Goal: Information Seeking & Learning: Learn about a topic

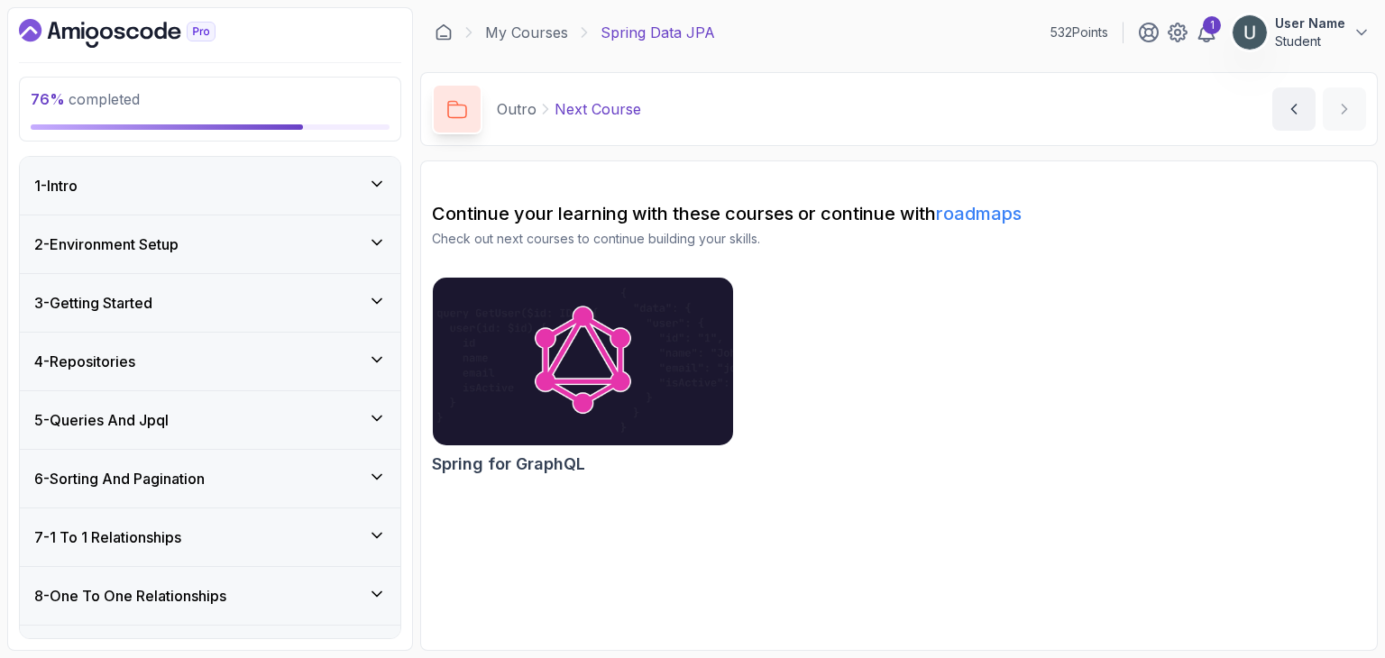
scroll to position [895, 0]
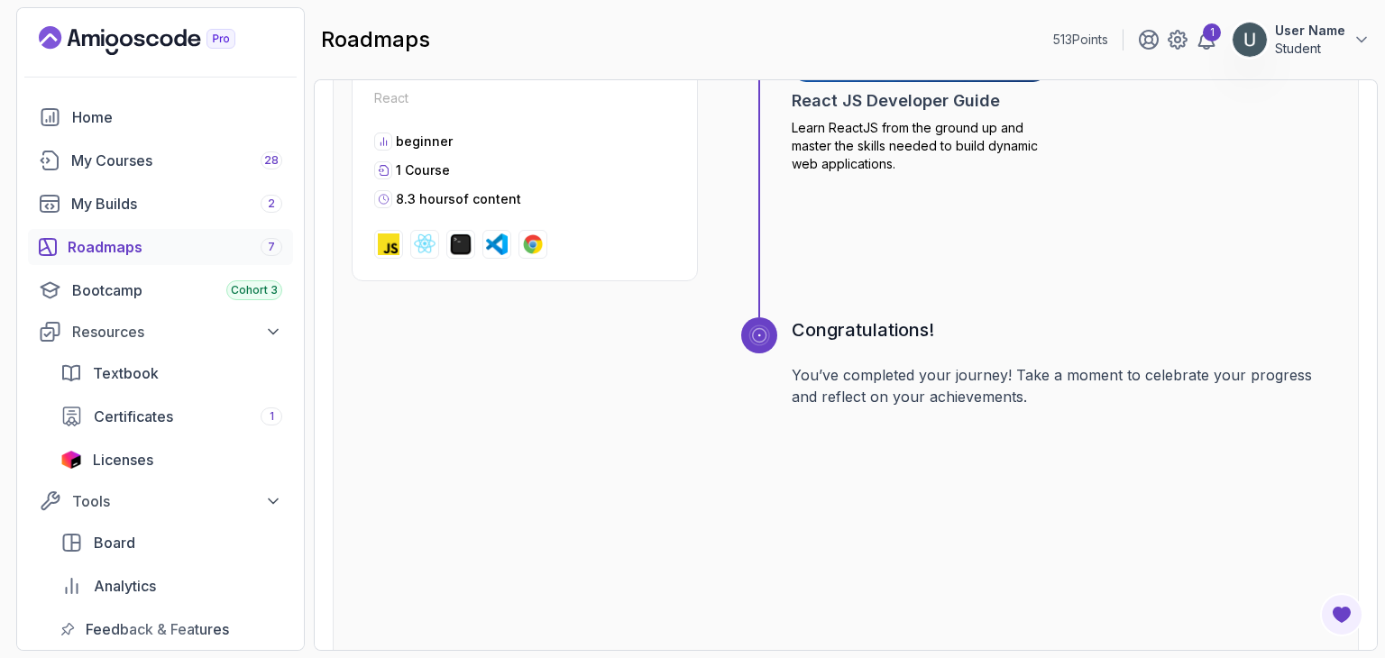
scroll to position [6571, 0]
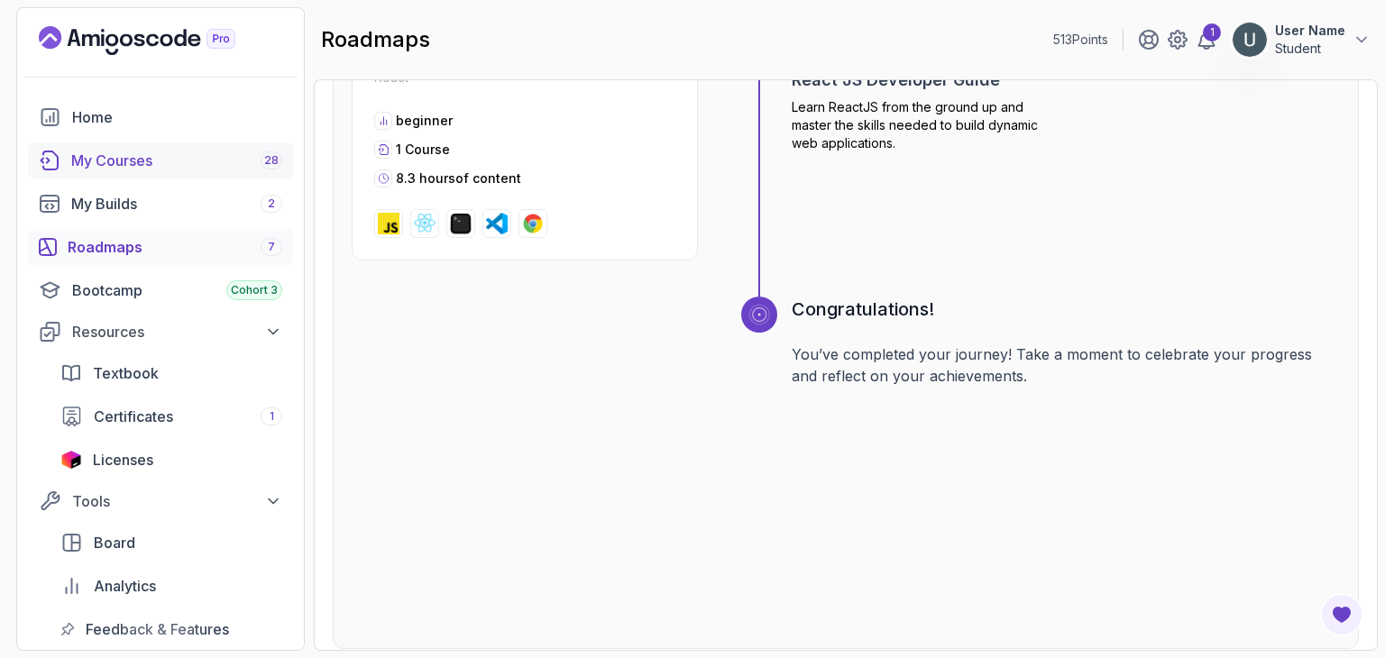
click at [121, 165] on div "My Courses 28" at bounding box center [176, 161] width 211 height 22
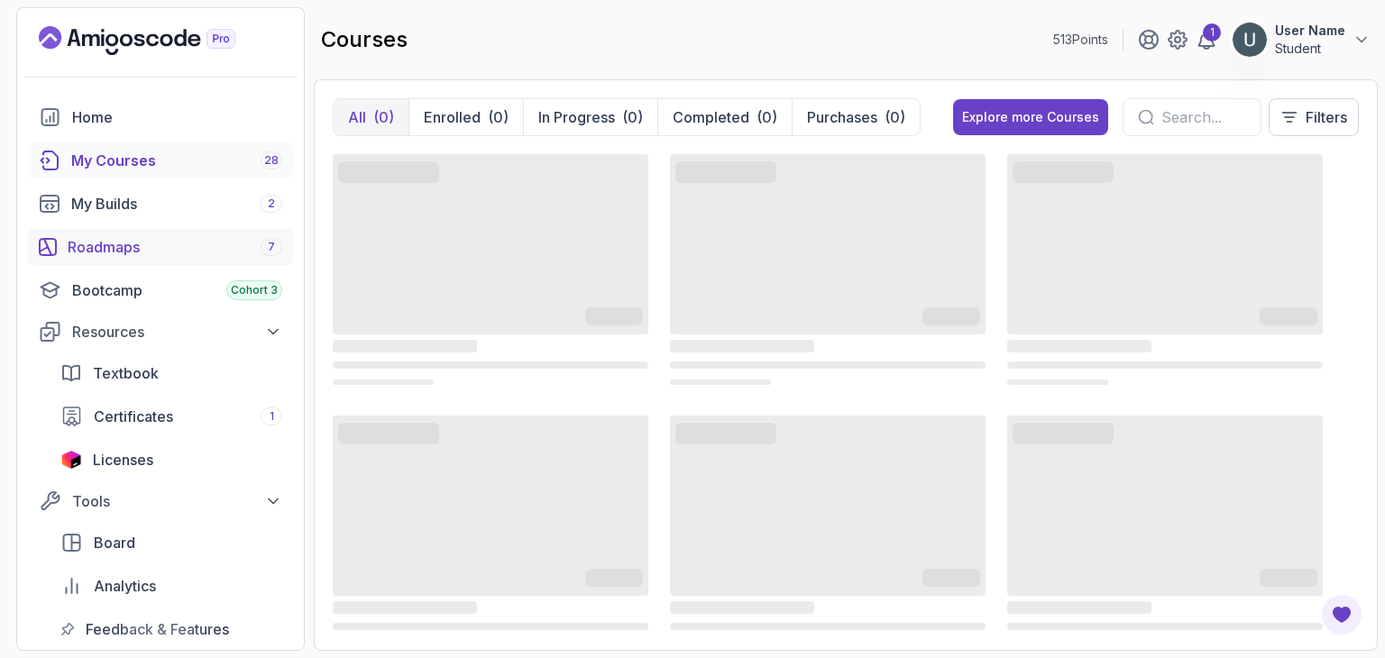
click at [121, 246] on div "Roadmaps 7" at bounding box center [175, 247] width 215 height 22
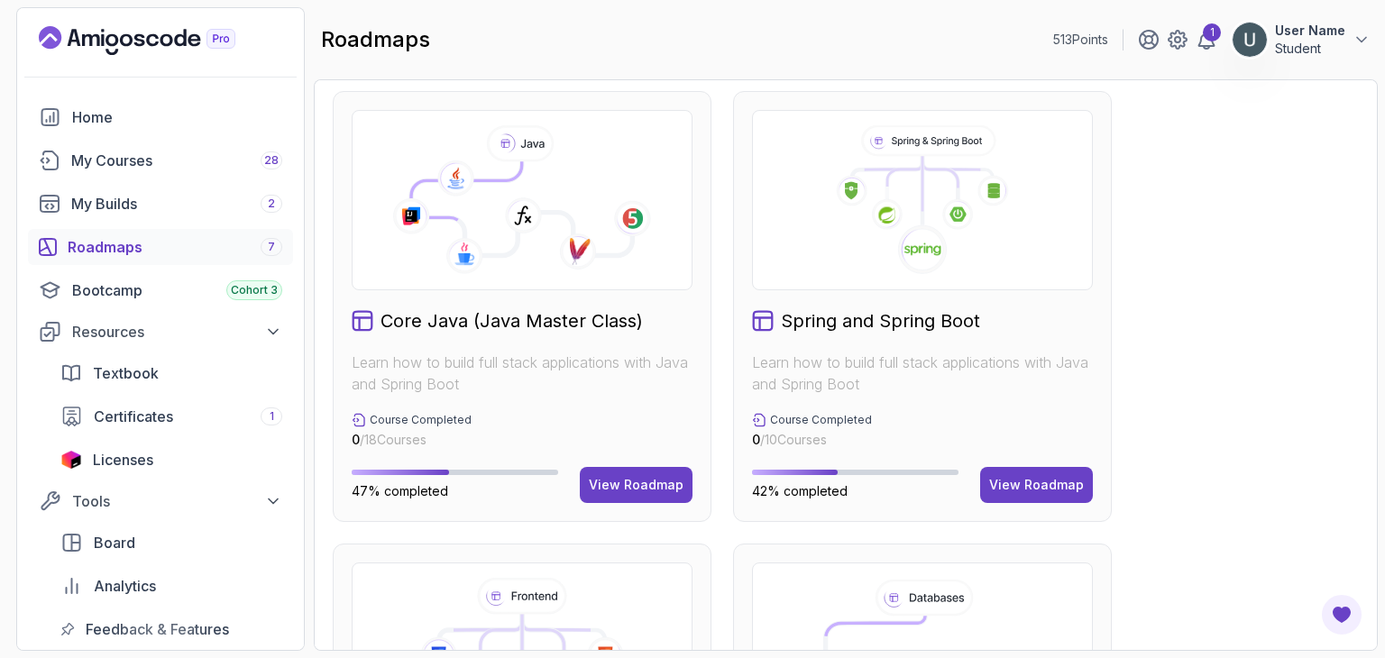
scroll to position [456, 0]
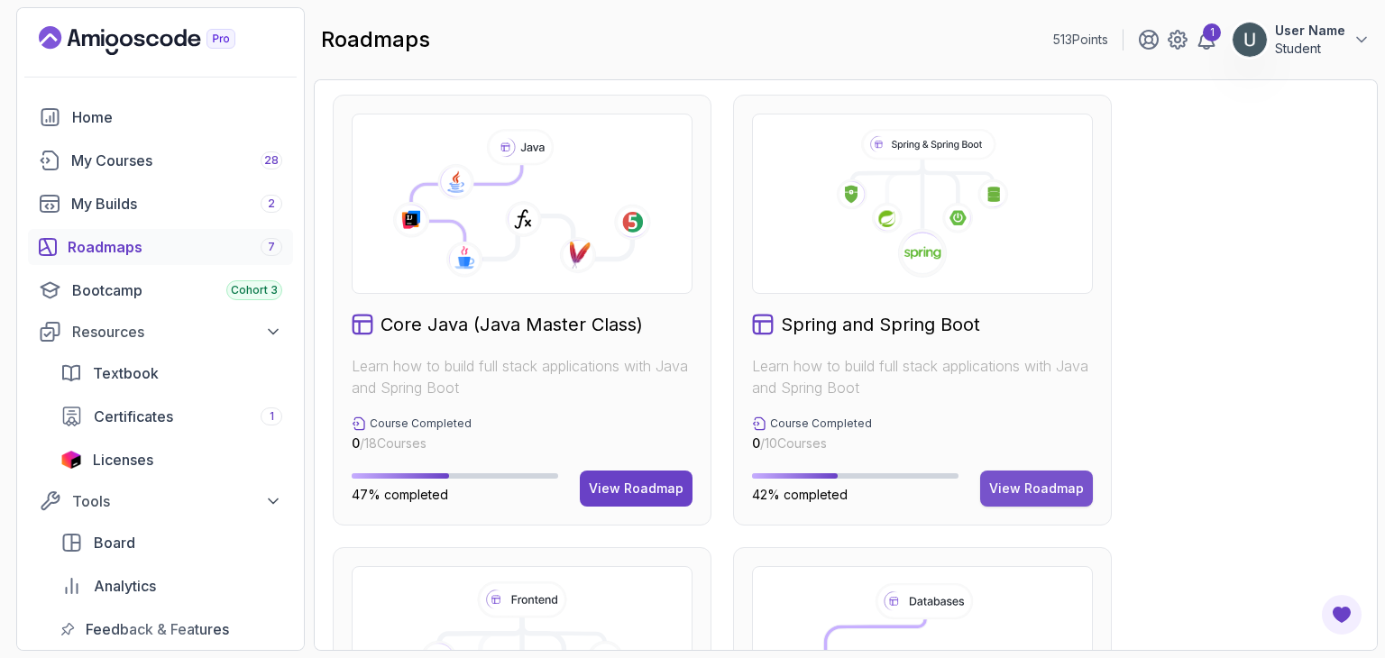
click at [1092, 482] on button "View Roadmap" at bounding box center [1036, 489] width 113 height 36
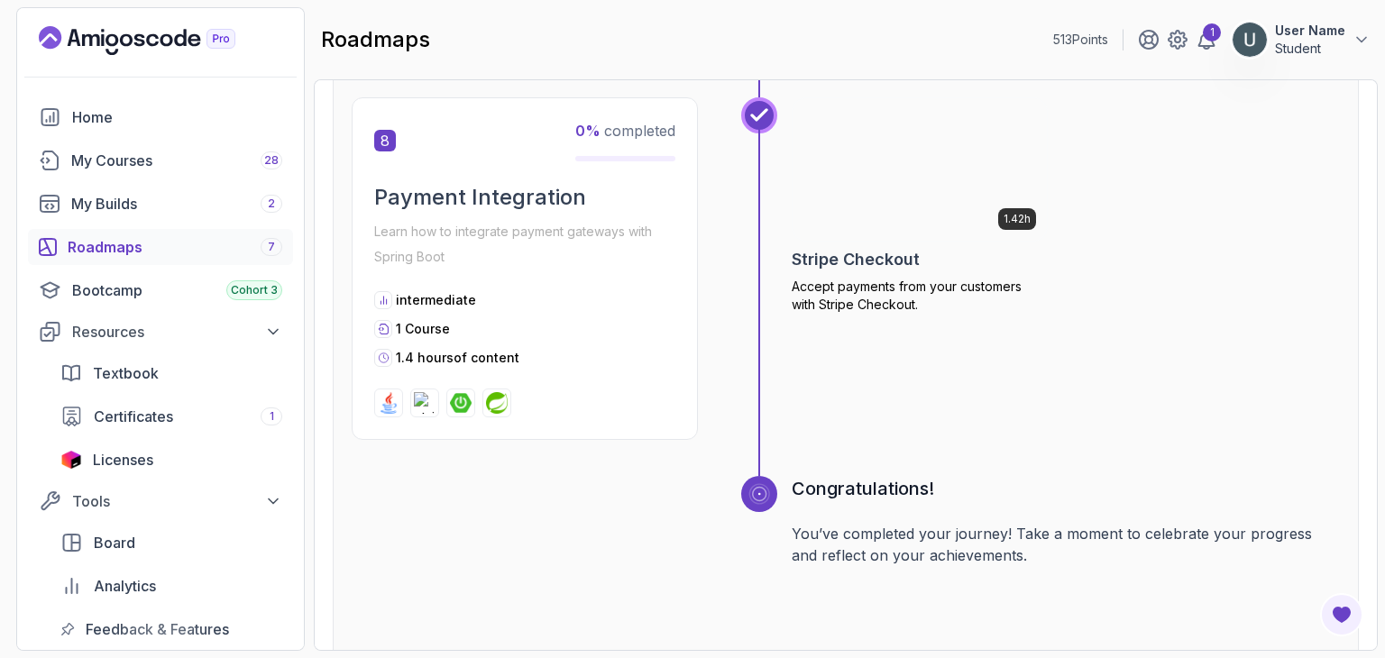
scroll to position [3064, 0]
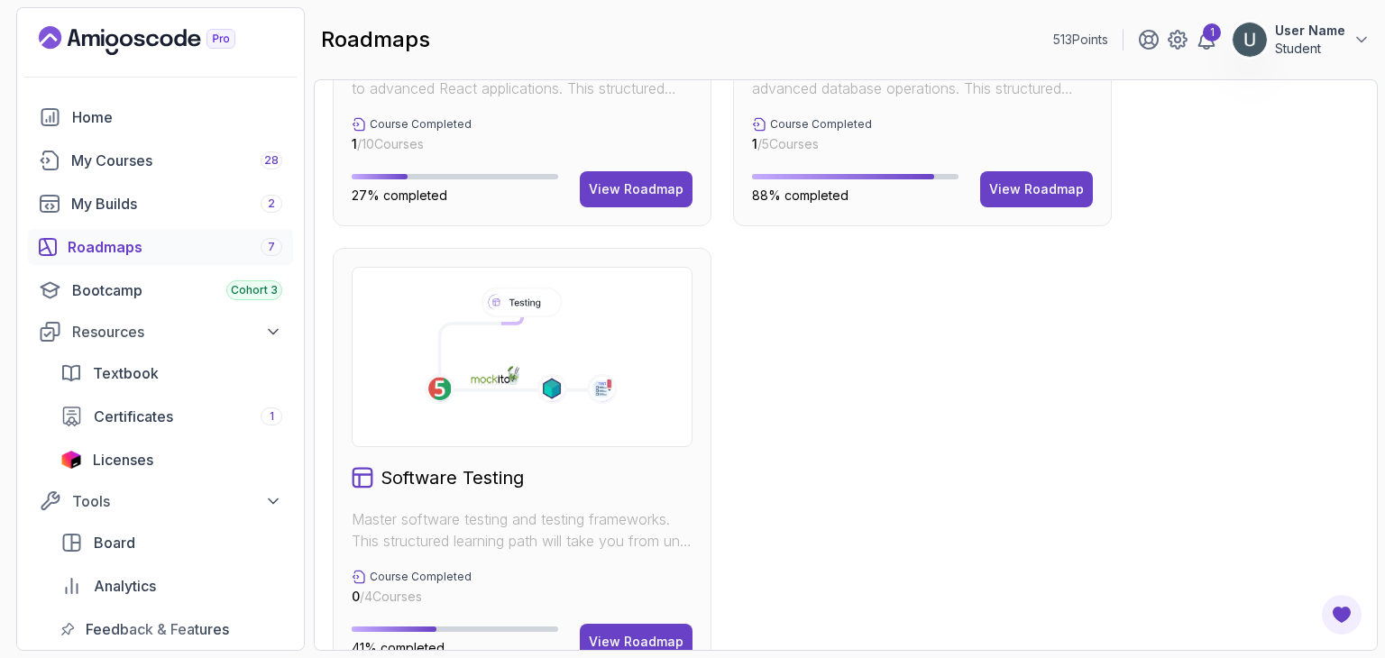
scroll to position [1253, 0]
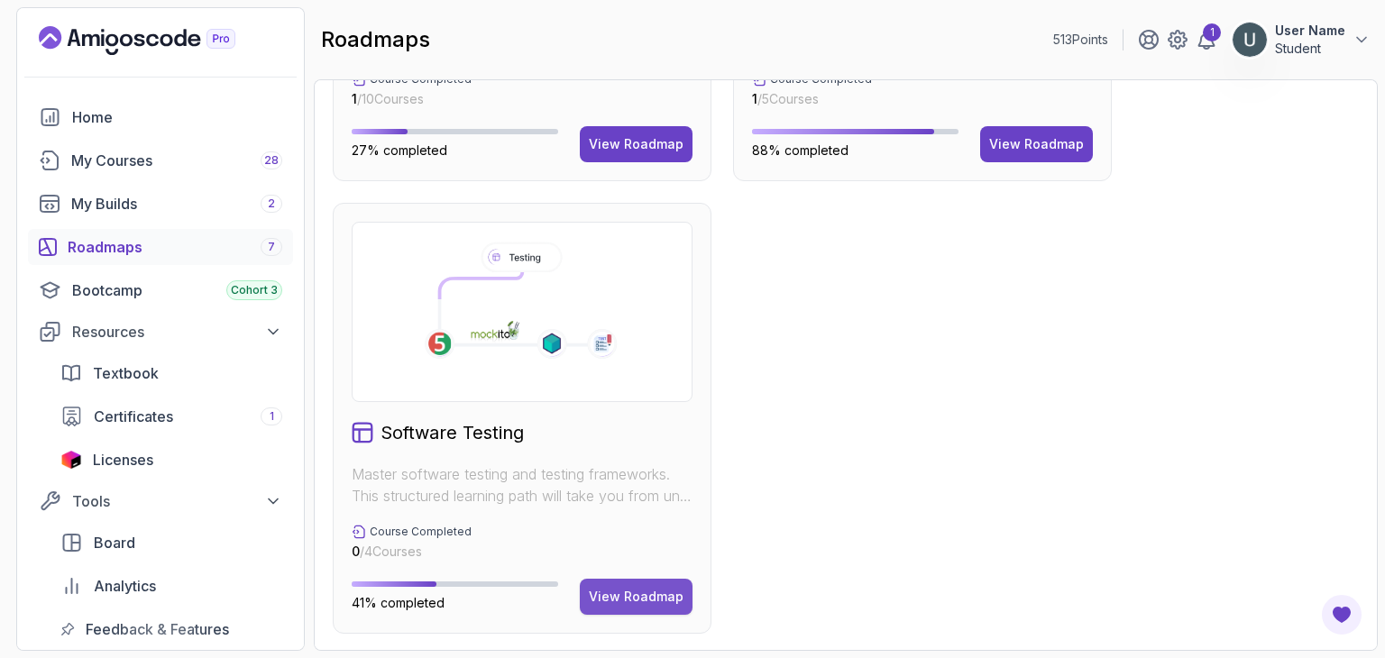
click at [602, 591] on div "View Roadmap" at bounding box center [636, 597] width 95 height 18
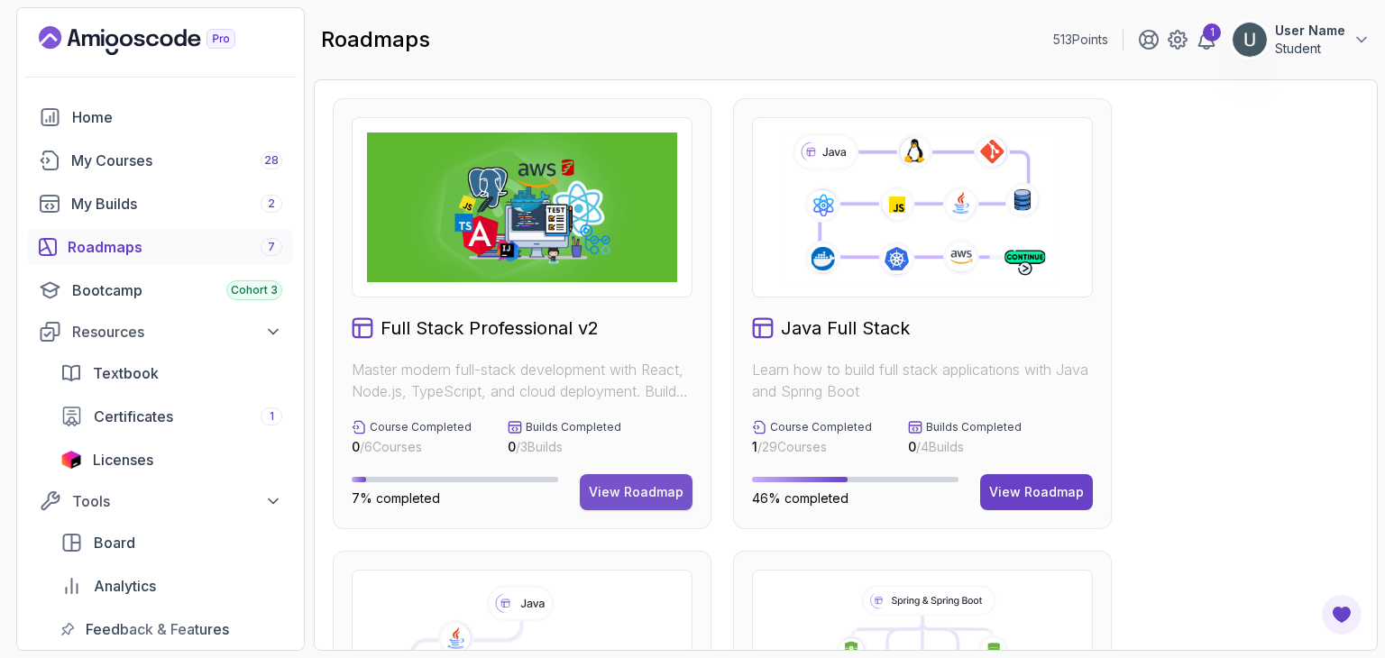
click at [616, 502] on button "View Roadmap" at bounding box center [636, 492] width 113 height 36
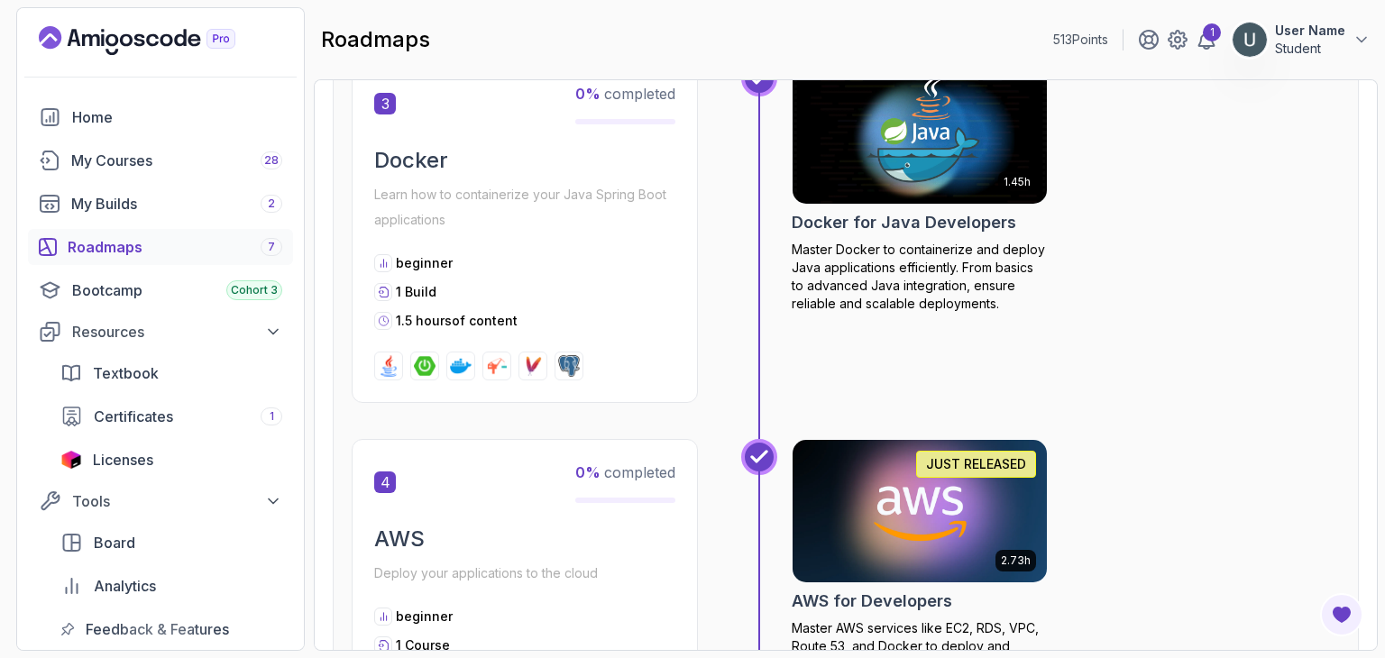
scroll to position [1640, 0]
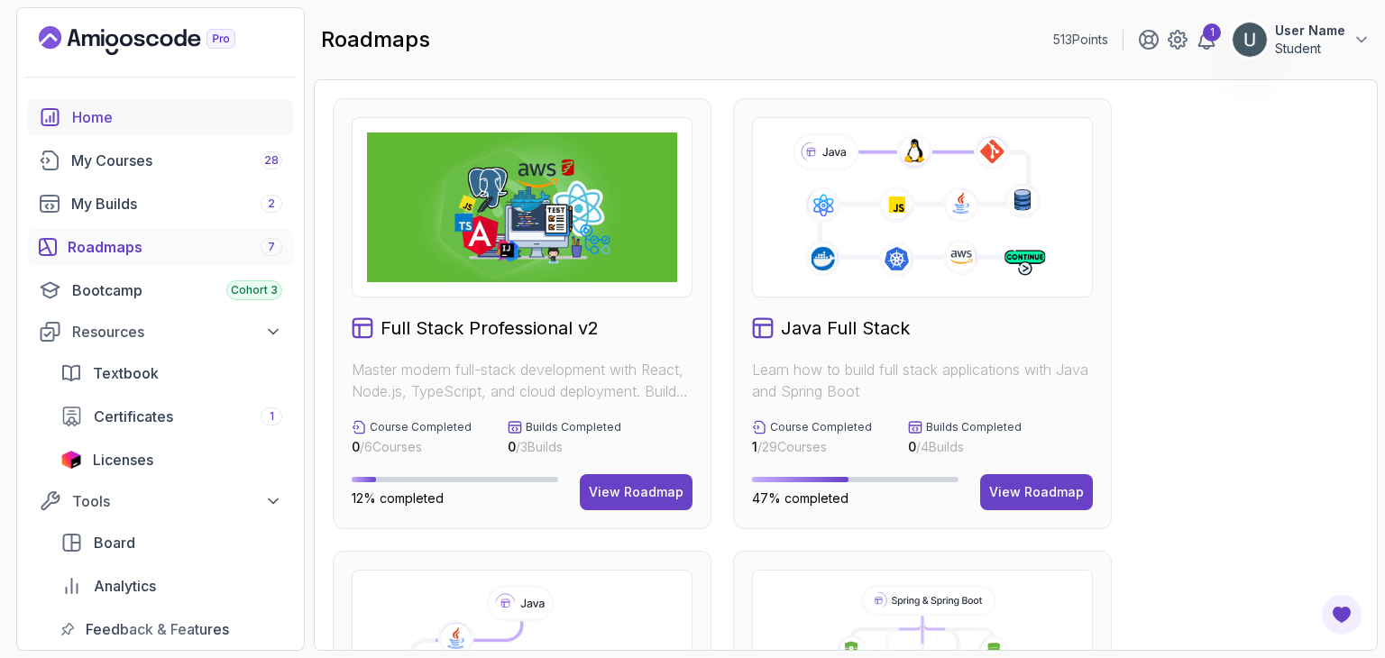
click at [71, 131] on link "Home" at bounding box center [160, 117] width 265 height 36
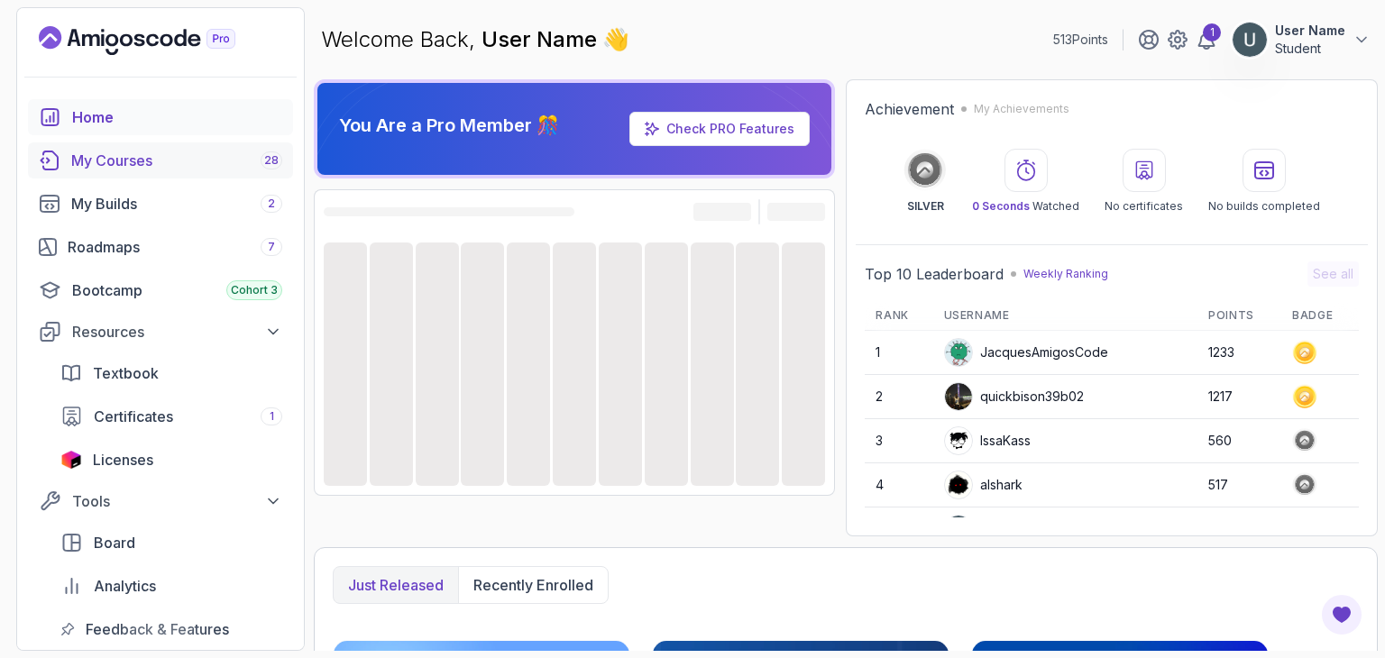
click at [87, 164] on div "My Courses 28" at bounding box center [176, 161] width 211 height 22
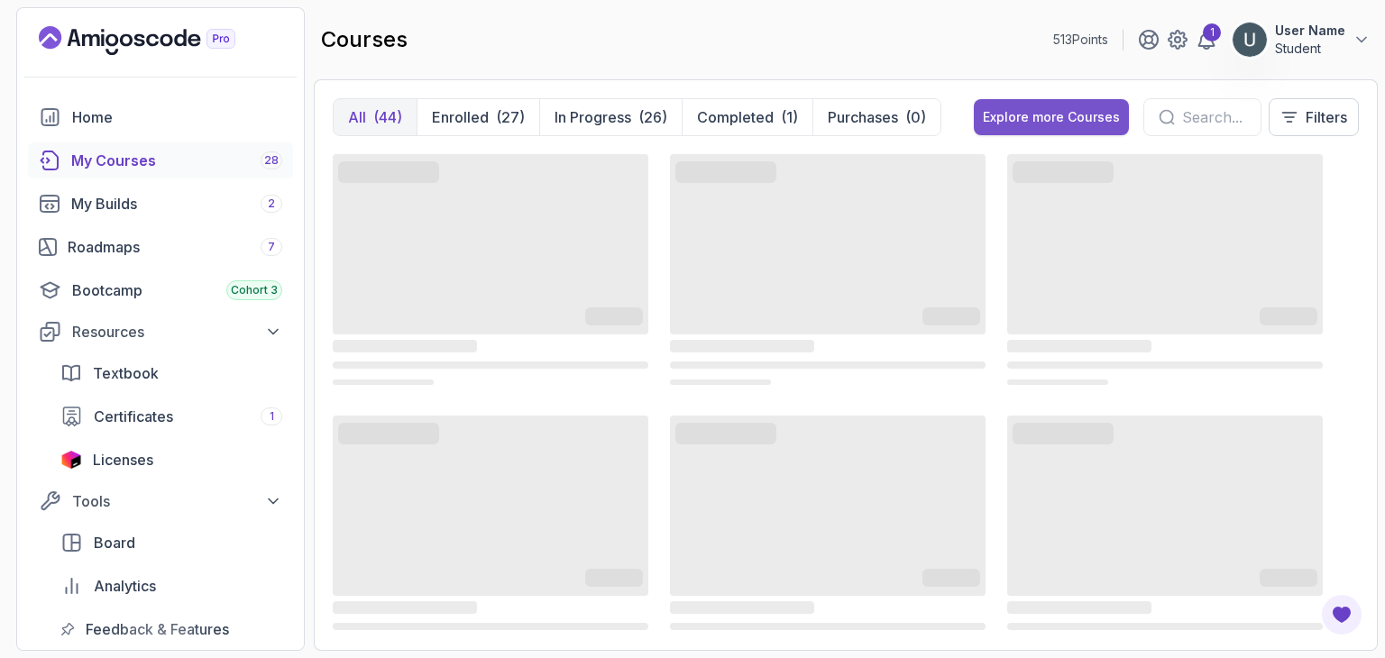
click at [999, 109] on div "Explore more Courses" at bounding box center [1051, 117] width 137 height 18
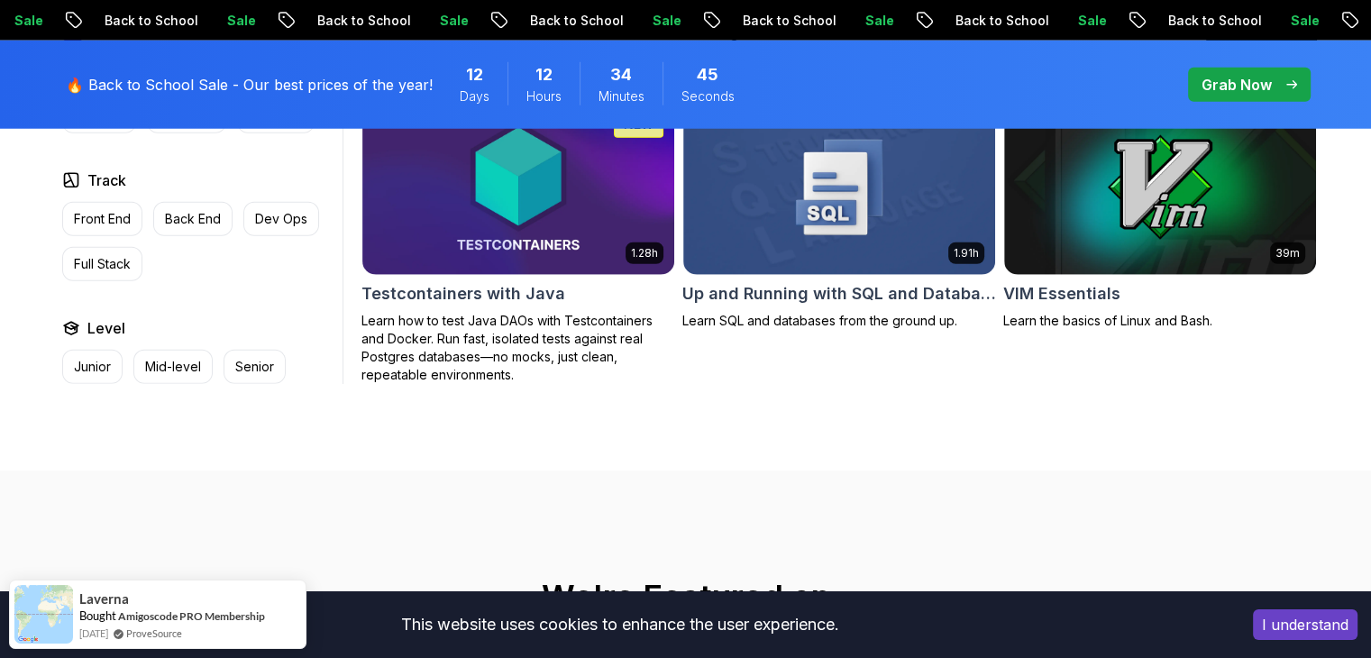
scroll to position [4911, 0]
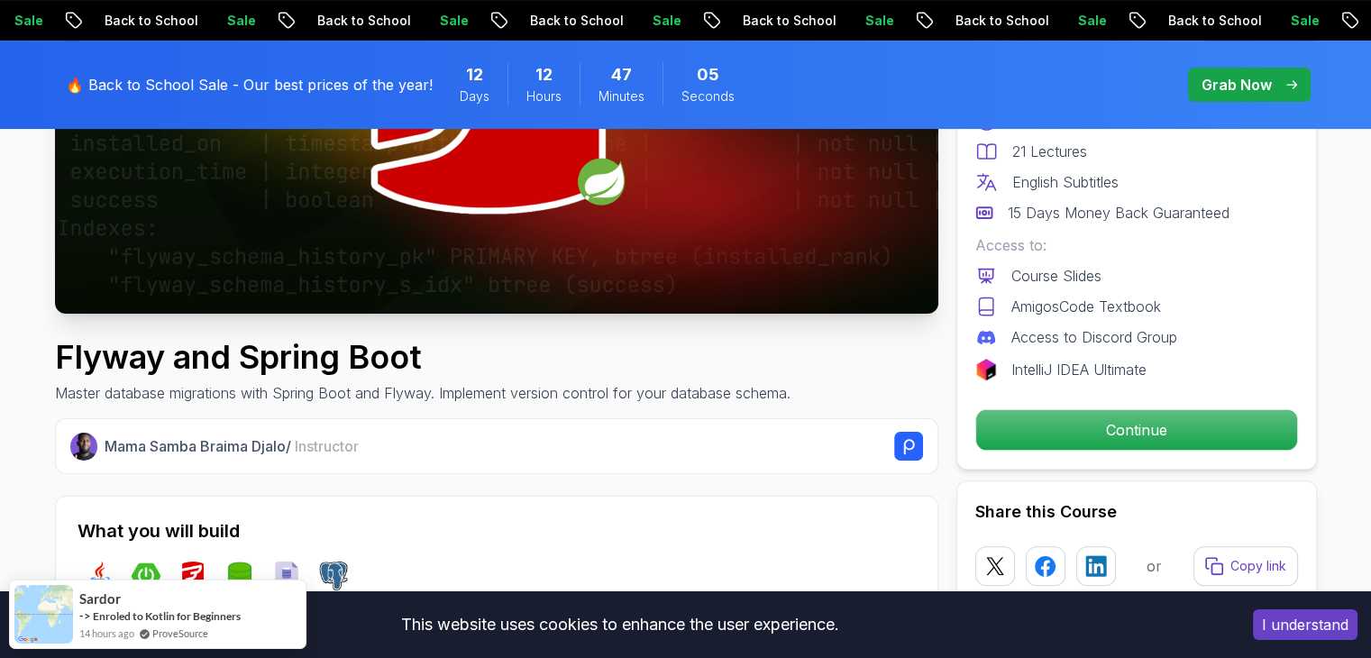
scroll to position [421, 0]
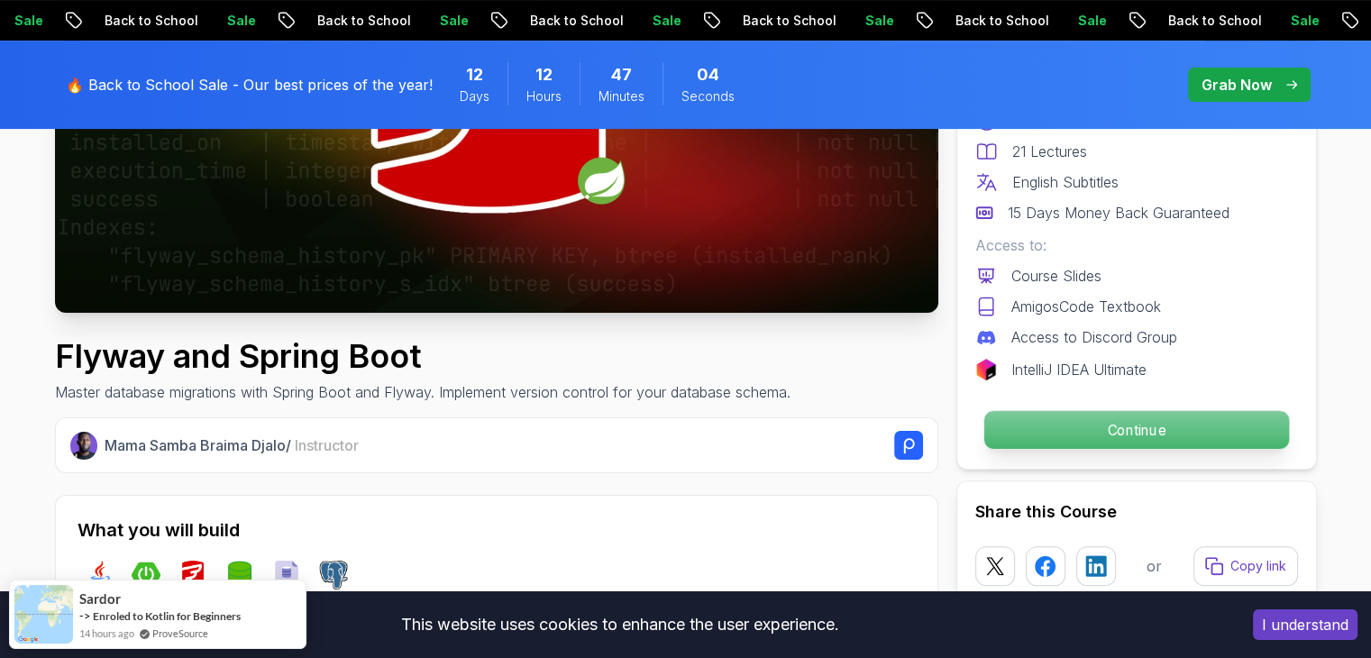
click at [1135, 422] on p "Continue" at bounding box center [1136, 430] width 305 height 38
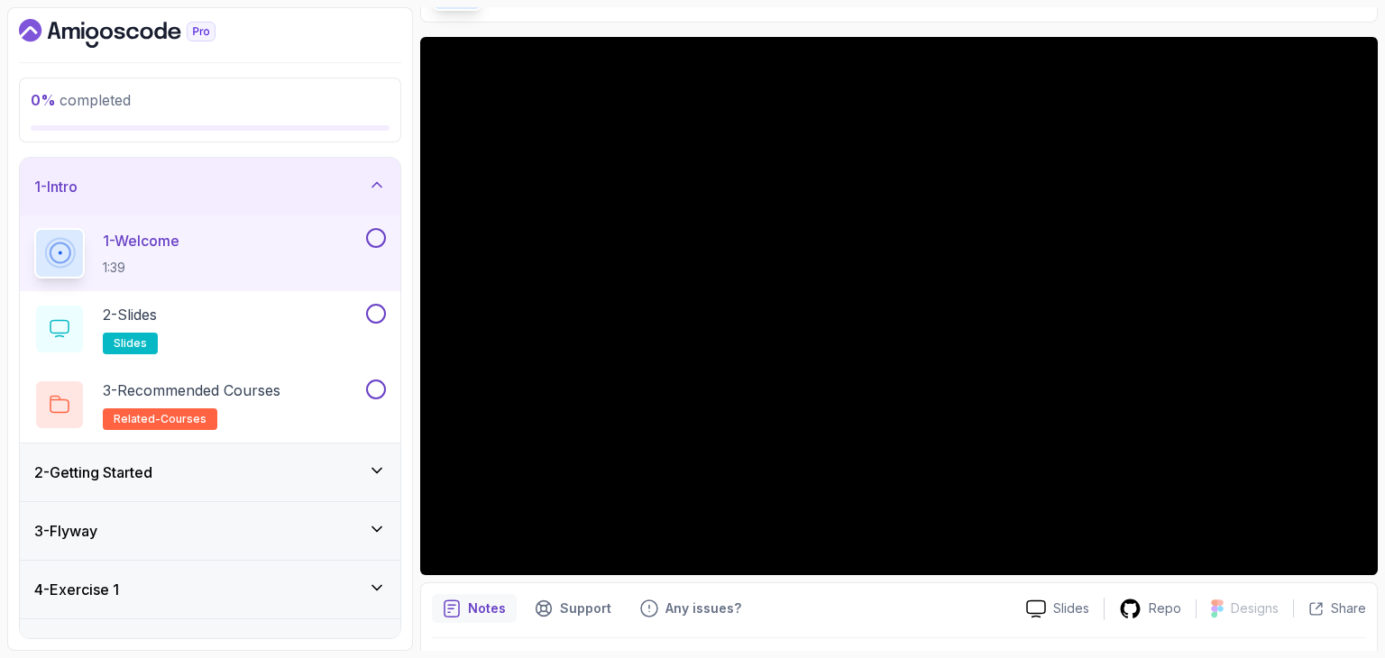
scroll to position [151, 0]
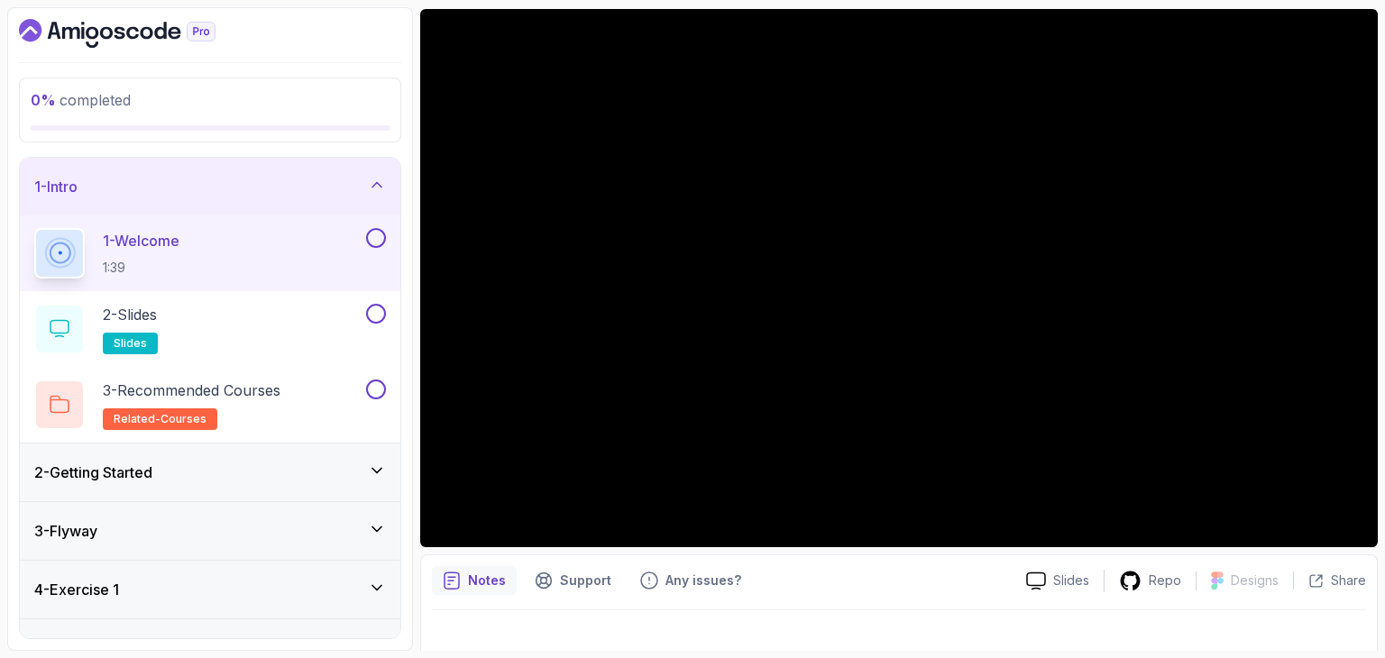
click at [372, 230] on button at bounding box center [376, 238] width 20 height 20
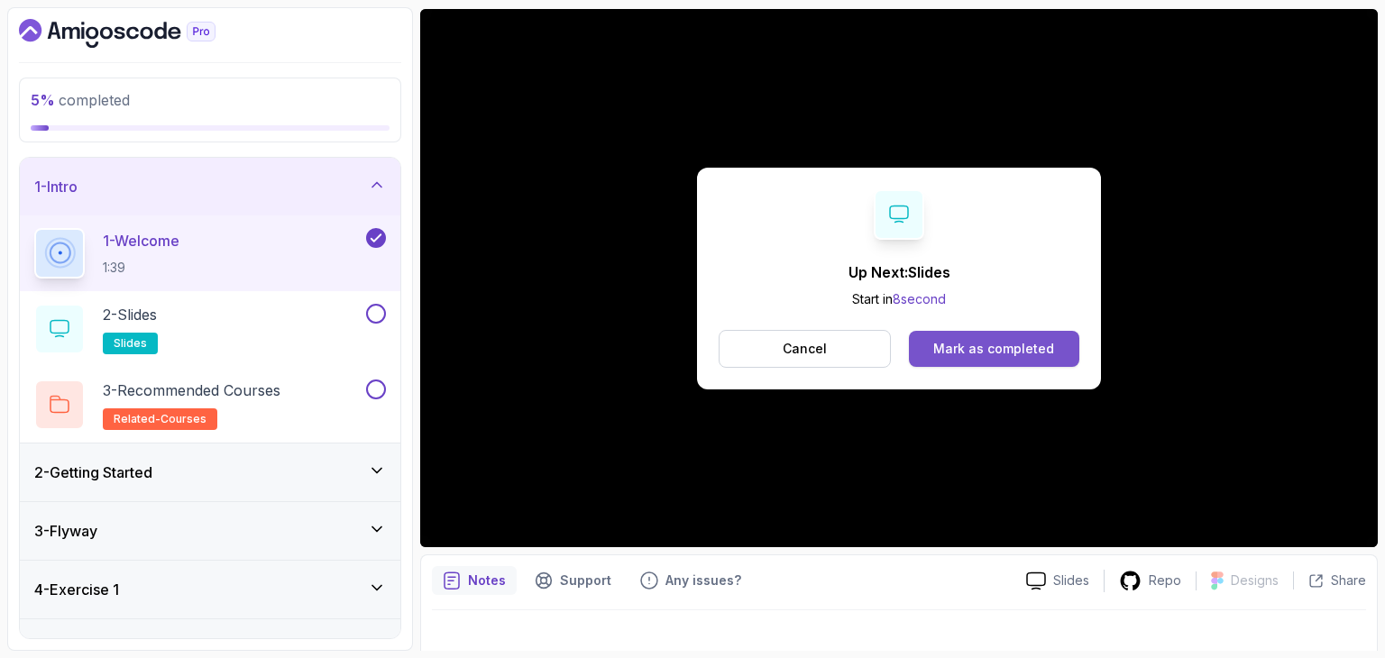
click at [1047, 360] on button "Mark as completed" at bounding box center [994, 349] width 170 height 36
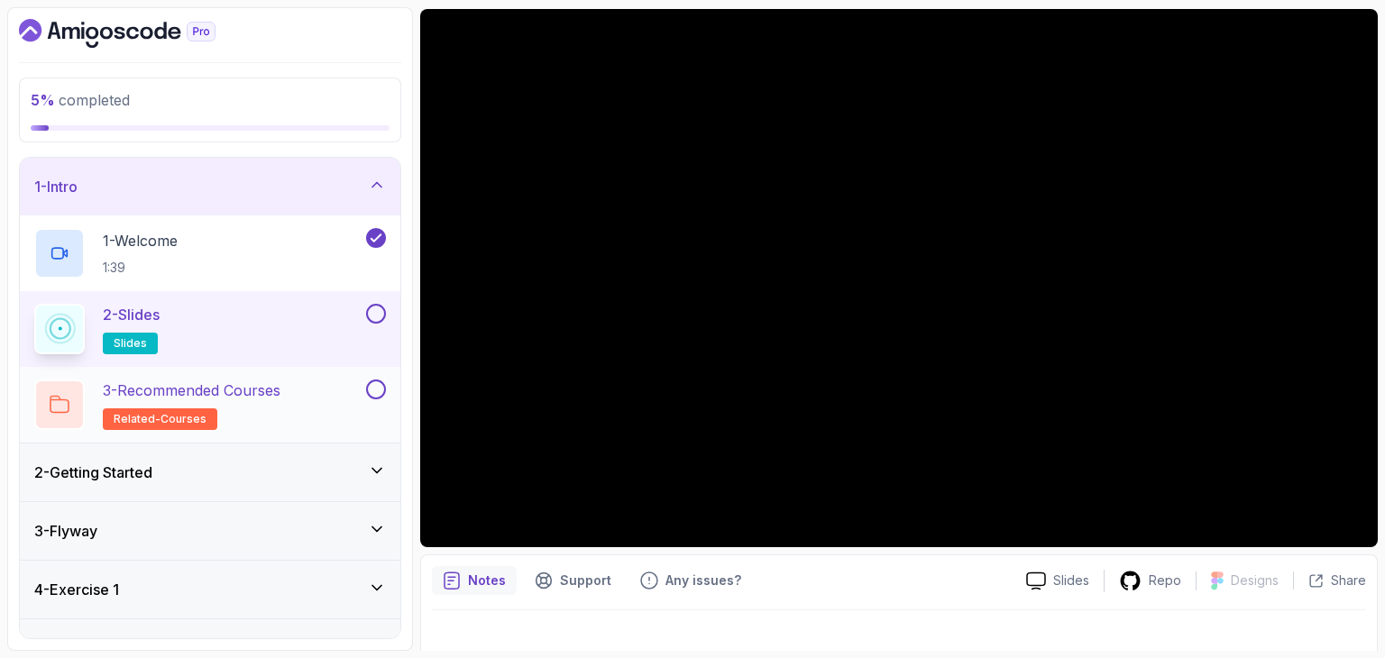
click at [235, 409] on h2 "3 - Recommended Courses related-courses" at bounding box center [192, 405] width 178 height 50
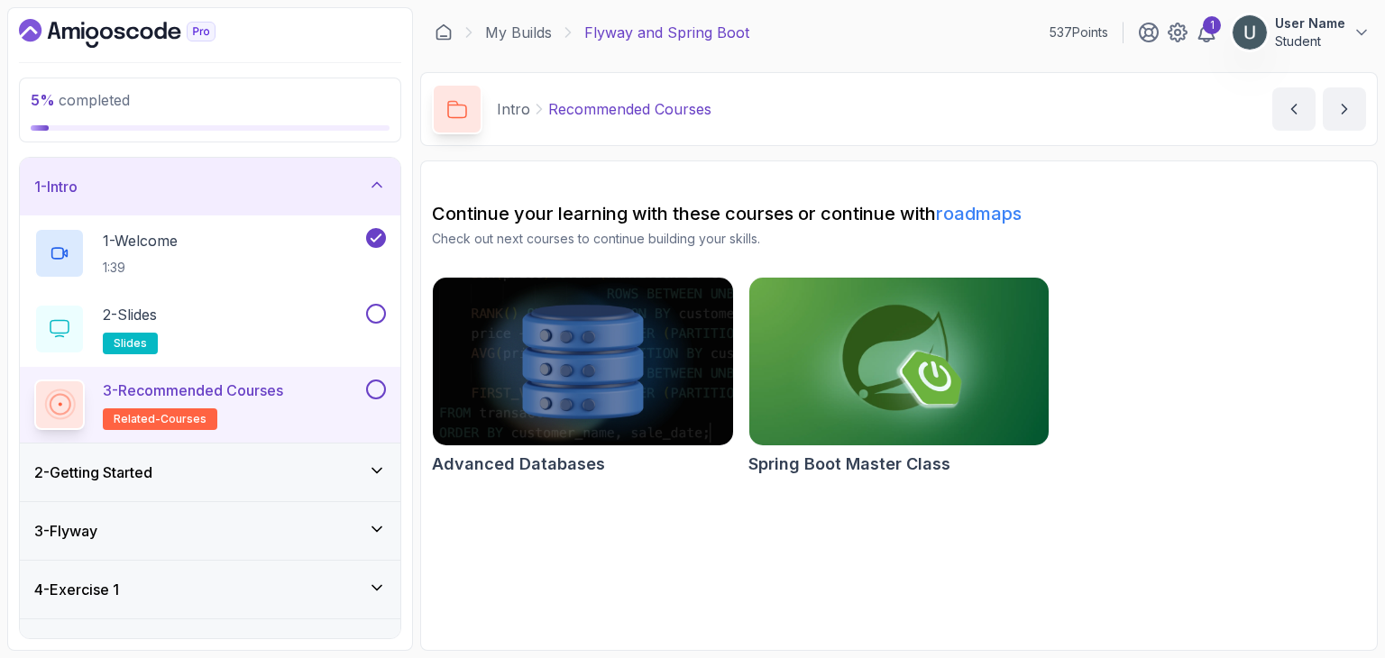
click at [174, 481] on div "2 - Getting Started" at bounding box center [210, 473] width 352 height 22
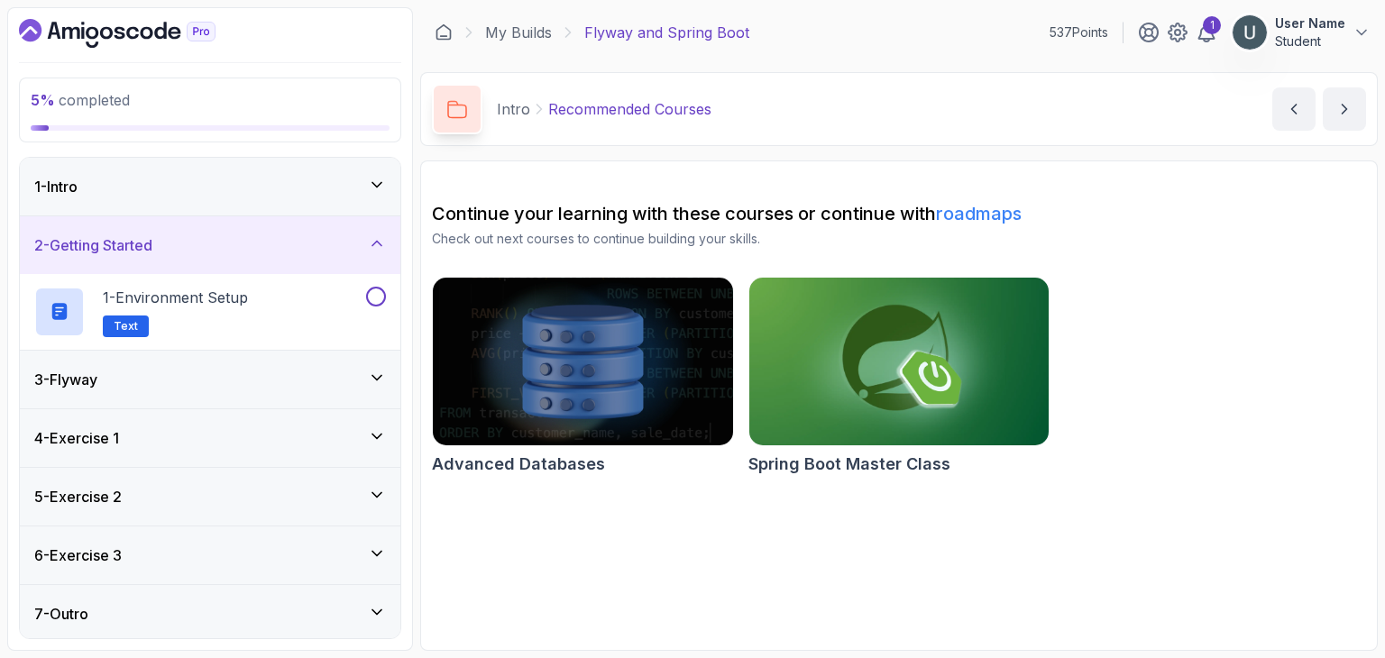
click at [266, 158] on div "1 - Intro" at bounding box center [210, 187] width 381 height 58
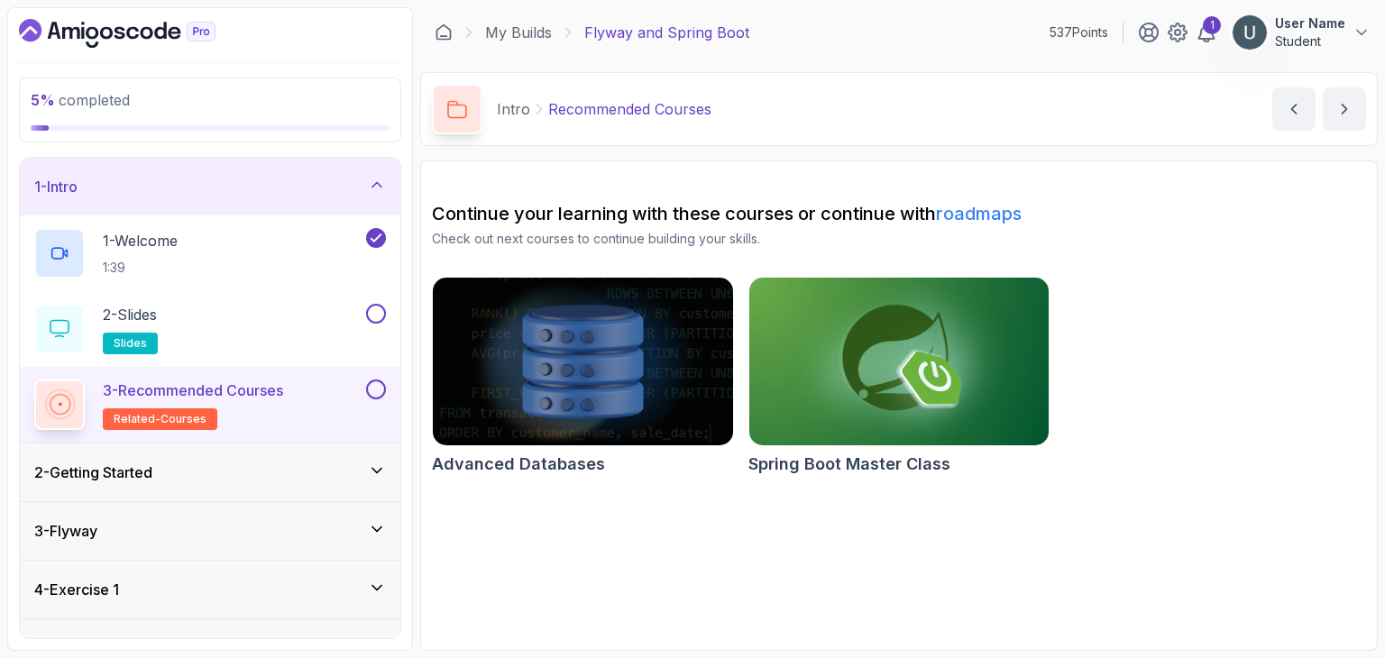
click at [379, 388] on button at bounding box center [376, 390] width 20 height 20
click at [259, 445] on div "2 - Getting Started" at bounding box center [210, 473] width 381 height 58
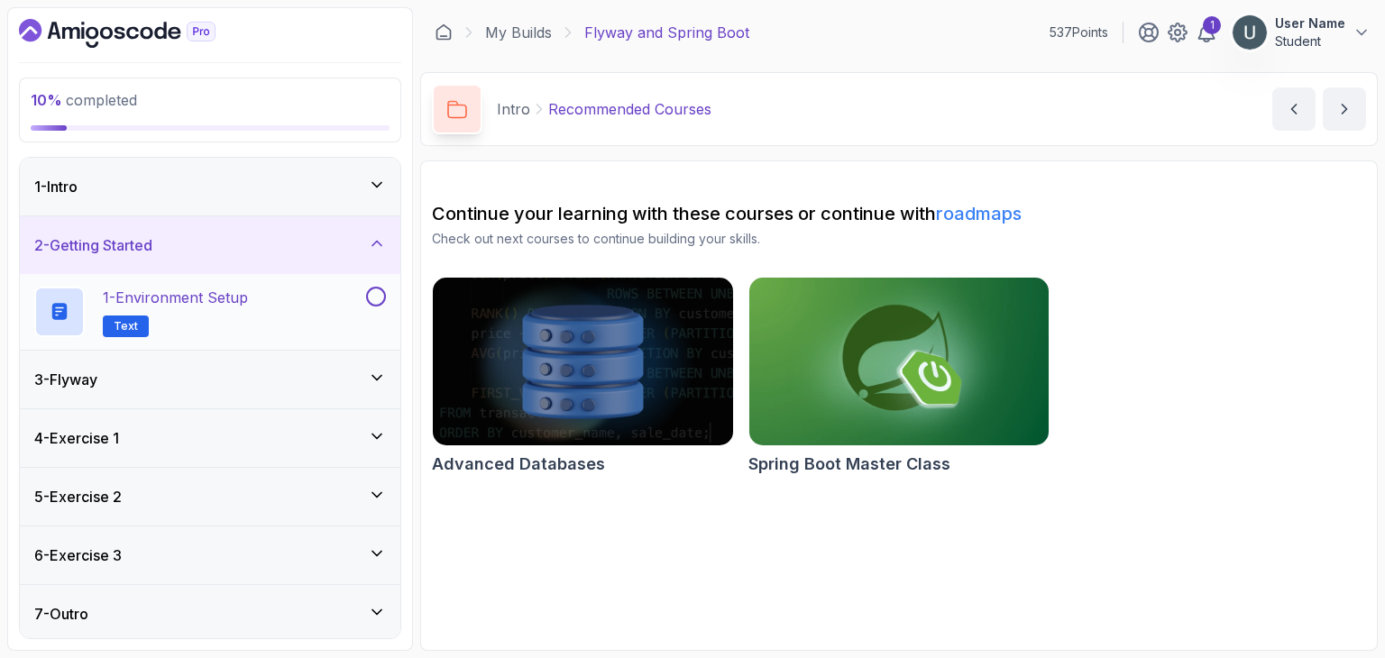
click at [246, 308] on h2 "1 - Environment Setup Text" at bounding box center [175, 312] width 145 height 50
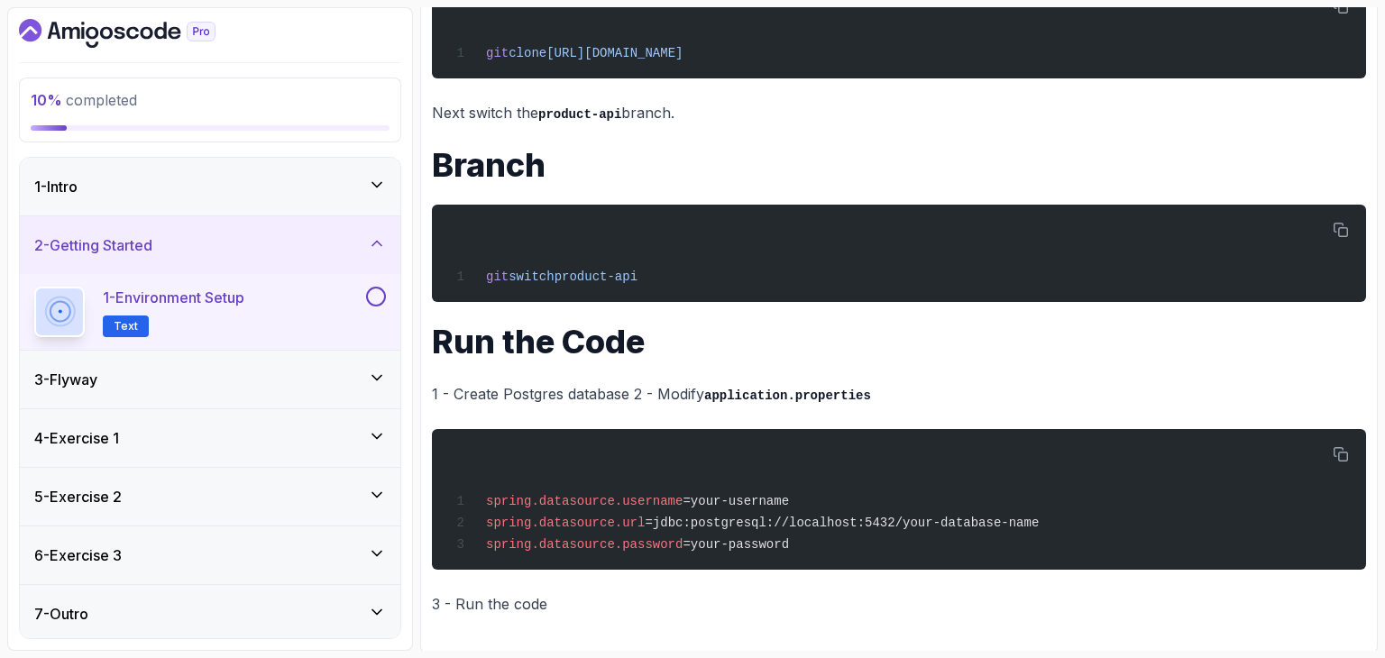
scroll to position [413, 0]
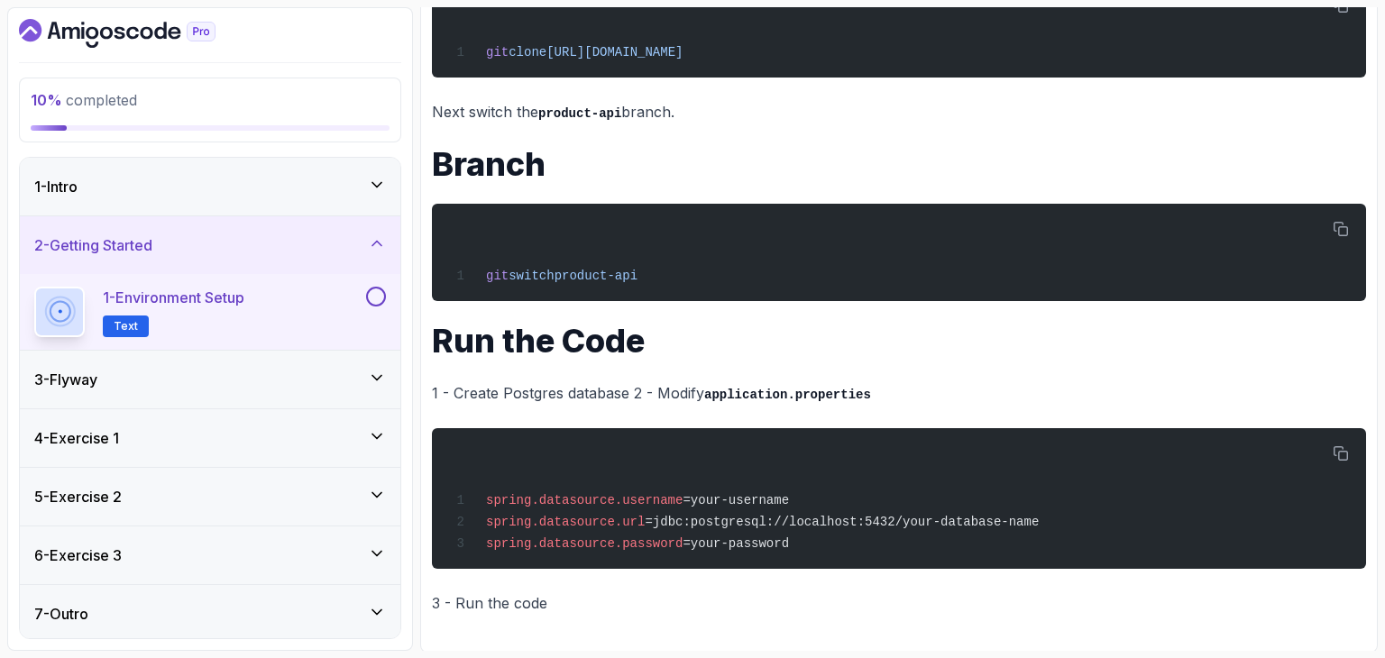
click at [236, 370] on div "3 - Flyway" at bounding box center [210, 380] width 352 height 22
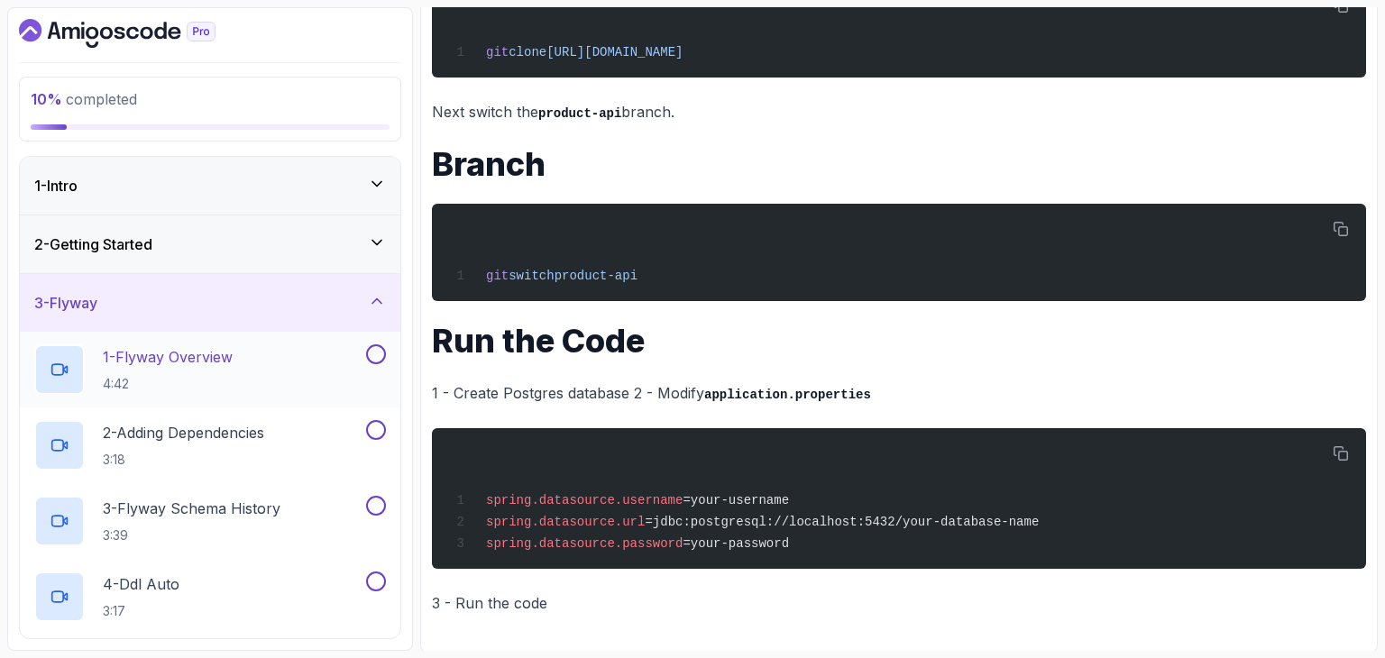
click at [233, 362] on p "1 - Flyway Overview" at bounding box center [168, 357] width 130 height 22
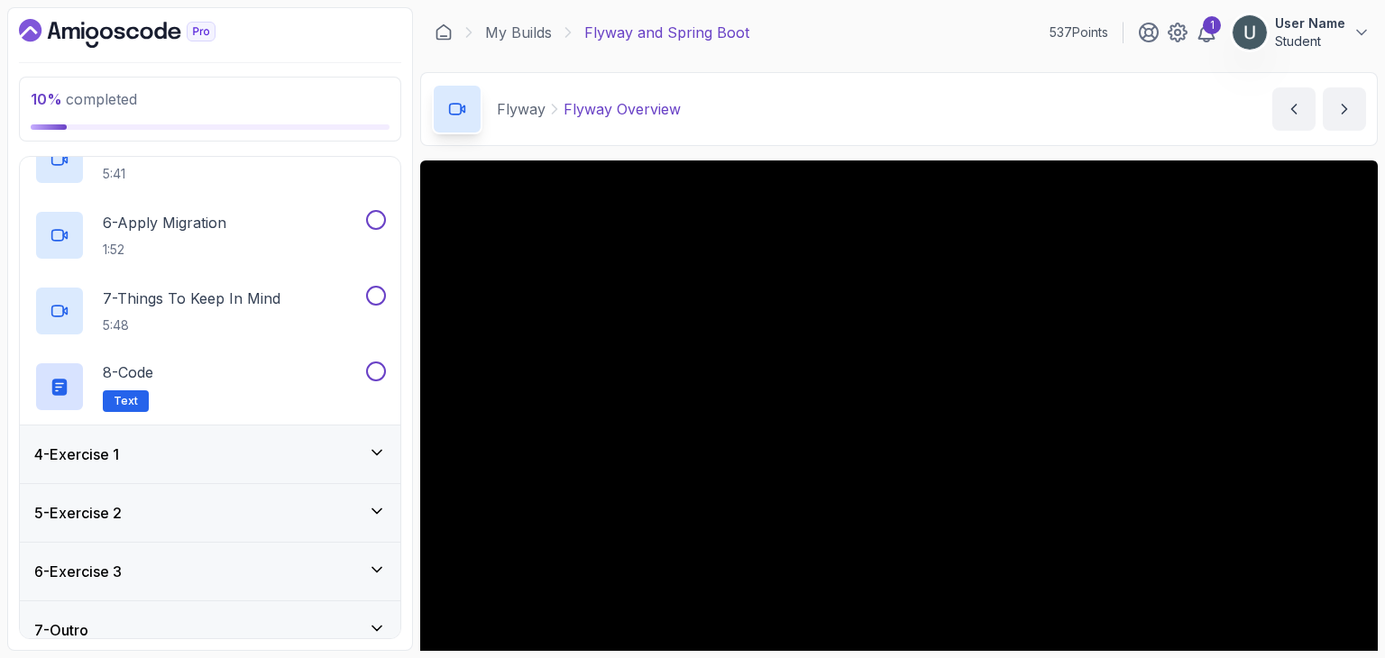
scroll to position [532, 0]
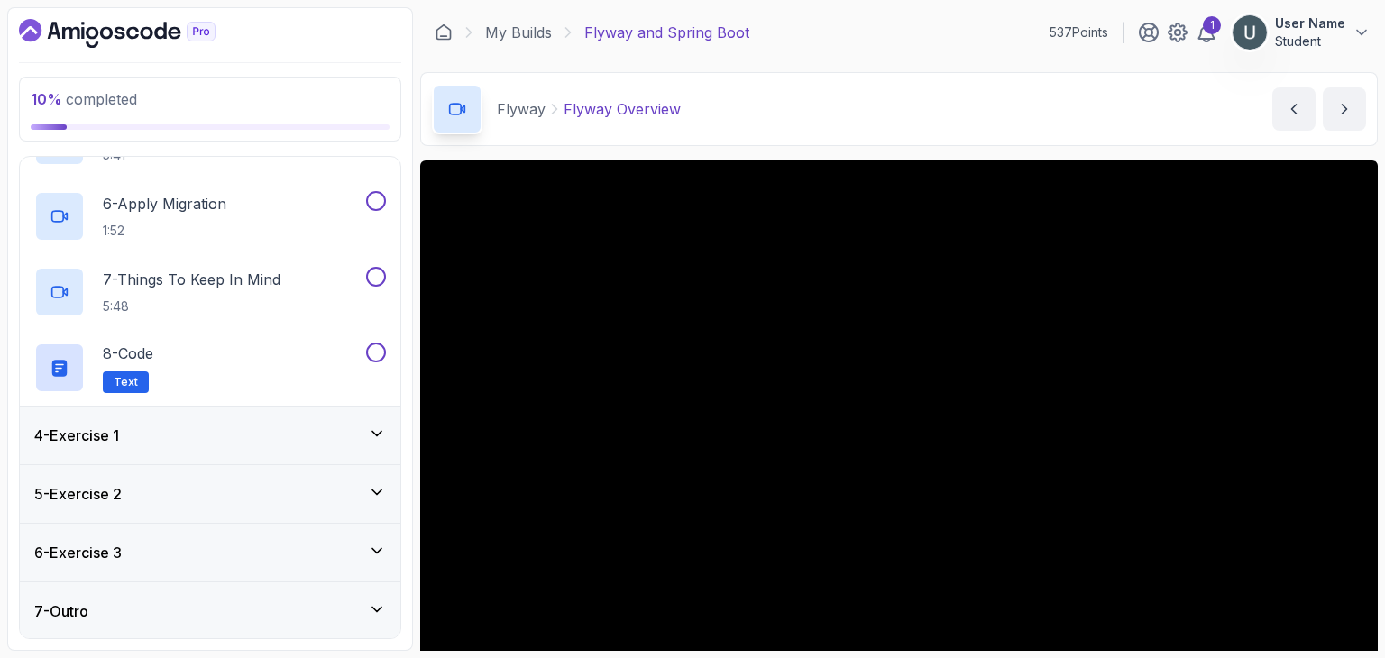
click at [195, 408] on div "4 - Exercise 1" at bounding box center [210, 436] width 381 height 58
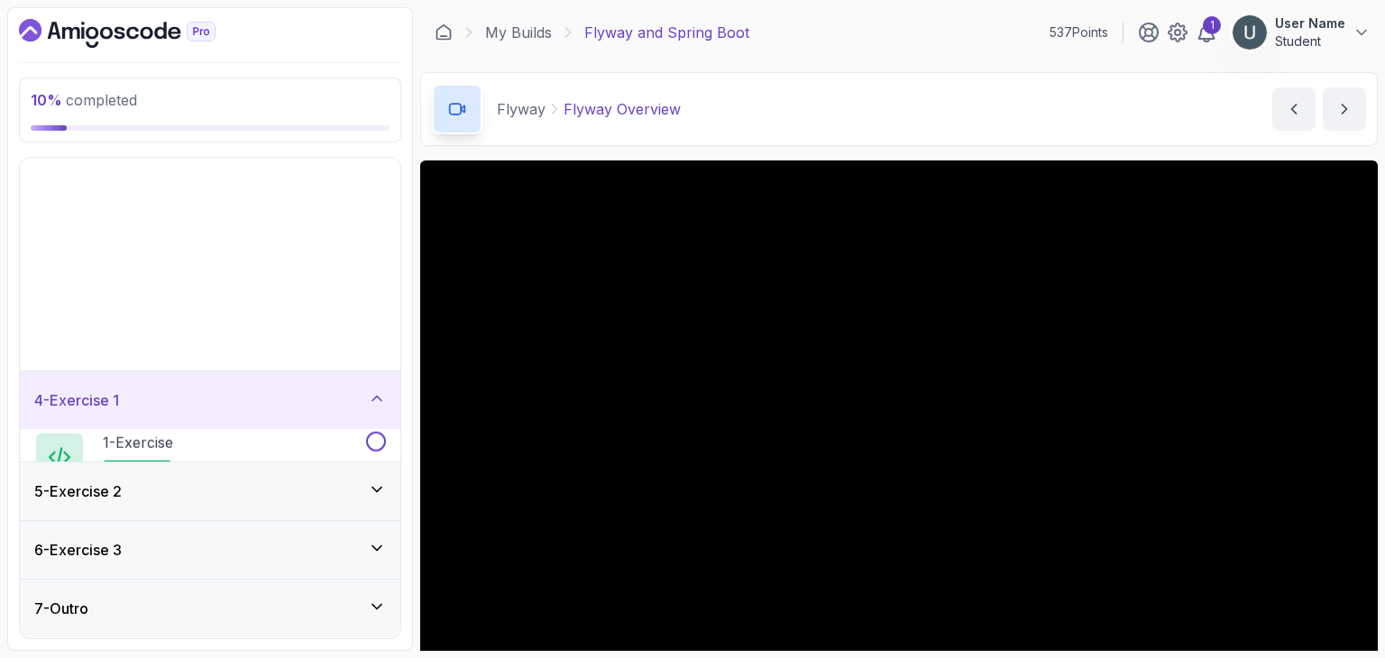
scroll to position [0, 0]
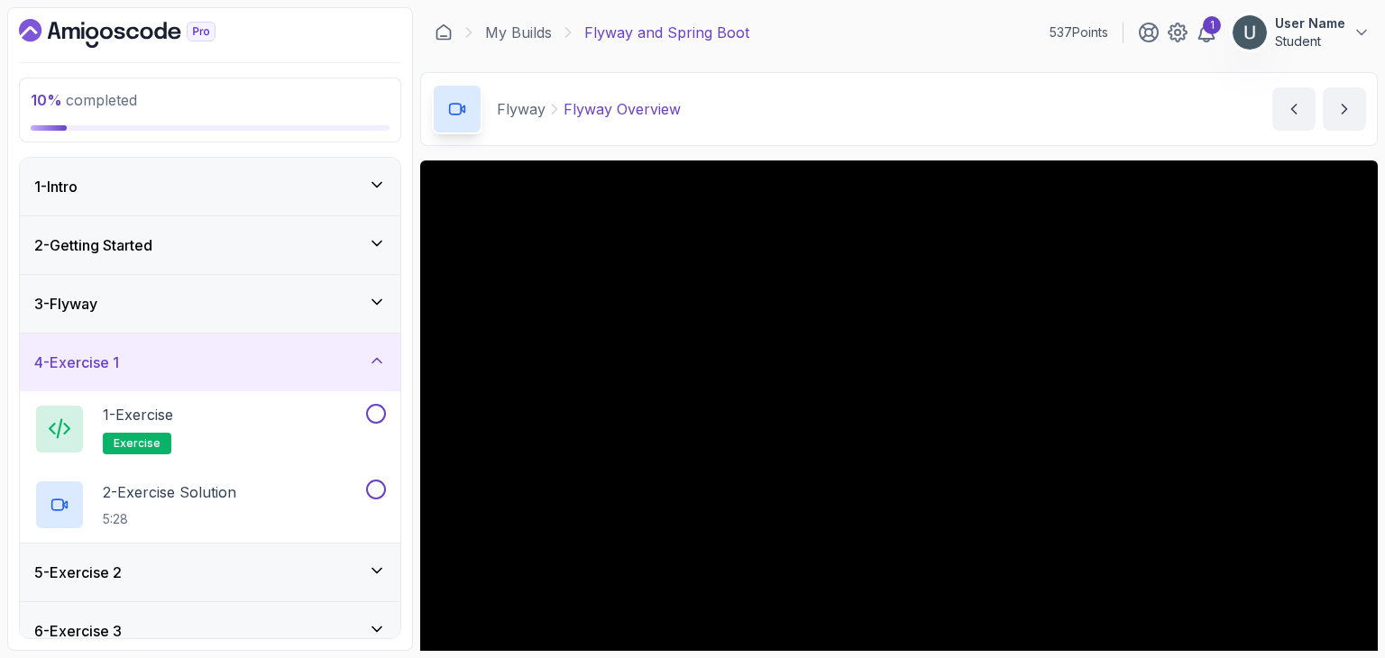
click at [169, 323] on div "3 - Flyway" at bounding box center [210, 304] width 381 height 58
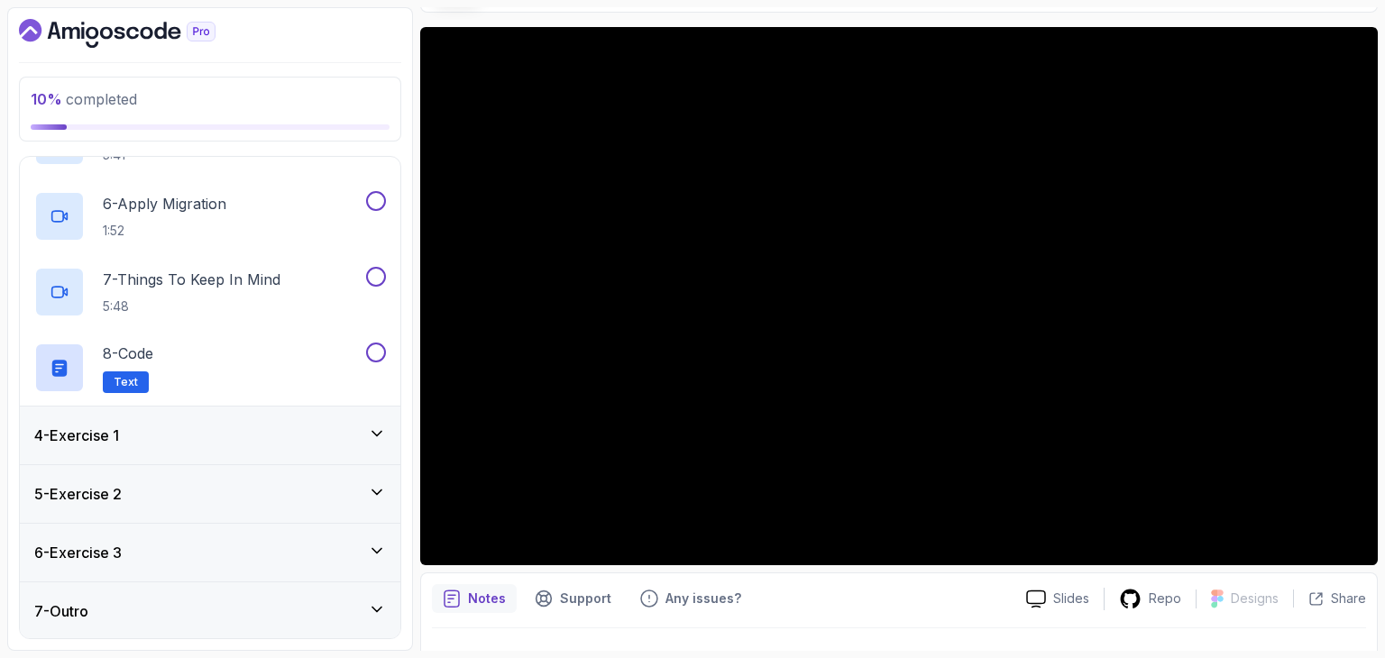
scroll to position [94, 0]
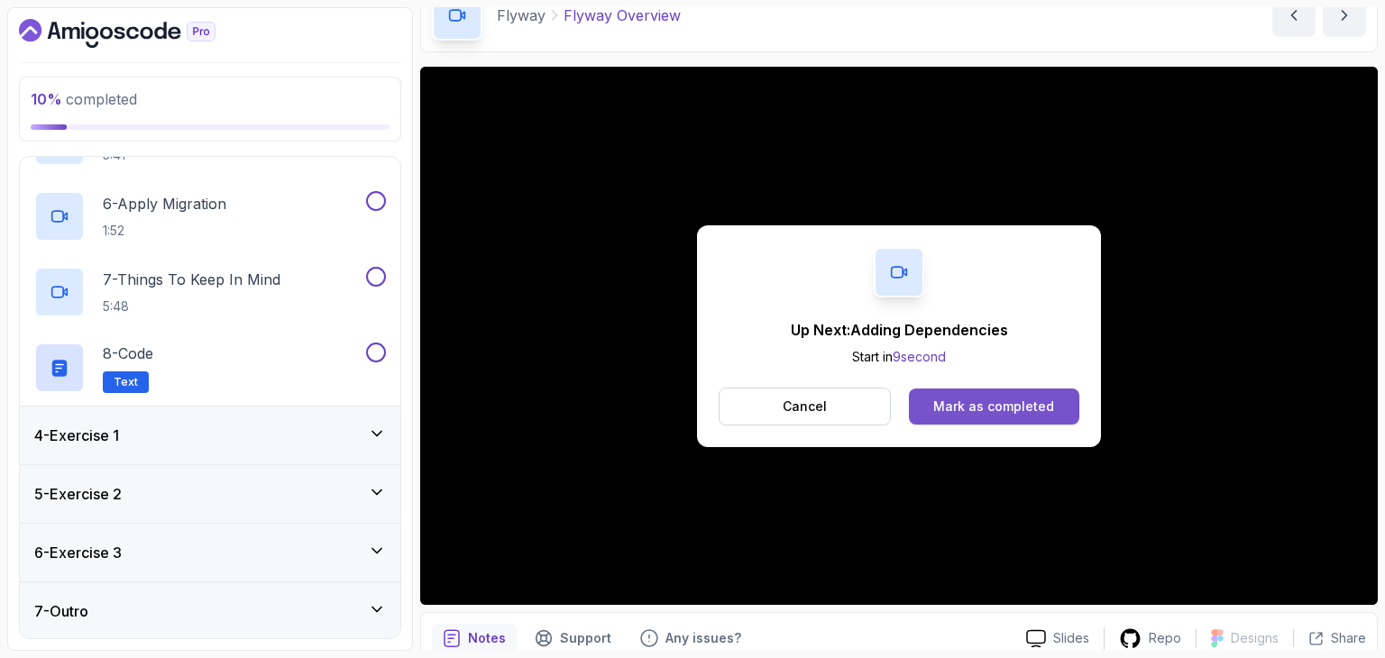
click at [949, 401] on div "Mark as completed" at bounding box center [993, 407] width 121 height 18
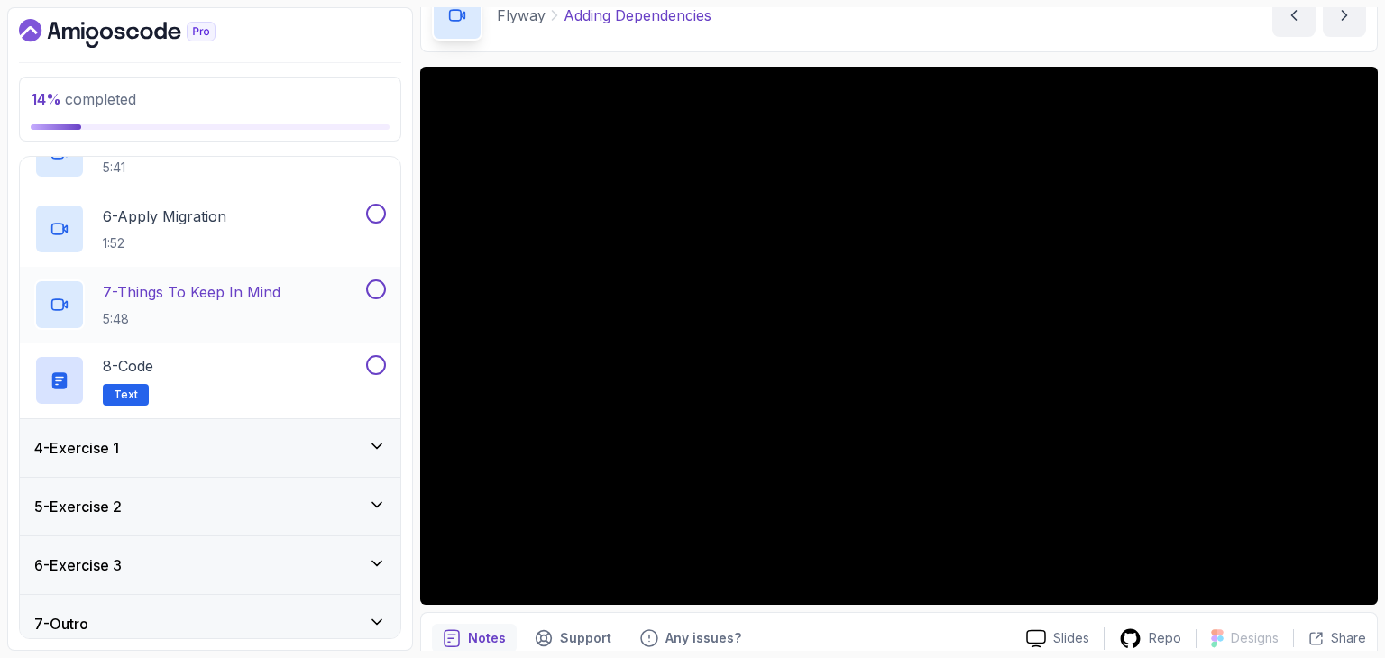
scroll to position [532, 0]
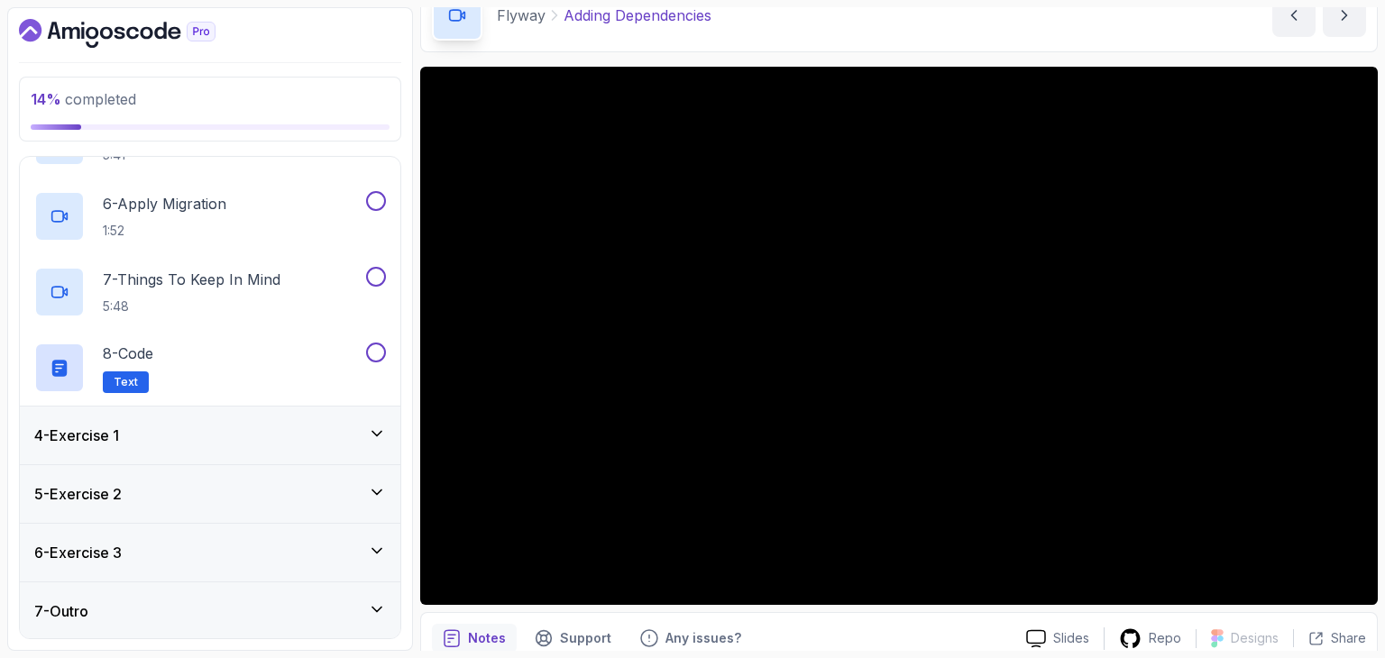
click at [215, 557] on div "6 - Exercise 3" at bounding box center [210, 553] width 352 height 22
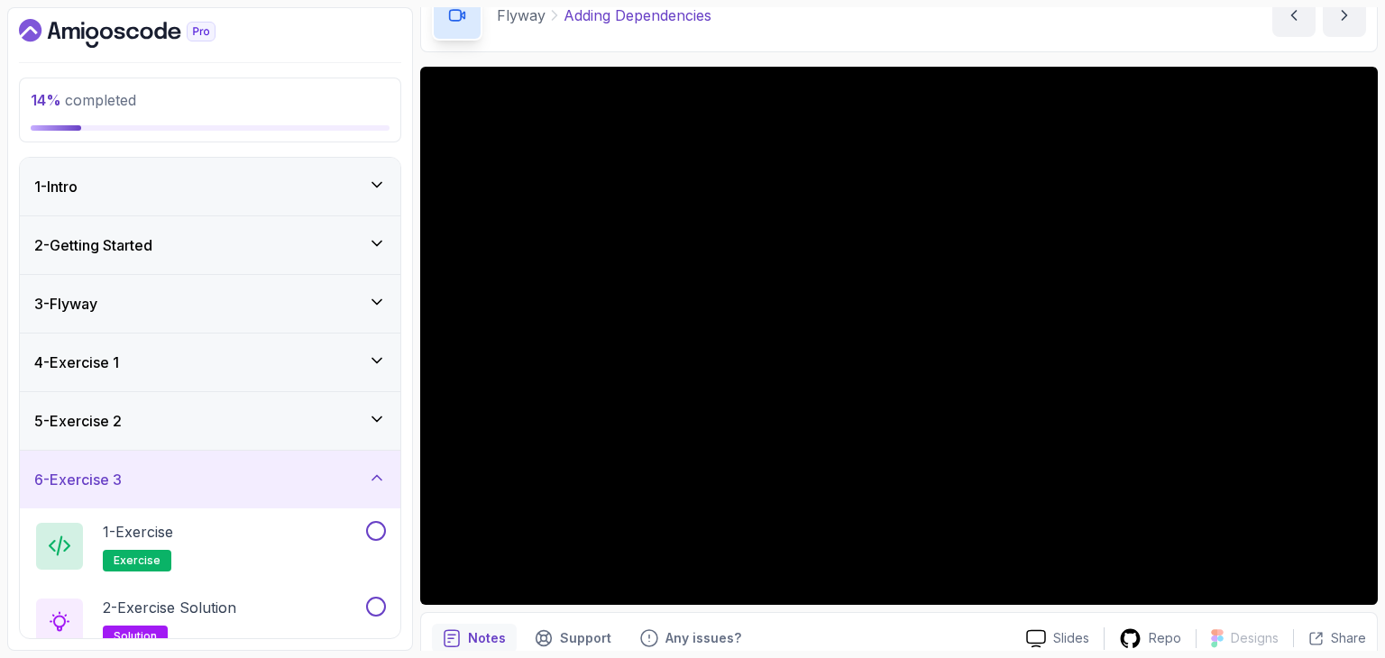
scroll to position [78, 0]
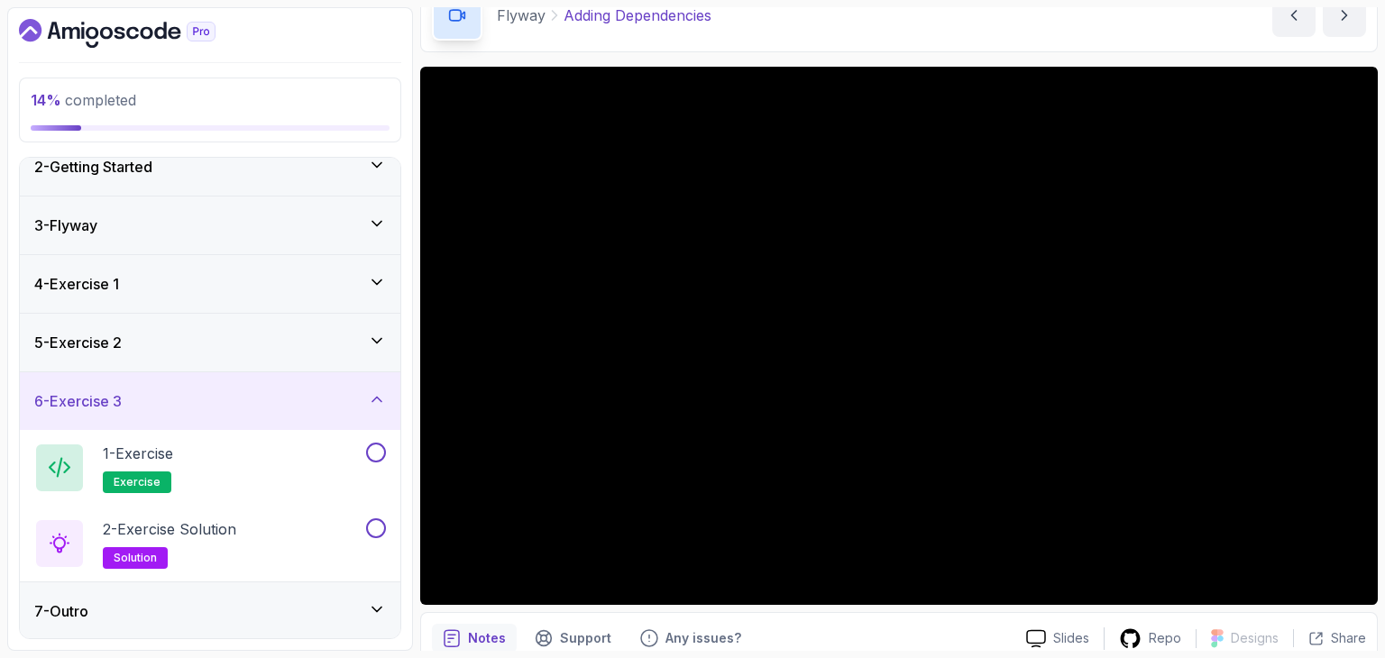
click at [142, 334] on div "5 - Exercise 2" at bounding box center [210, 343] width 352 height 22
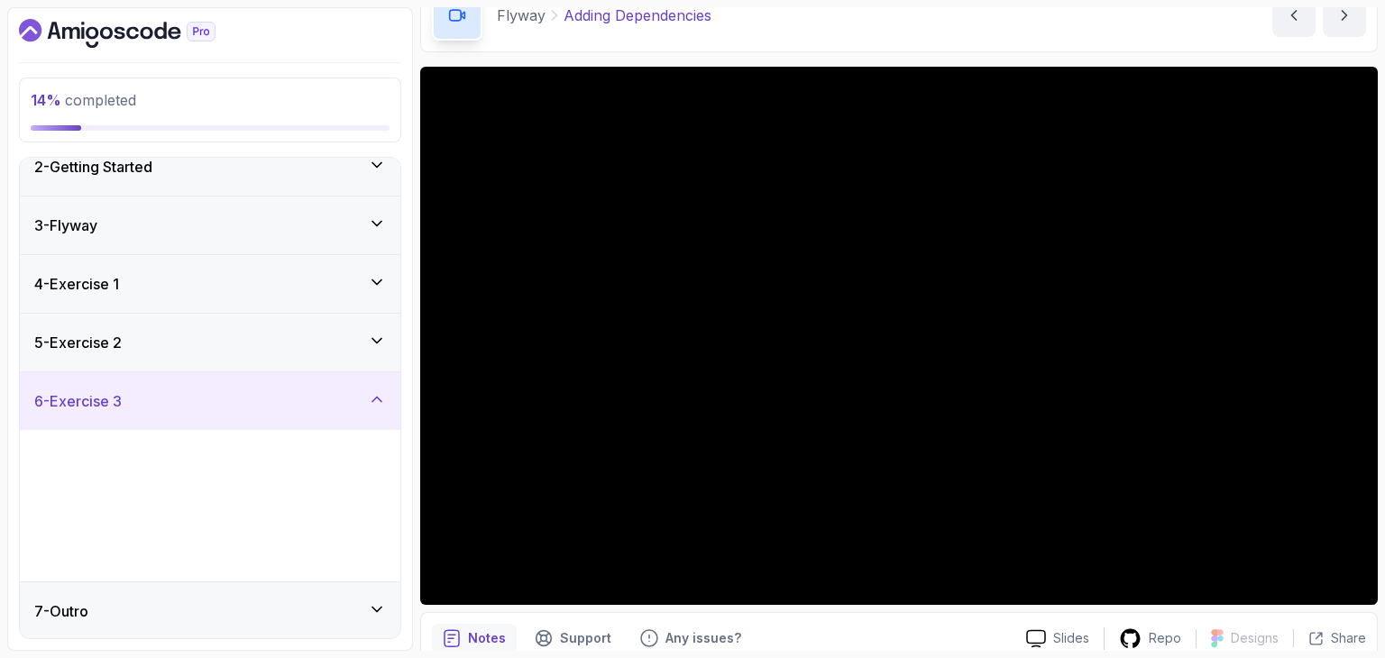
scroll to position [0, 0]
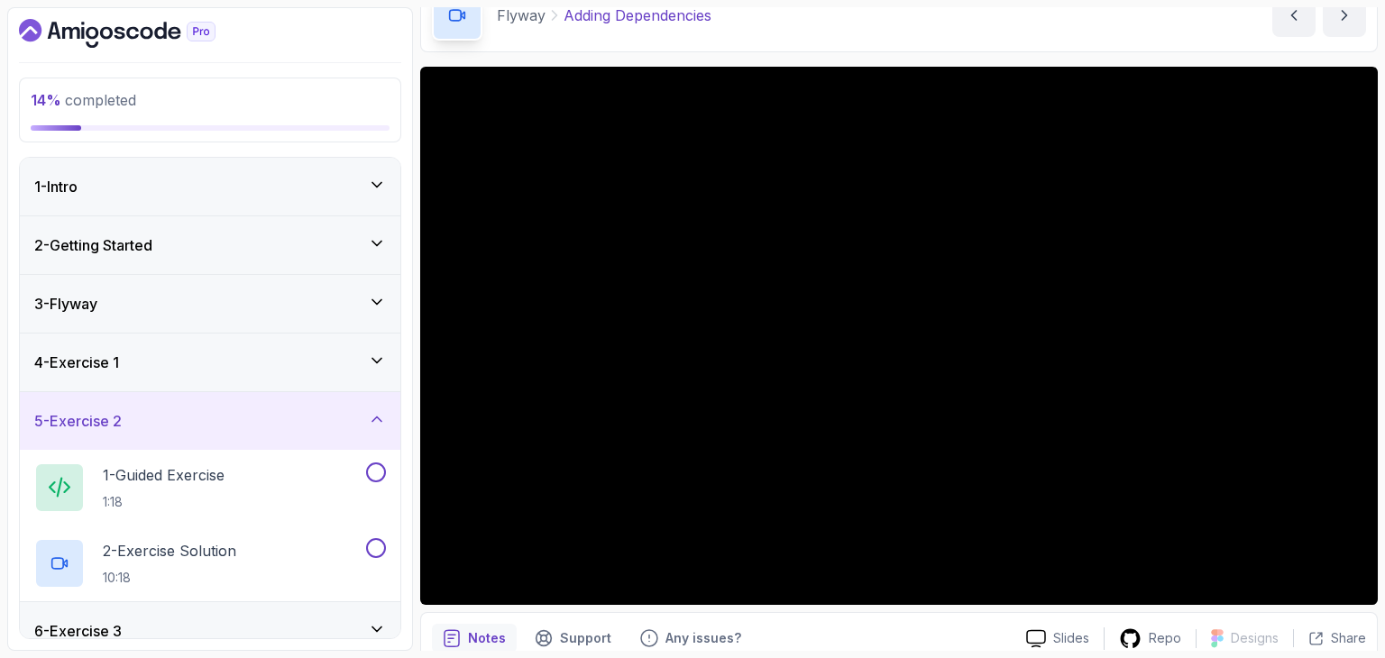
drag, startPoint x: 176, startPoint y: 362, endPoint x: 170, endPoint y: 348, distance: 14.9
click at [170, 348] on div "4 - Exercise 1" at bounding box center [210, 363] width 381 height 58
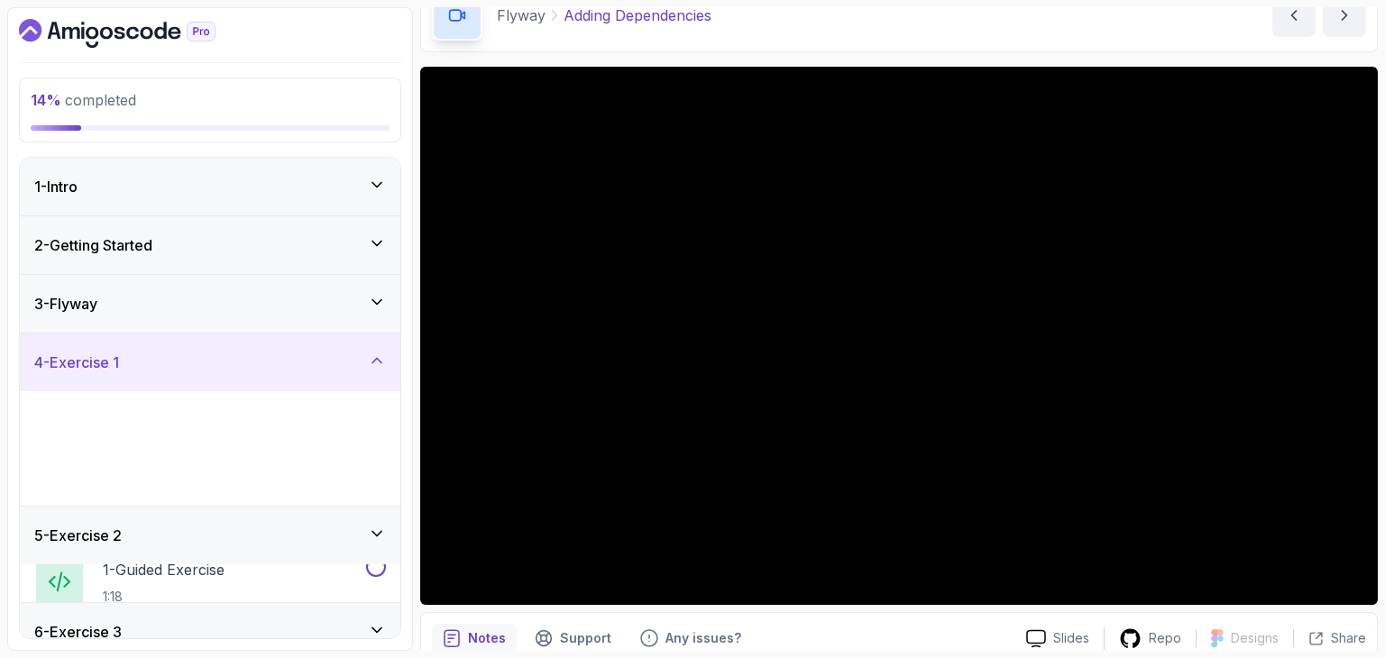
click at [170, 348] on div "4 - Exercise 1" at bounding box center [210, 363] width 381 height 58
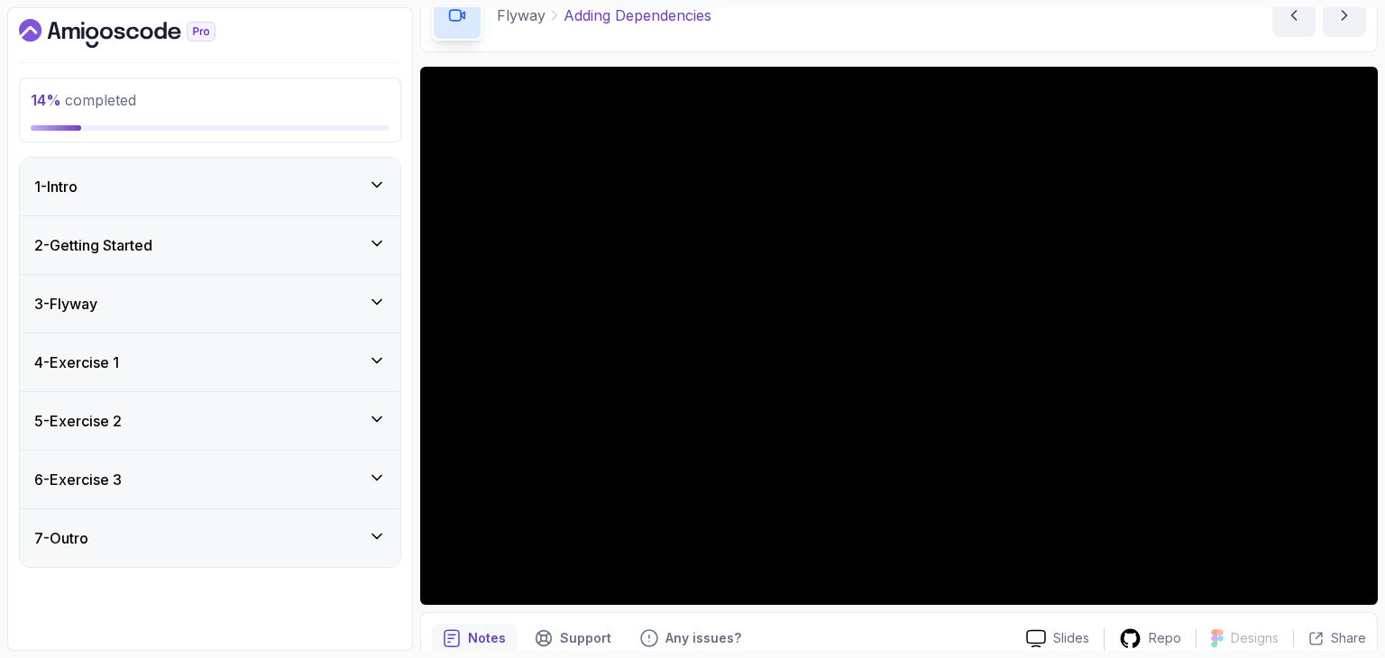
click at [129, 537] on div "7 - Outro" at bounding box center [210, 538] width 352 height 22
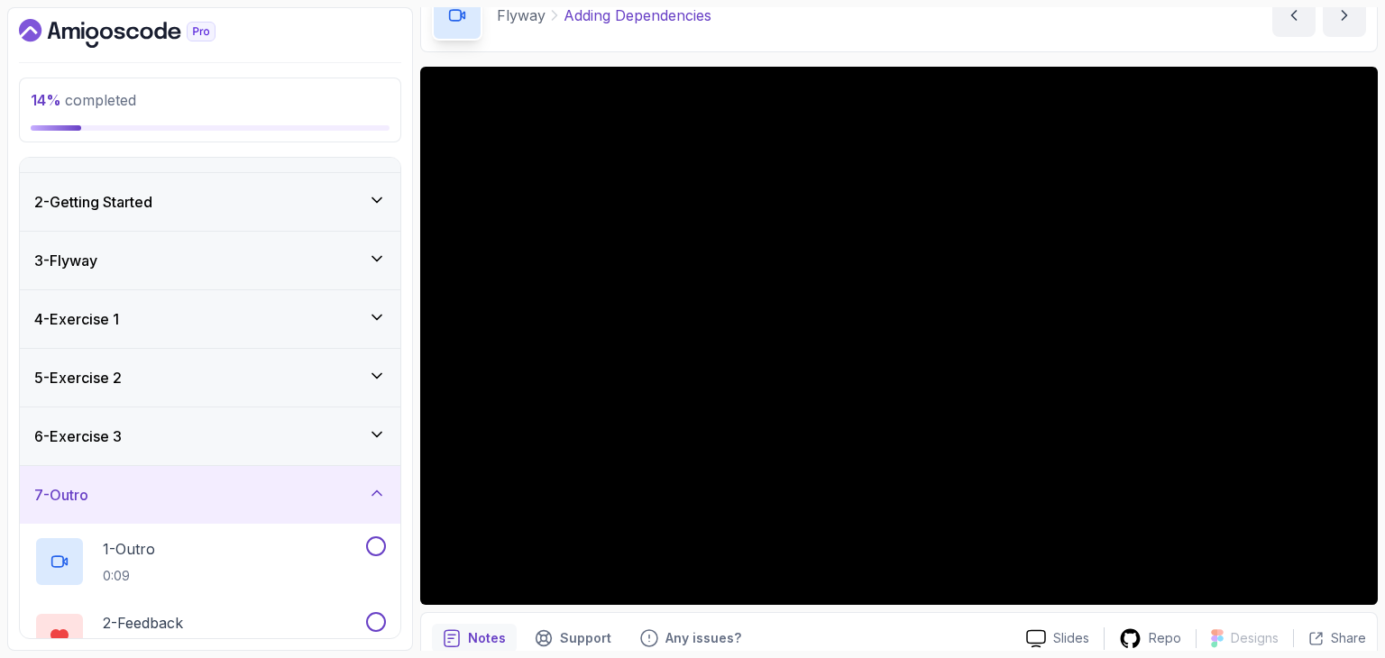
scroll to position [1, 0]
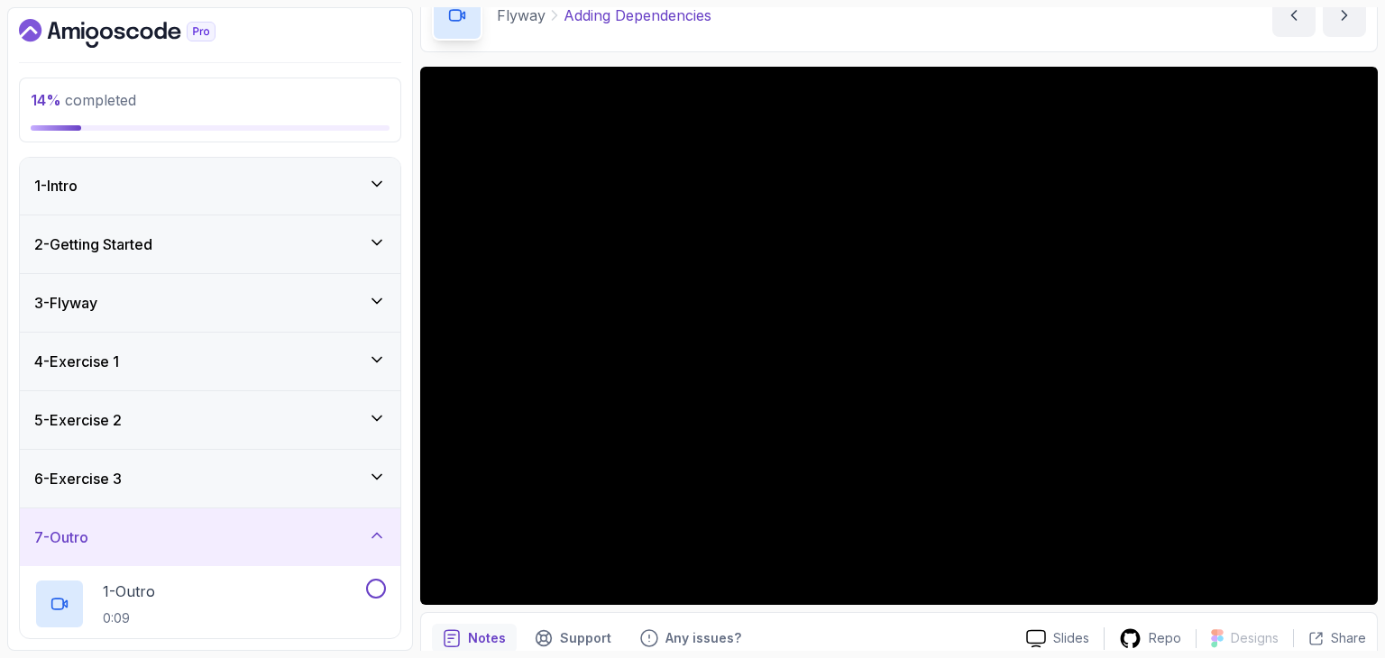
click at [119, 360] on h3 "4 - Exercise 1" at bounding box center [76, 362] width 85 height 22
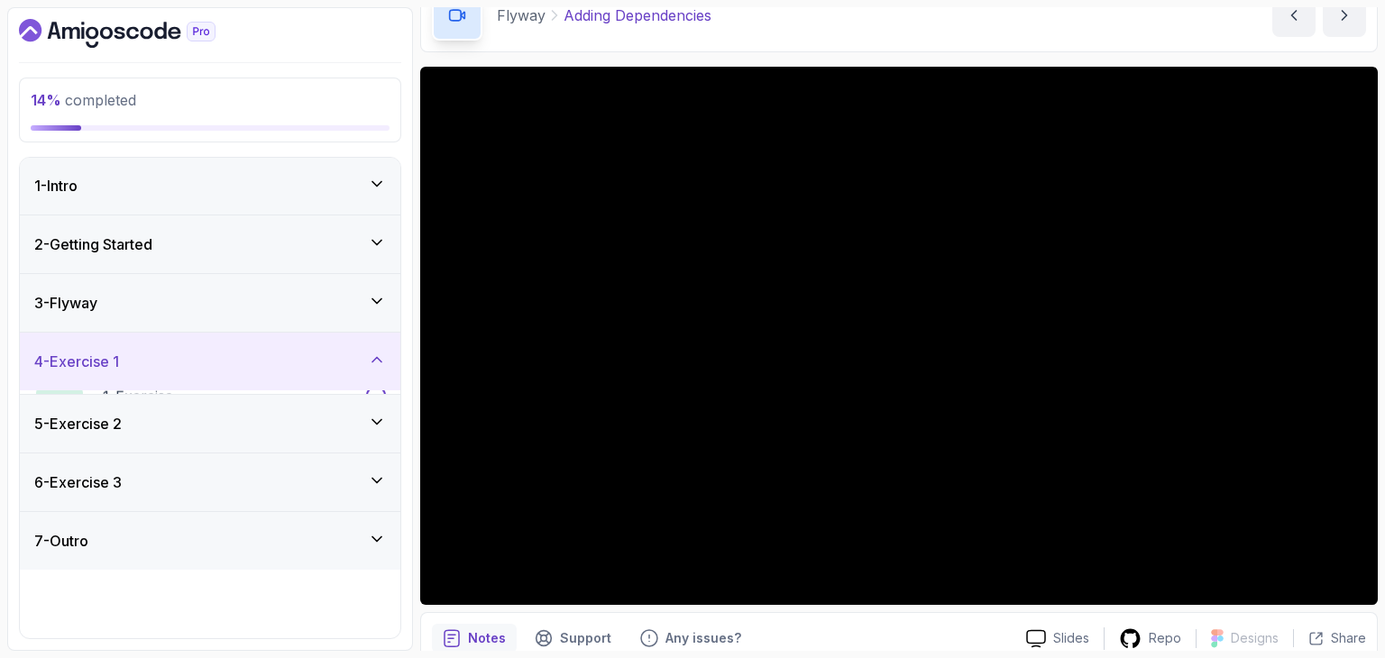
scroll to position [0, 0]
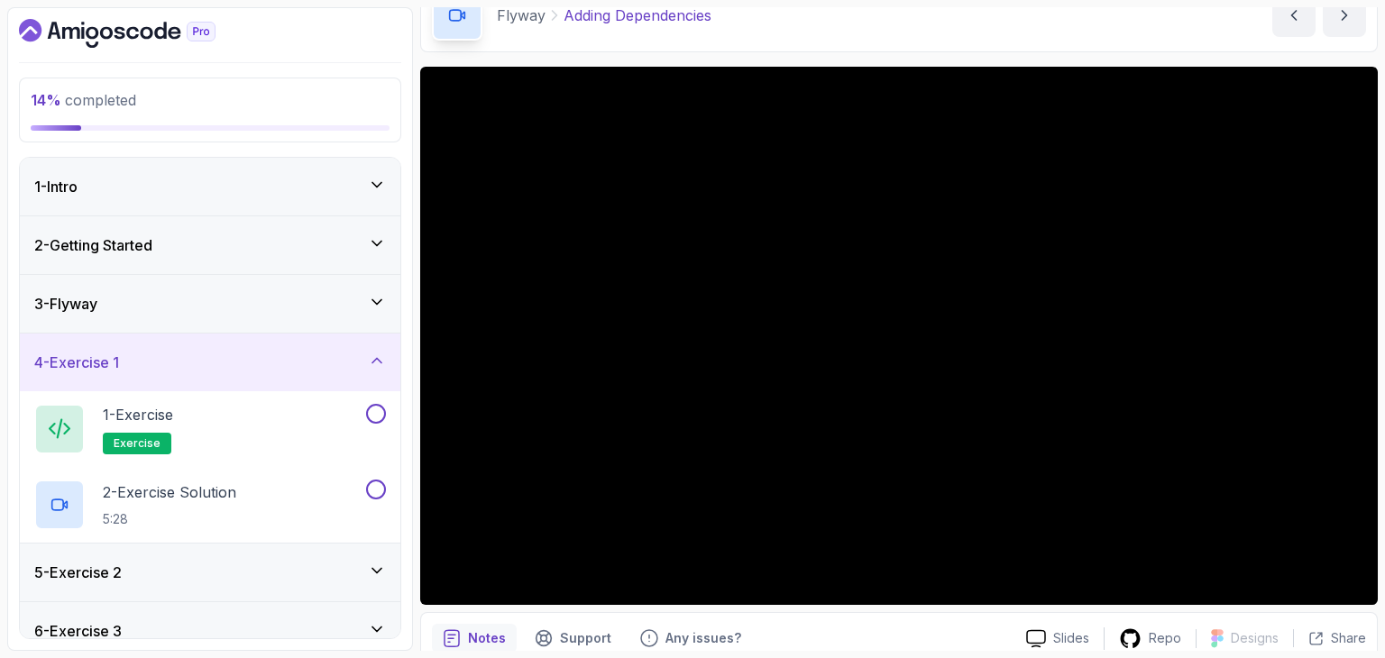
click at [130, 329] on div "3 - Flyway" at bounding box center [210, 304] width 381 height 58
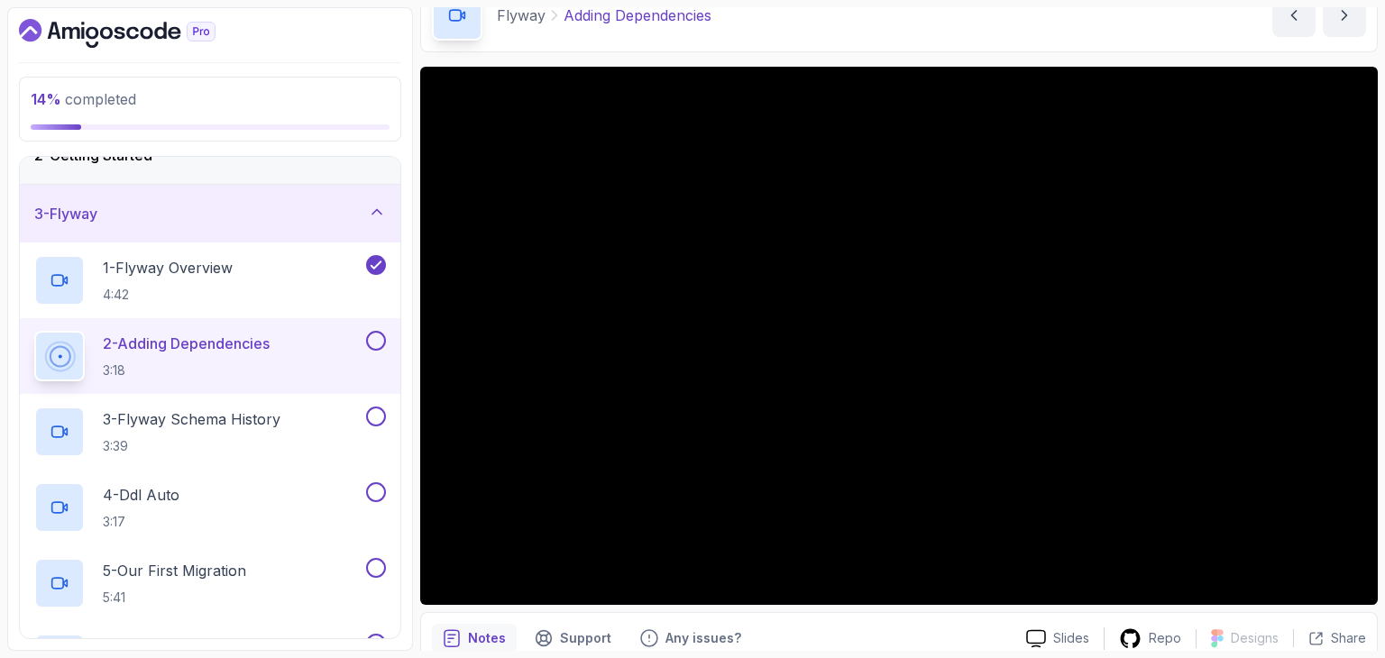
scroll to position [99, 0]
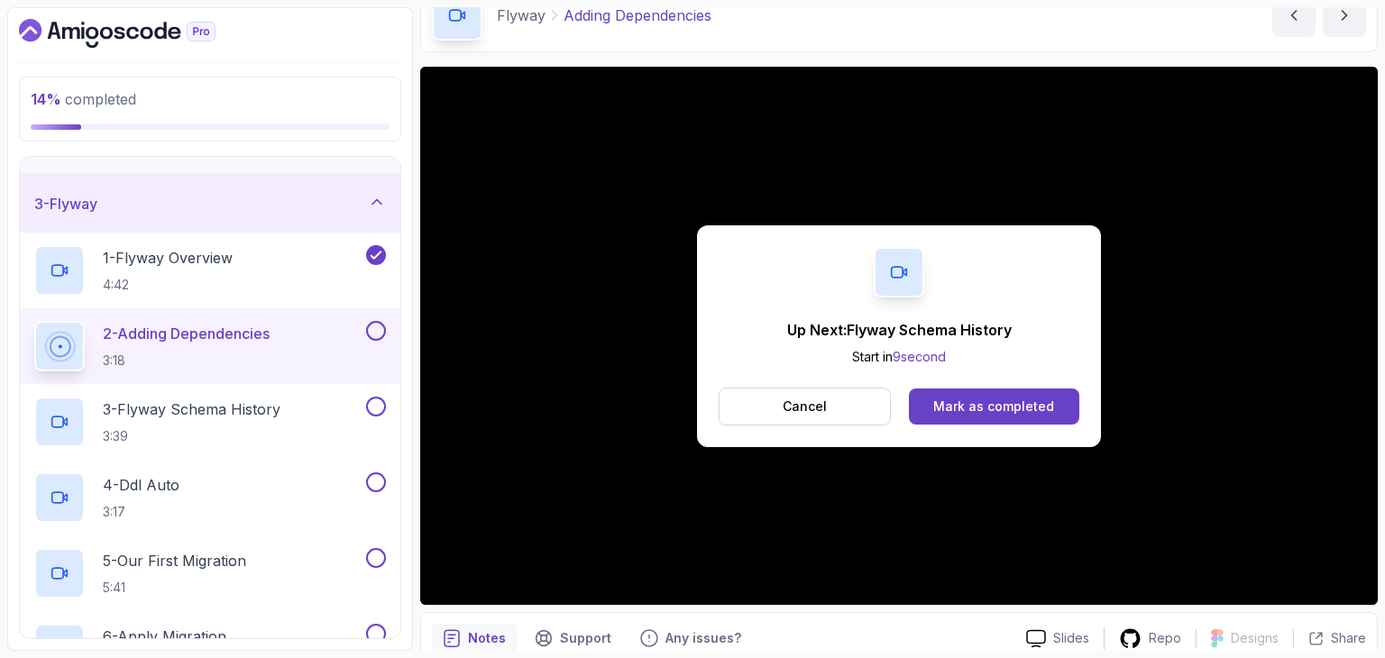
click at [1023, 378] on div "Up Next: Flyway Schema History Start in 9 second Cancel Mark as completed" at bounding box center [899, 336] width 404 height 222
click at [1001, 394] on button "Mark as completed" at bounding box center [994, 407] width 170 height 36
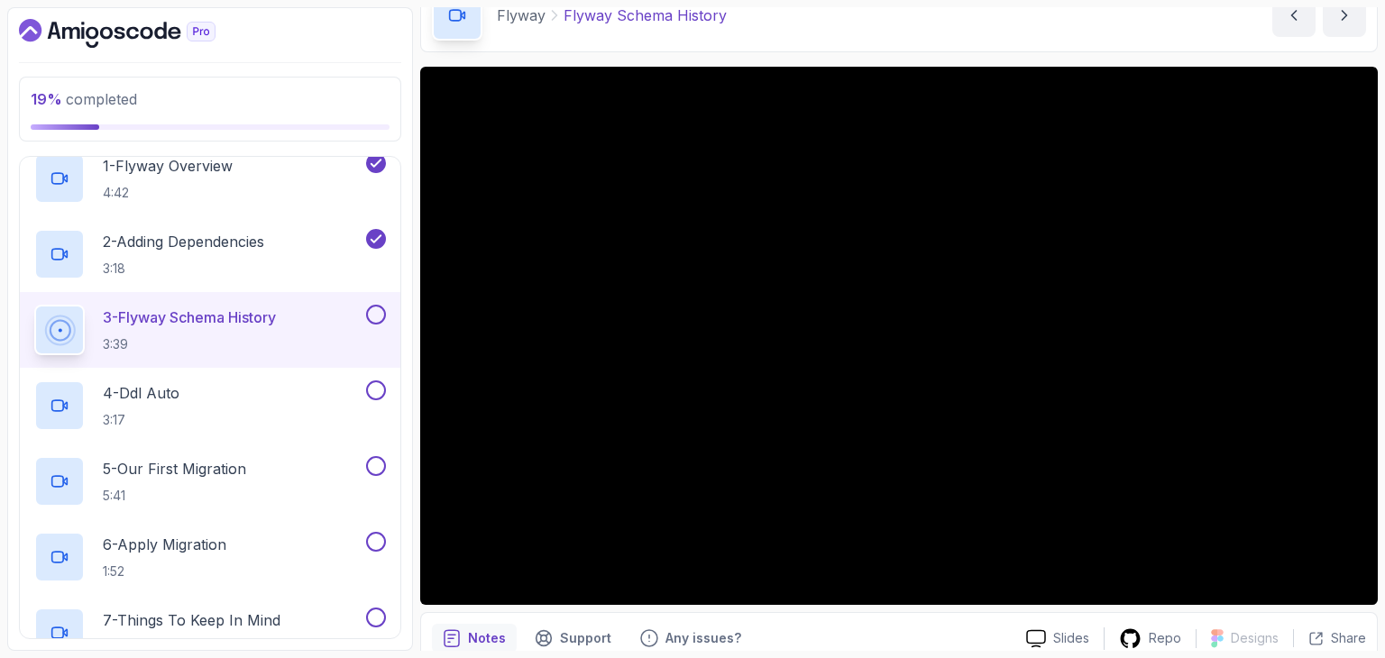
scroll to position [192, 0]
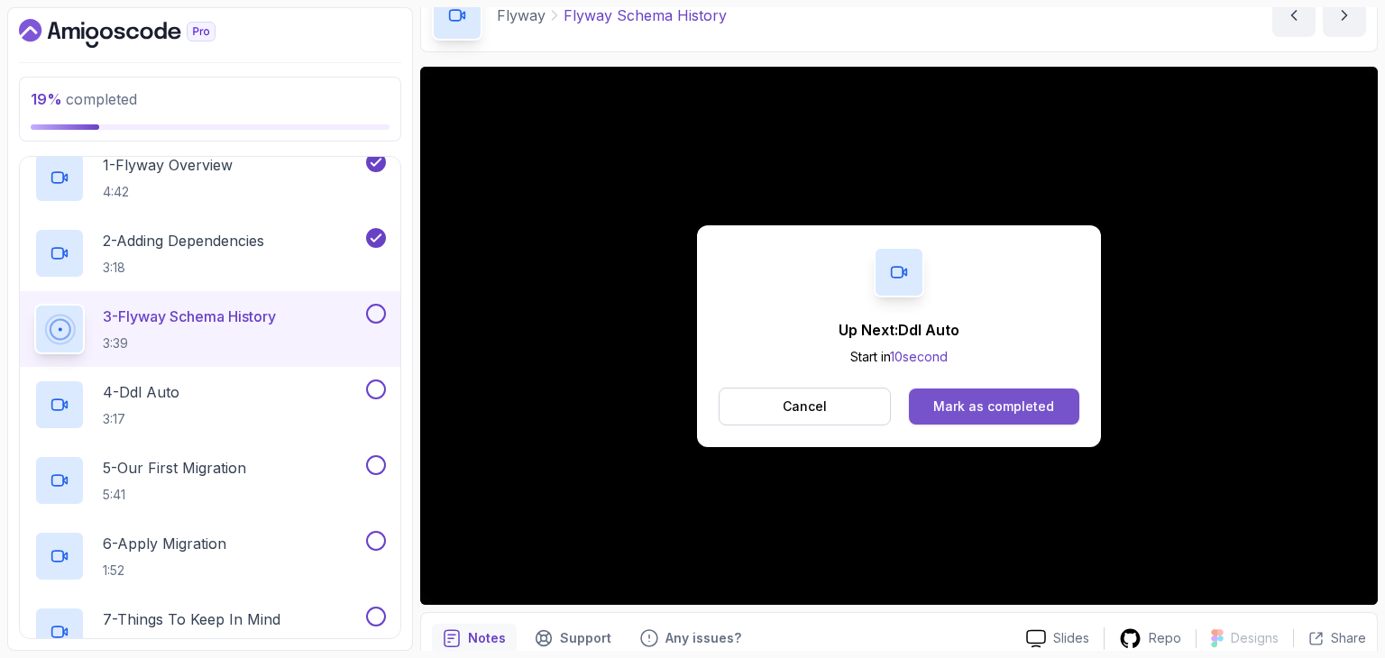
click at [957, 398] on div "Mark as completed" at bounding box center [993, 407] width 121 height 18
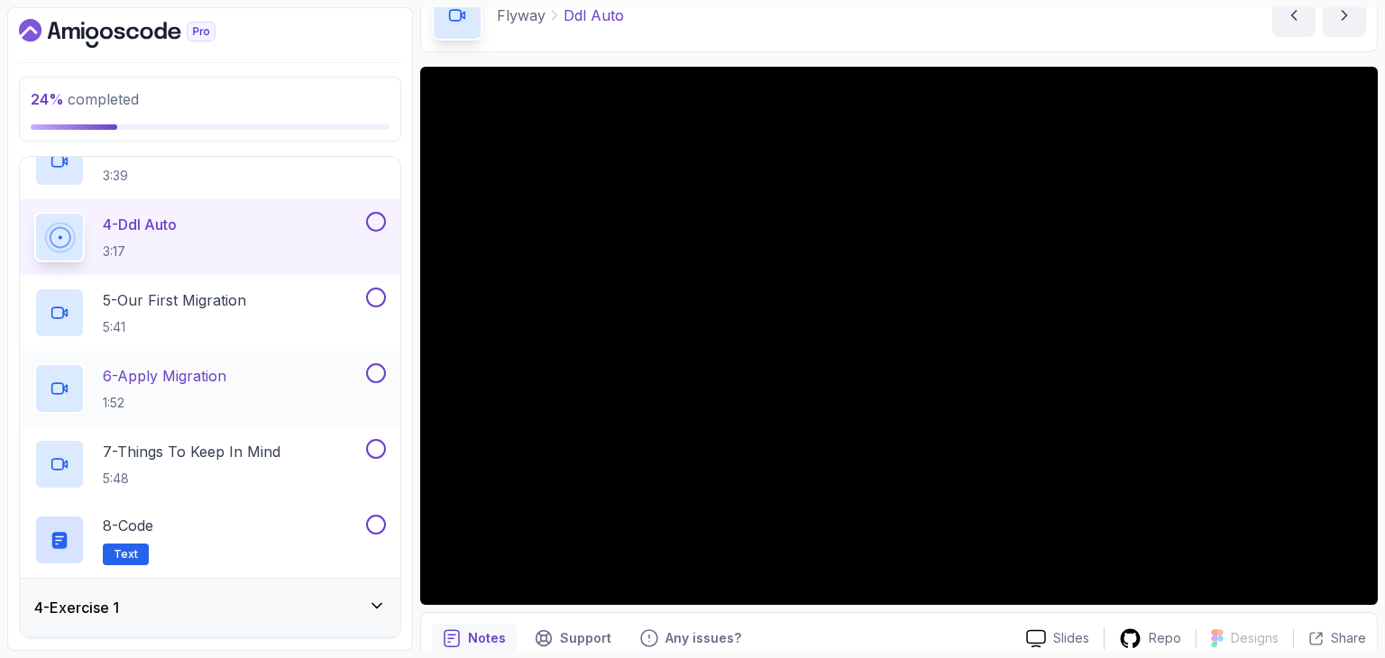
scroll to position [361, 0]
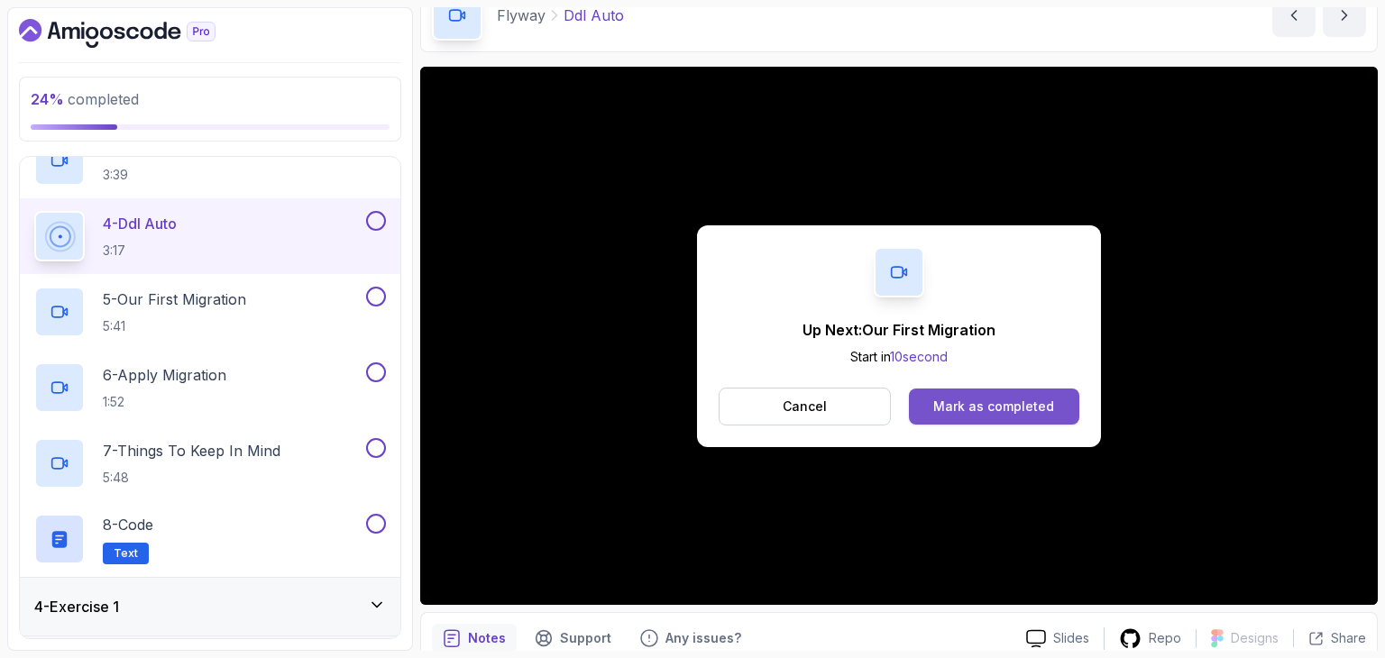
click at [1013, 414] on div "Mark as completed" at bounding box center [993, 407] width 121 height 18
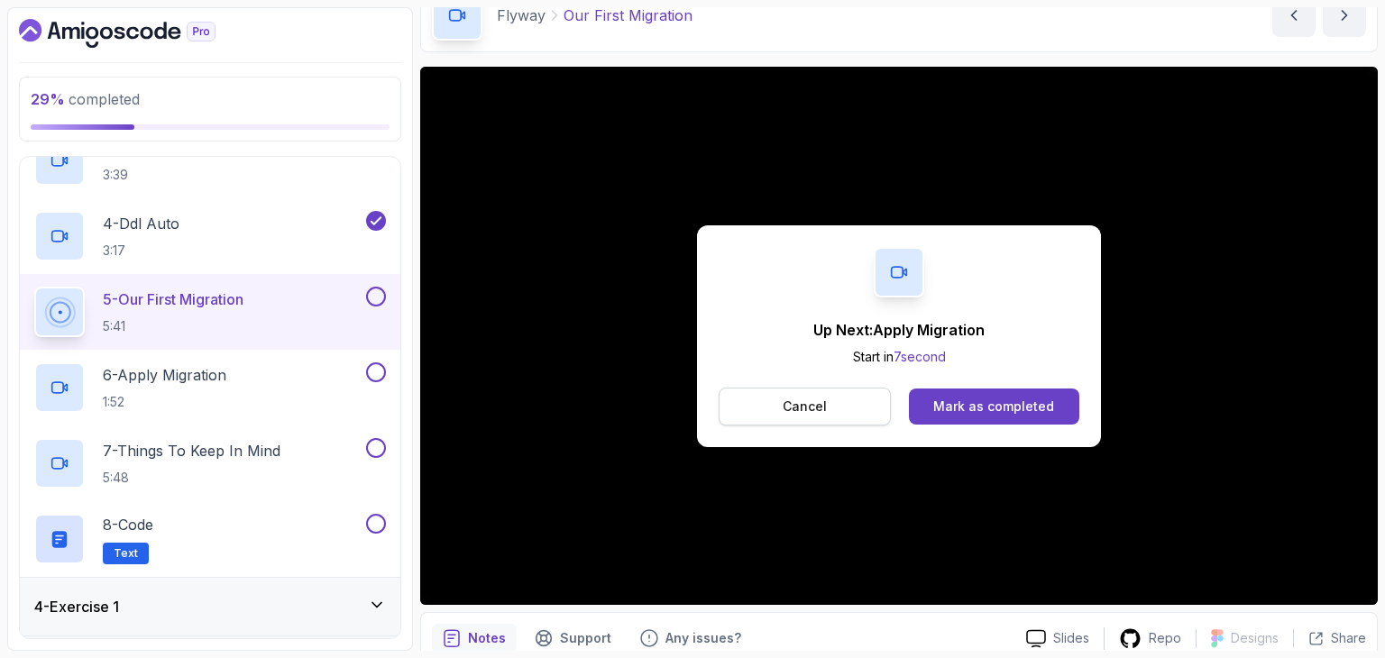
click at [847, 416] on button "Cancel" at bounding box center [805, 407] width 172 height 38
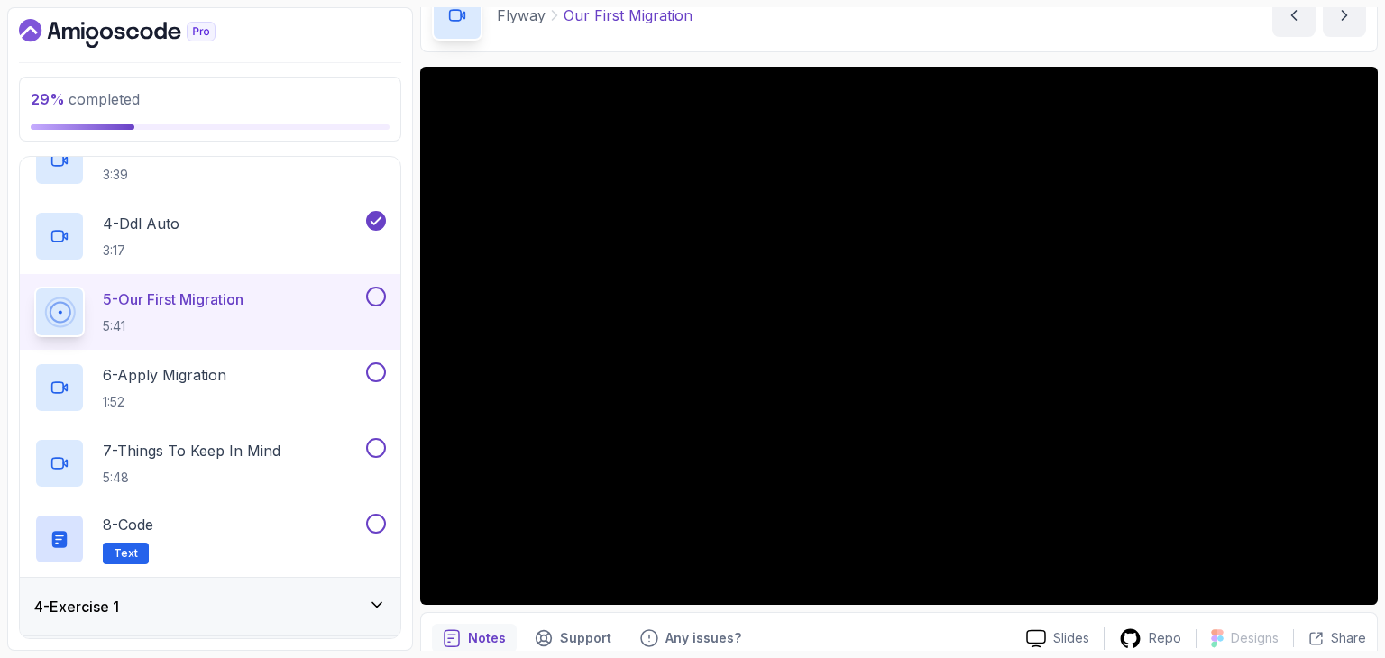
click at [368, 297] on button at bounding box center [376, 297] width 20 height 20
click at [266, 353] on div "6 - Apply Migration 1:52" at bounding box center [210, 388] width 381 height 76
click at [258, 360] on div "6 - Apply Migration 1:52" at bounding box center [210, 388] width 381 height 76
click at [258, 376] on div "6 - Apply Migration 1:52" at bounding box center [198, 387] width 328 height 50
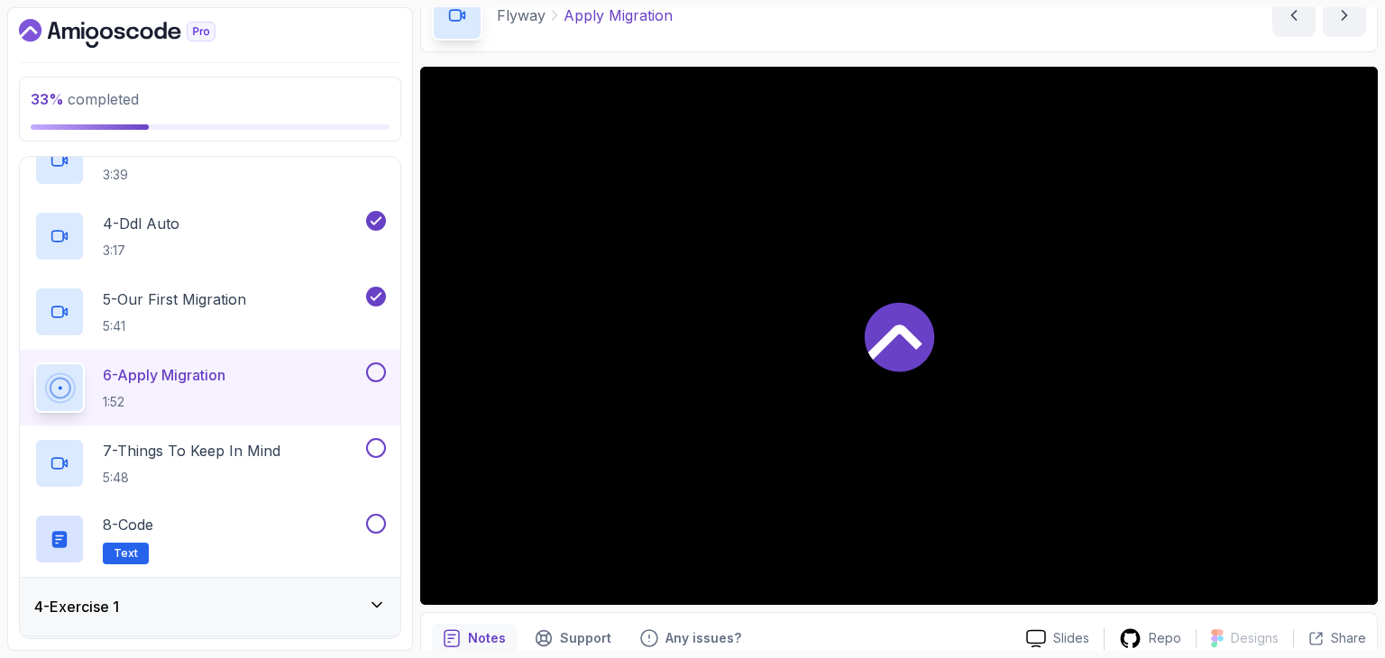
click at [258, 376] on div "6 - Apply Migration 1:52" at bounding box center [198, 387] width 328 height 50
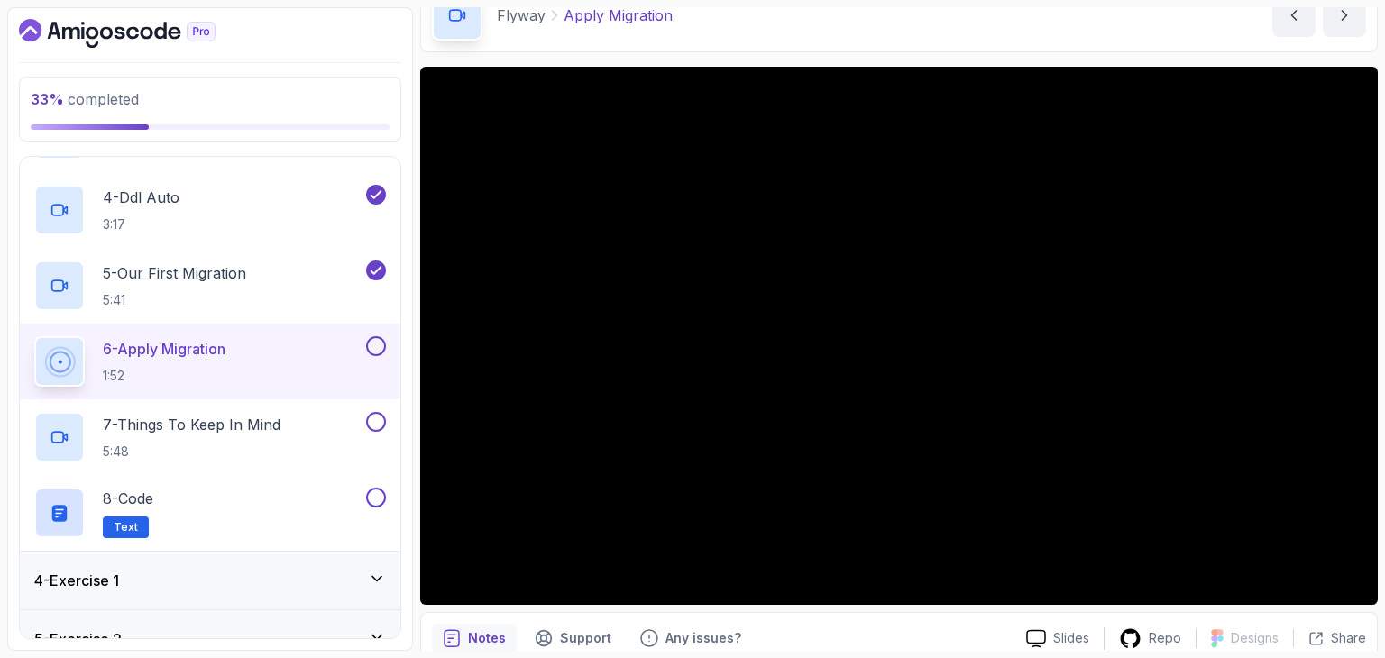
scroll to position [388, 0]
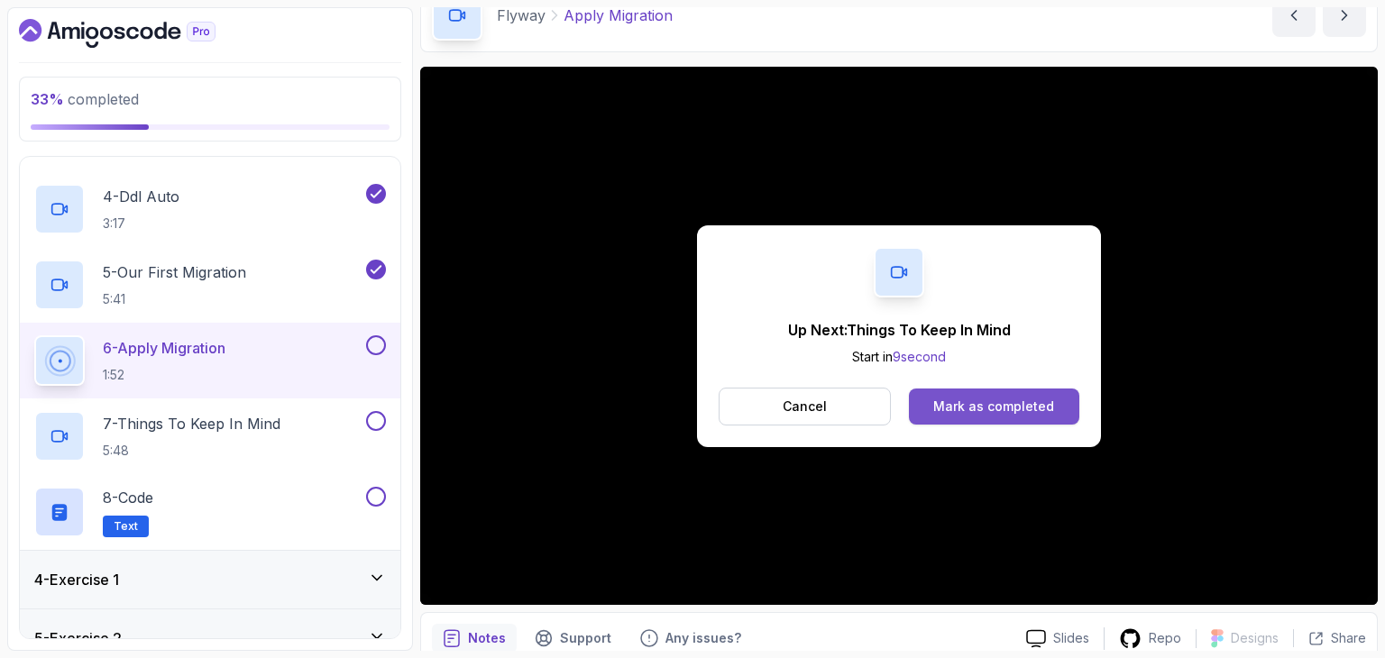
click at [999, 416] on button "Mark as completed" at bounding box center [994, 407] width 170 height 36
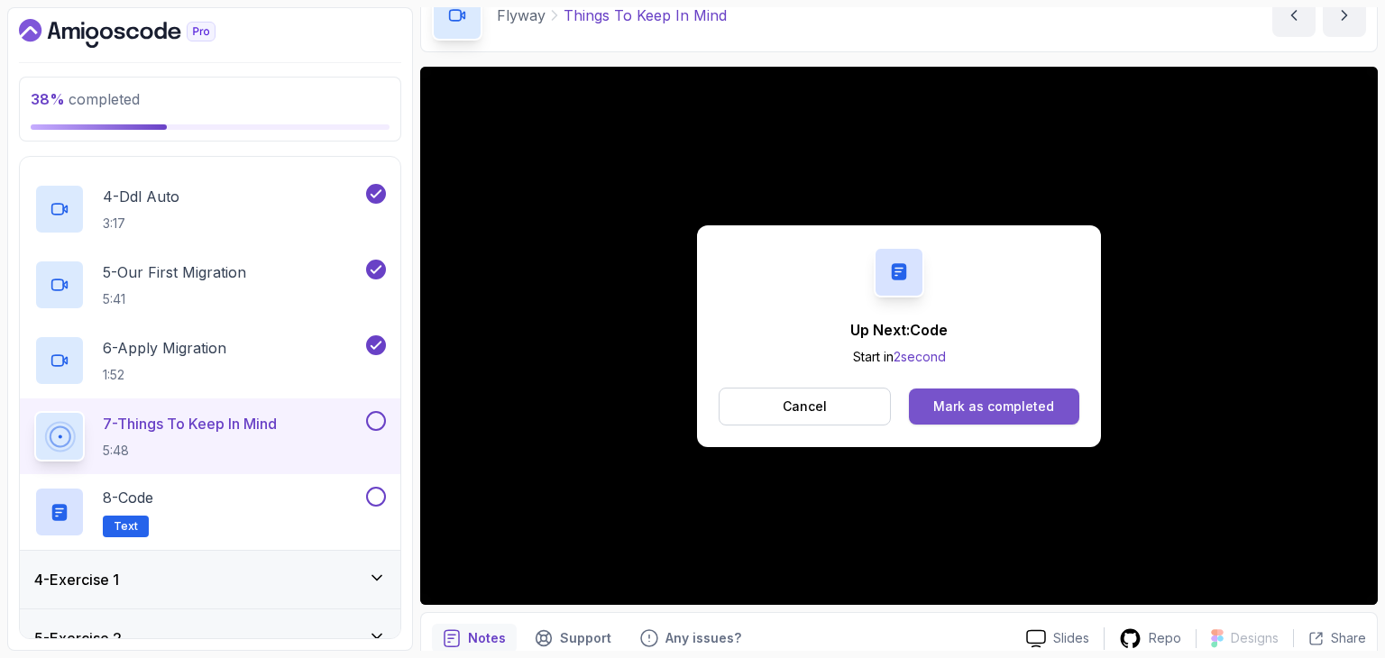
click at [1014, 420] on button "Mark as completed" at bounding box center [994, 407] width 170 height 36
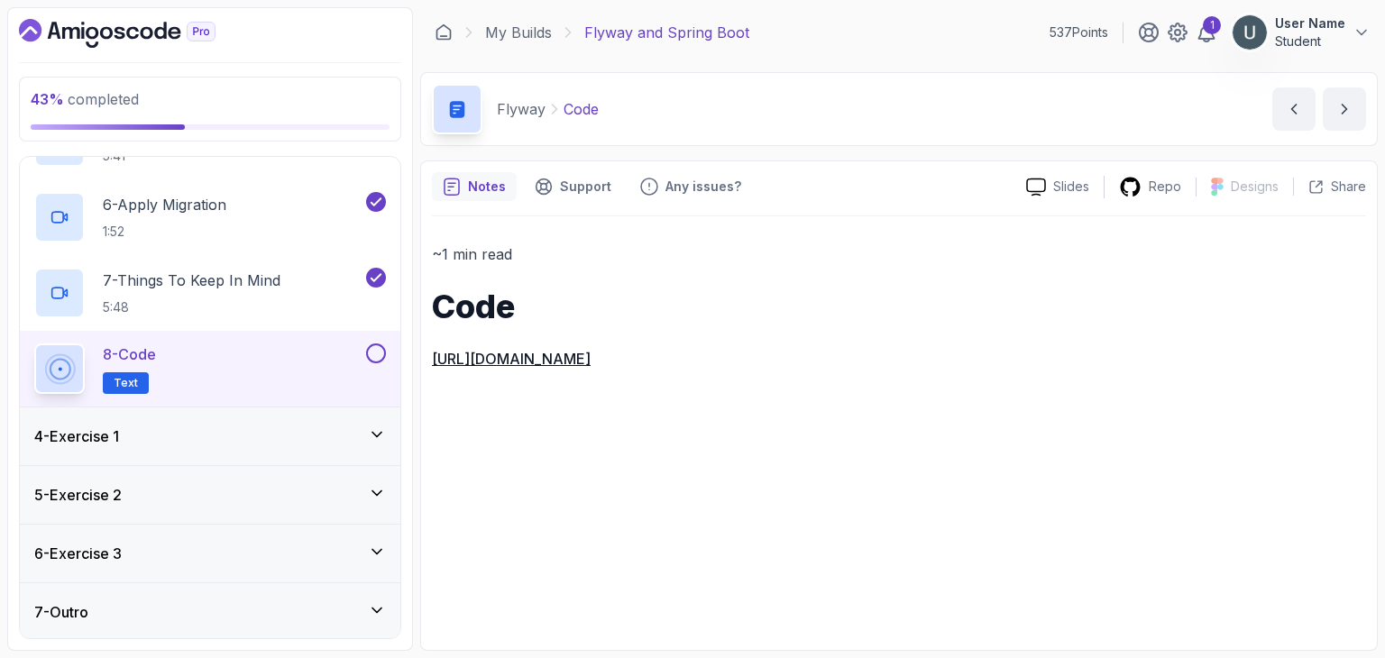
scroll to position [532, 0]
click at [152, 439] on div "4 - Exercise 1" at bounding box center [210, 436] width 352 height 22
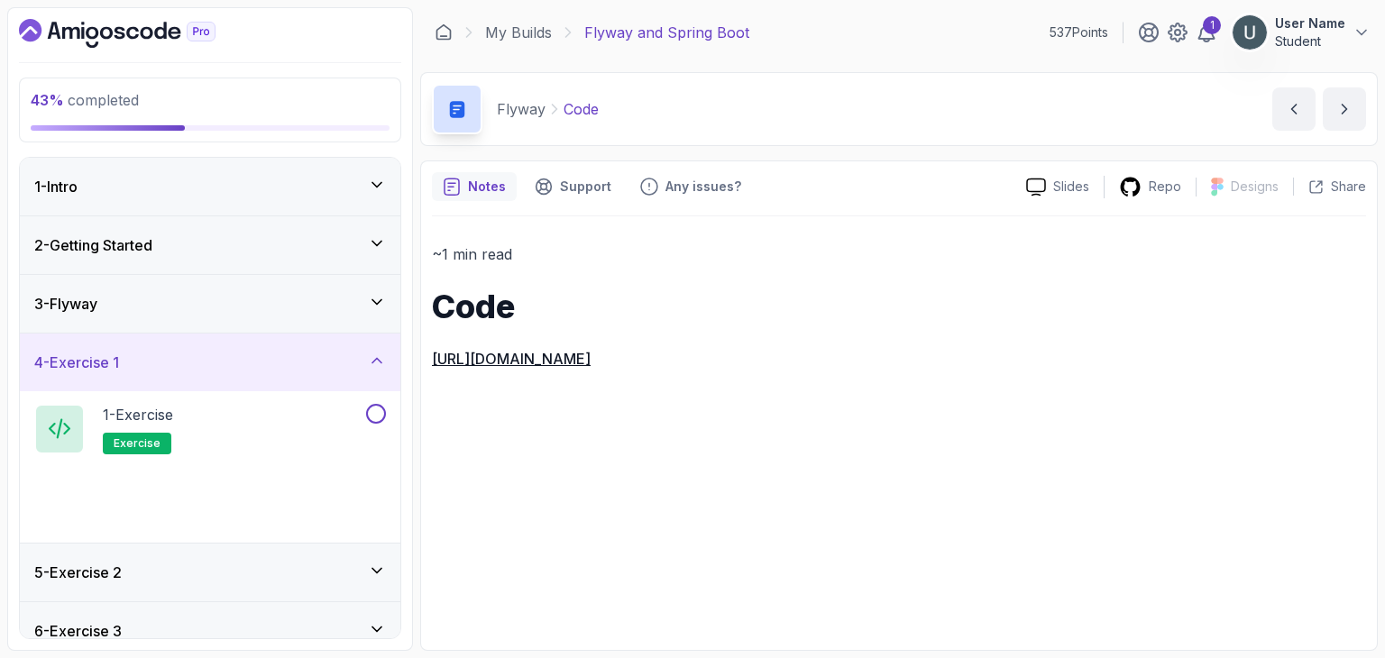
scroll to position [78, 0]
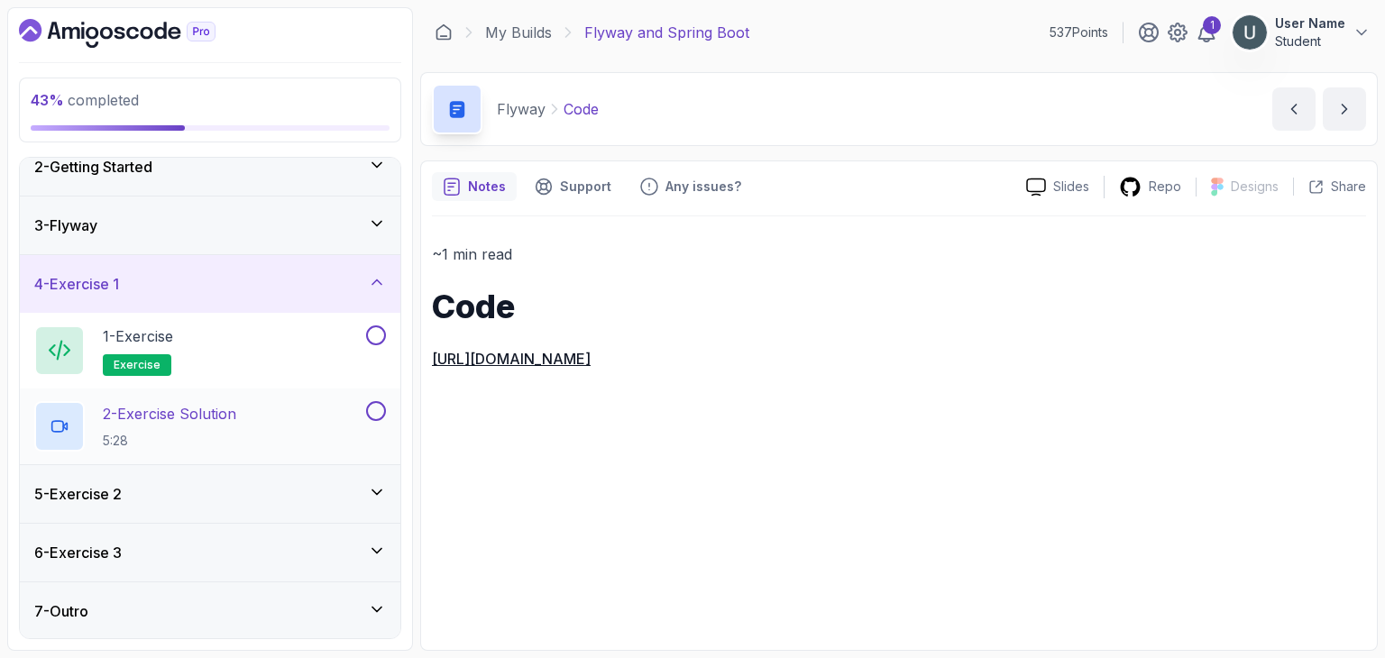
click at [170, 418] on p "2 - Exercise Solution" at bounding box center [169, 414] width 133 height 22
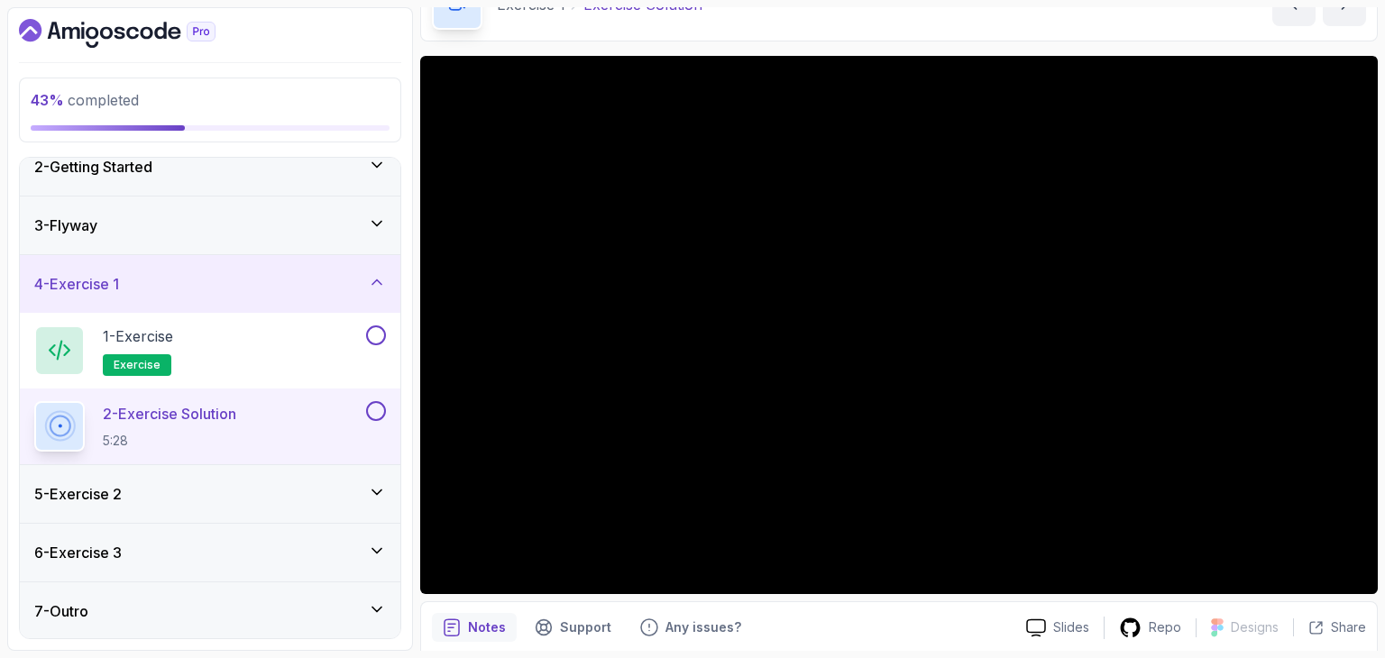
scroll to position [103, 0]
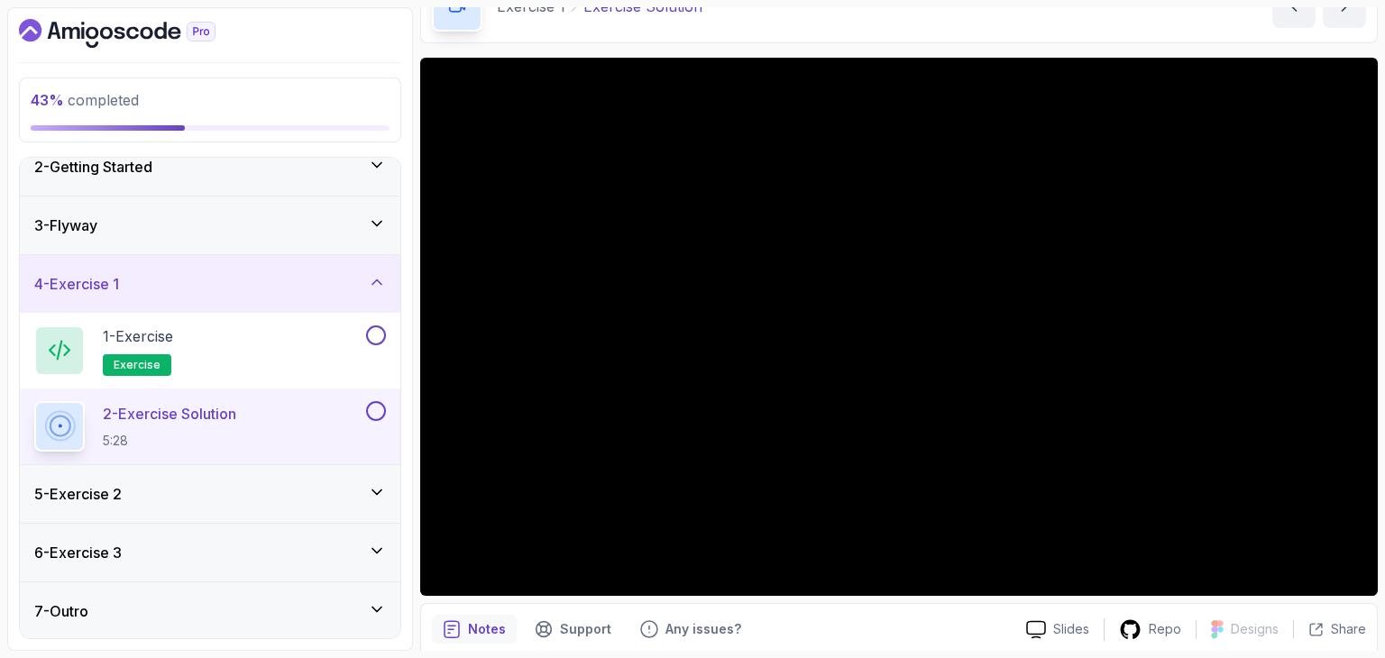
click at [369, 401] on div at bounding box center [373, 411] width 23 height 20
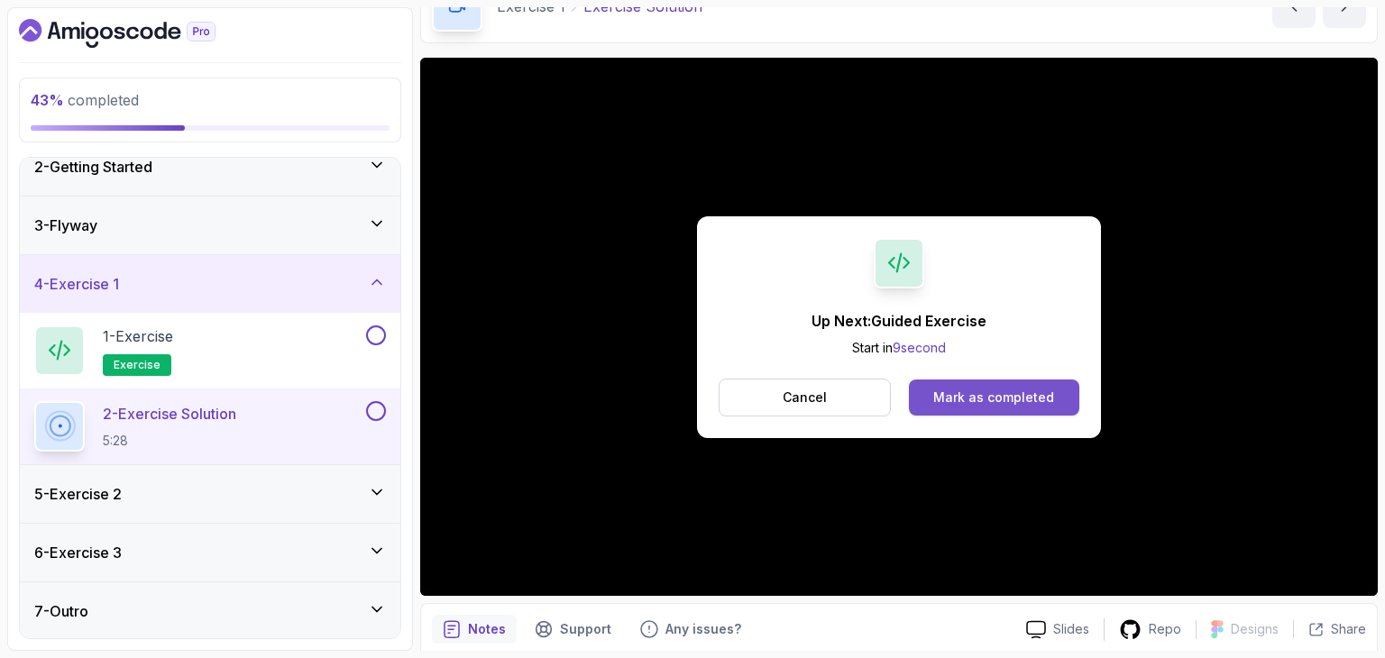
click at [953, 384] on button "Mark as completed" at bounding box center [994, 398] width 170 height 36
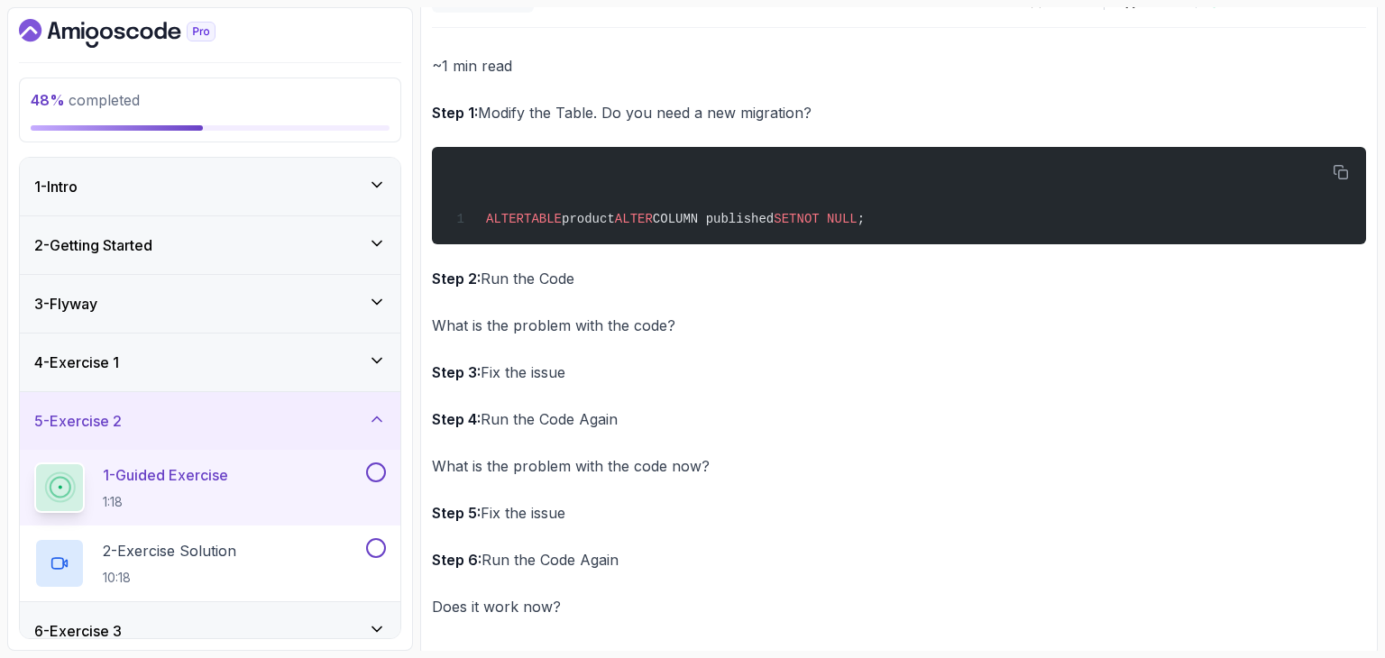
scroll to position [193, 0]
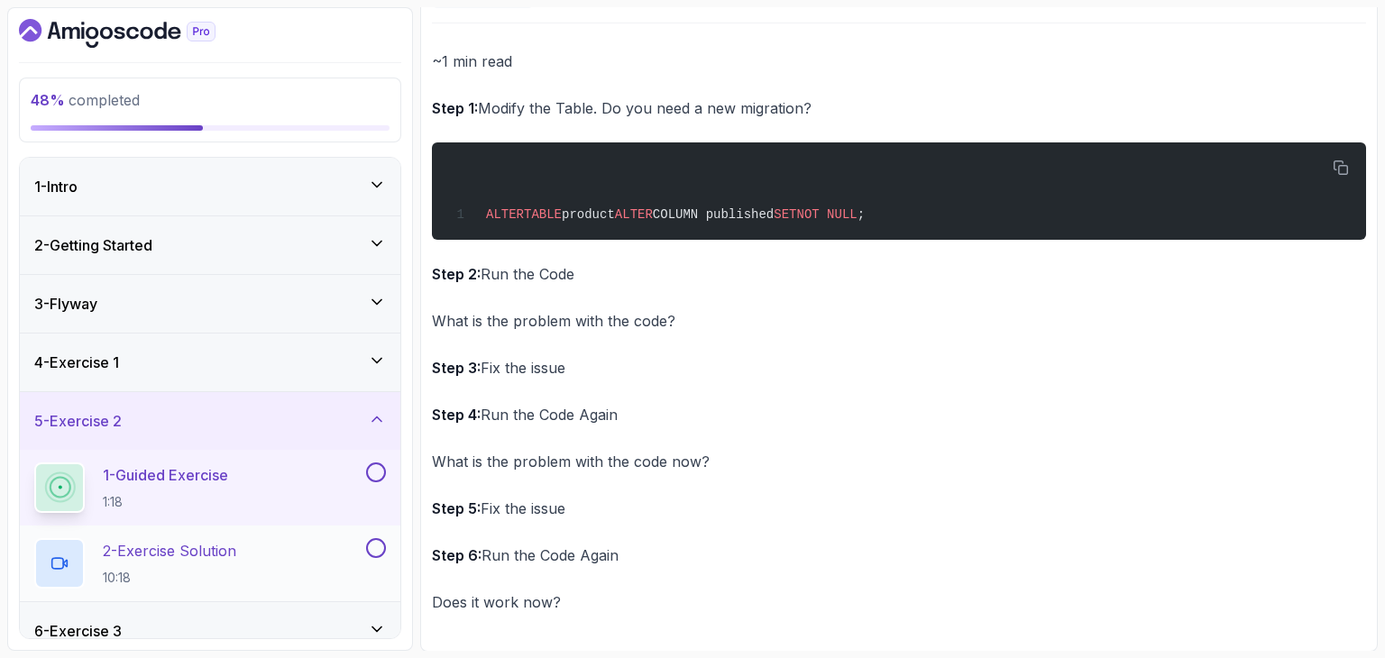
click at [217, 549] on p "2 - Exercise Solution" at bounding box center [169, 551] width 133 height 22
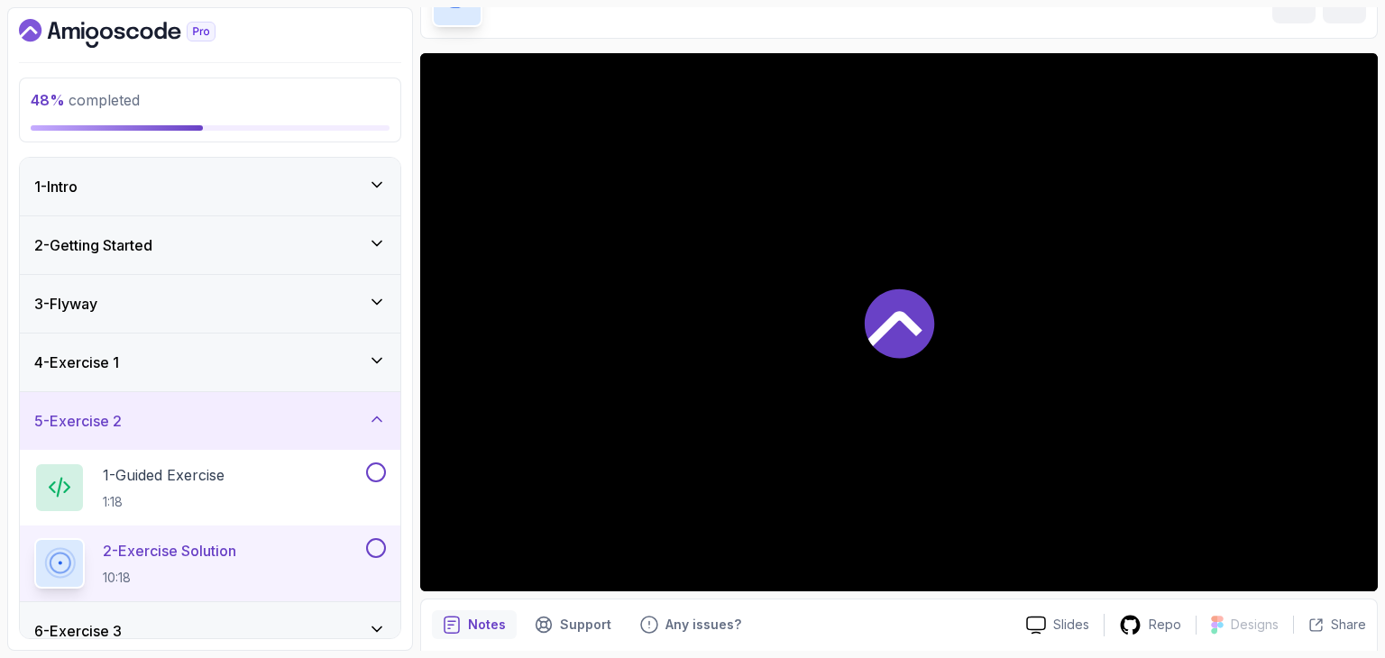
scroll to position [135, 0]
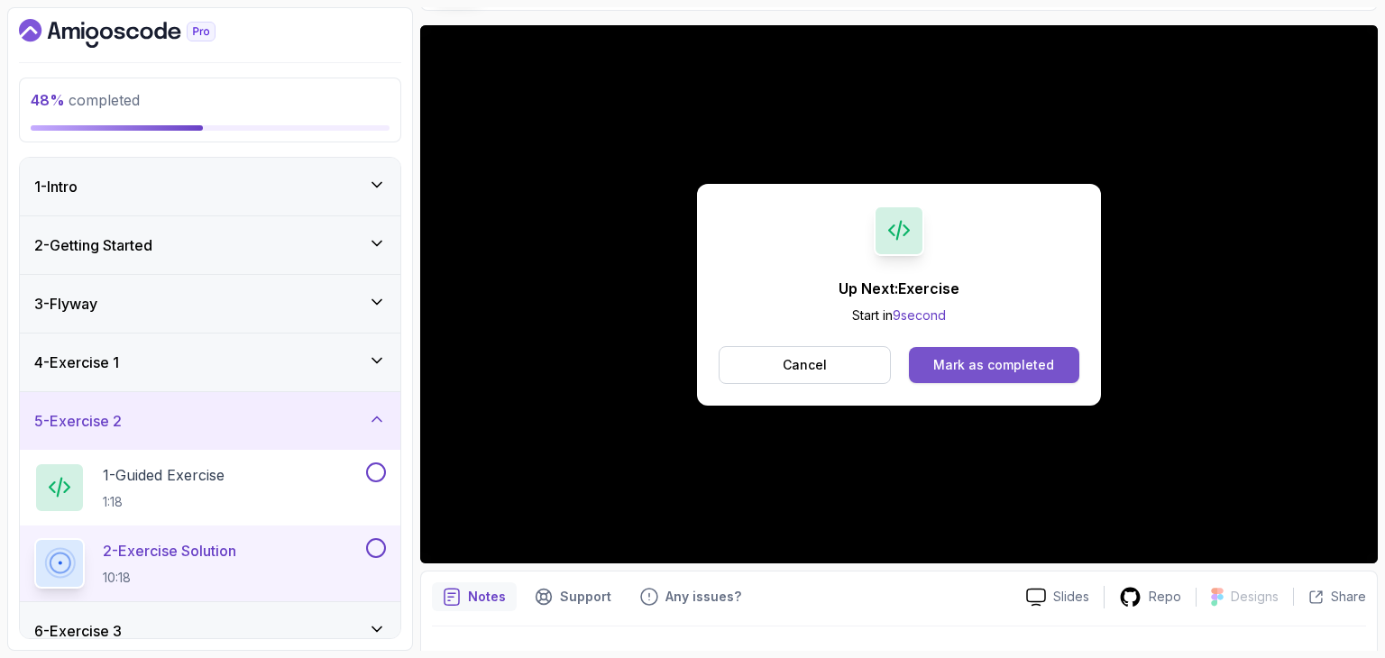
click at [1003, 376] on button "Mark as completed" at bounding box center [994, 365] width 170 height 36
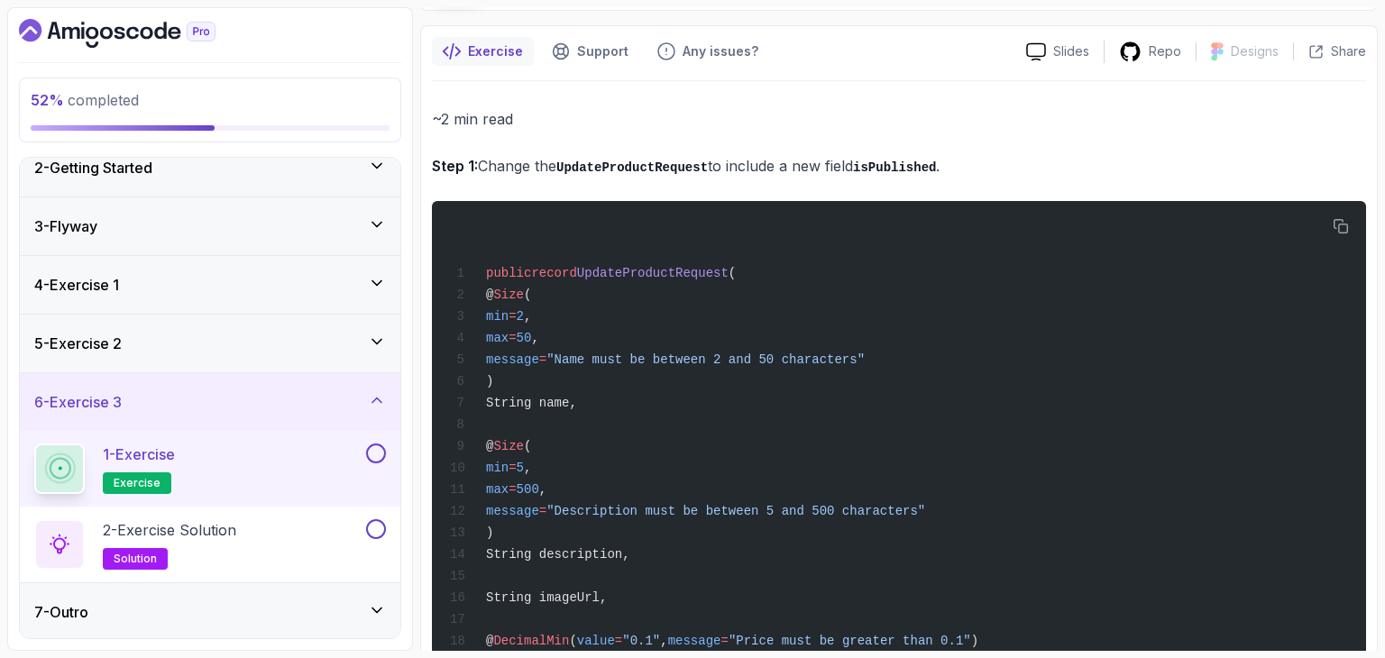
scroll to position [78, 0]
click at [254, 528] on div "2 - Exercise Solution solution" at bounding box center [198, 543] width 328 height 50
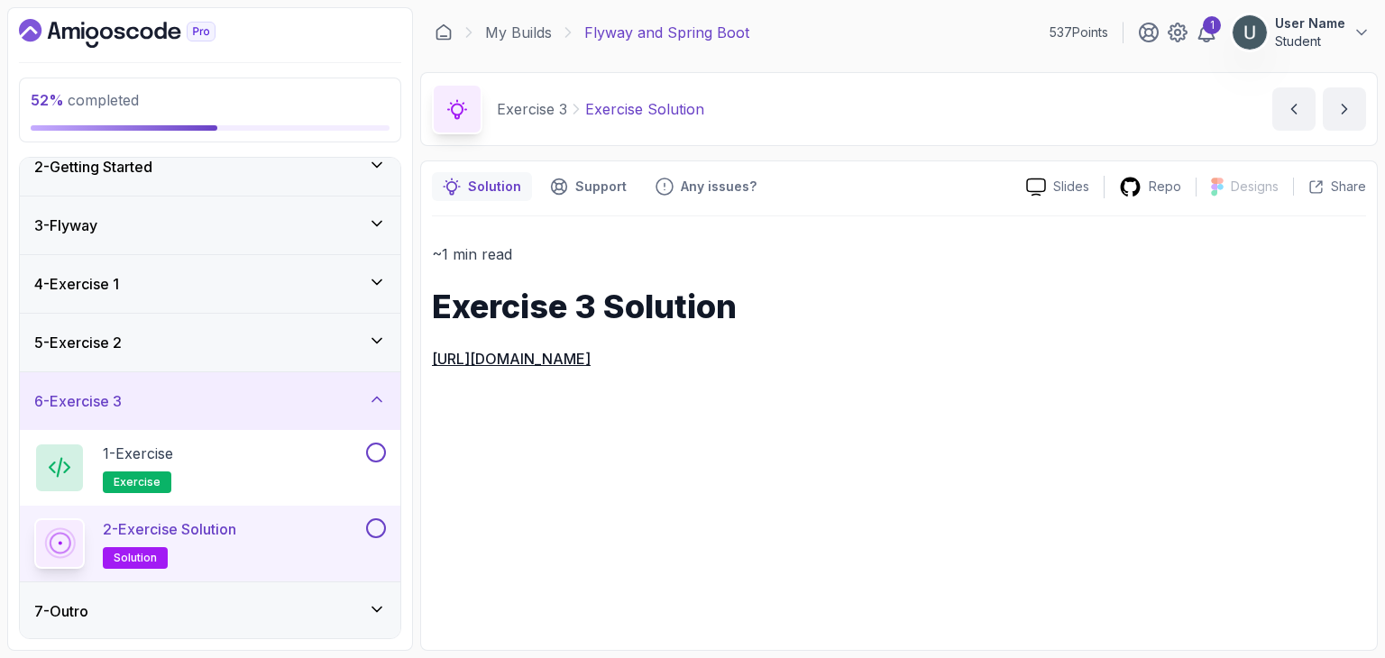
click at [277, 601] on div "7 - Outro" at bounding box center [210, 612] width 352 height 22
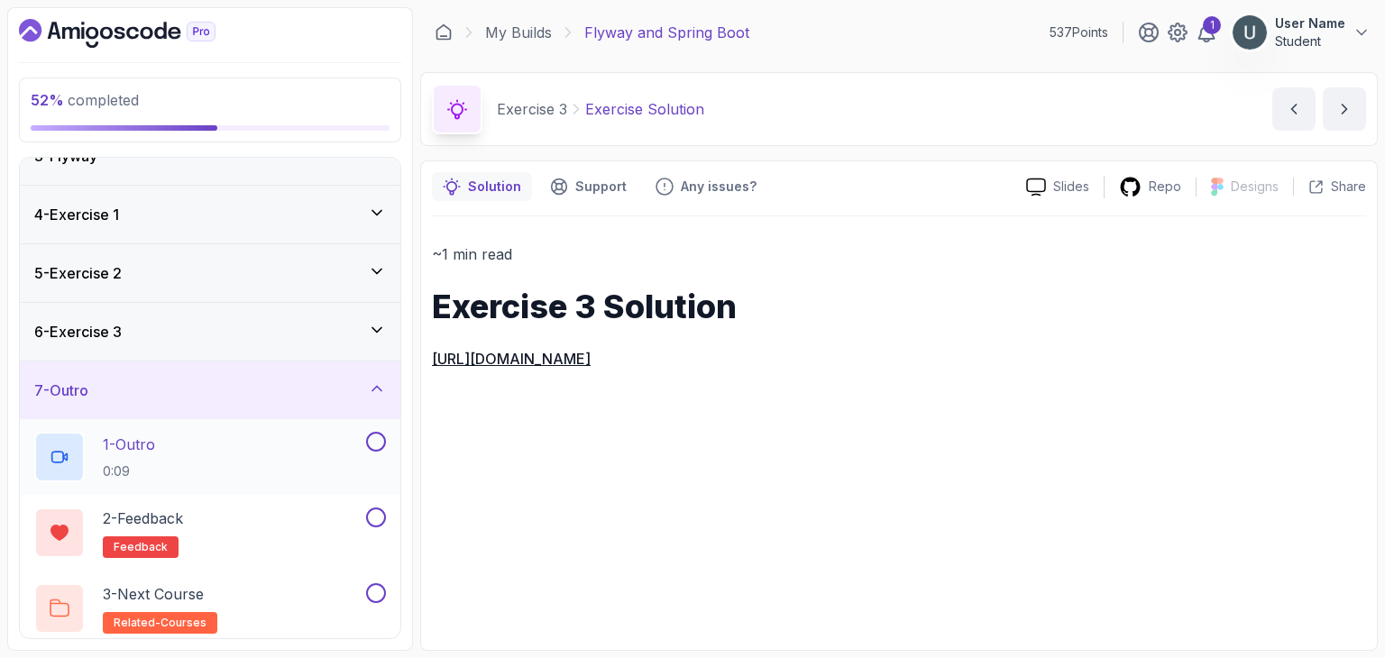
scroll to position [153, 0]
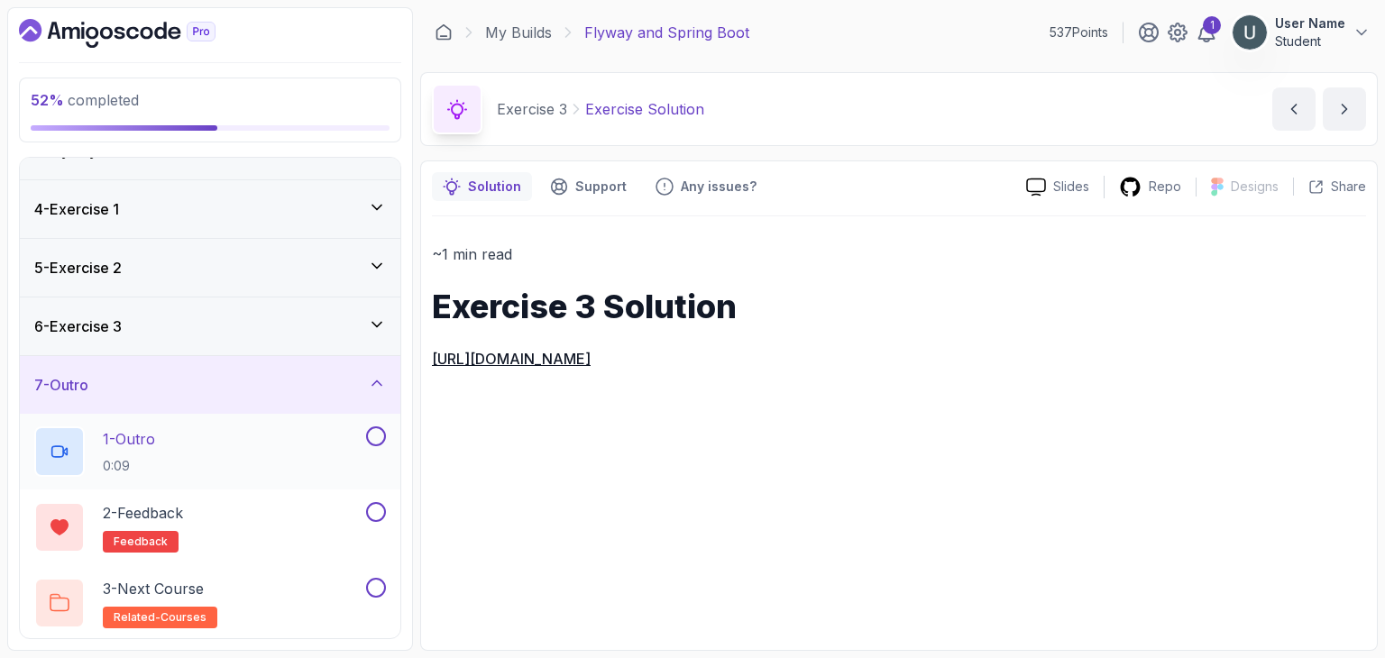
click at [295, 426] on div "1 - Outro 0:09" at bounding box center [198, 451] width 328 height 50
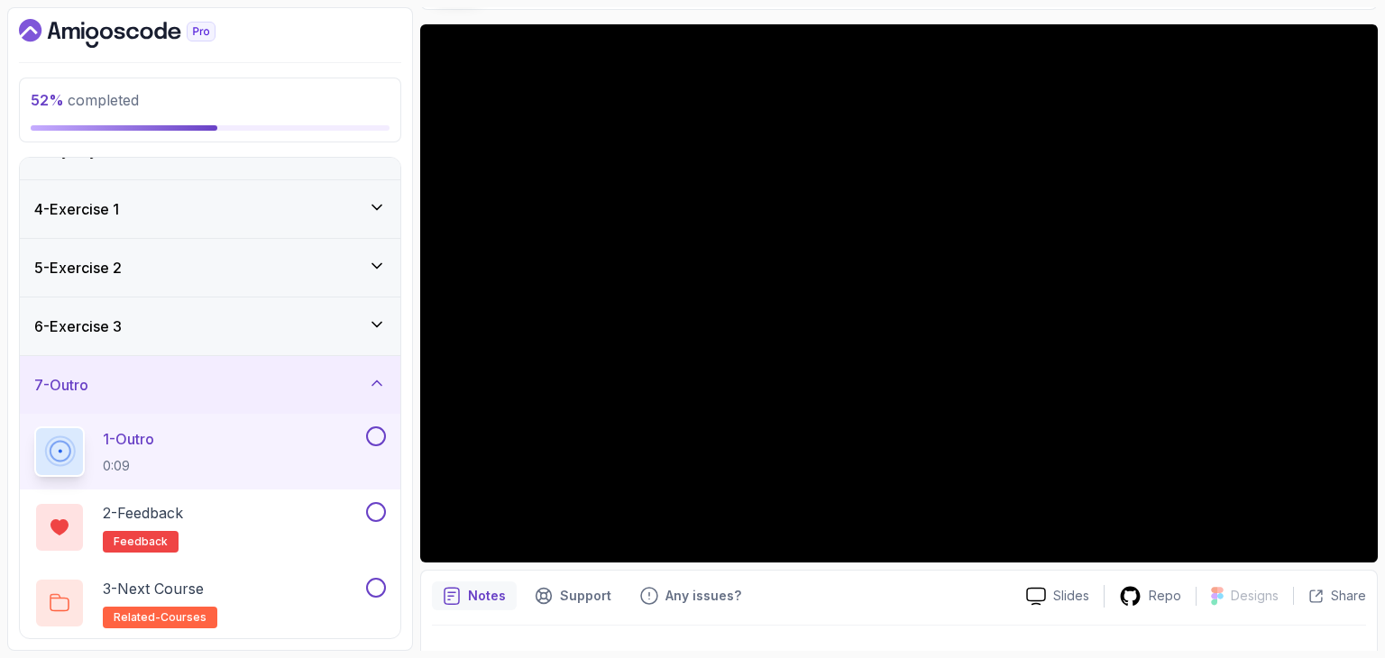
scroll to position [135, 0]
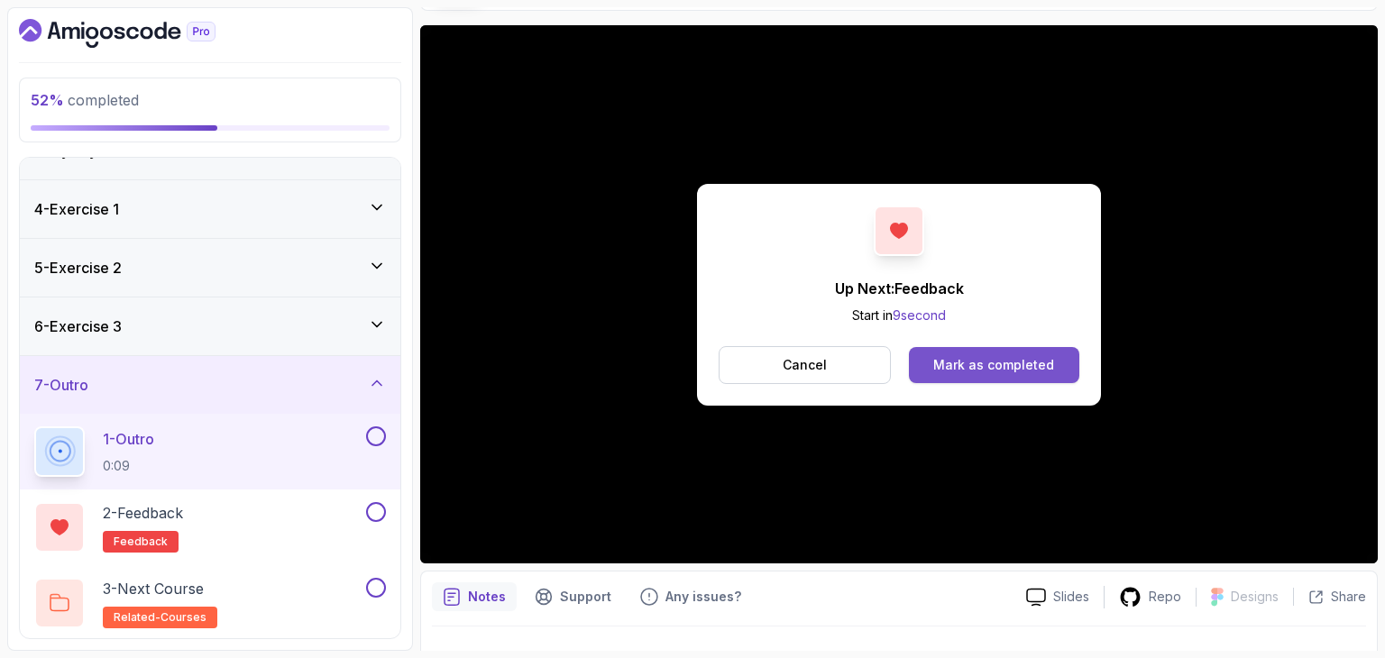
click at [958, 353] on button "Mark as completed" at bounding box center [994, 365] width 170 height 36
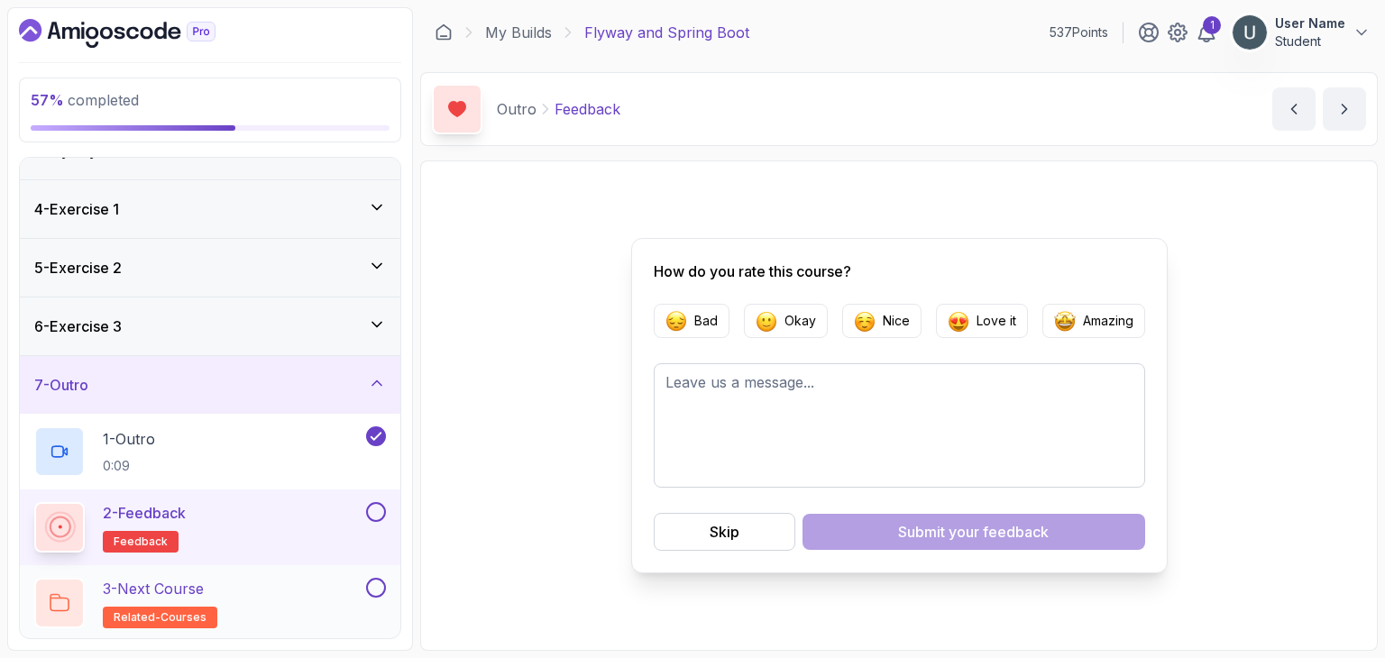
click at [246, 625] on div "3 - Next Course related-courses" at bounding box center [198, 603] width 328 height 50
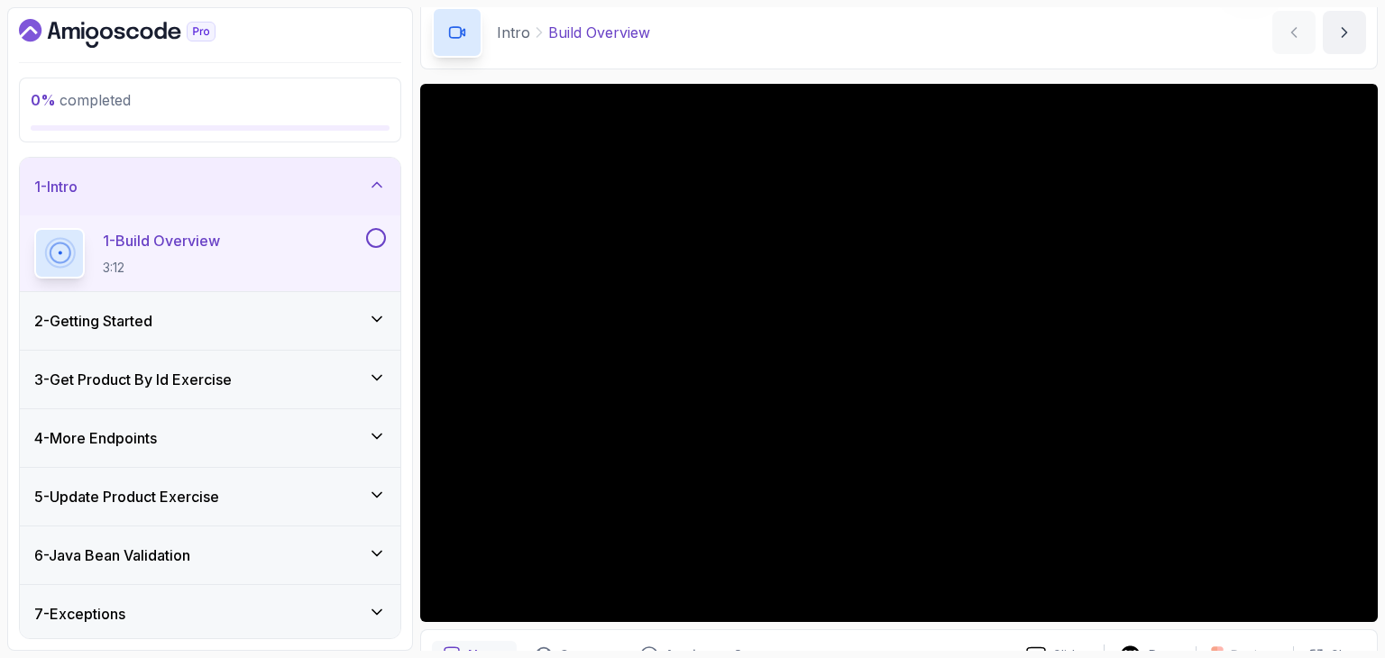
scroll to position [78, 0]
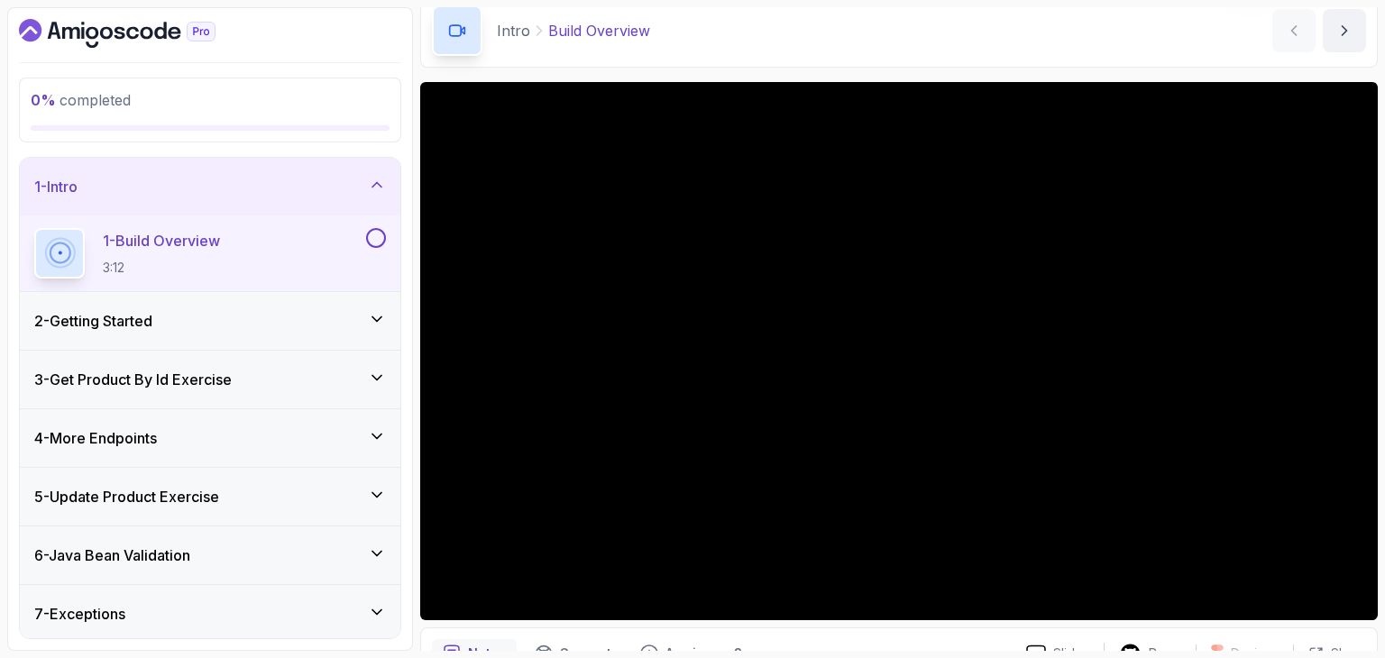
click at [376, 240] on button at bounding box center [376, 238] width 20 height 20
click at [328, 320] on div "2 - Getting Started" at bounding box center [210, 321] width 352 height 22
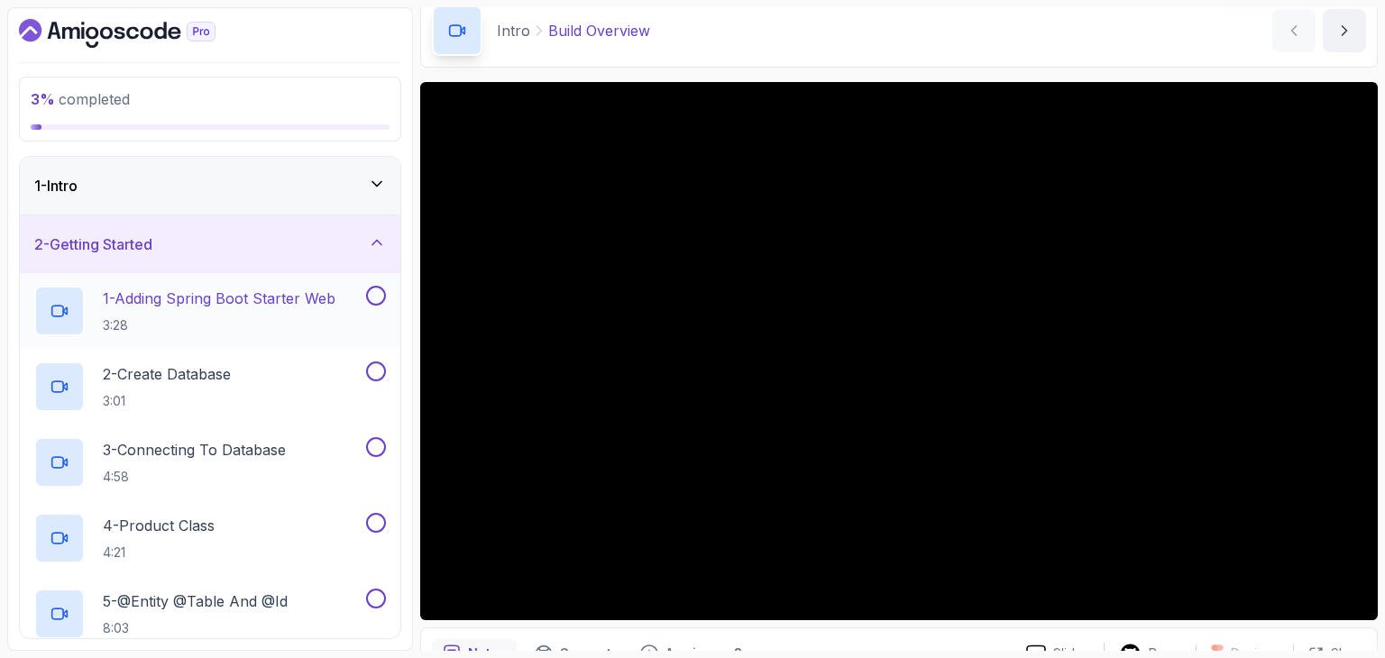
click at [310, 310] on h2 "1 - Adding Spring Boot Starter Web 3:28" at bounding box center [219, 311] width 233 height 47
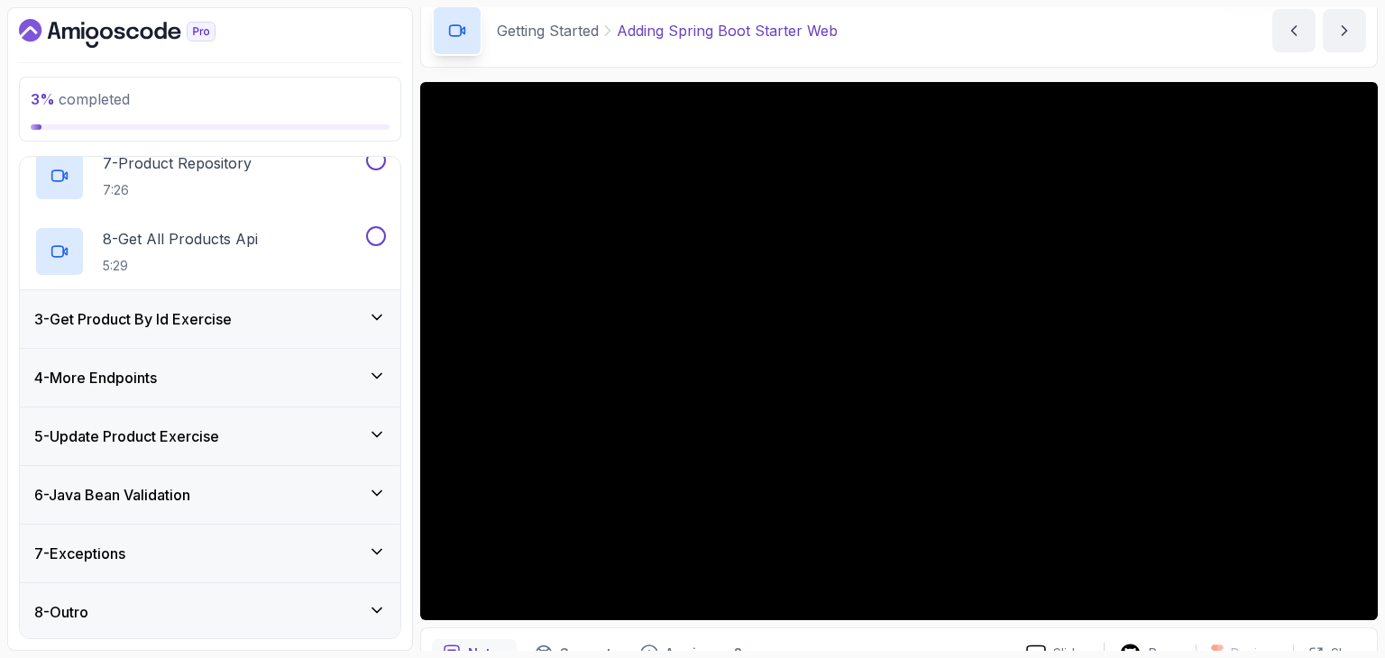
scroll to position [591, 0]
click at [170, 391] on div "4 - More Endpoints" at bounding box center [210, 377] width 381 height 58
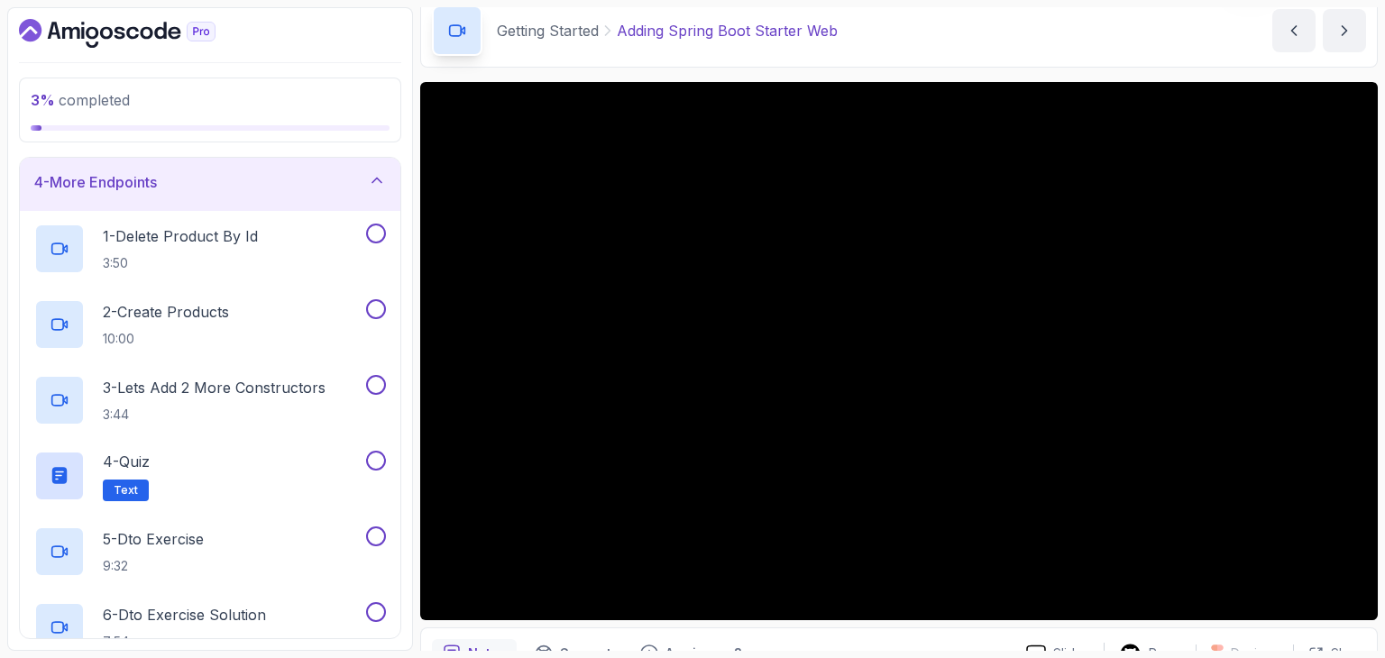
scroll to position [7, 0]
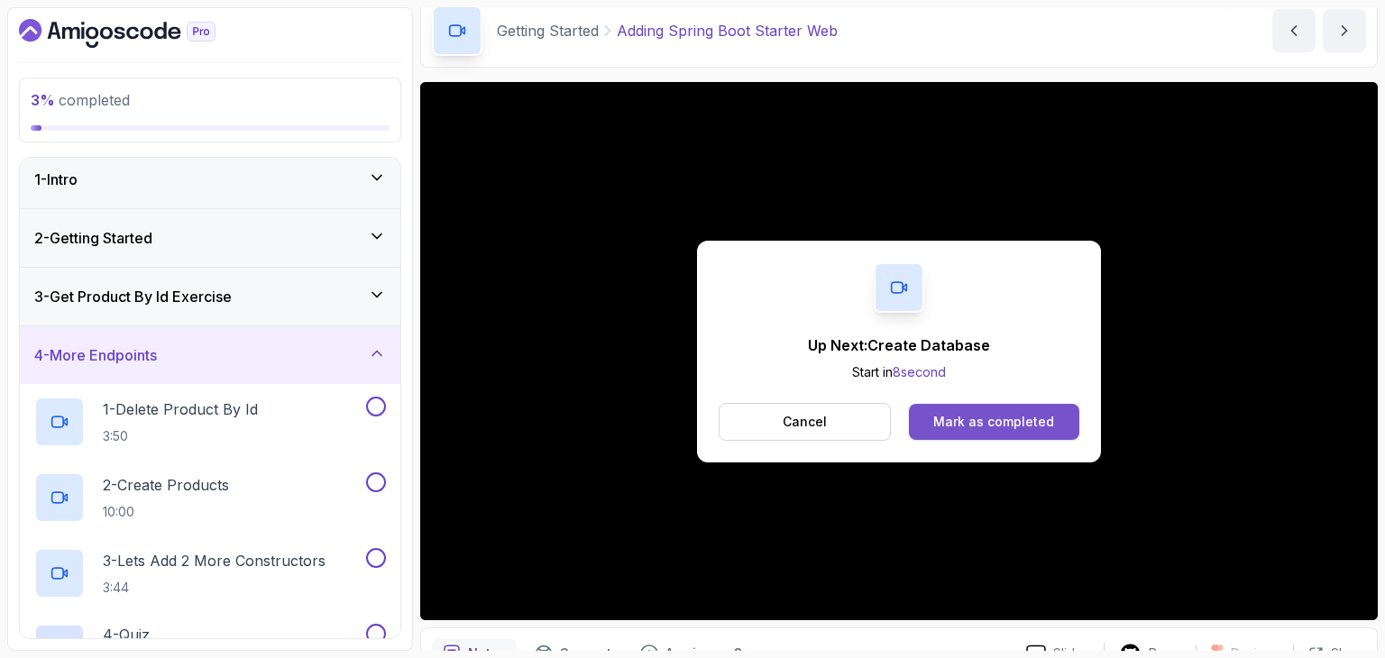
click at [961, 409] on button "Mark as completed" at bounding box center [994, 422] width 170 height 36
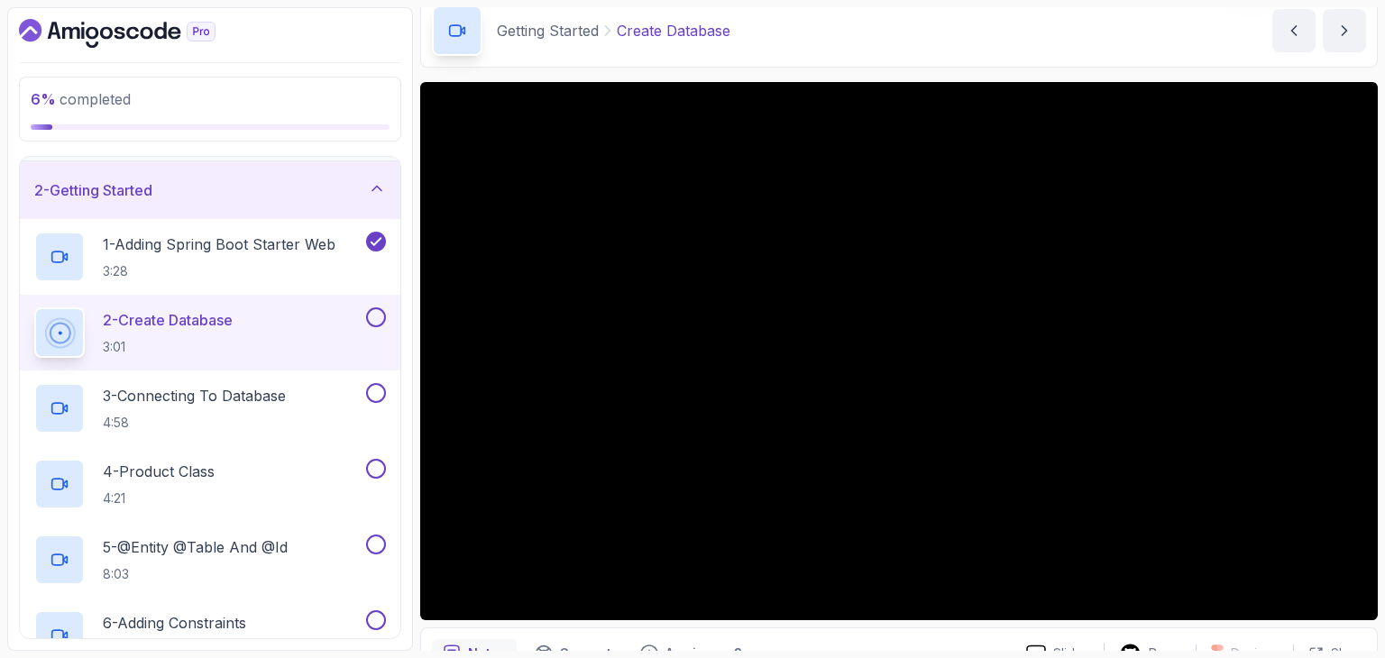
scroll to position [54, 0]
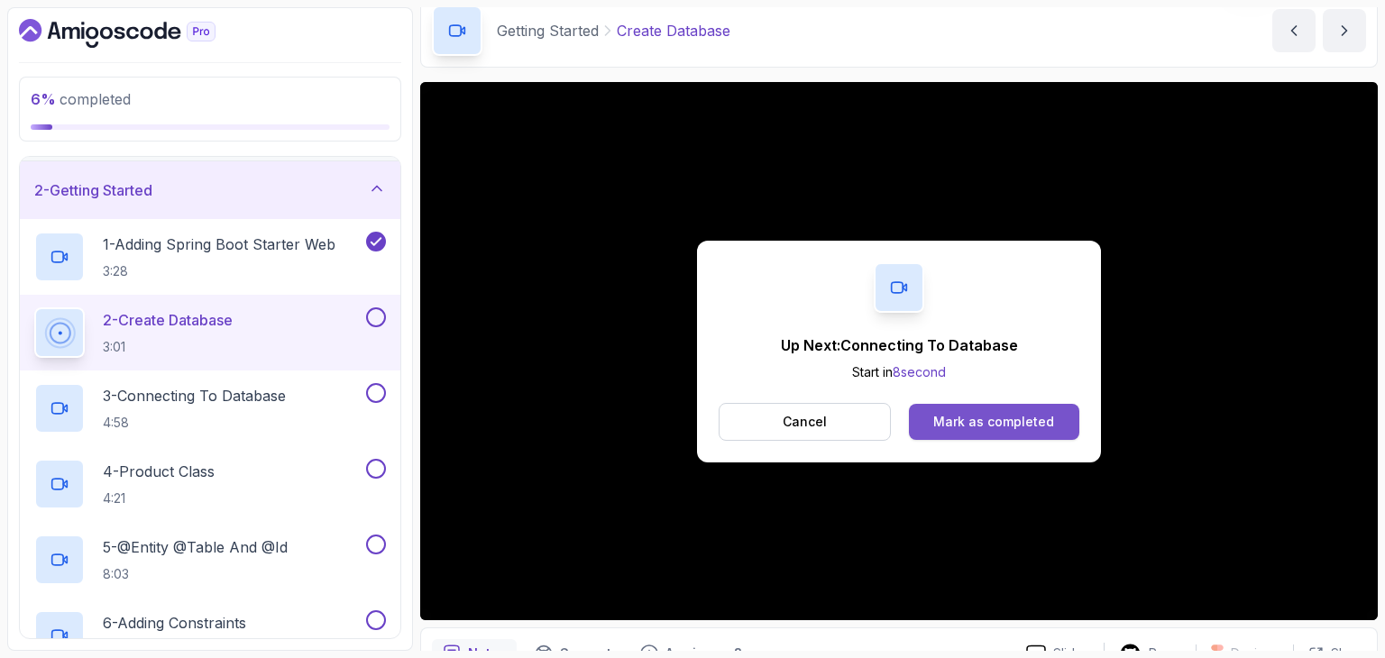
click at [1006, 426] on div "Mark as completed" at bounding box center [993, 422] width 121 height 18
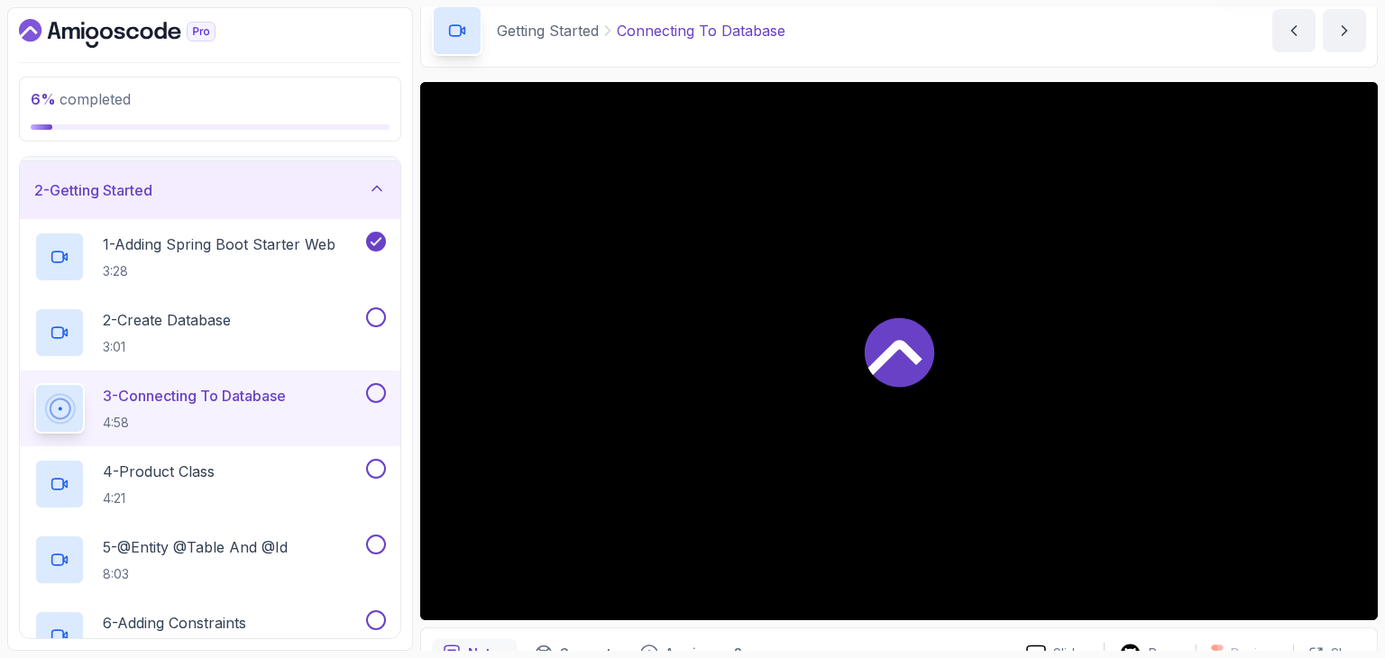
click at [1006, 426] on div at bounding box center [899, 351] width 958 height 538
click at [945, 69] on main "My Builds Spring Boot Product API 537 Points 1 User Name Student 3 - Getting St…" at bounding box center [899, 329] width 958 height 644
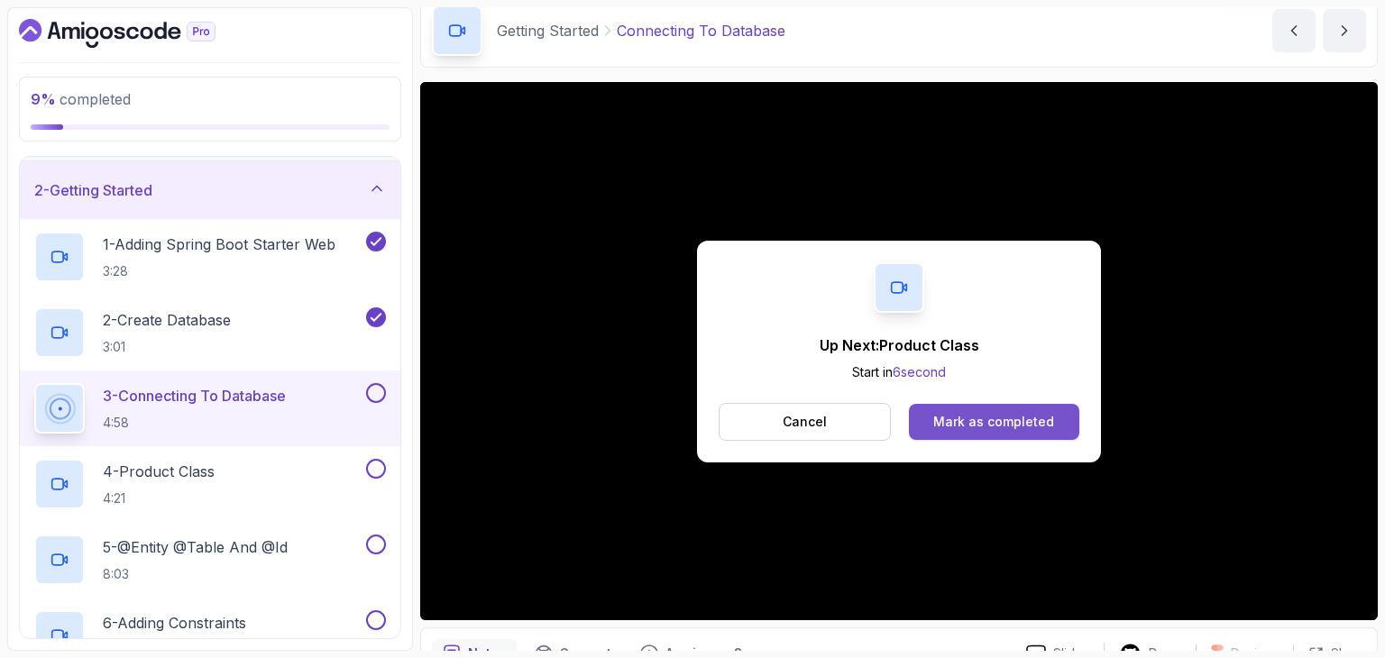
click at [987, 432] on button "Mark as completed" at bounding box center [994, 422] width 170 height 36
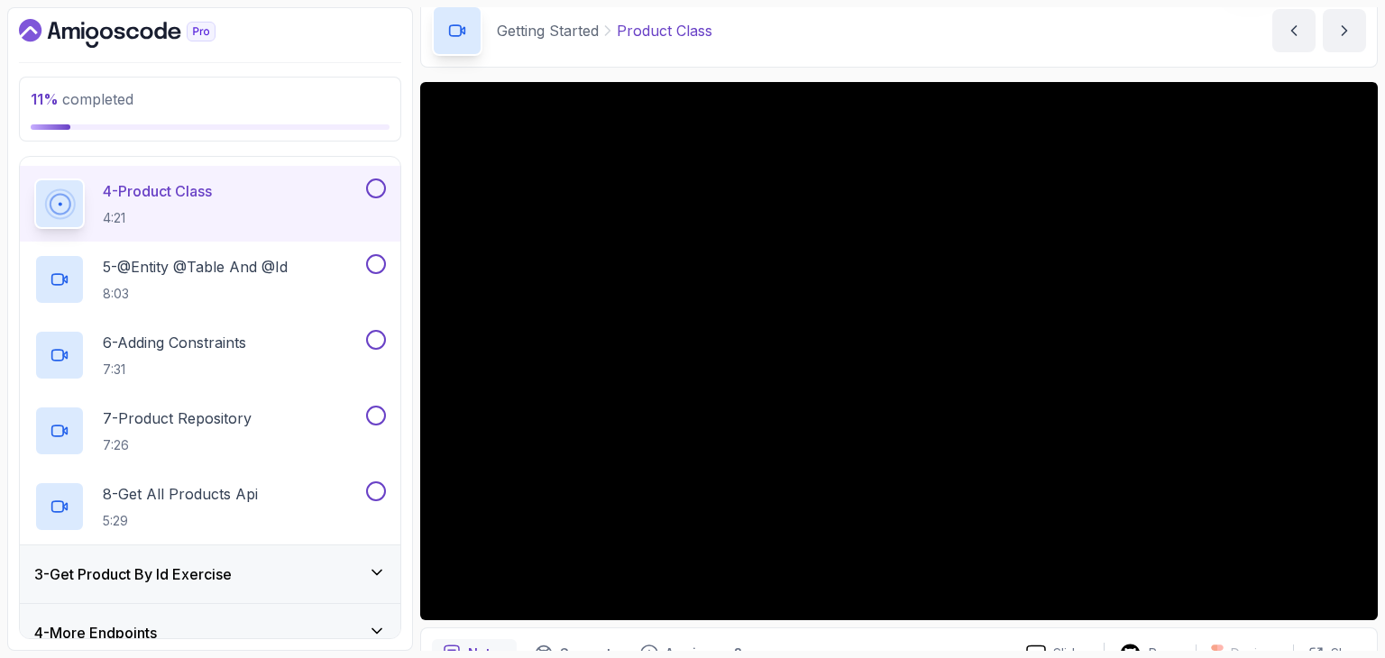
scroll to position [332, 0]
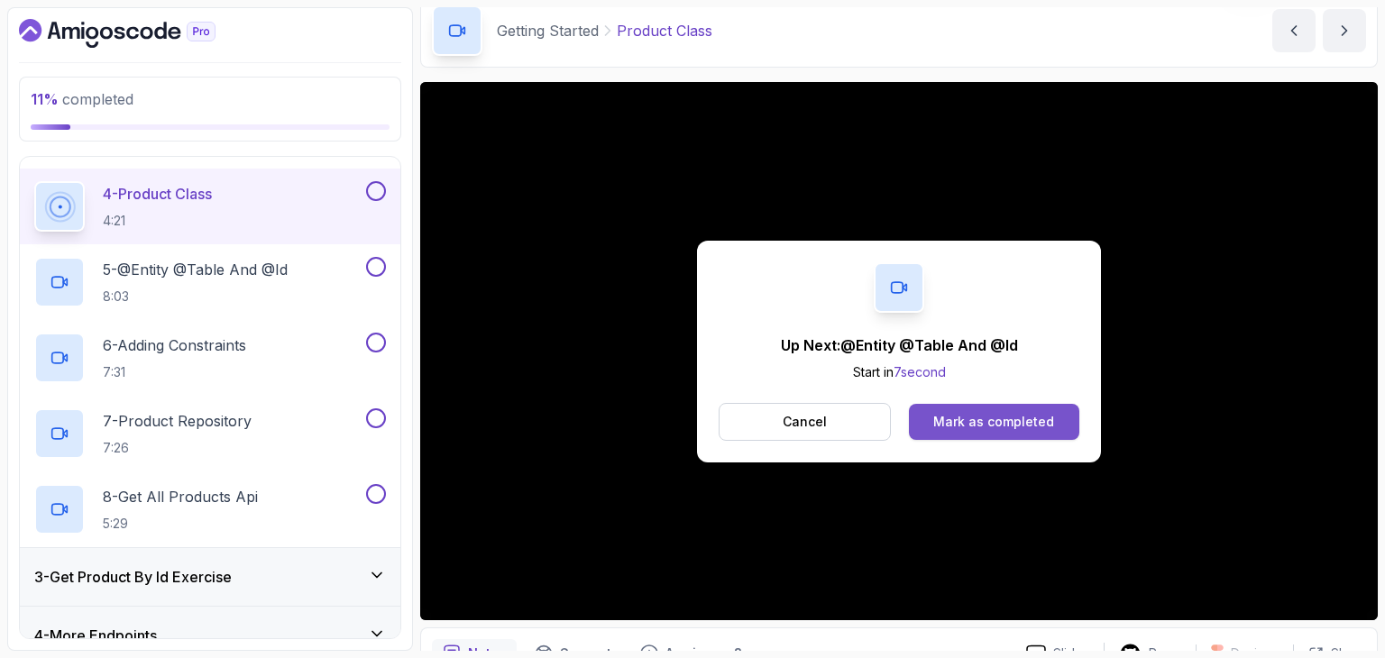
click at [971, 427] on div "Mark as completed" at bounding box center [993, 422] width 121 height 18
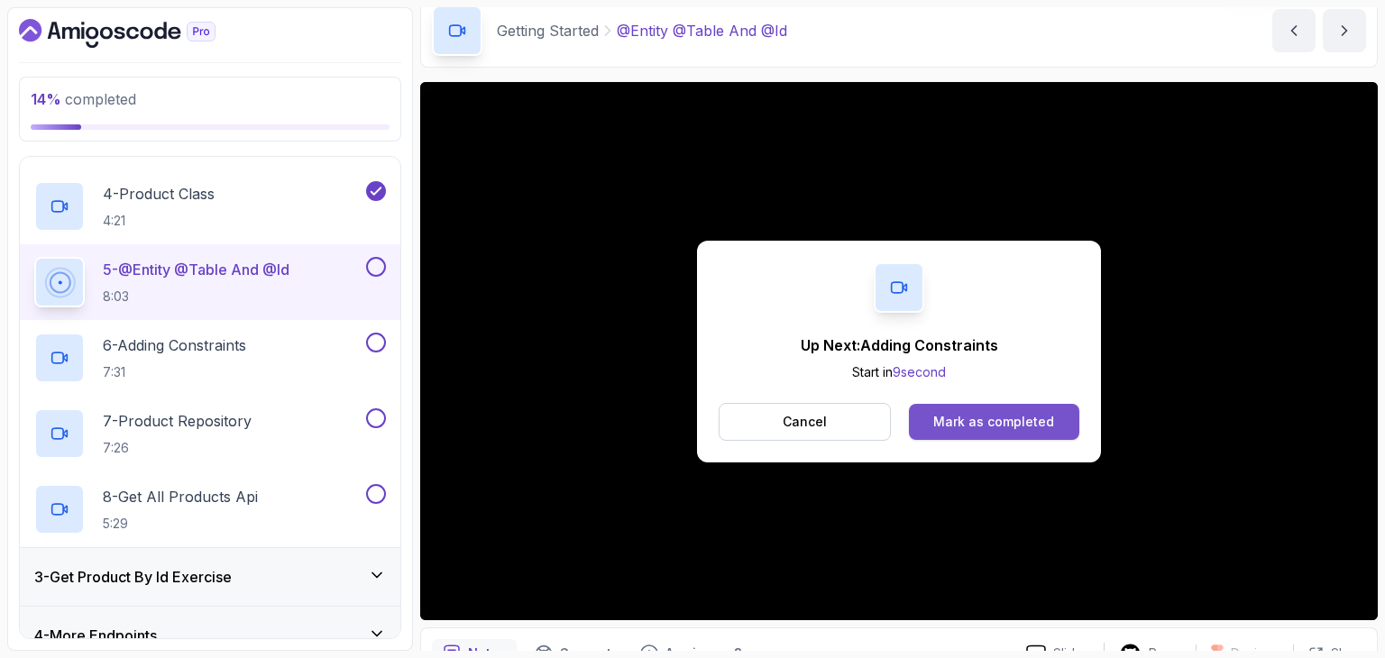
click at [1025, 413] on div "Mark as completed" at bounding box center [993, 422] width 121 height 18
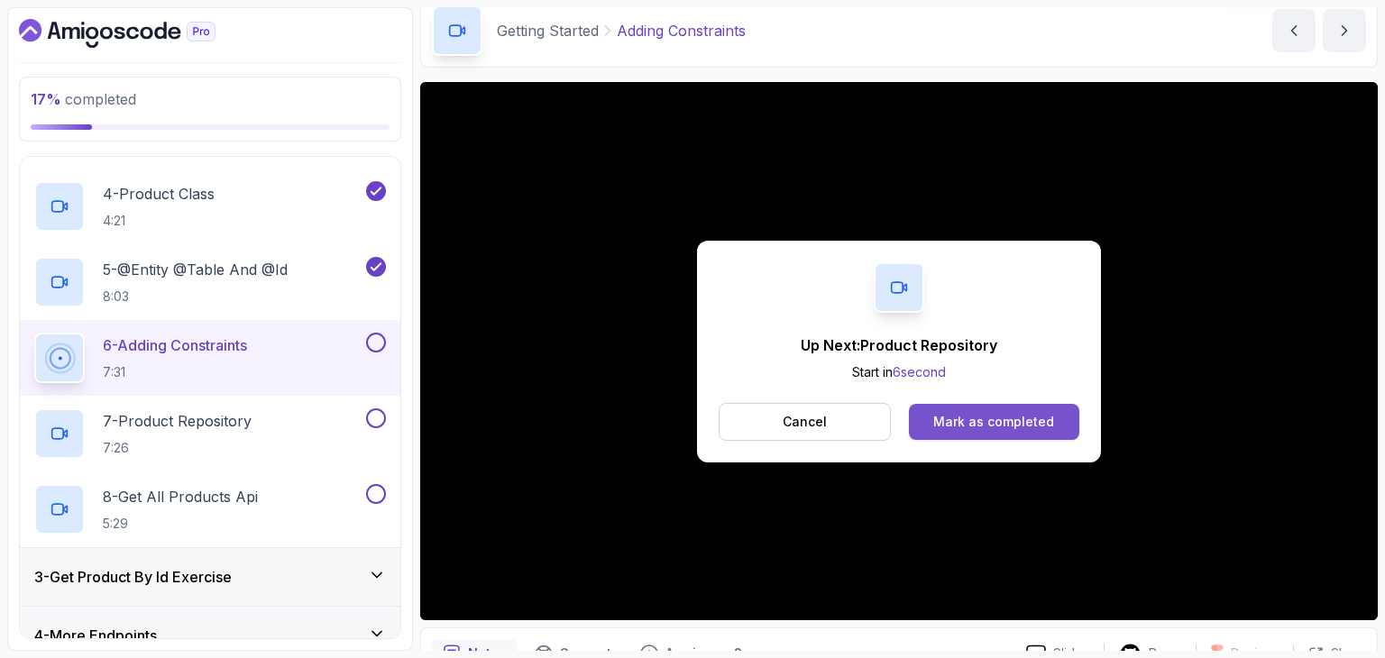
click at [1011, 433] on button "Mark as completed" at bounding box center [994, 422] width 170 height 36
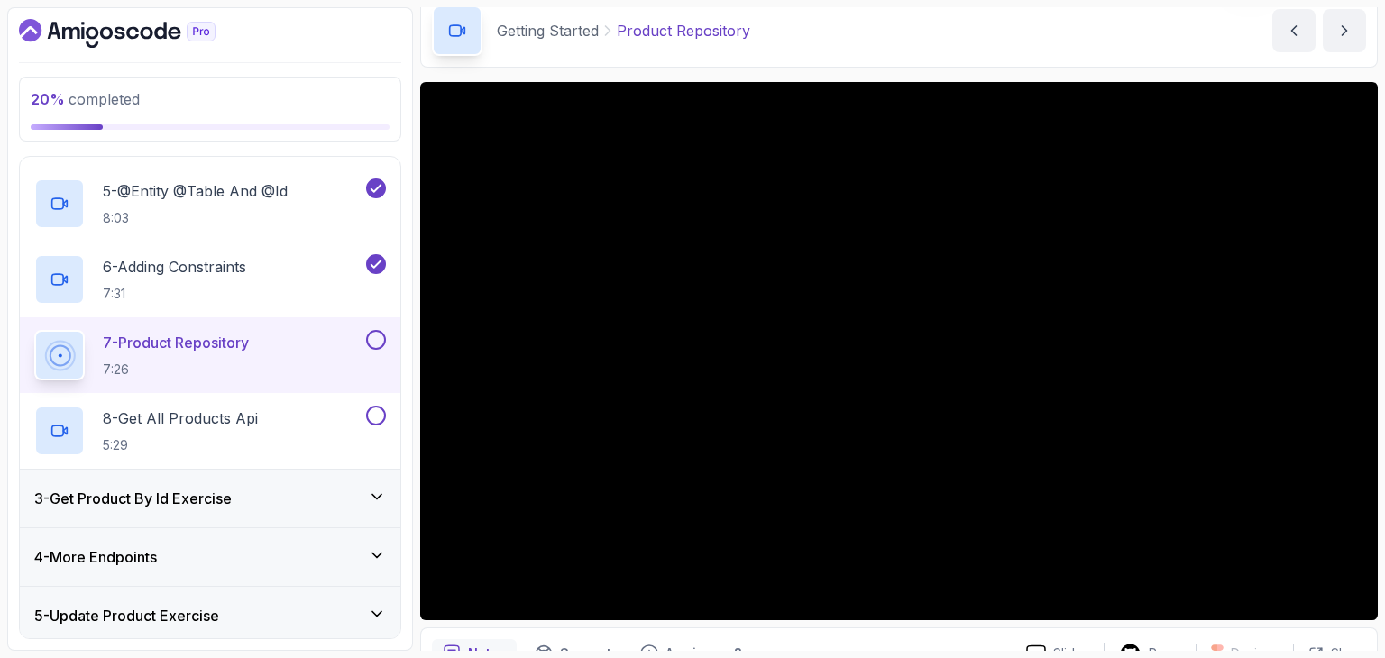
scroll to position [422, 0]
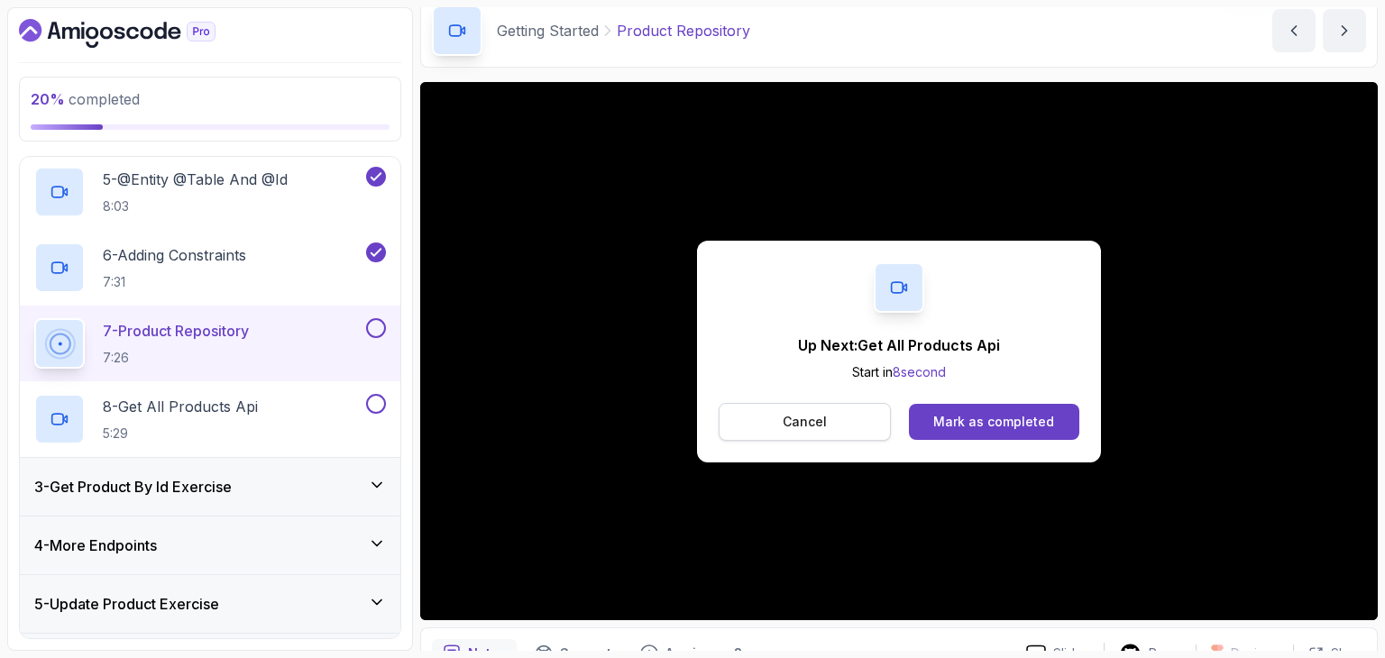
click at [867, 416] on button "Cancel" at bounding box center [805, 422] width 172 height 38
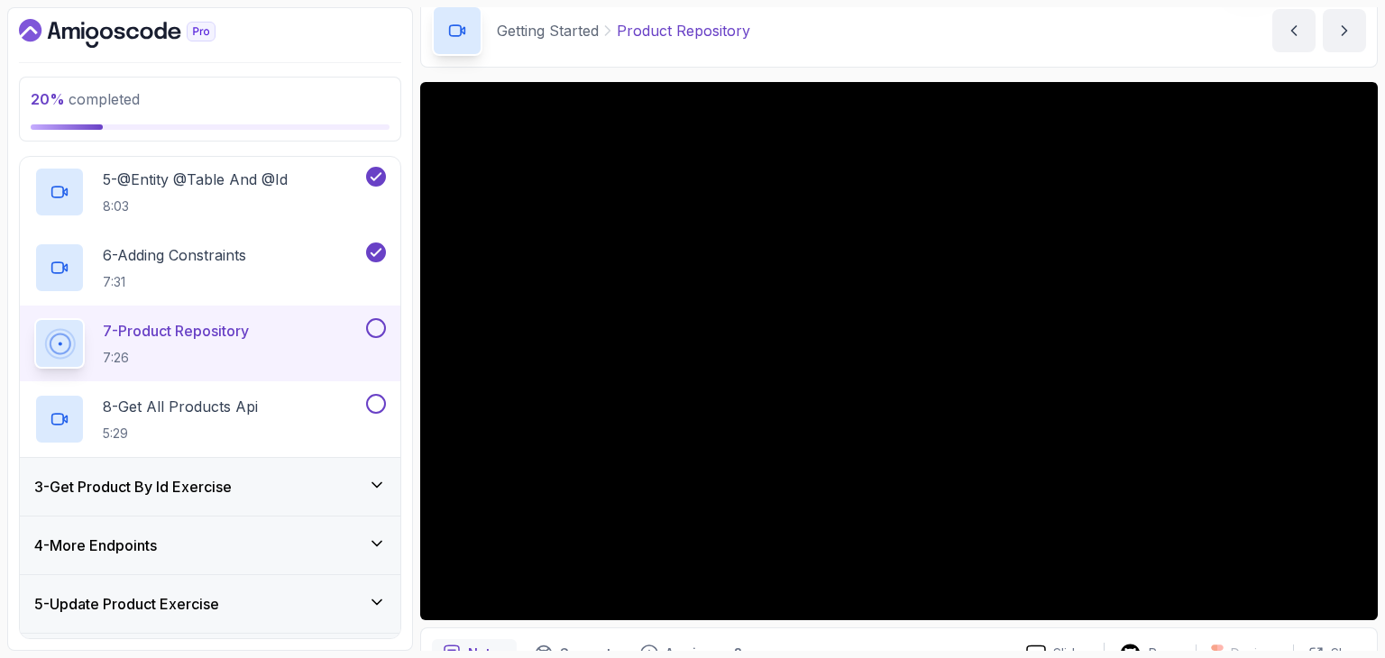
click at [375, 325] on button at bounding box center [376, 328] width 20 height 20
click at [266, 403] on div "8 - Get All Products Api 5:29" at bounding box center [198, 419] width 328 height 50
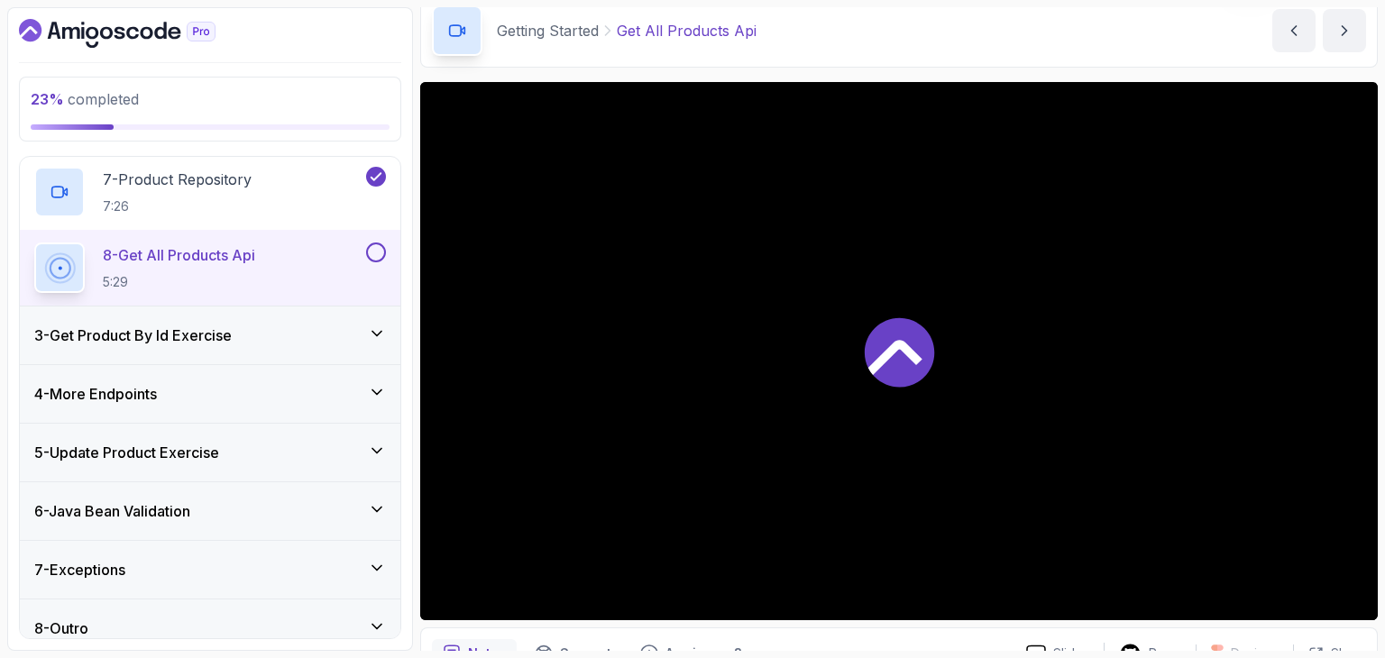
scroll to position [591, 0]
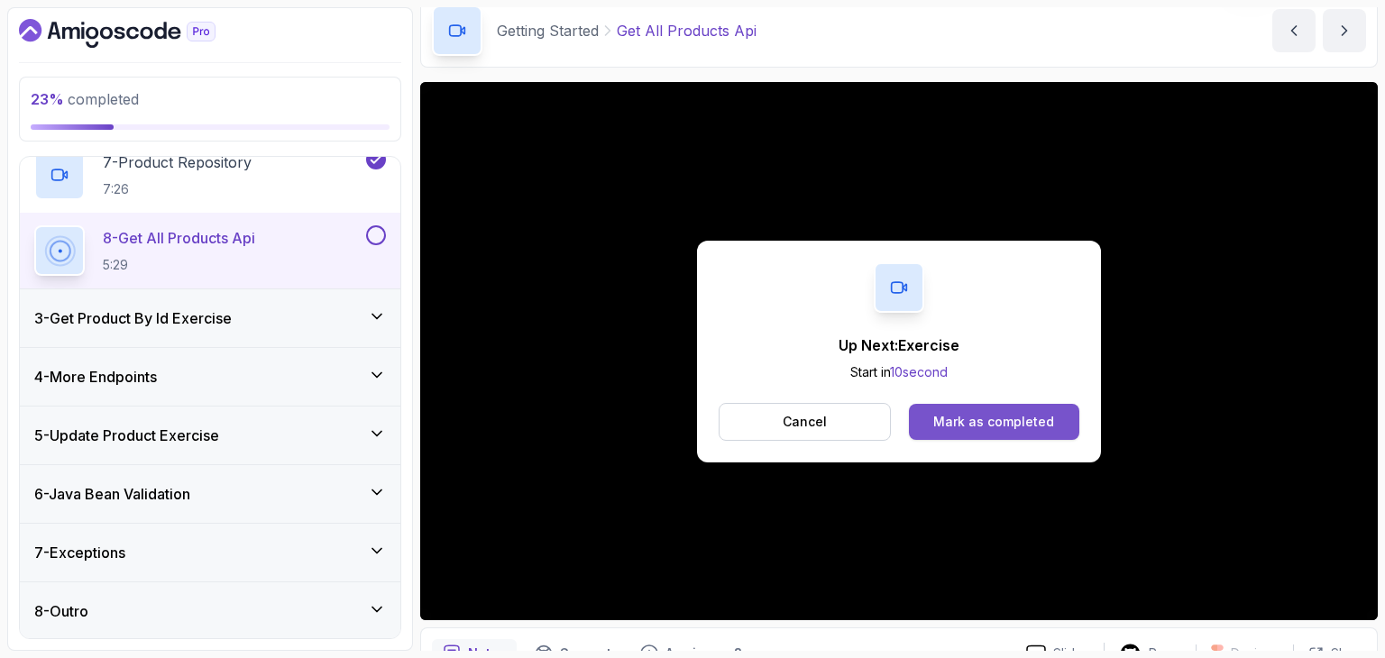
click at [966, 423] on div "Mark as completed" at bounding box center [993, 422] width 121 height 18
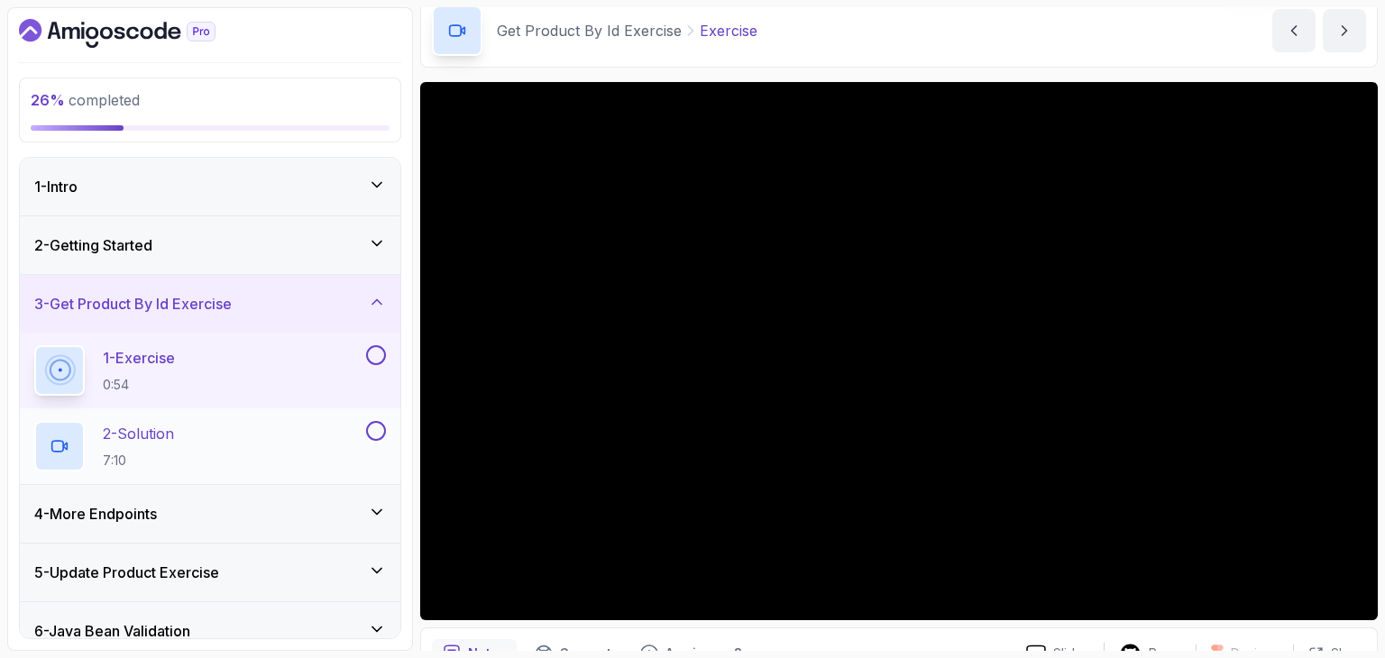
click at [279, 448] on div "2 - Solution 7:10" at bounding box center [198, 446] width 328 height 50
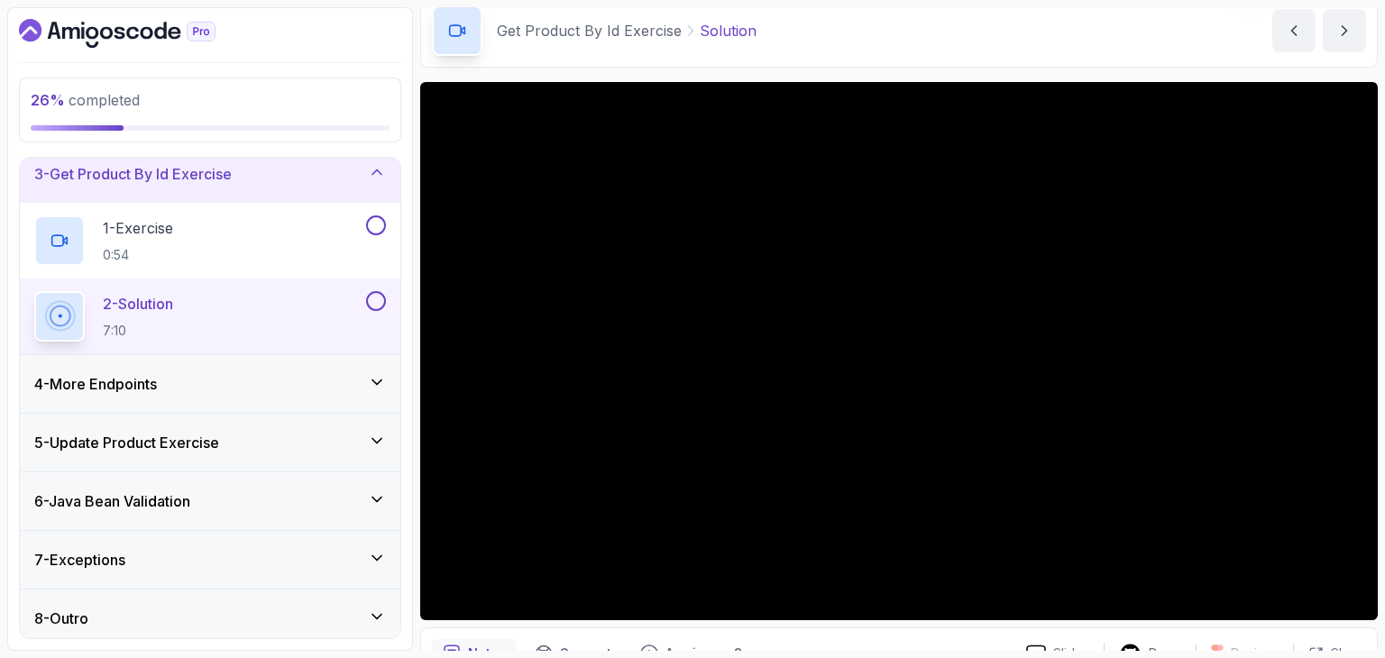
scroll to position [136, 0]
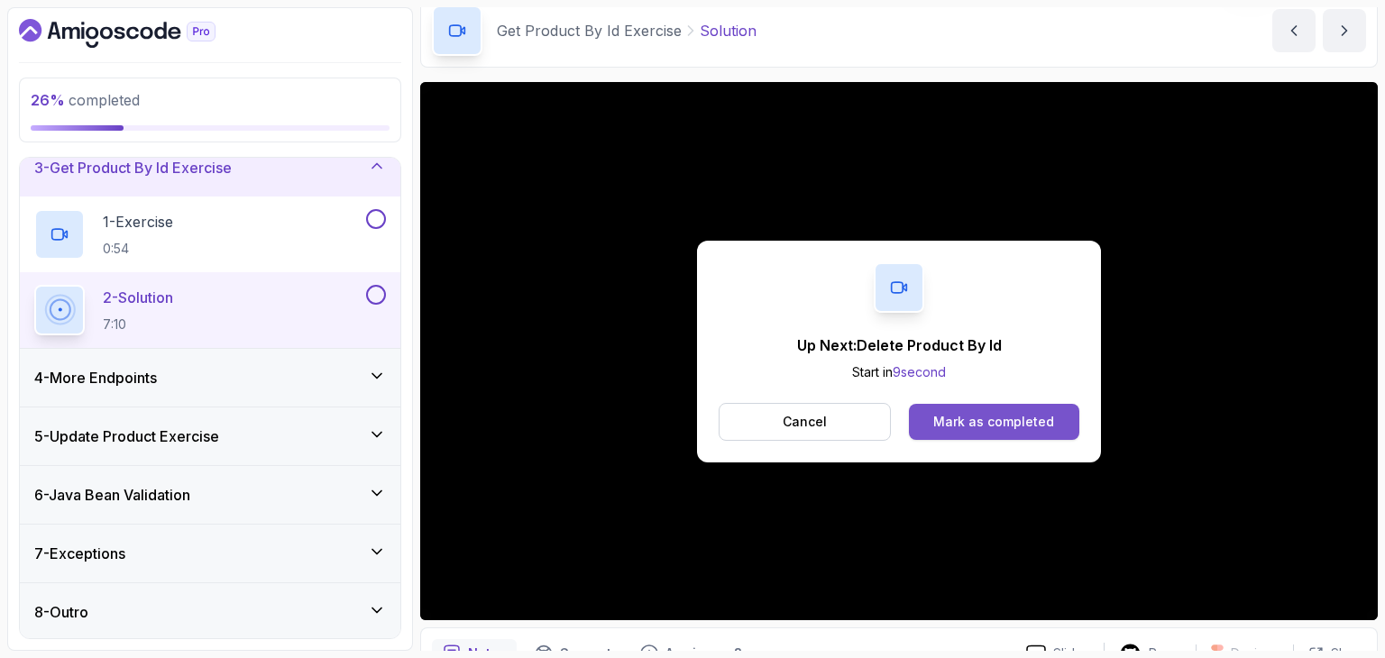
click at [1041, 417] on div "Mark as completed" at bounding box center [993, 422] width 121 height 18
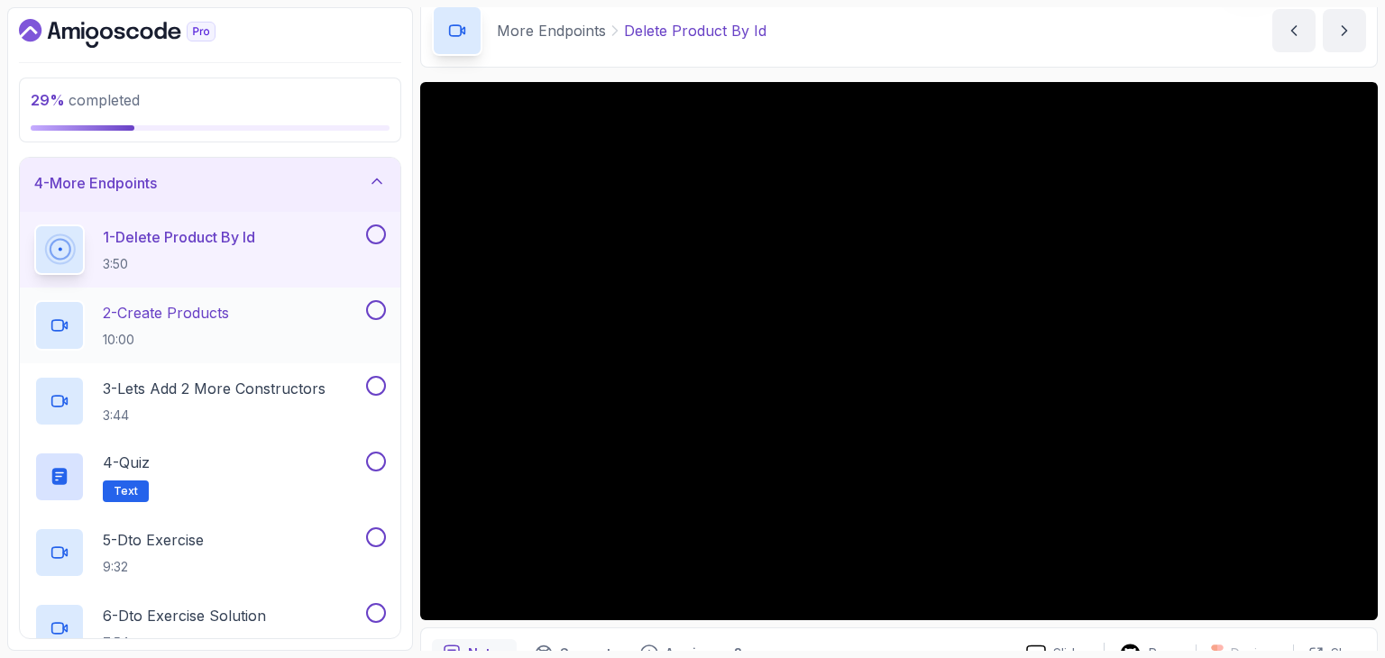
scroll to position [179, 0]
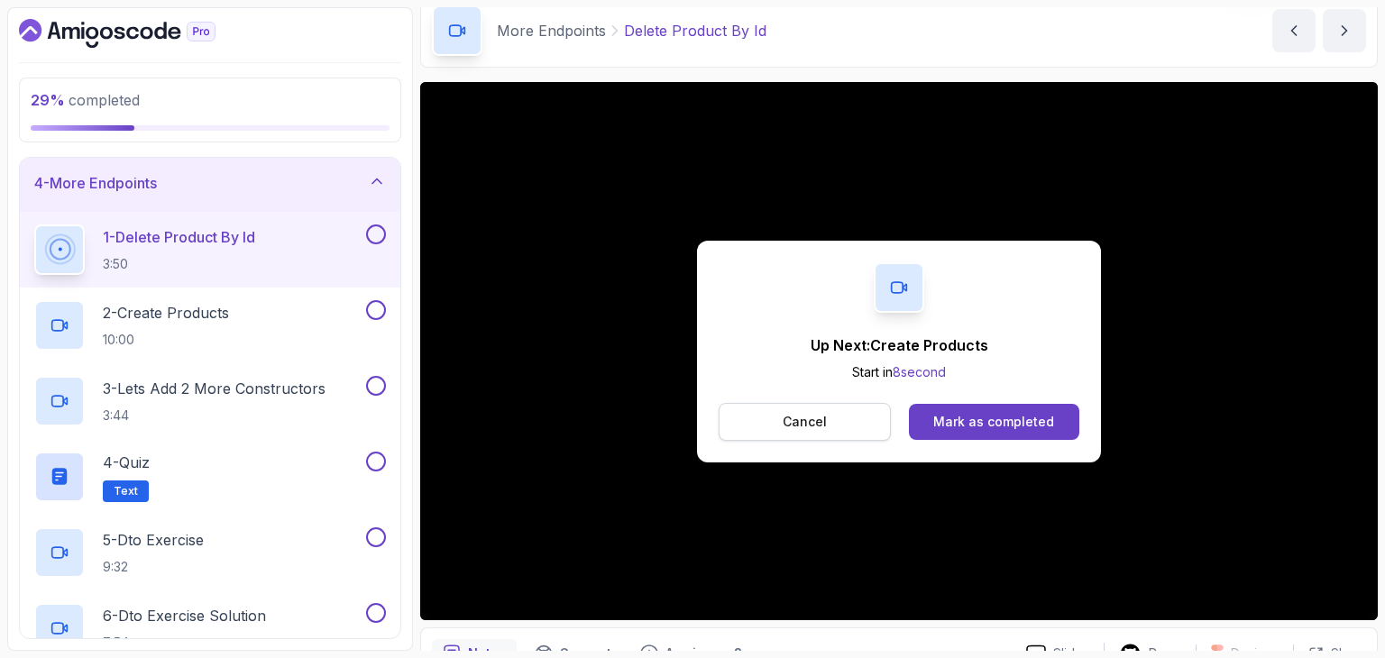
click at [833, 434] on button "Cancel" at bounding box center [805, 422] width 172 height 38
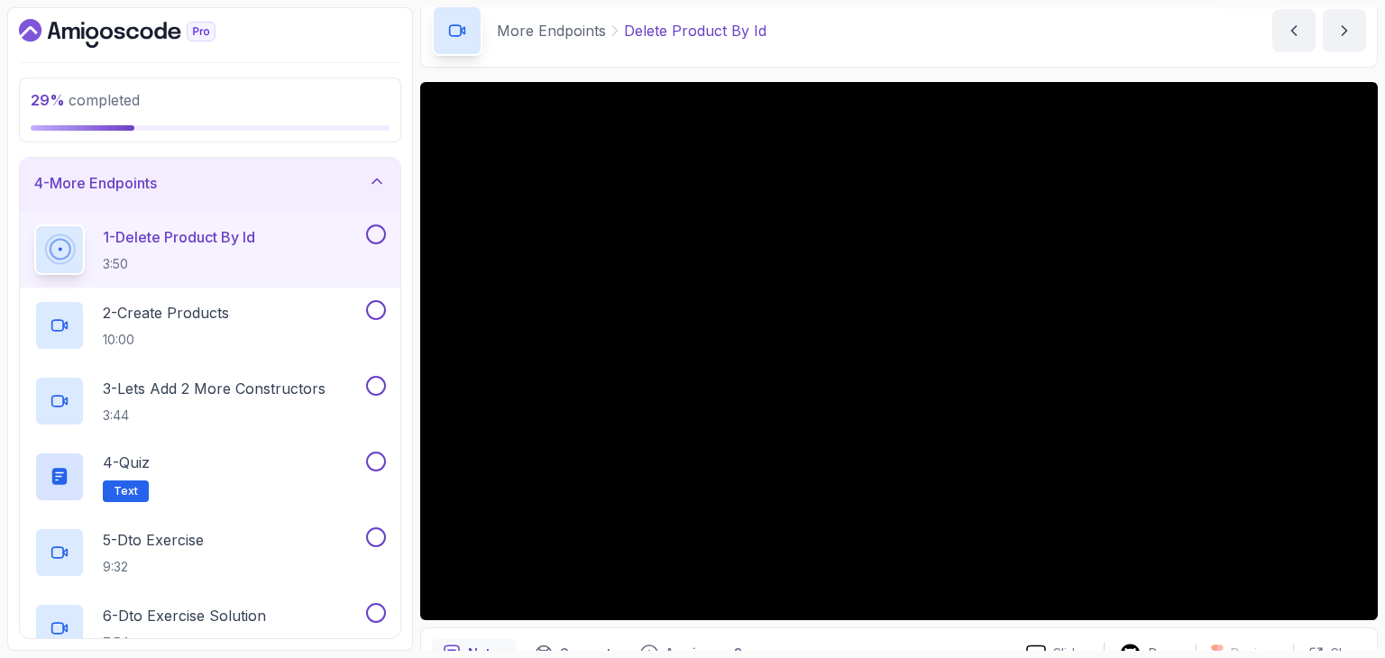
click at [373, 232] on button at bounding box center [376, 235] width 20 height 20
click at [288, 306] on div "2 - Create Products 10:00" at bounding box center [198, 325] width 328 height 50
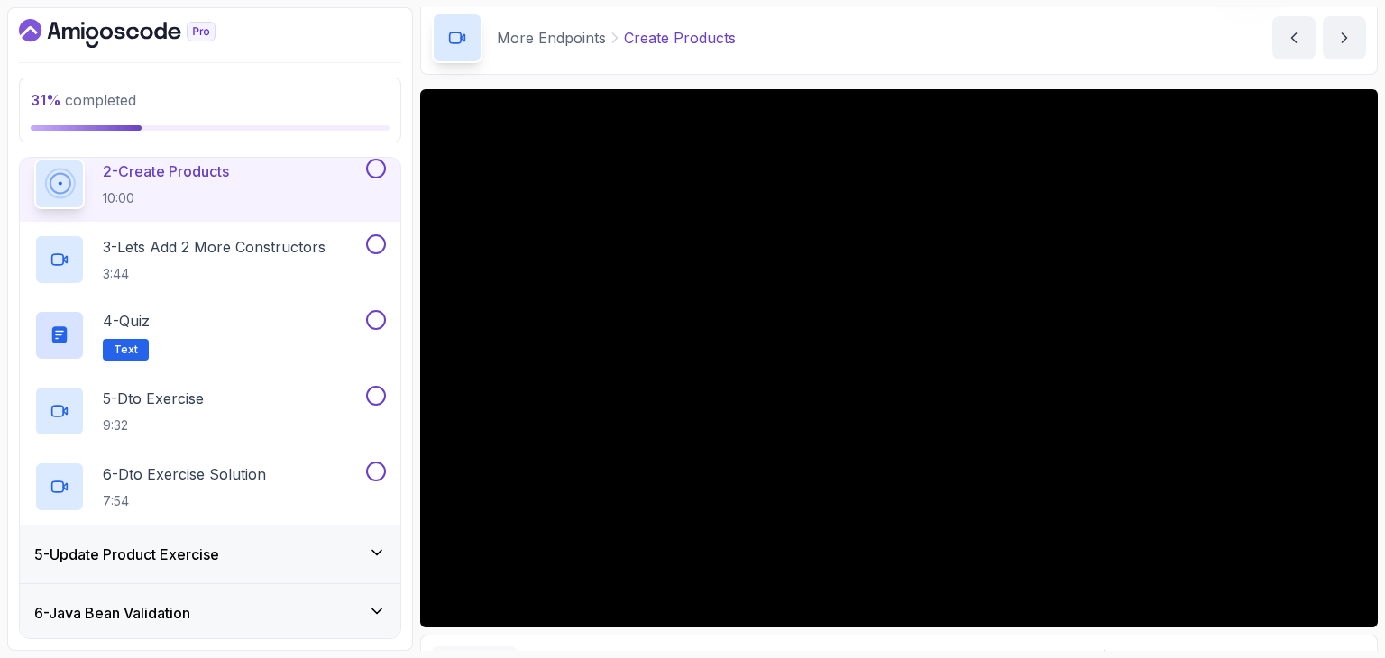
scroll to position [320, 0]
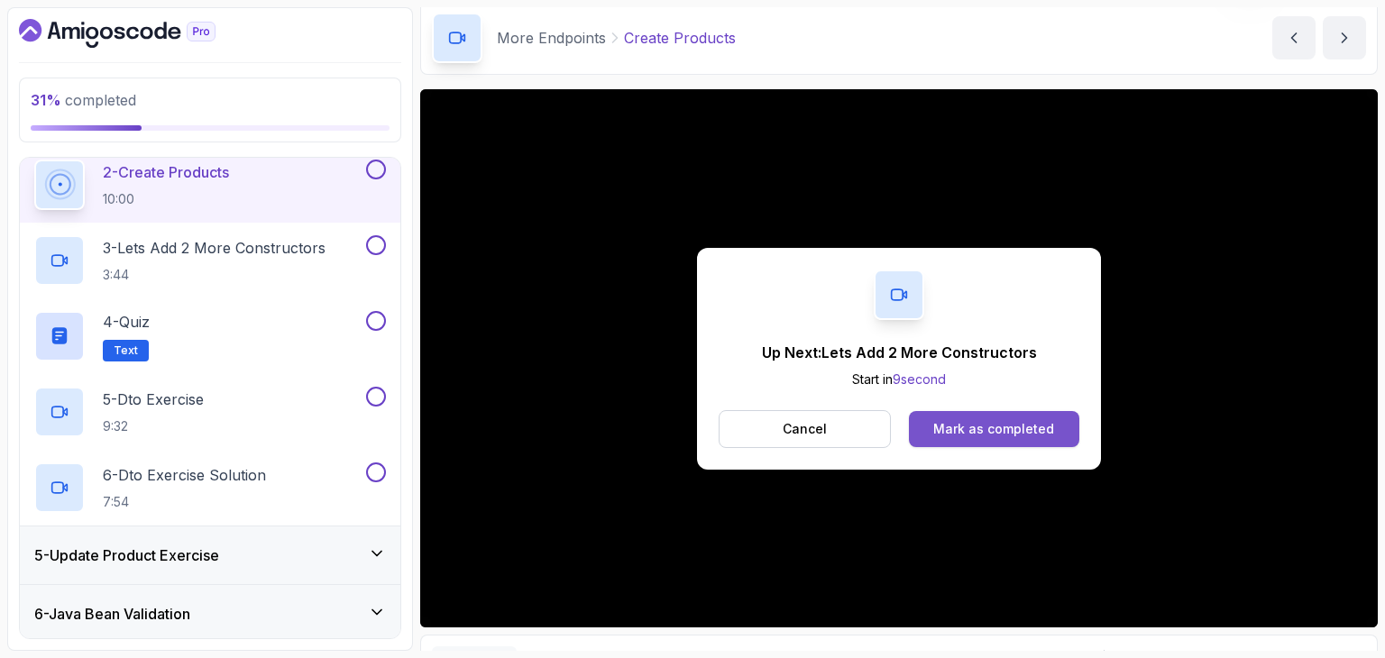
click at [1026, 418] on button "Mark as completed" at bounding box center [994, 429] width 170 height 36
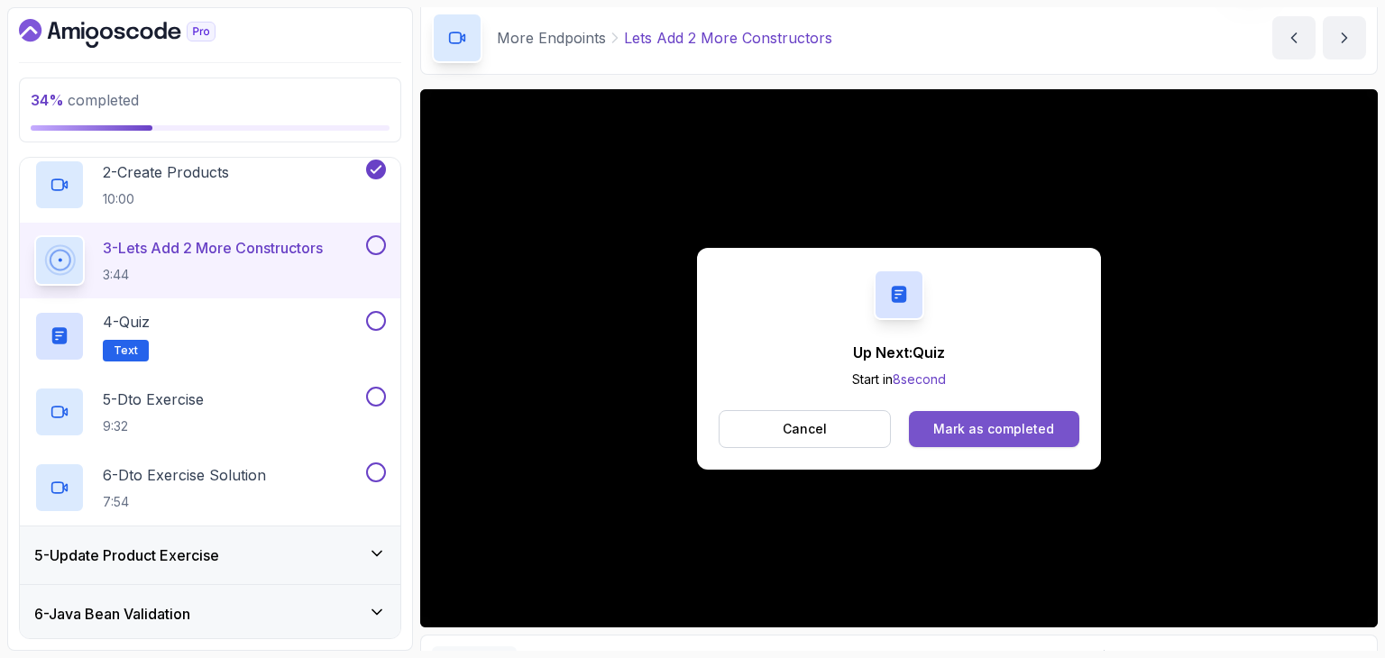
click at [1053, 426] on button "Mark as completed" at bounding box center [994, 429] width 170 height 36
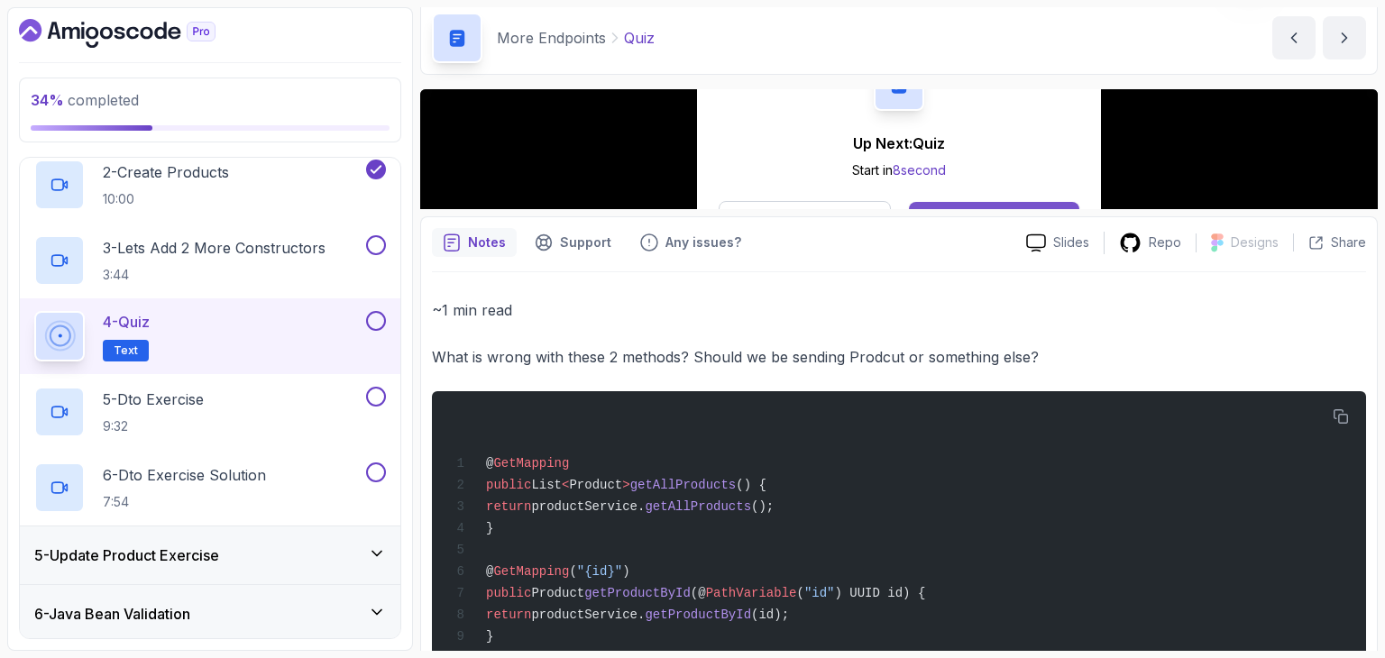
scroll to position [38, 0]
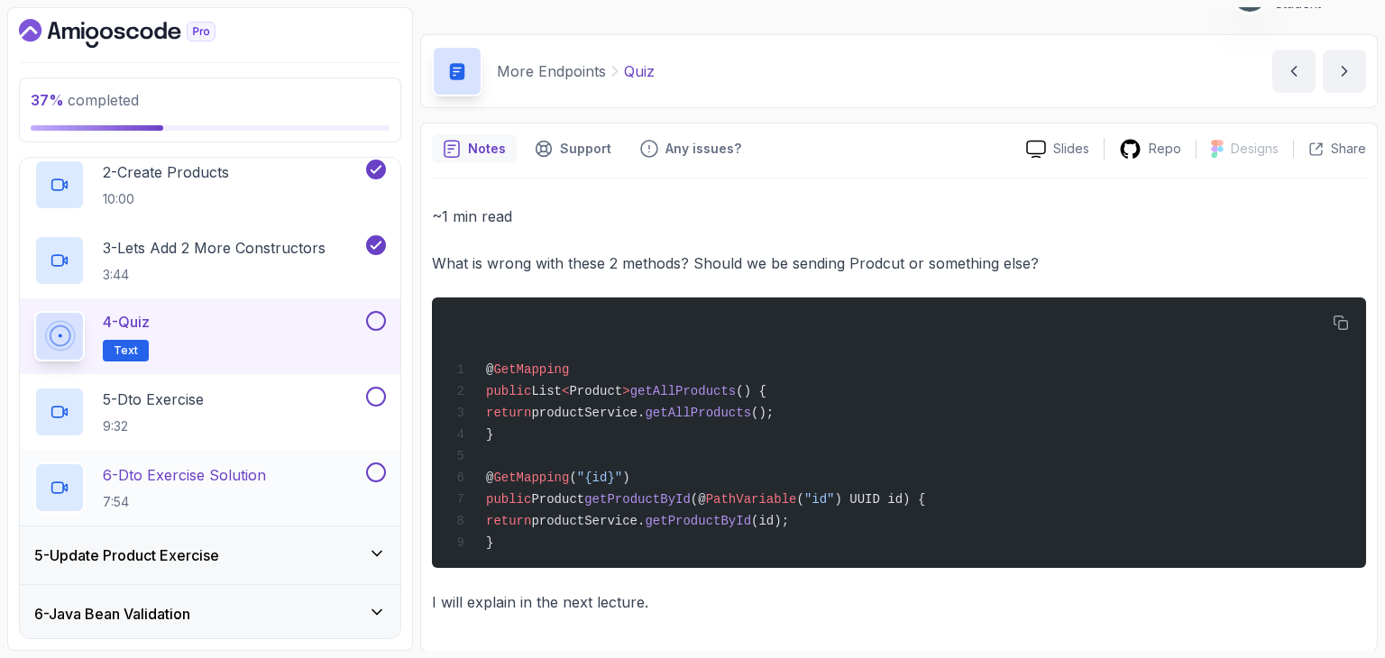
click at [247, 459] on div "6 - Dto Exercise Solution 7:54" at bounding box center [210, 488] width 381 height 76
click at [275, 476] on div "6 - Dto Exercise Solution 7:54" at bounding box center [198, 488] width 328 height 50
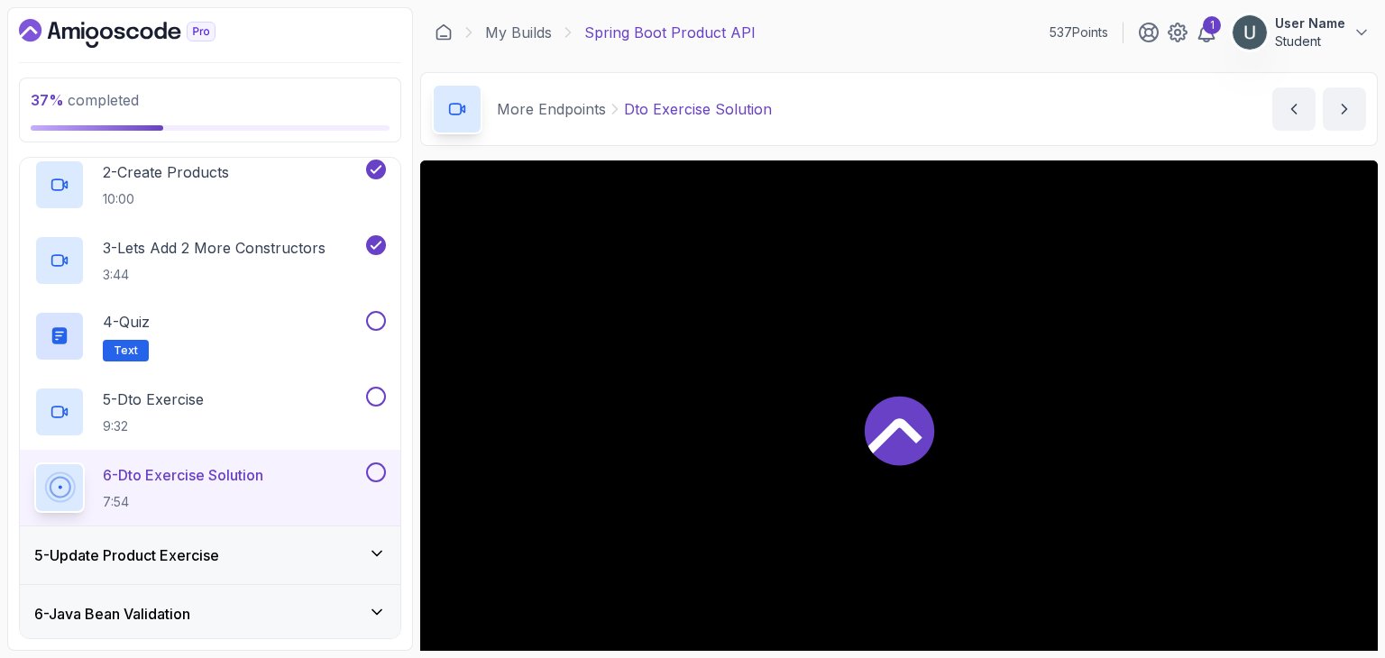
click at [275, 476] on div "6 - Dto Exercise Solution 7:54" at bounding box center [198, 488] width 328 height 50
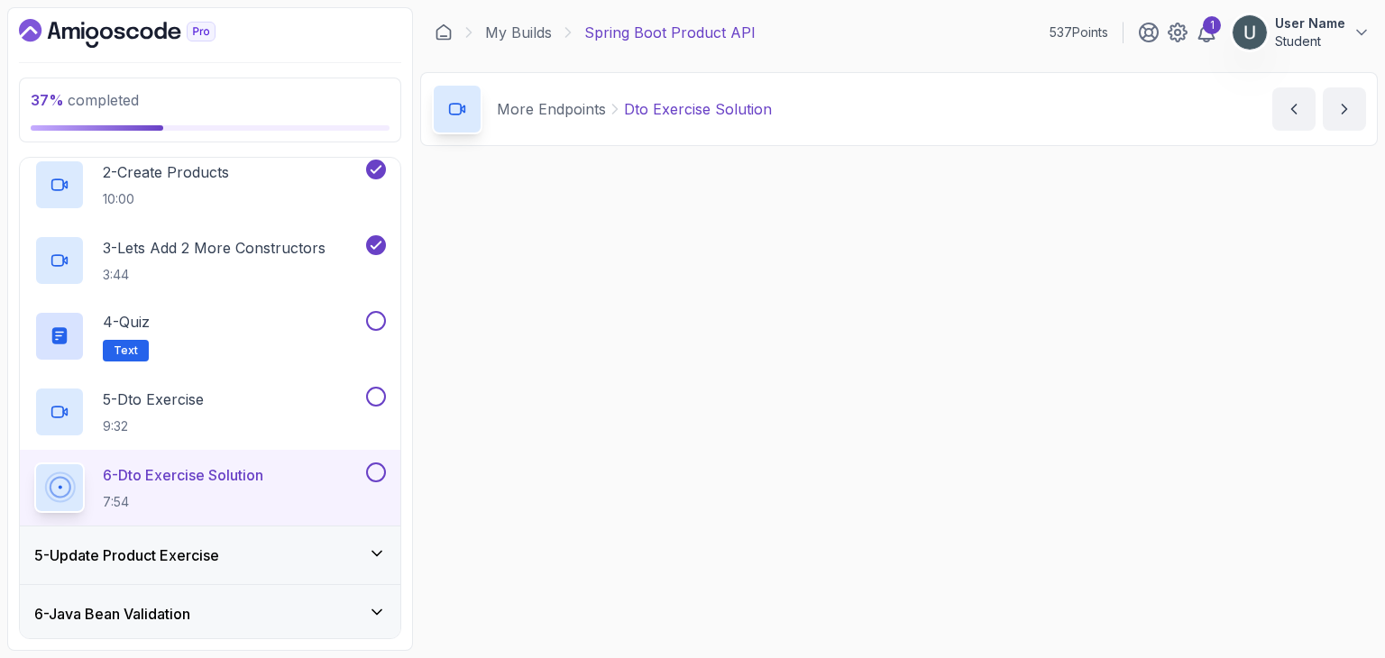
click at [275, 476] on div "6 - Dto Exercise Solution 7:54" at bounding box center [198, 488] width 328 height 50
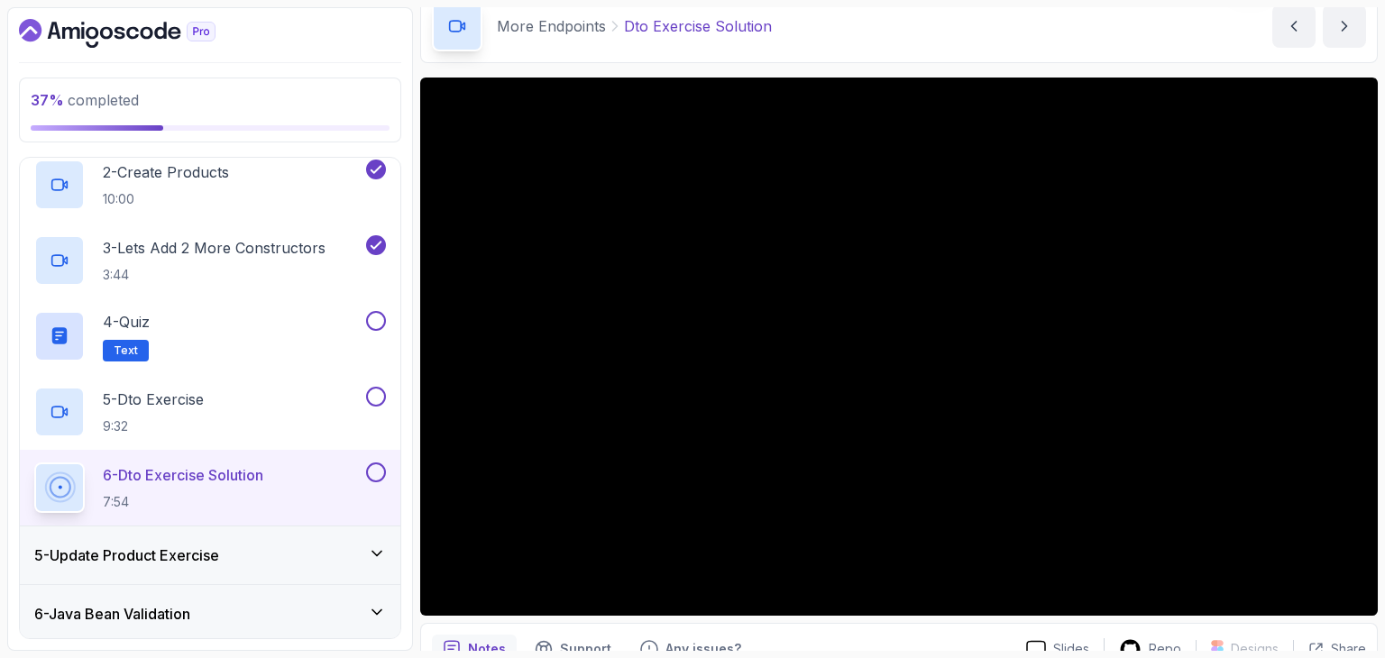
scroll to position [83, 0]
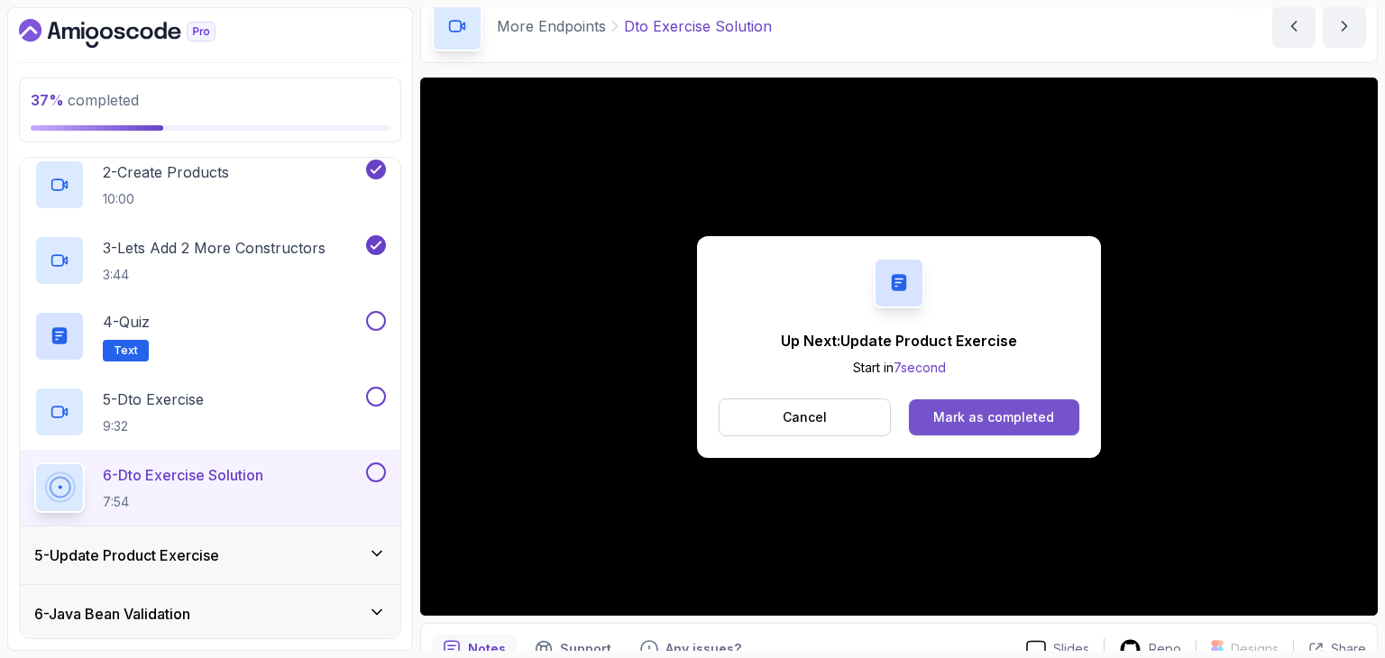
click at [967, 416] on div "Mark as completed" at bounding box center [993, 417] width 121 height 18
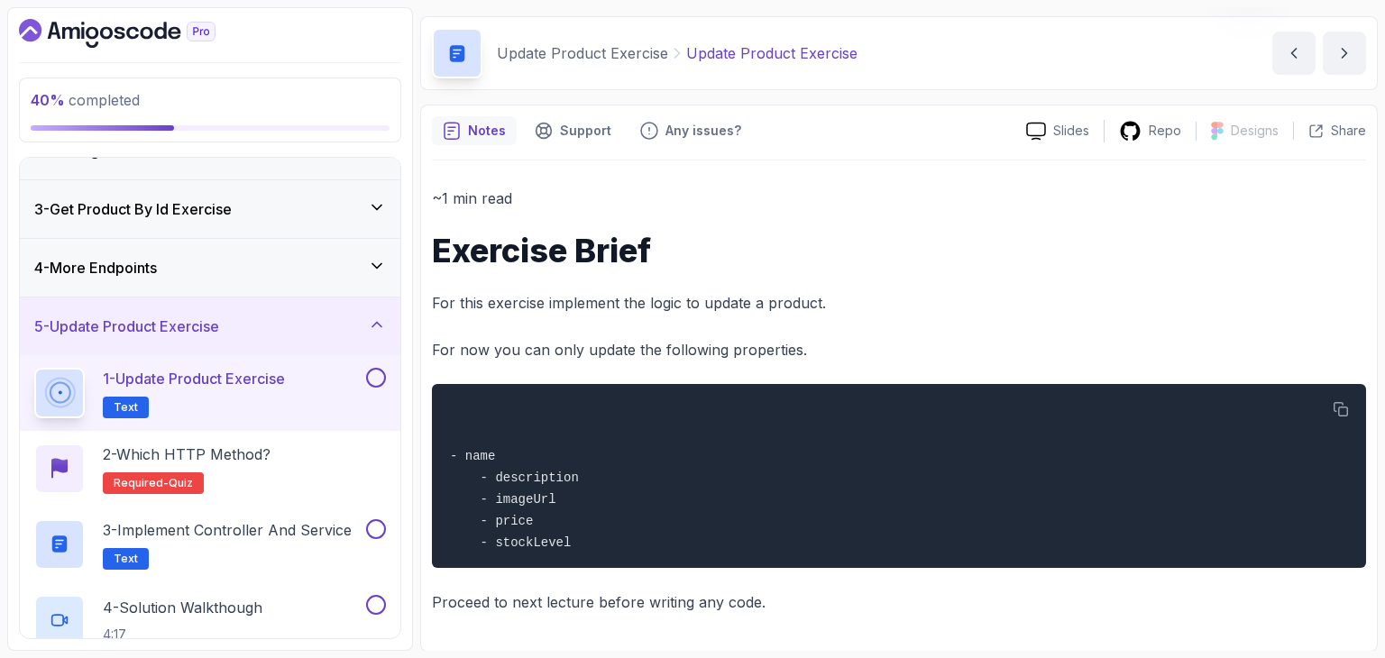
scroll to position [96, 0]
click at [220, 455] on p "2 - Which HTTP Method?" at bounding box center [187, 454] width 168 height 22
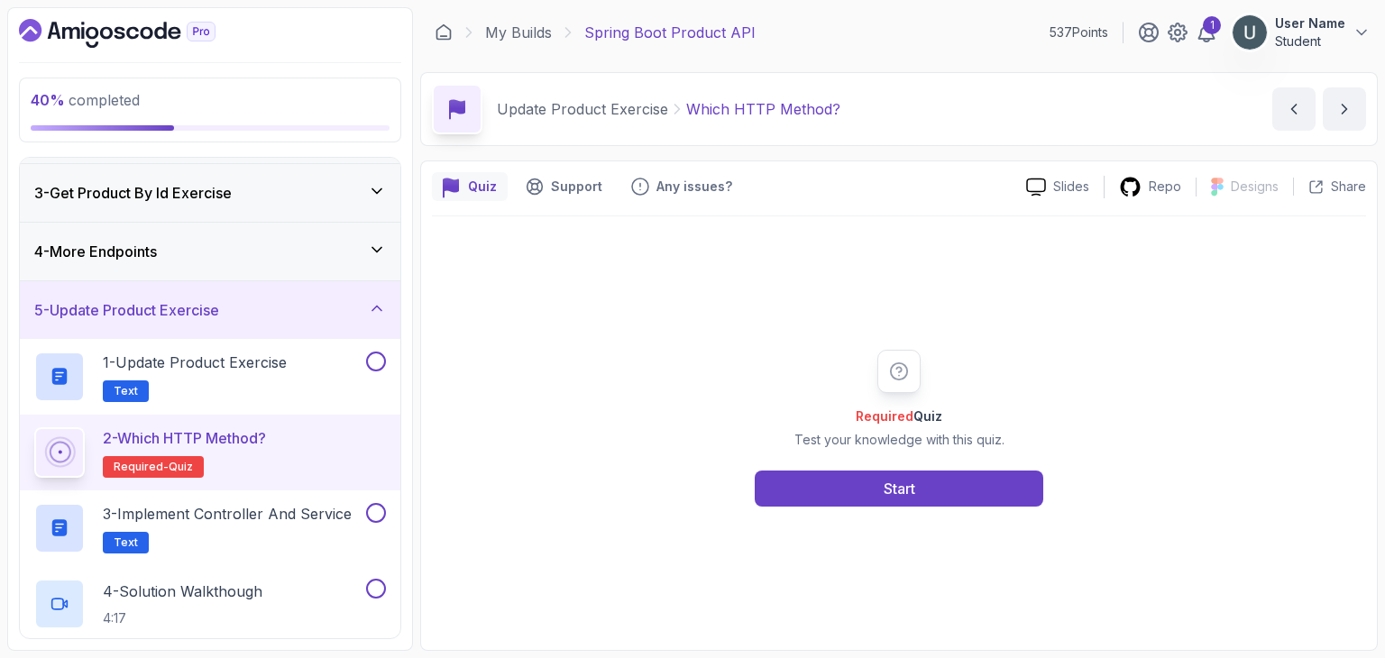
scroll to position [115, 0]
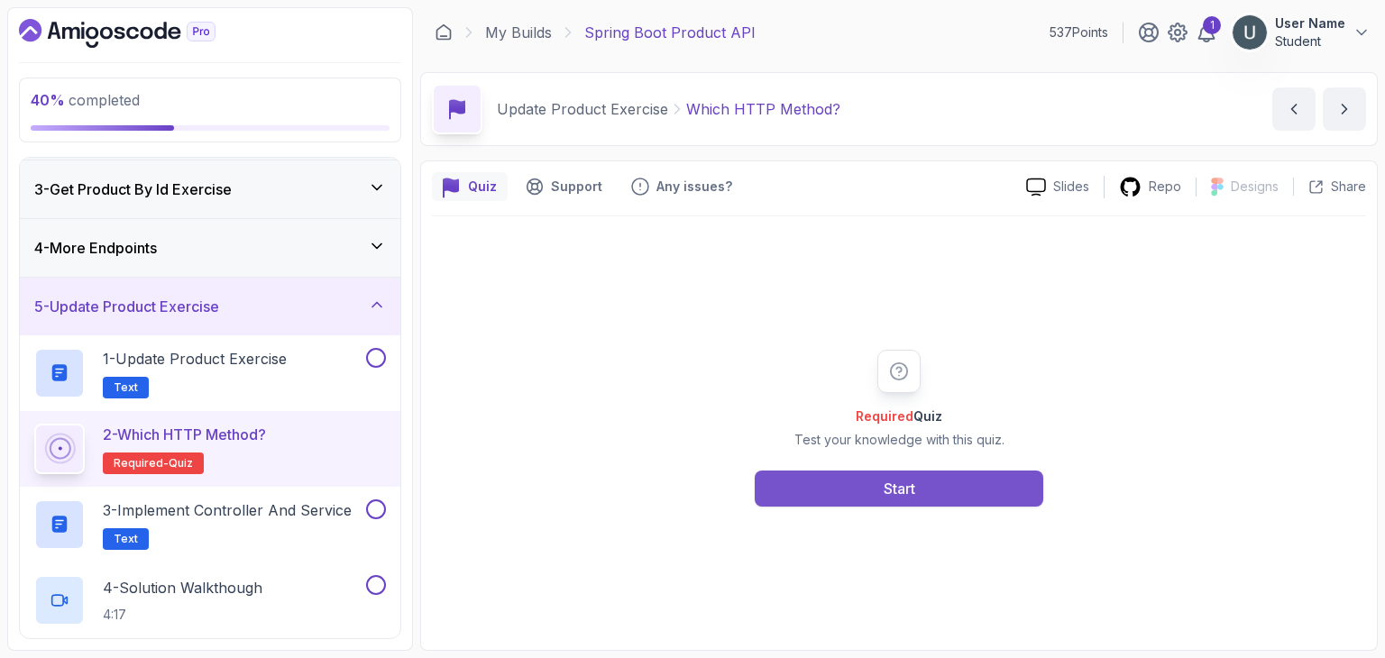
click at [899, 485] on div "Start" at bounding box center [900, 489] width 32 height 22
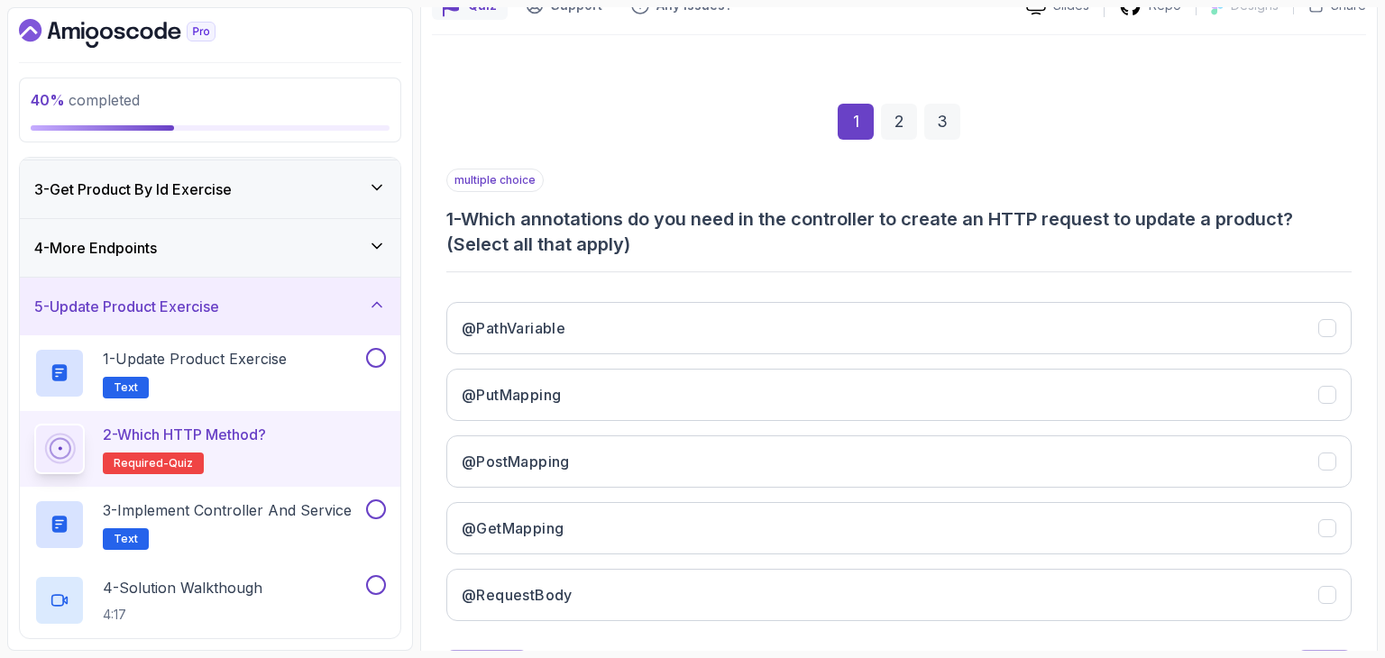
scroll to position [189, 0]
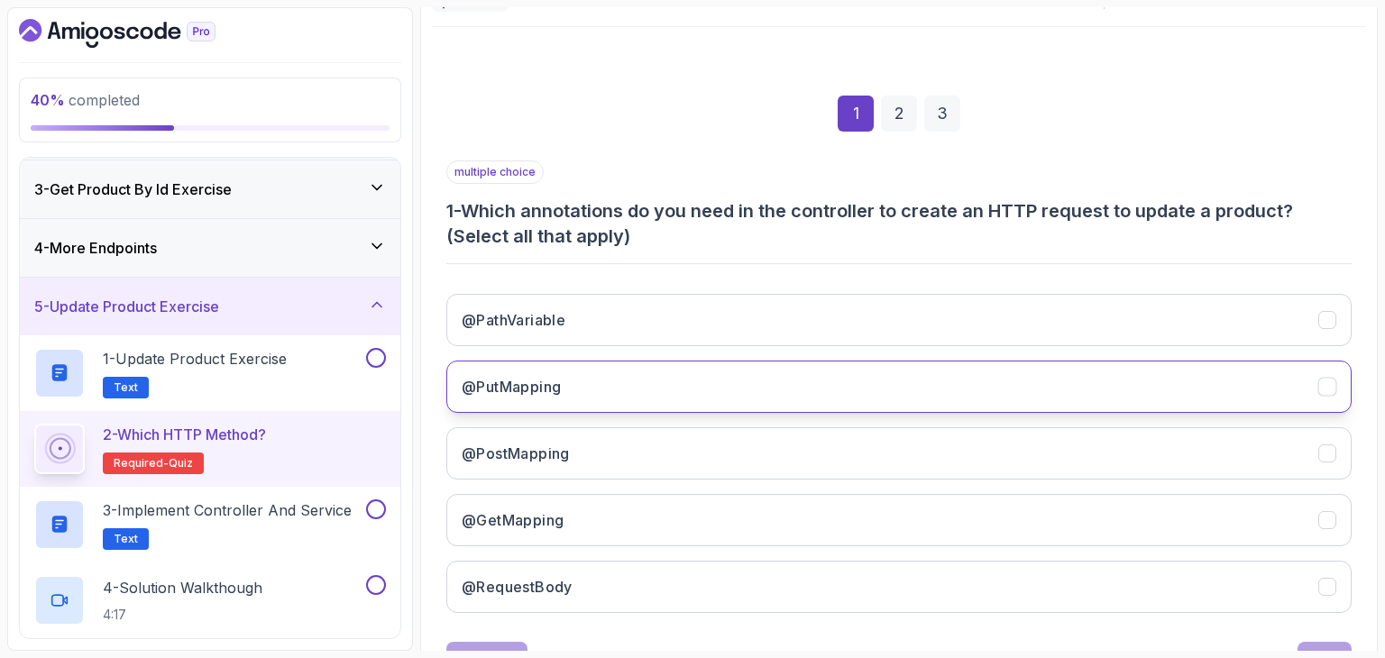
click at [771, 383] on button "@PutMapping" at bounding box center [898, 387] width 905 height 52
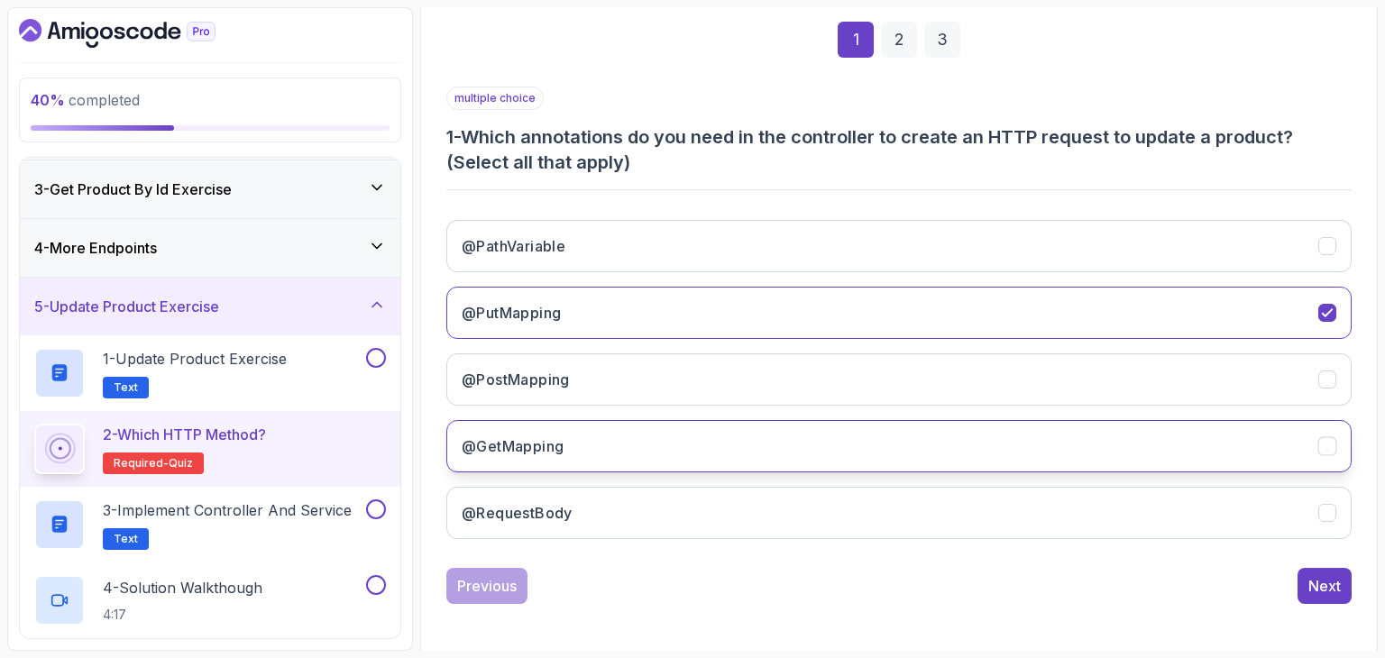
scroll to position [265, 0]
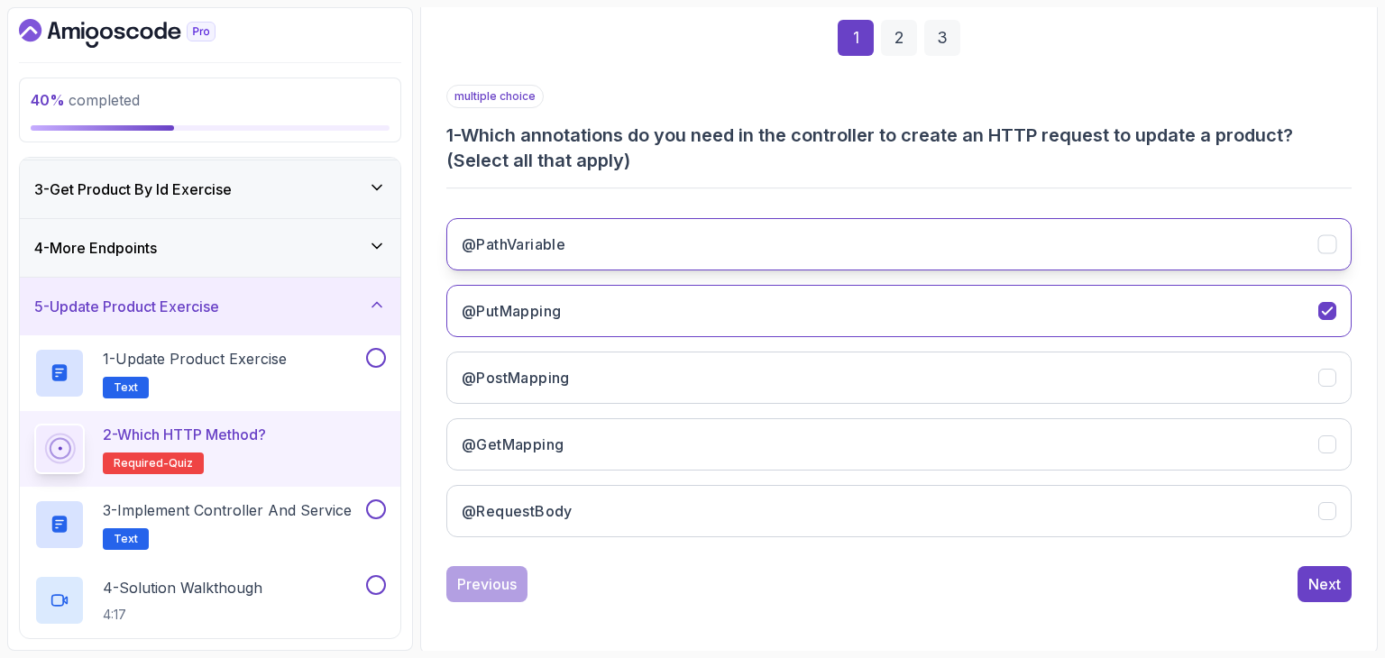
click at [852, 238] on button "@PathVariable" at bounding box center [898, 244] width 905 height 52
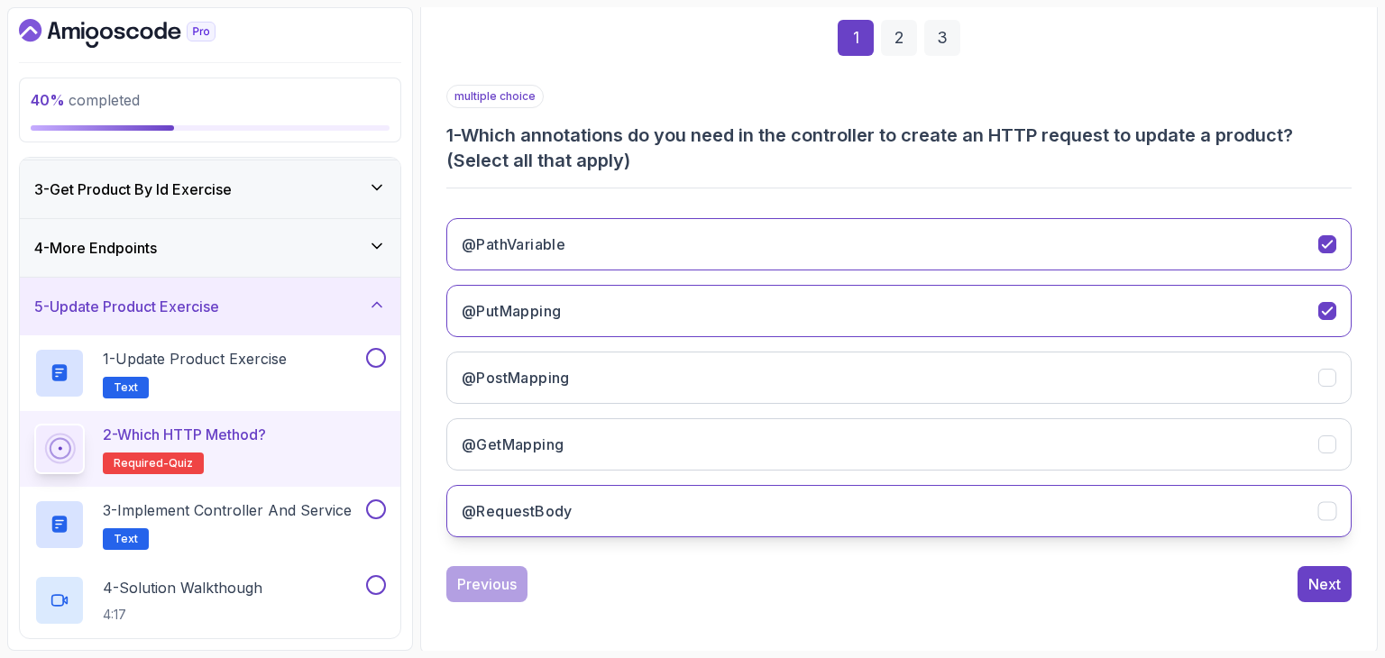
click at [948, 513] on button "@RequestBody" at bounding box center [898, 511] width 905 height 52
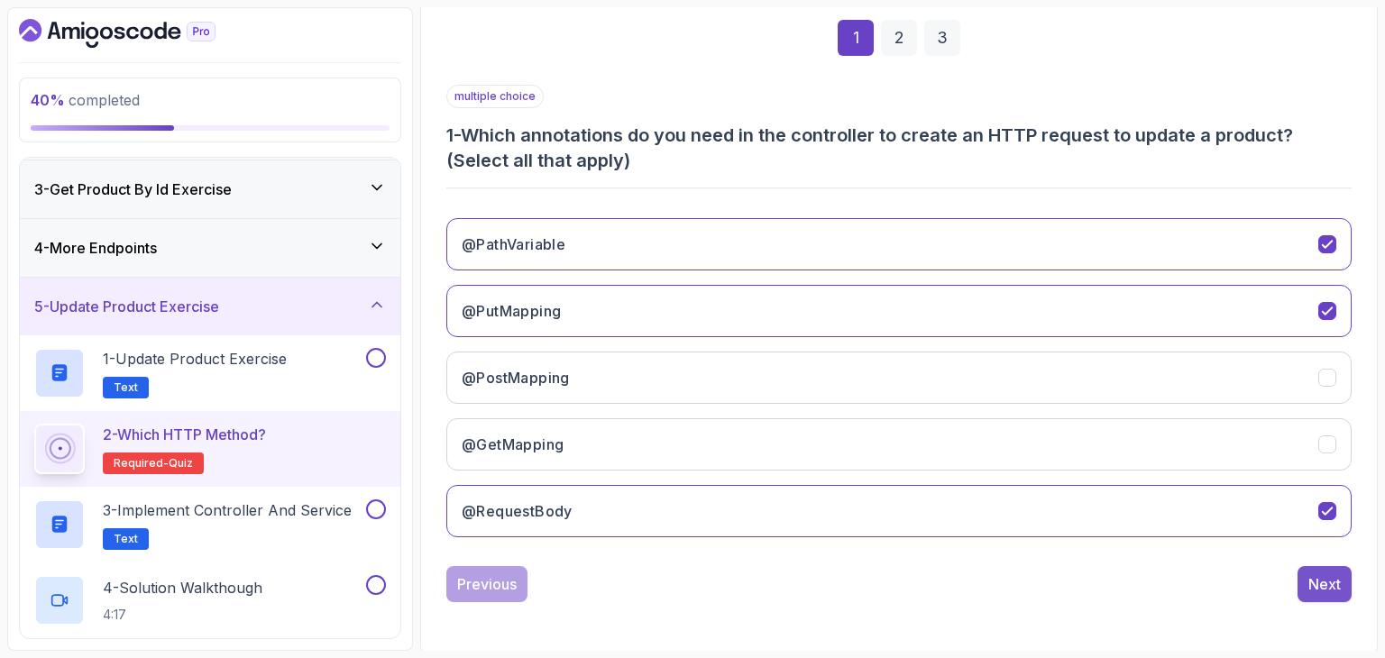
click at [1321, 585] on div "Next" at bounding box center [1324, 584] width 32 height 22
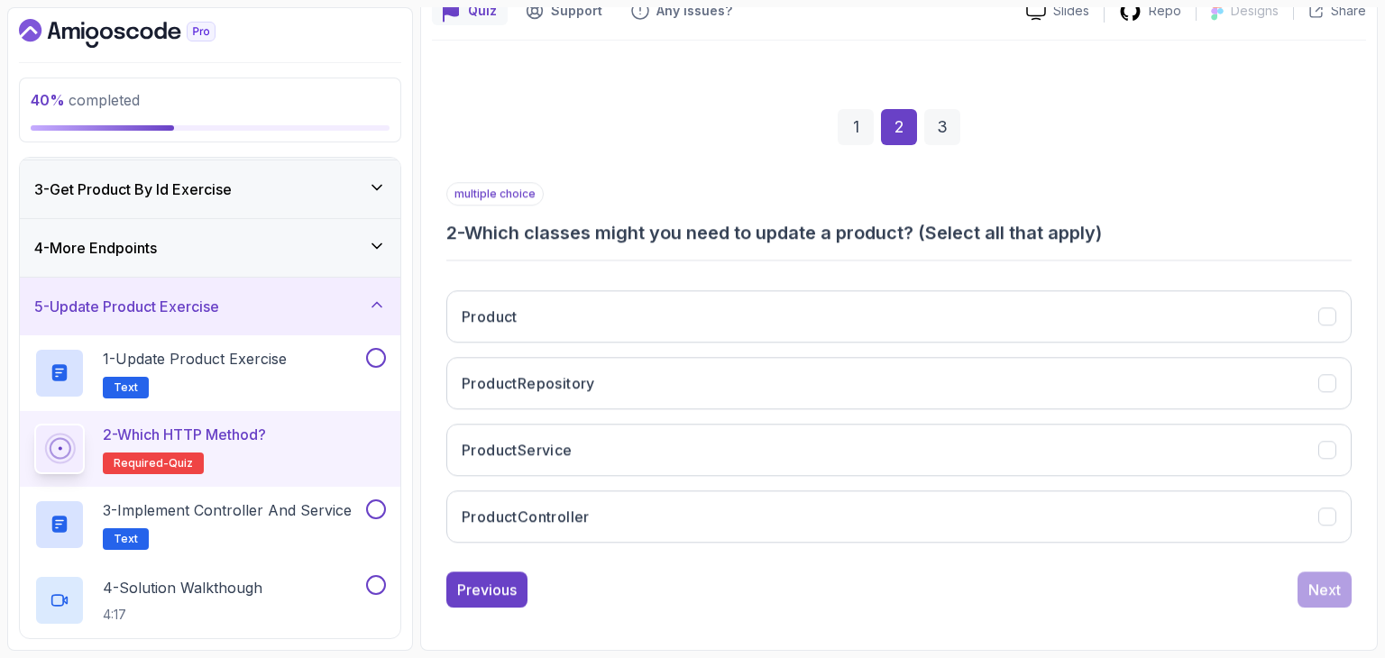
scroll to position [173, 0]
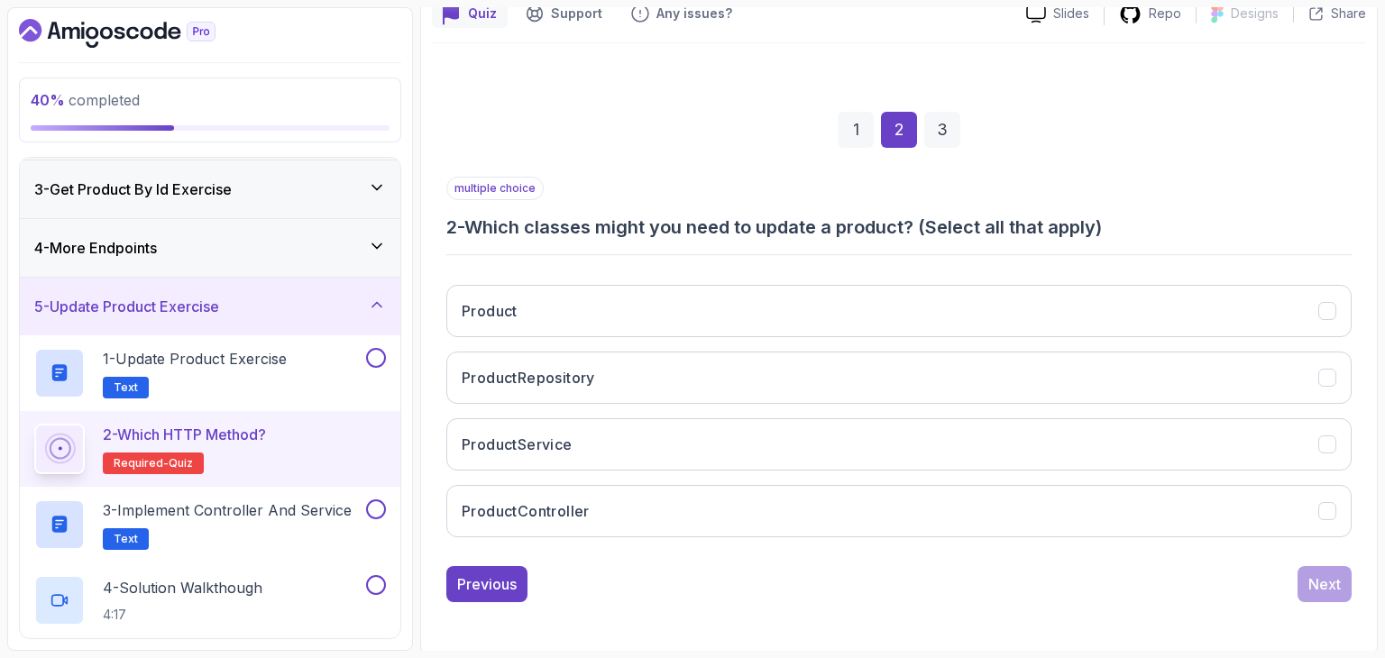
click at [761, 227] on h3 "2 - Which classes might you need to update a product? (Select all that apply)" at bounding box center [898, 227] width 905 height 25
click at [747, 225] on h3 "2 - Which classes might you need to update a product? (Select all that apply)" at bounding box center [898, 227] width 905 height 25
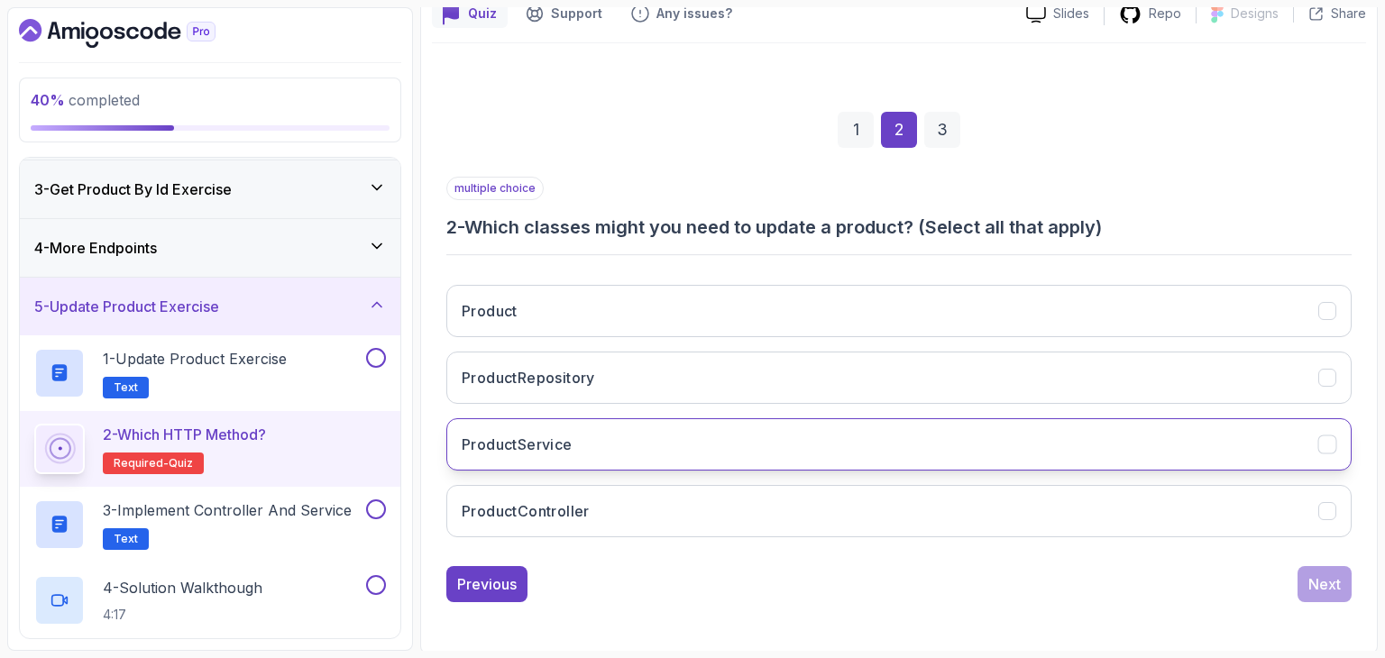
click at [637, 460] on button "ProductService" at bounding box center [898, 444] width 905 height 52
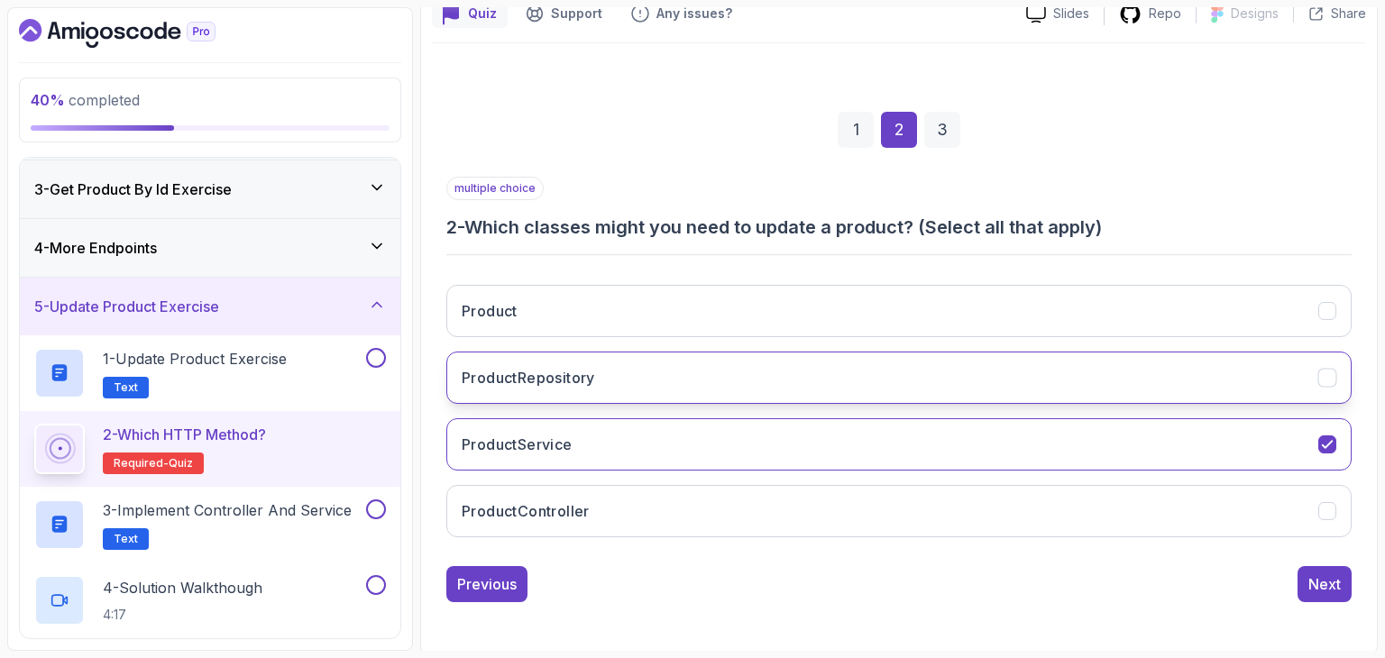
click at [641, 393] on button "ProductRepository" at bounding box center [898, 378] width 905 height 52
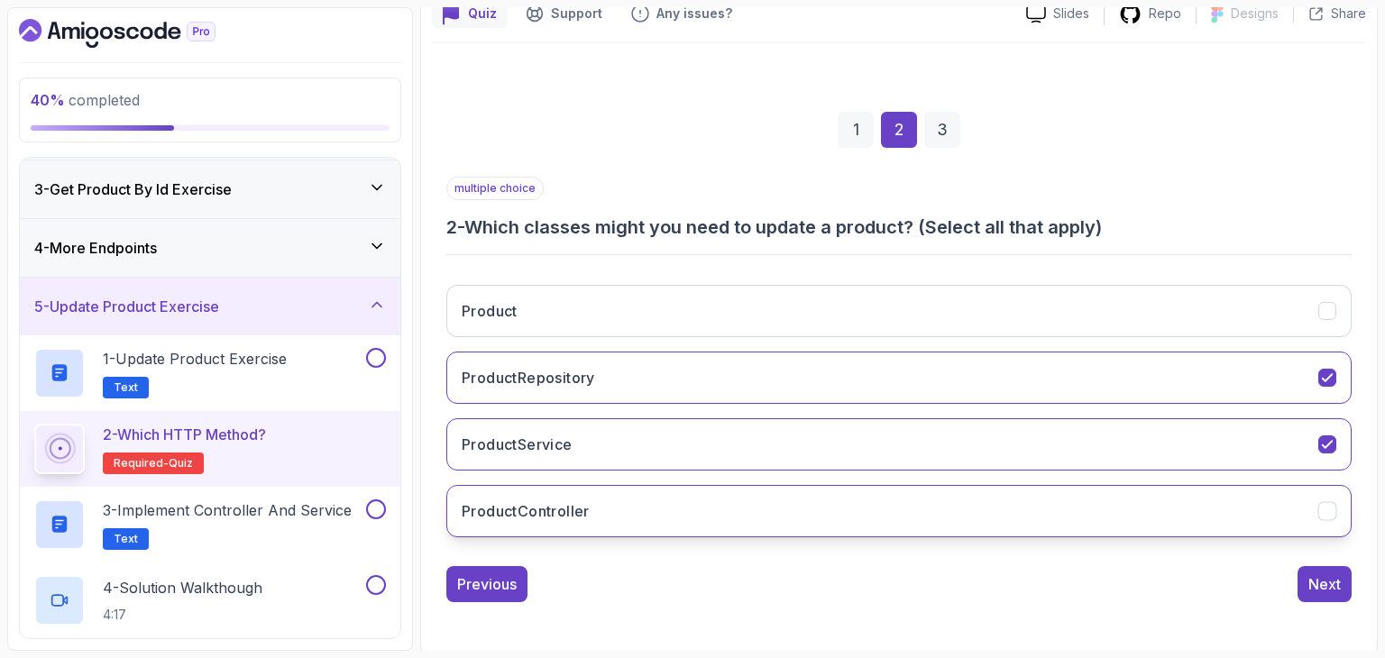
click at [615, 510] on button "ProductController" at bounding box center [898, 511] width 905 height 52
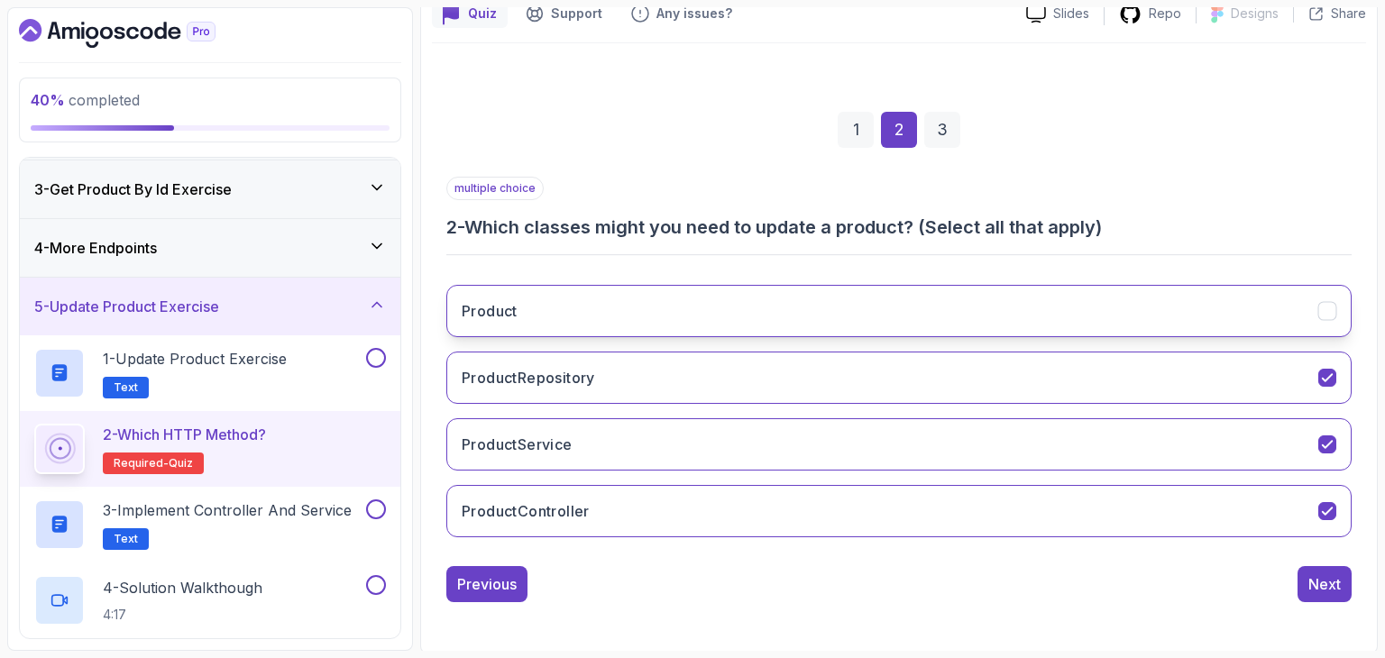
click at [1171, 306] on button "Product" at bounding box center [898, 311] width 905 height 52
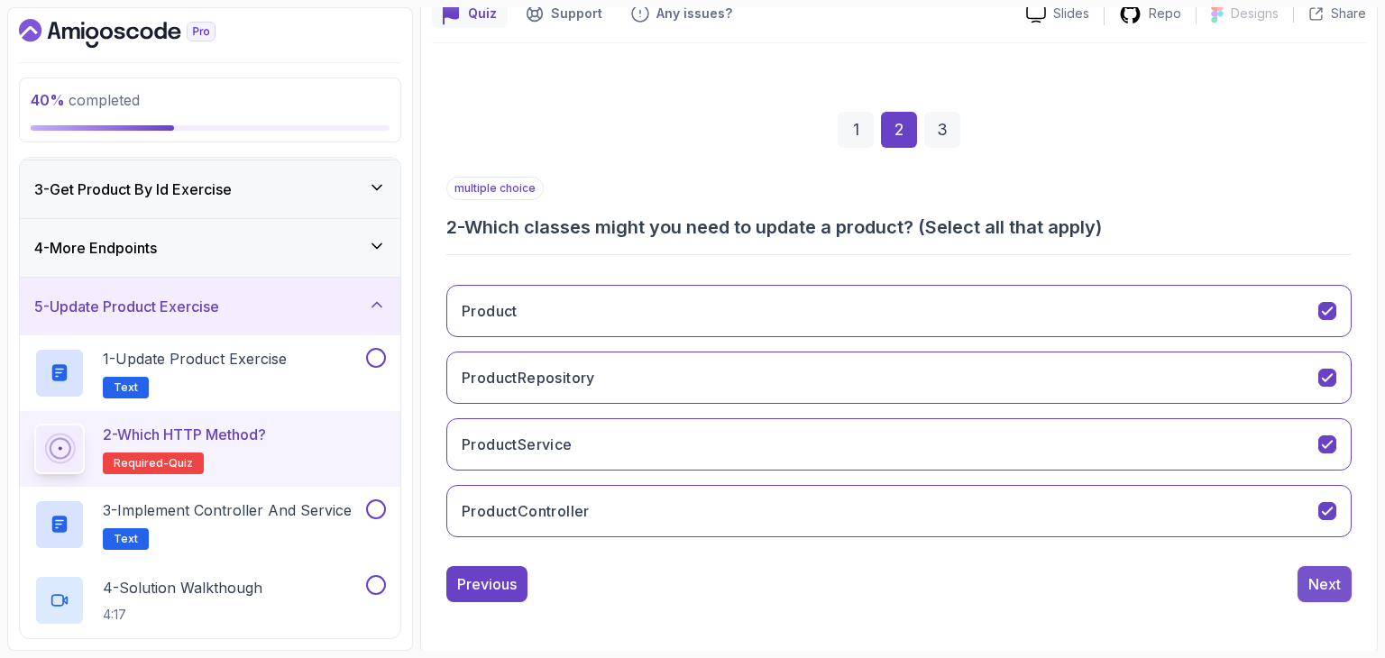
click at [1346, 592] on button "Next" at bounding box center [1325, 584] width 54 height 36
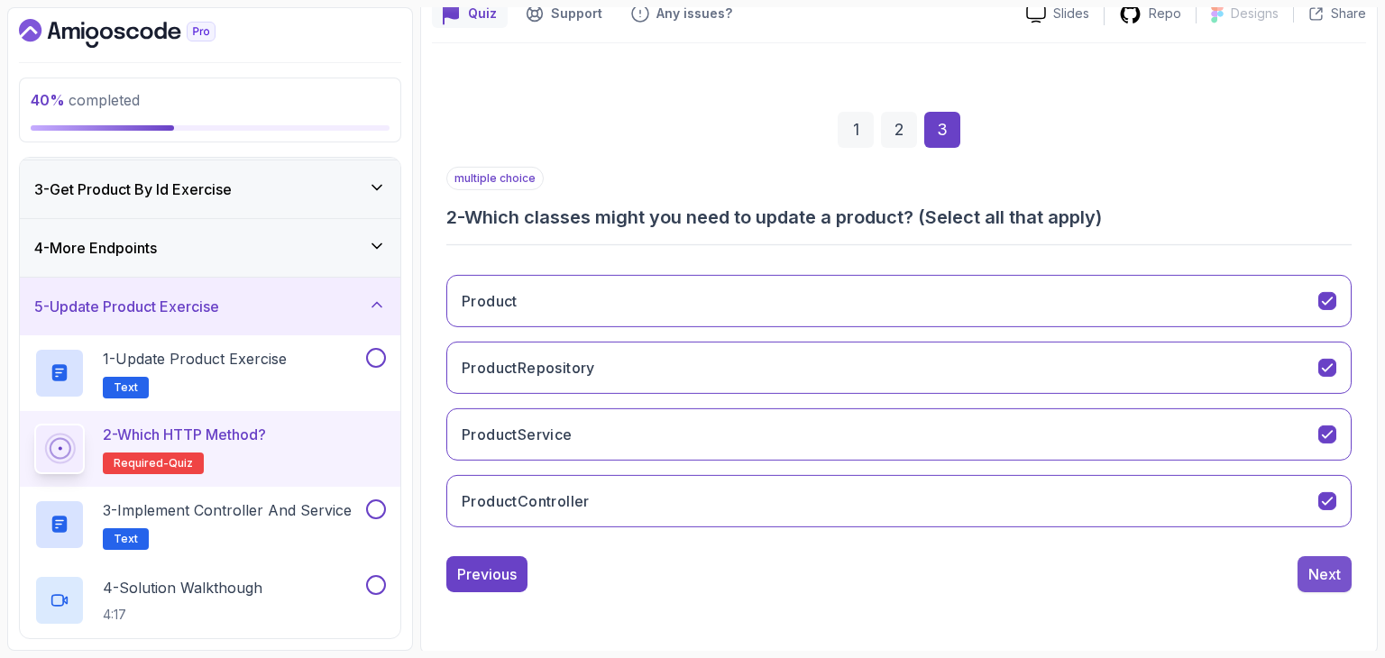
scroll to position [41, 0]
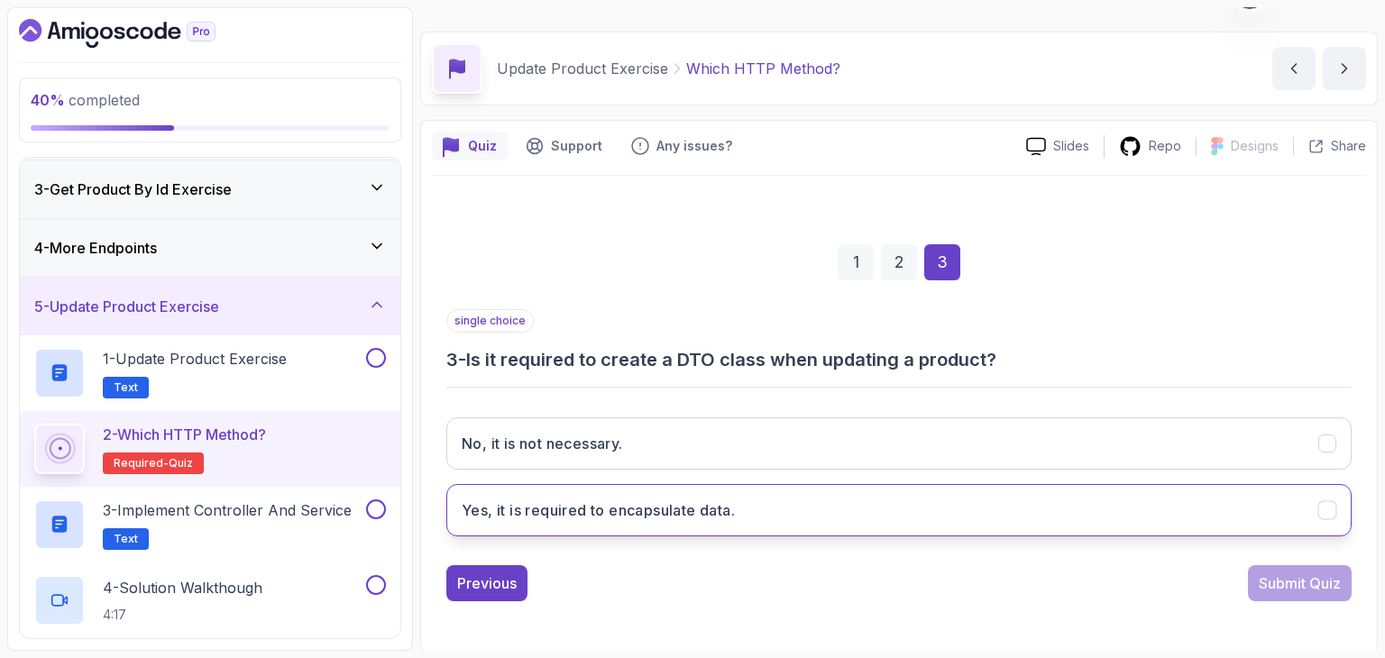
click at [842, 497] on button "Yes, it is required to encapsulate data." at bounding box center [898, 510] width 905 height 52
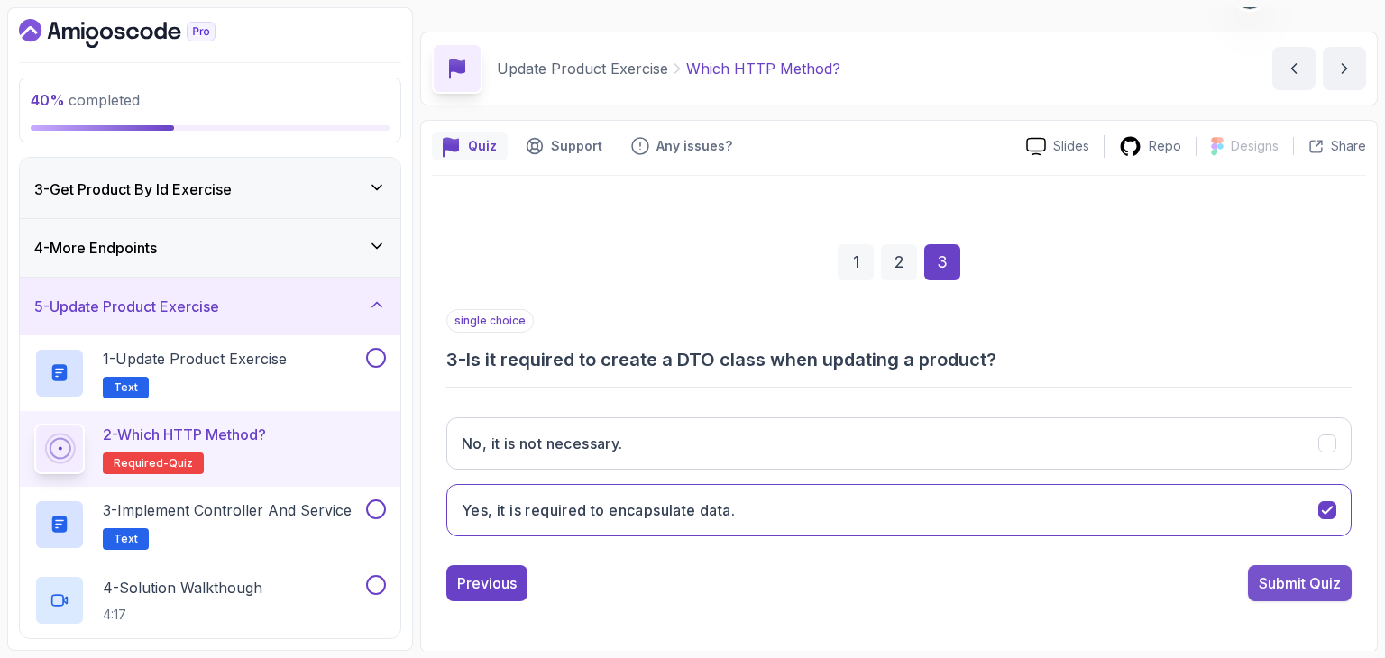
click at [1303, 581] on div "Submit Quiz" at bounding box center [1300, 584] width 82 height 22
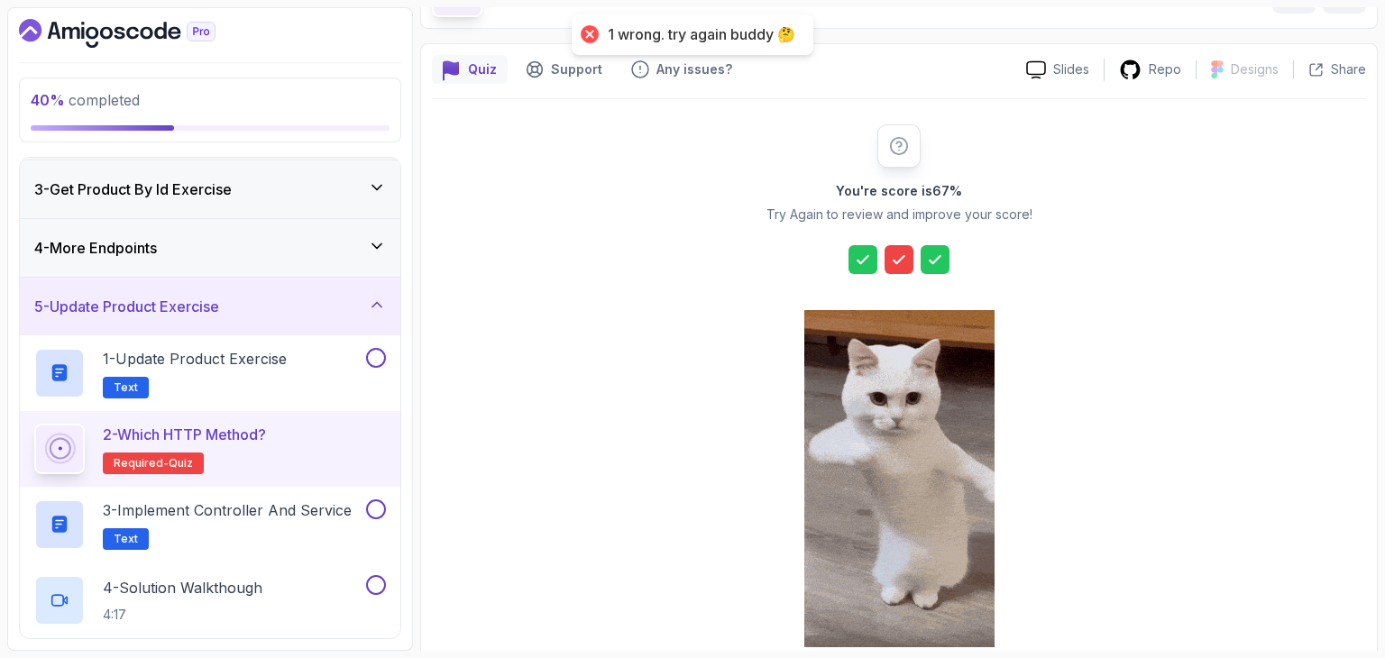
scroll to position [206, 0]
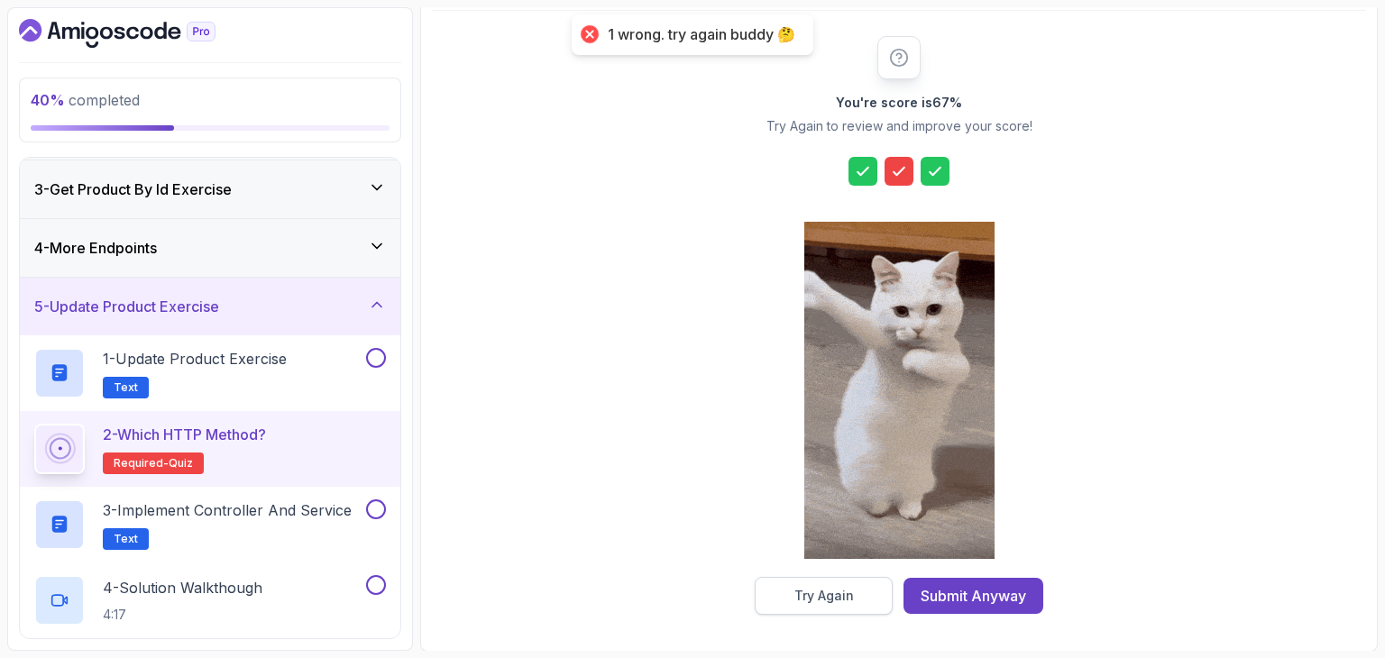
click at [851, 582] on button "Try Again" at bounding box center [824, 596] width 138 height 38
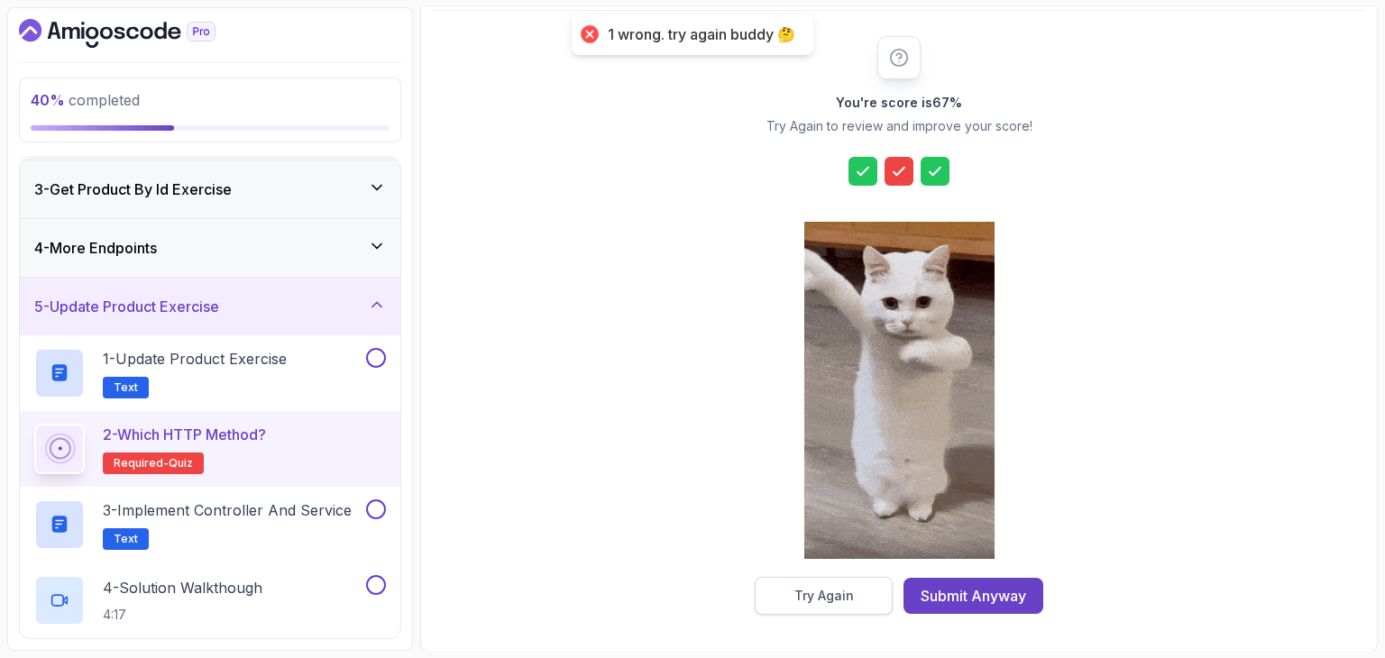
scroll to position [41, 0]
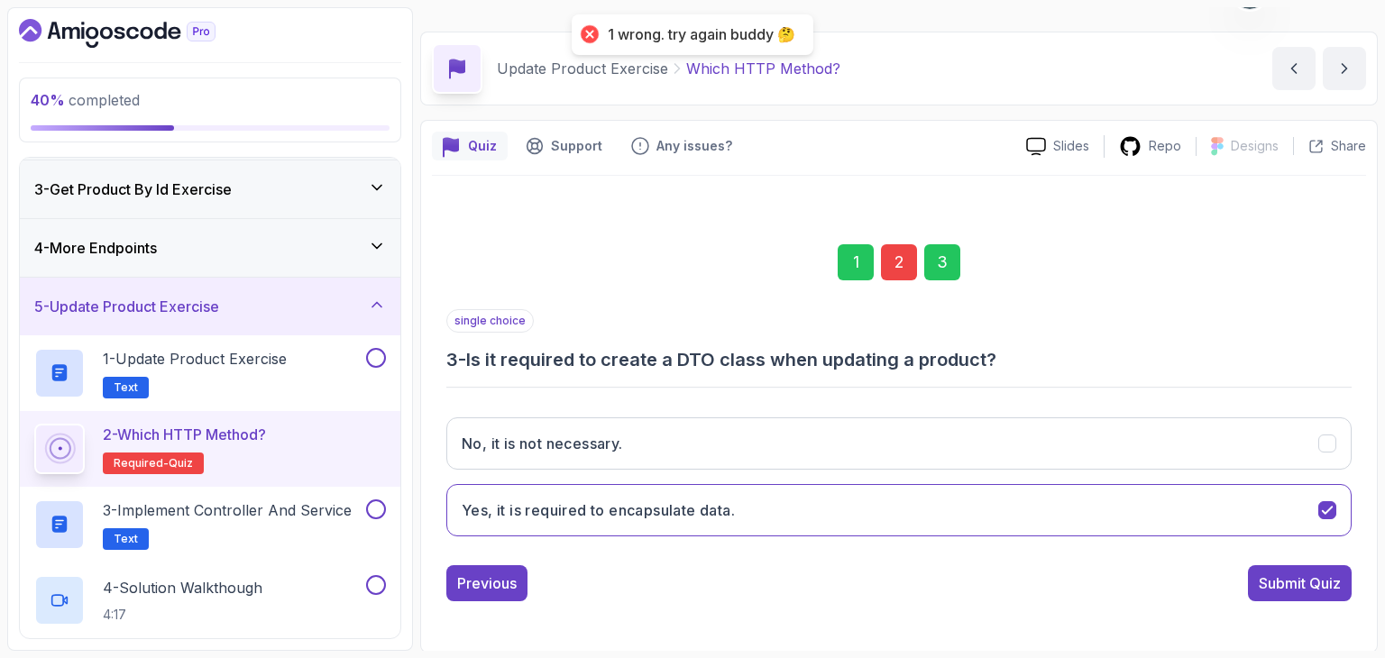
click at [894, 256] on div "2" at bounding box center [899, 262] width 36 height 36
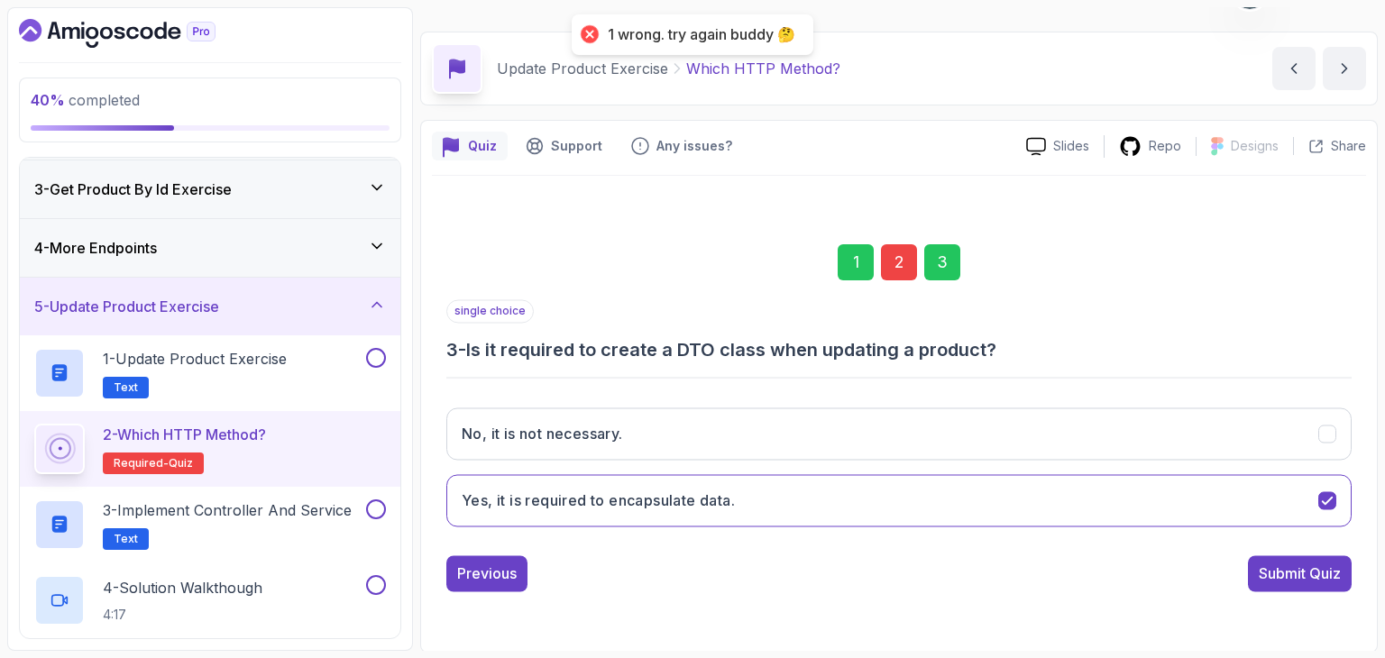
scroll to position [173, 0]
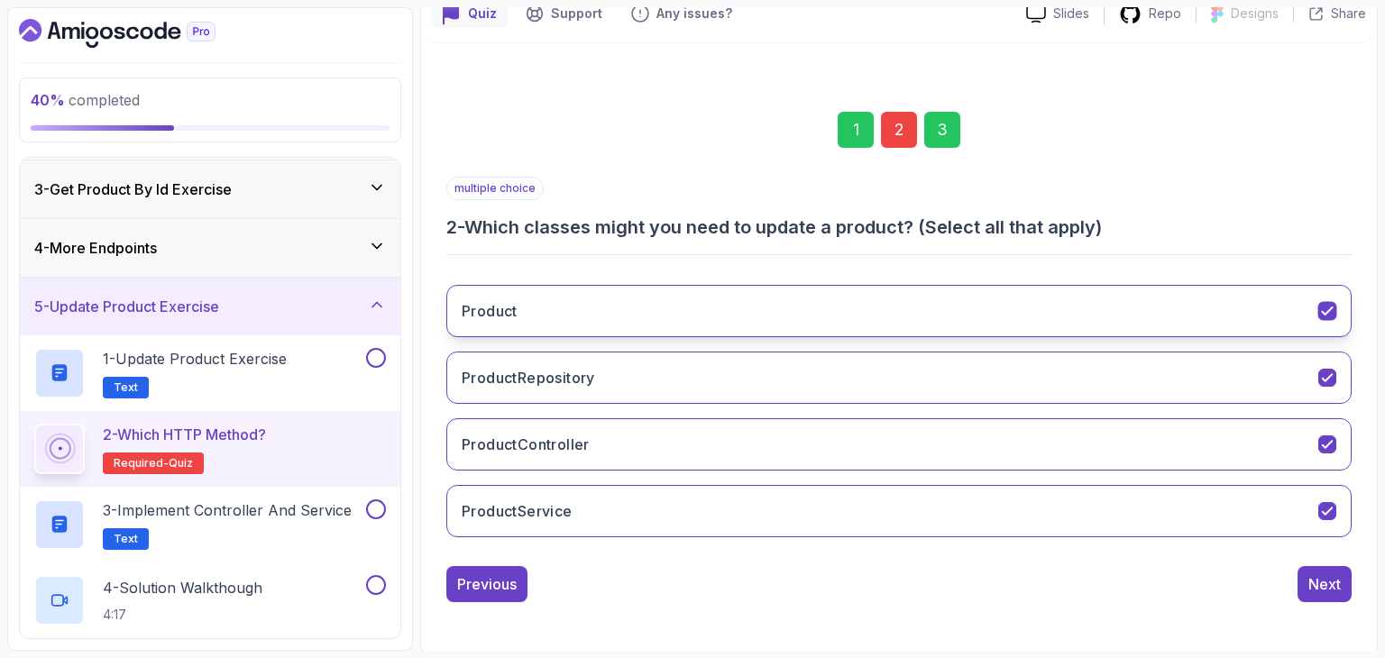
click at [698, 293] on button "Product" at bounding box center [898, 311] width 905 height 52
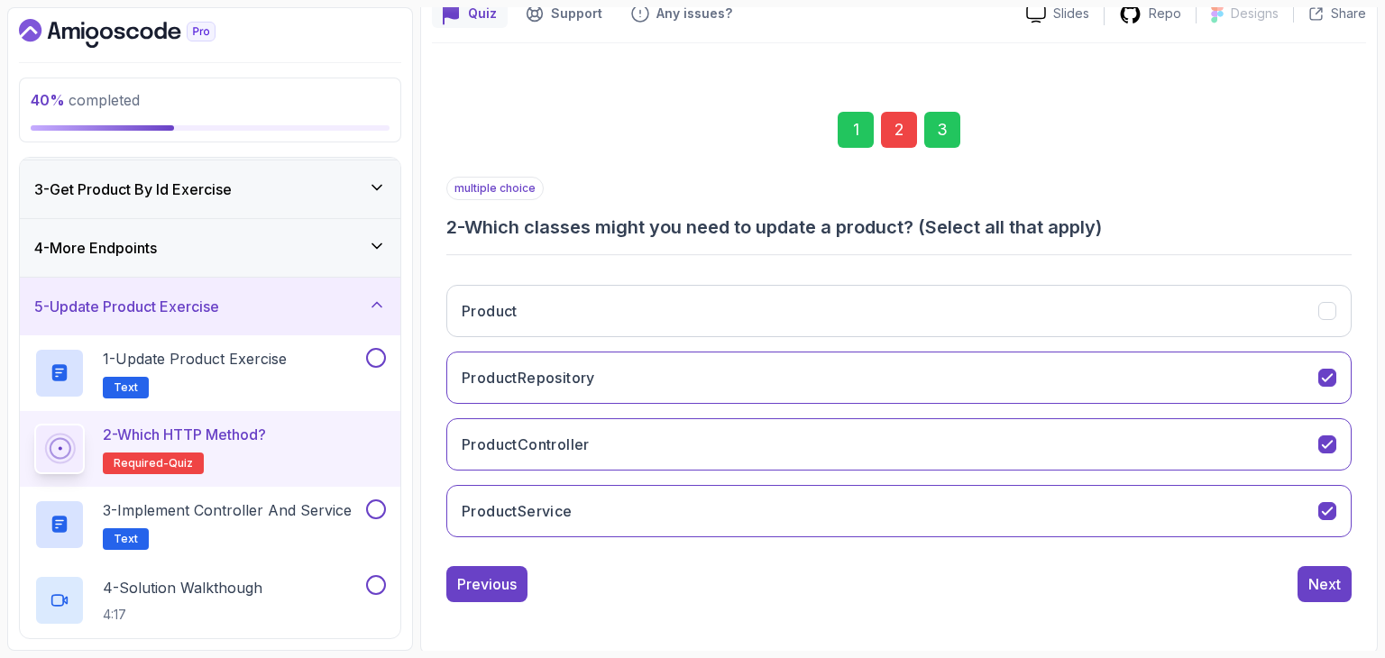
click at [939, 141] on div "3" at bounding box center [942, 130] width 36 height 36
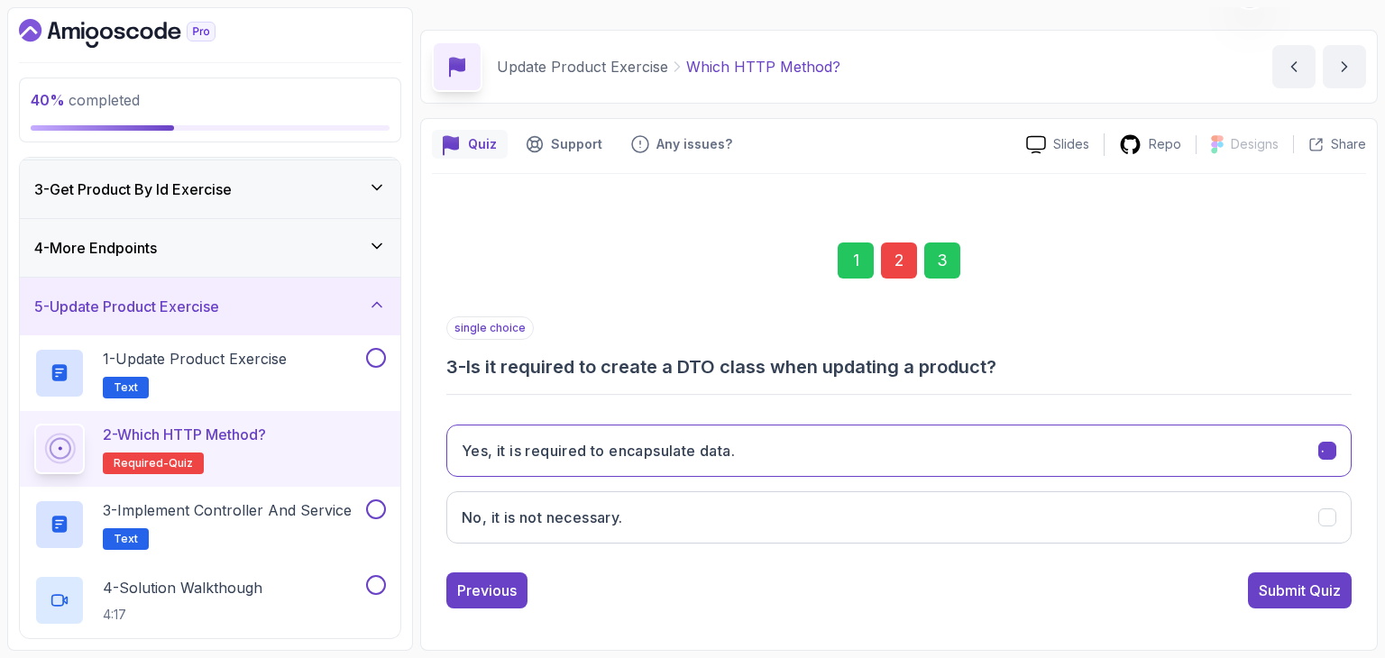
scroll to position [41, 0]
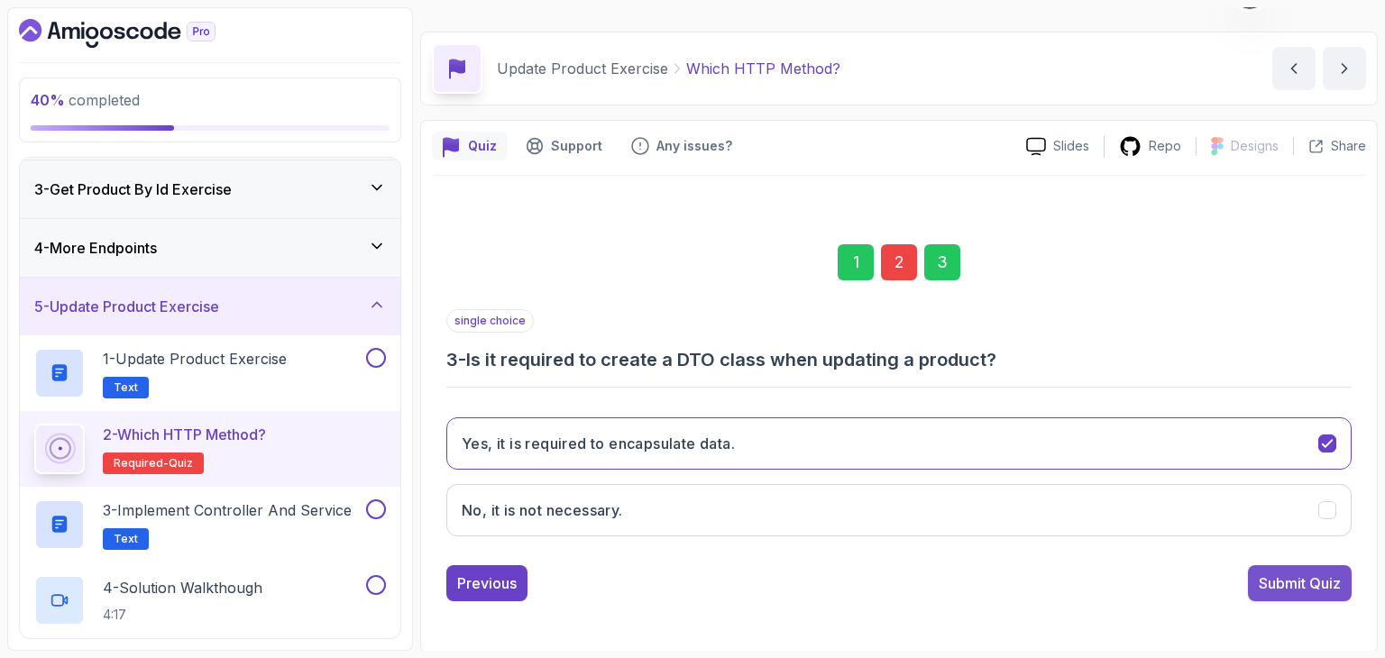
click at [1295, 582] on div "Submit Quiz" at bounding box center [1300, 584] width 82 height 22
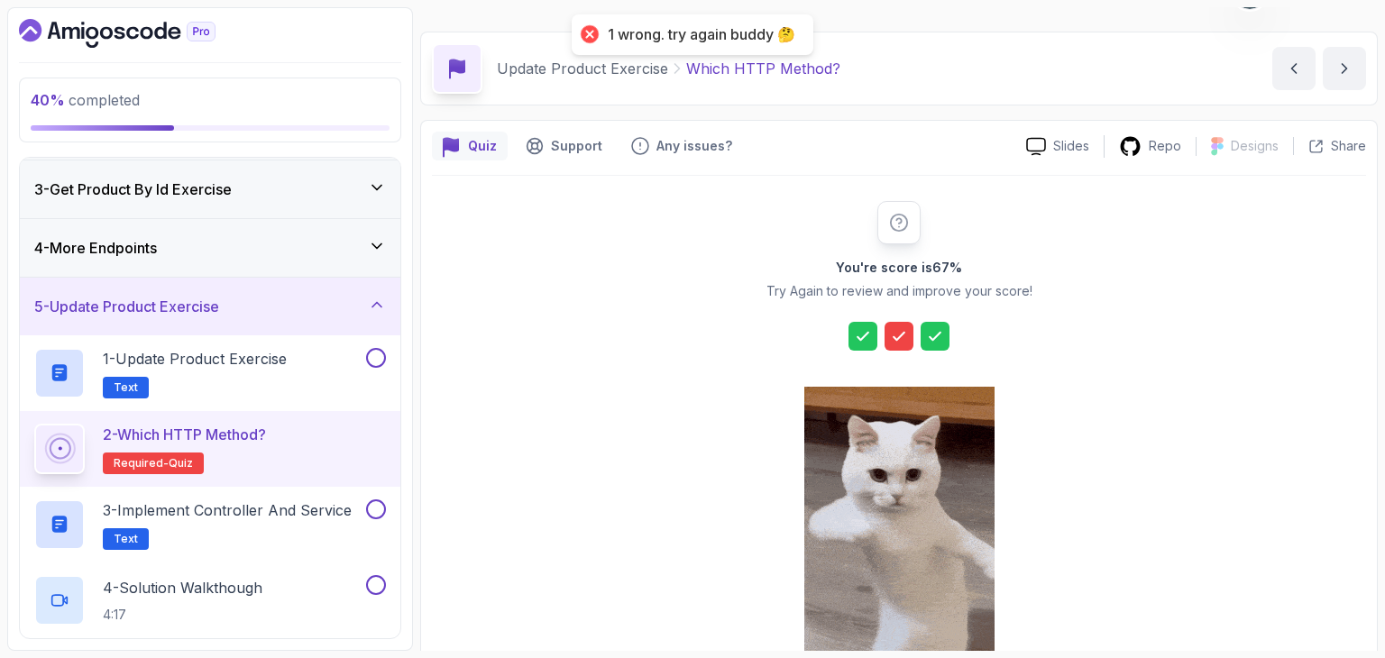
scroll to position [206, 0]
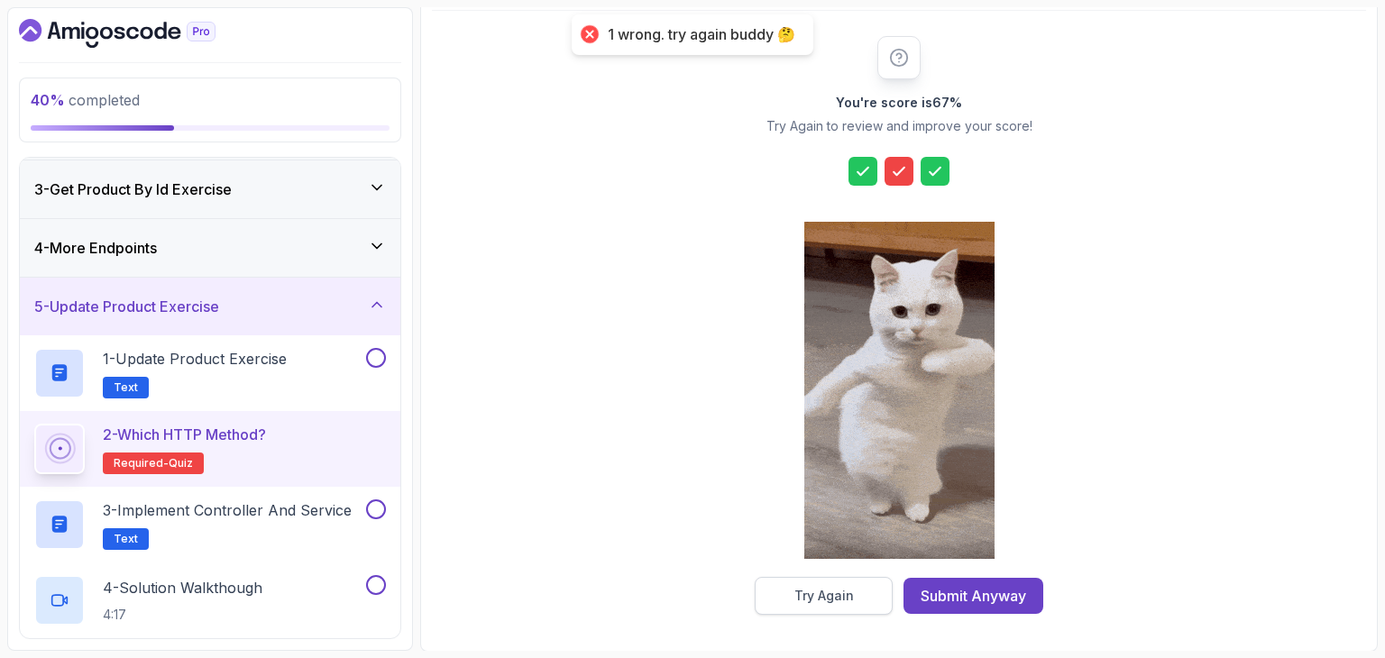
click at [851, 589] on div "Try Again" at bounding box center [824, 596] width 60 height 18
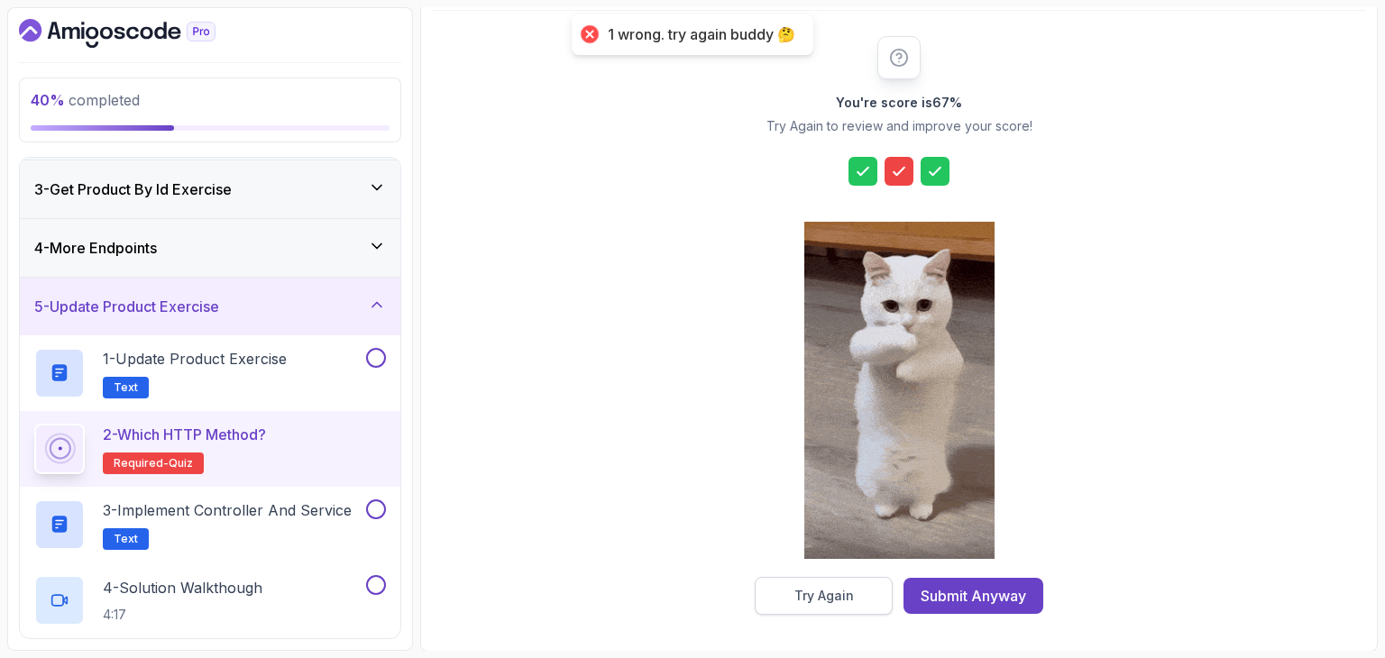
scroll to position [41, 0]
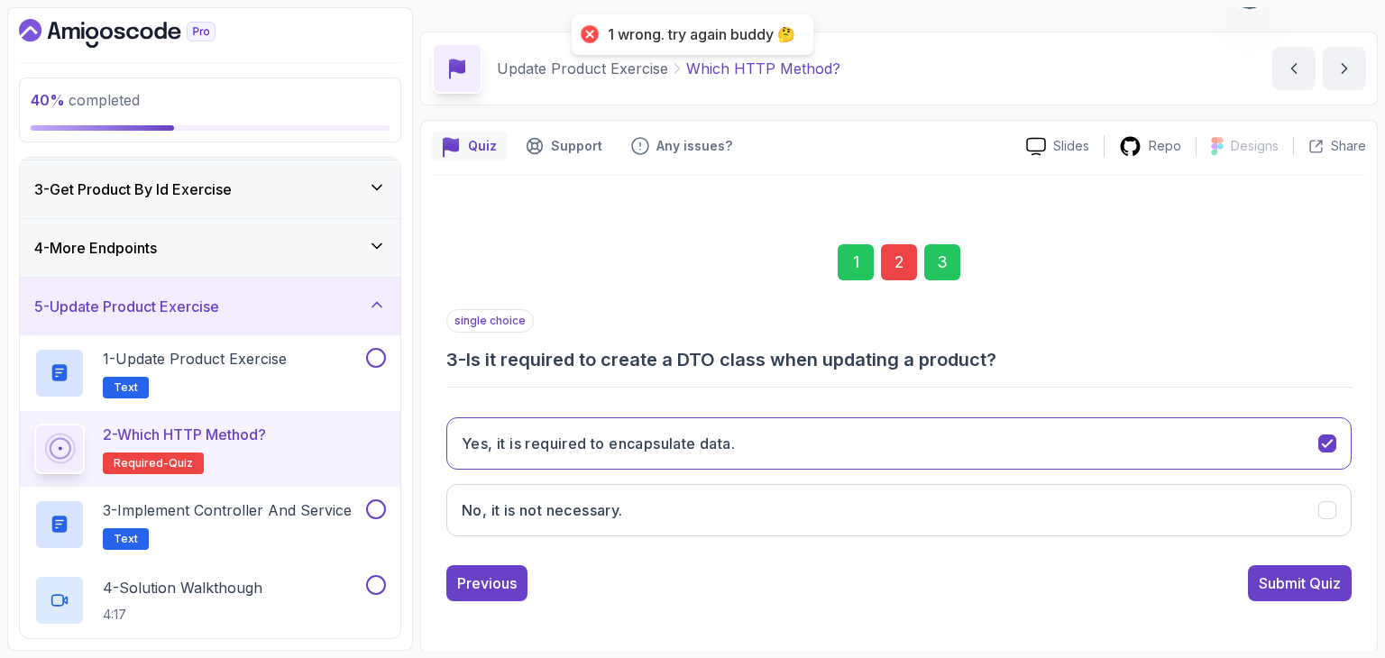
click at [891, 275] on div "2" at bounding box center [899, 262] width 36 height 36
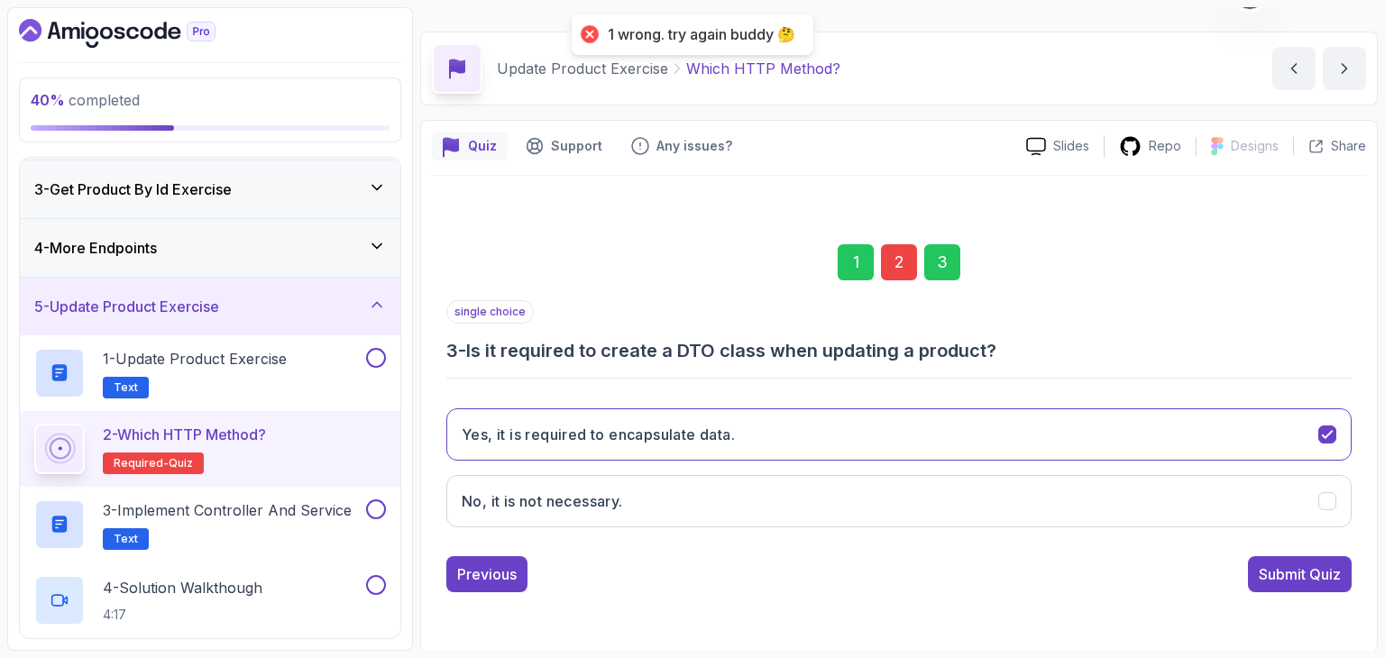
scroll to position [173, 0]
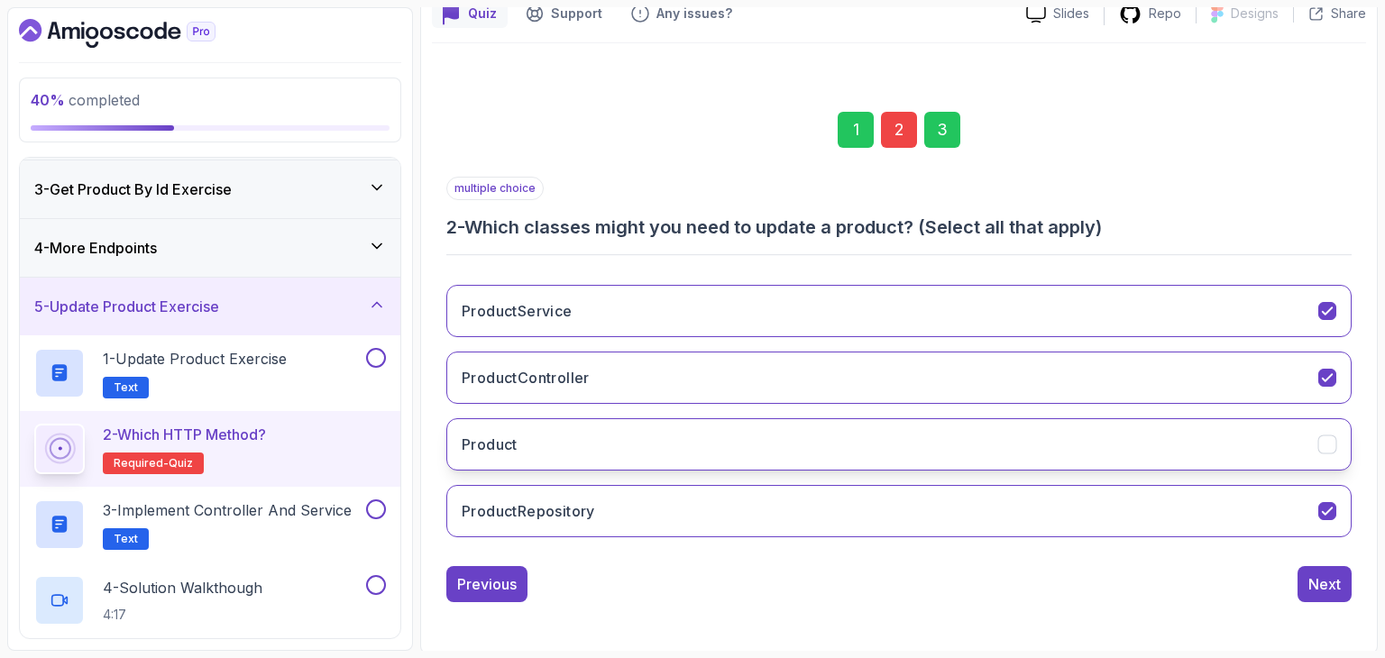
click at [769, 441] on button "Product" at bounding box center [898, 444] width 905 height 52
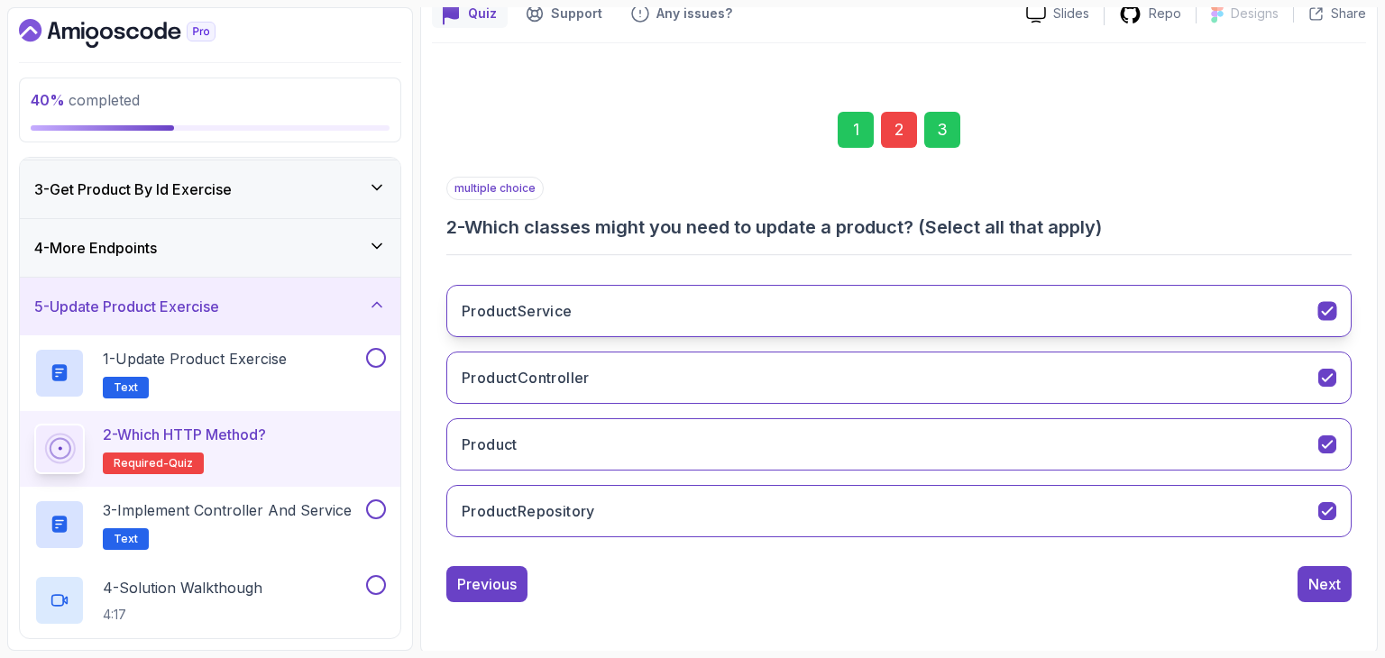
click at [1059, 317] on button "ProductService" at bounding box center [898, 311] width 905 height 52
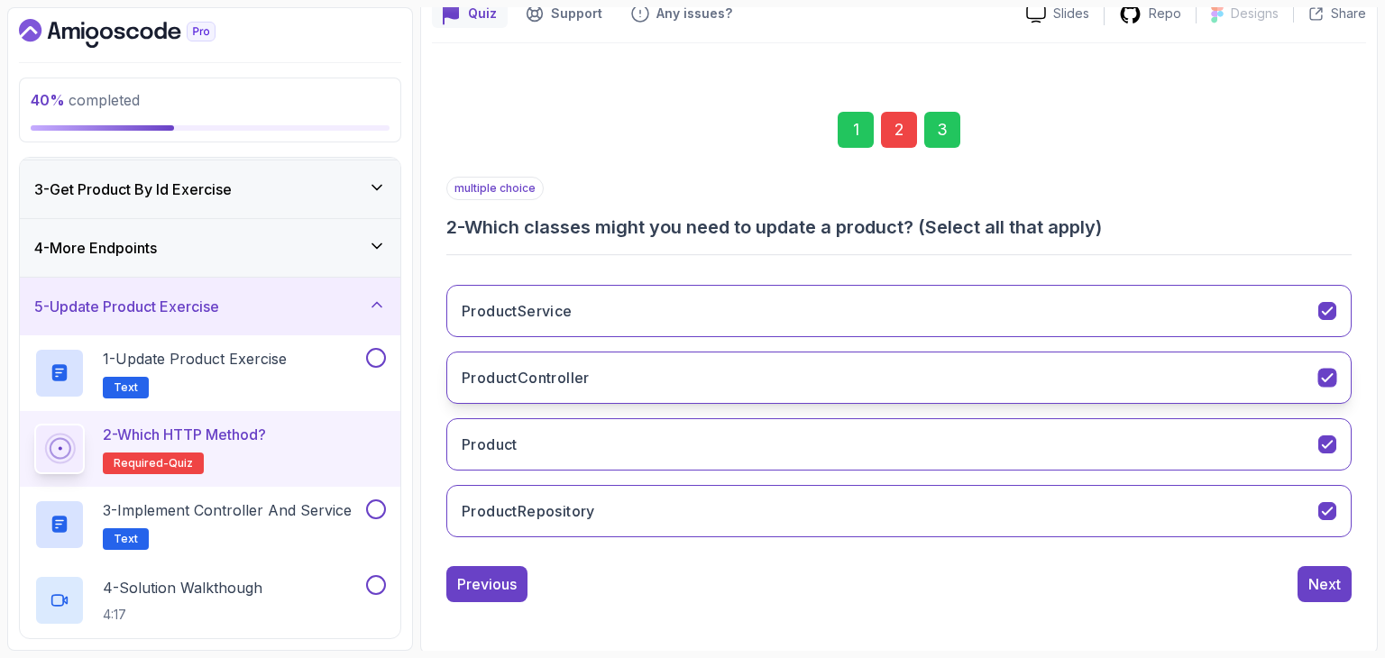
click at [1068, 358] on button "ProductController" at bounding box center [898, 378] width 905 height 52
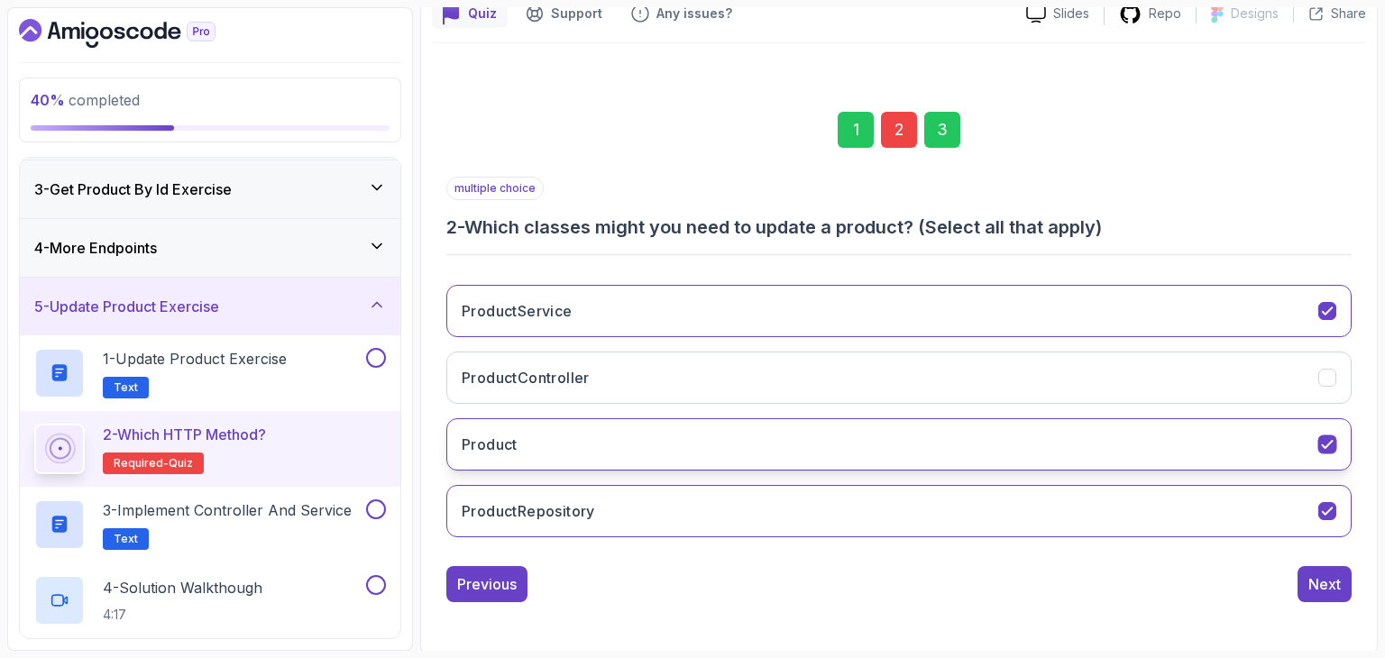
click at [1062, 419] on button "Product" at bounding box center [898, 444] width 905 height 52
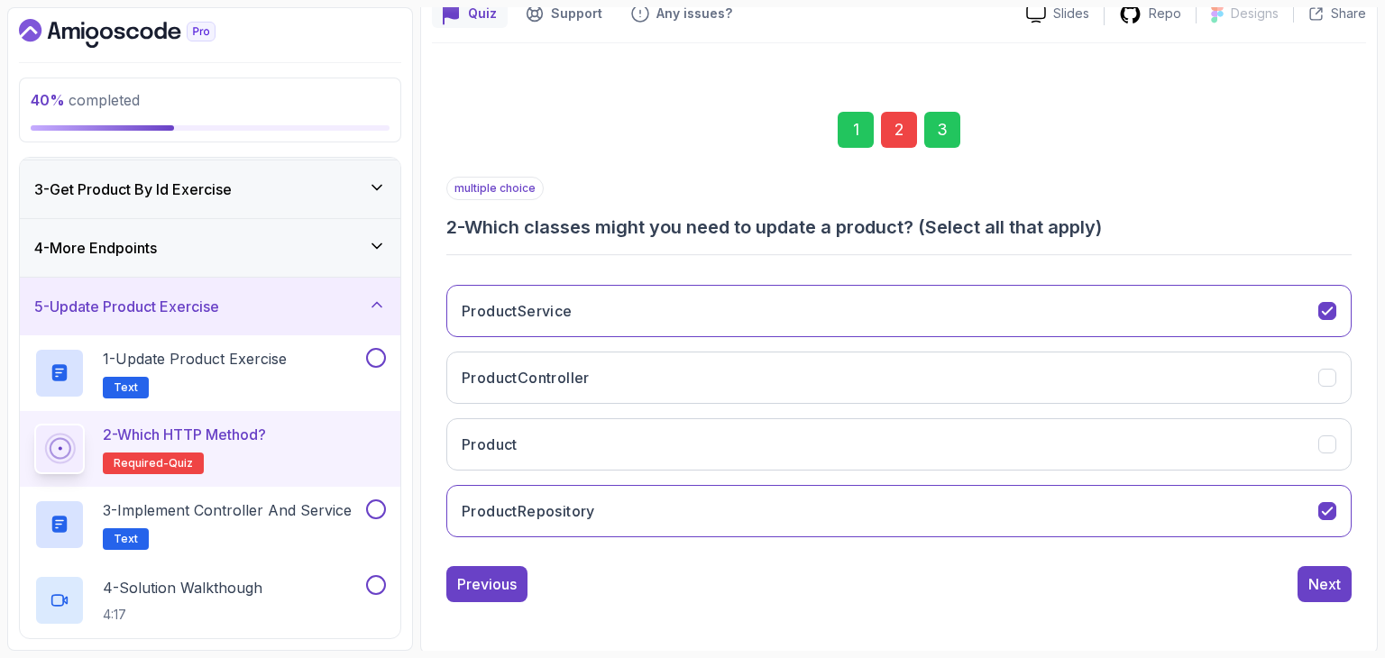
click at [953, 133] on div "3" at bounding box center [942, 130] width 36 height 36
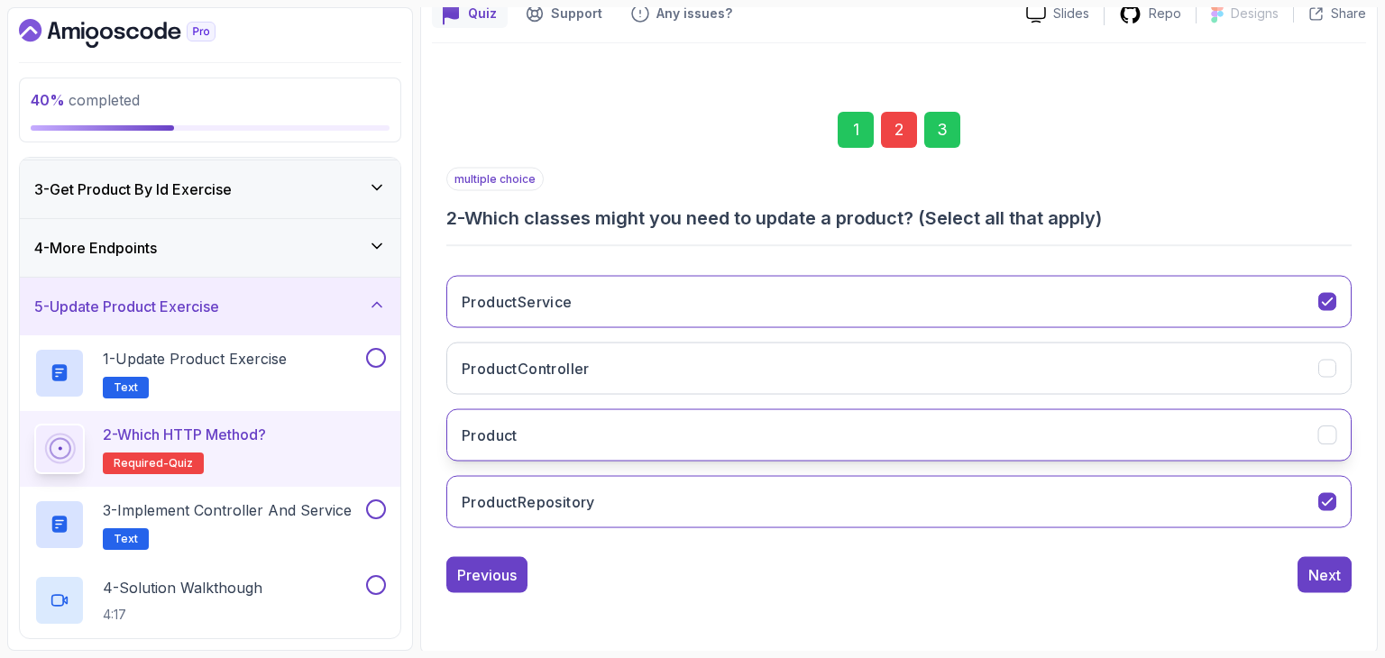
scroll to position [41, 0]
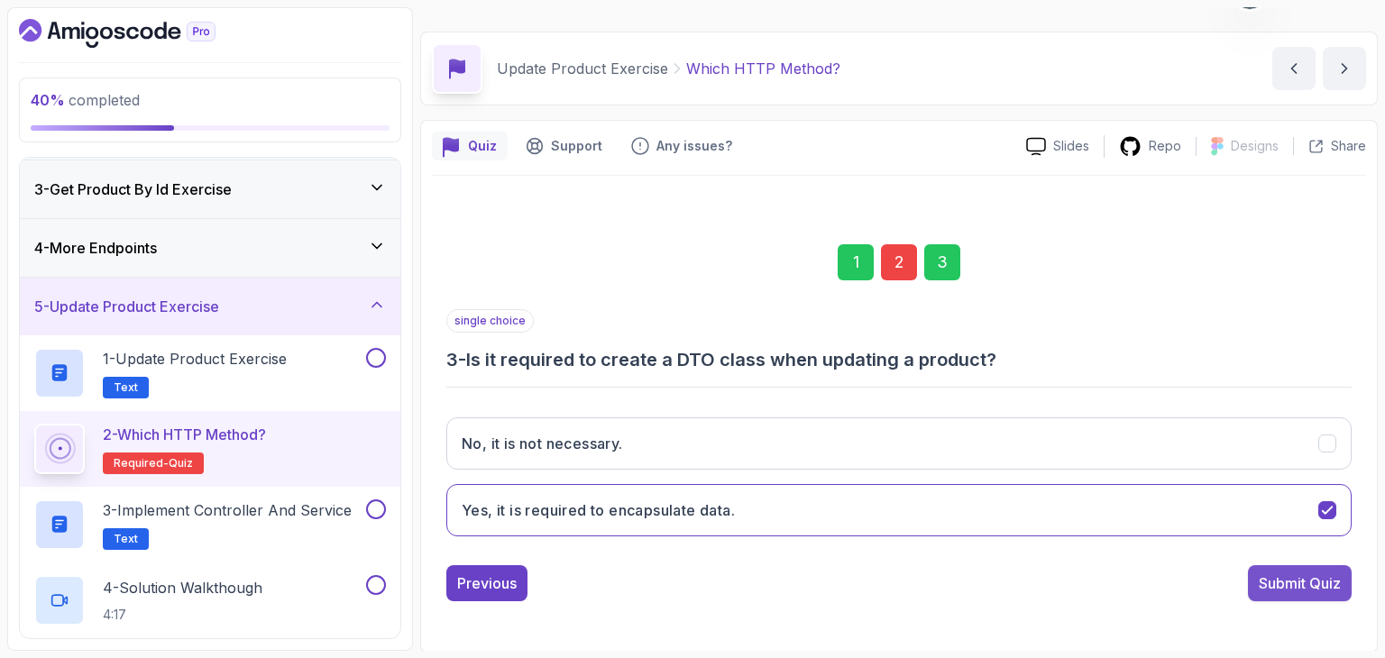
click at [1275, 568] on button "Submit Quiz" at bounding box center [1300, 583] width 104 height 36
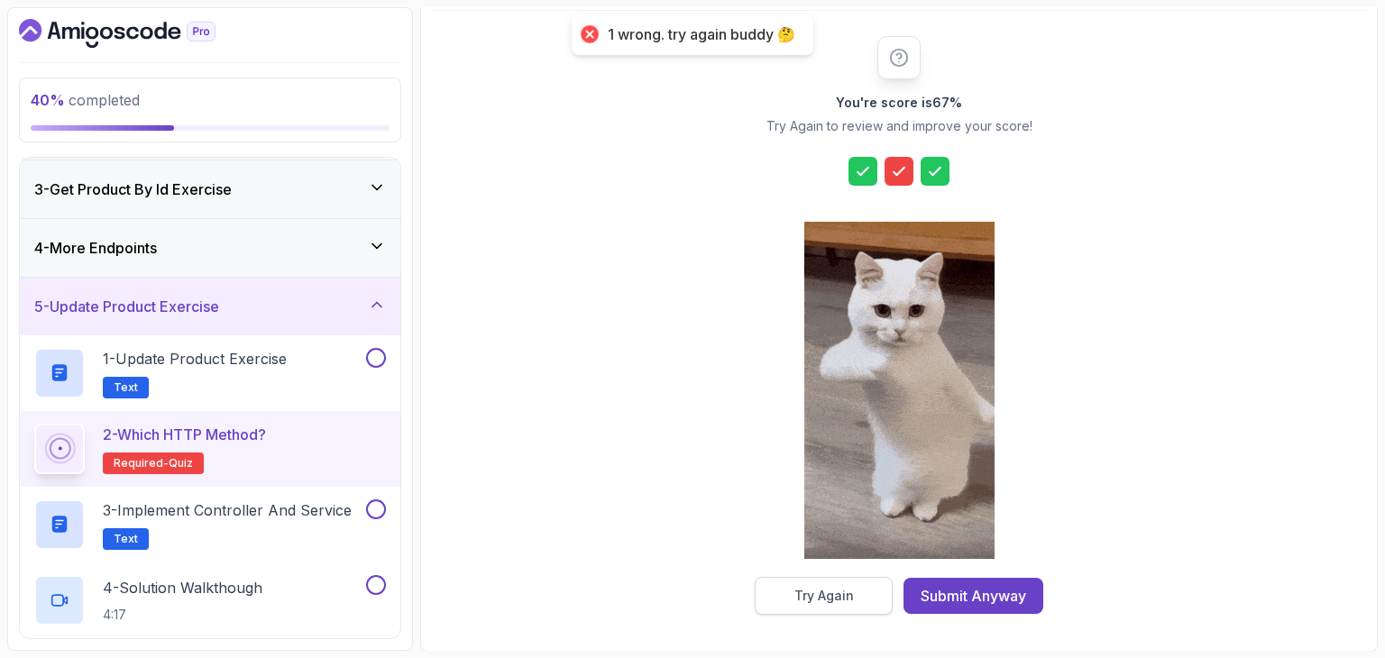
click at [860, 596] on button "Try Again" at bounding box center [824, 596] width 138 height 38
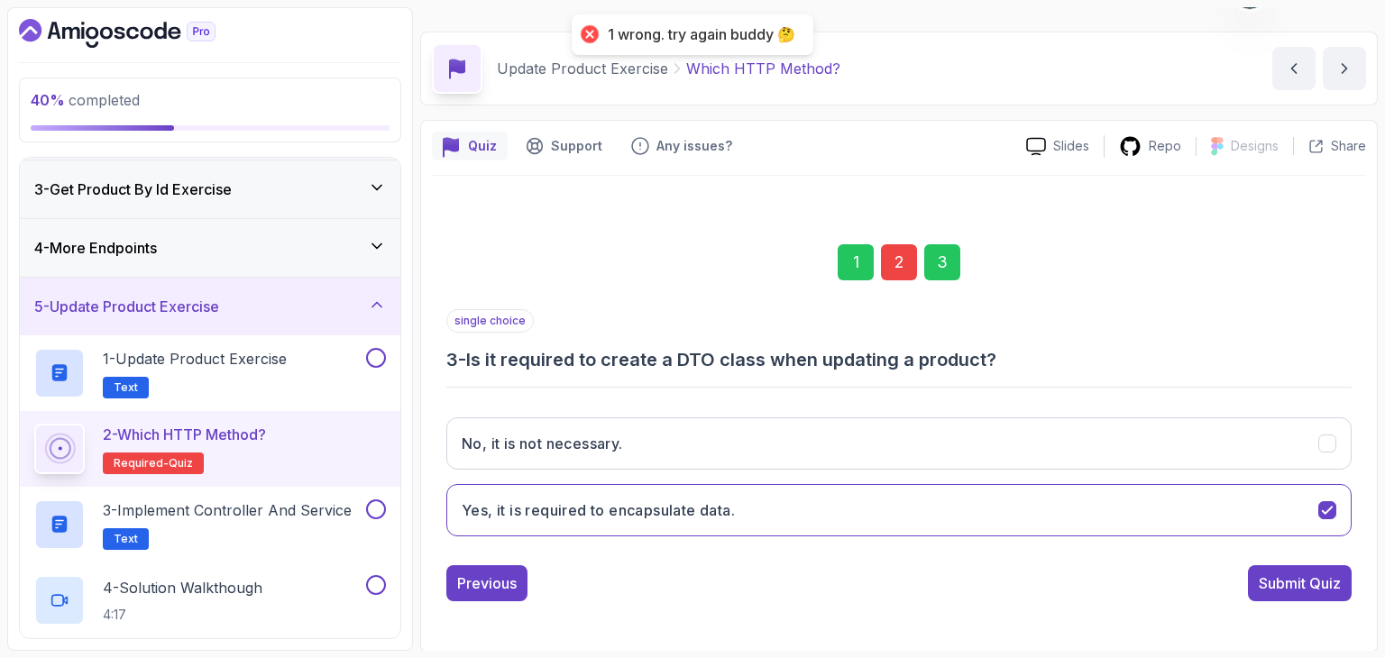
click at [901, 267] on div "2" at bounding box center [899, 262] width 36 height 36
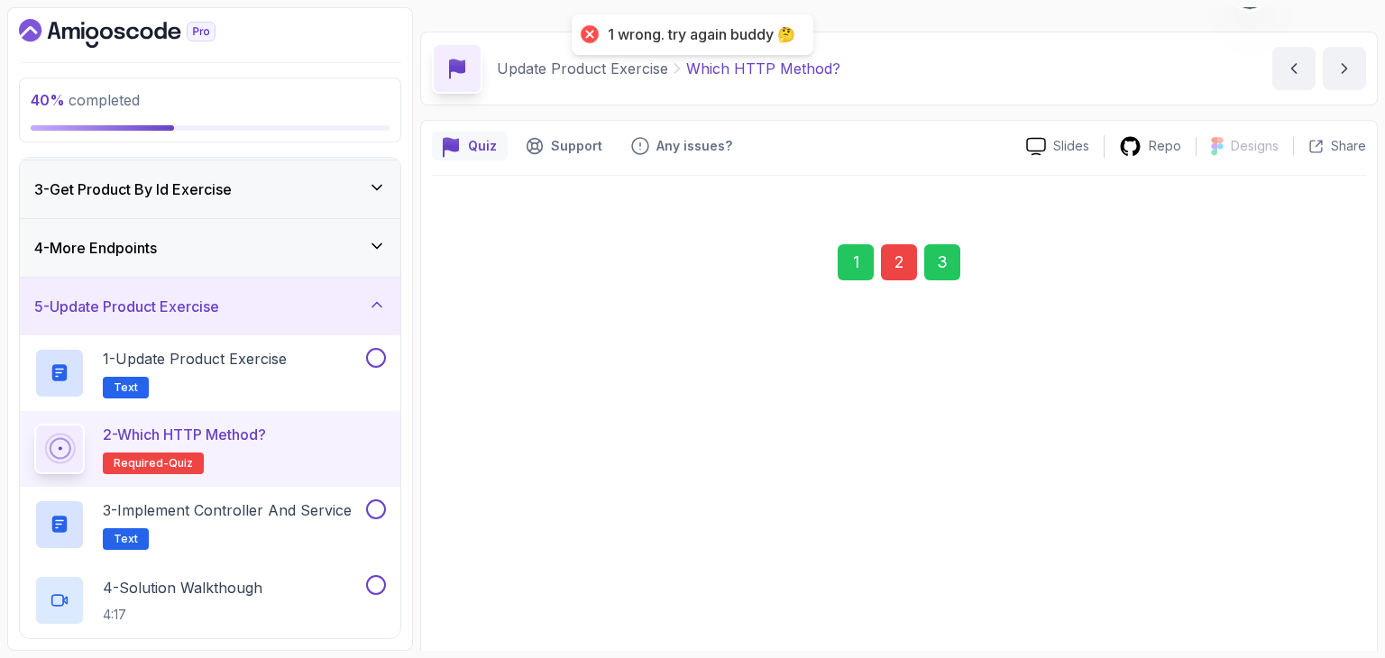
scroll to position [173, 0]
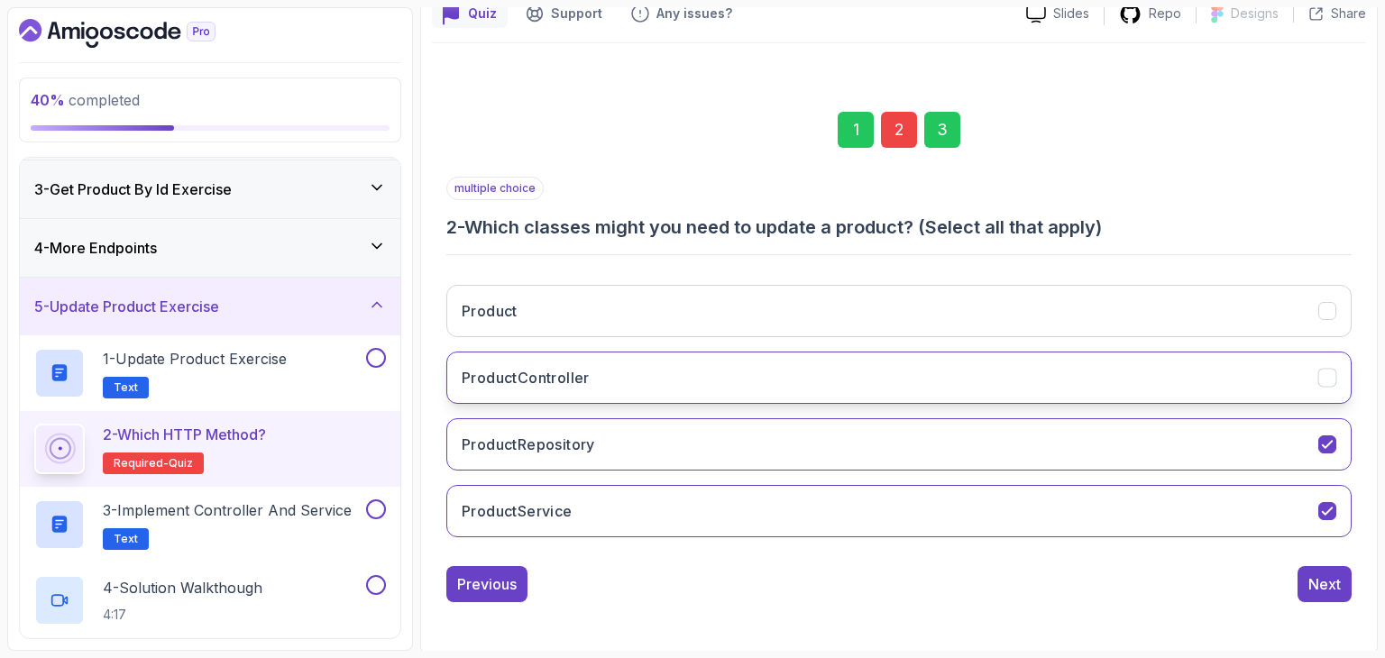
click at [806, 383] on button "ProductController" at bounding box center [898, 378] width 905 height 52
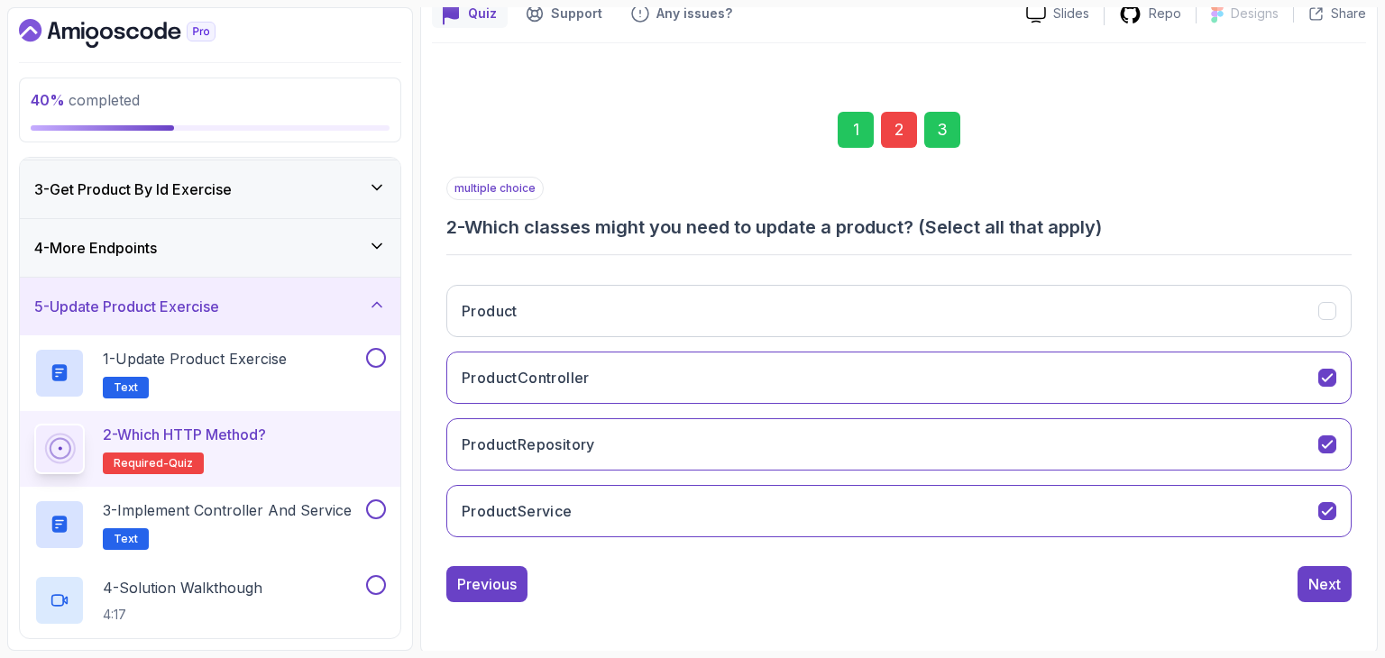
click at [960, 130] on div "1 2 3" at bounding box center [898, 130] width 905 height 94
click at [949, 128] on div "3" at bounding box center [942, 130] width 36 height 36
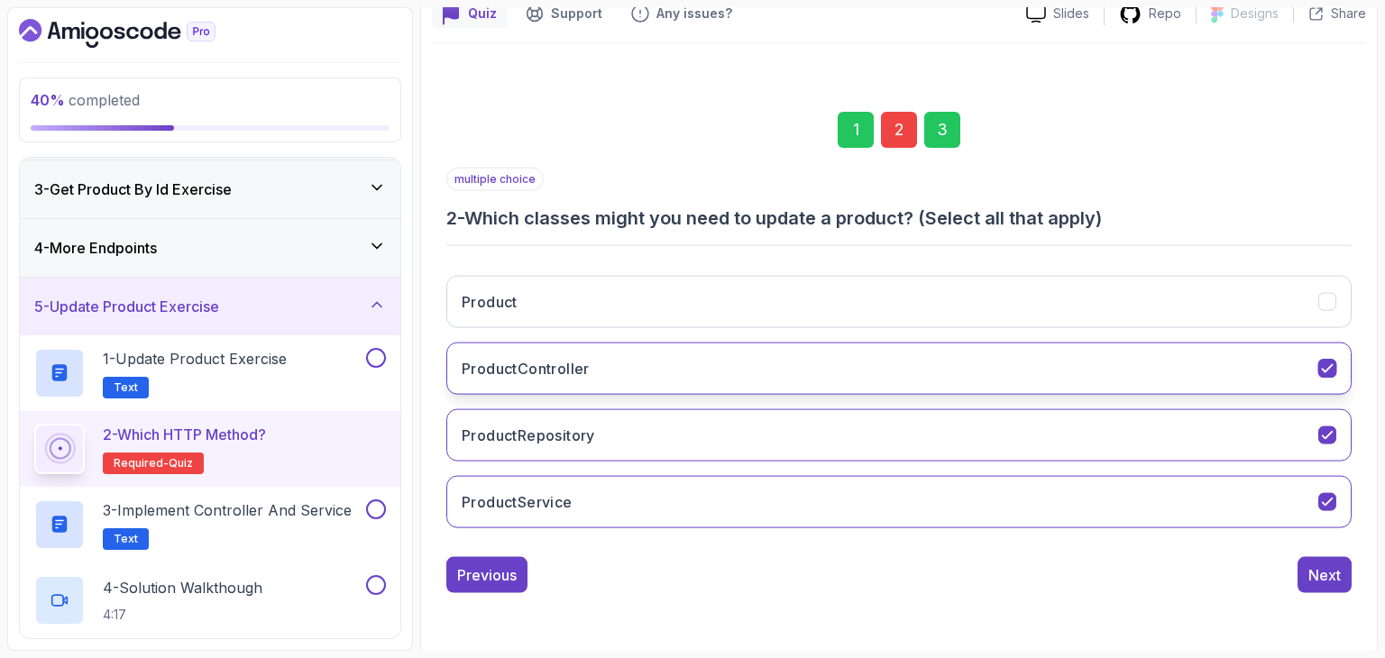
scroll to position [41, 0]
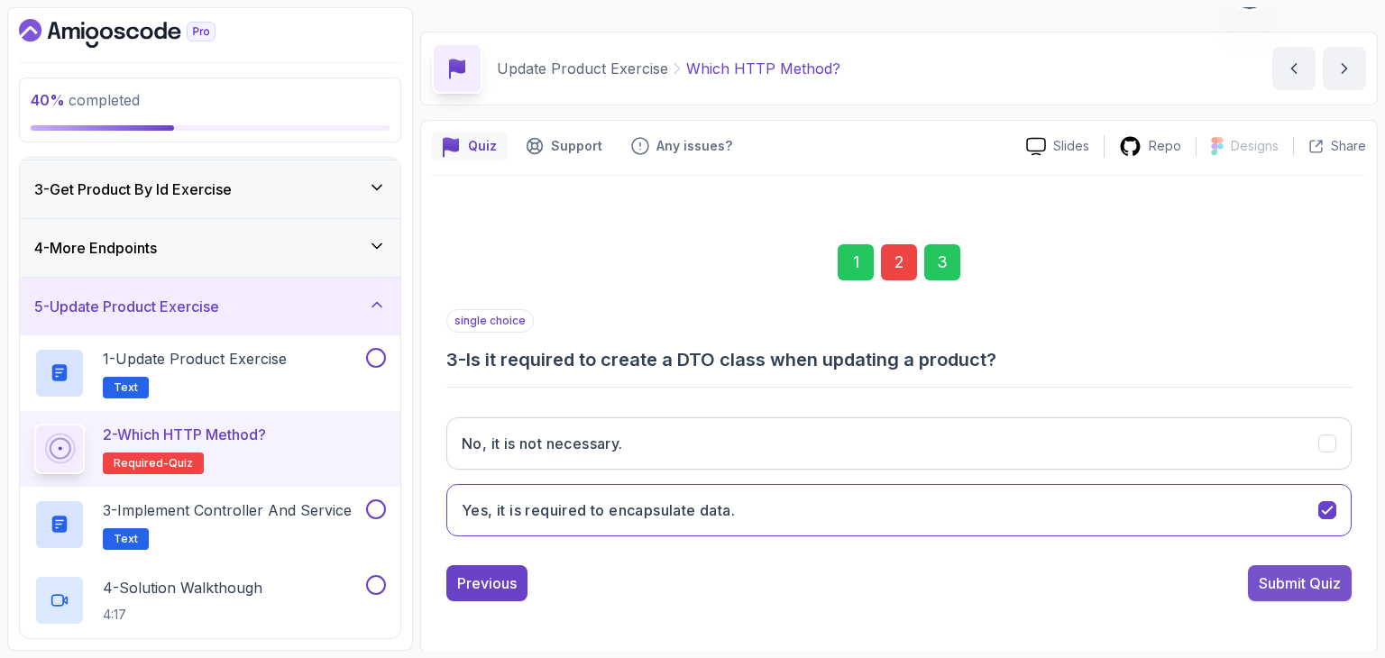
click at [1287, 565] on button "Submit Quiz" at bounding box center [1300, 583] width 104 height 36
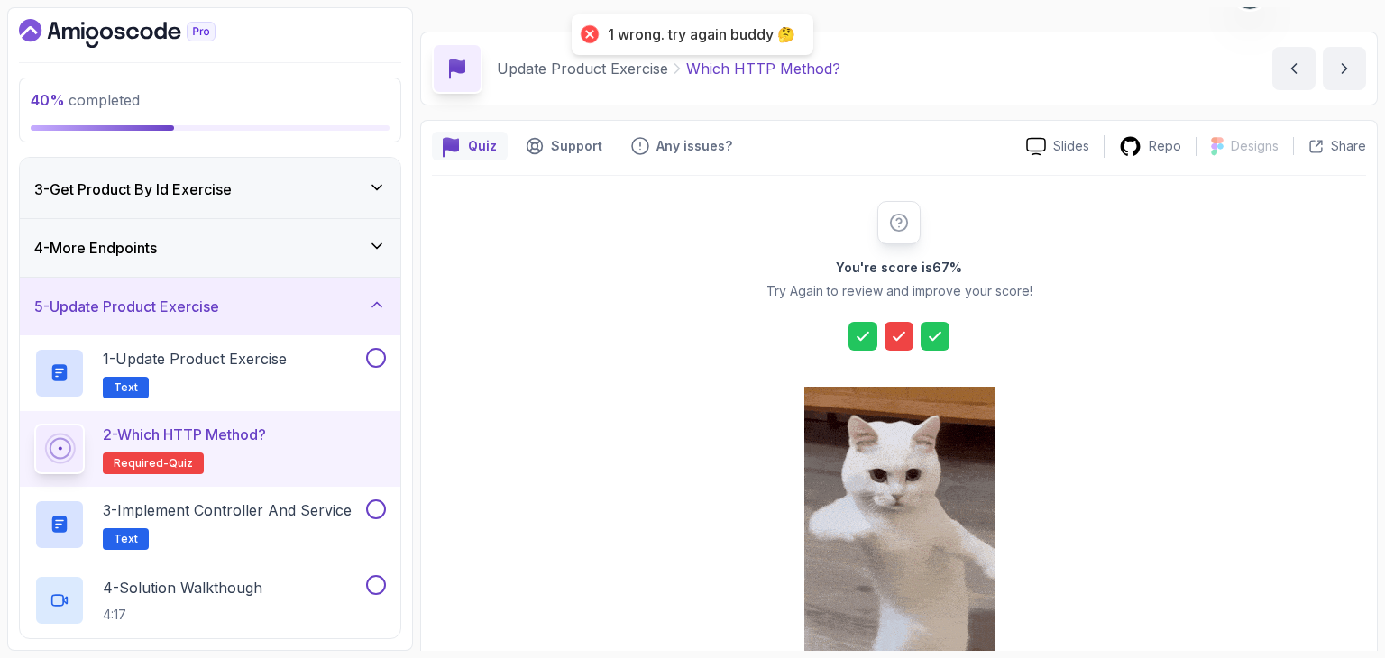
scroll to position [206, 0]
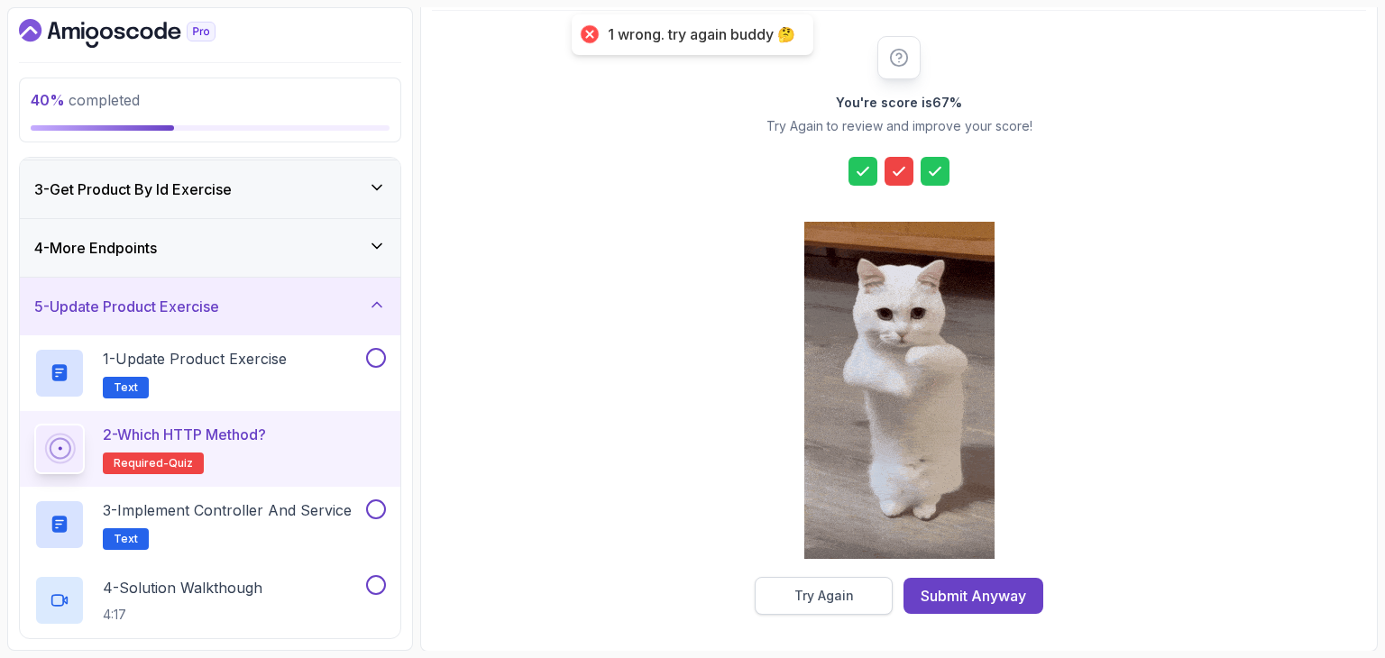
click at [812, 588] on div "Try Again" at bounding box center [824, 596] width 60 height 18
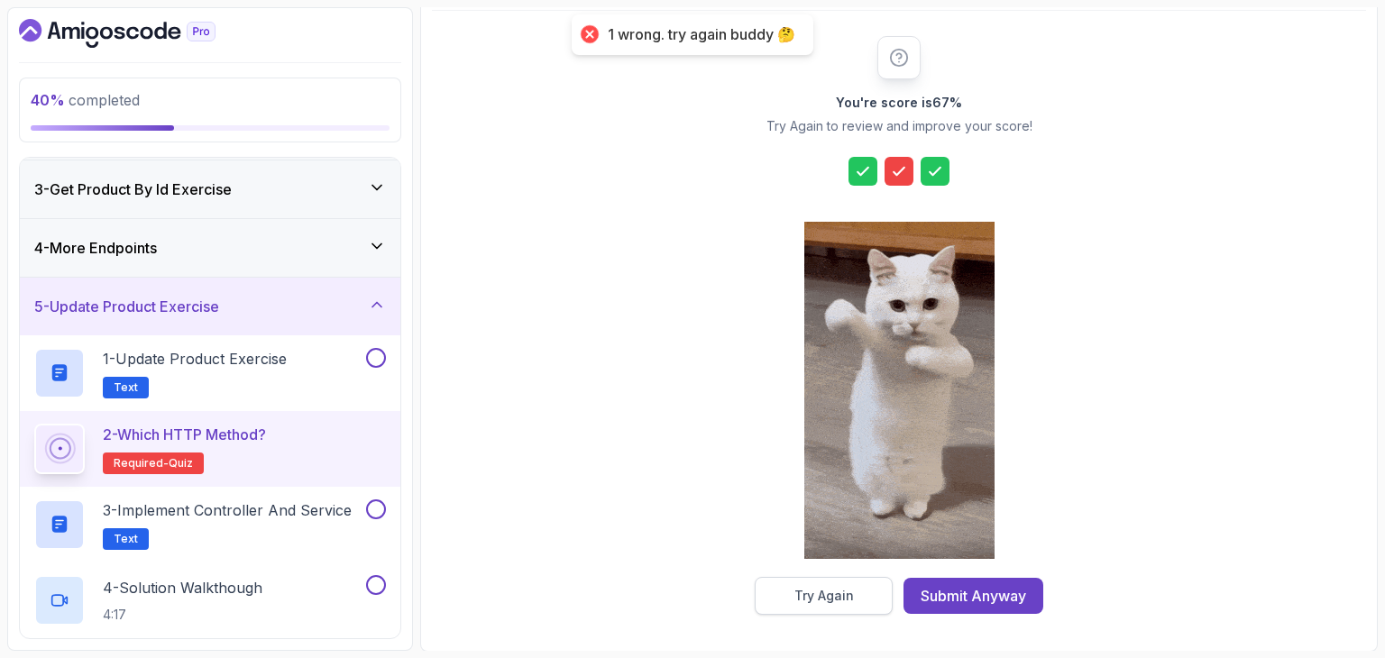
scroll to position [41, 0]
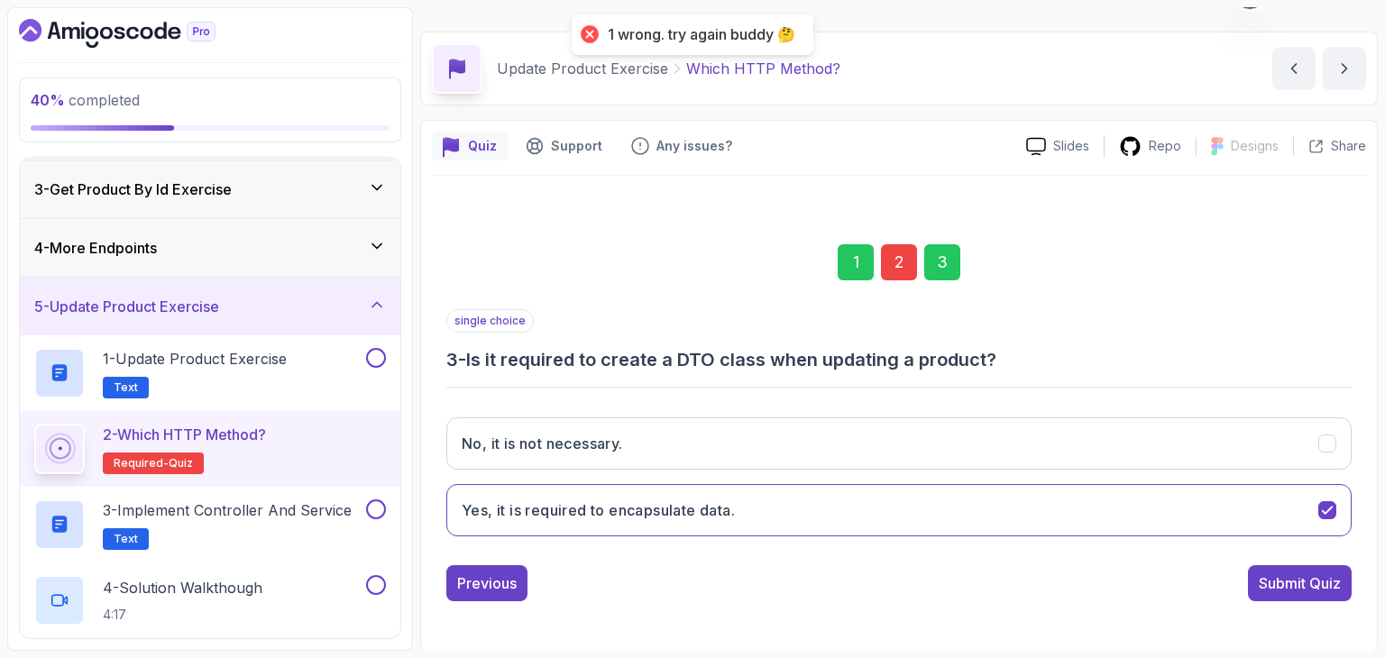
click at [891, 250] on div "2" at bounding box center [899, 262] width 36 height 36
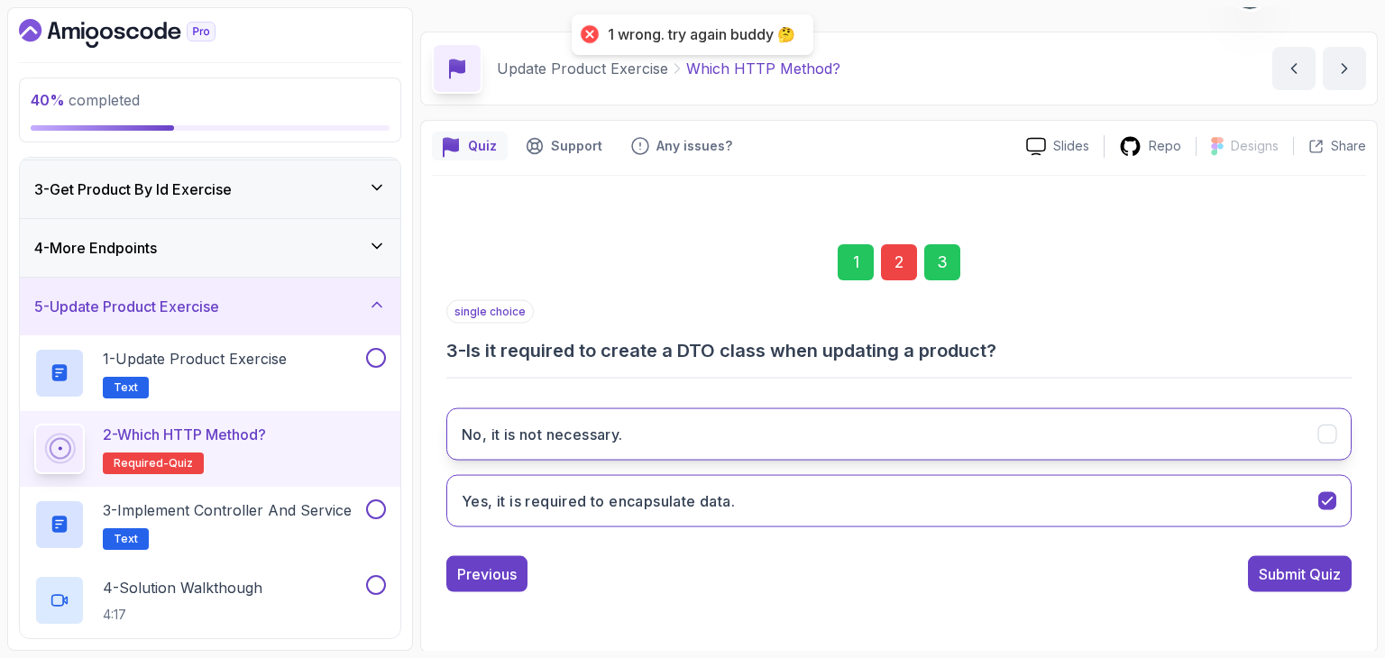
scroll to position [173, 0]
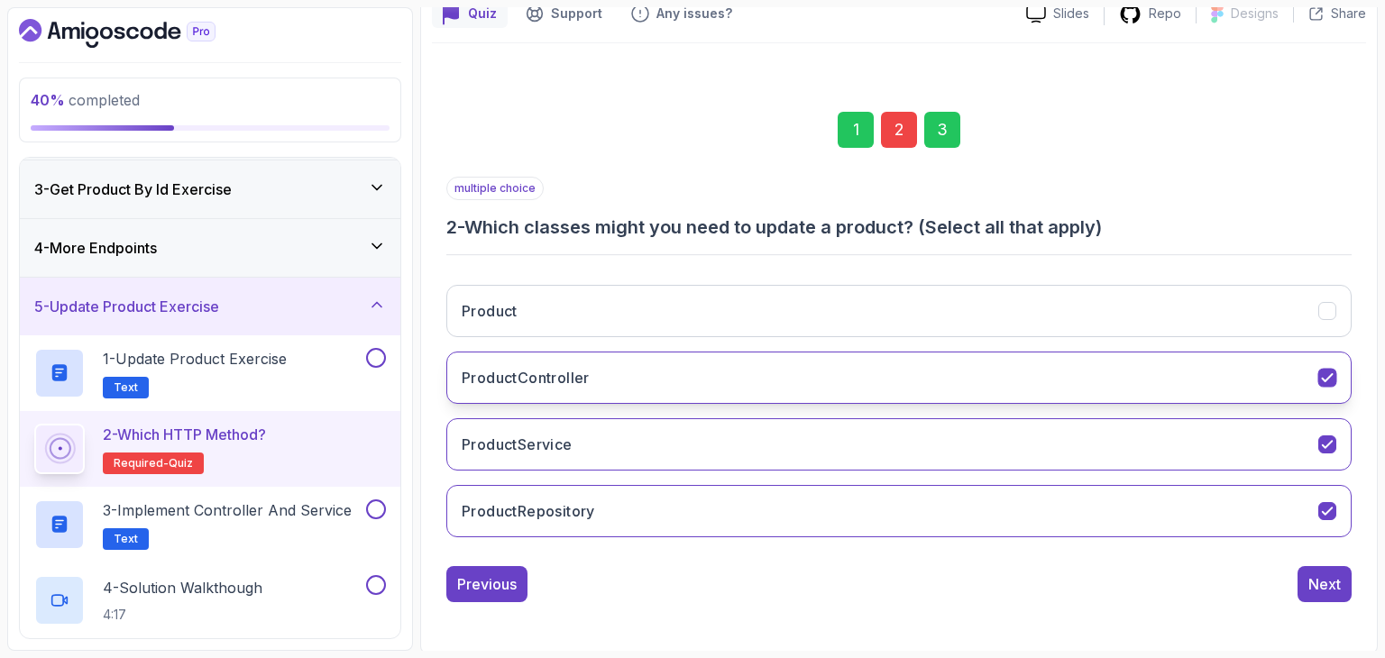
click at [617, 370] on button "ProductController" at bounding box center [898, 378] width 905 height 52
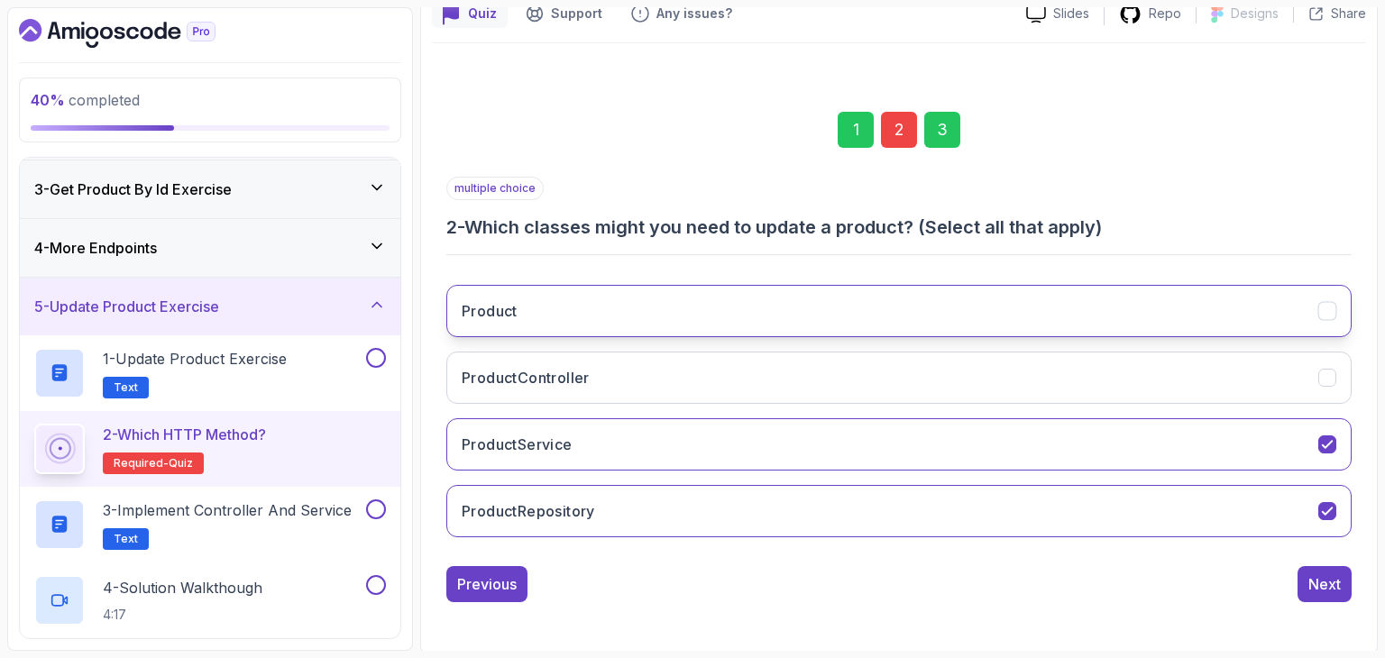
click at [616, 311] on button "Product" at bounding box center [898, 311] width 905 height 52
click at [951, 131] on div "3" at bounding box center [942, 130] width 36 height 36
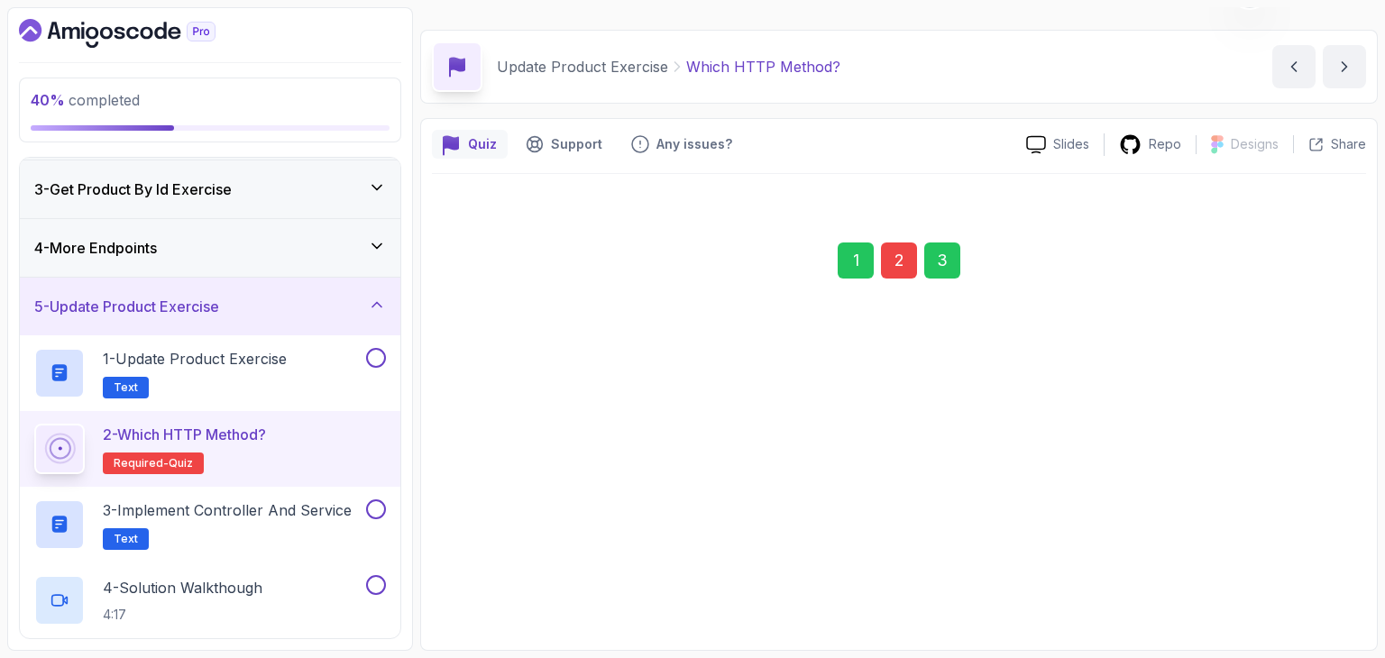
scroll to position [41, 0]
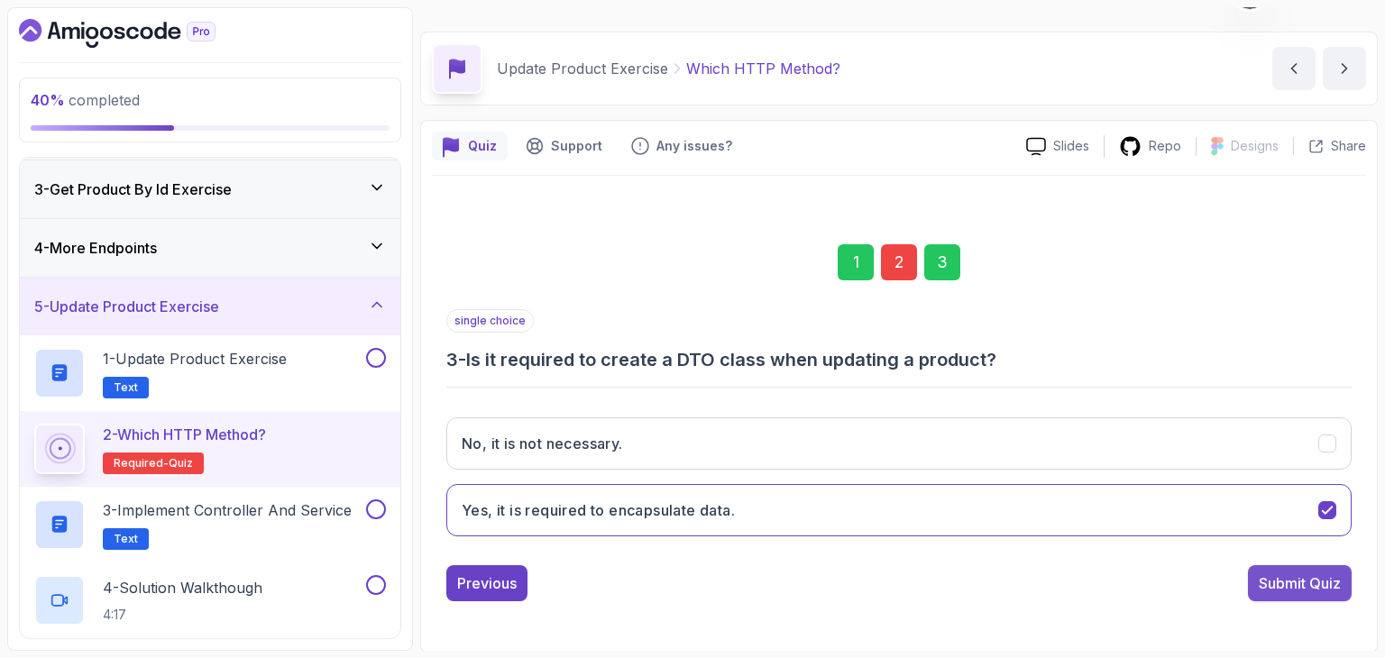
click at [1289, 583] on div "Submit Quiz" at bounding box center [1300, 584] width 82 height 22
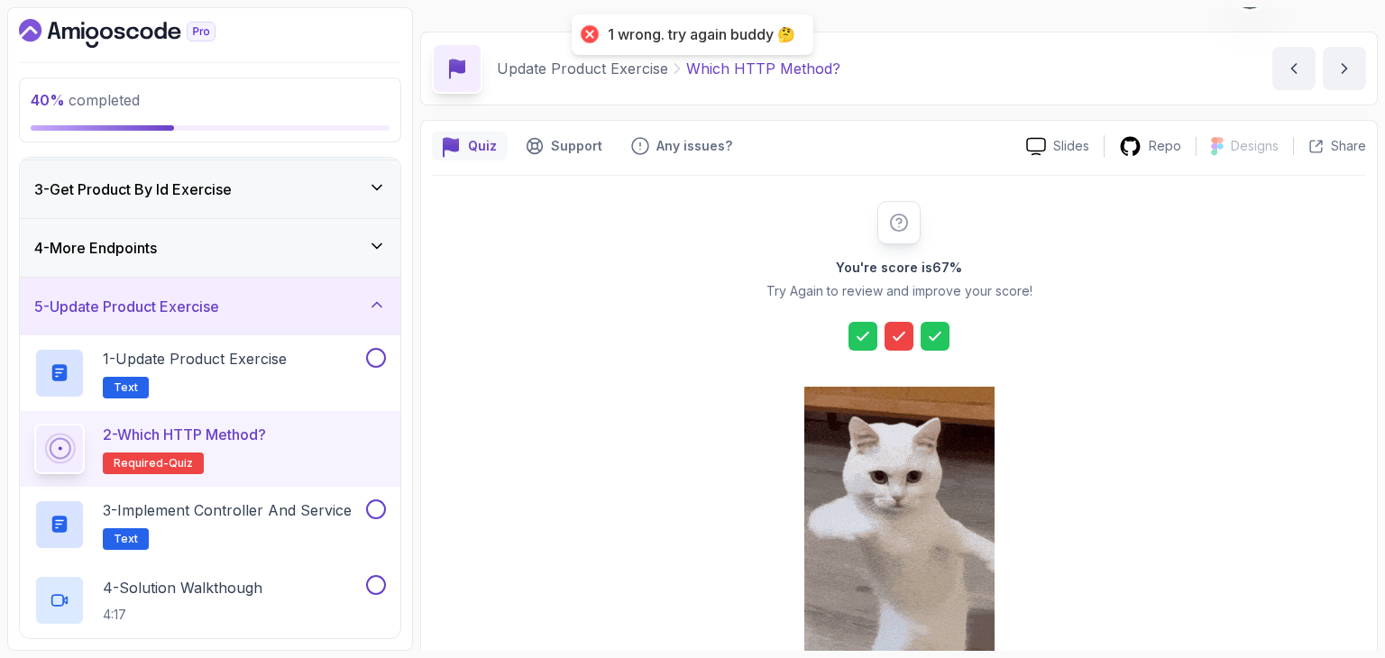
scroll to position [206, 0]
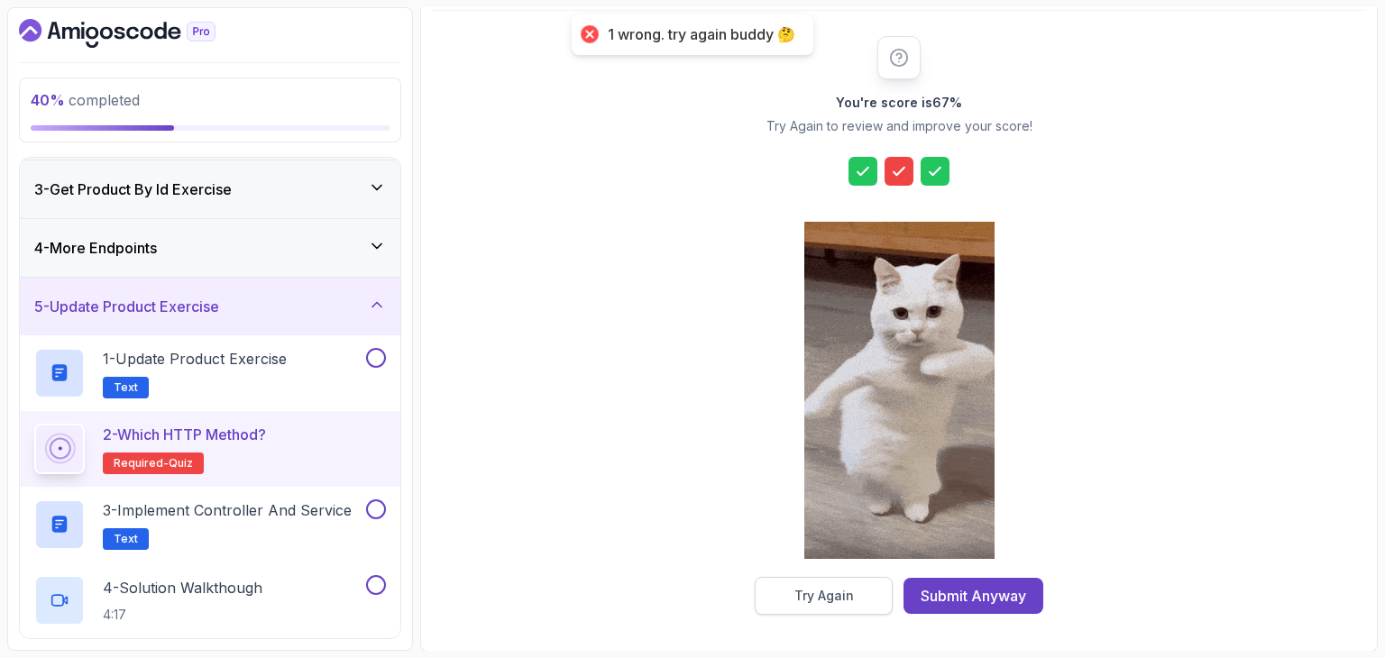
click at [832, 581] on button "Try Again" at bounding box center [824, 596] width 138 height 38
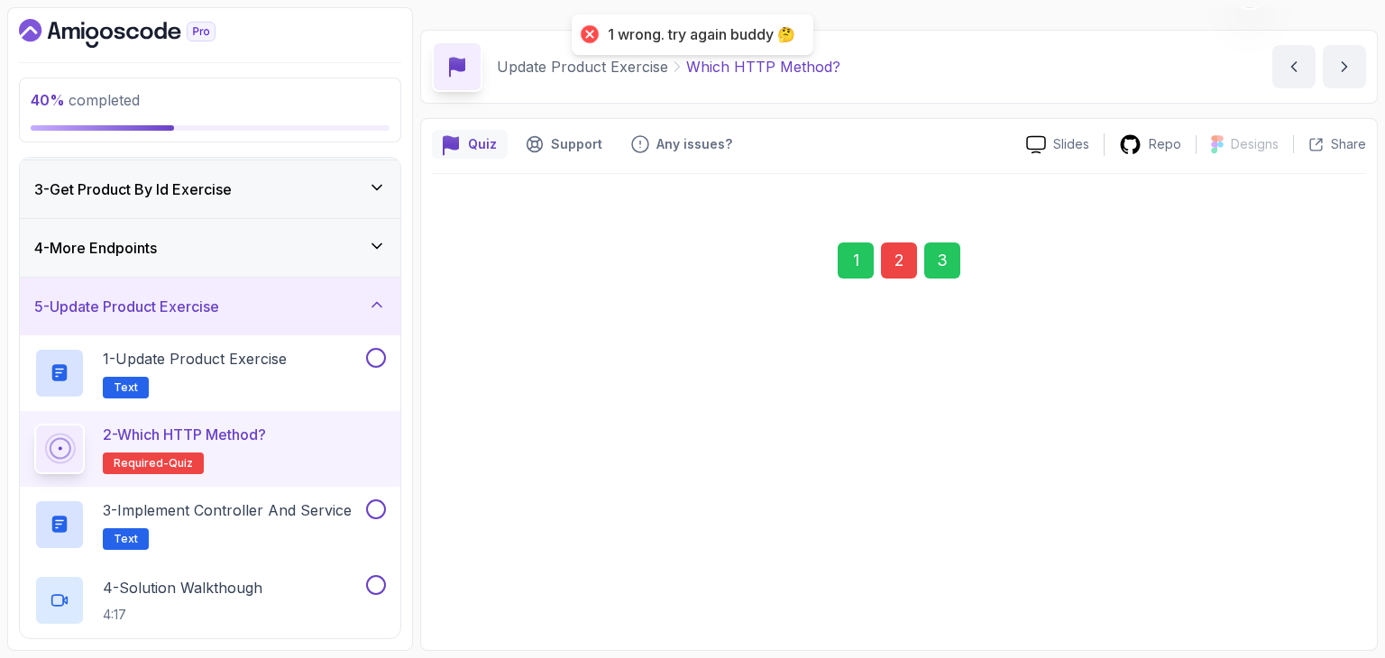
scroll to position [41, 0]
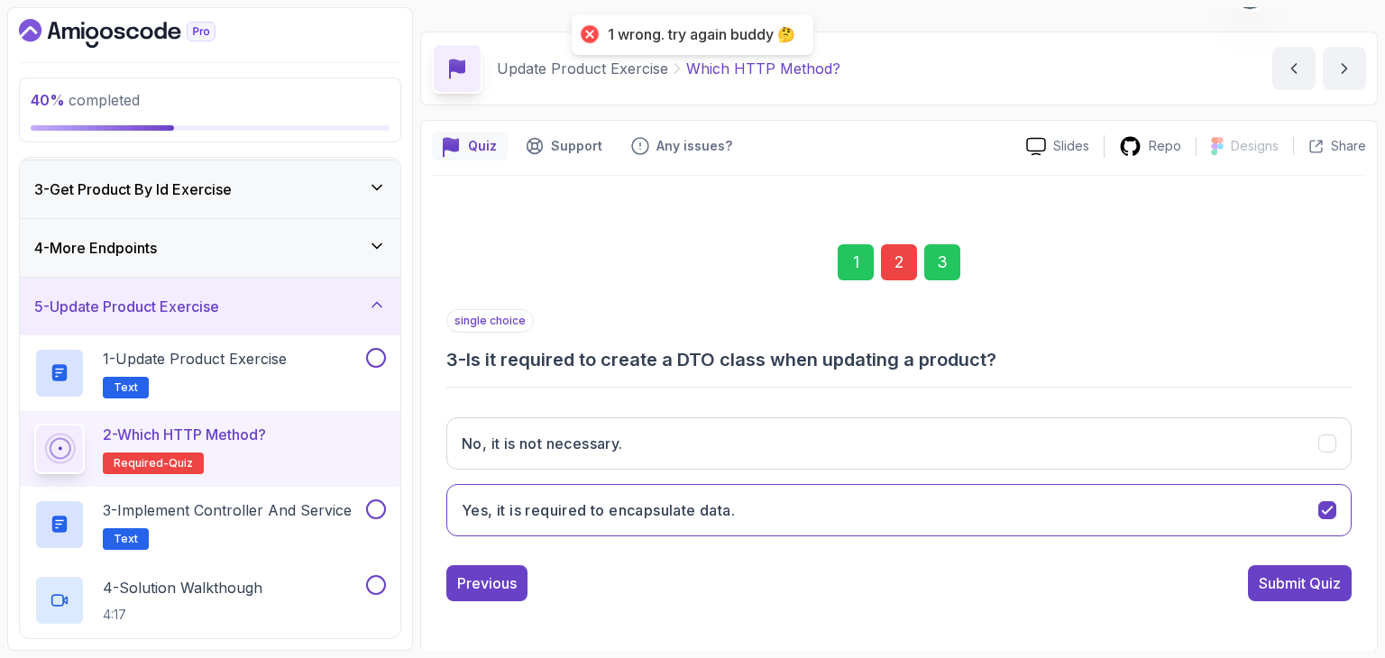
click at [900, 268] on div "2" at bounding box center [899, 262] width 36 height 36
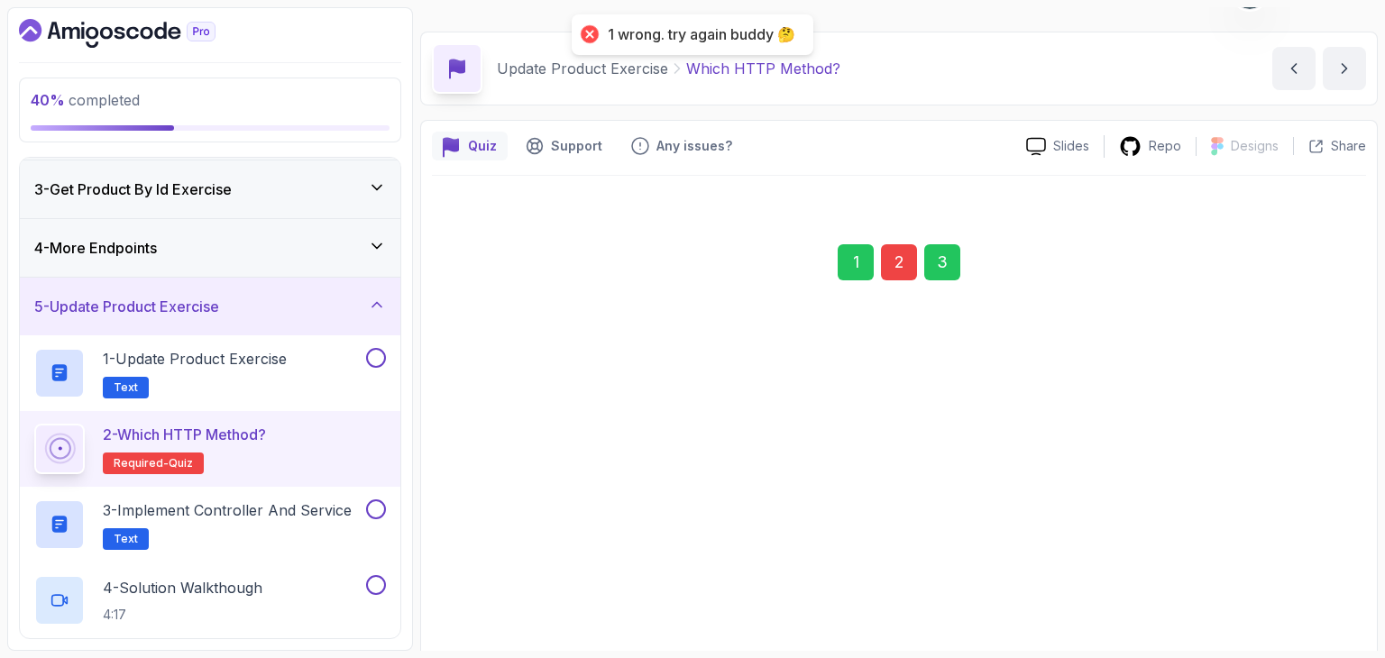
scroll to position [173, 0]
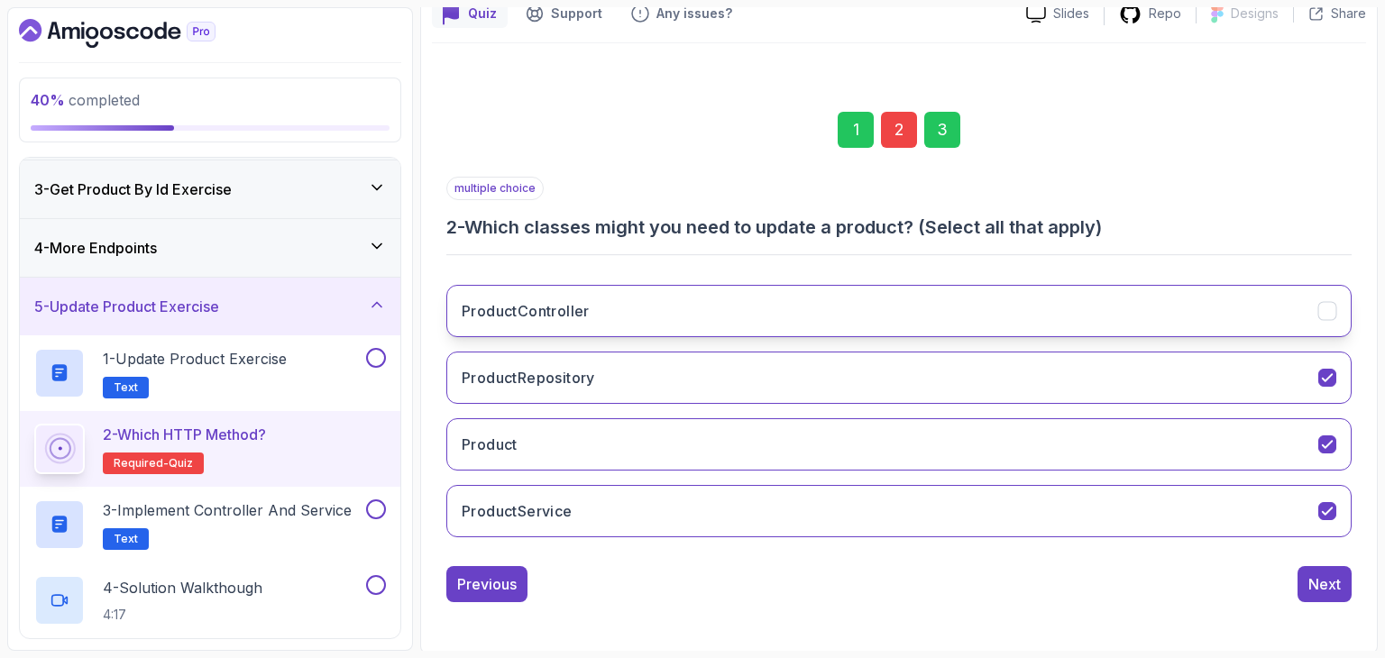
click at [811, 307] on button "ProductController" at bounding box center [898, 311] width 905 height 52
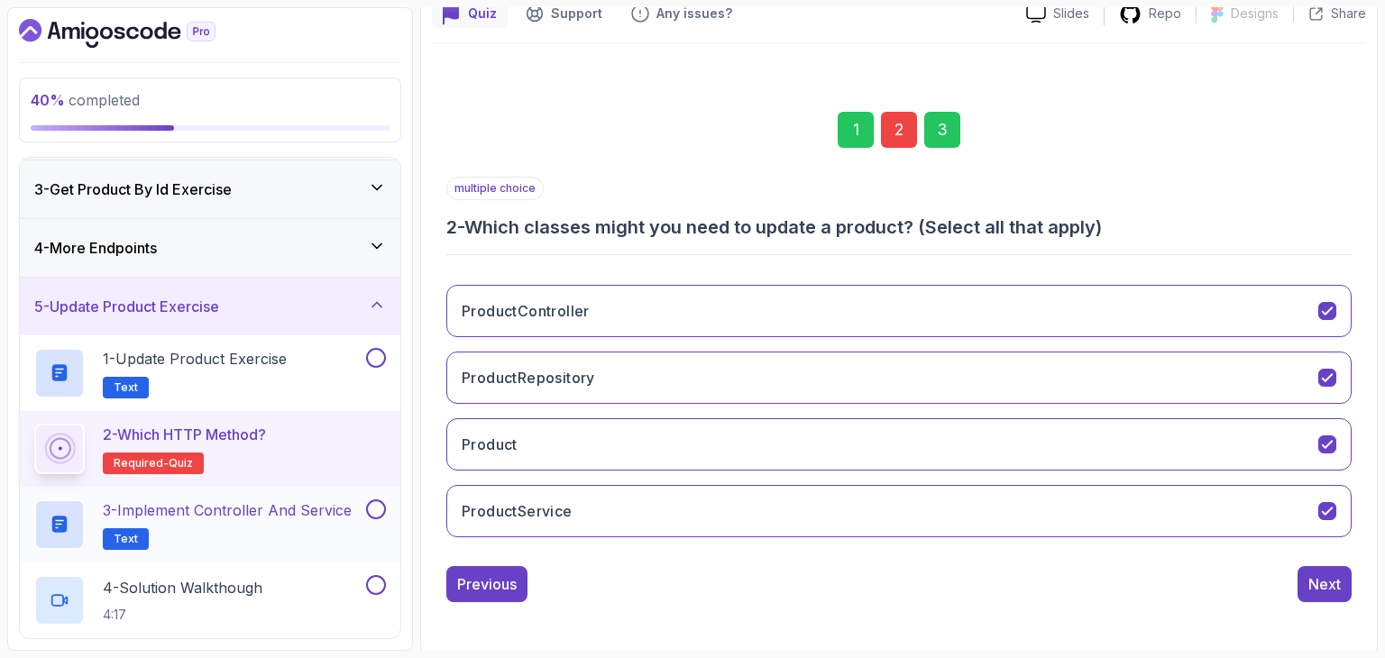
click at [279, 494] on div "3 - Implement Controller and Service Text" at bounding box center [210, 525] width 381 height 76
click at [272, 509] on p "3 - Implement Controller and Service" at bounding box center [227, 511] width 249 height 22
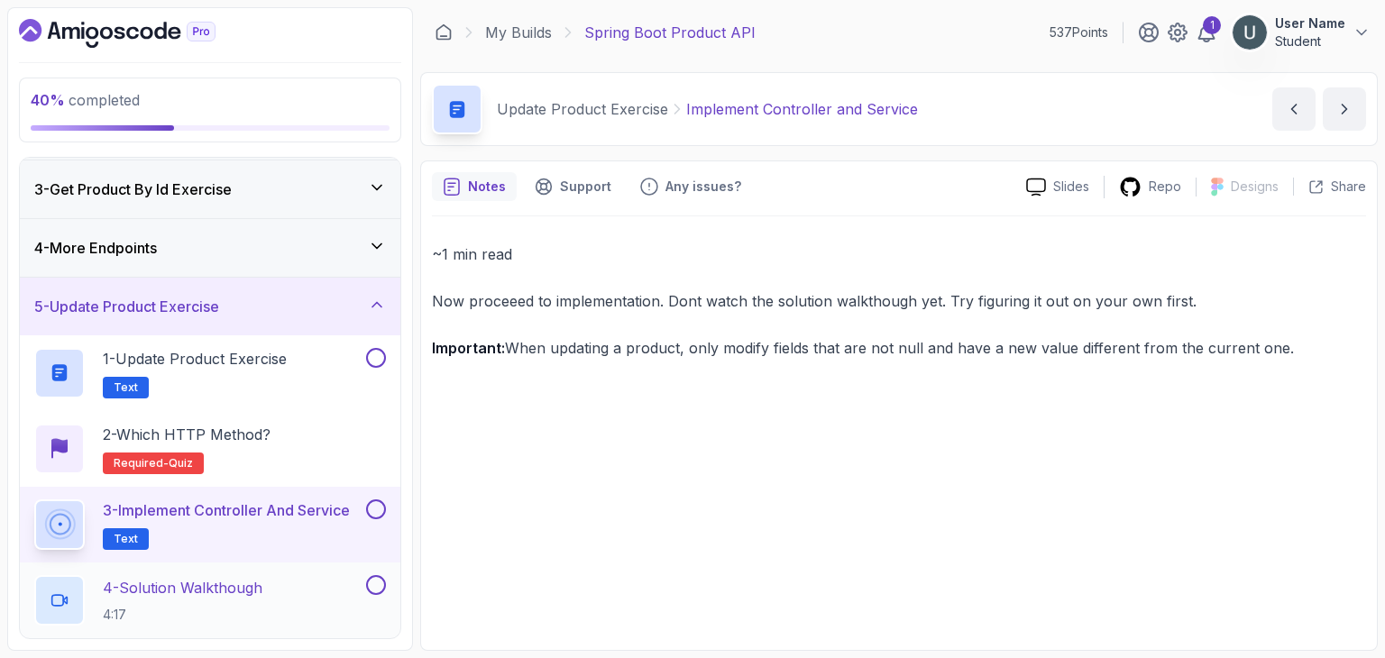
click at [252, 593] on h2 "4 - Solution Walkthough 4:17" at bounding box center [183, 600] width 160 height 47
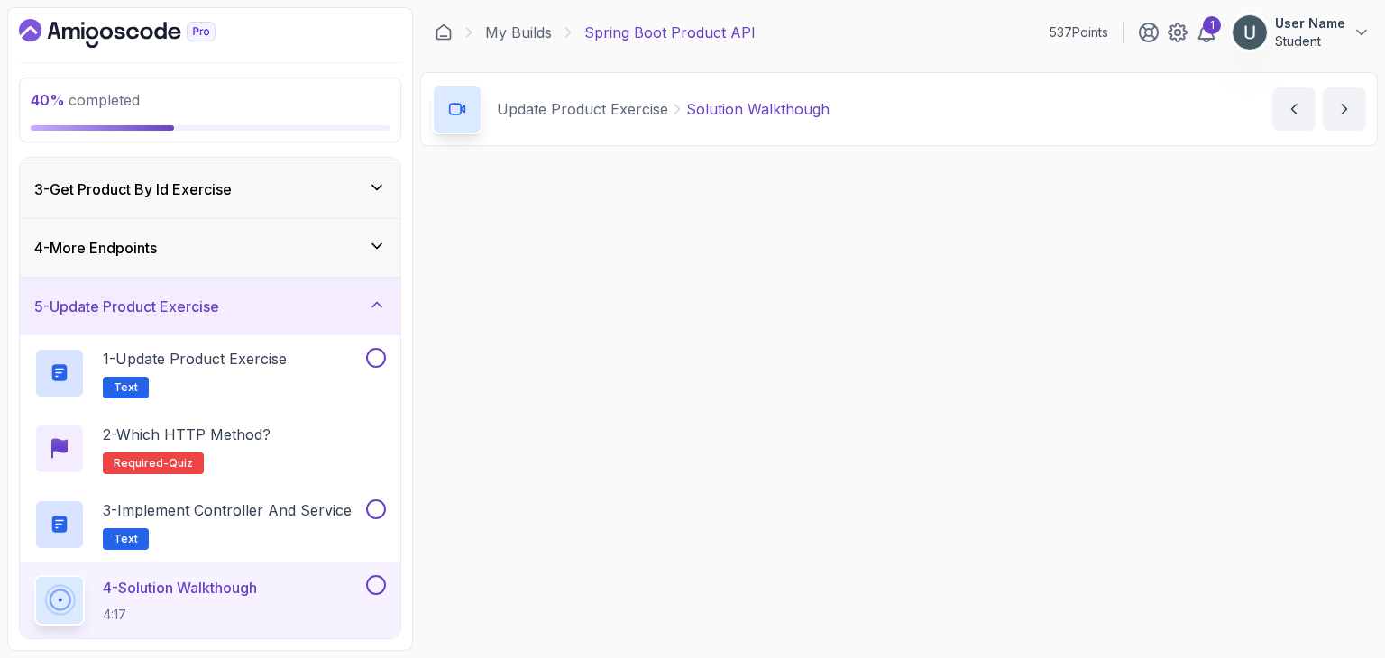
click at [252, 593] on p "4 - Solution Walkthough" at bounding box center [180, 588] width 154 height 22
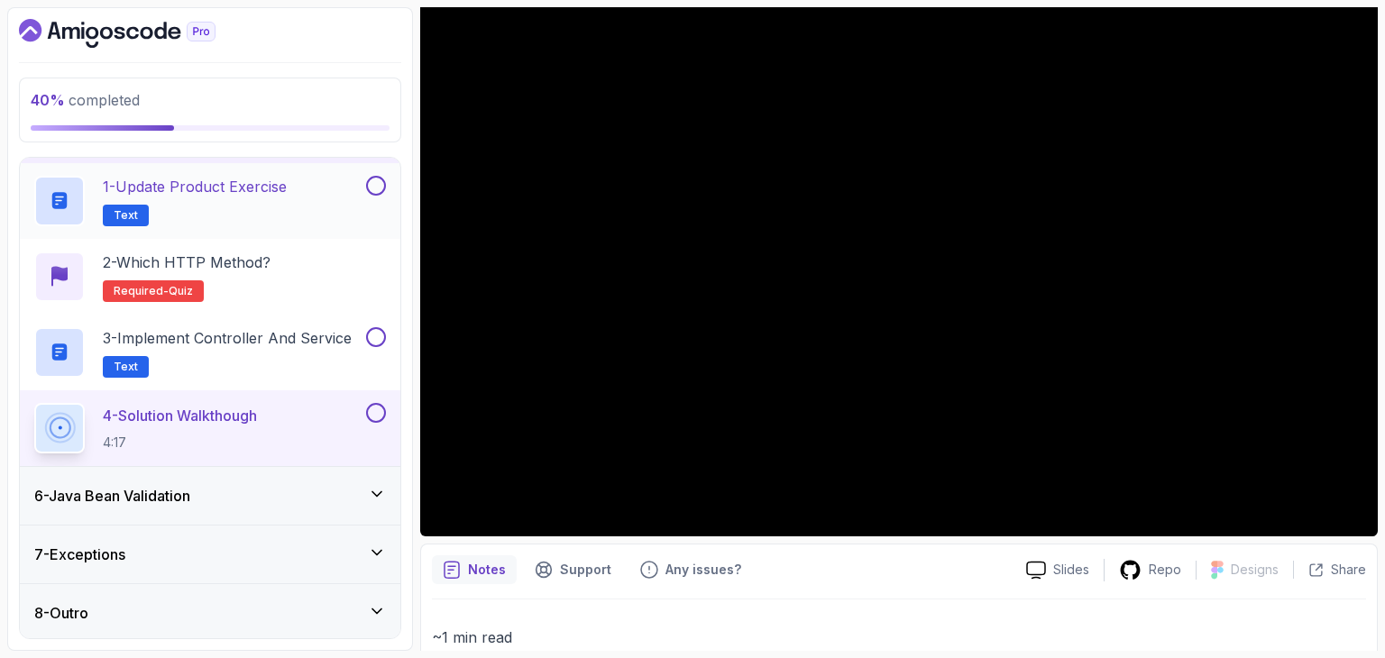
scroll to position [288, 0]
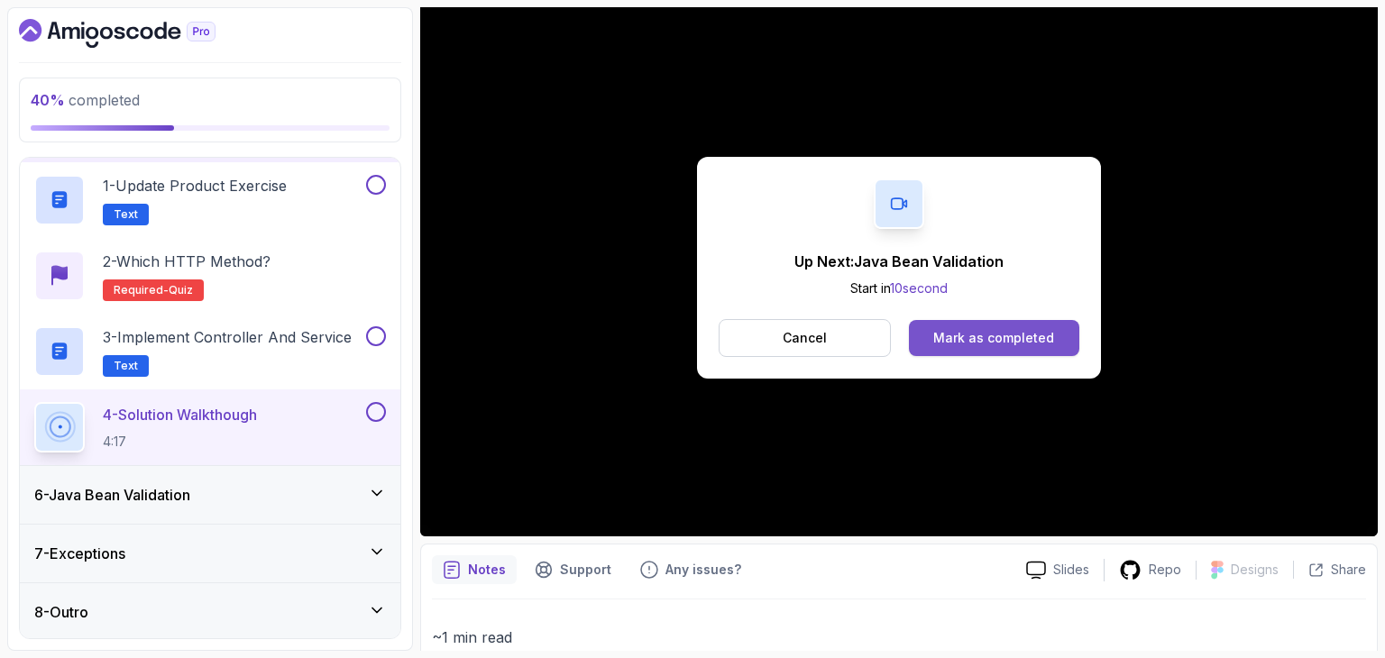
click at [985, 344] on div "Mark as completed" at bounding box center [993, 338] width 121 height 18
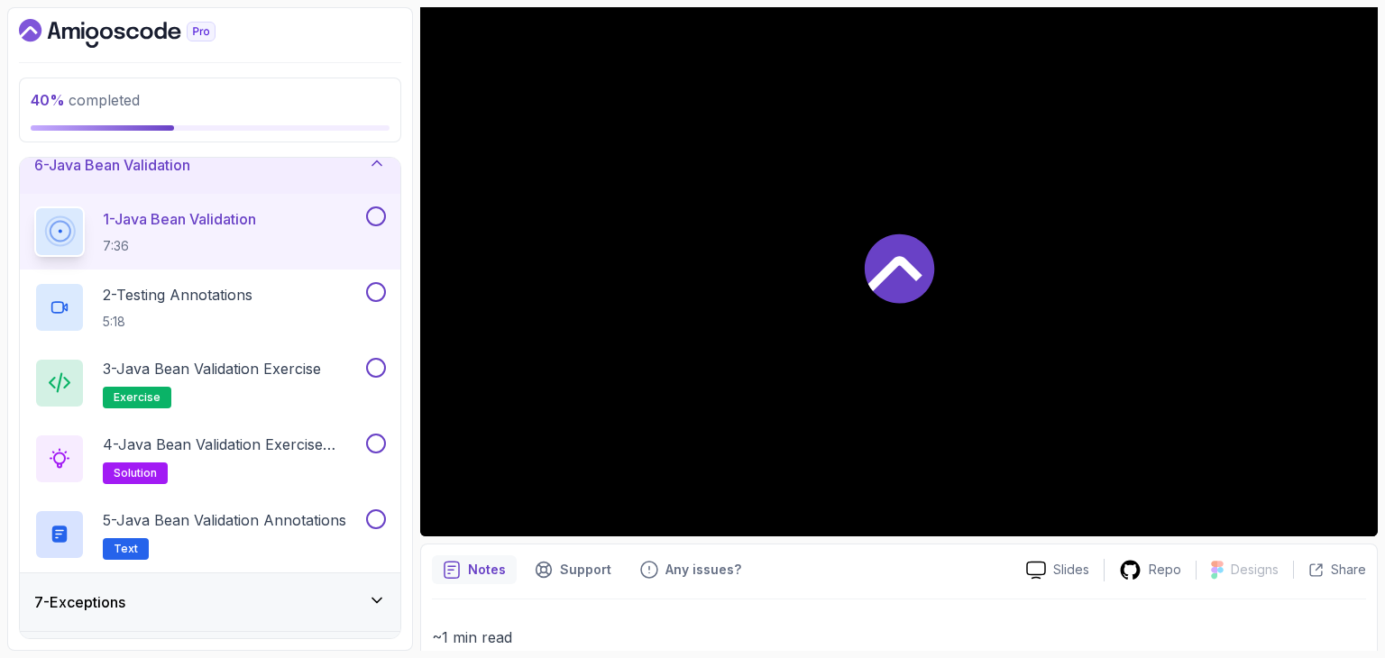
scroll to position [363, 0]
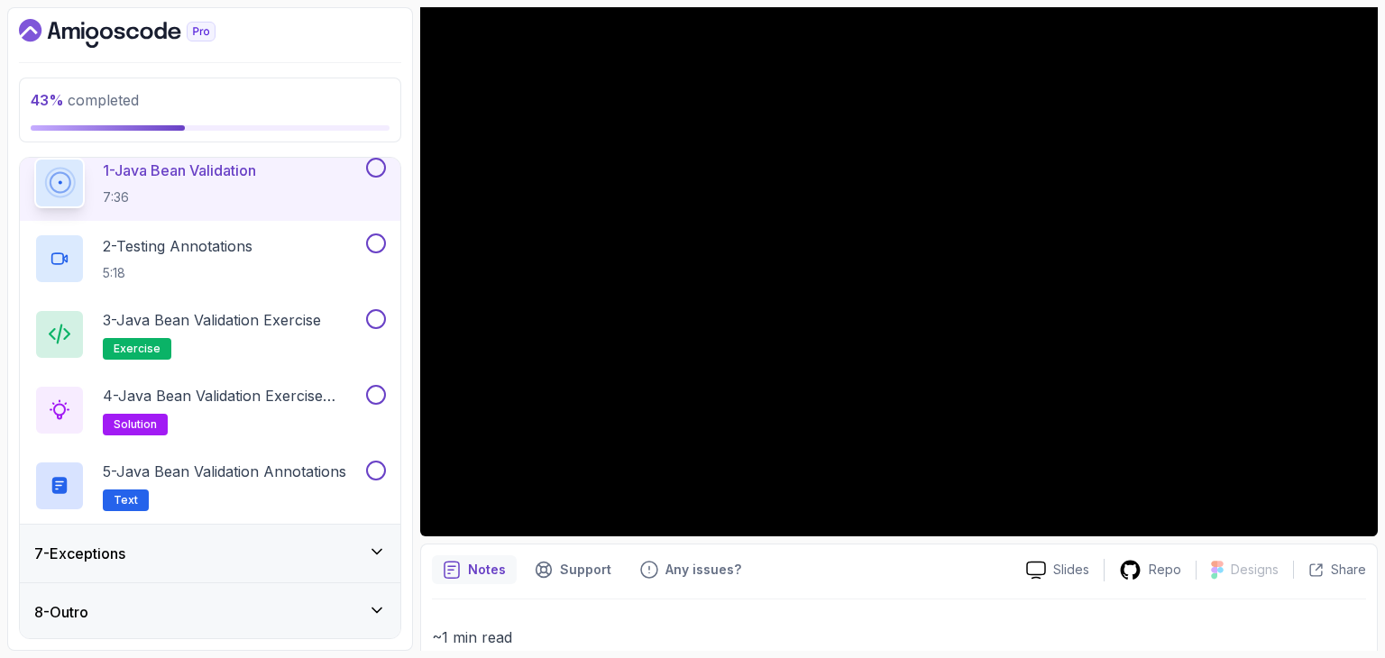
click at [143, 547] on div "7 - Exceptions" at bounding box center [210, 554] width 352 height 22
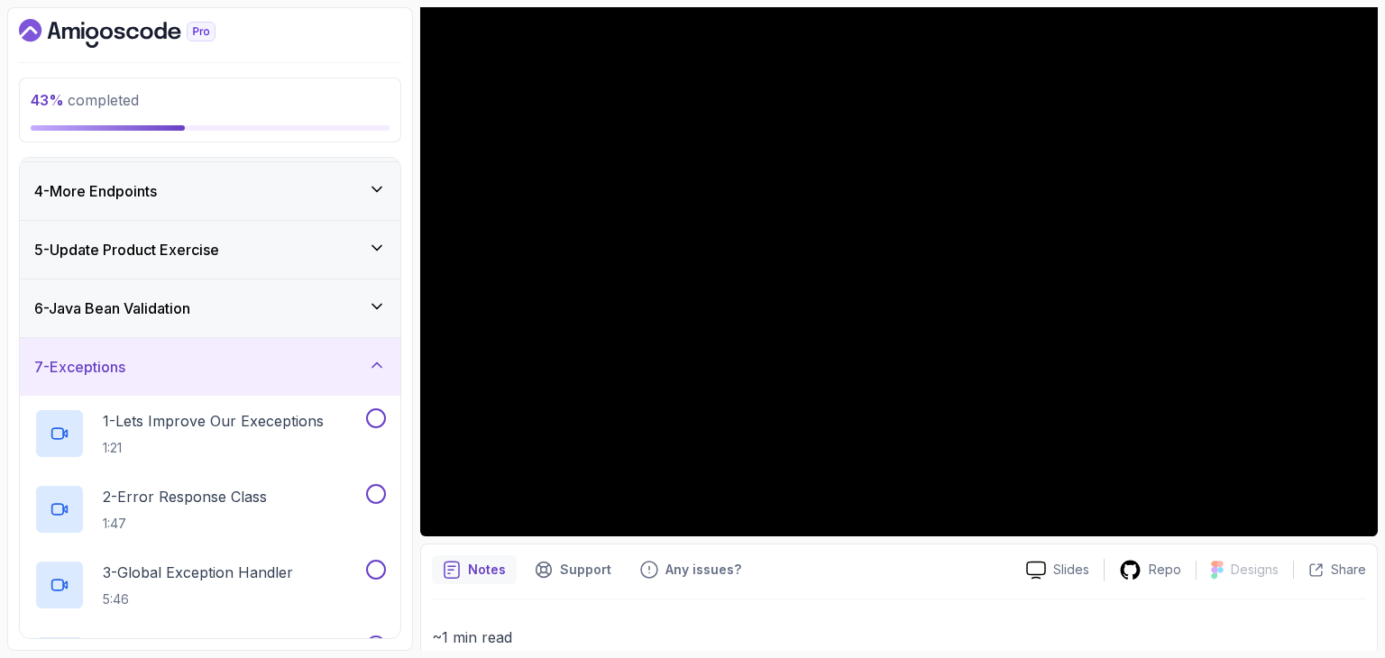
scroll to position [109, 0]
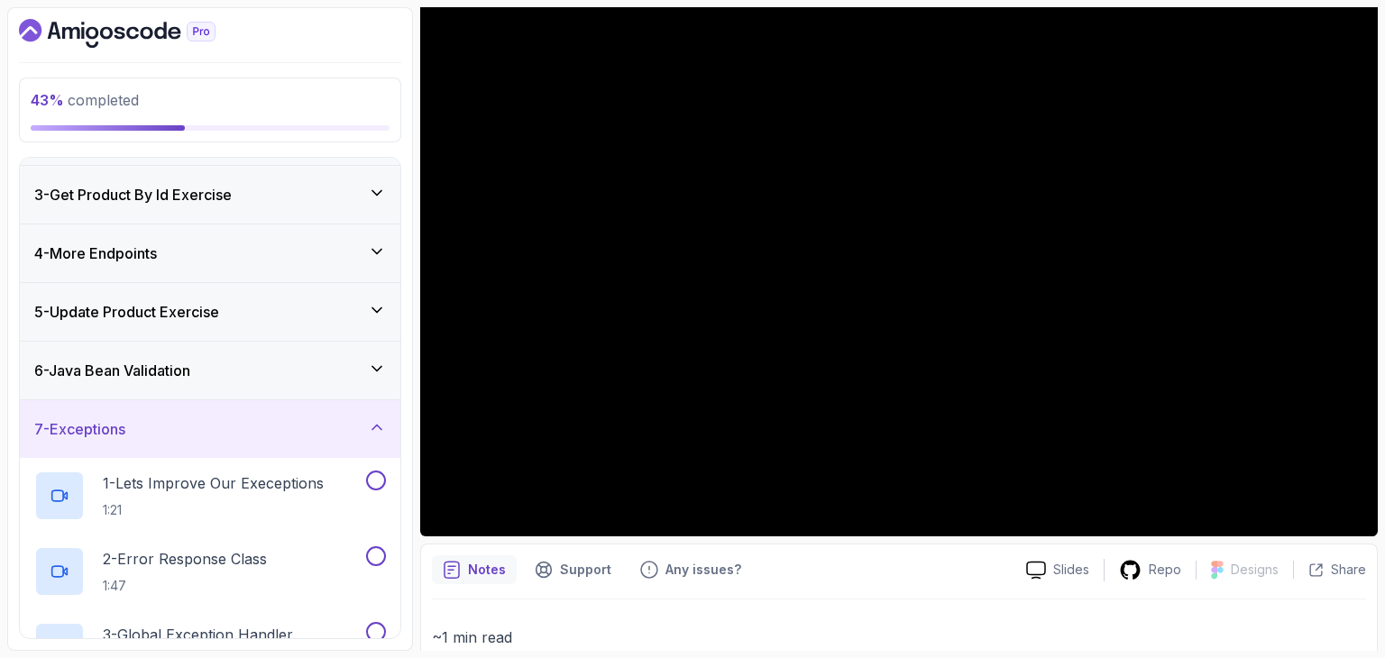
click at [175, 383] on div "6 - Java Bean Validation" at bounding box center [210, 371] width 381 height 58
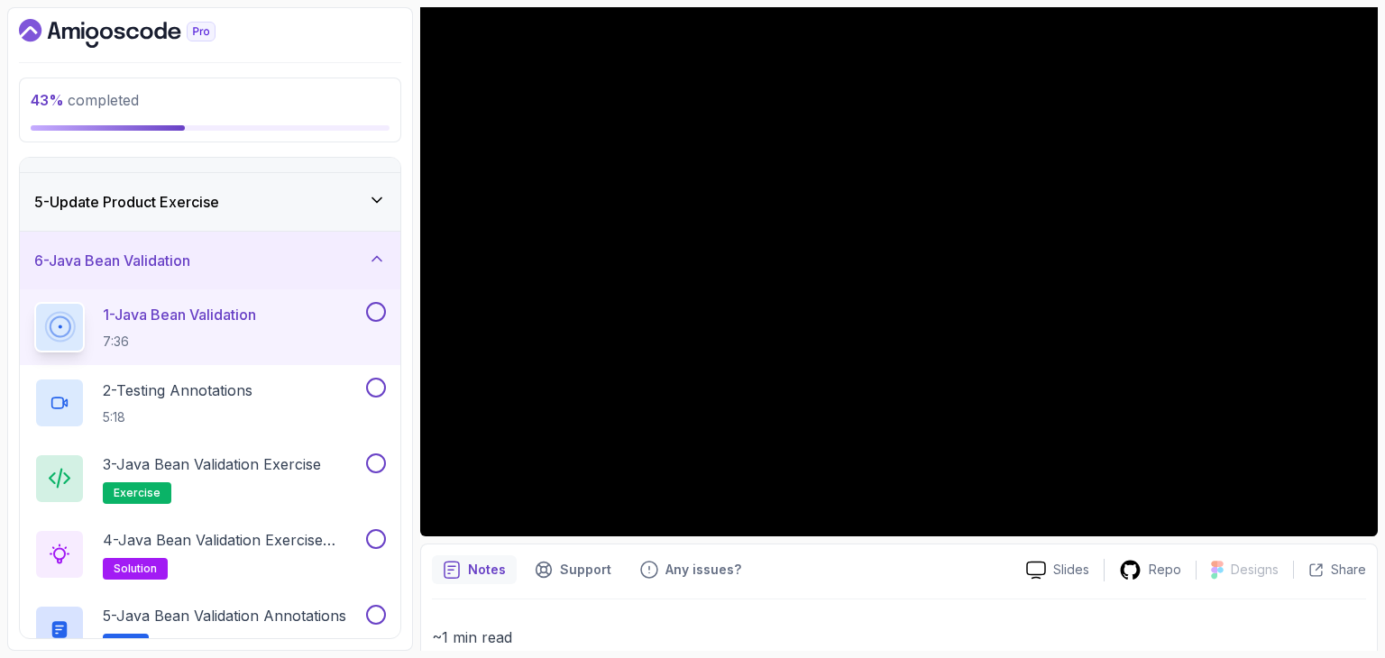
scroll to position [251, 0]
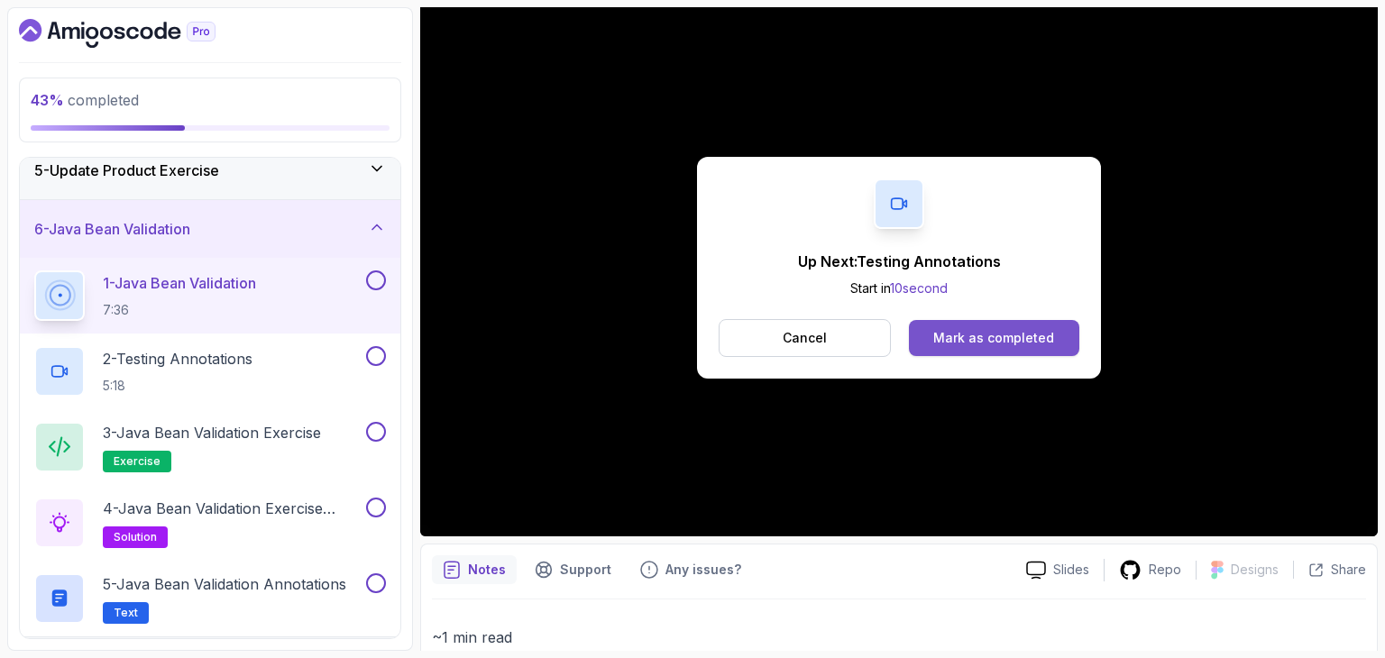
click at [1039, 347] on button "Mark as completed" at bounding box center [994, 338] width 170 height 36
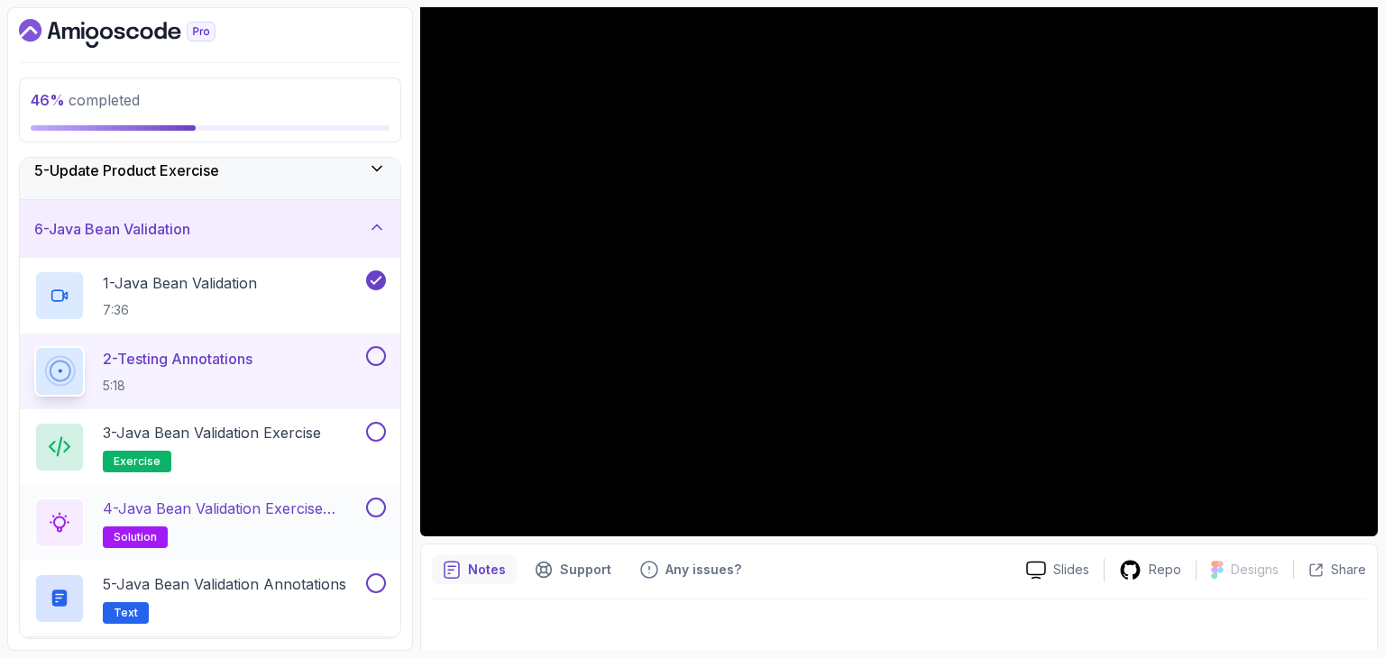
scroll to position [363, 0]
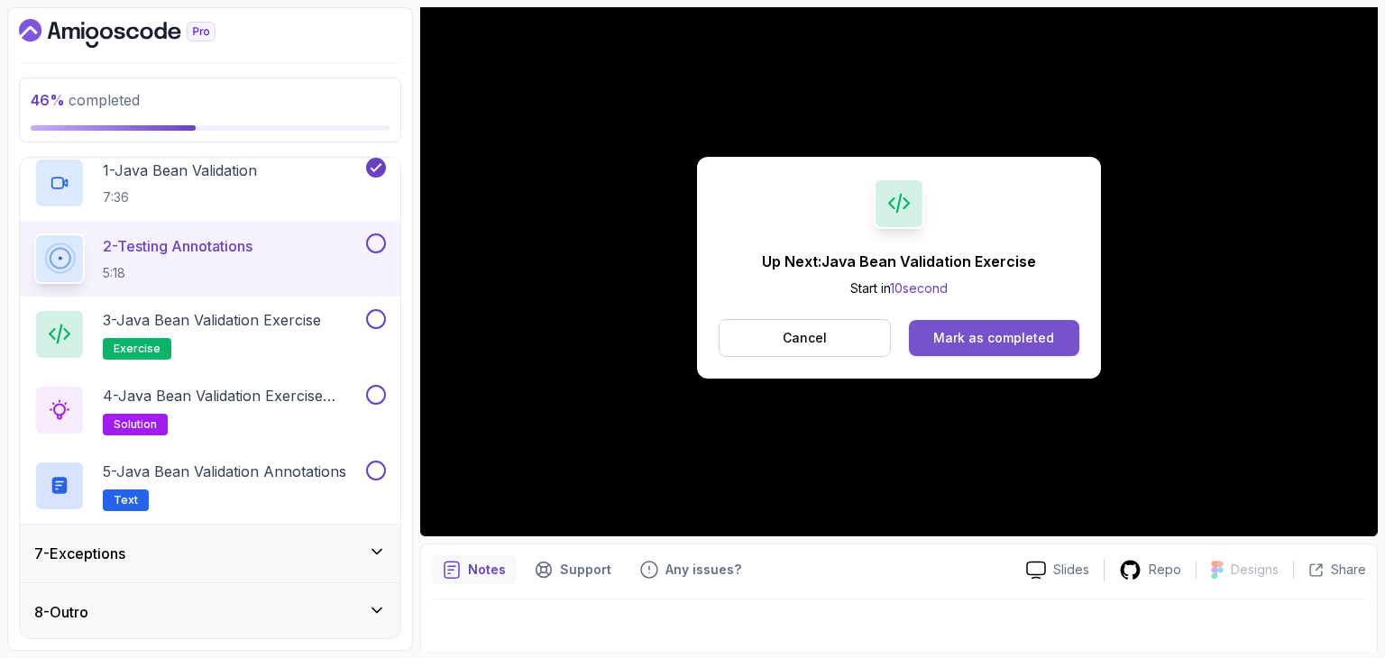
click at [1023, 344] on div "Mark as completed" at bounding box center [993, 338] width 121 height 18
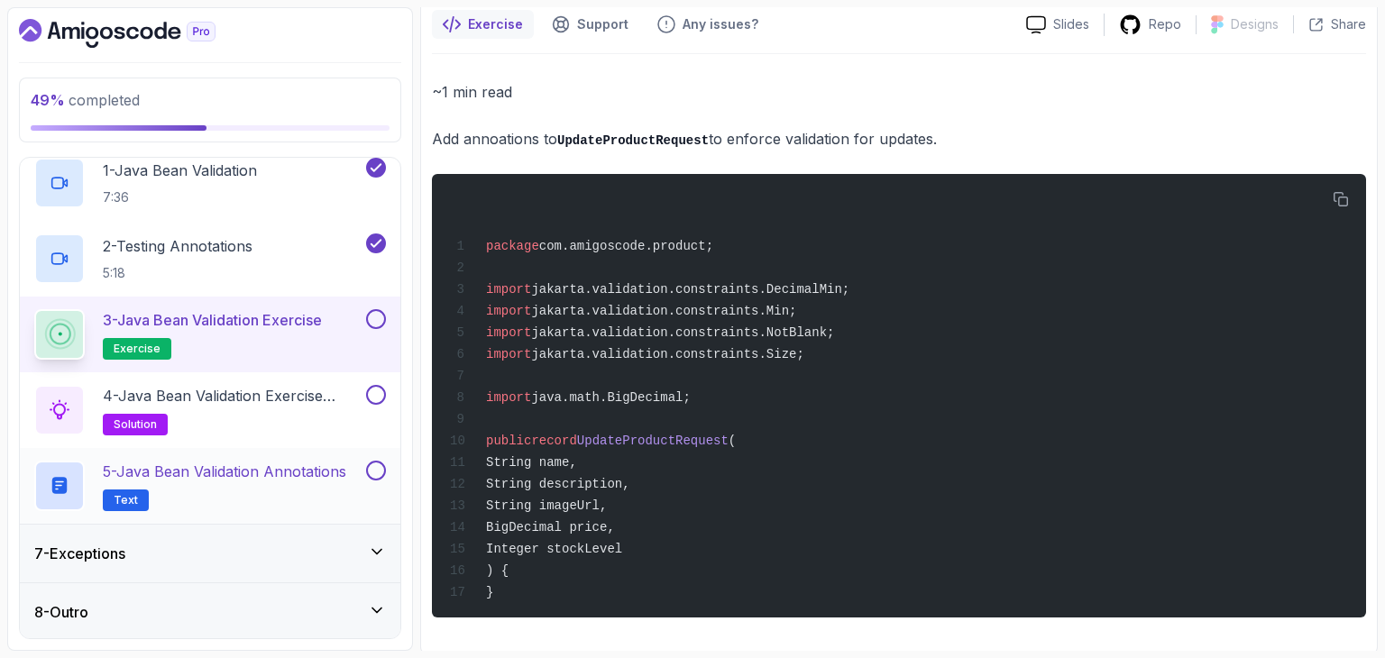
click at [189, 475] on p "5 - Java Bean Validation Annotations" at bounding box center [224, 472] width 243 height 22
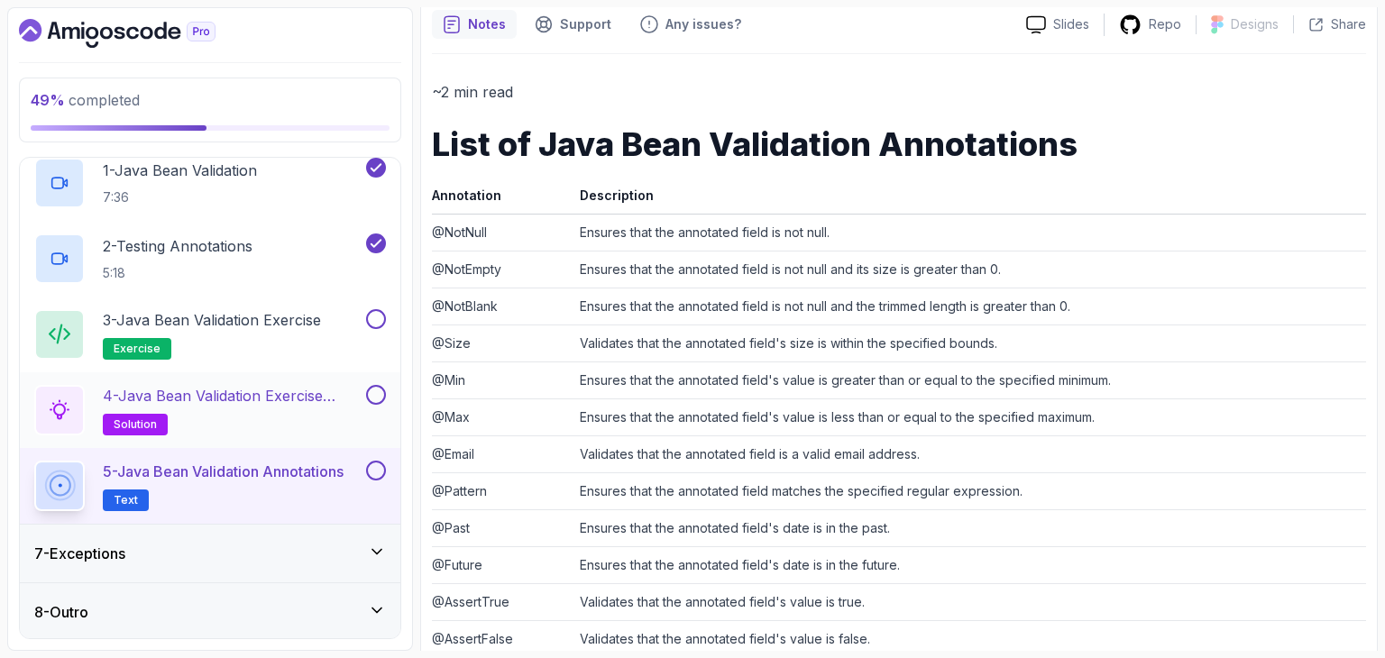
click at [234, 418] on h2 "4 - Java Bean Validation Exercise Solution solution" at bounding box center [233, 410] width 260 height 50
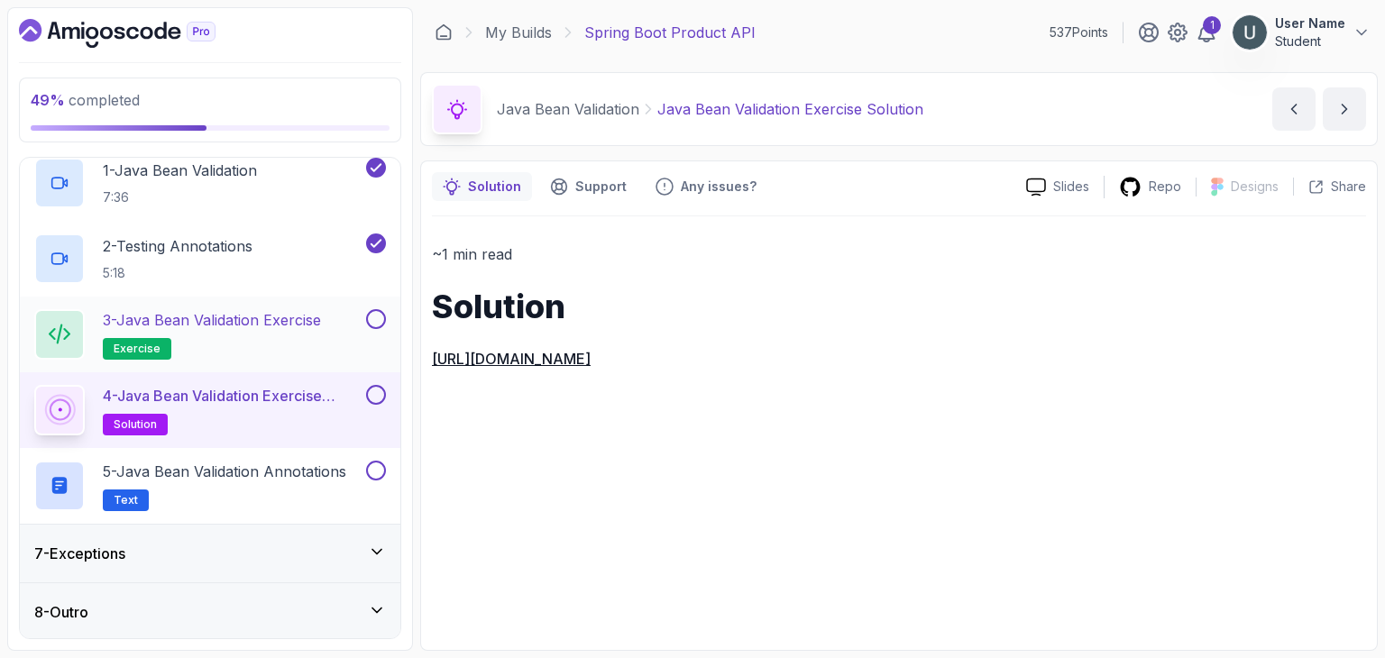
click at [242, 318] on p "3 - Java Bean Validation Exercise" at bounding box center [212, 320] width 218 height 22
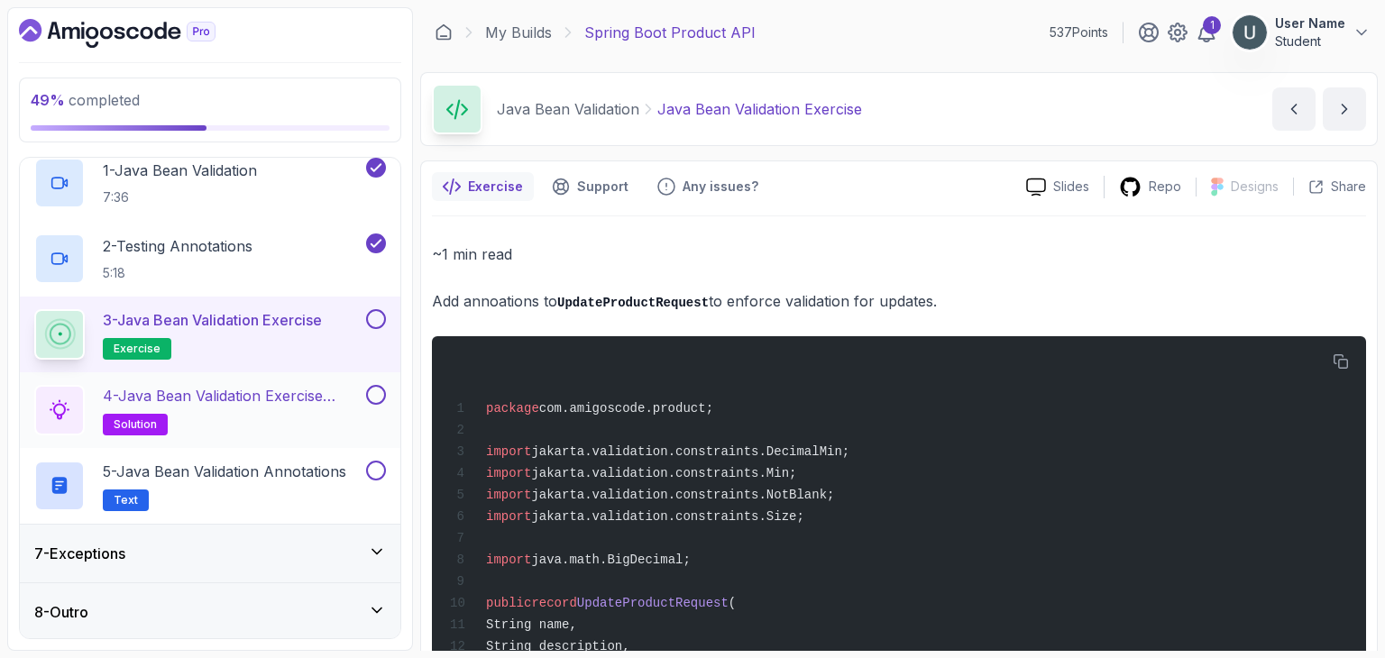
click at [225, 426] on h2 "4 - Java Bean Validation Exercise Solution solution" at bounding box center [233, 410] width 260 height 50
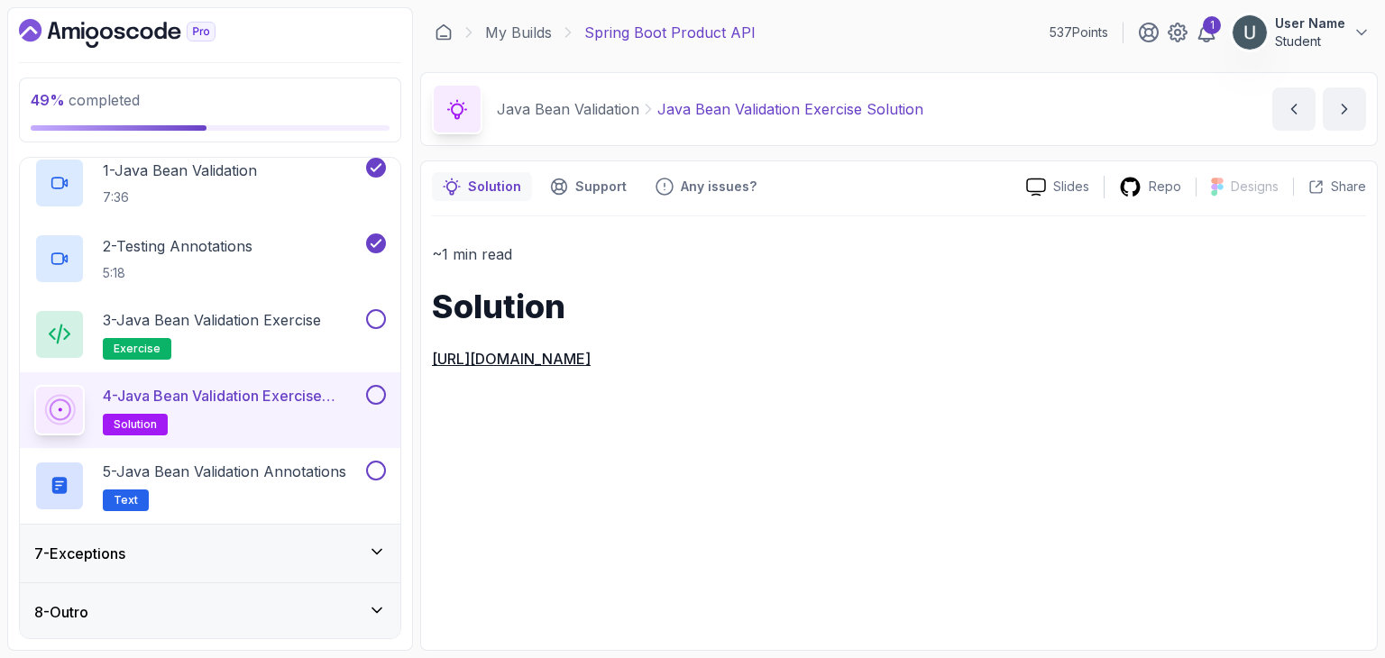
click at [222, 532] on div "7 - Exceptions" at bounding box center [210, 554] width 381 height 58
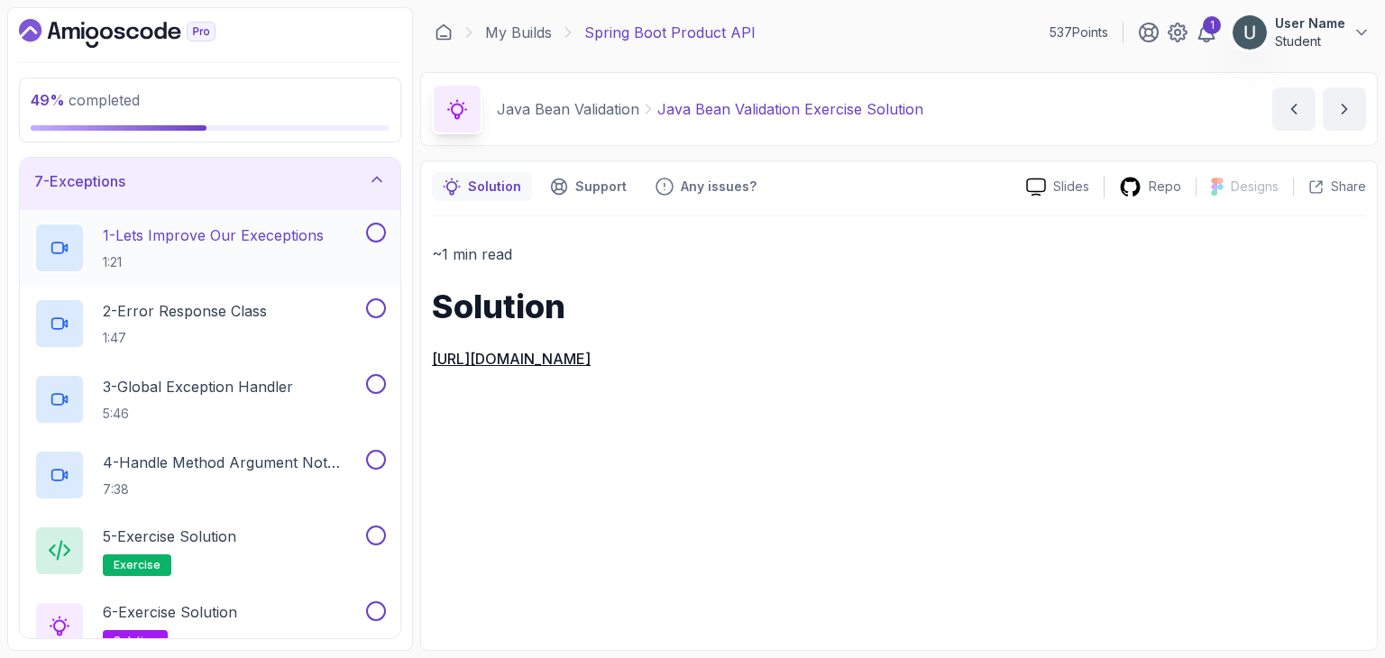
scroll to position [371, 0]
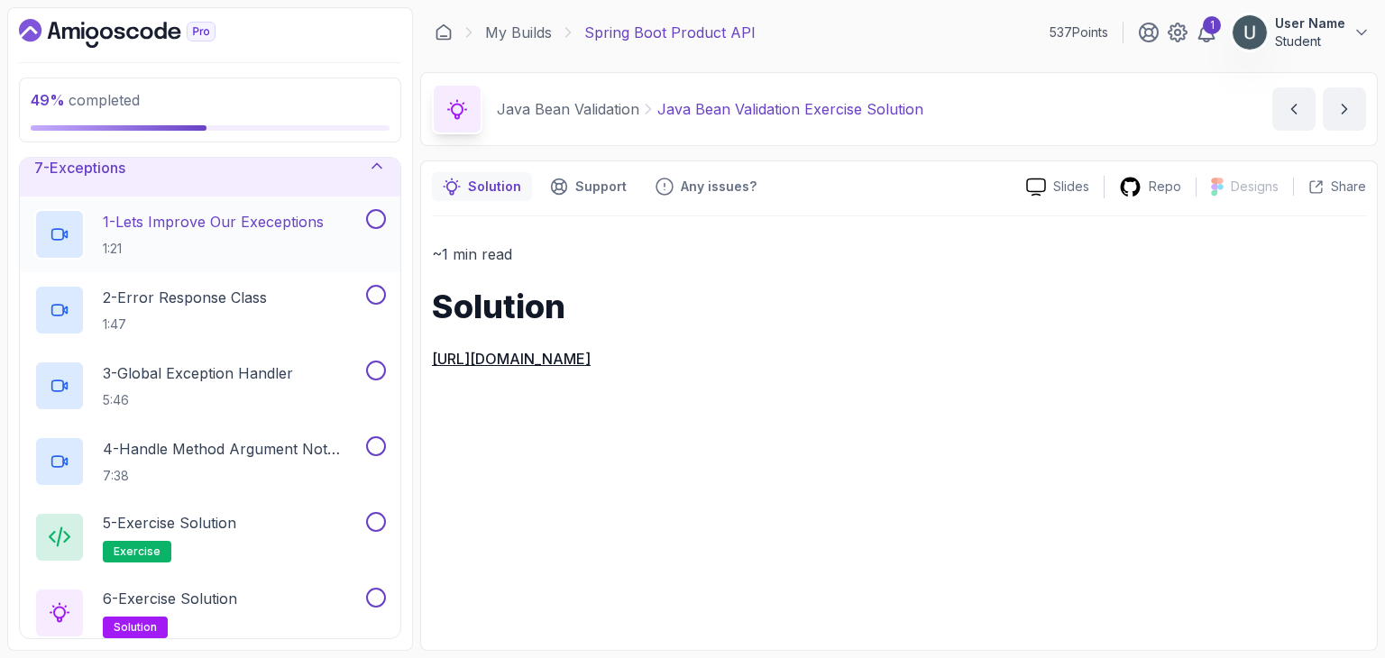
click at [206, 258] on div "1 - Lets Improve Our Execeptions 1:21" at bounding box center [210, 235] width 381 height 76
click at [227, 240] on p "1:21" at bounding box center [213, 249] width 221 height 18
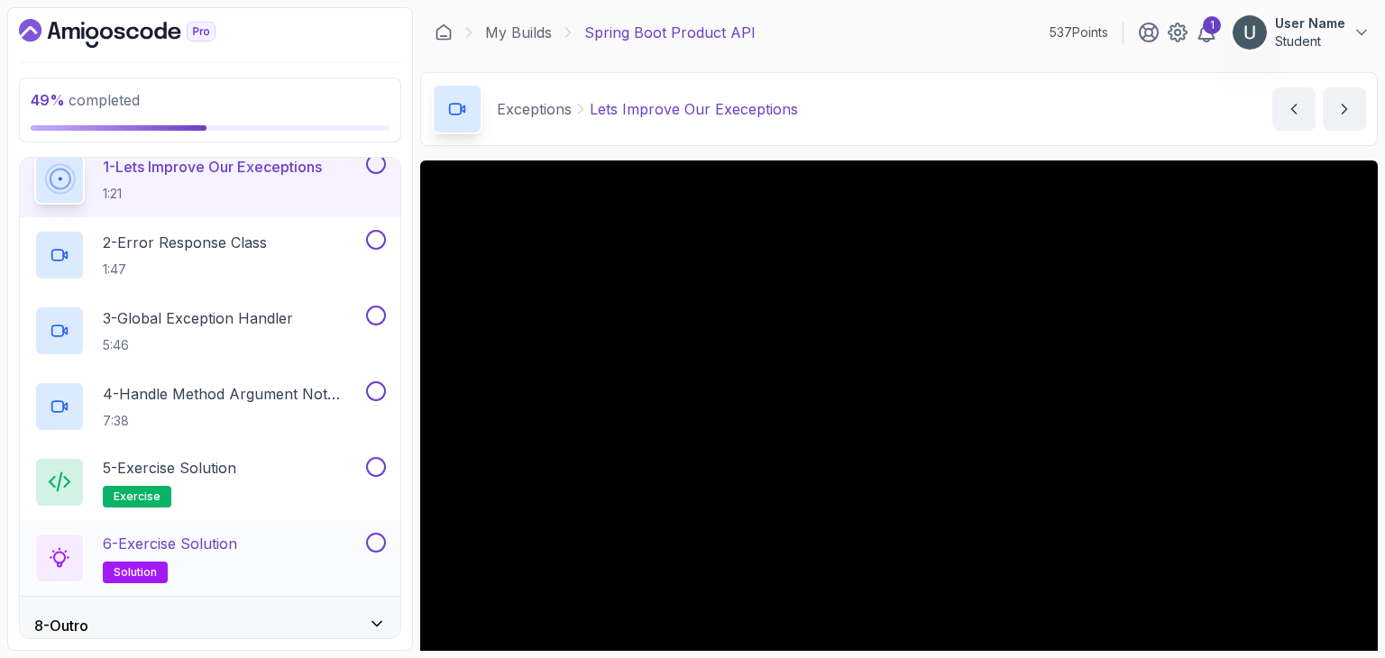
scroll to position [426, 0]
click at [211, 621] on div "8 - Outro" at bounding box center [210, 625] width 352 height 22
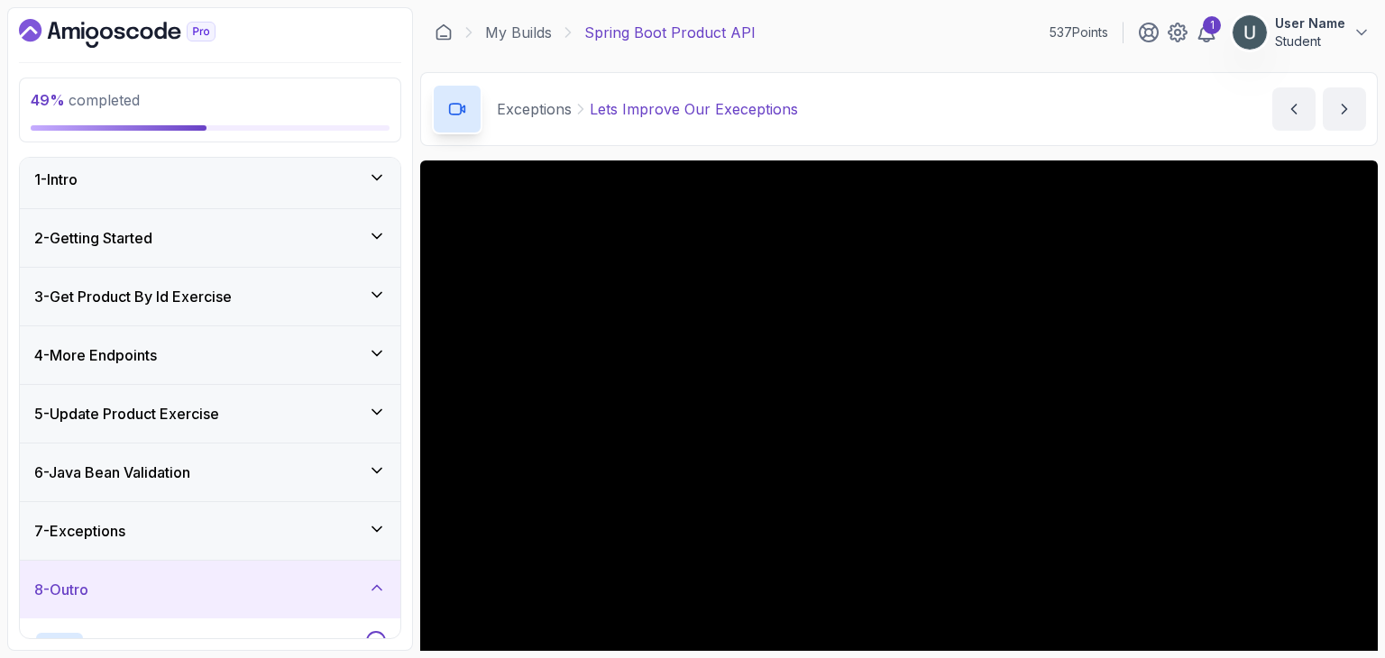
scroll to position [0, 0]
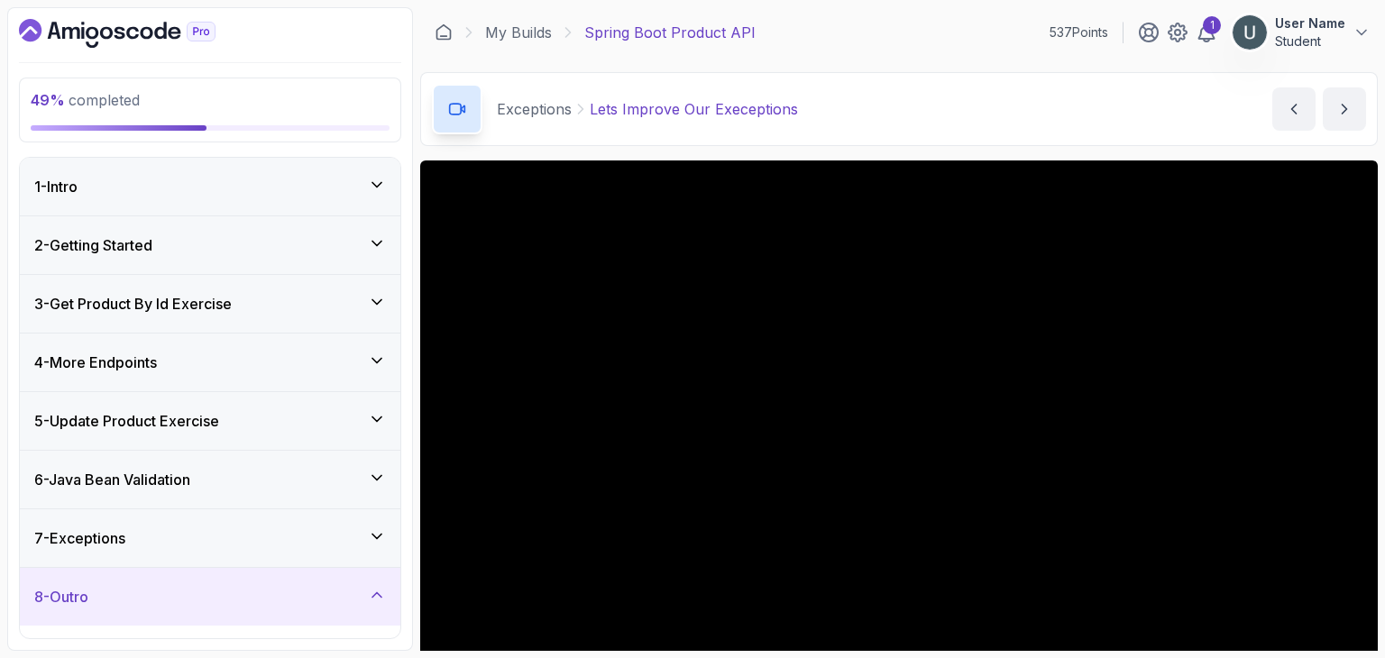
click at [191, 547] on div "7 - Exceptions" at bounding box center [210, 538] width 381 height 58
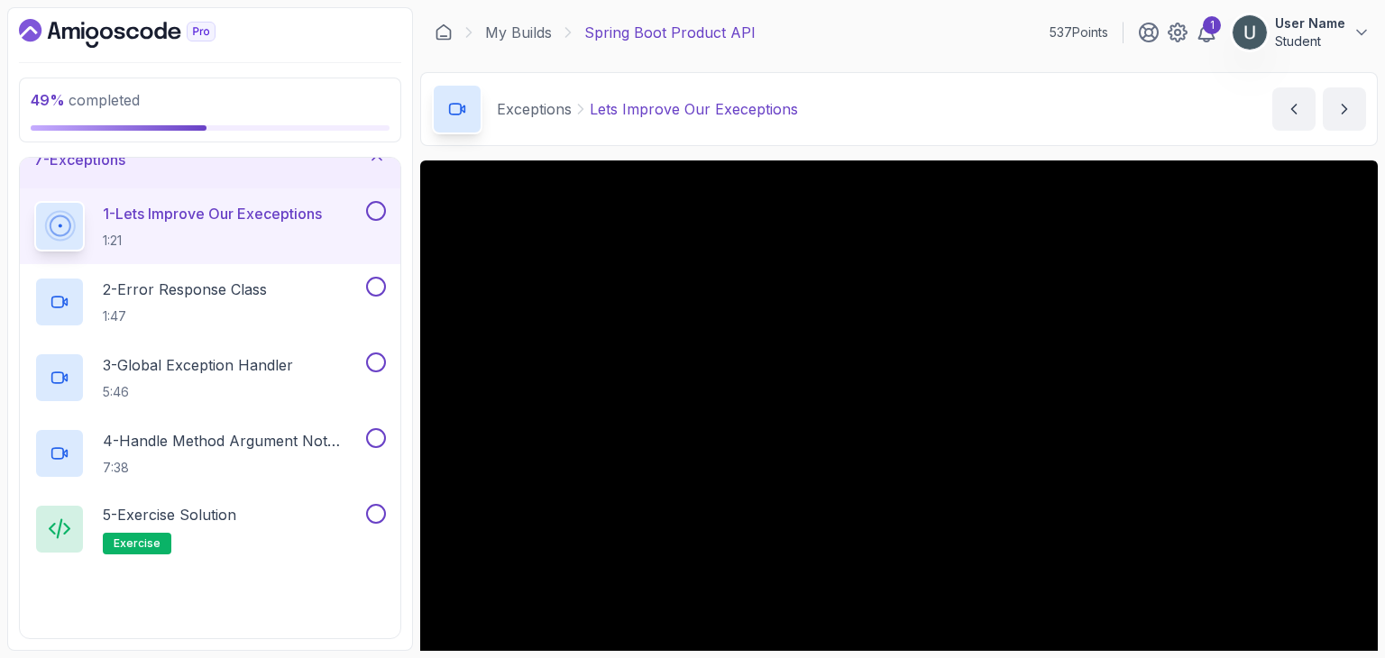
scroll to position [379, 0]
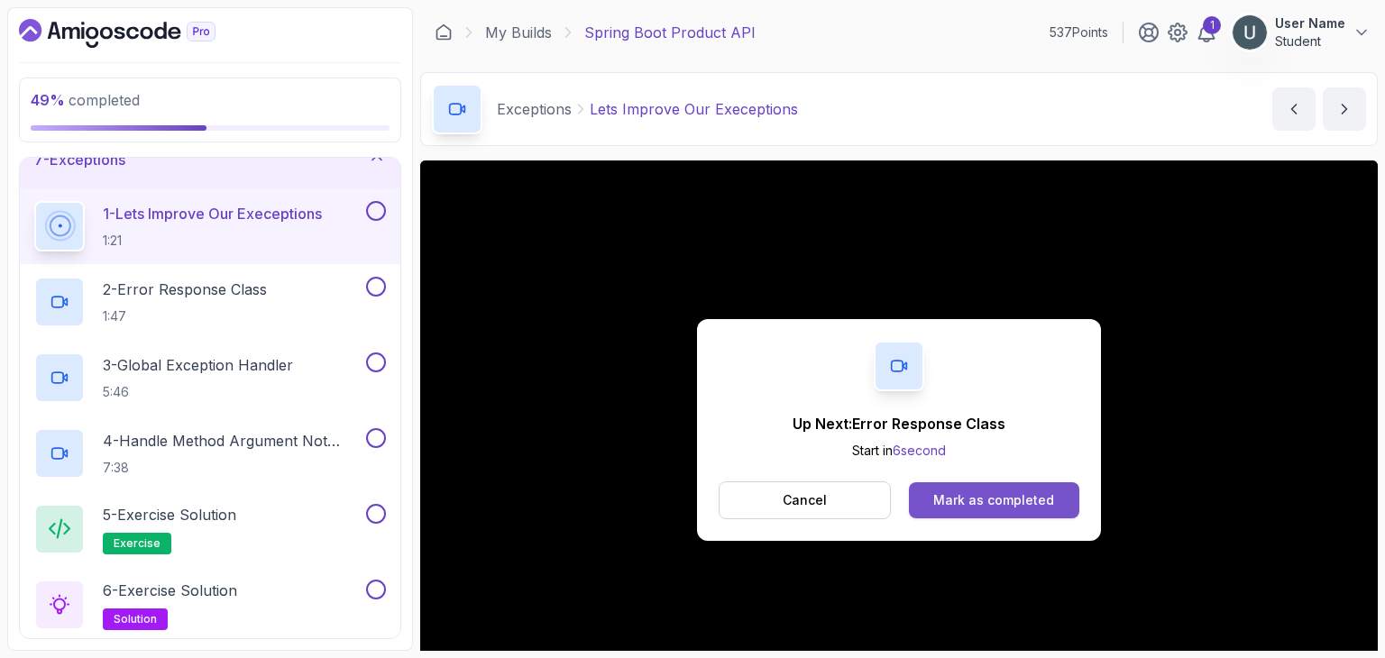
click at [1032, 517] on button "Mark as completed" at bounding box center [994, 500] width 170 height 36
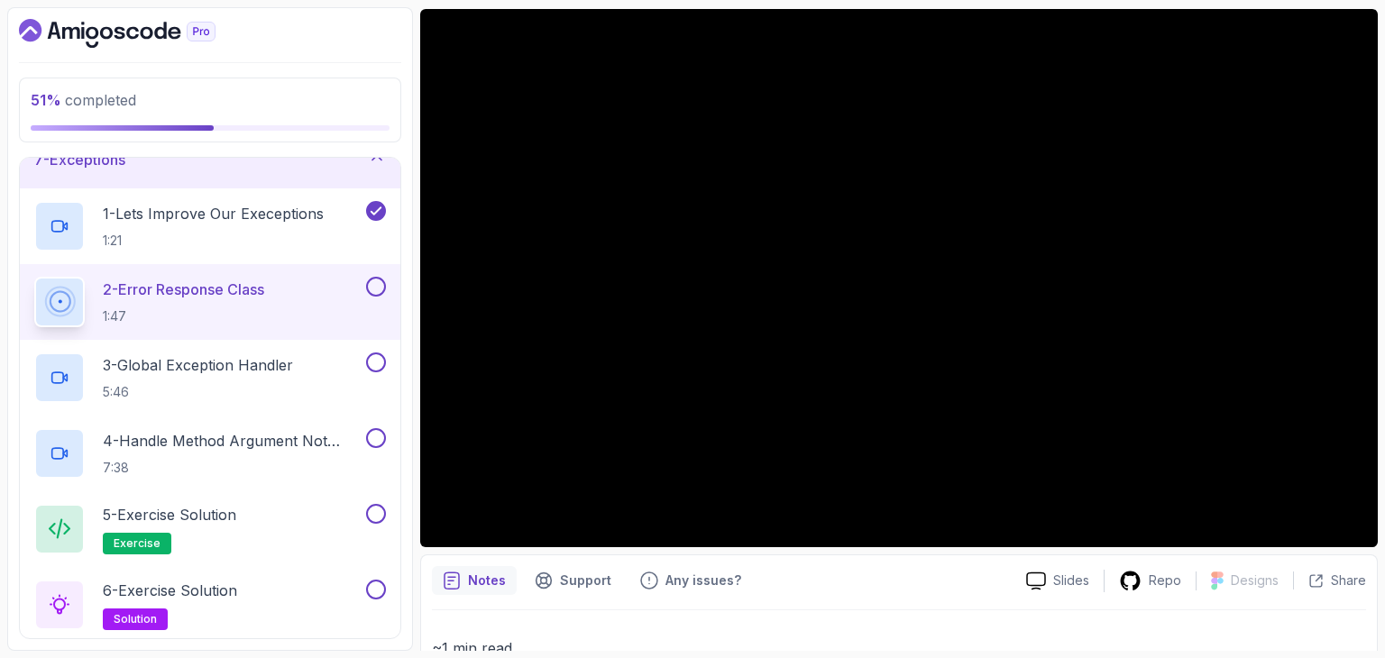
scroll to position [151, 0]
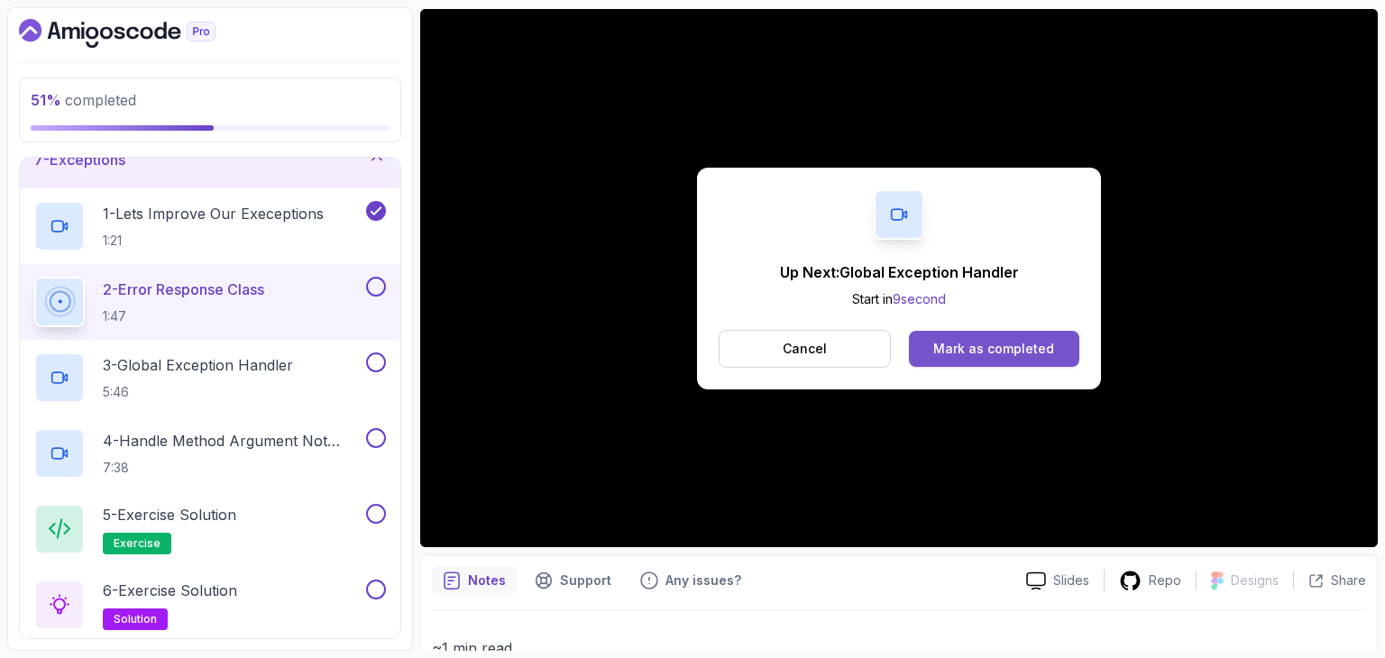
click at [1046, 351] on div "Mark as completed" at bounding box center [993, 349] width 121 height 18
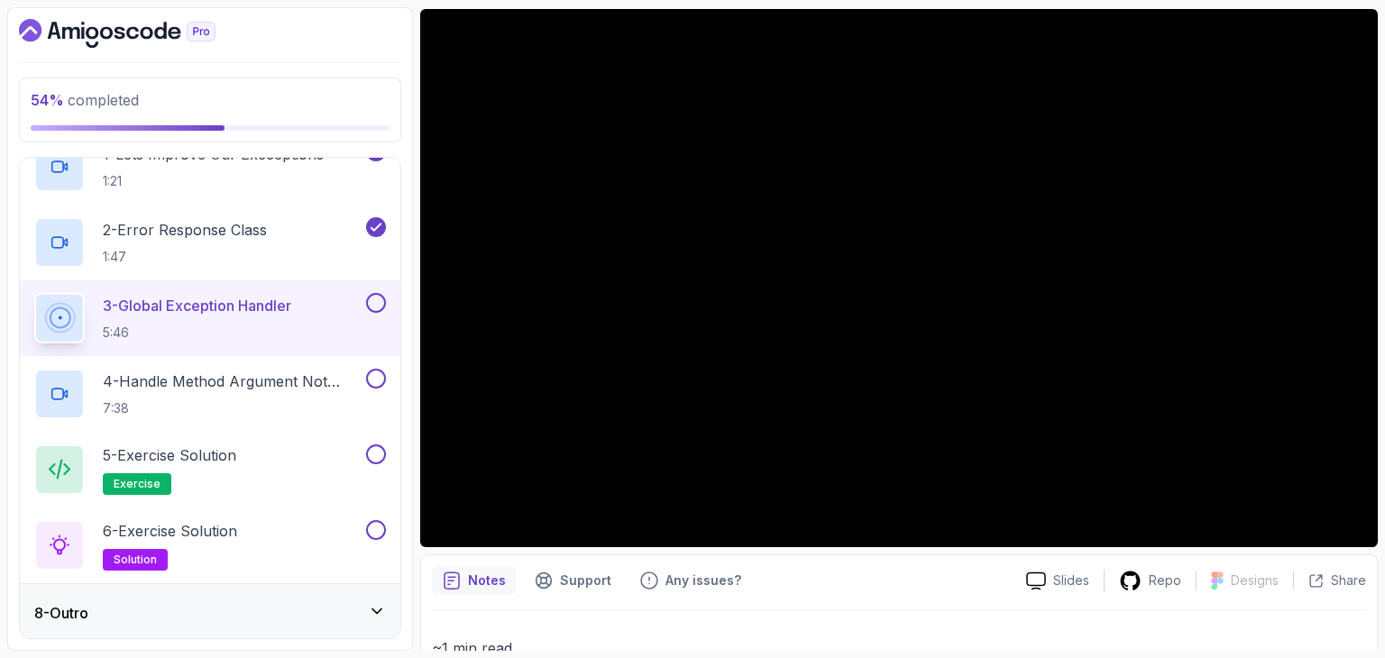
scroll to position [437, 0]
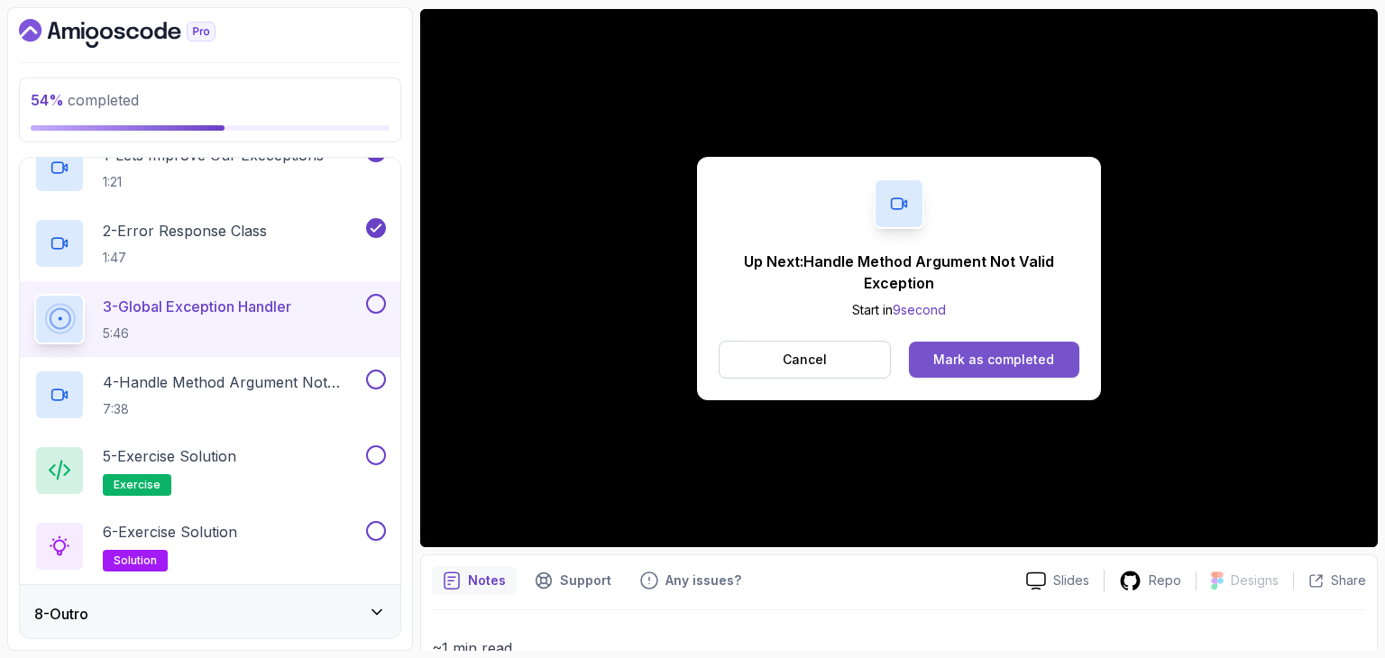
click at [980, 371] on button "Mark as completed" at bounding box center [994, 360] width 170 height 36
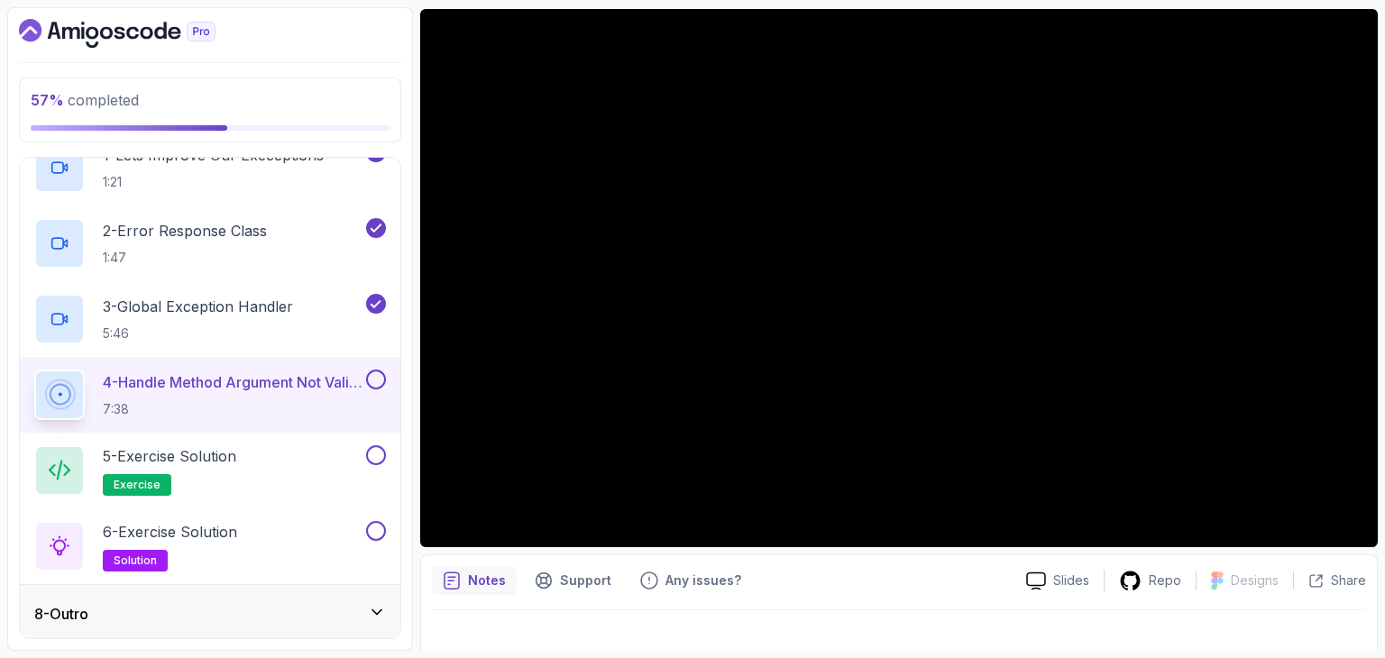
scroll to position [173, 0]
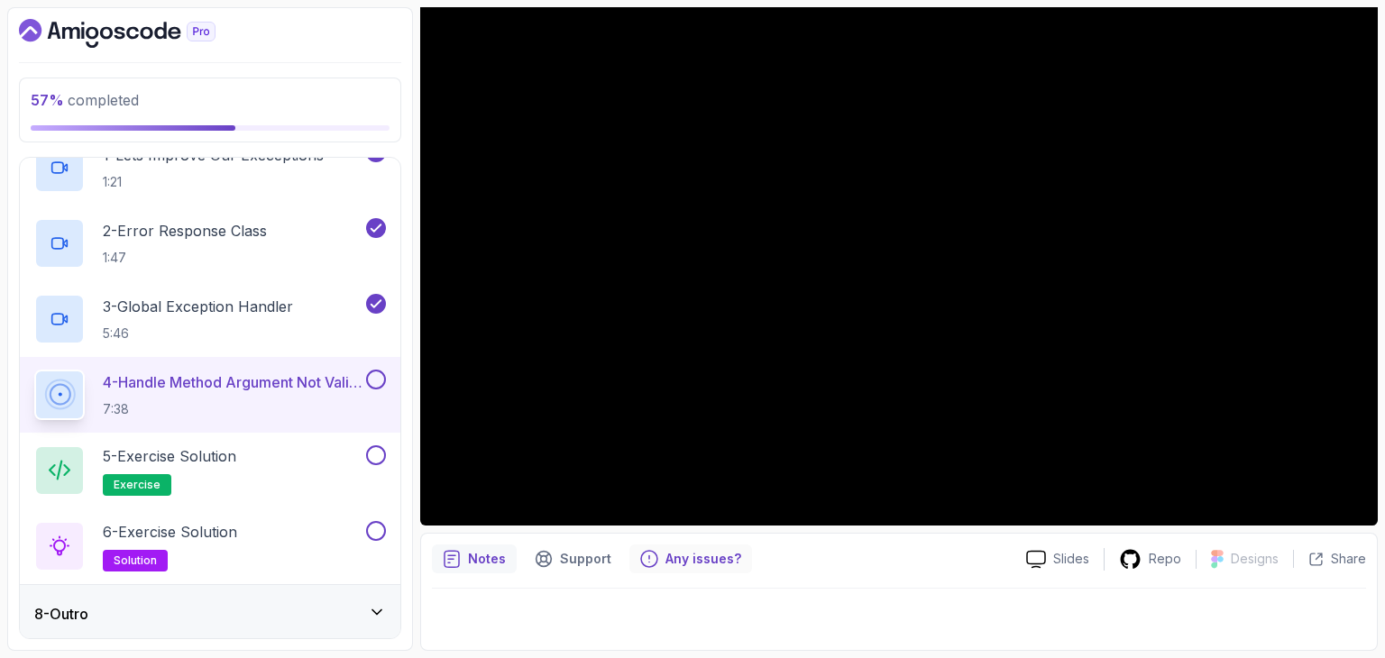
click at [642, 558] on icon "Feedback button" at bounding box center [649, 559] width 18 height 18
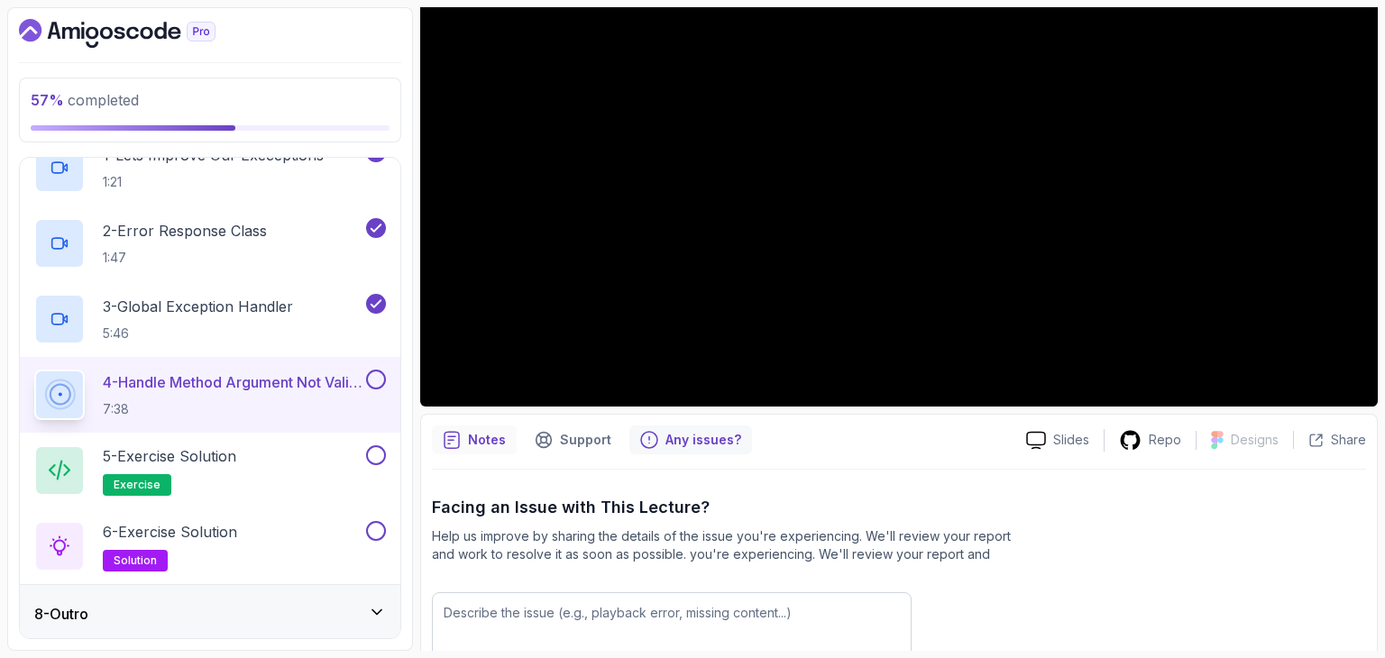
scroll to position [436, 0]
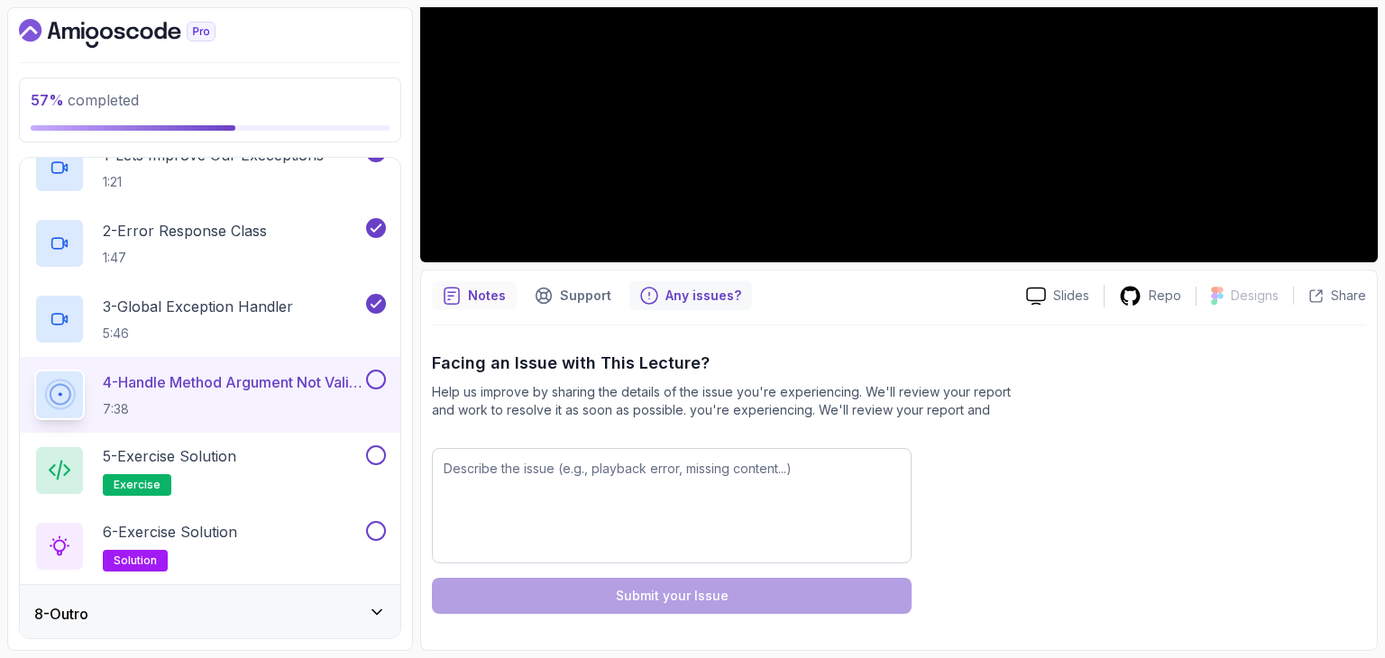
click at [482, 305] on div "Notes" at bounding box center [474, 295] width 85 height 29
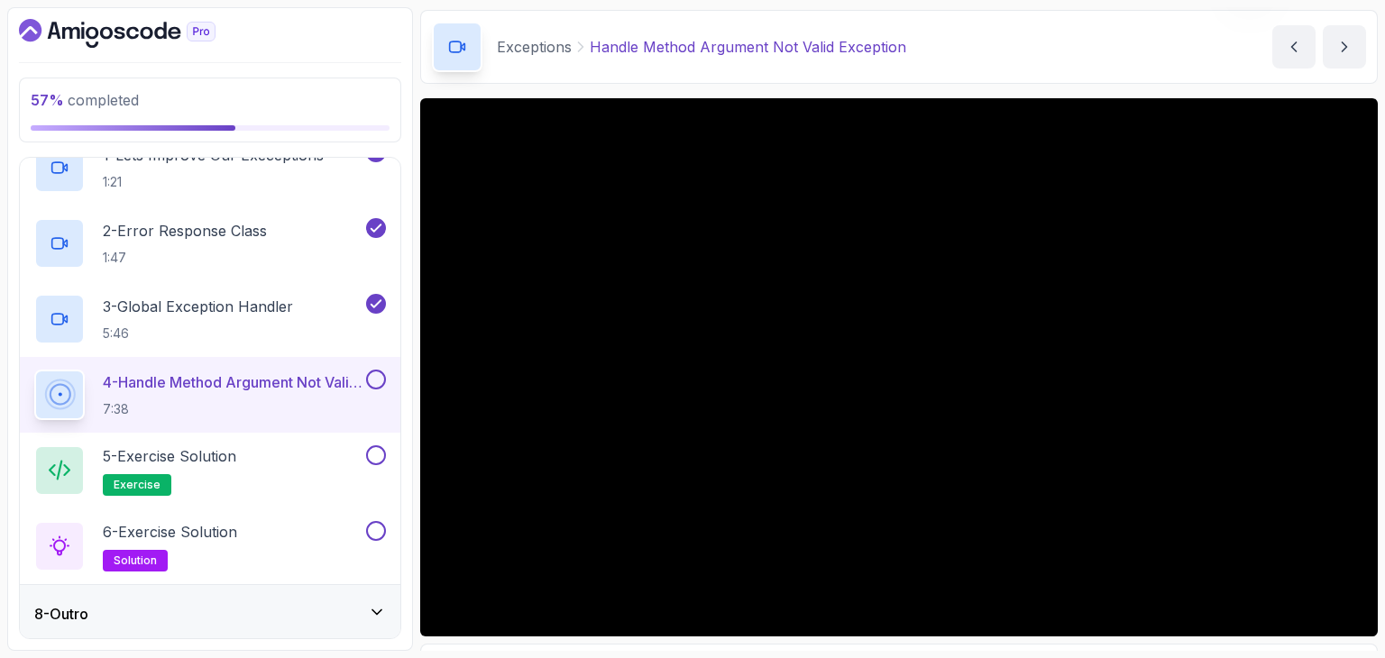
scroll to position [0, 0]
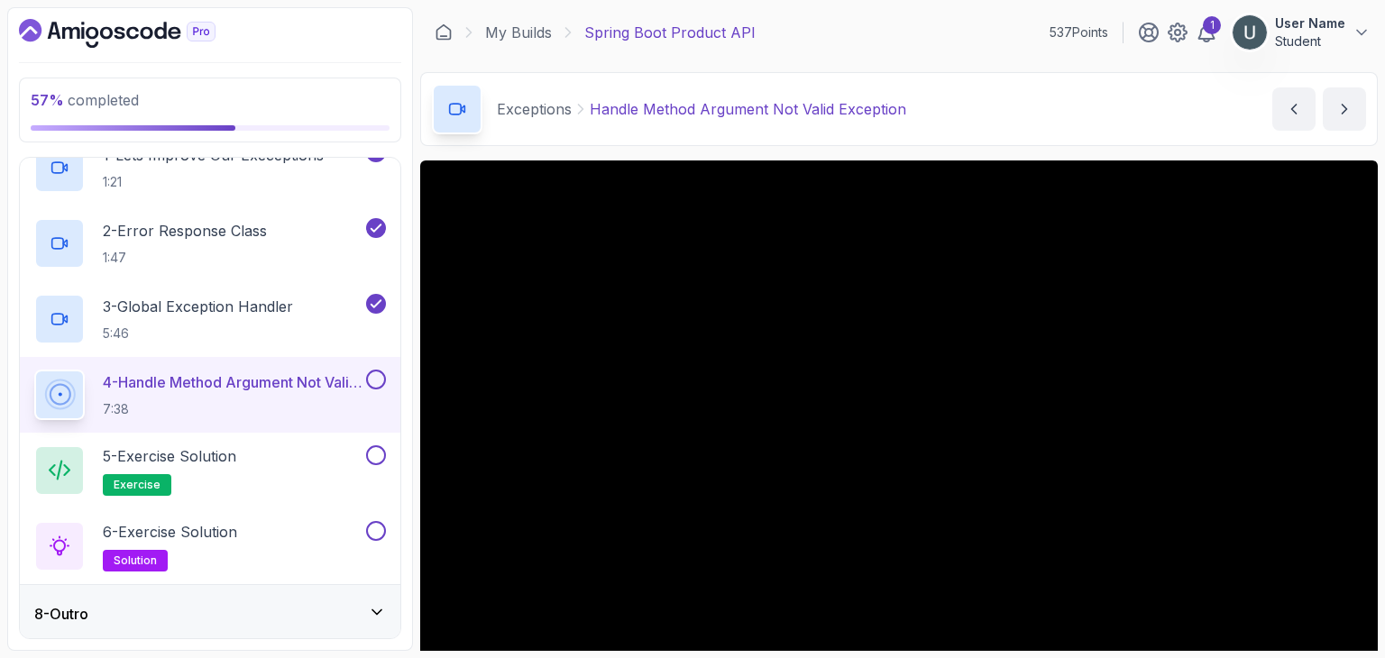
click at [1311, 44] on p "Student" at bounding box center [1310, 41] width 70 height 18
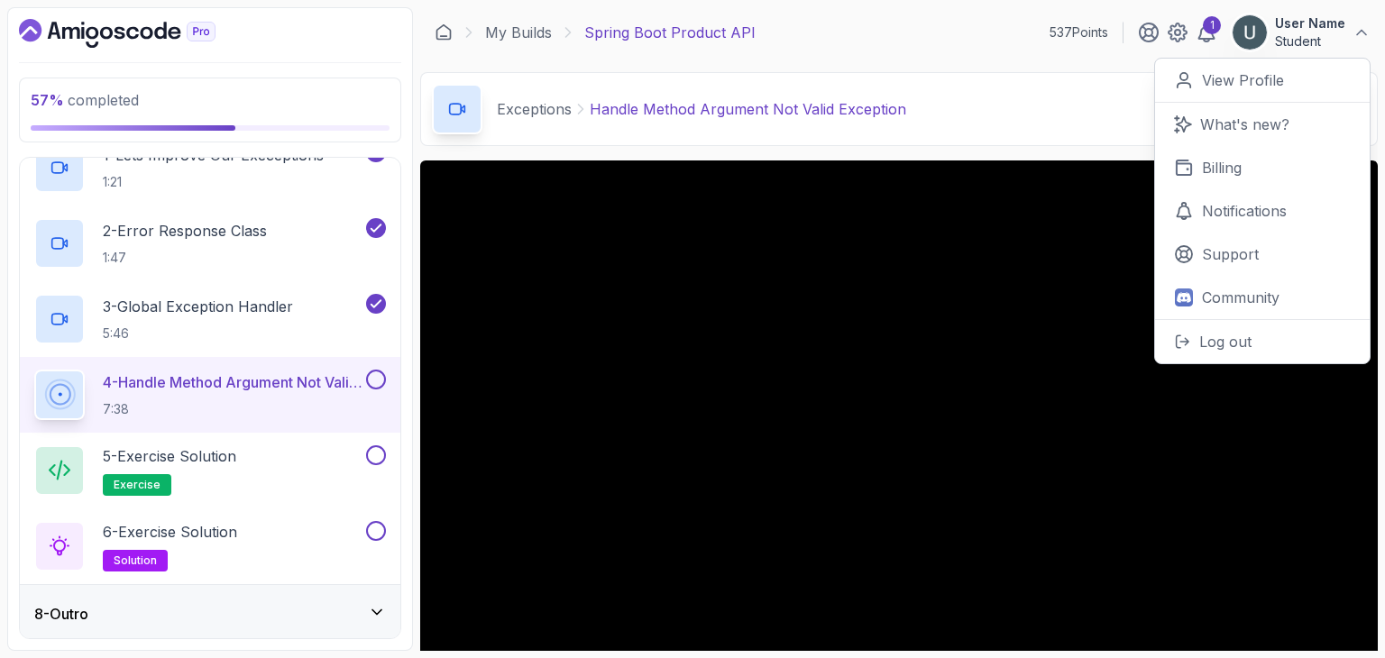
click at [1024, 83] on div "Exceptions Handle Method Argument Not Valid Exception Handle Method Argument No…" at bounding box center [899, 109] width 958 height 74
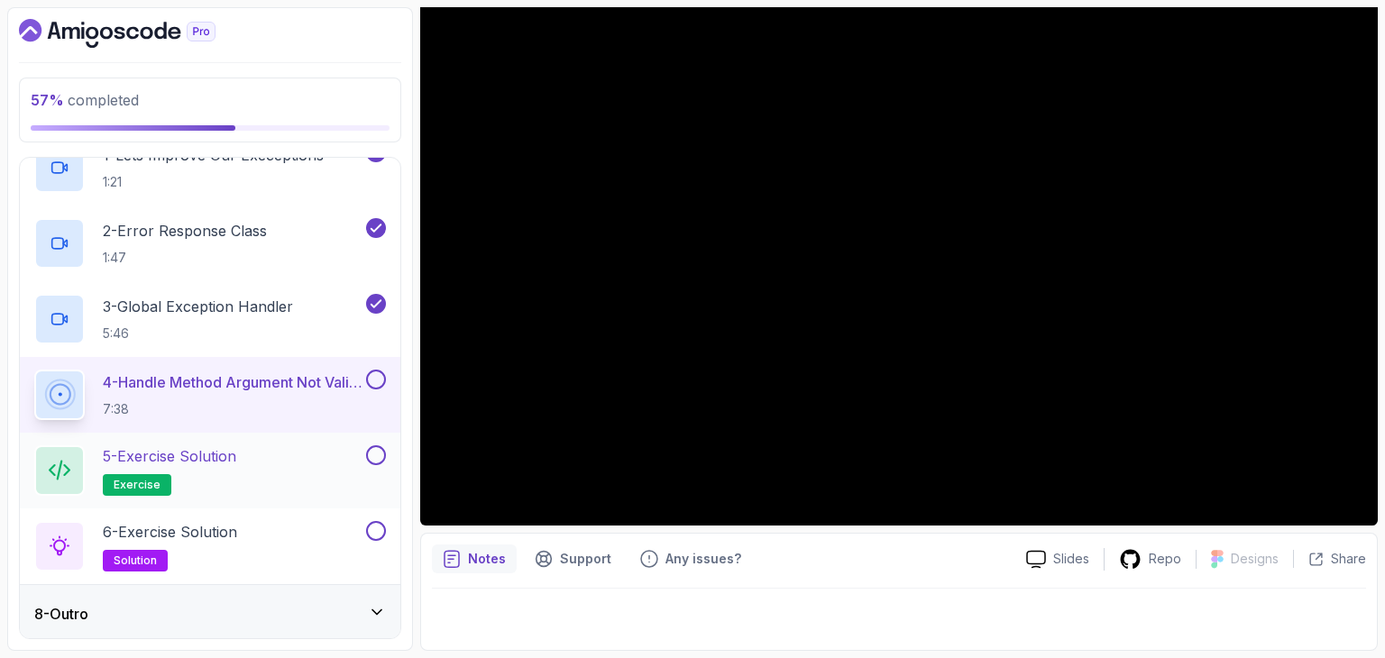
scroll to position [439, 0]
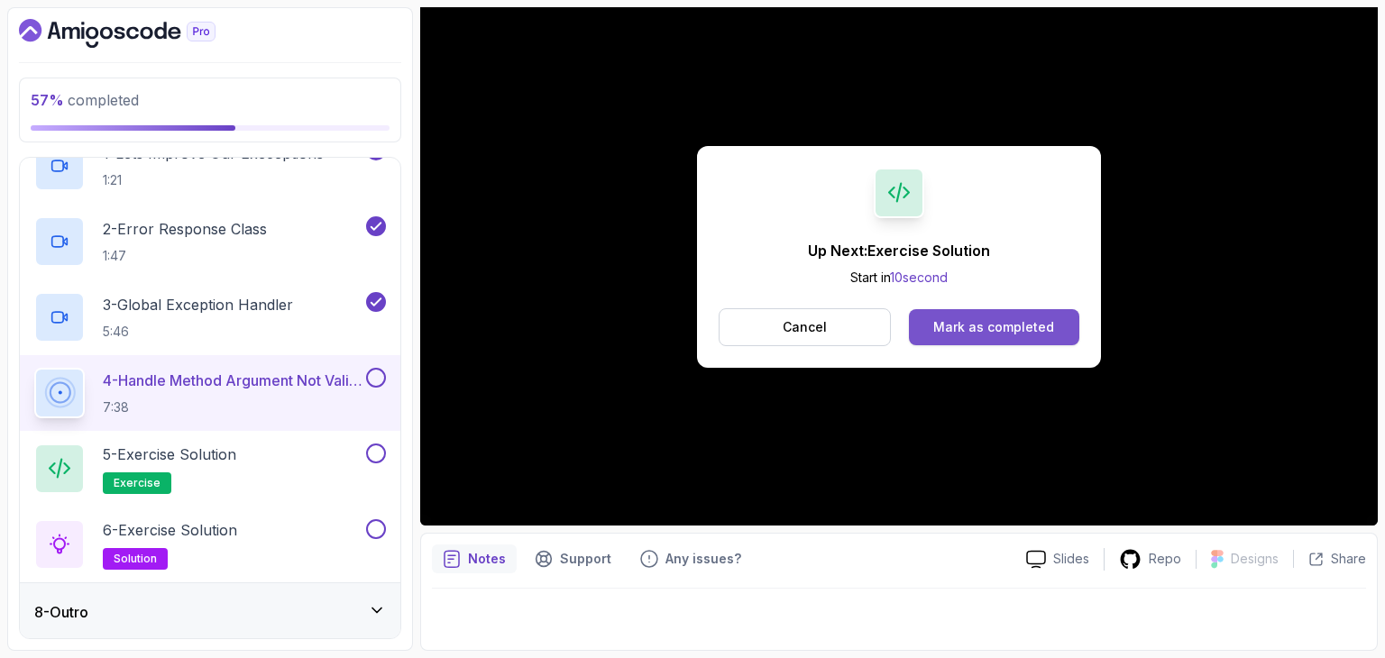
click at [999, 323] on div "Mark as completed" at bounding box center [993, 327] width 121 height 18
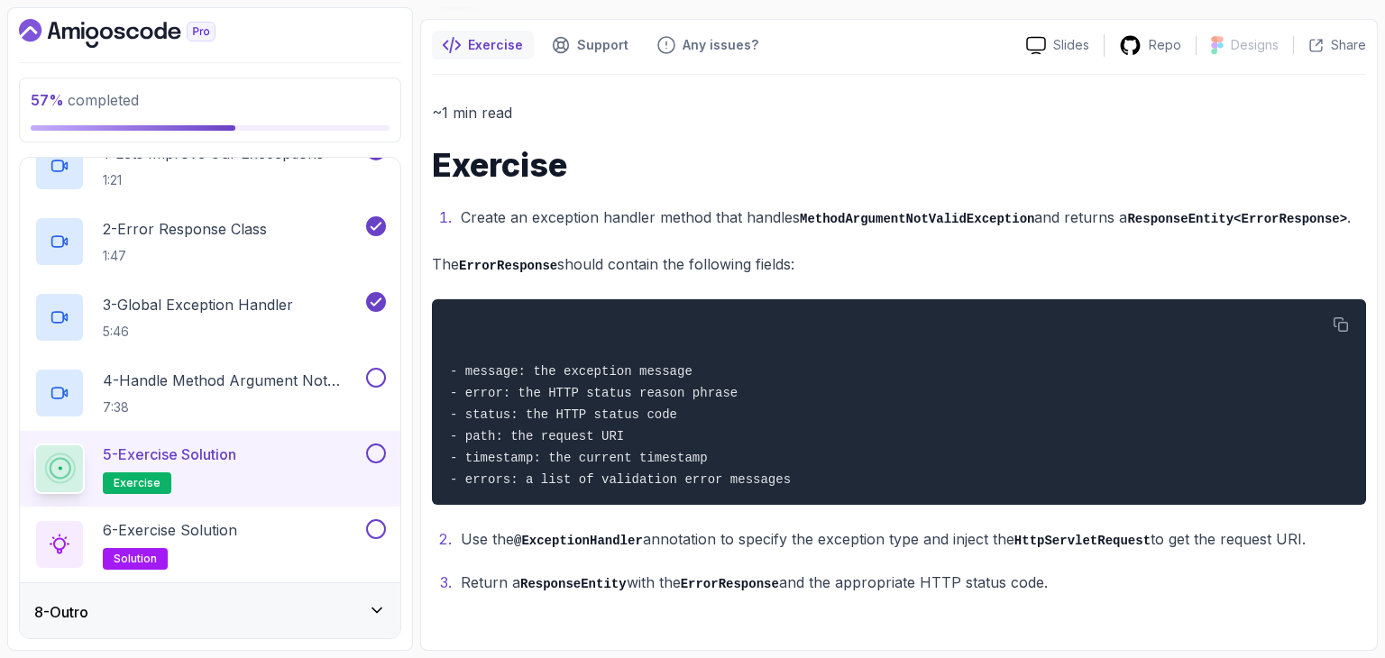
scroll to position [139, 0]
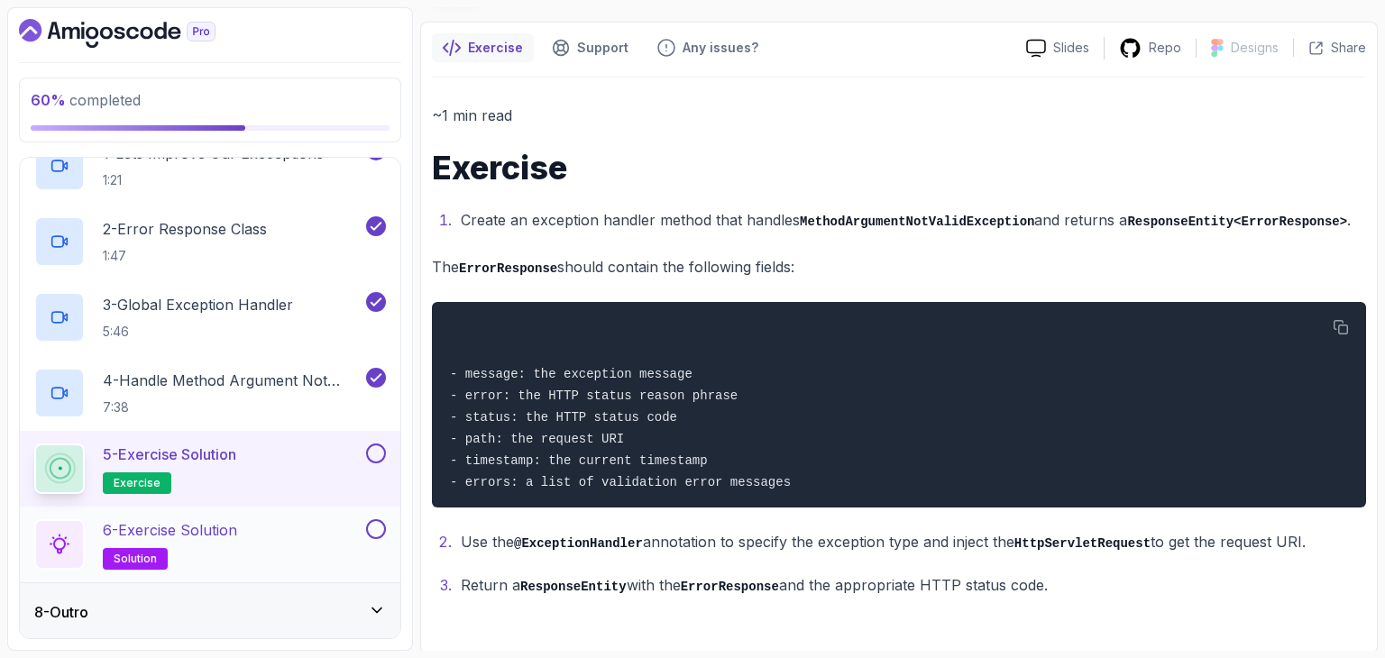
click at [227, 554] on h2 "6 - Exercise Solution solution" at bounding box center [170, 544] width 134 height 50
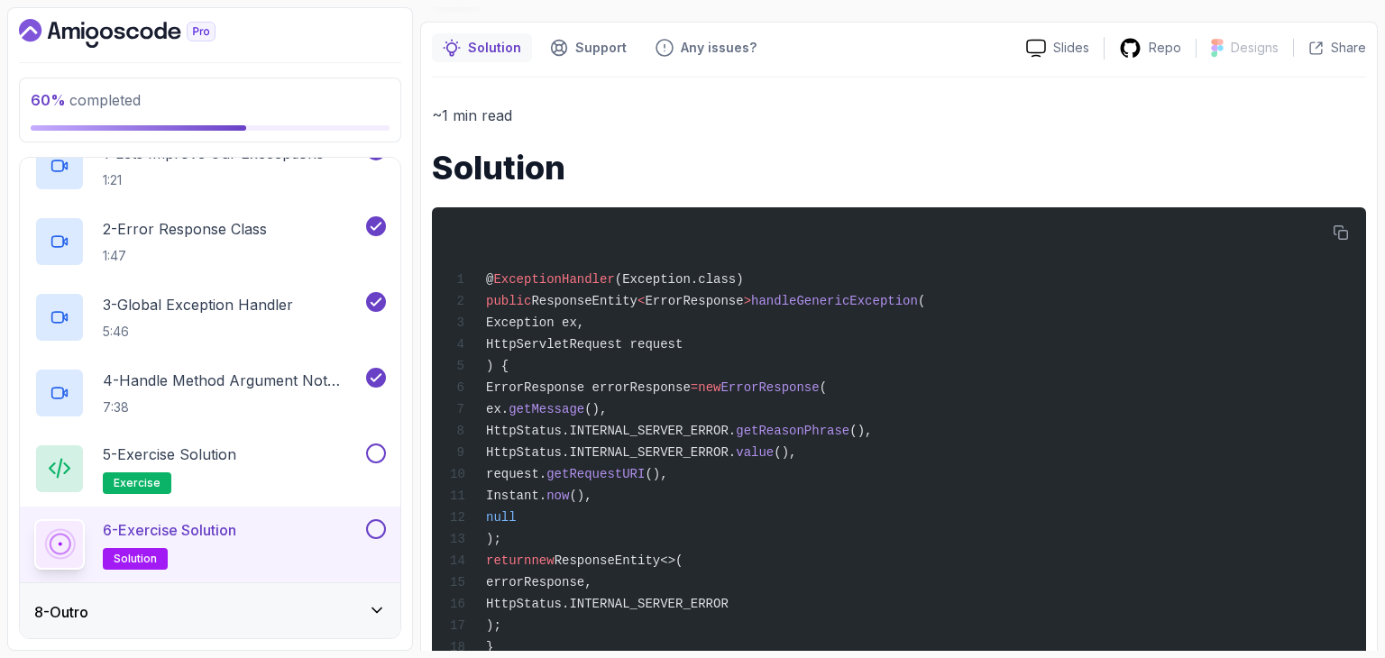
click at [227, 554] on h2 "6 - Exercise Solution solution" at bounding box center [169, 544] width 133 height 50
click at [195, 623] on div "8 - Outro" at bounding box center [210, 612] width 381 height 58
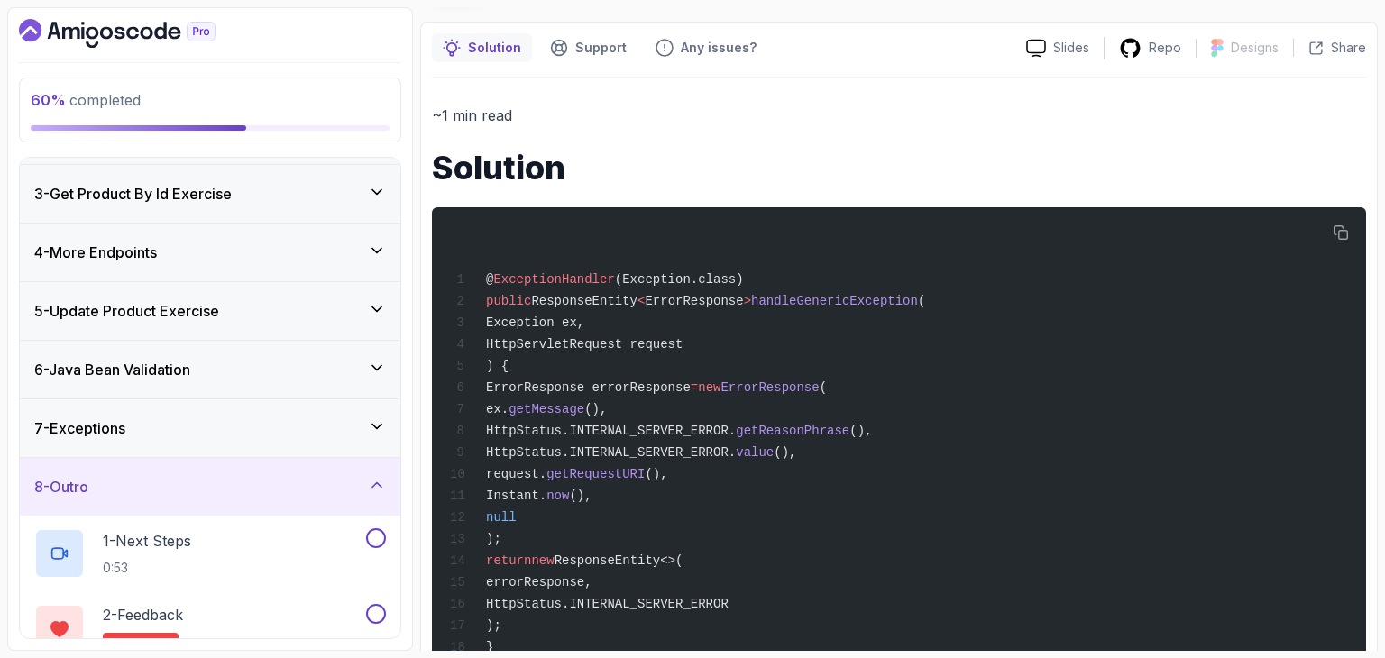
scroll to position [212, 0]
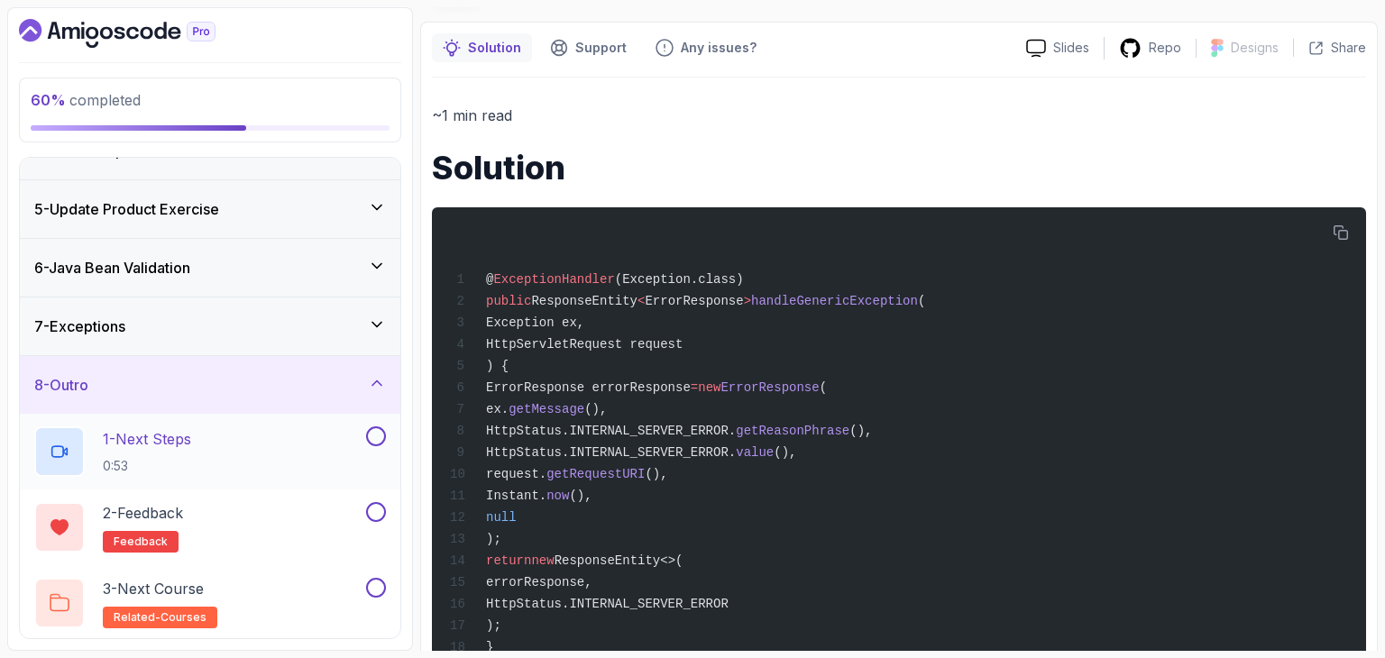
click at [188, 466] on p "0:53" at bounding box center [147, 466] width 88 height 18
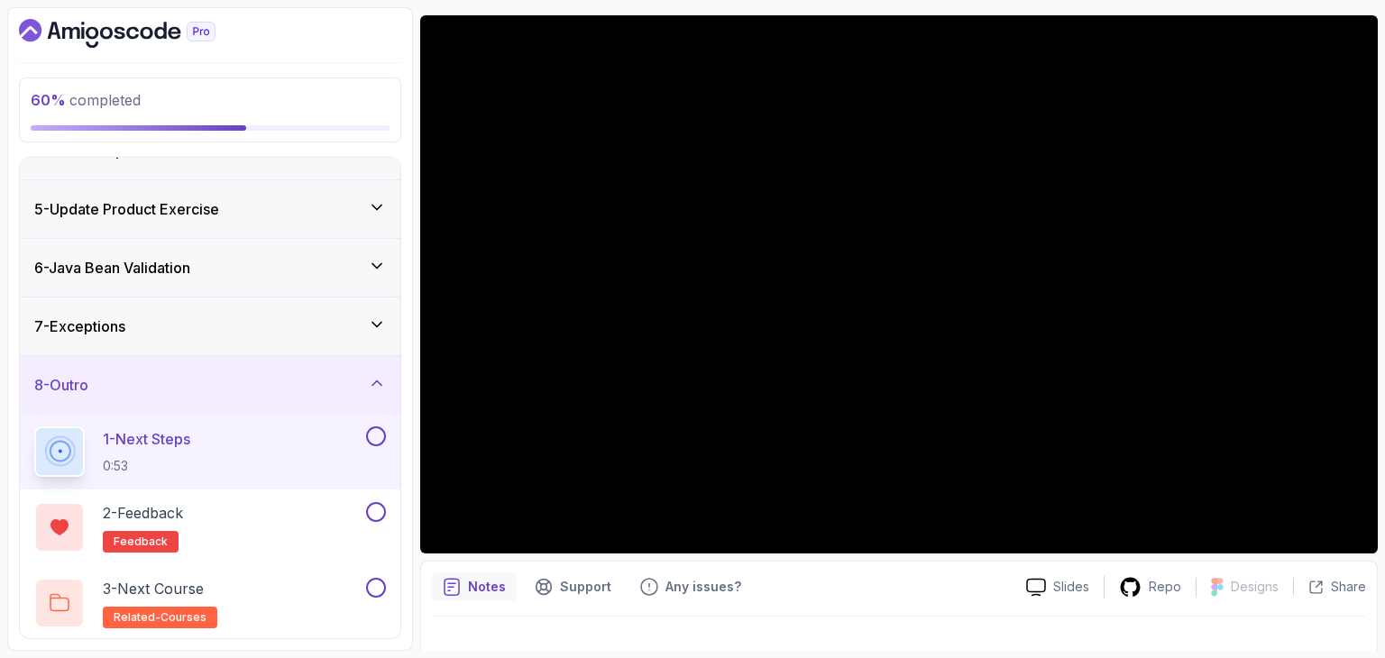
scroll to position [173, 0]
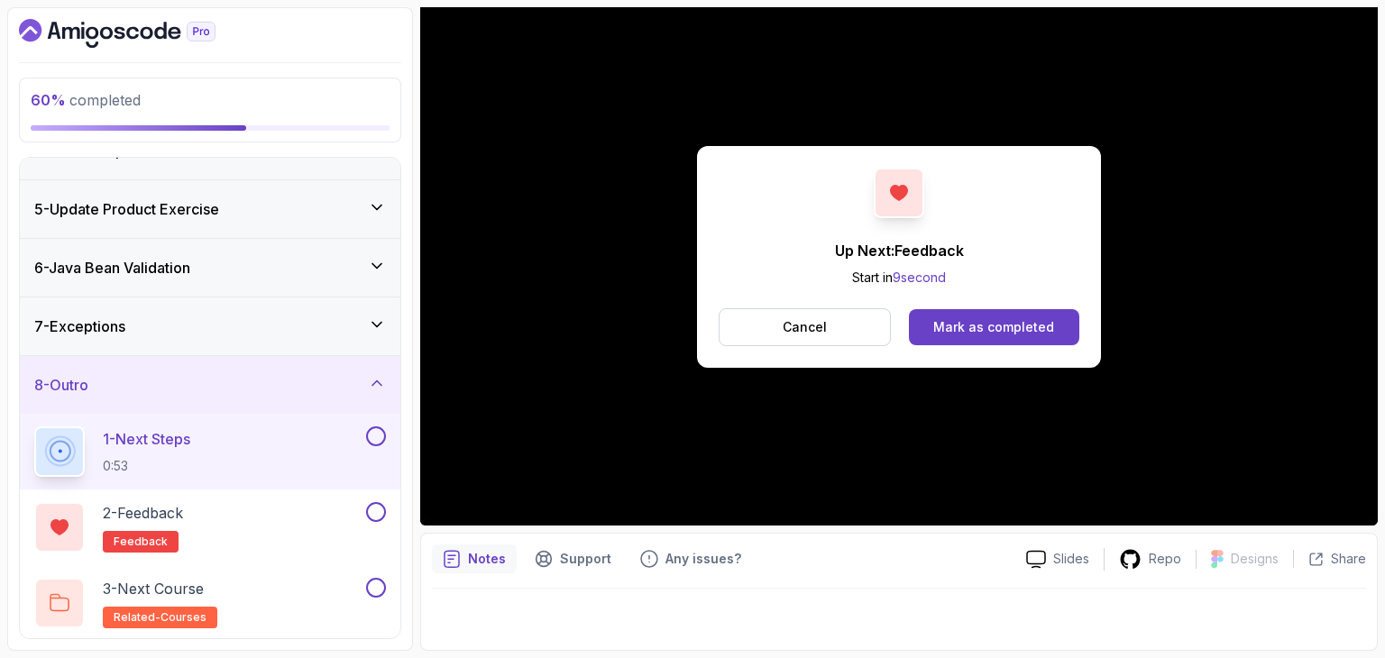
click at [1032, 308] on div "Cancel Mark as completed" at bounding box center [899, 327] width 361 height 38
click at [1008, 323] on div "Mark as completed" at bounding box center [993, 327] width 121 height 18
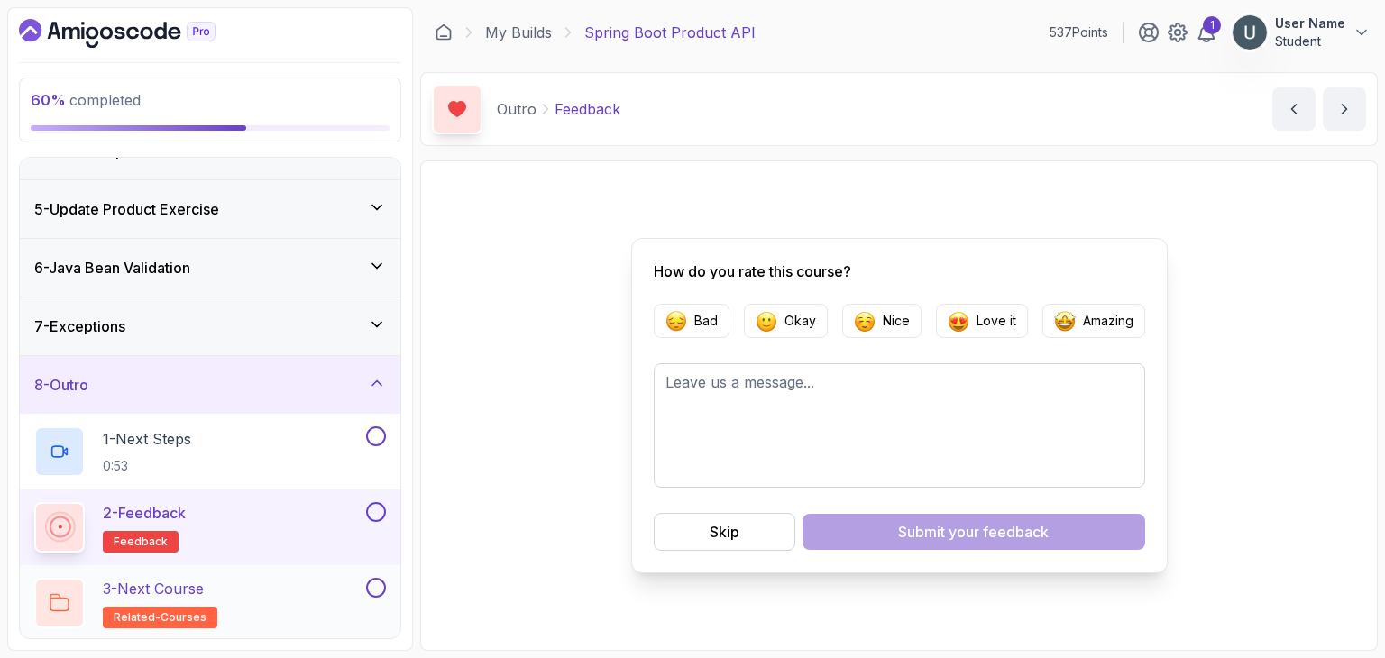
click at [233, 599] on div "3 - Next Course related-courses" at bounding box center [198, 603] width 328 height 50
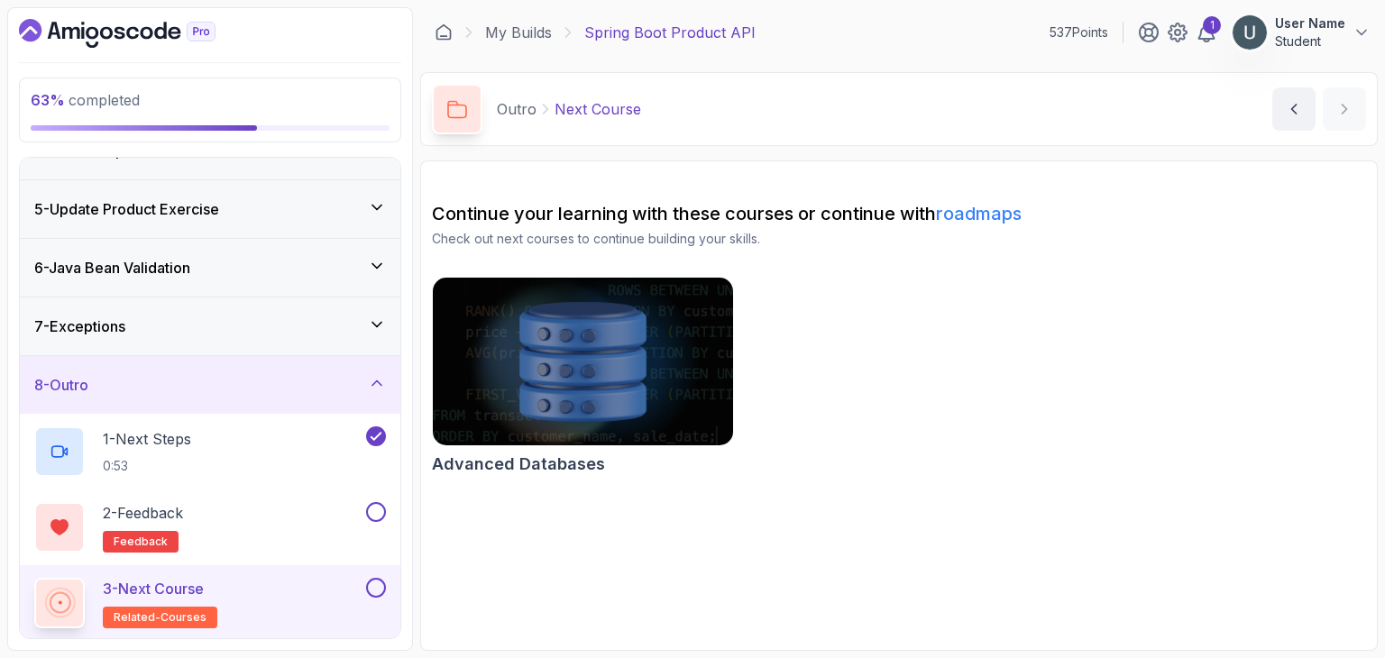
click at [637, 399] on img at bounding box center [583, 361] width 315 height 177
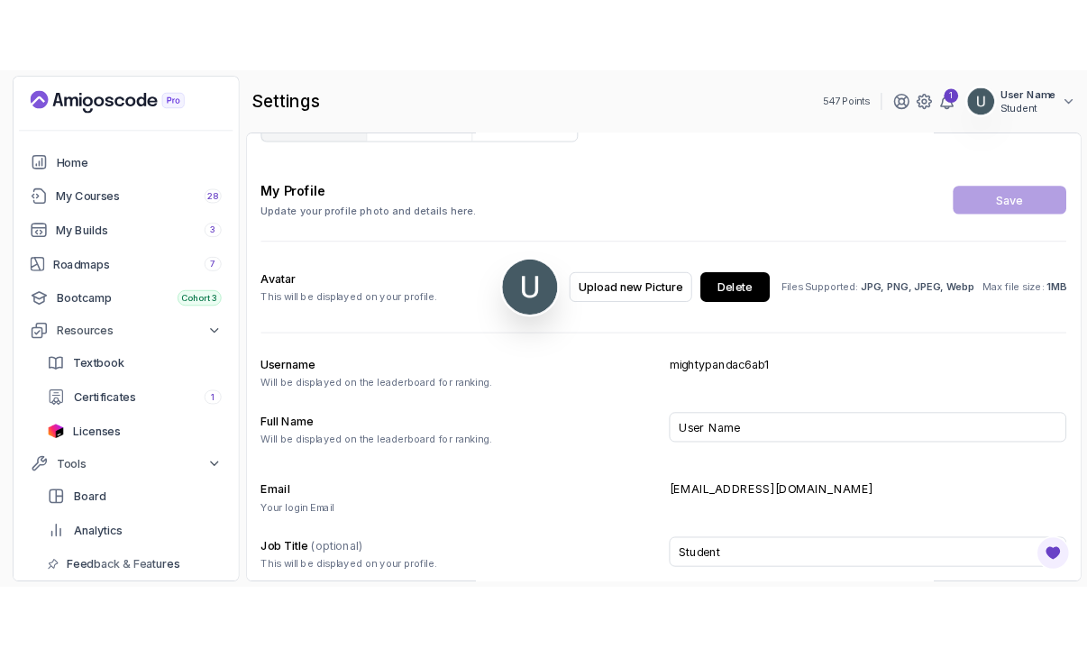
scroll to position [44, 0]
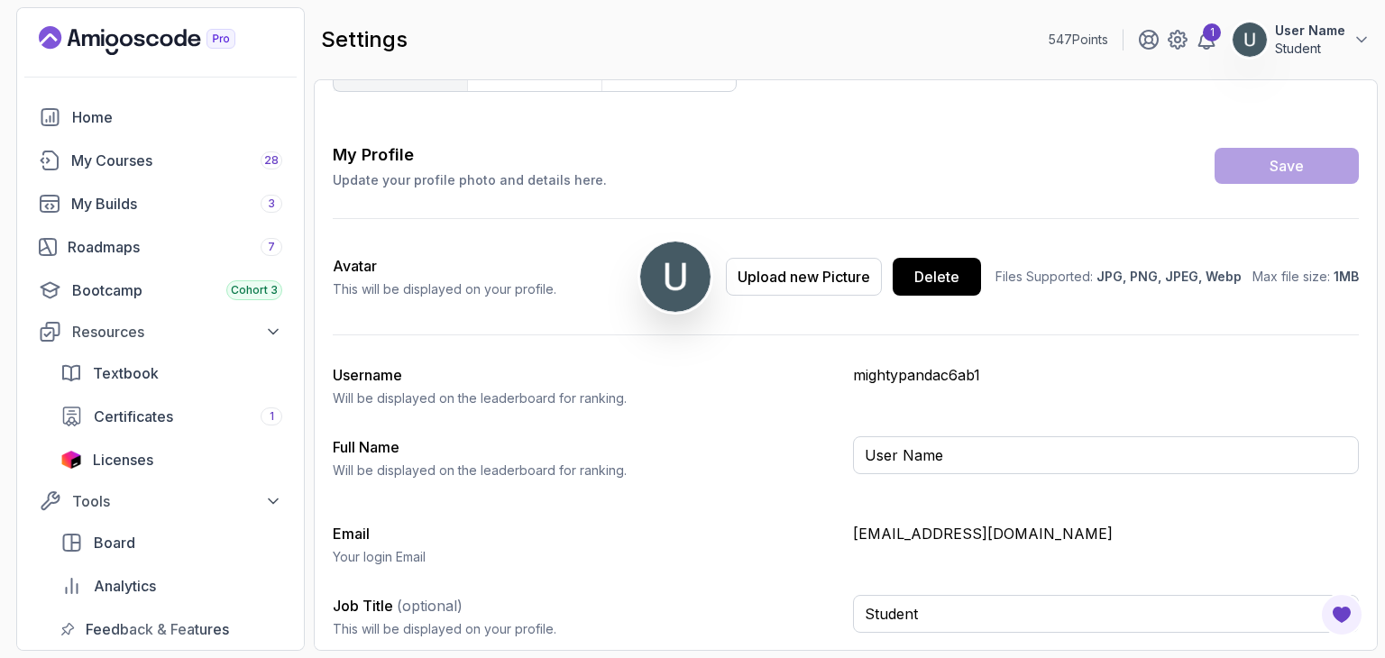
click at [910, 531] on p "generaloabf@gmail.com" at bounding box center [1106, 534] width 506 height 22
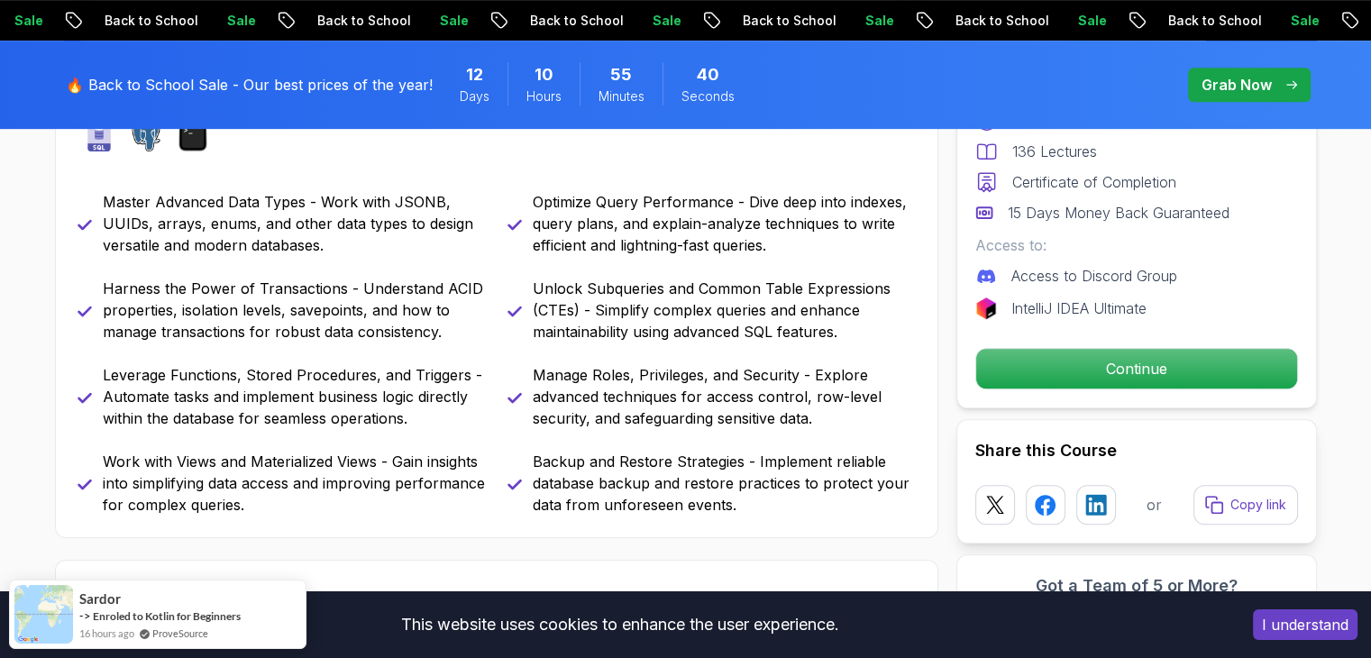
scroll to position [860, 0]
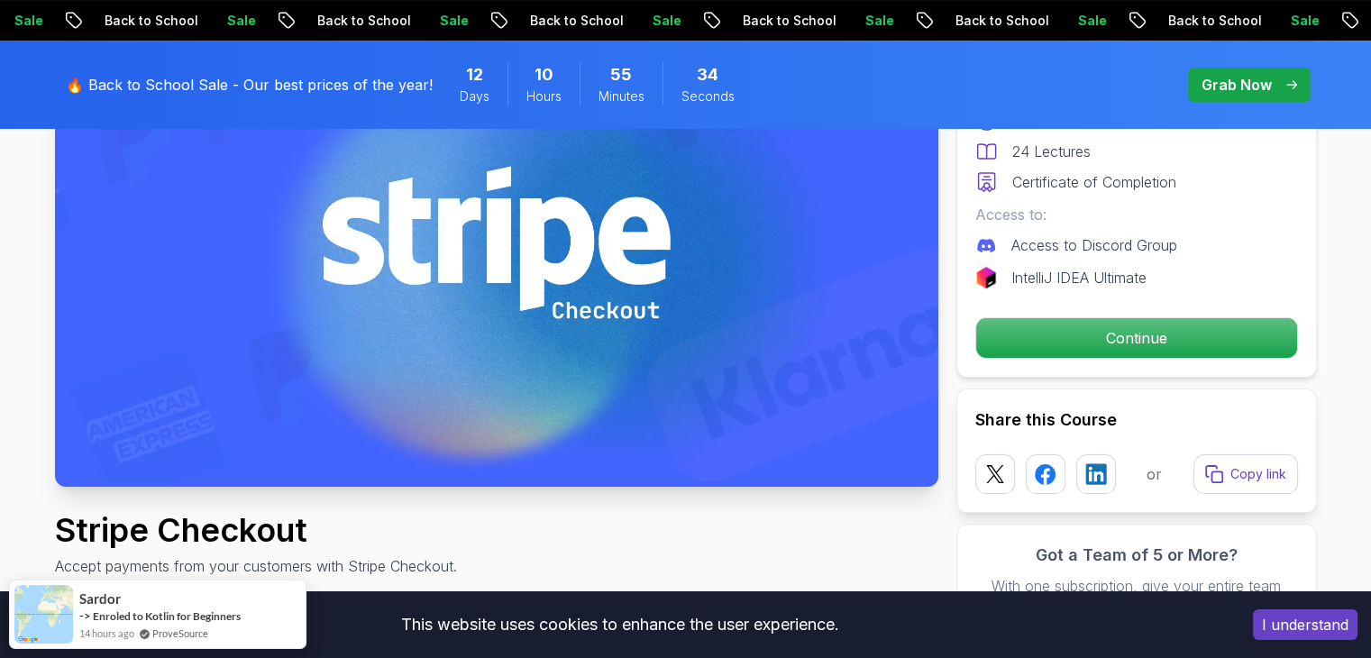
scroll to position [268, 0]
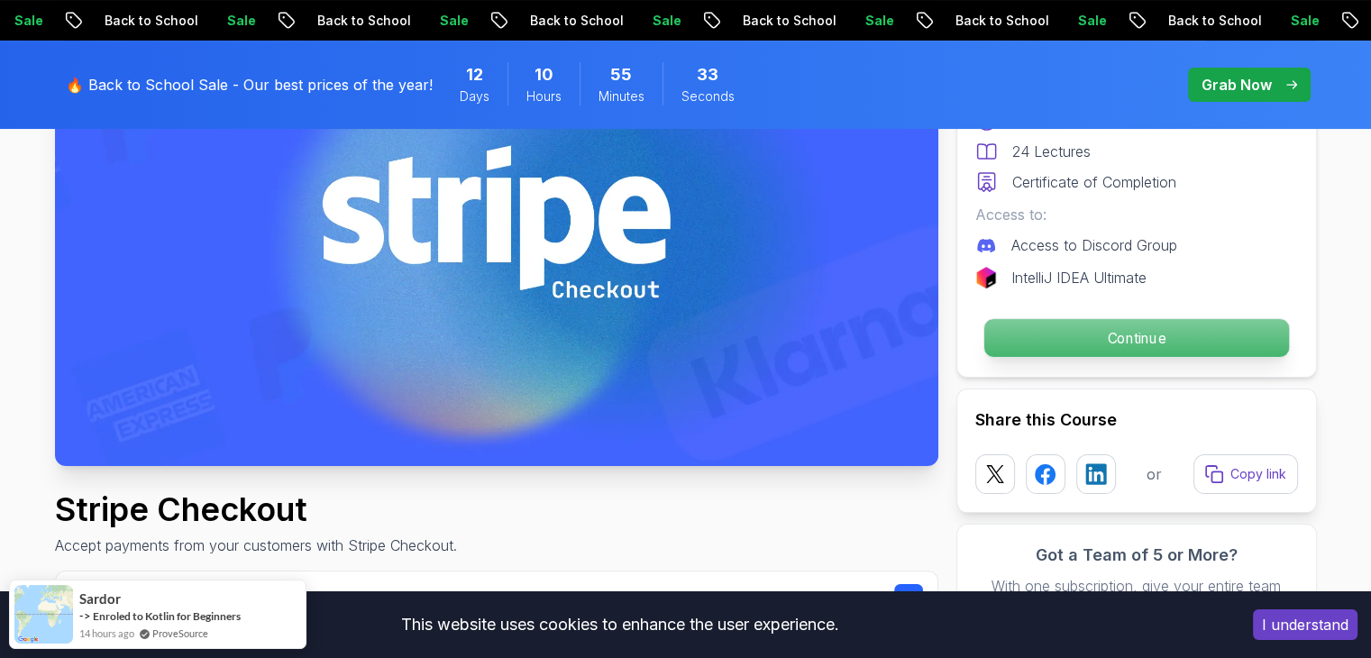
click at [1078, 342] on p "Continue" at bounding box center [1136, 338] width 305 height 38
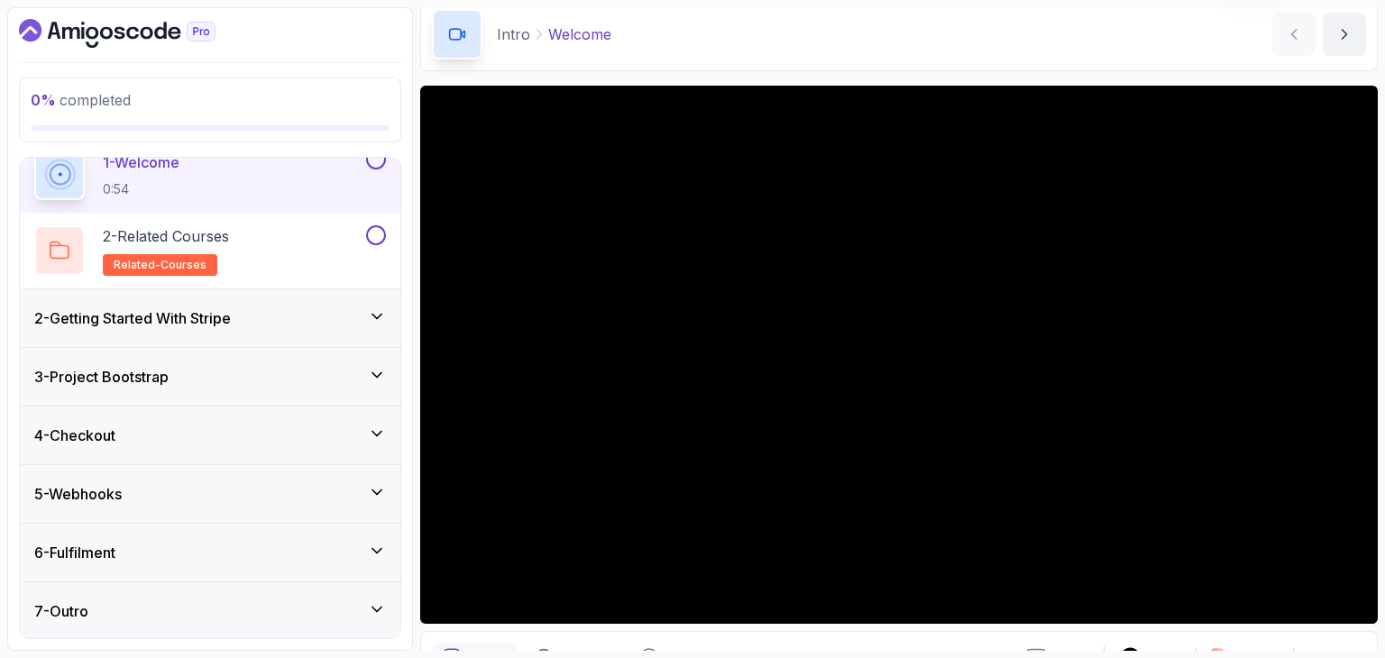
scroll to position [76, 0]
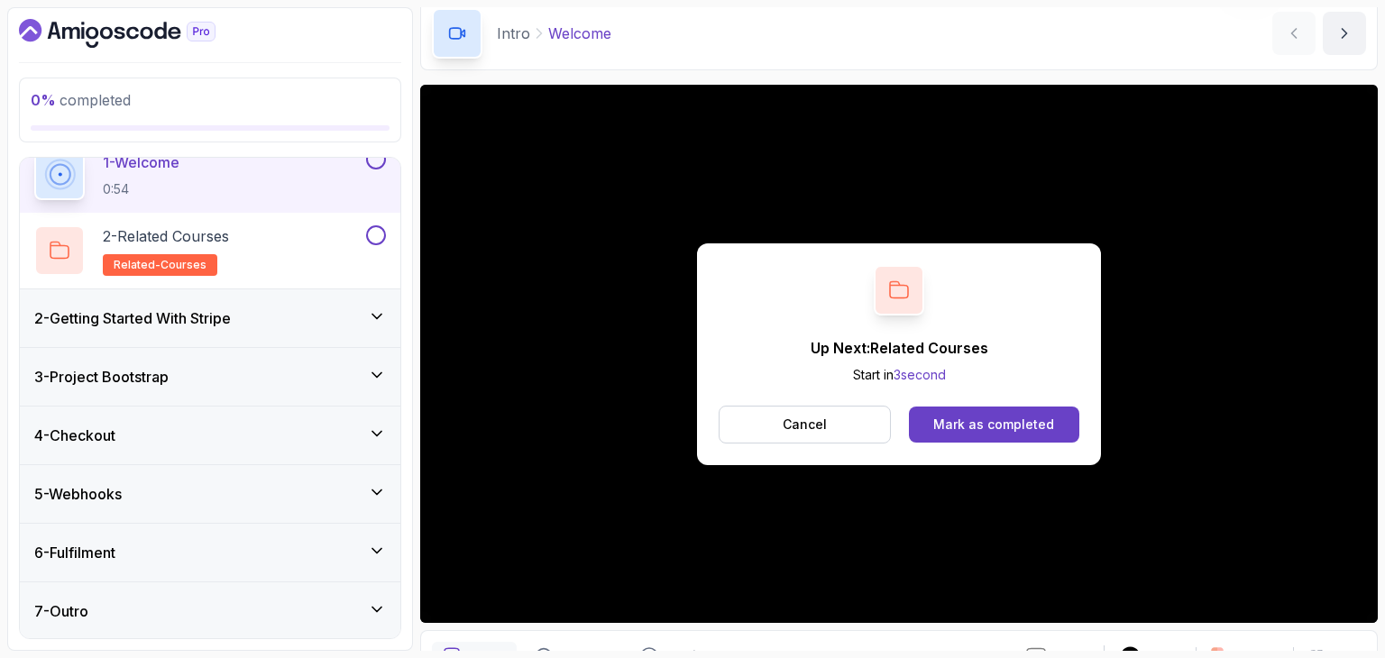
click at [990, 444] on div "Up Next: Related Courses Start in 3 second Cancel Mark as completed" at bounding box center [899, 354] width 404 height 222
click at [989, 433] on div "Mark as completed" at bounding box center [993, 425] width 121 height 18
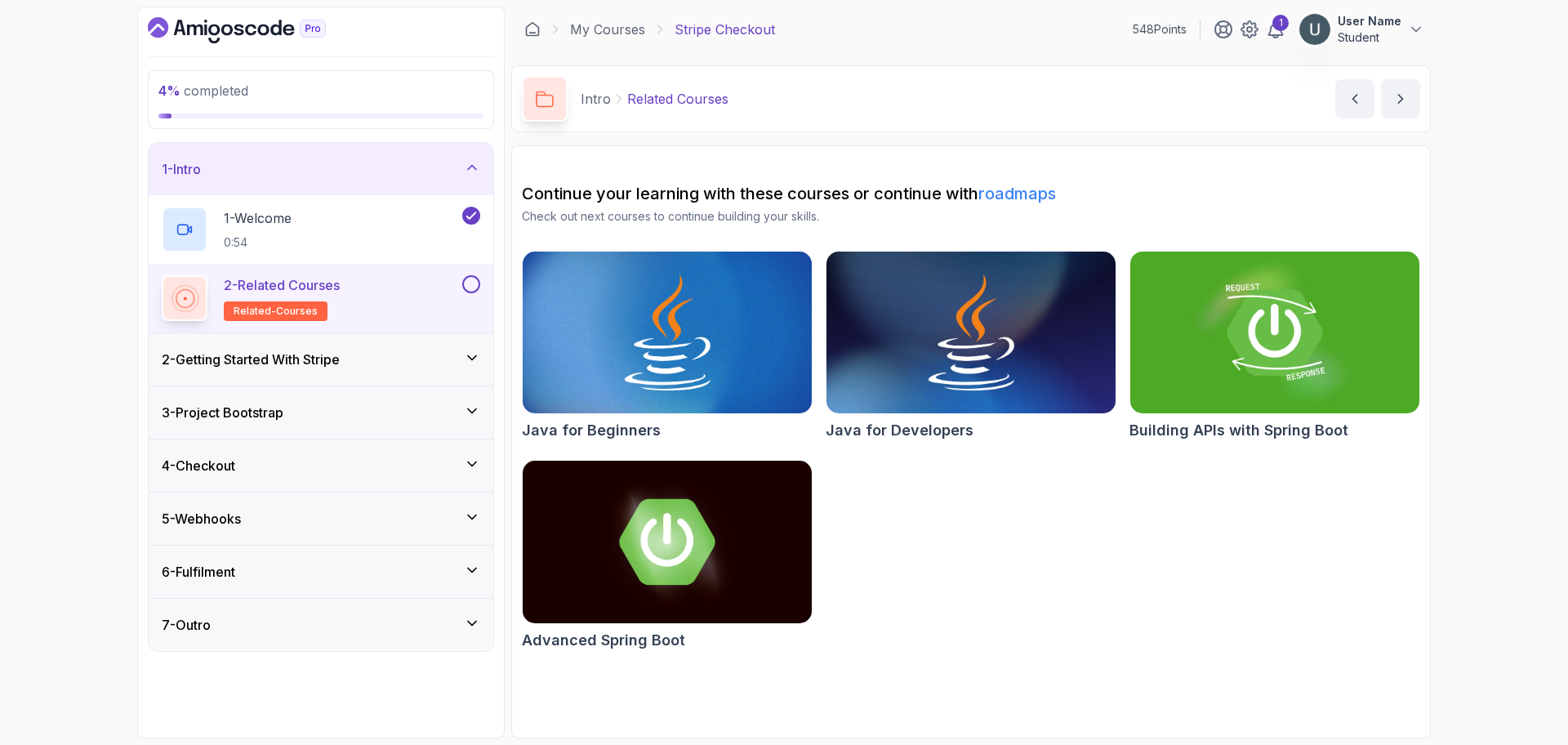
click at [1242, 120] on div "Intro Related Courses Related Courses by nelson" at bounding box center [970, 99] width 919 height 67
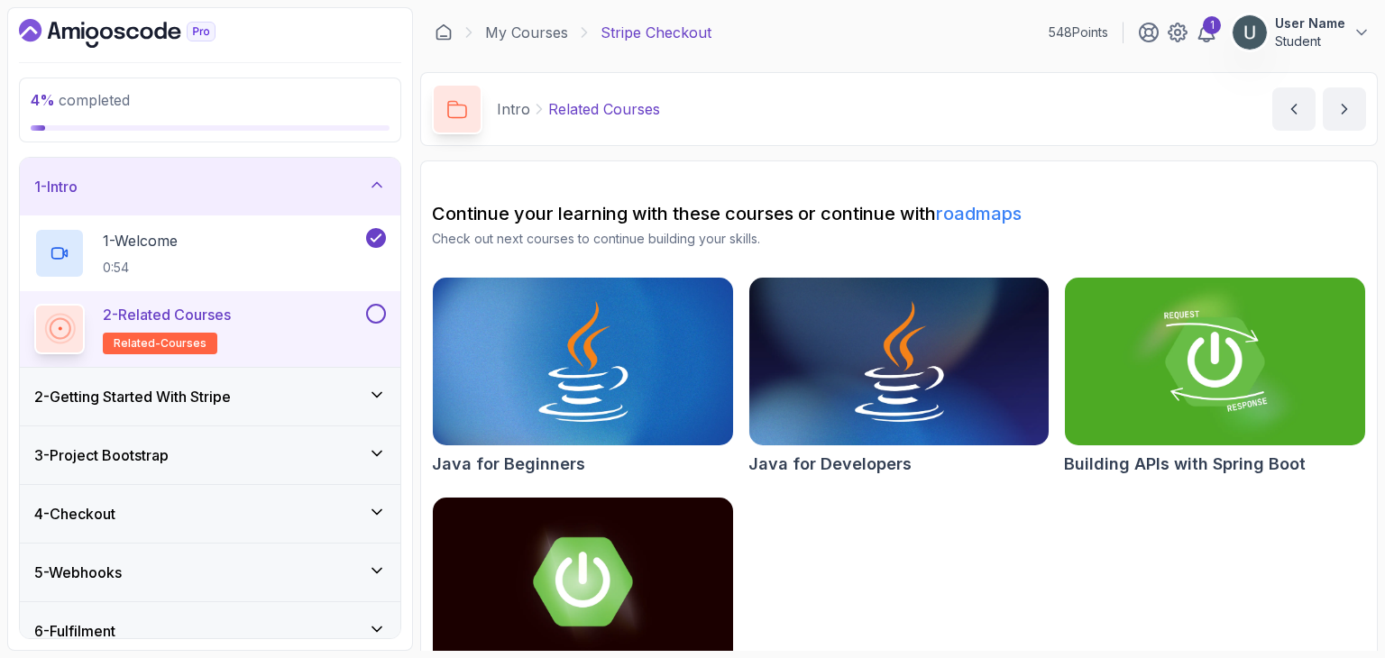
click at [377, 314] on button at bounding box center [376, 314] width 20 height 20
click at [338, 381] on div "2 - Getting Started With Stripe" at bounding box center [210, 397] width 381 height 58
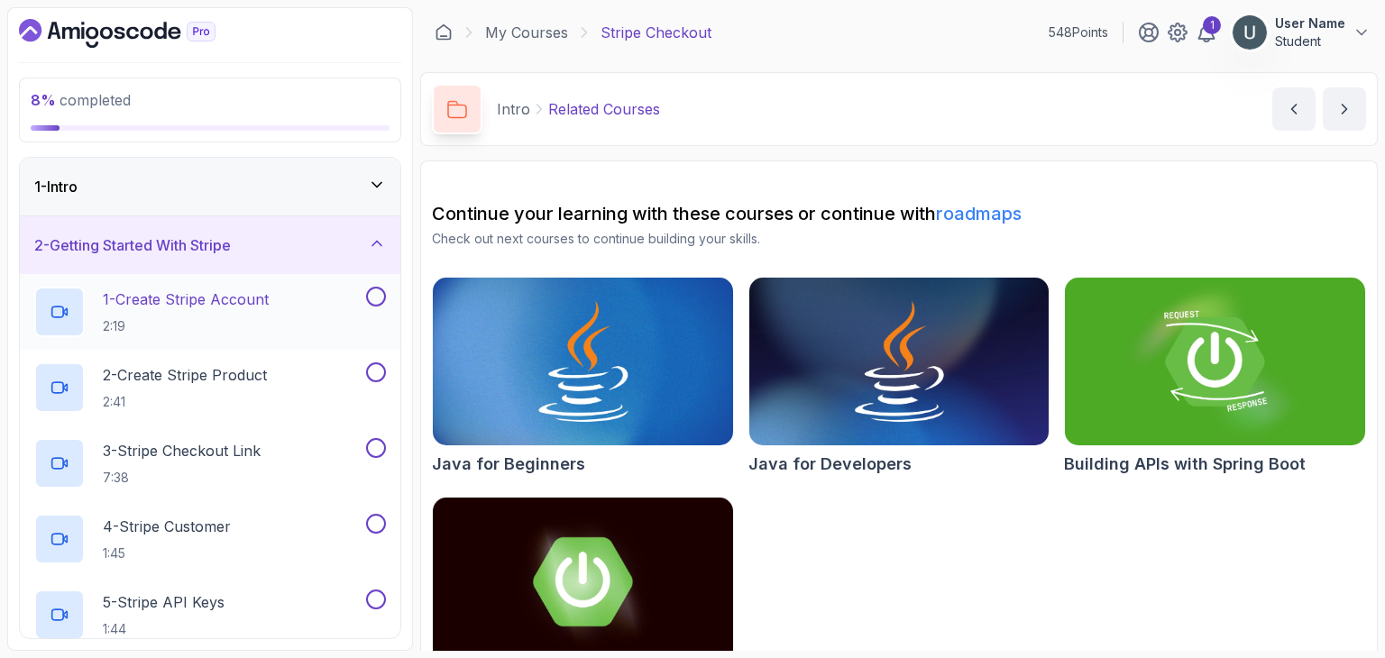
click at [292, 293] on div "1 - Create Stripe Account 2:19" at bounding box center [198, 312] width 328 height 50
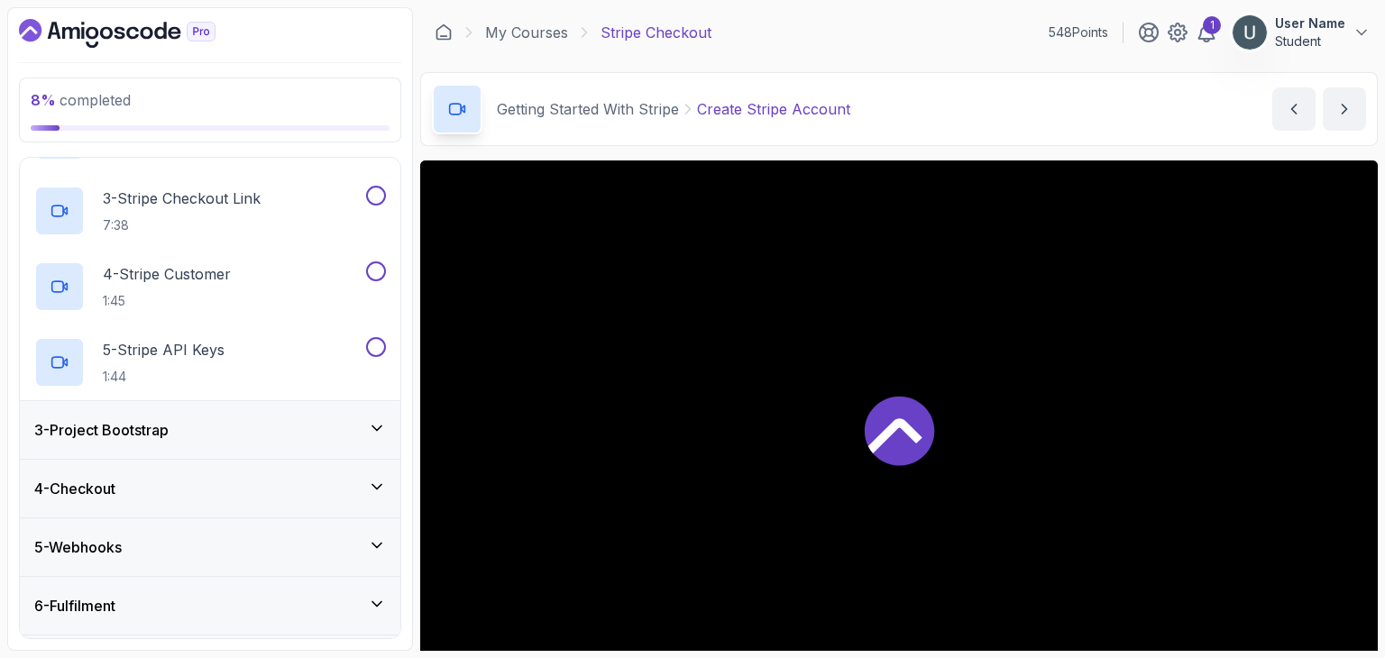
scroll to position [305, 0]
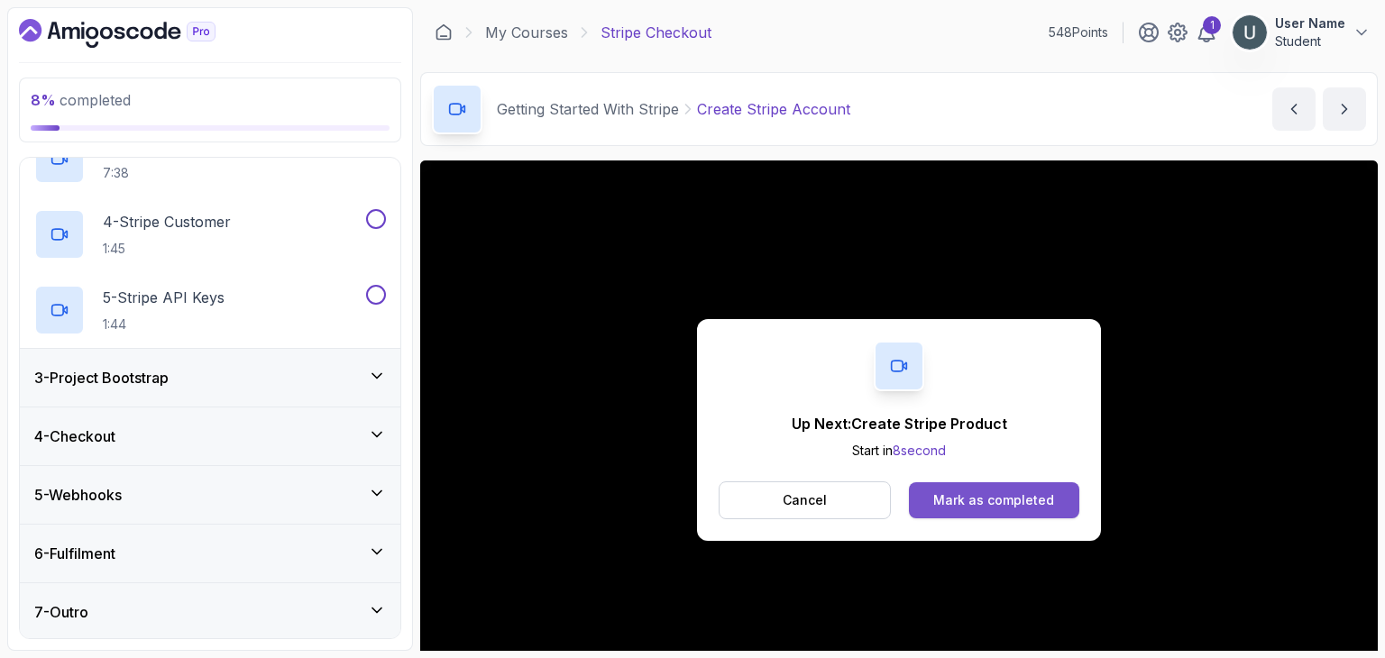
click at [1017, 513] on button "Mark as completed" at bounding box center [994, 500] width 170 height 36
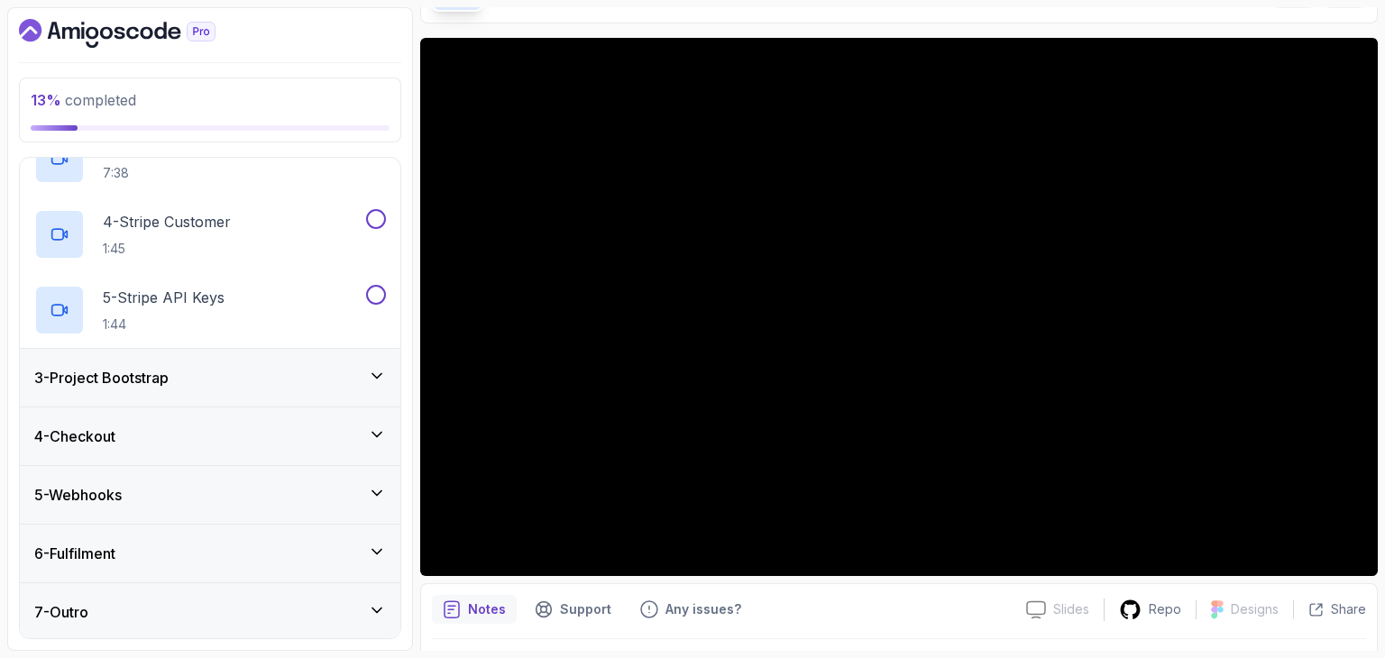
scroll to position [126, 0]
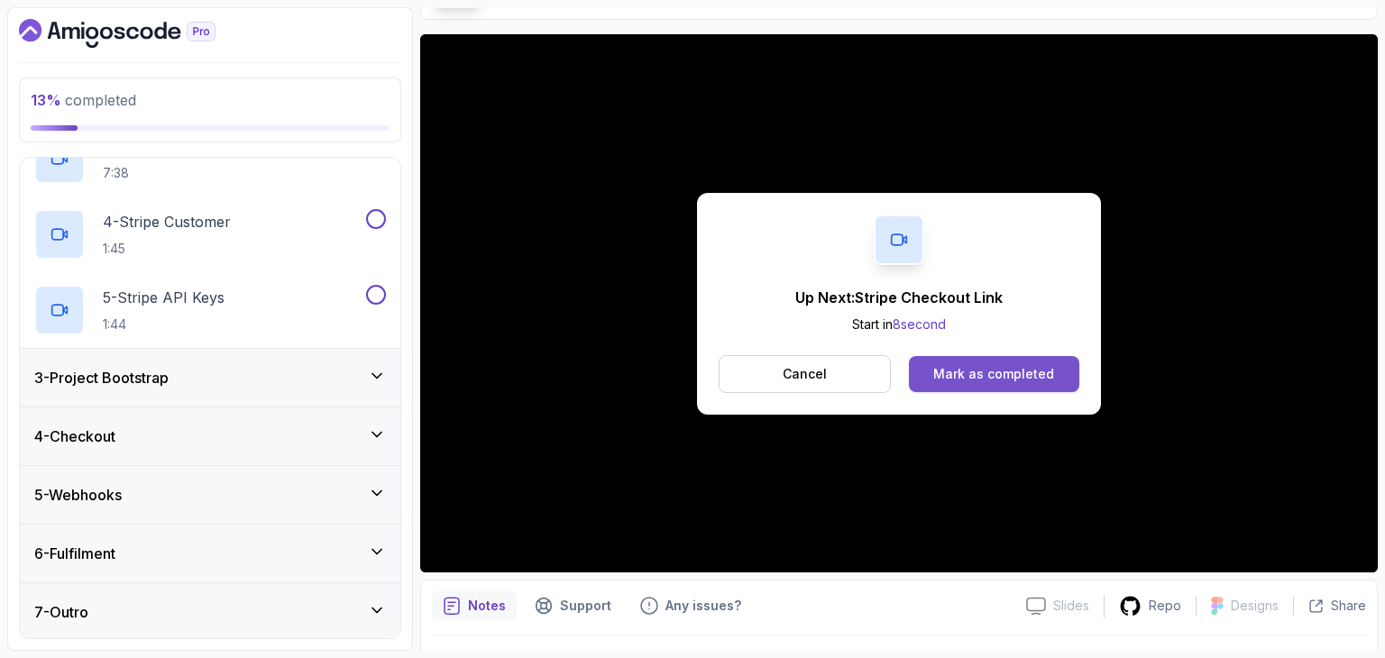
click at [991, 371] on div "Mark as completed" at bounding box center [993, 374] width 121 height 18
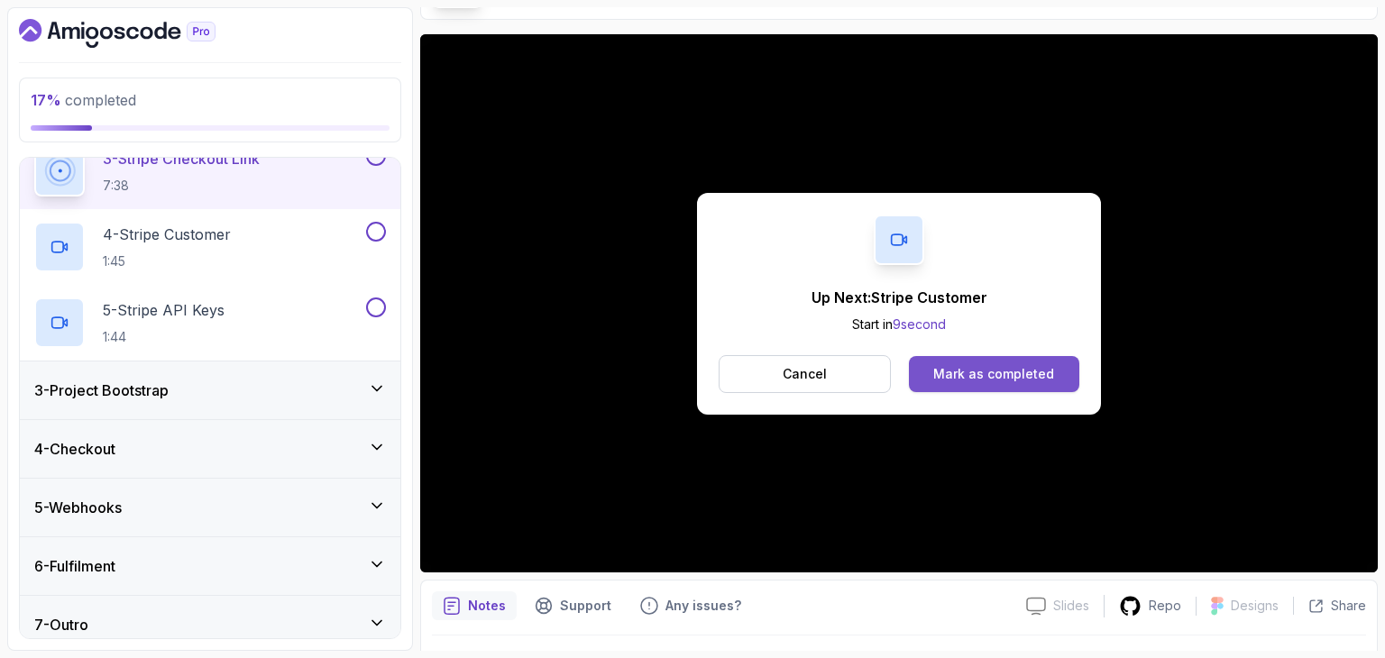
click at [1031, 379] on div "Mark as completed" at bounding box center [993, 374] width 121 height 18
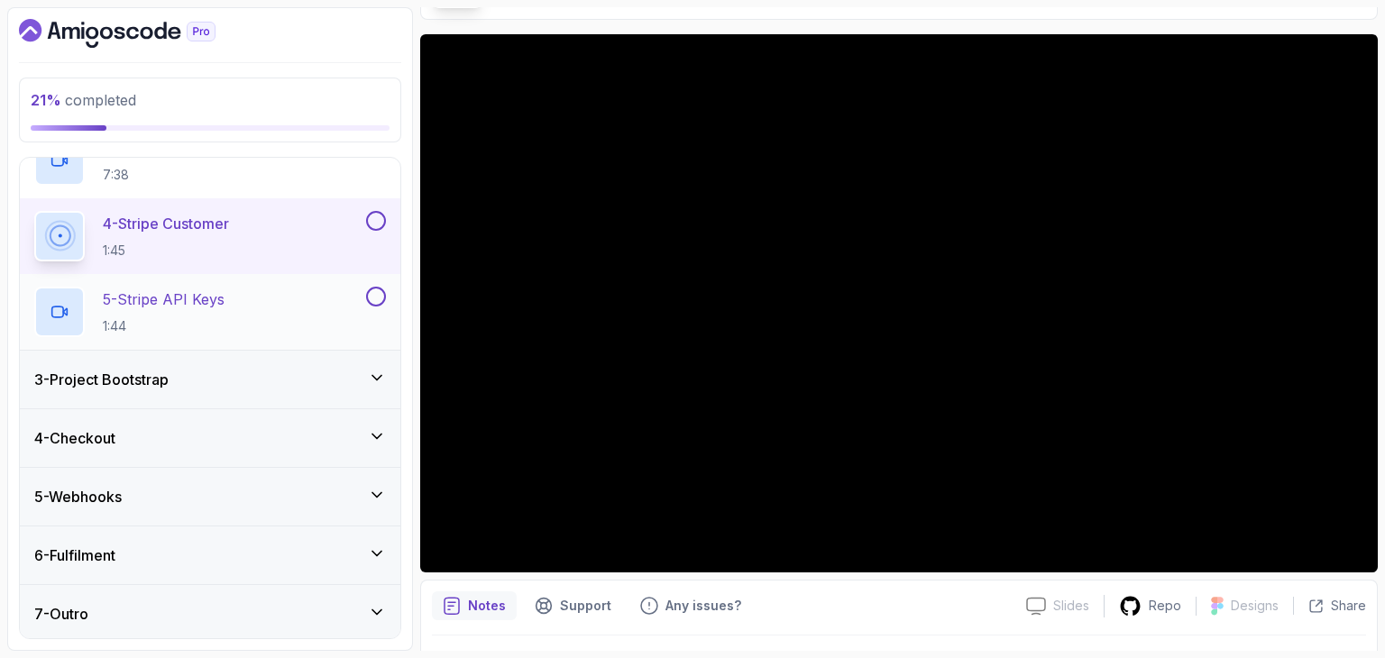
scroll to position [305, 0]
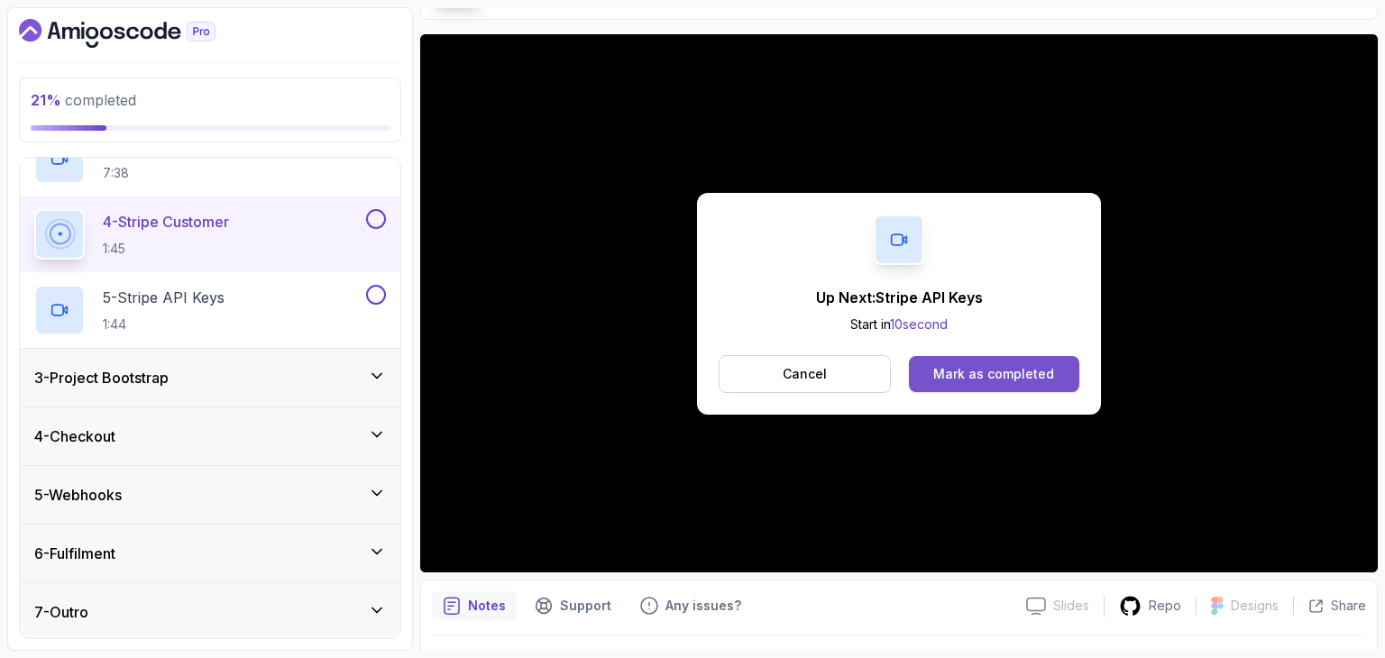
click at [1044, 368] on div "Mark as completed" at bounding box center [993, 374] width 121 height 18
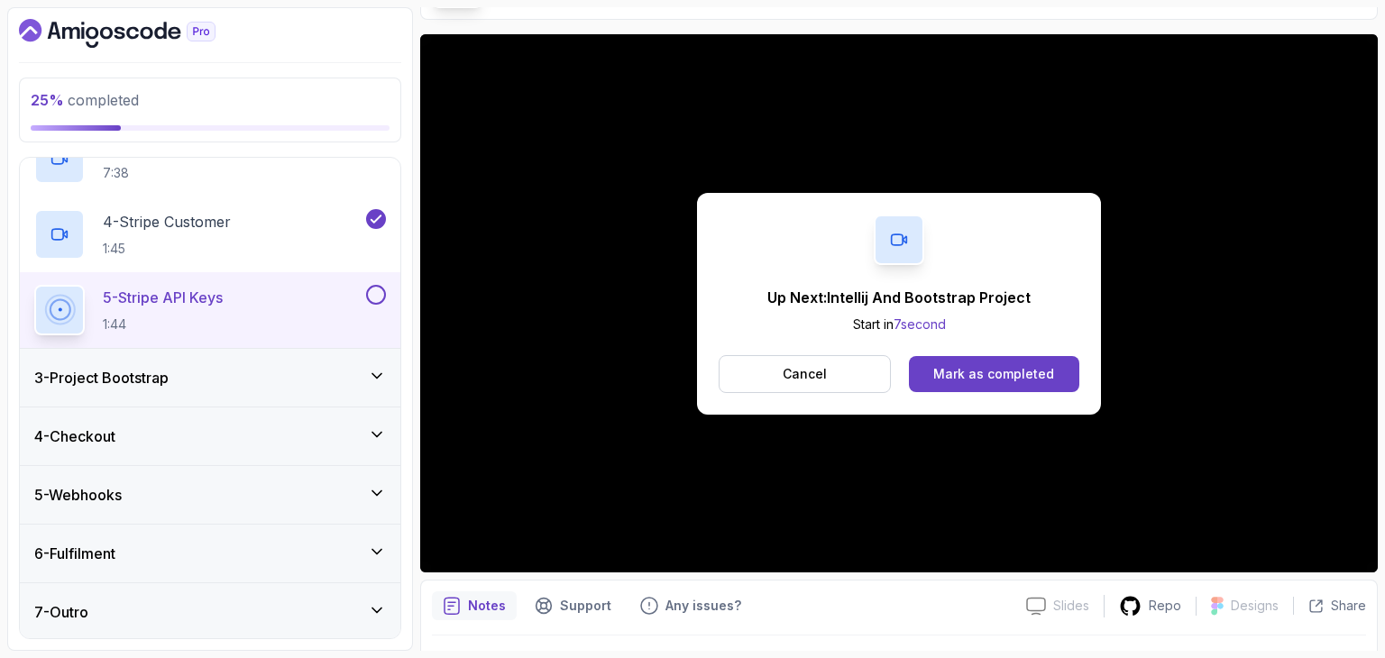
drag, startPoint x: 1031, startPoint y: 398, endPoint x: 963, endPoint y: 318, distance: 104.3
click at [963, 318] on div "Up Next: Intellij And Bootstrap Project Start in 7 second Cancel Mark as comple…" at bounding box center [899, 304] width 404 height 222
click at [968, 357] on button "Mark as completed" at bounding box center [994, 374] width 170 height 36
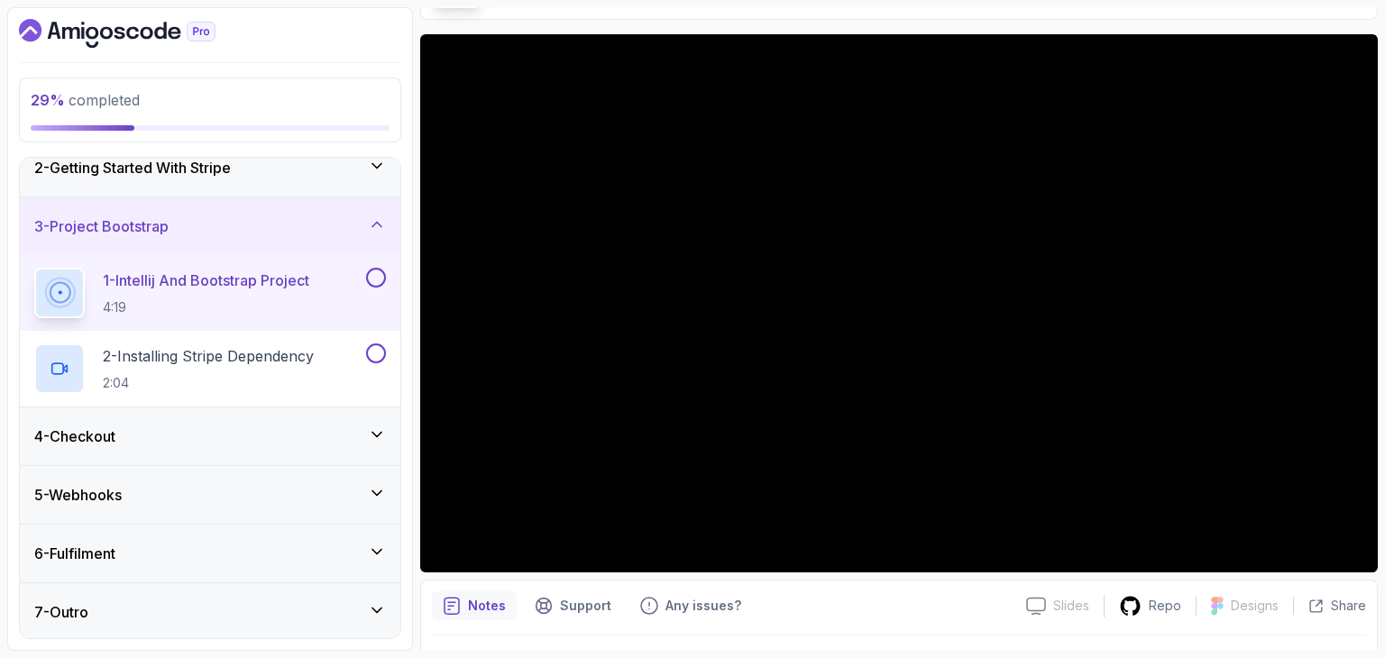
scroll to position [78, 0]
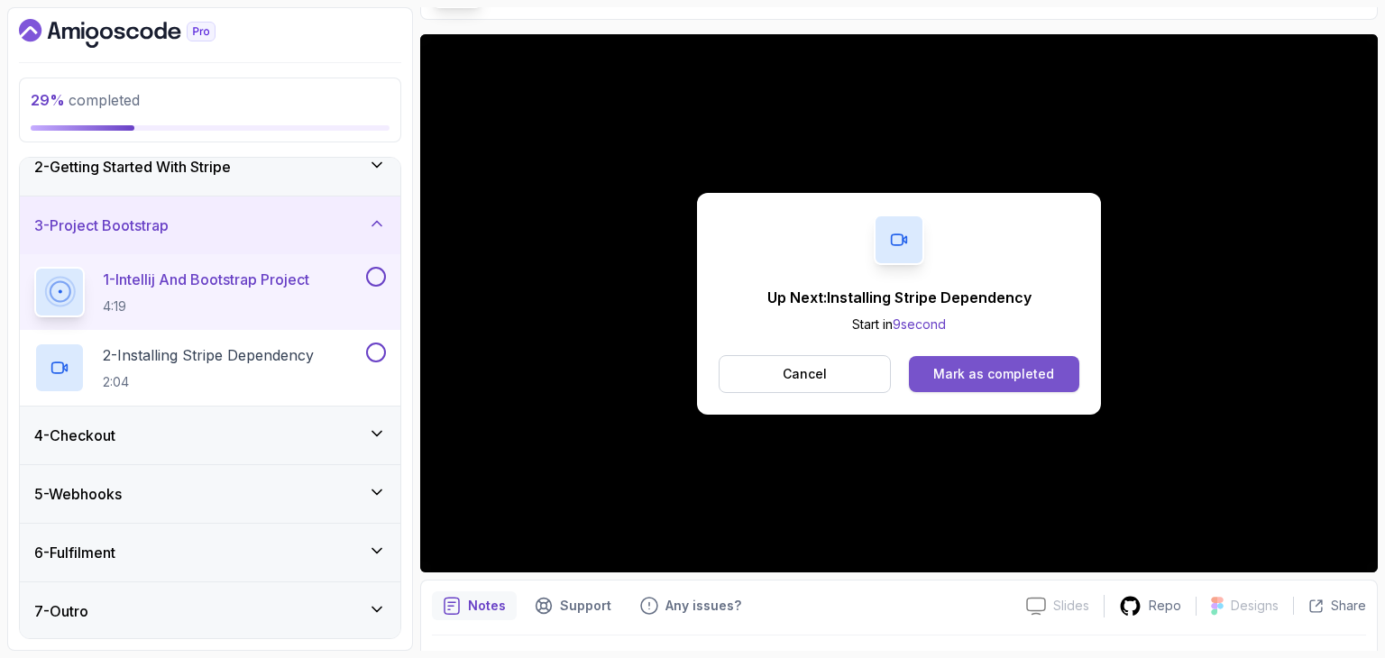
click at [999, 360] on button "Mark as completed" at bounding box center [994, 374] width 170 height 36
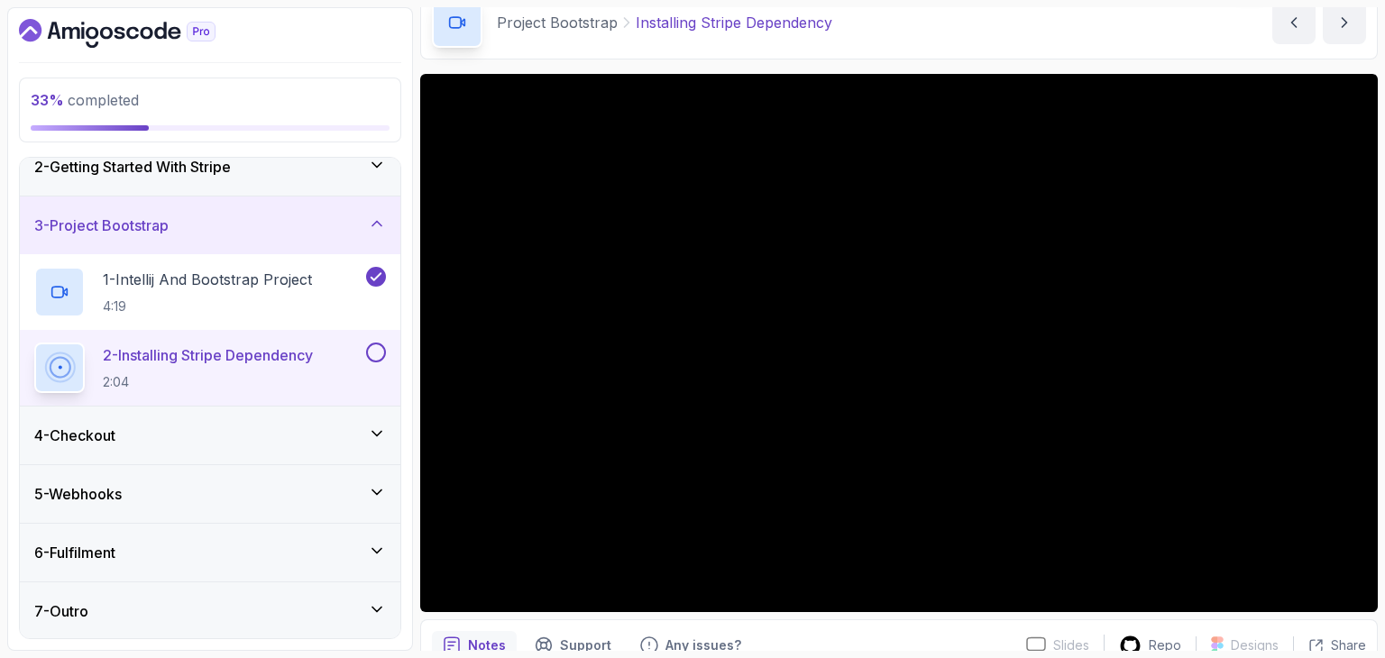
scroll to position [87, 0]
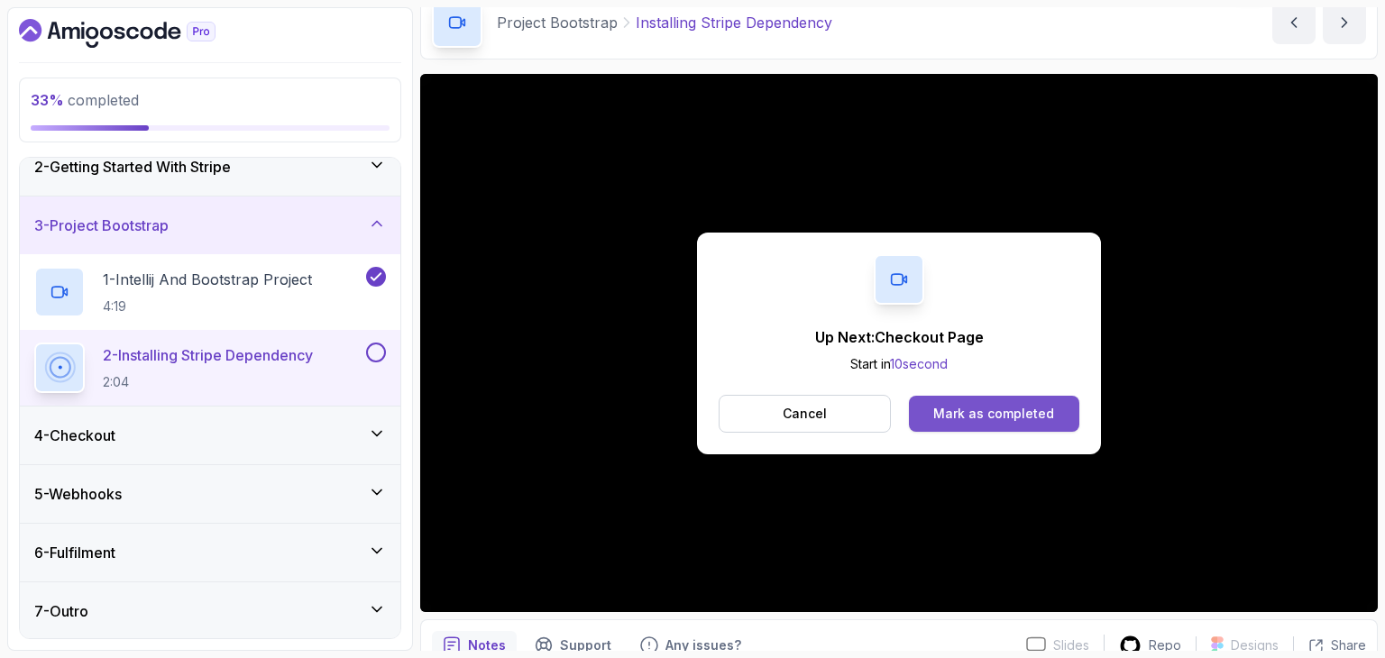
click at [973, 405] on div "Mark as completed" at bounding box center [993, 414] width 121 height 18
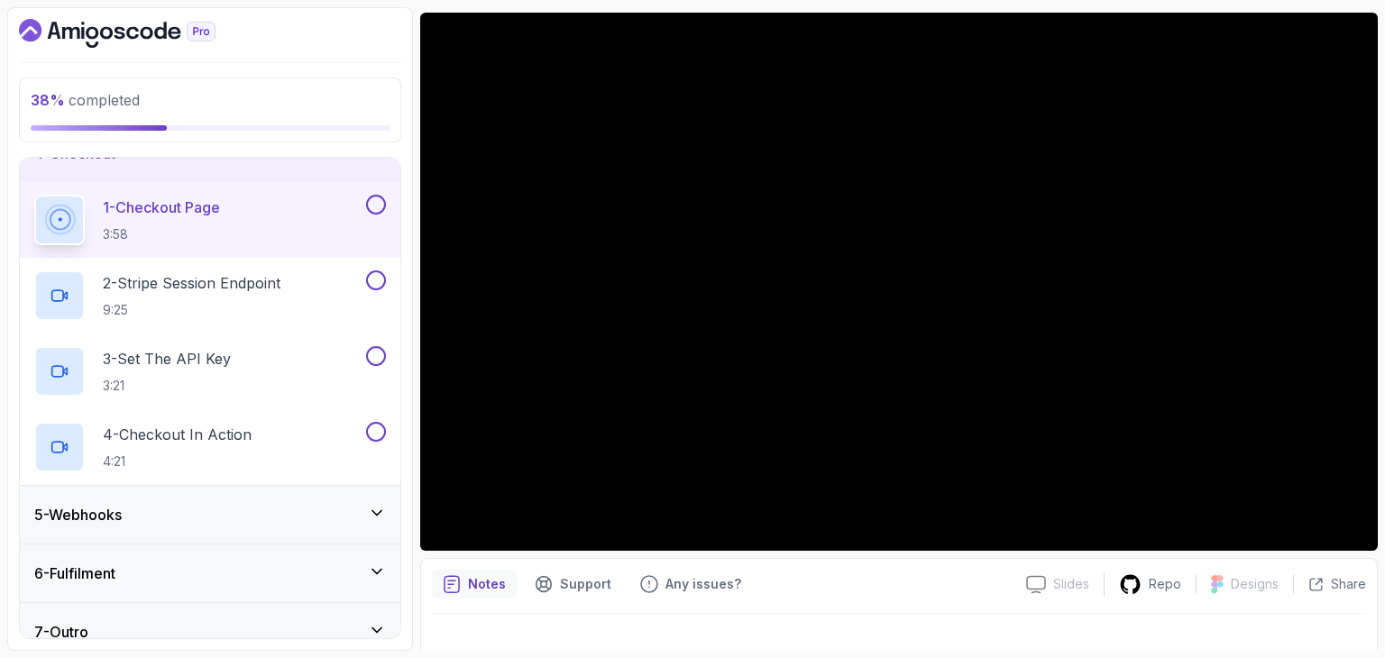
scroll to position [166, 0]
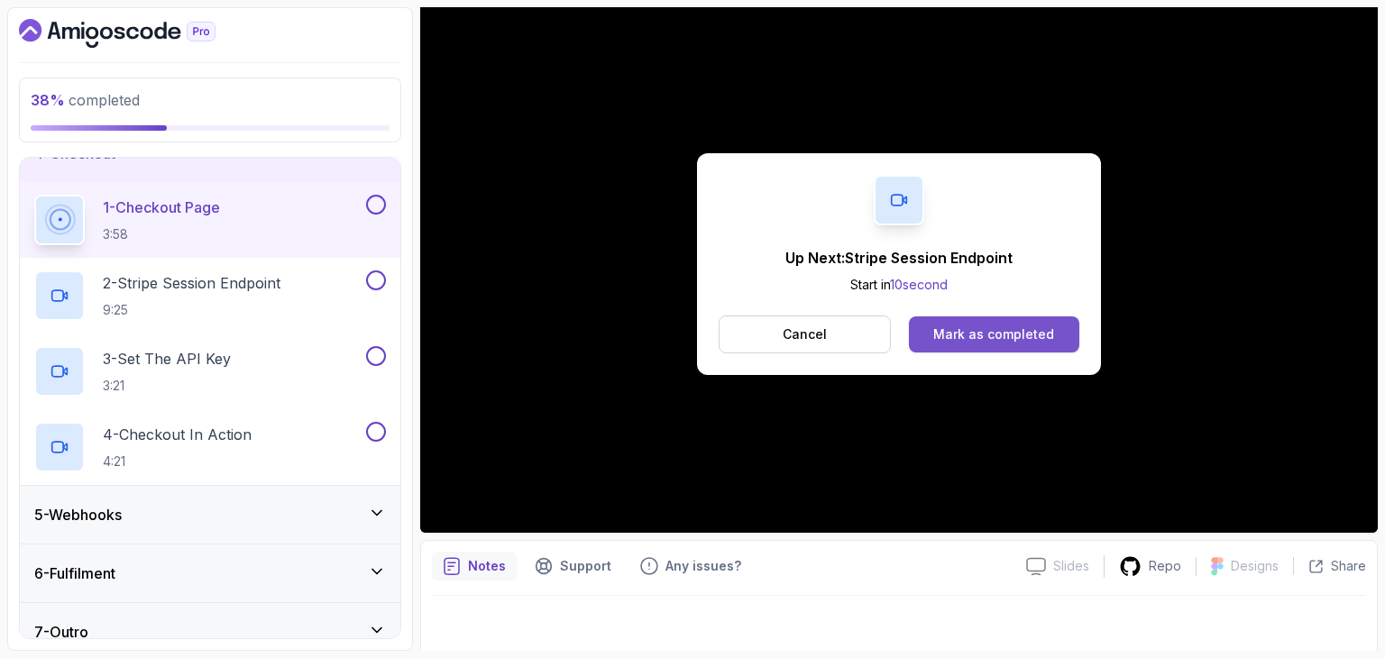
click at [1006, 334] on div "Mark as completed" at bounding box center [993, 335] width 121 height 18
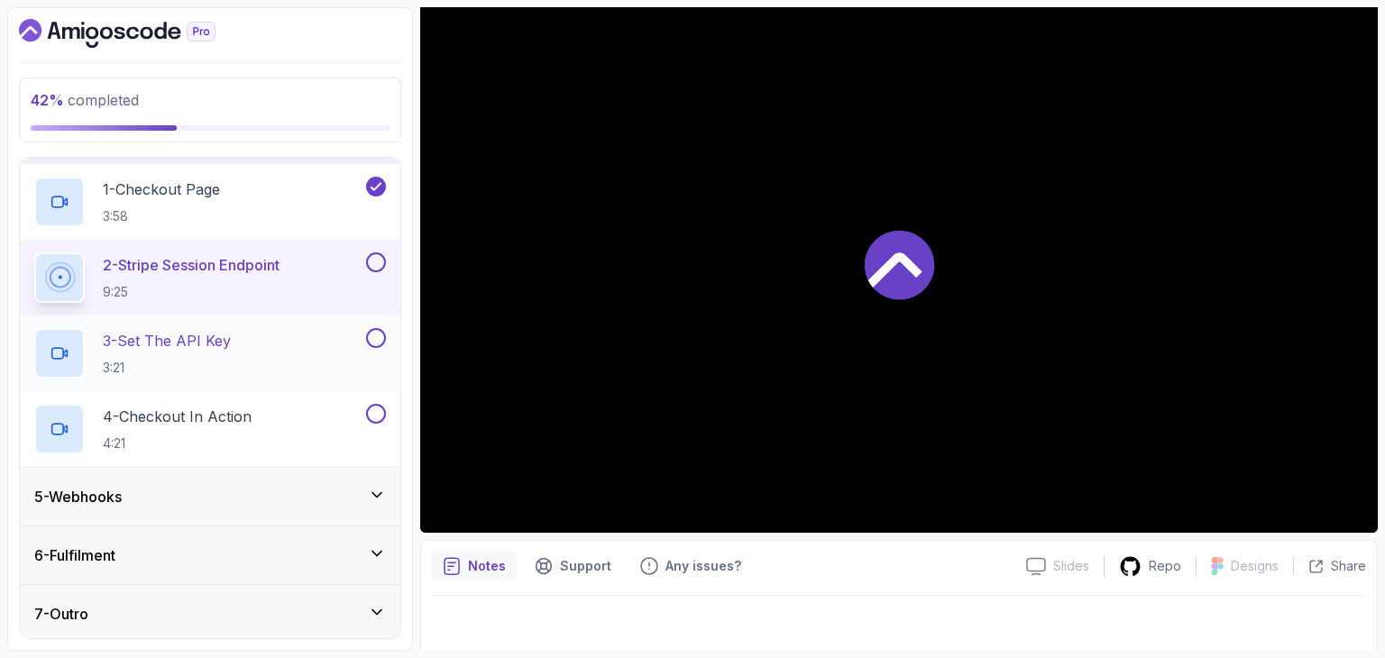
scroll to position [229, 0]
click at [204, 473] on div "5 - Webhooks" at bounding box center [210, 495] width 381 height 58
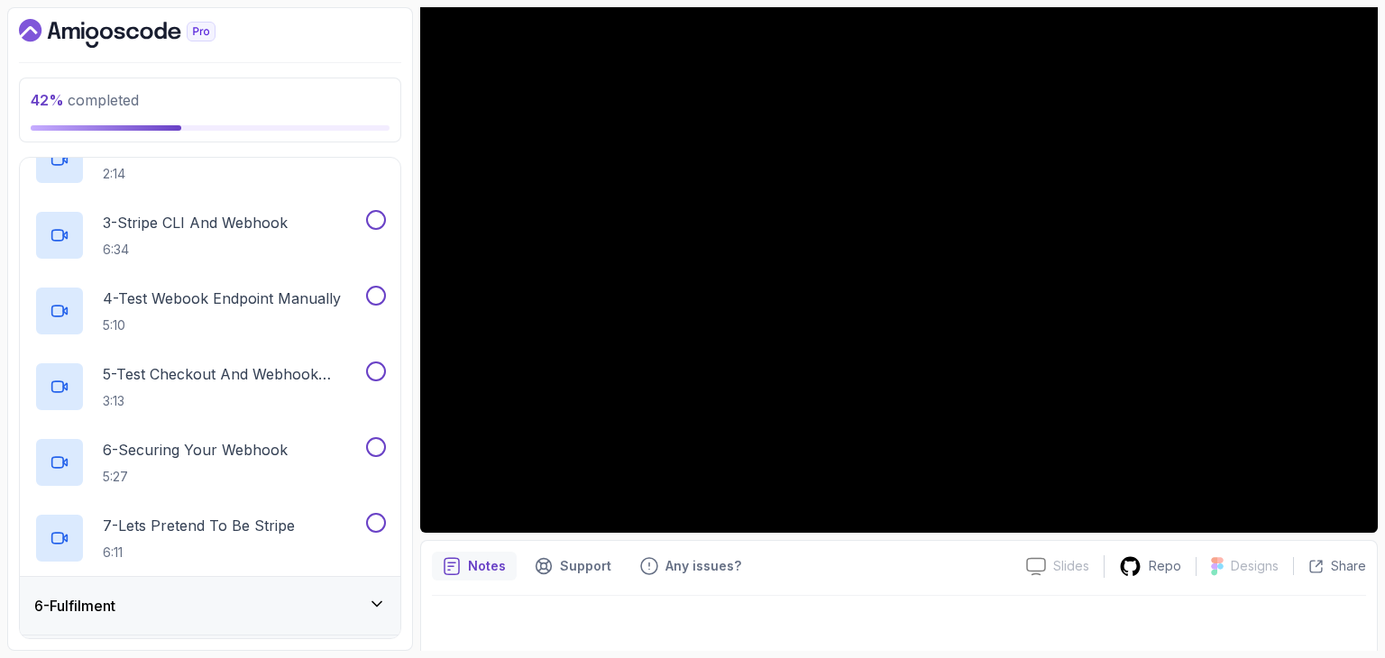
scroll to position [456, 0]
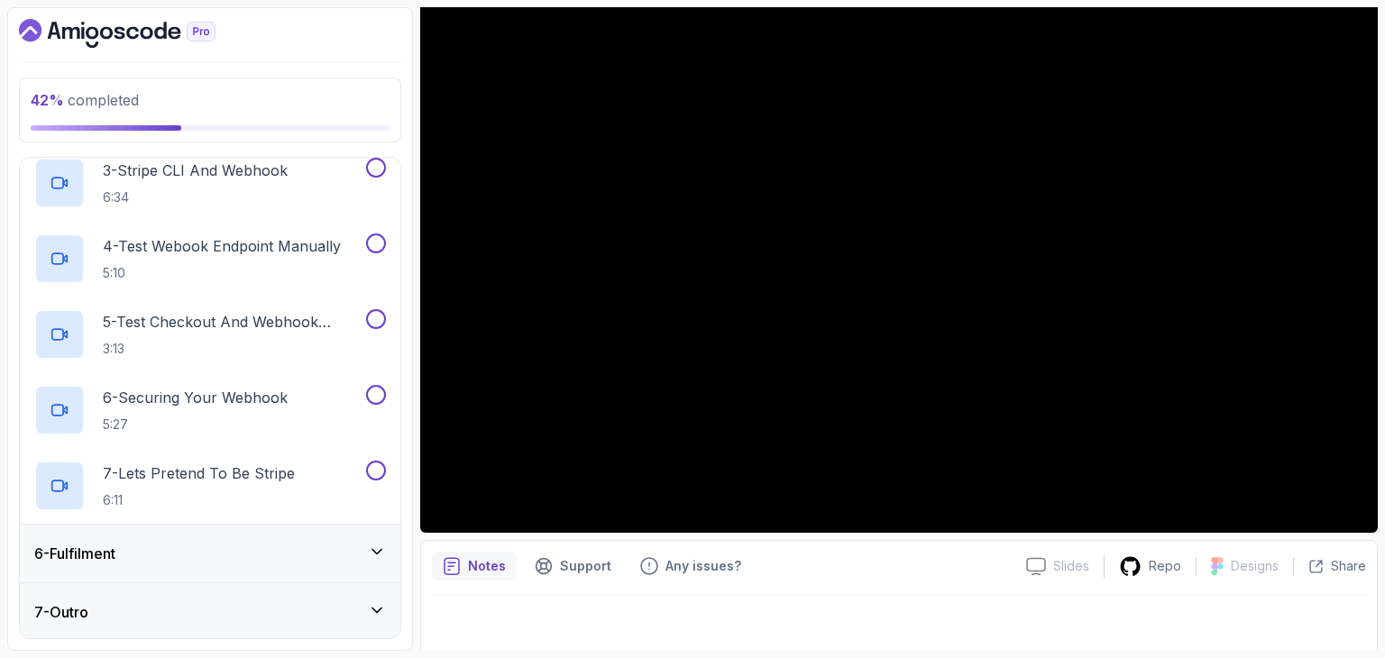
click at [186, 559] on div "6 - Fulfilment" at bounding box center [210, 554] width 352 height 22
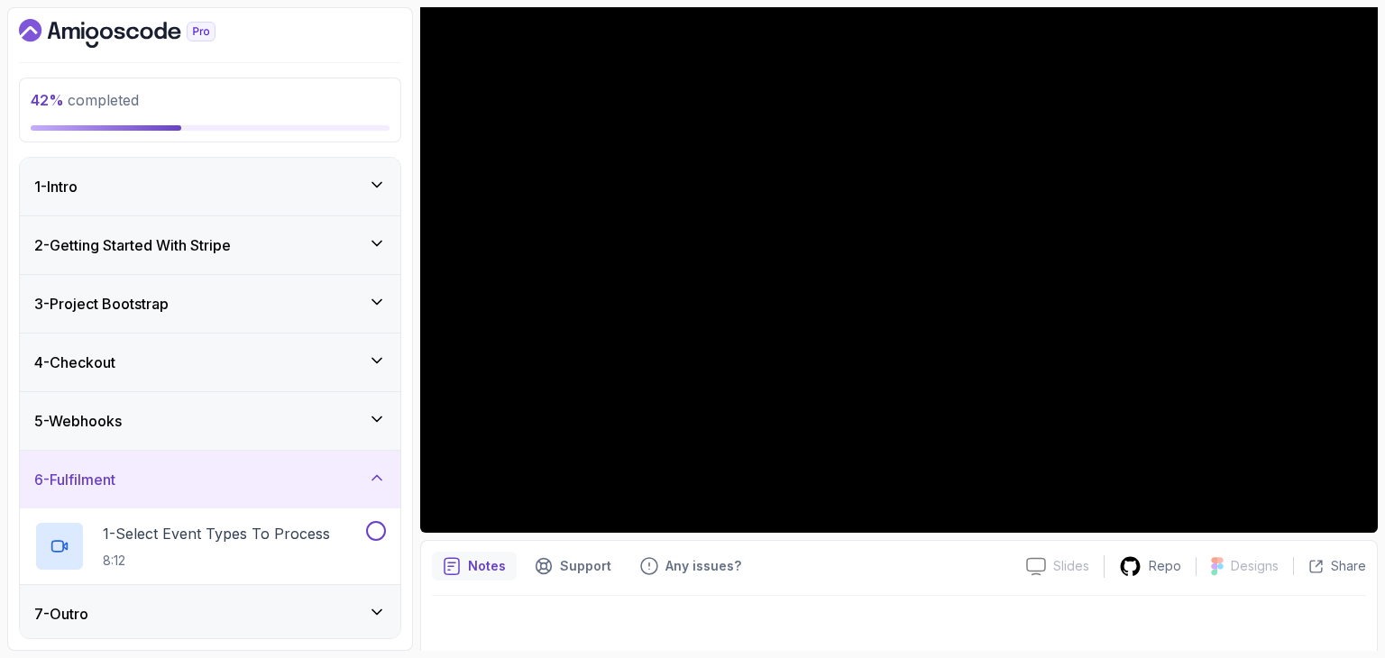
scroll to position [3, 0]
click at [159, 592] on div "7 - Outro" at bounding box center [210, 611] width 381 height 58
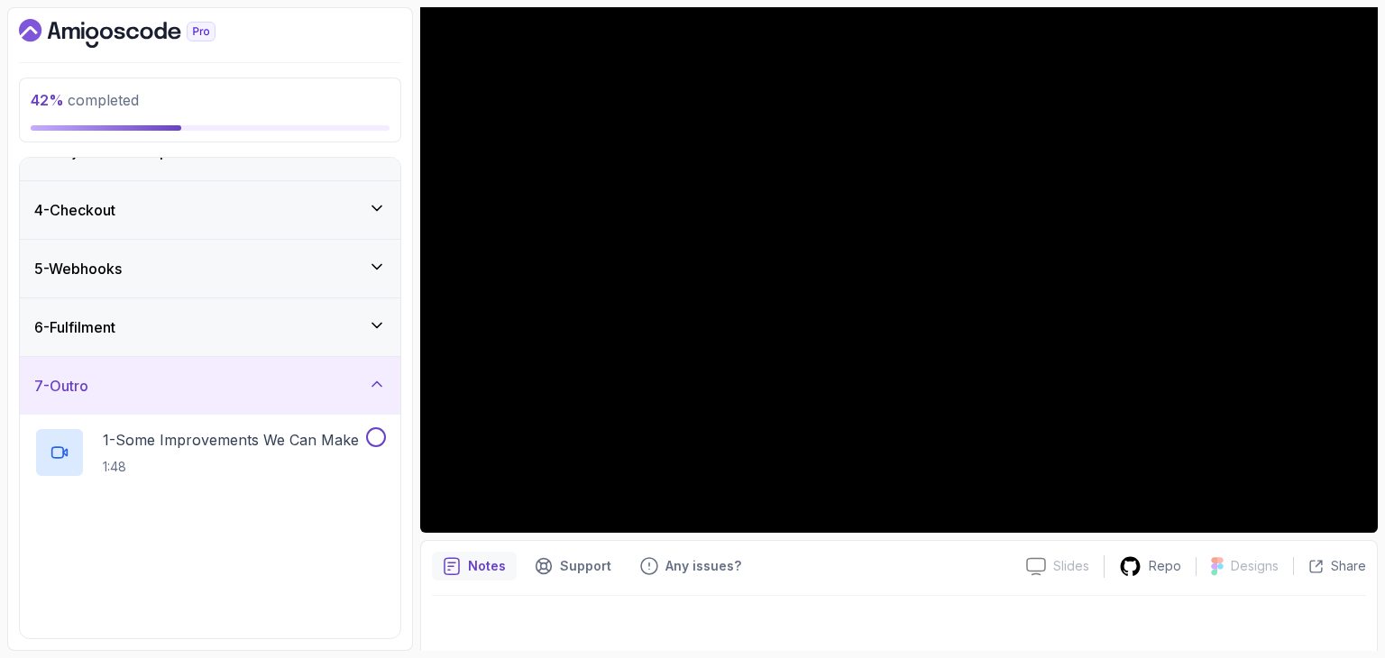
scroll to position [153, 0]
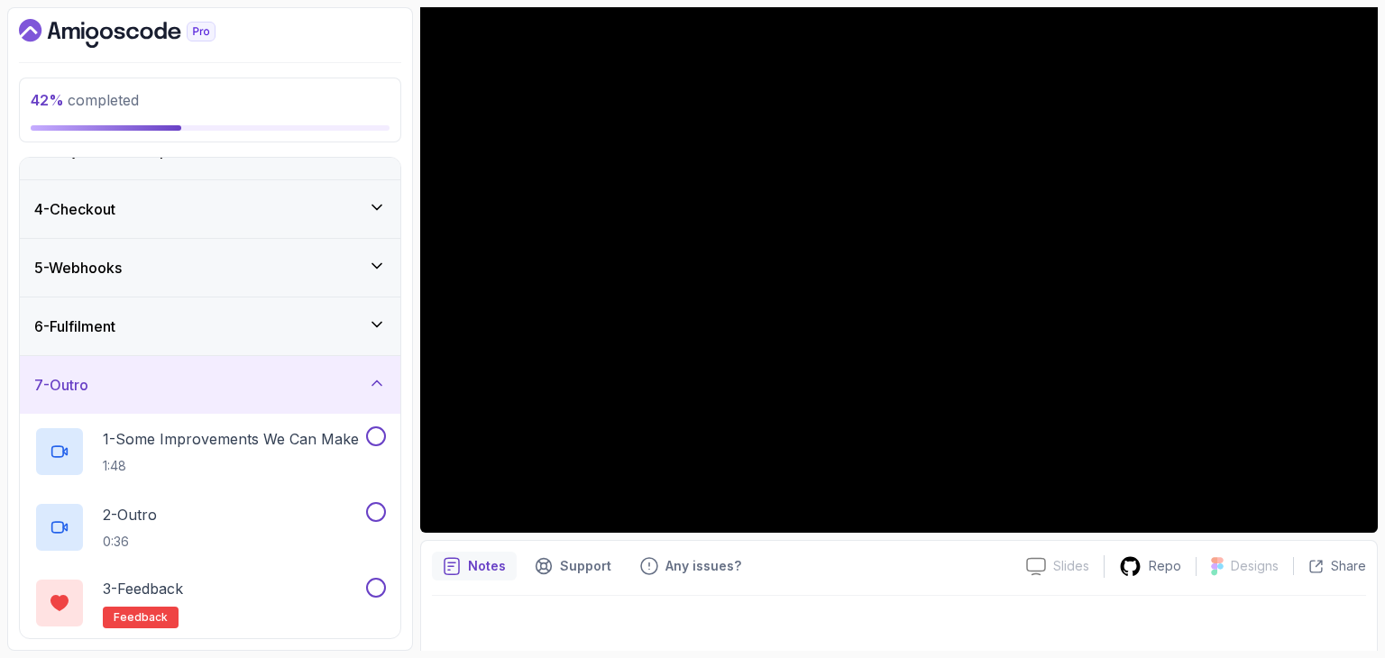
click at [164, 206] on div "4 - Checkout" at bounding box center [210, 209] width 352 height 22
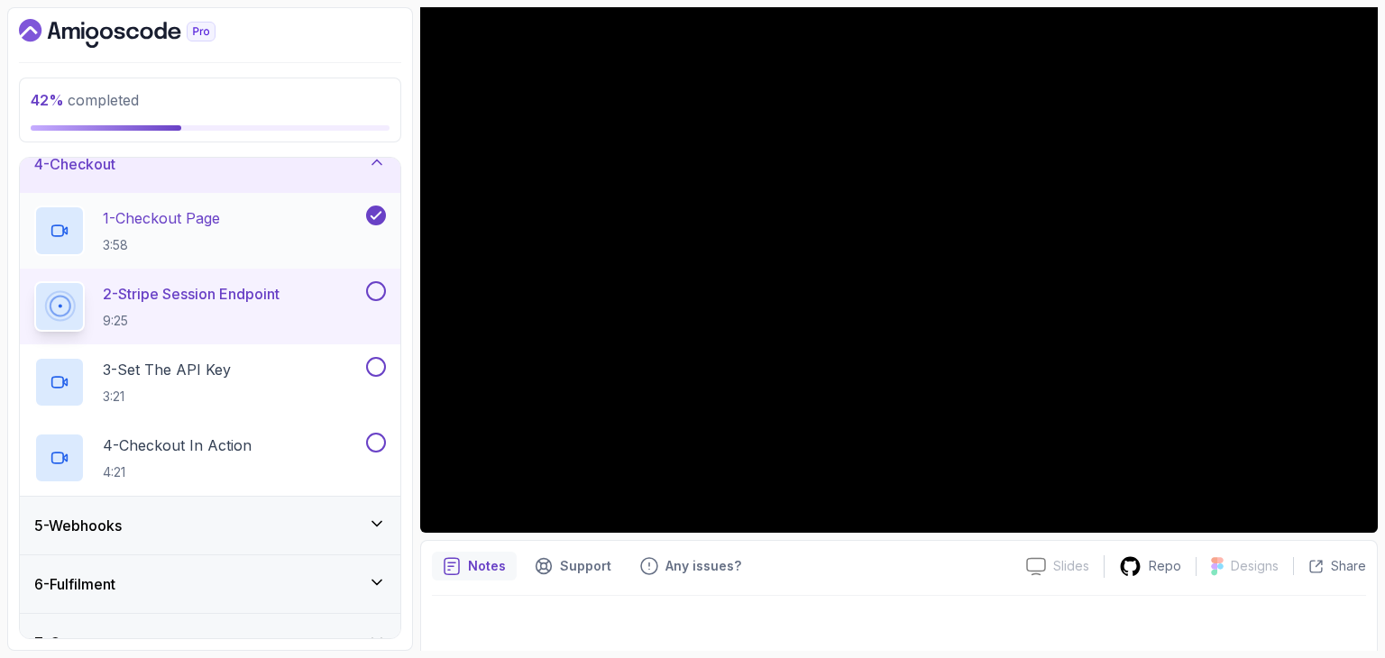
scroll to position [180, 0]
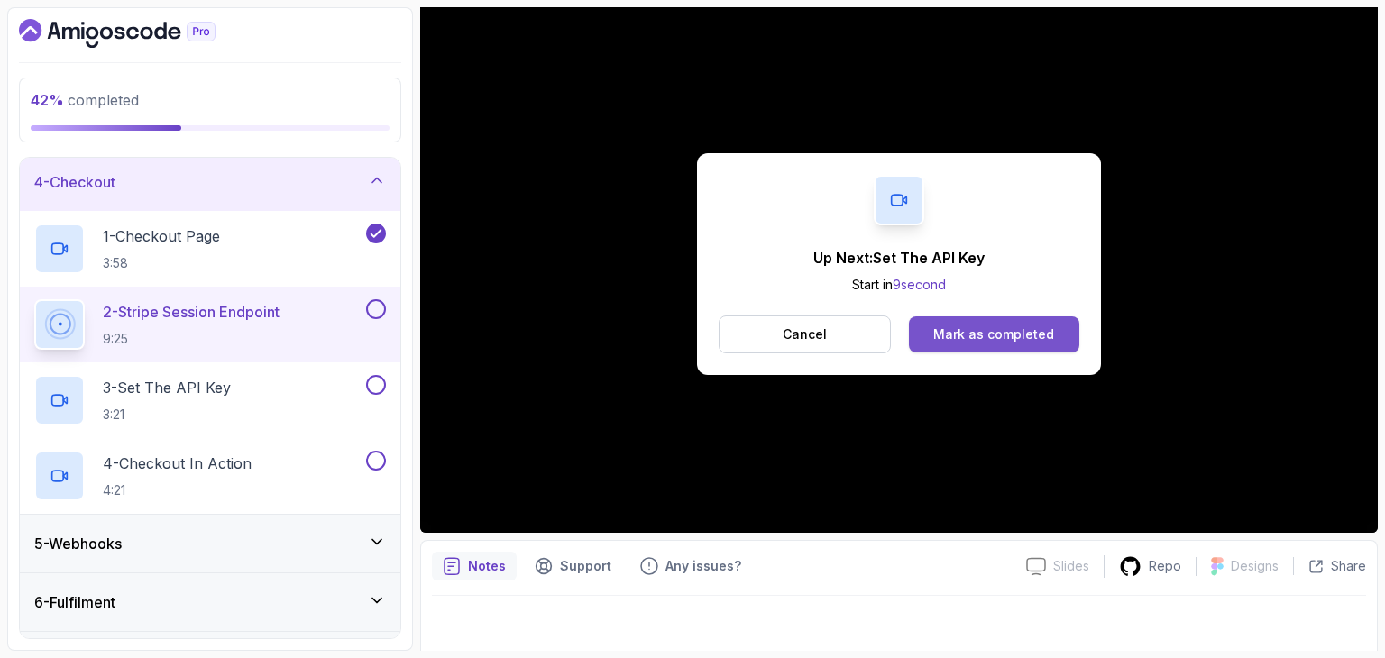
click at [959, 336] on div "Mark as completed" at bounding box center [993, 335] width 121 height 18
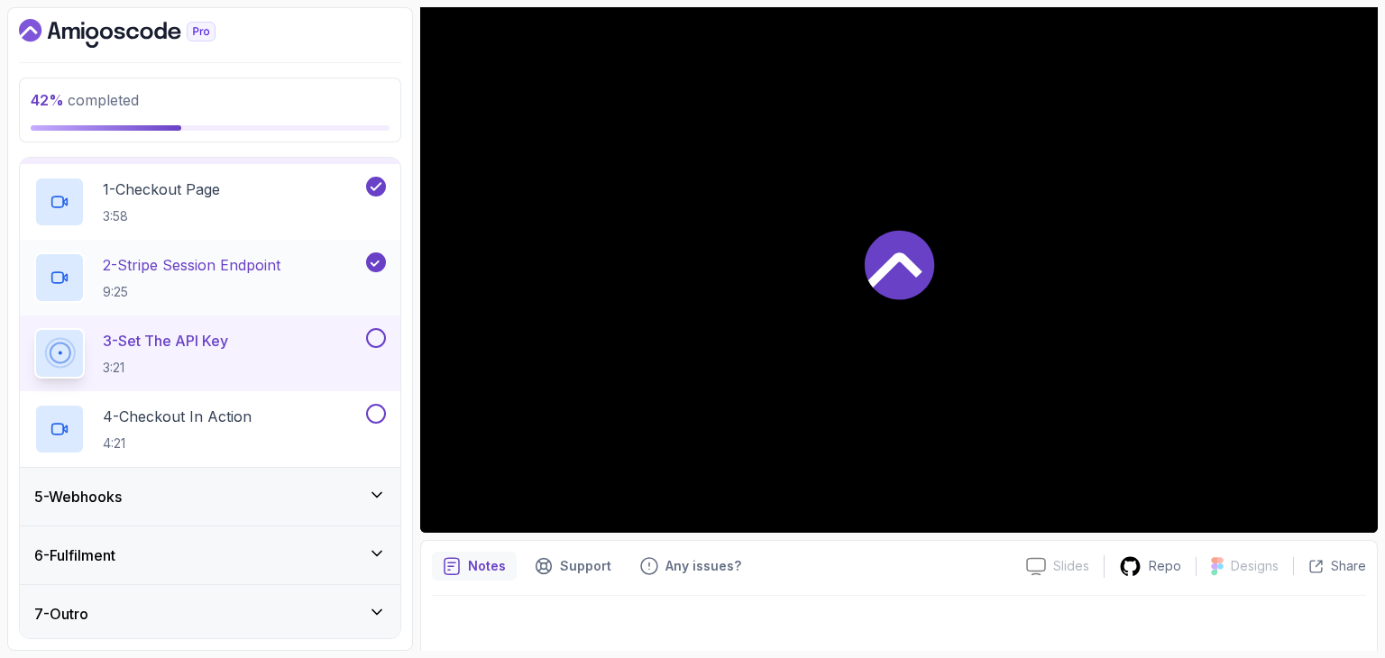
scroll to position [229, 0]
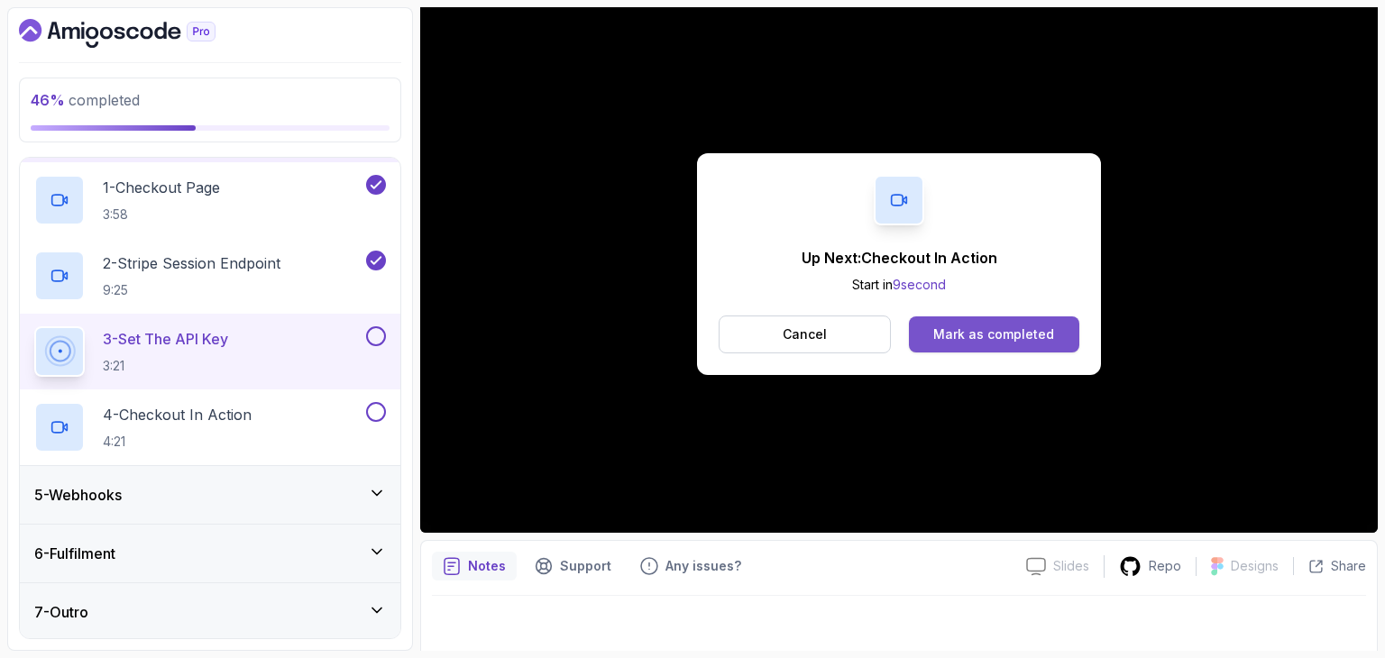
click at [1021, 329] on div "Mark as completed" at bounding box center [993, 335] width 121 height 18
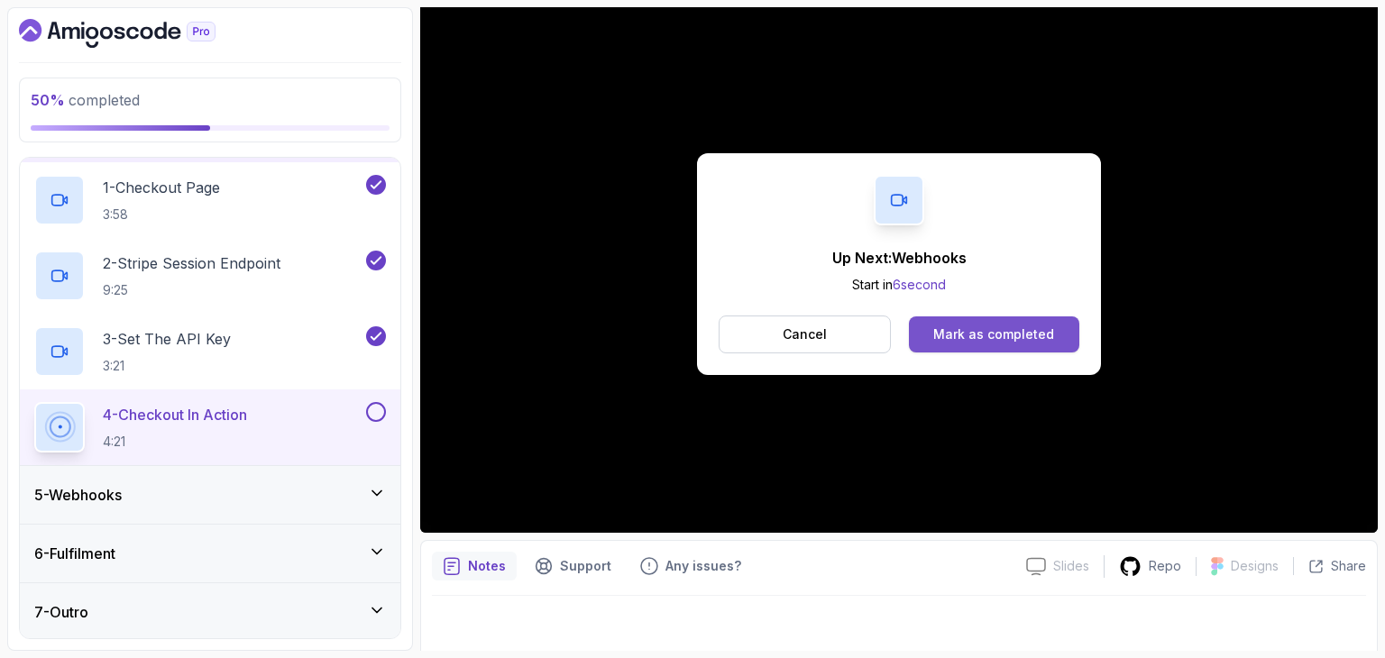
click at [1032, 318] on button "Mark as completed" at bounding box center [994, 334] width 170 height 36
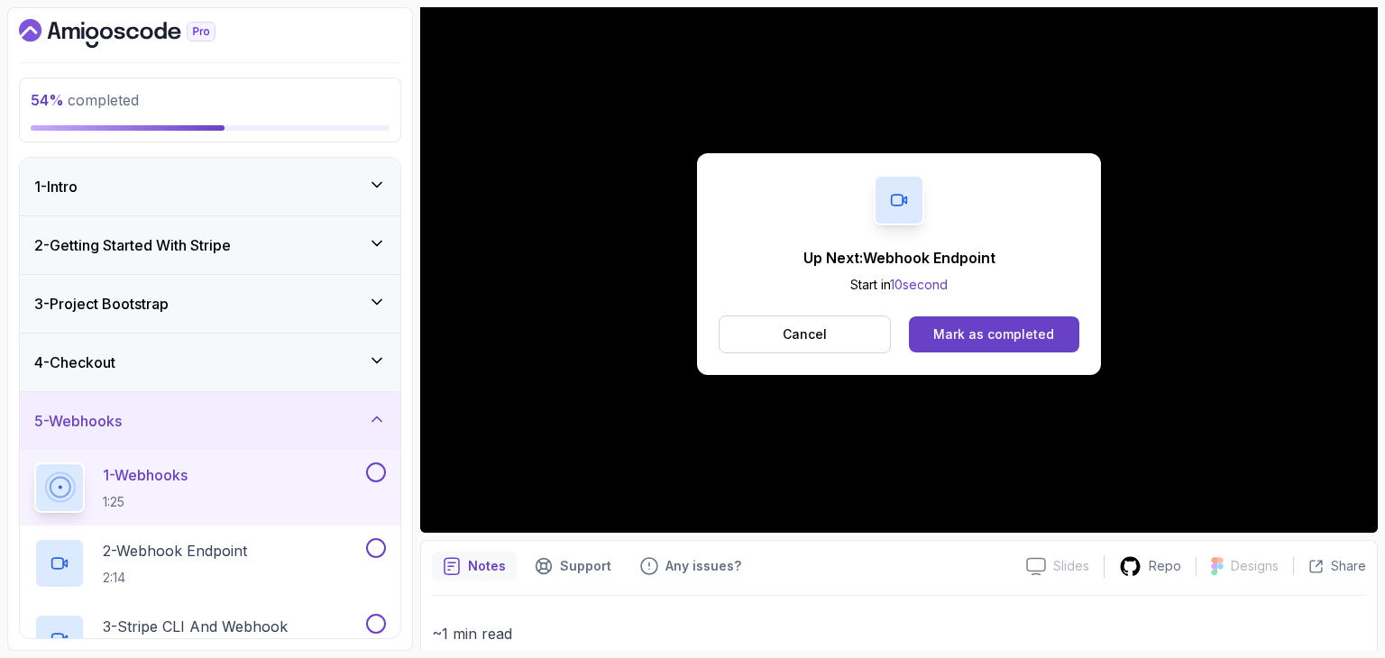
click at [1032, 318] on button "Mark as completed" at bounding box center [994, 334] width 170 height 36
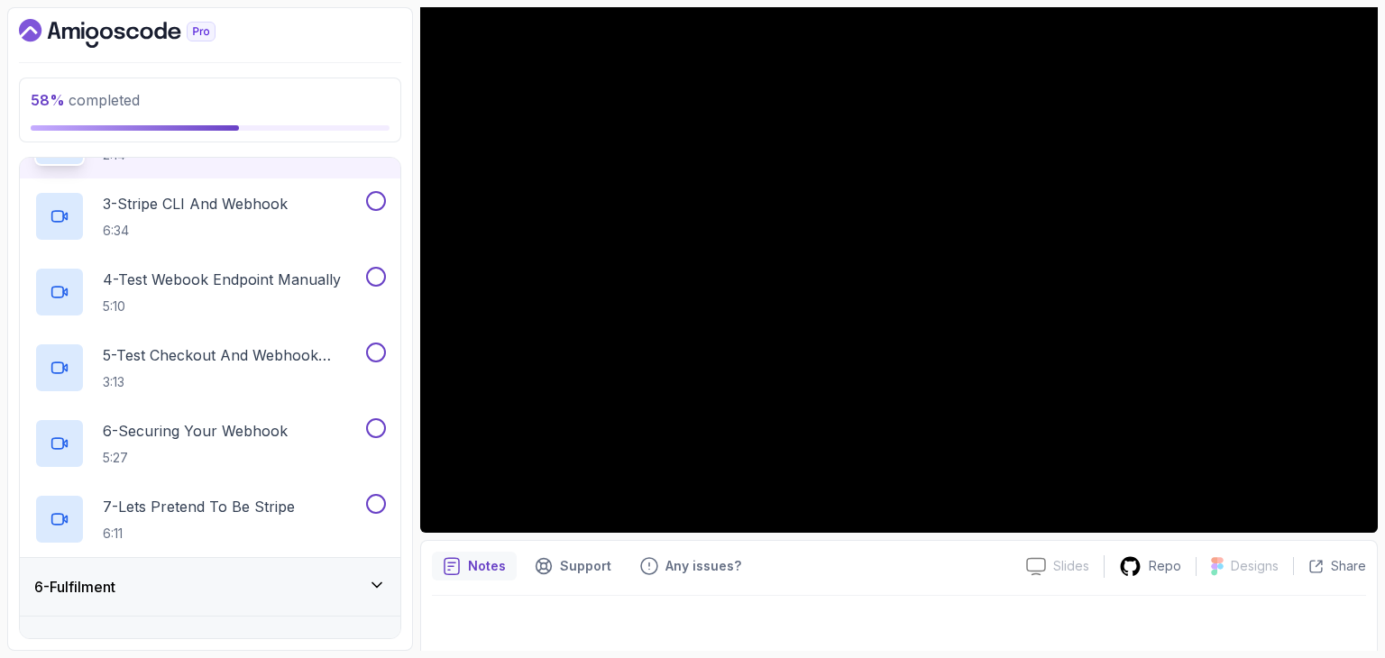
scroll to position [424, 0]
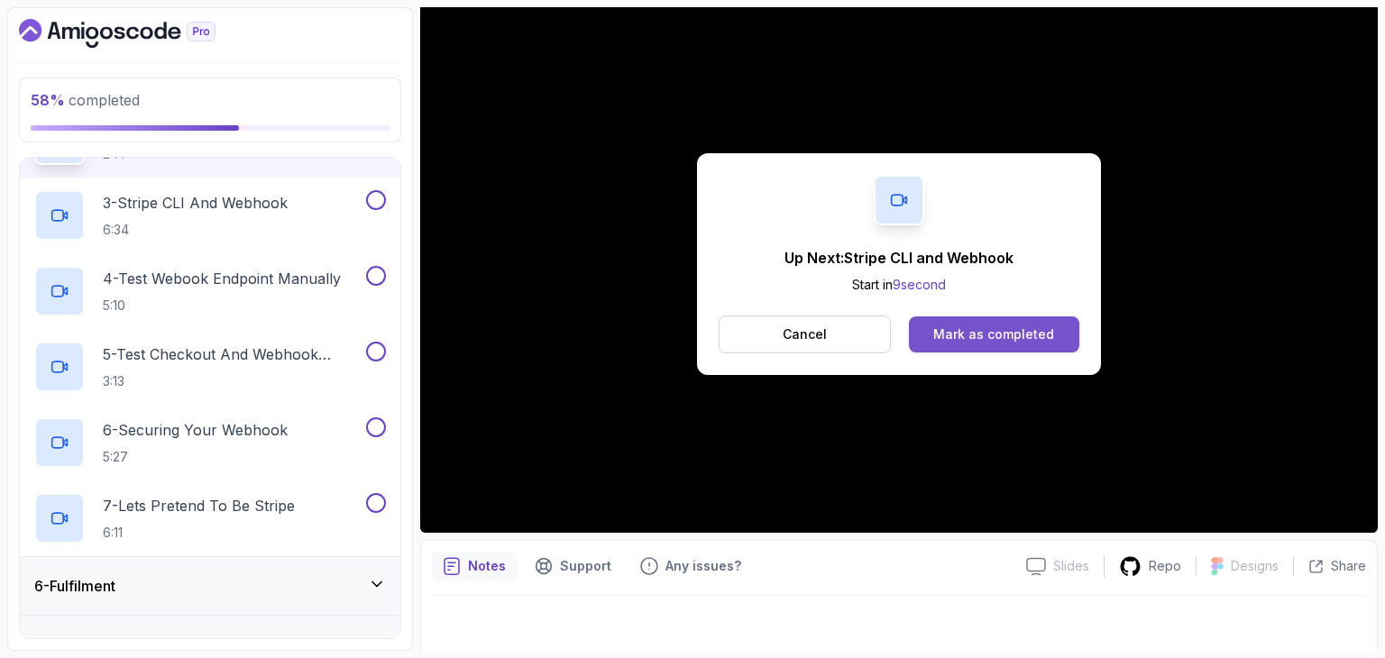
click at [995, 334] on div "Mark as completed" at bounding box center [993, 335] width 121 height 18
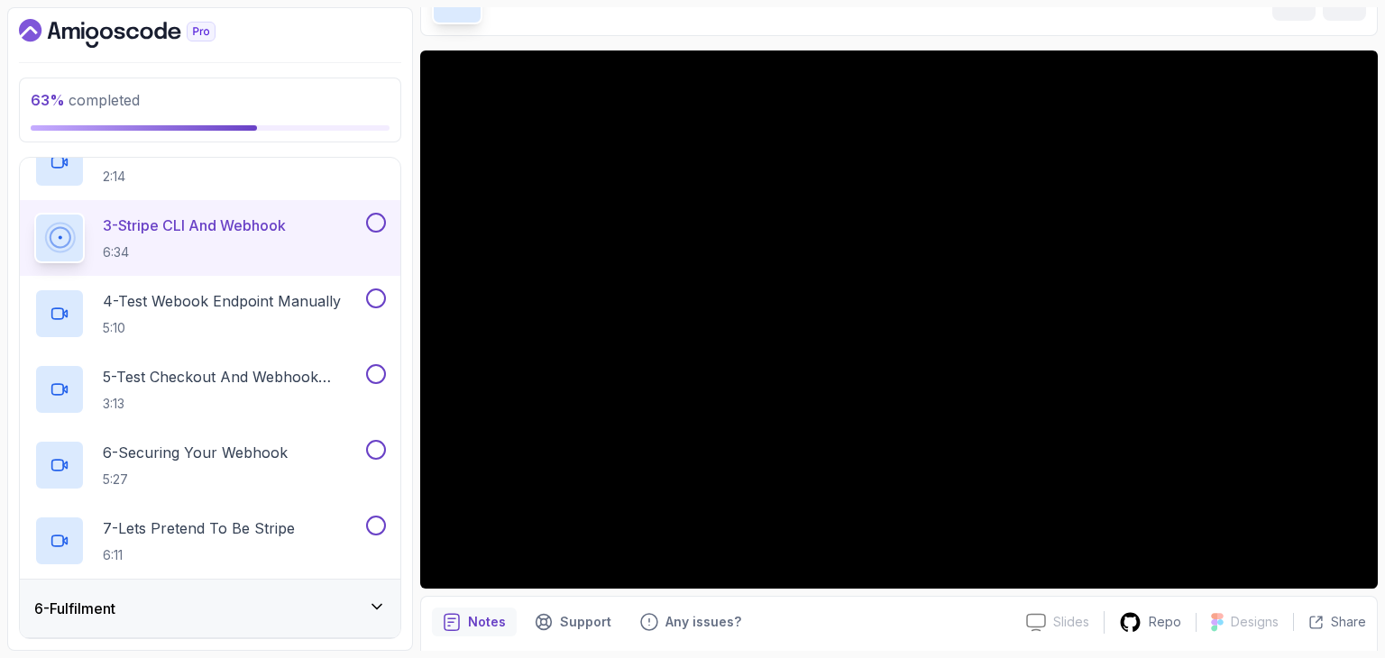
scroll to position [109, 0]
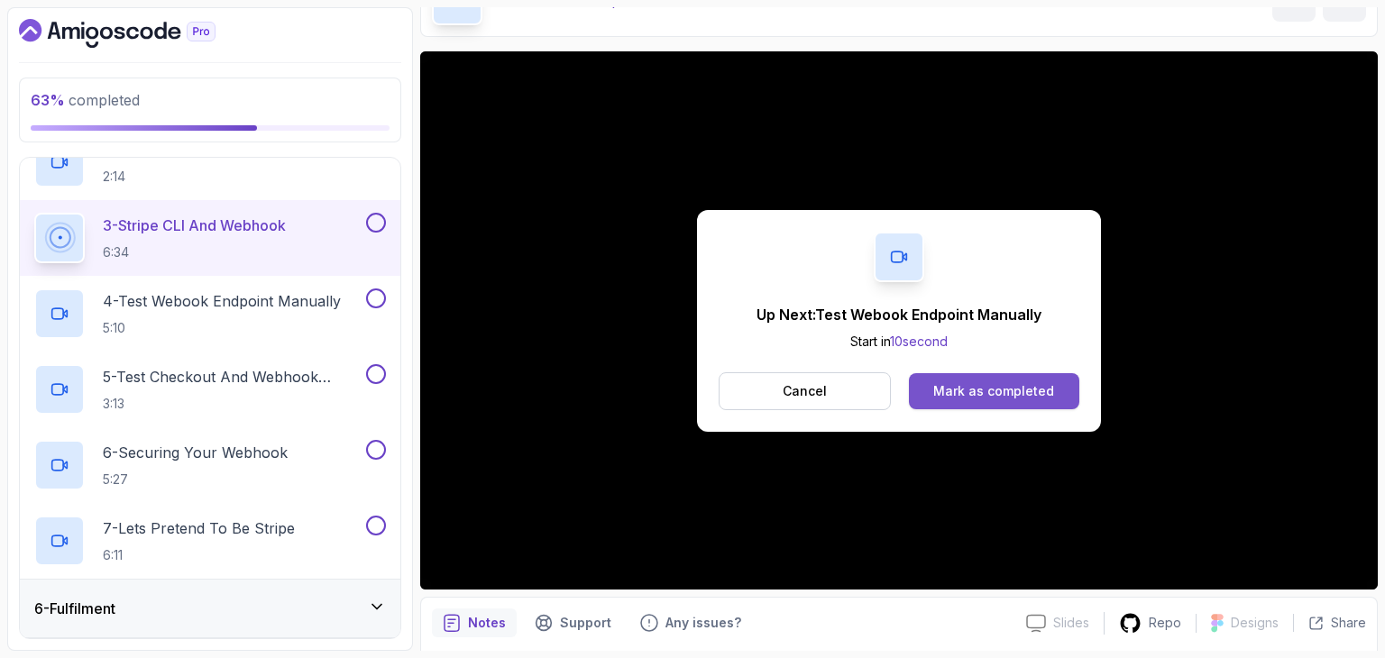
click at [934, 384] on button "Mark as completed" at bounding box center [994, 391] width 170 height 36
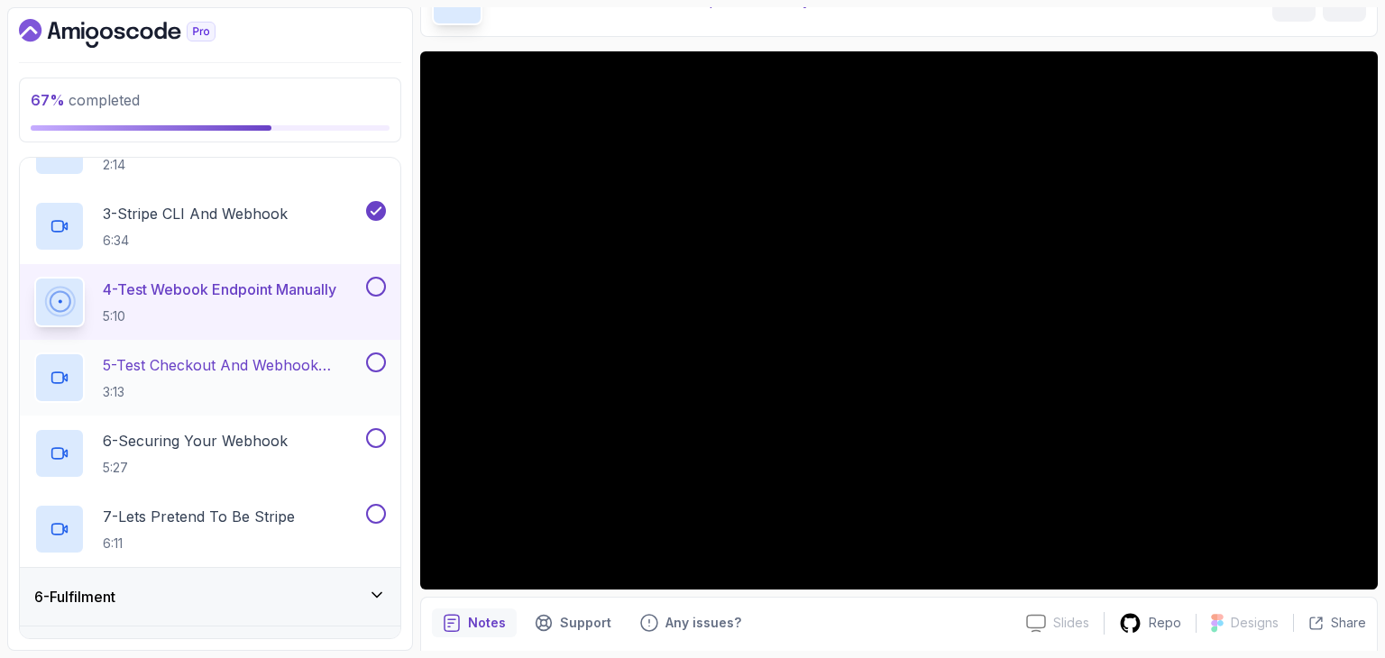
scroll to position [412, 0]
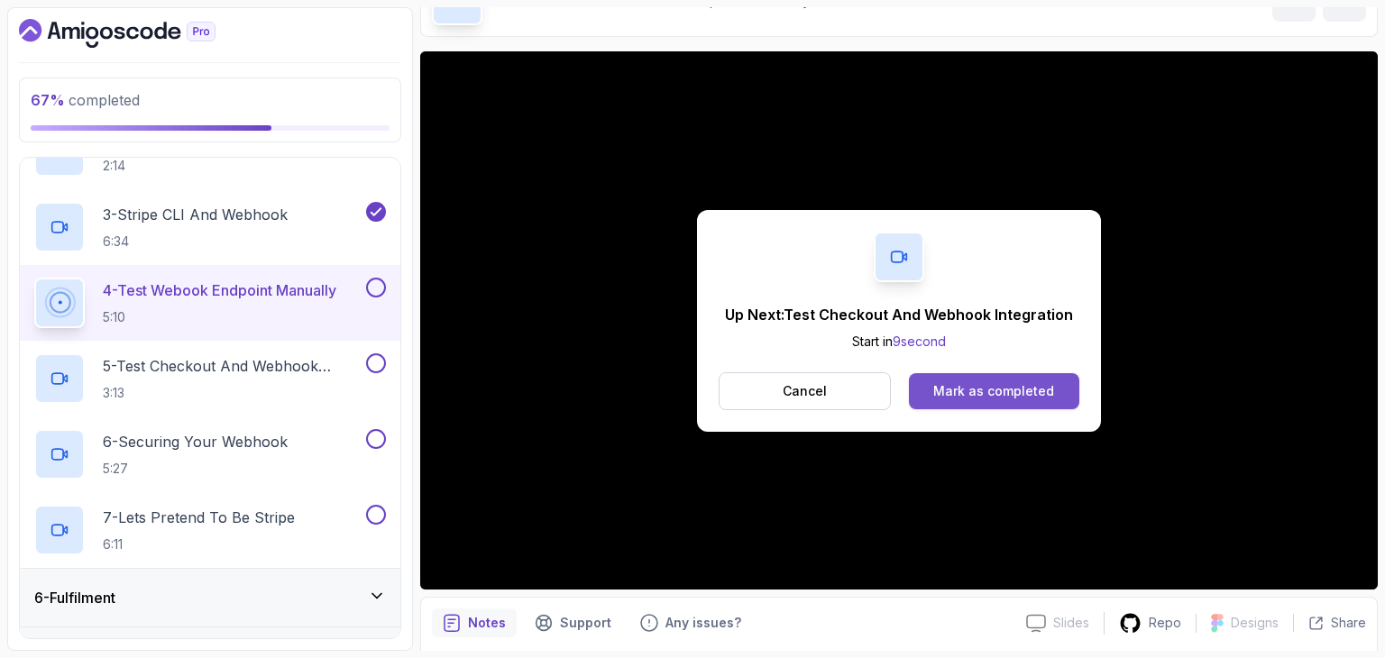
click at [1002, 380] on button "Mark as completed" at bounding box center [994, 391] width 170 height 36
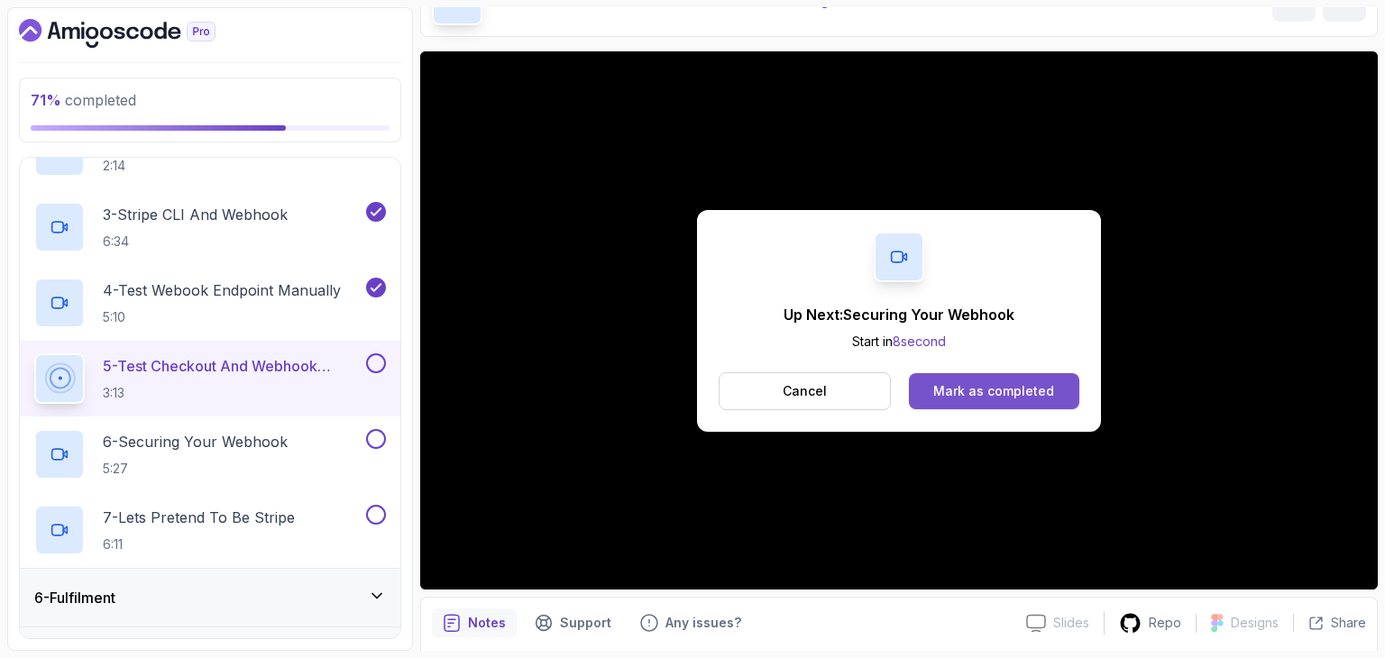
click at [985, 386] on div "Mark as completed" at bounding box center [993, 391] width 121 height 18
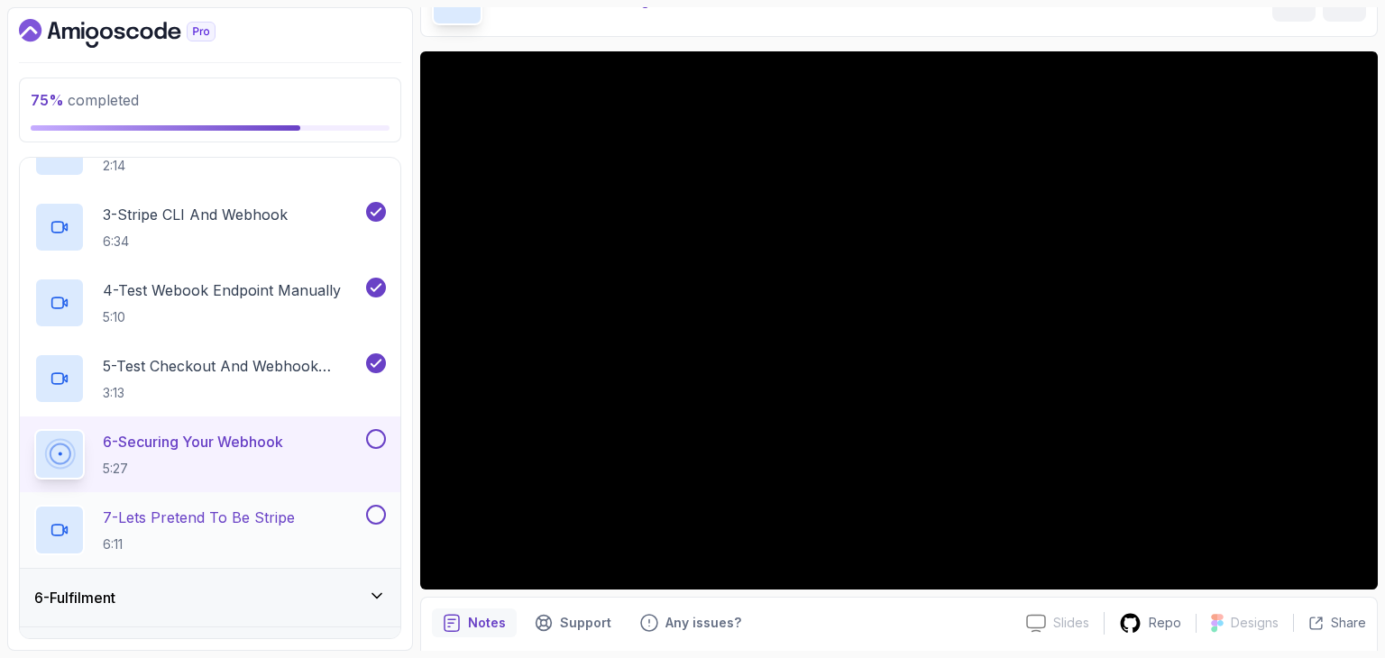
scroll to position [456, 0]
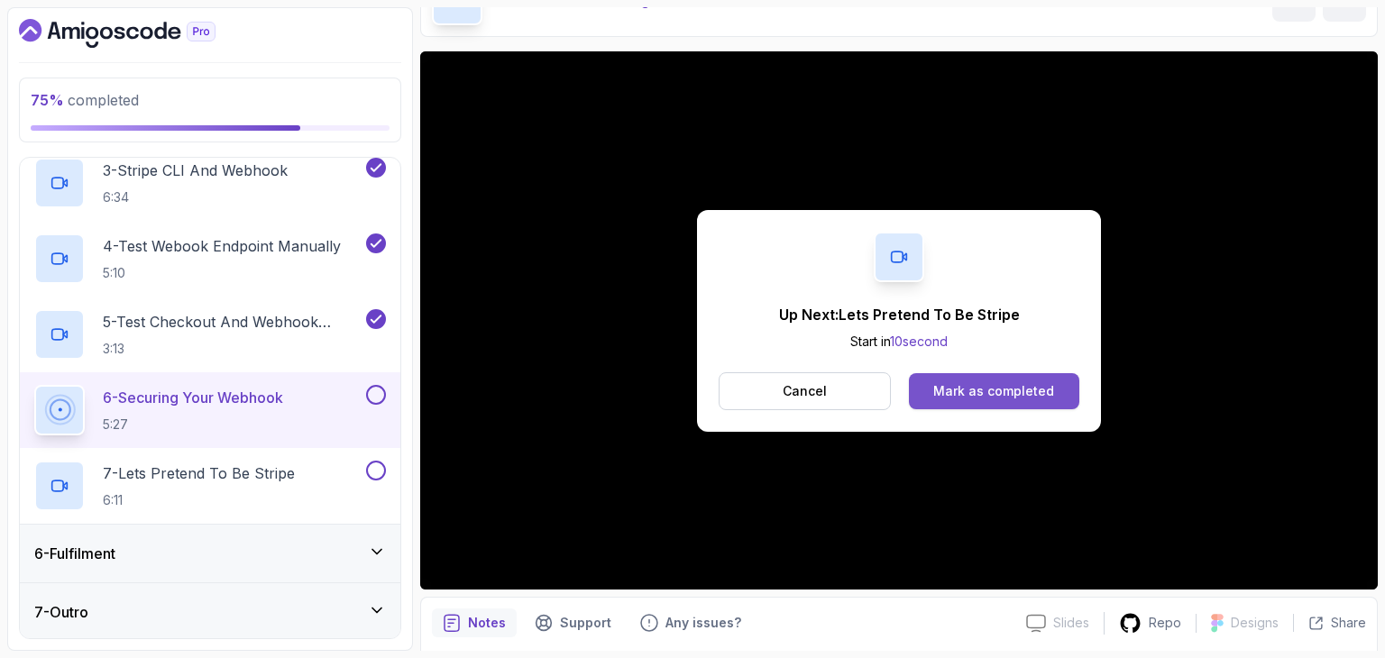
click at [977, 376] on button "Mark as completed" at bounding box center [994, 391] width 170 height 36
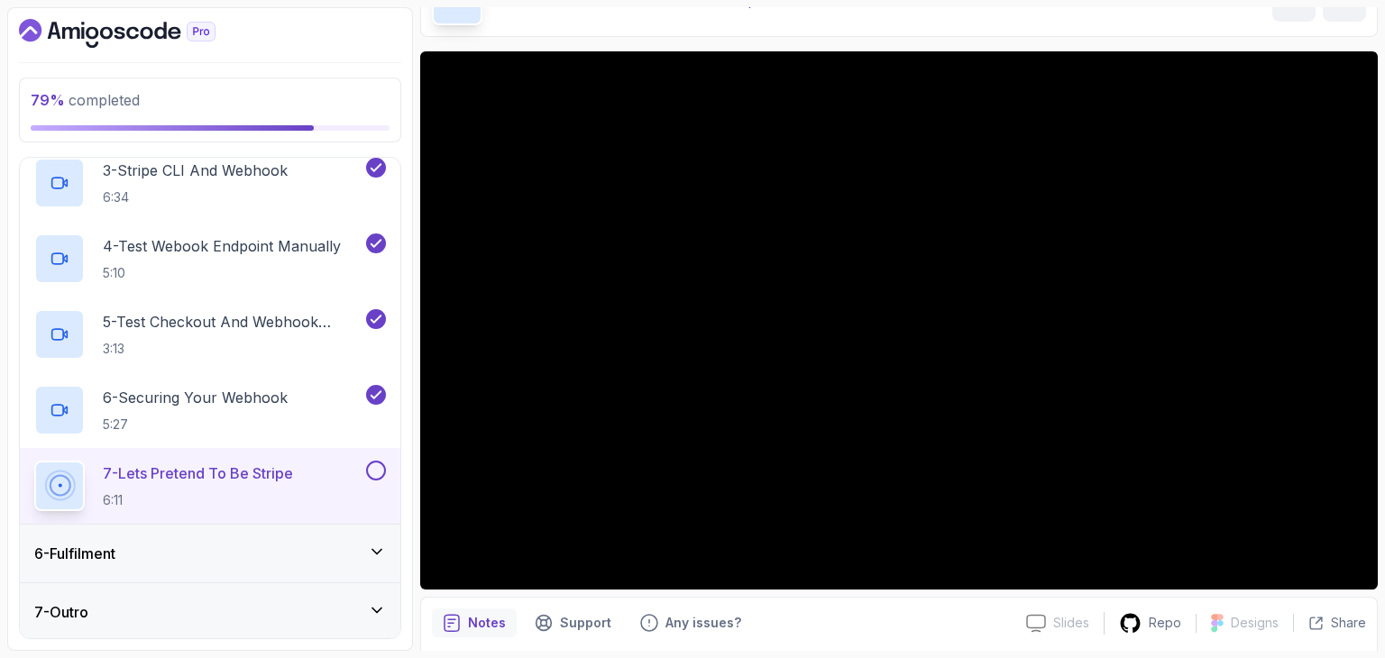
click at [181, 543] on div "6 - Fulfilment" at bounding box center [210, 554] width 352 height 22
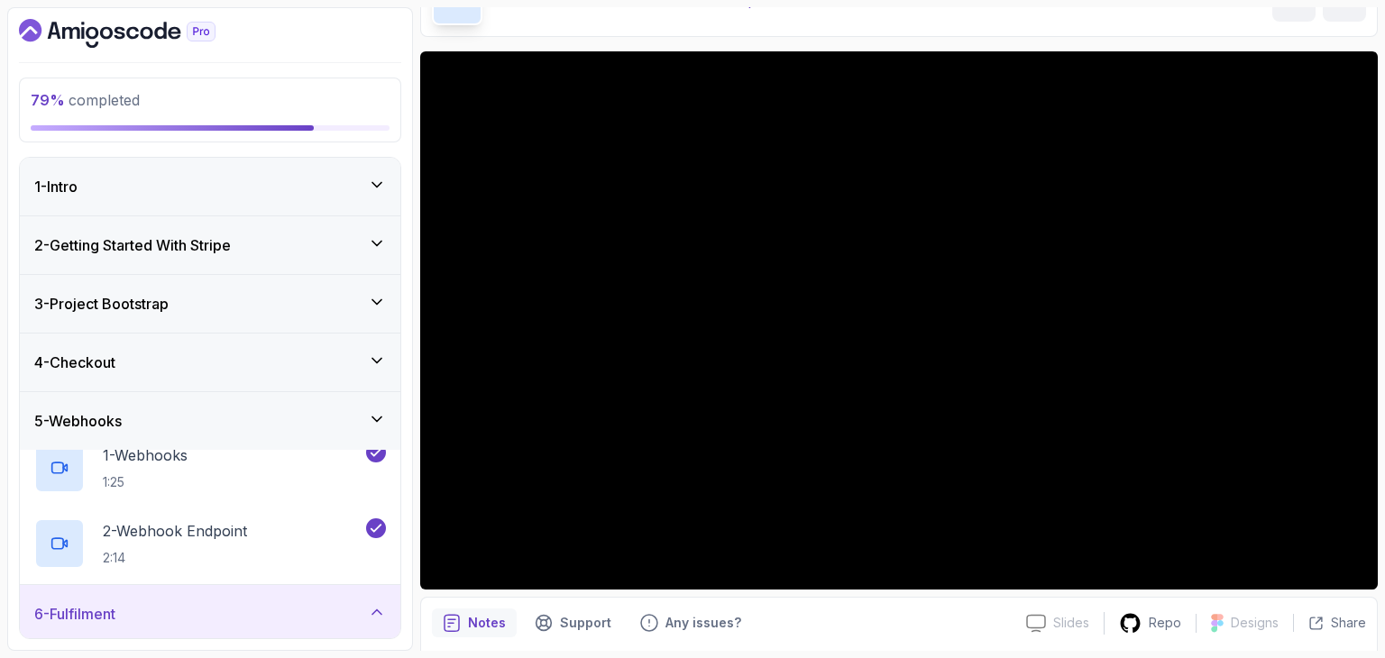
scroll to position [3, 0]
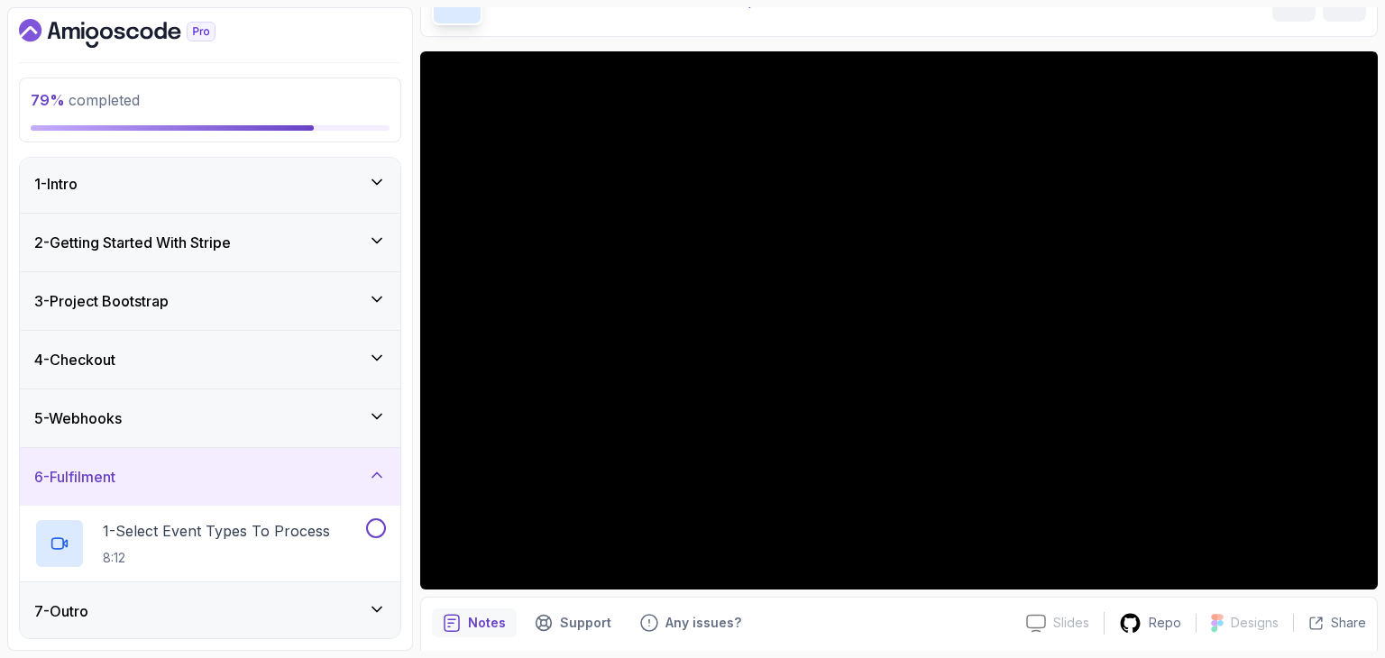
click at [220, 441] on div "5 - Webhooks" at bounding box center [210, 419] width 381 height 58
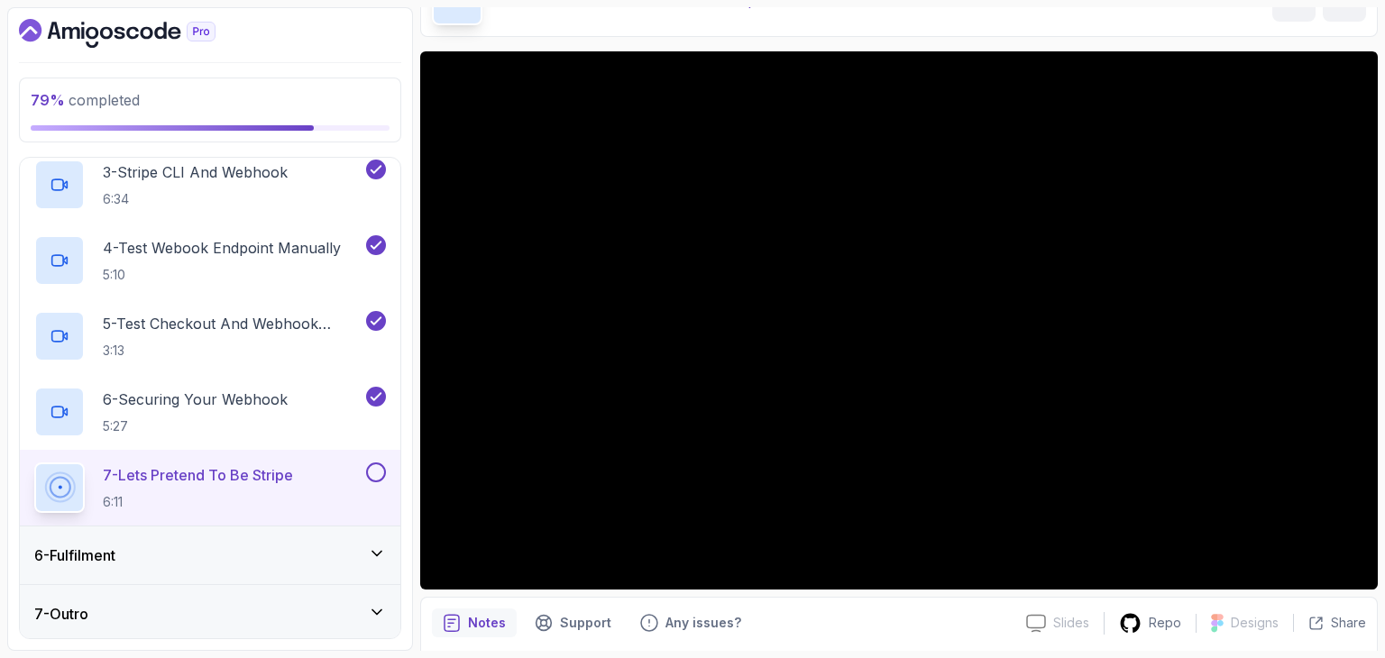
scroll to position [456, 0]
click at [162, 616] on div "7 - Outro" at bounding box center [210, 612] width 352 height 22
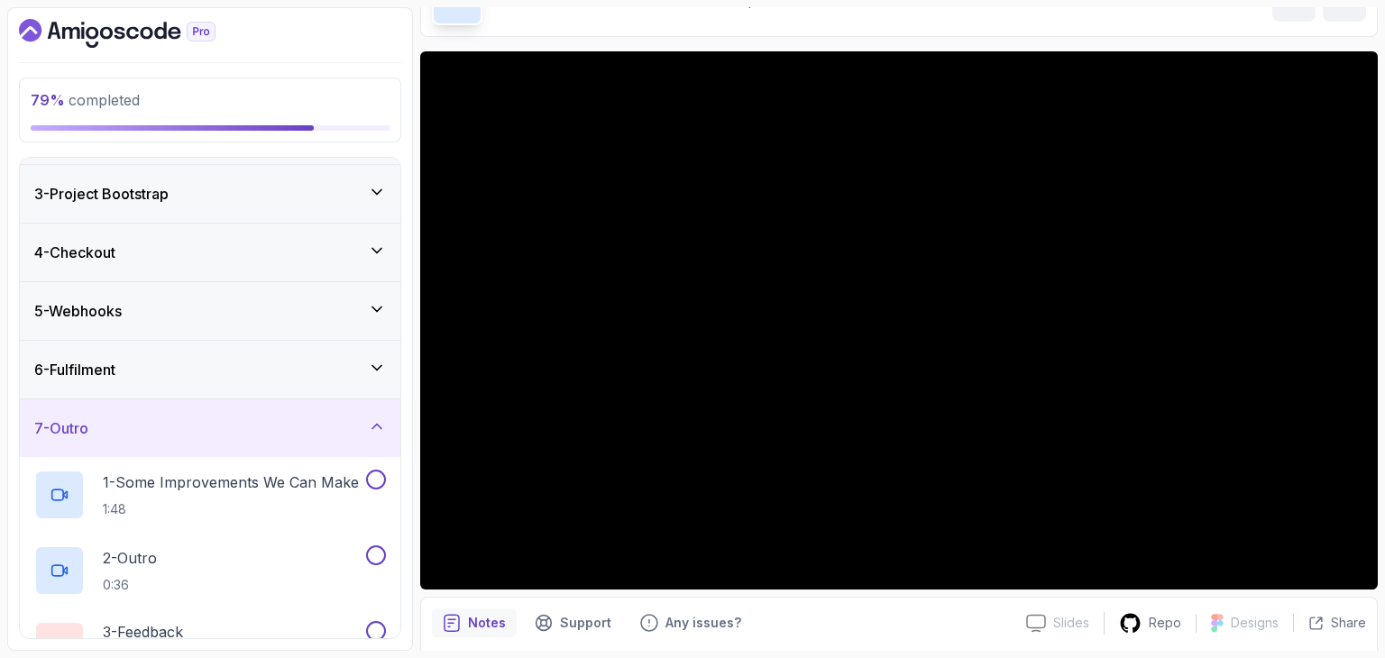
scroll to position [144, 0]
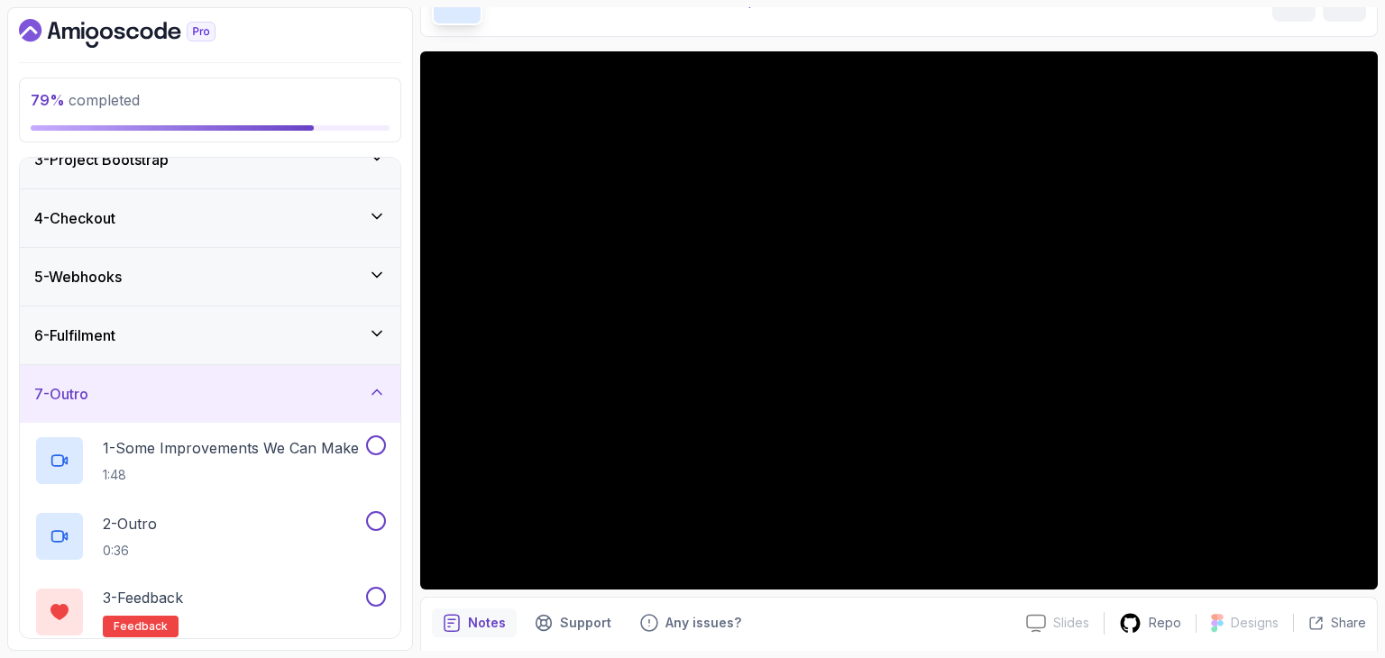
click at [115, 329] on h3 "6 - Fulfilment" at bounding box center [74, 336] width 81 height 22
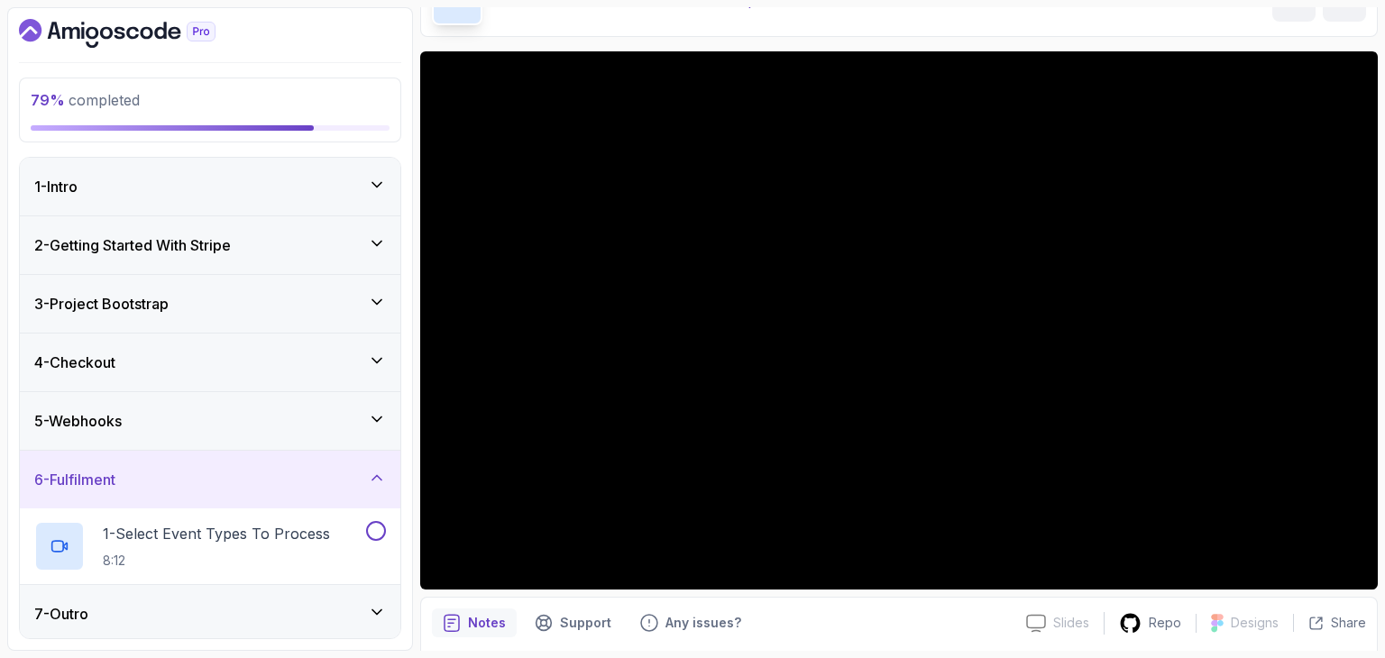
scroll to position [3, 0]
click at [161, 381] on div "4 - Checkout" at bounding box center [210, 360] width 381 height 58
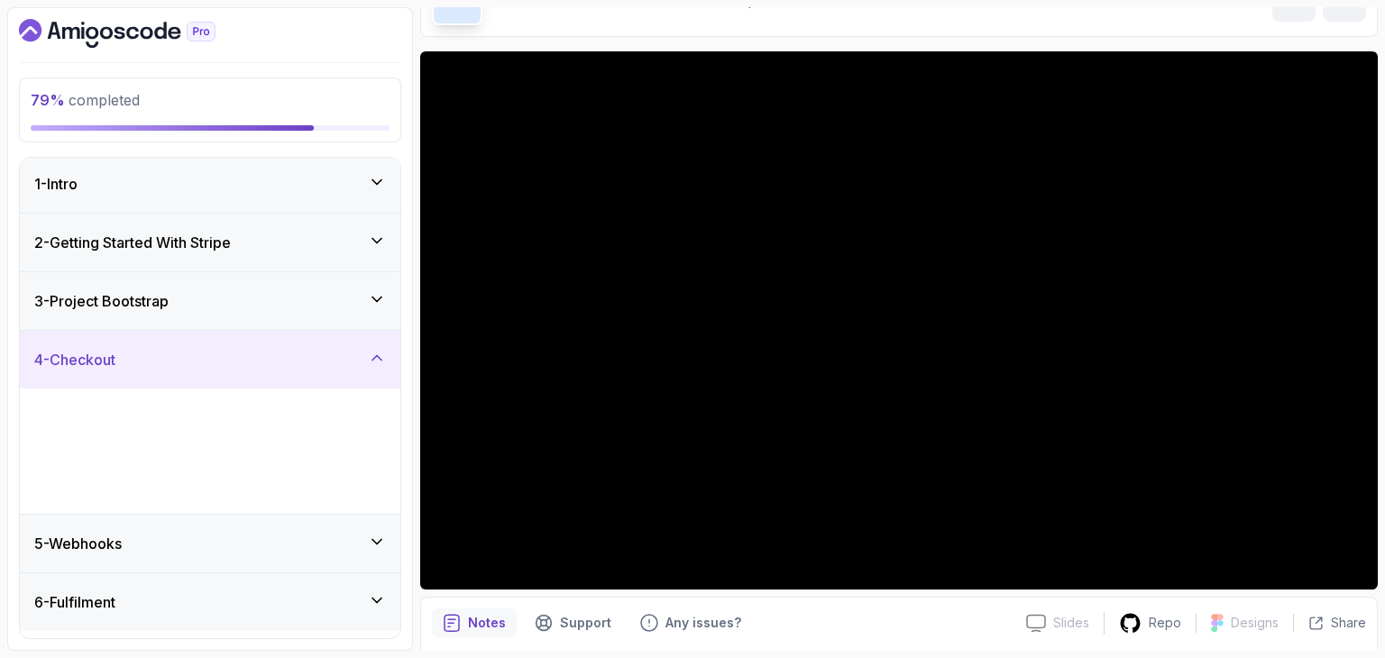
scroll to position [0, 0]
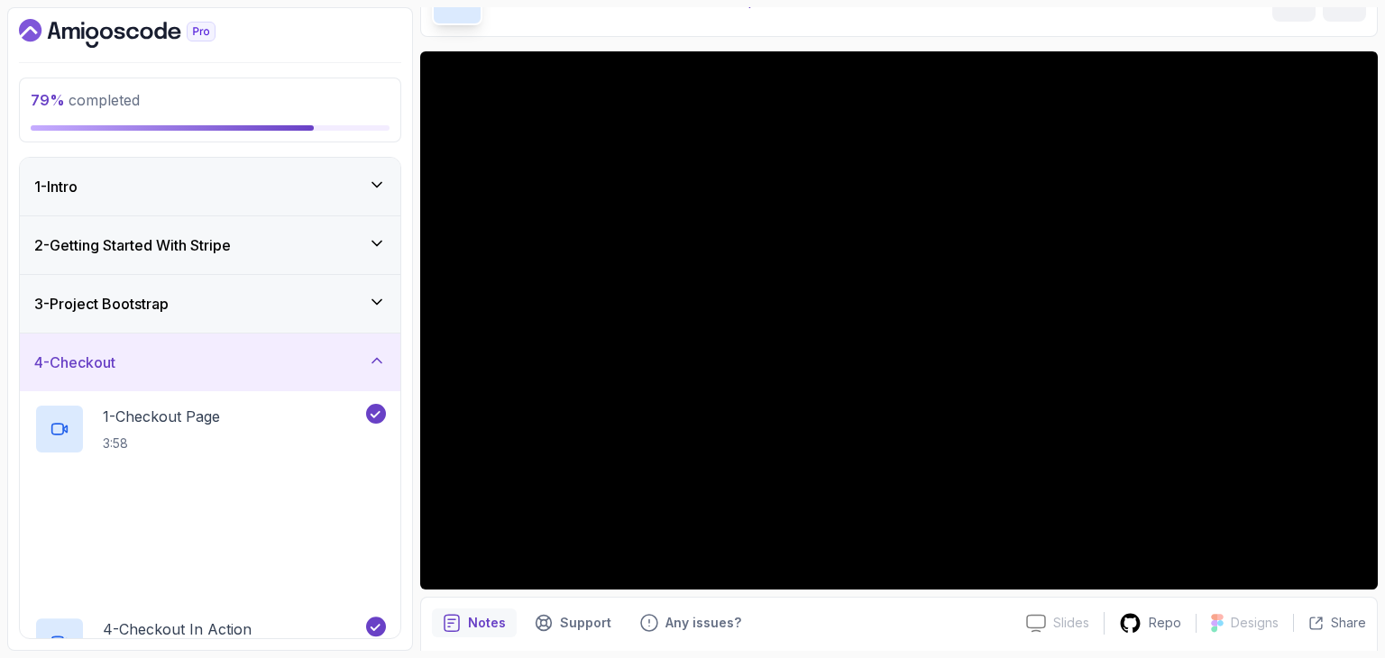
click at [161, 381] on div "4 - Checkout" at bounding box center [210, 363] width 381 height 58
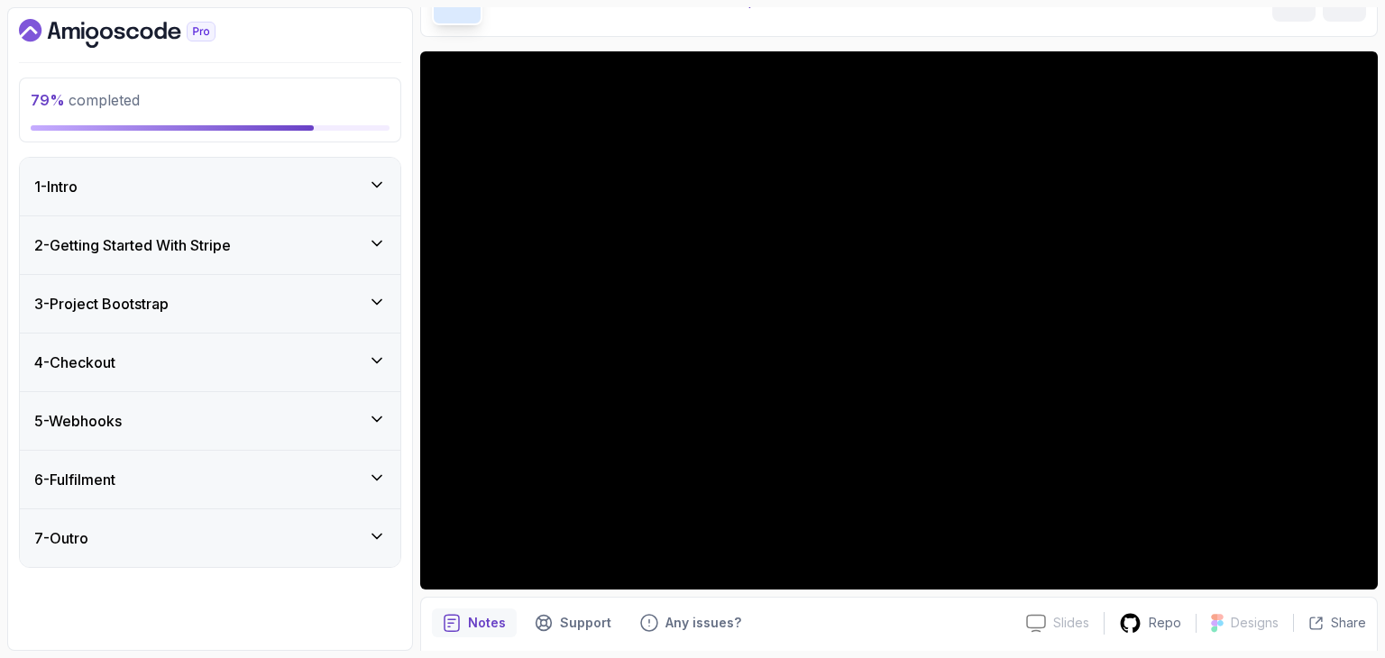
click at [152, 400] on div "5 - Webhooks" at bounding box center [210, 421] width 381 height 58
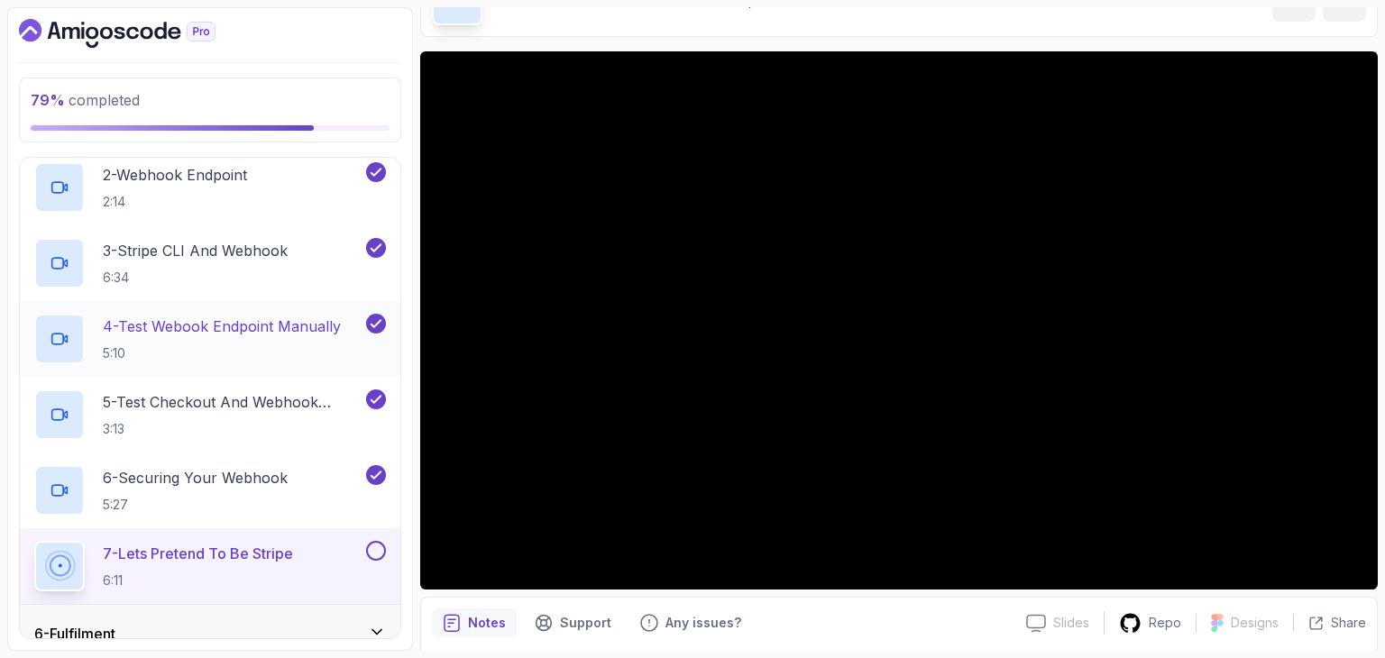
scroll to position [456, 0]
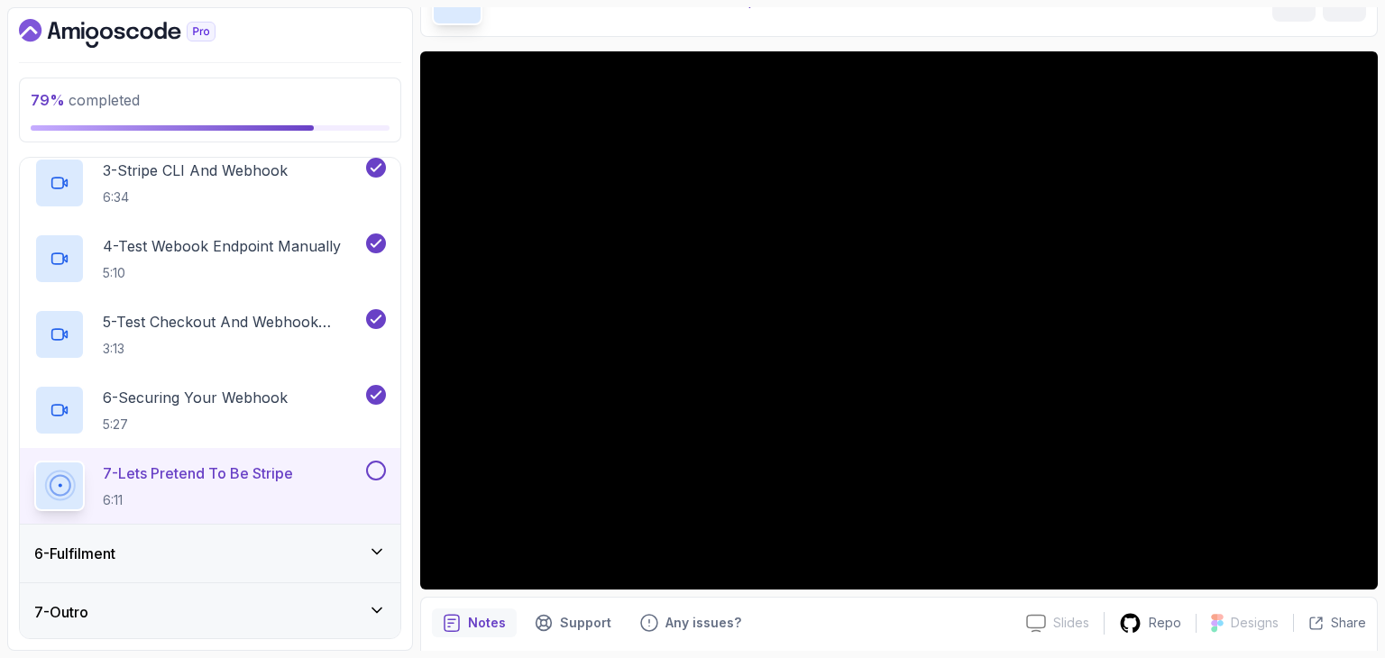
click at [191, 544] on div "6 - Fulfilment" at bounding box center [210, 554] width 352 height 22
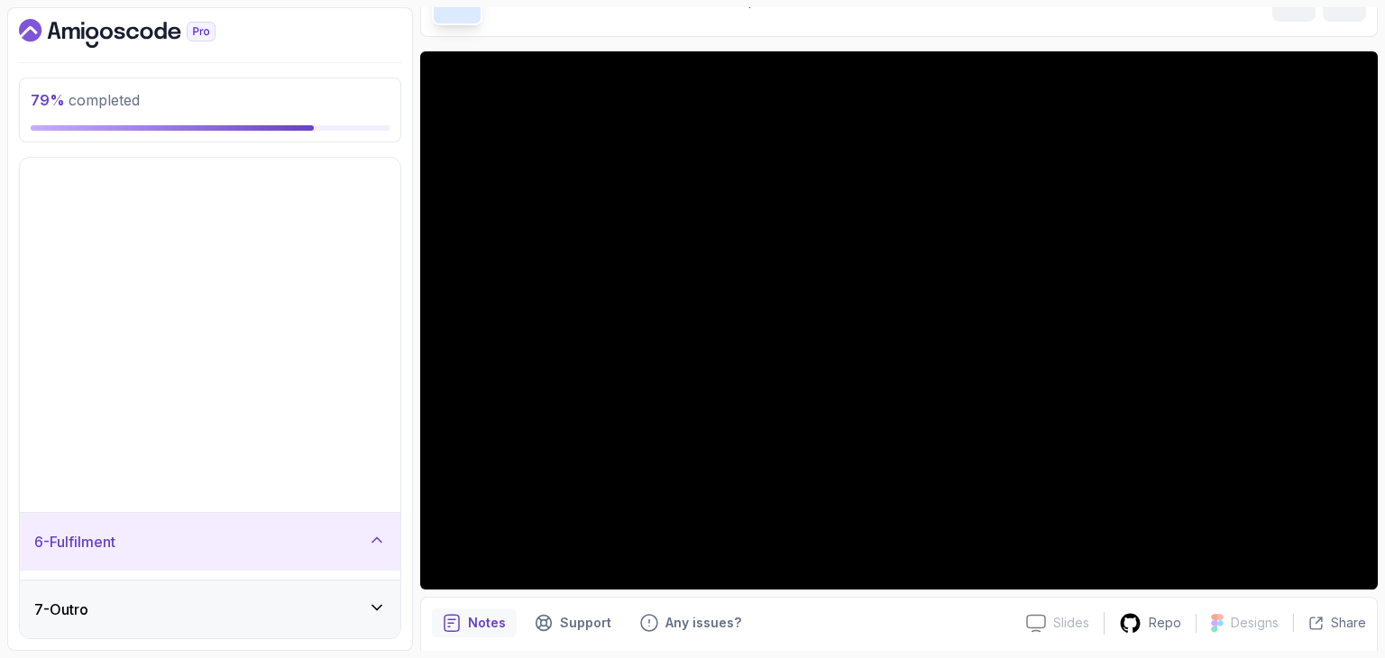
scroll to position [0, 0]
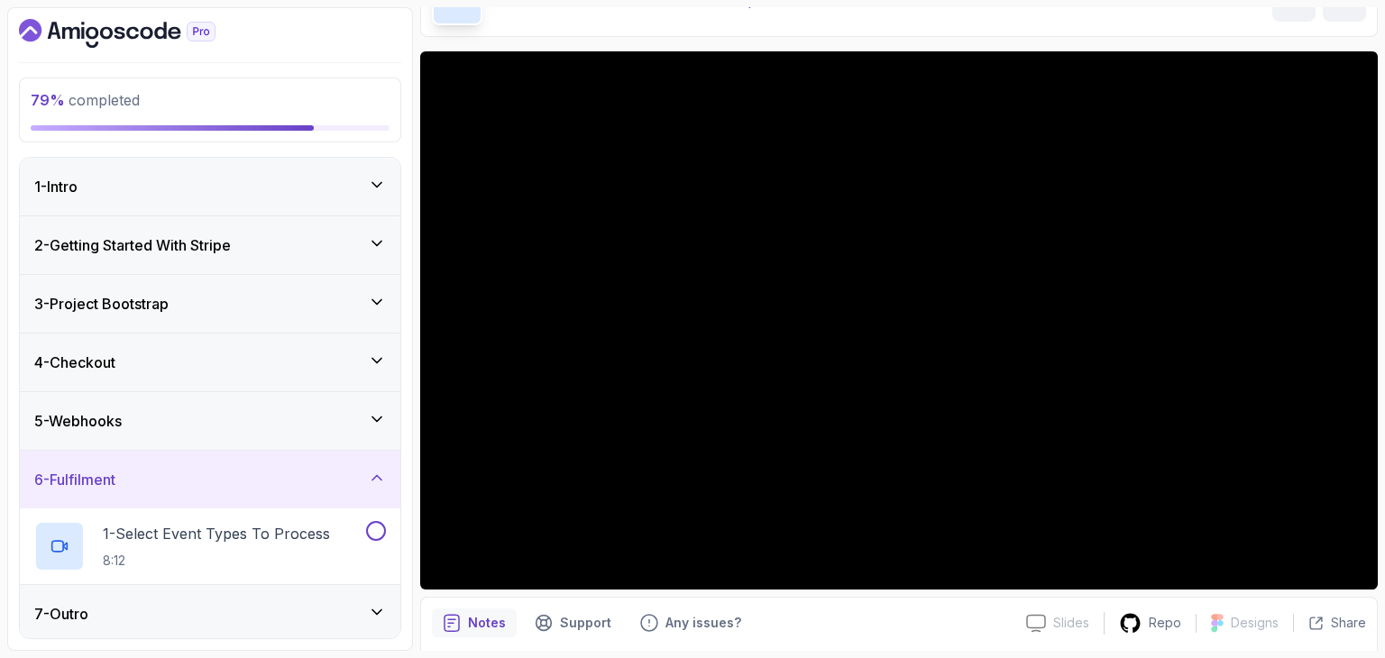
click at [218, 426] on div "5 - Webhooks" at bounding box center [210, 421] width 352 height 22
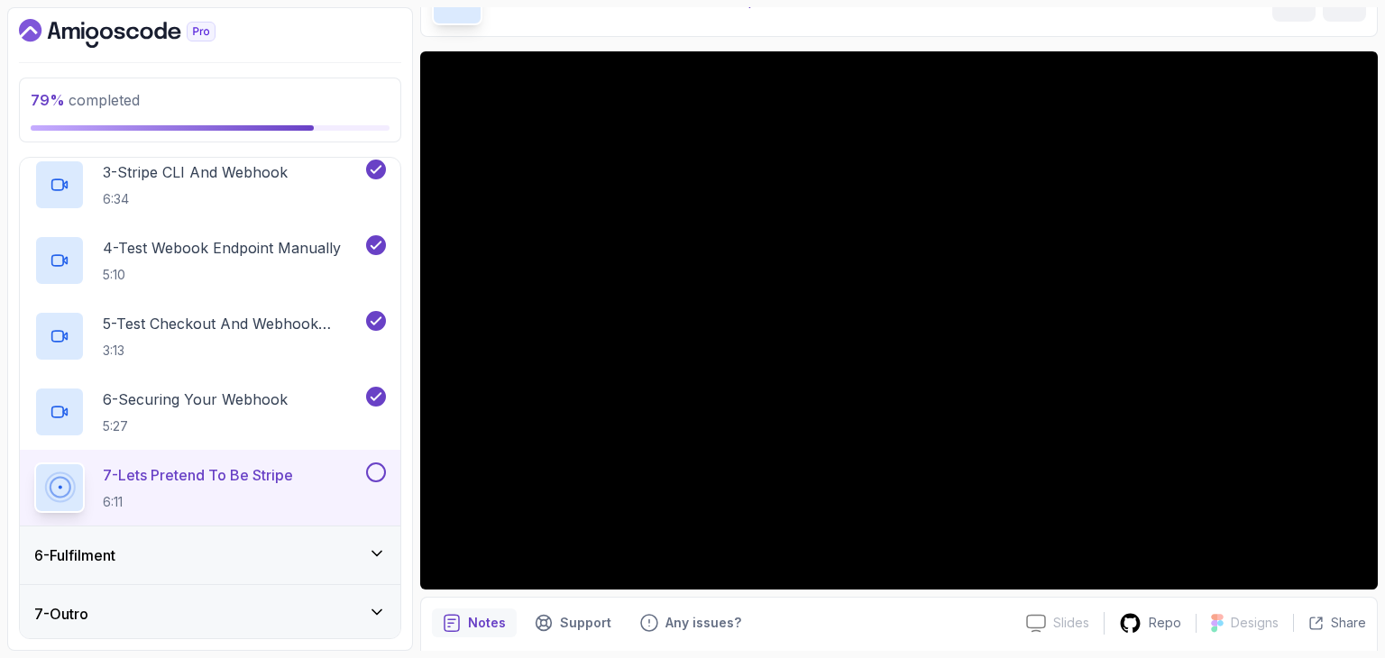
scroll to position [456, 0]
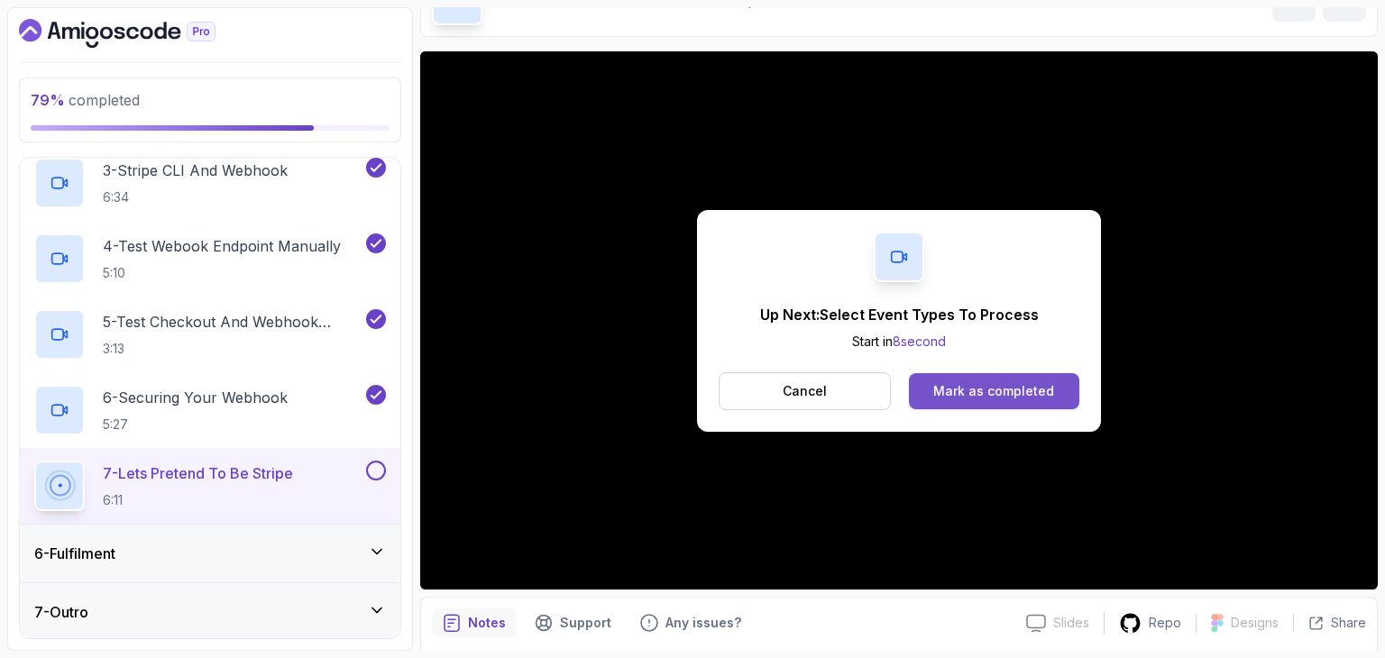
click at [941, 391] on div "Mark as completed" at bounding box center [993, 391] width 121 height 18
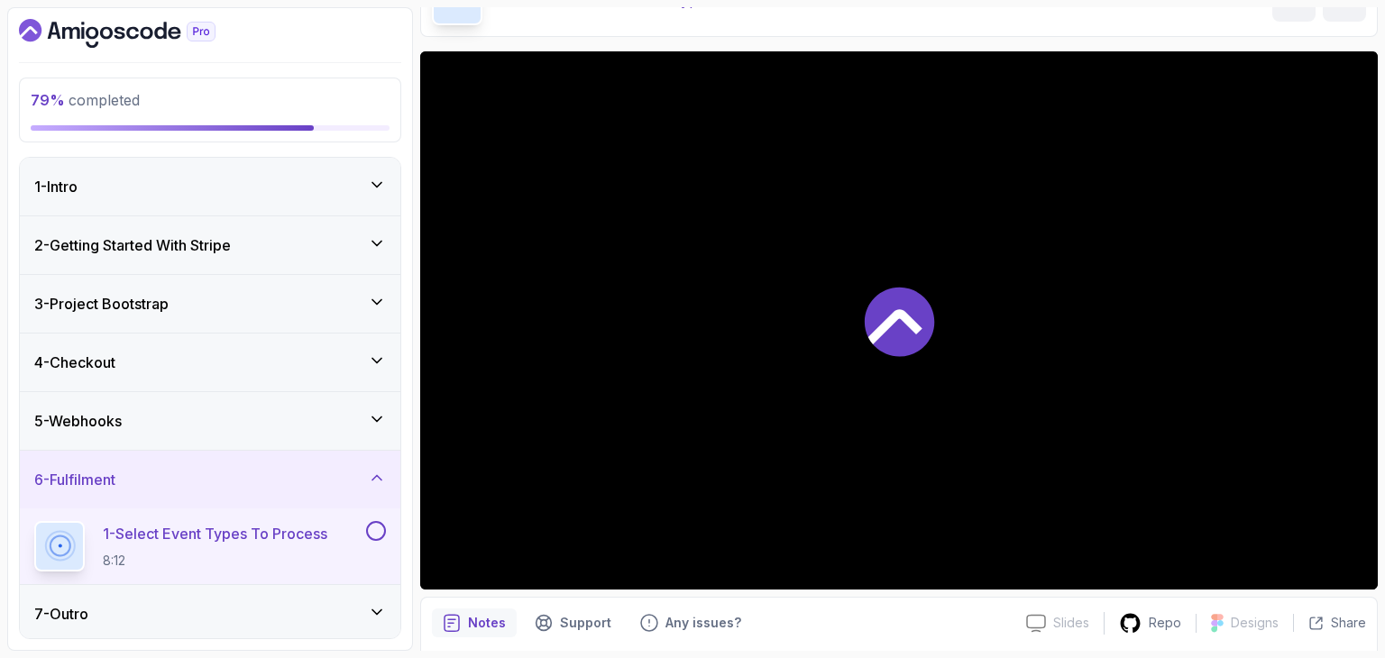
scroll to position [3, 0]
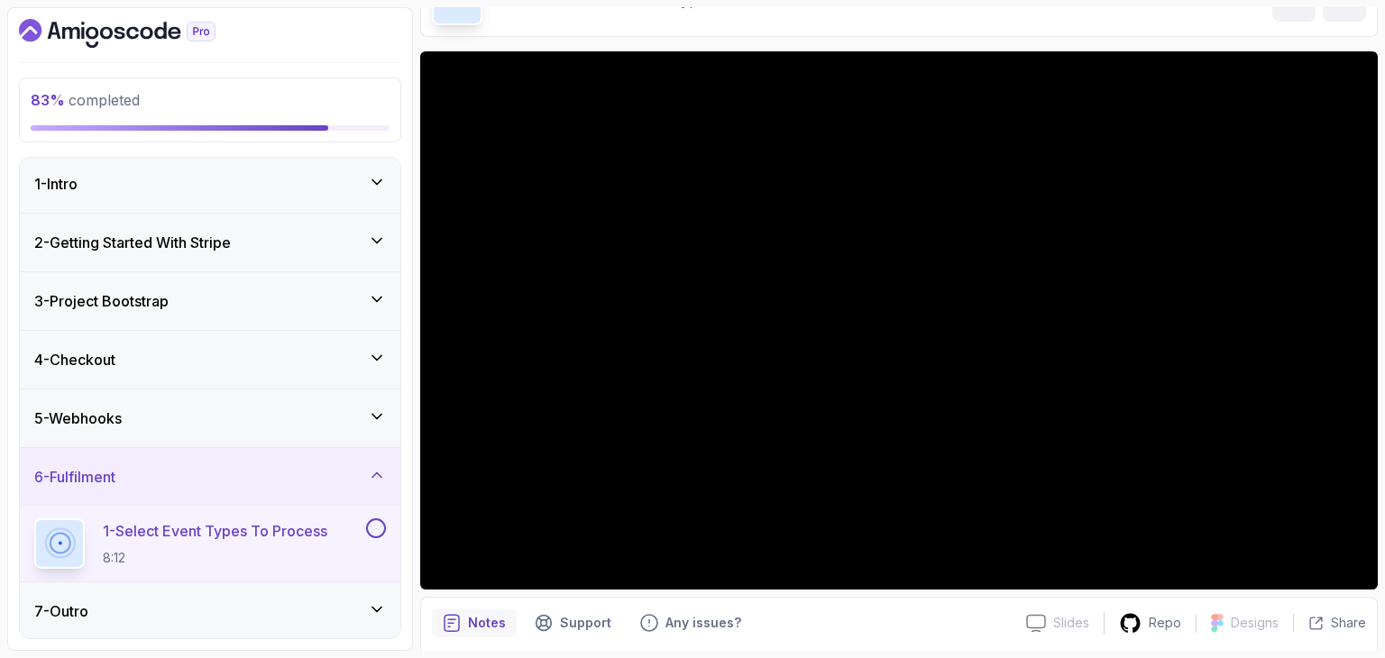
click at [130, 607] on div "7 - Outro" at bounding box center [210, 612] width 352 height 22
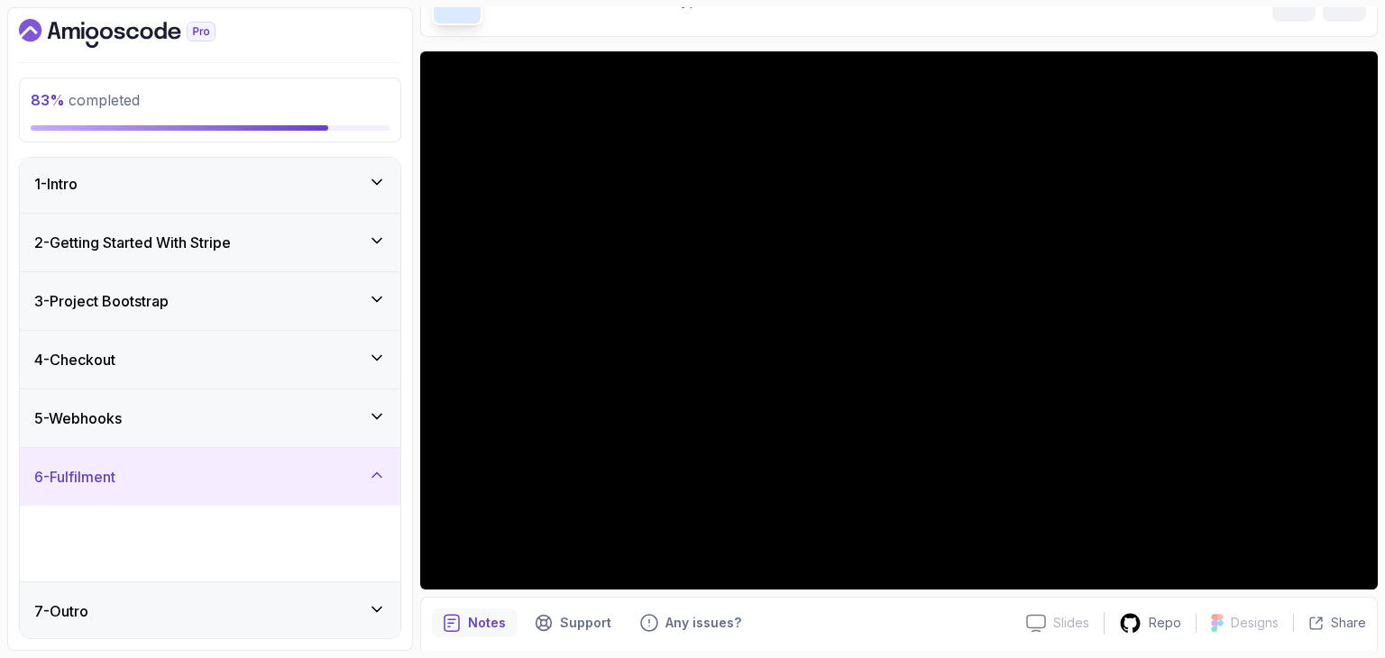
scroll to position [0, 0]
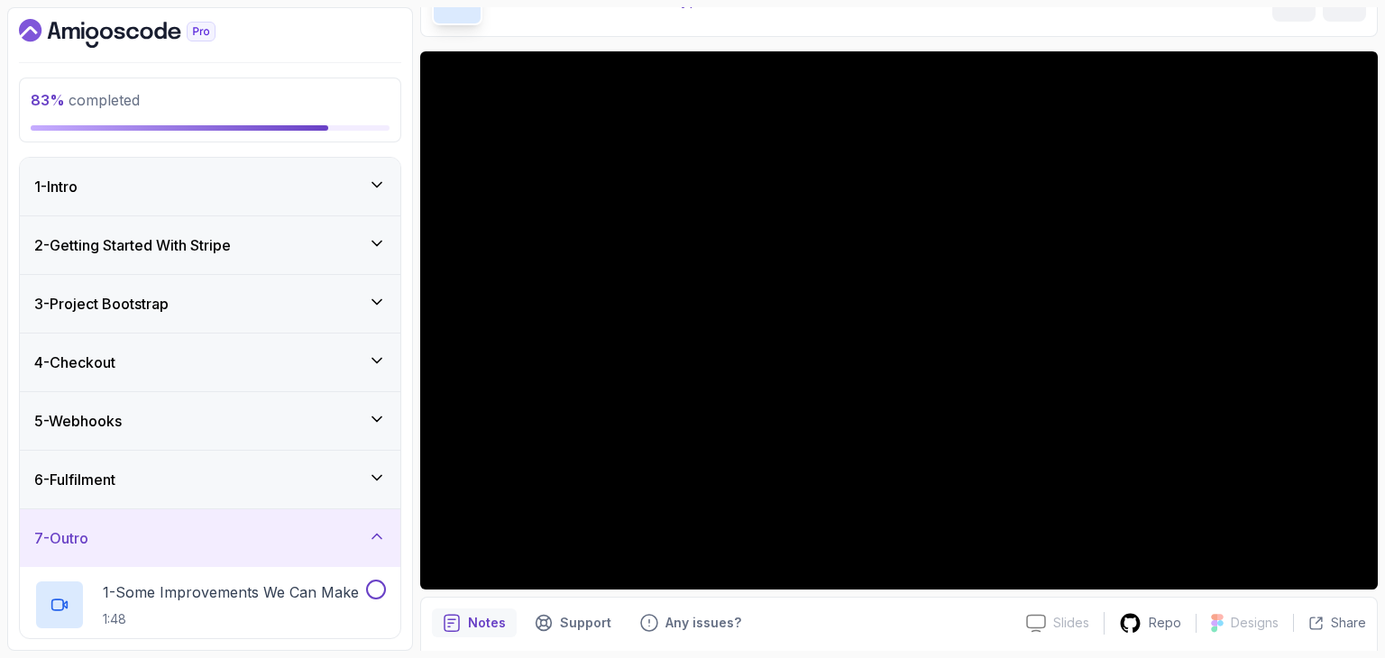
click at [151, 500] on div "6 - Fulfilment" at bounding box center [210, 480] width 381 height 58
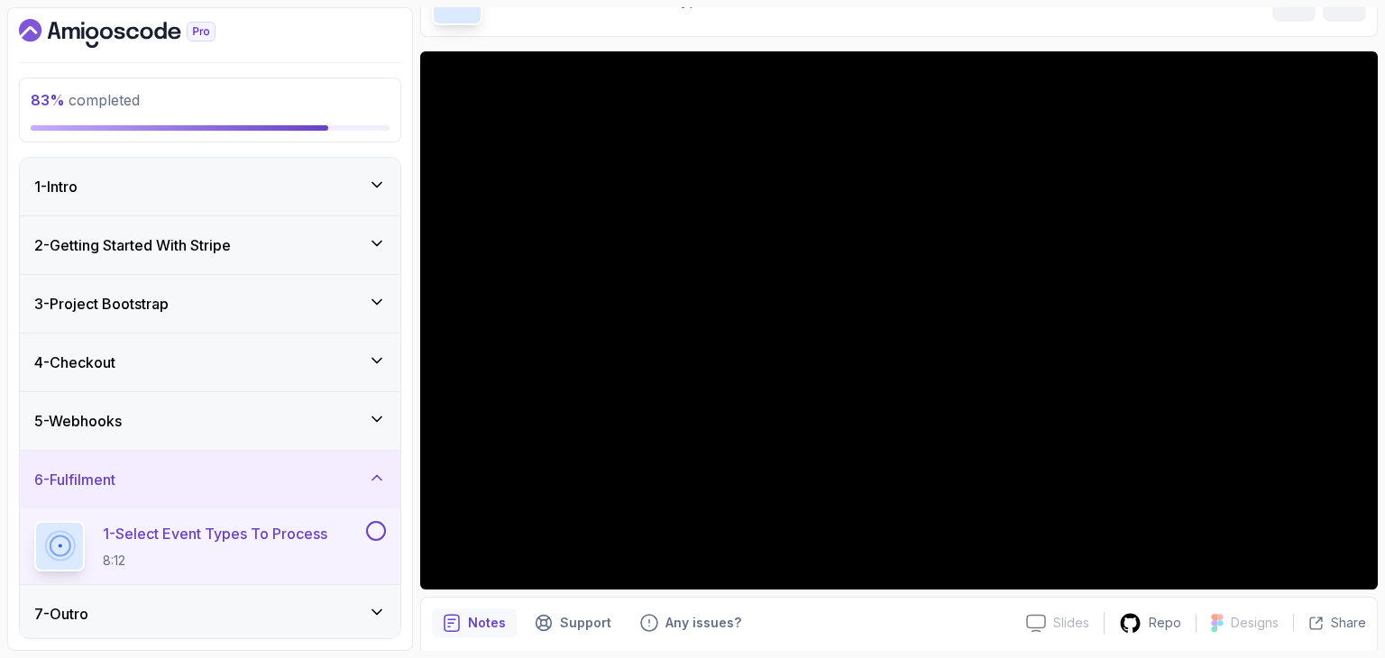
scroll to position [3, 0]
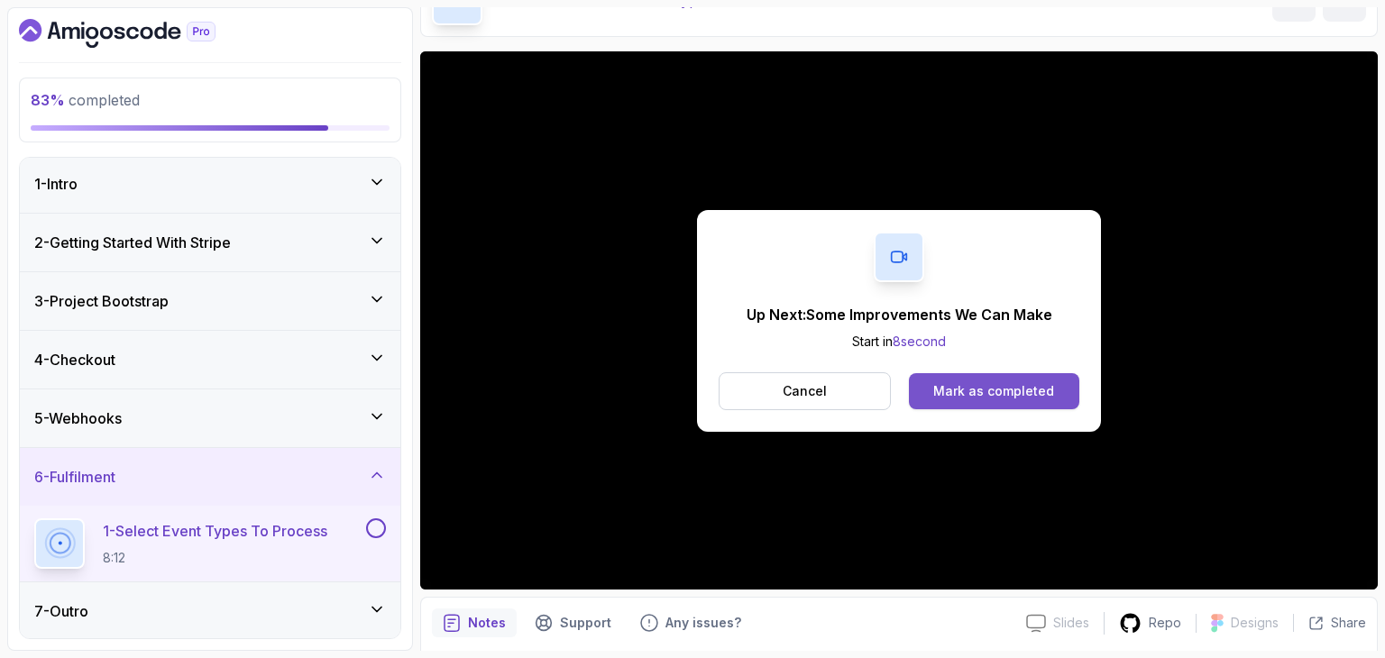
click at [1027, 387] on div "Mark as completed" at bounding box center [993, 391] width 121 height 18
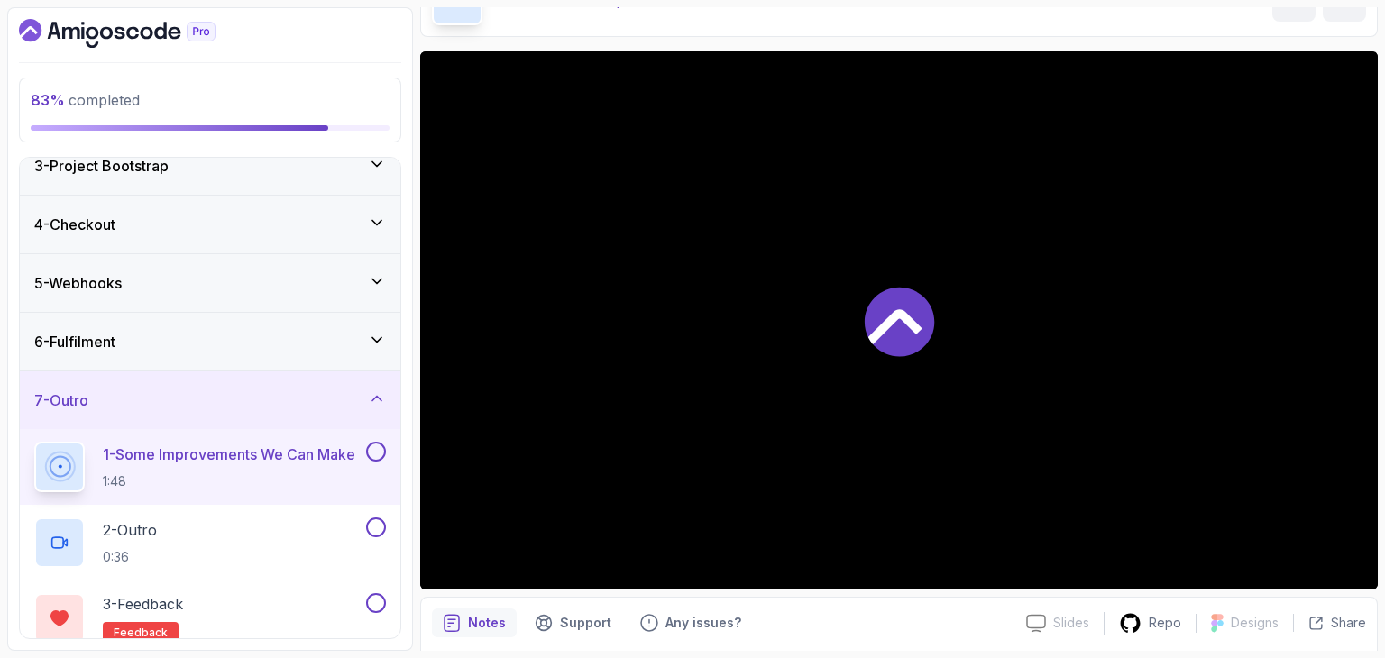
scroll to position [144, 0]
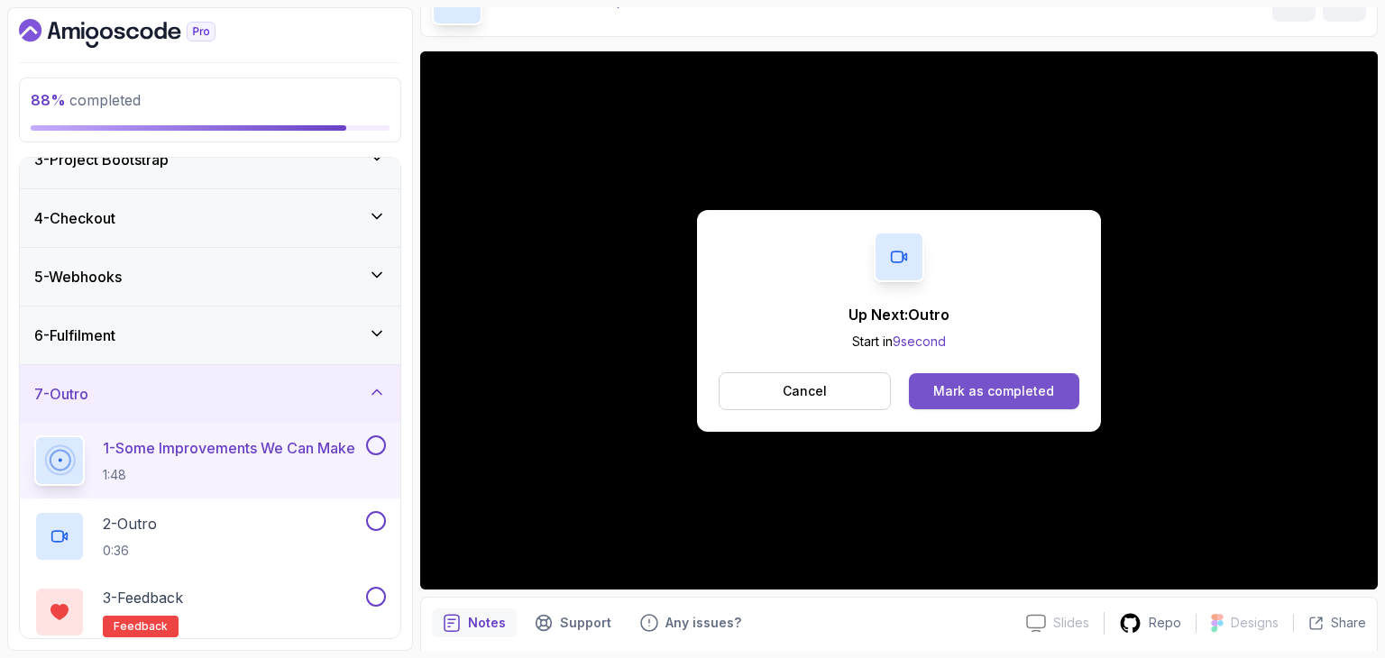
click at [962, 403] on button "Mark as completed" at bounding box center [994, 391] width 170 height 36
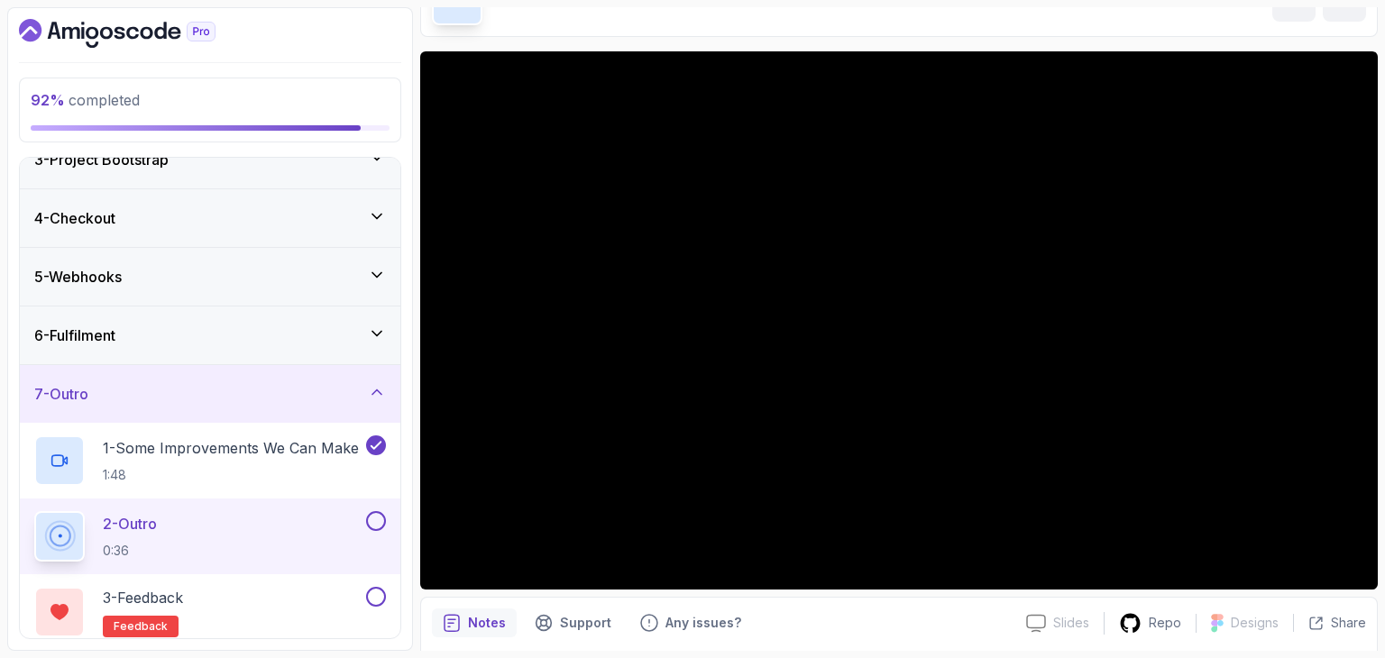
scroll to position [153, 0]
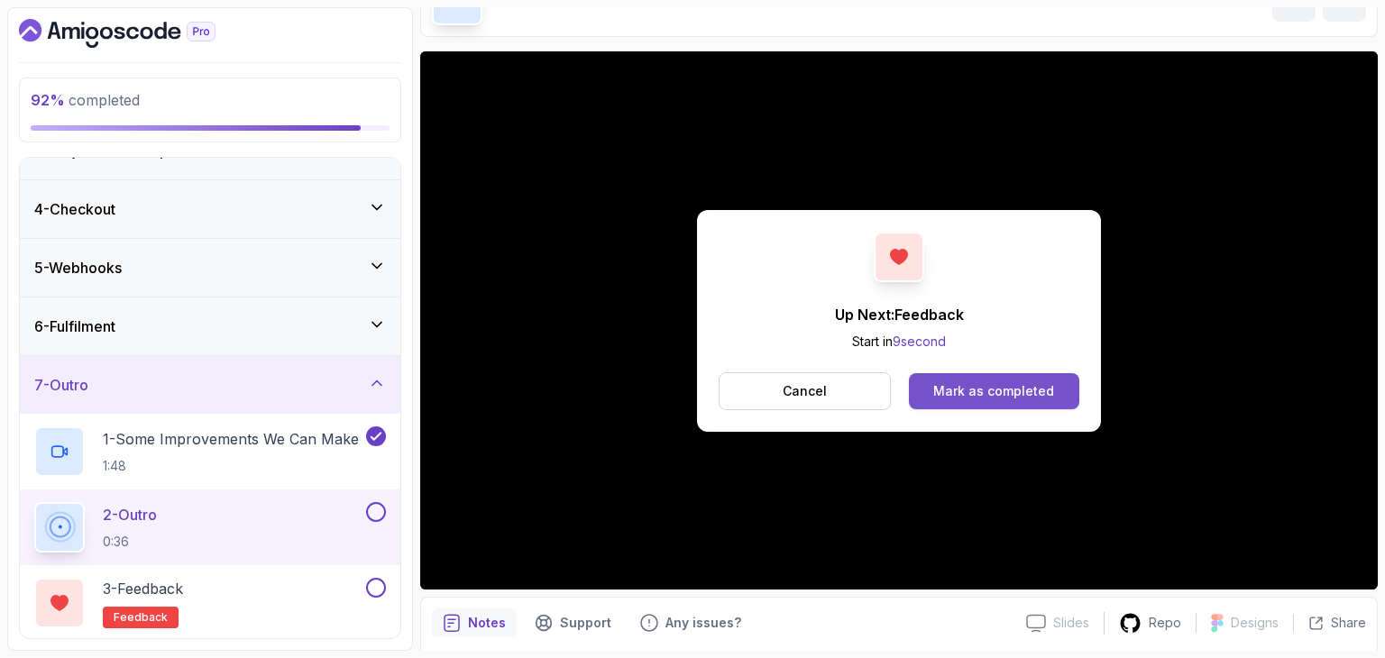
click at [1032, 396] on div "Mark as completed" at bounding box center [993, 391] width 121 height 18
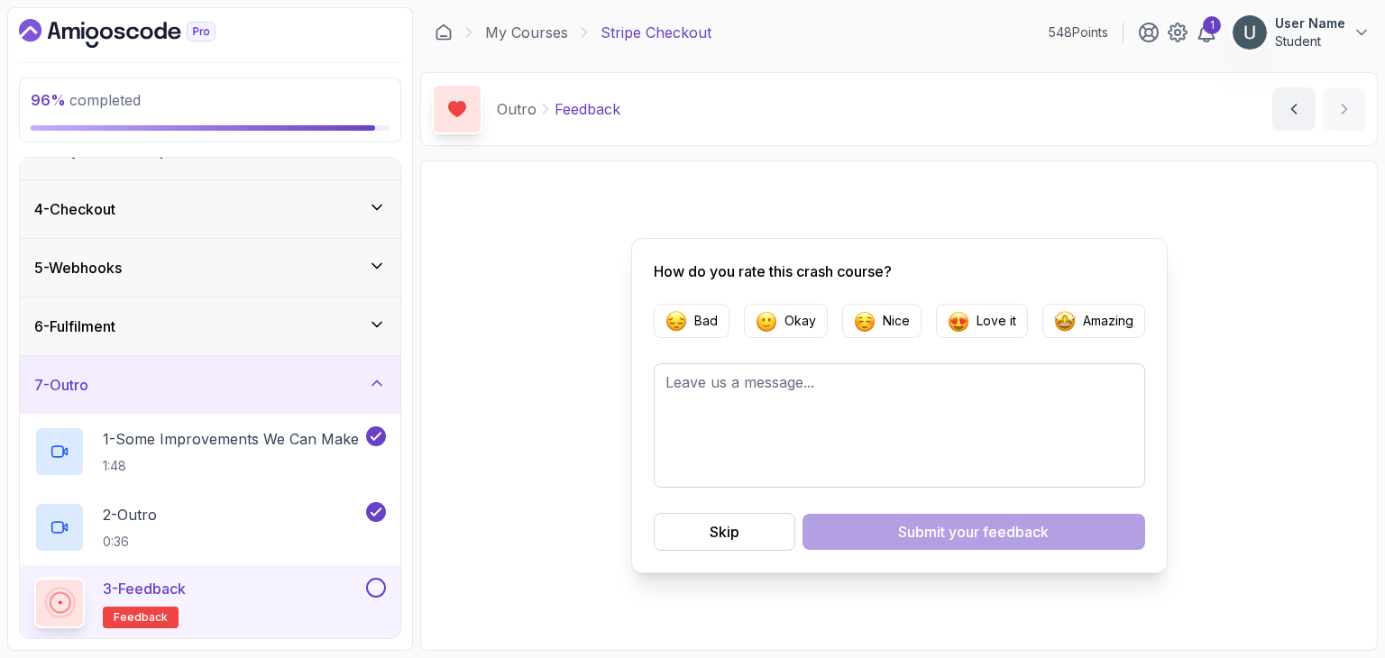
click at [750, 551] on div "How do you rate this crash course? Bad Okay Nice Love it Amazing Skip Submit yo…" at bounding box center [899, 405] width 537 height 335
click at [721, 540] on div "Skip" at bounding box center [725, 532] width 30 height 22
click at [405, 137] on div "96 % completed 1 - Intro 2 - Getting Started With Stripe 3 - Project Bootstrap …" at bounding box center [210, 329] width 406 height 644
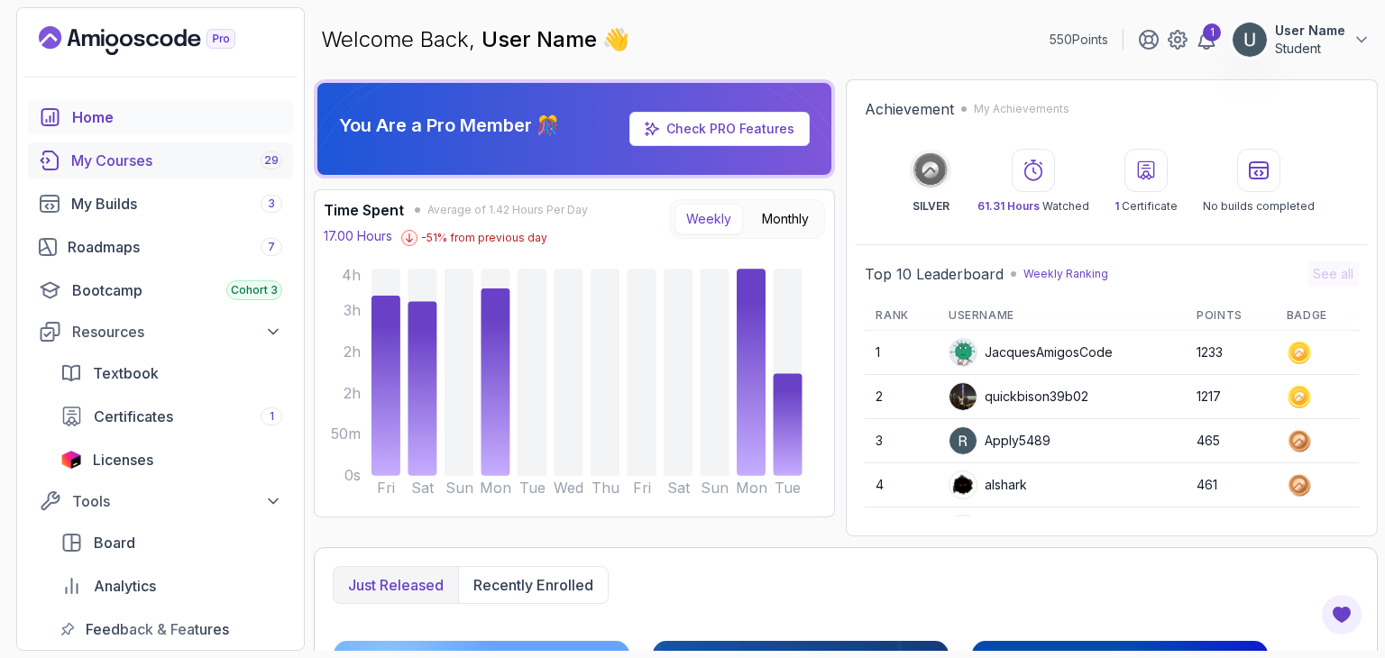
click at [204, 170] on div "My Courses 29" at bounding box center [176, 161] width 211 height 22
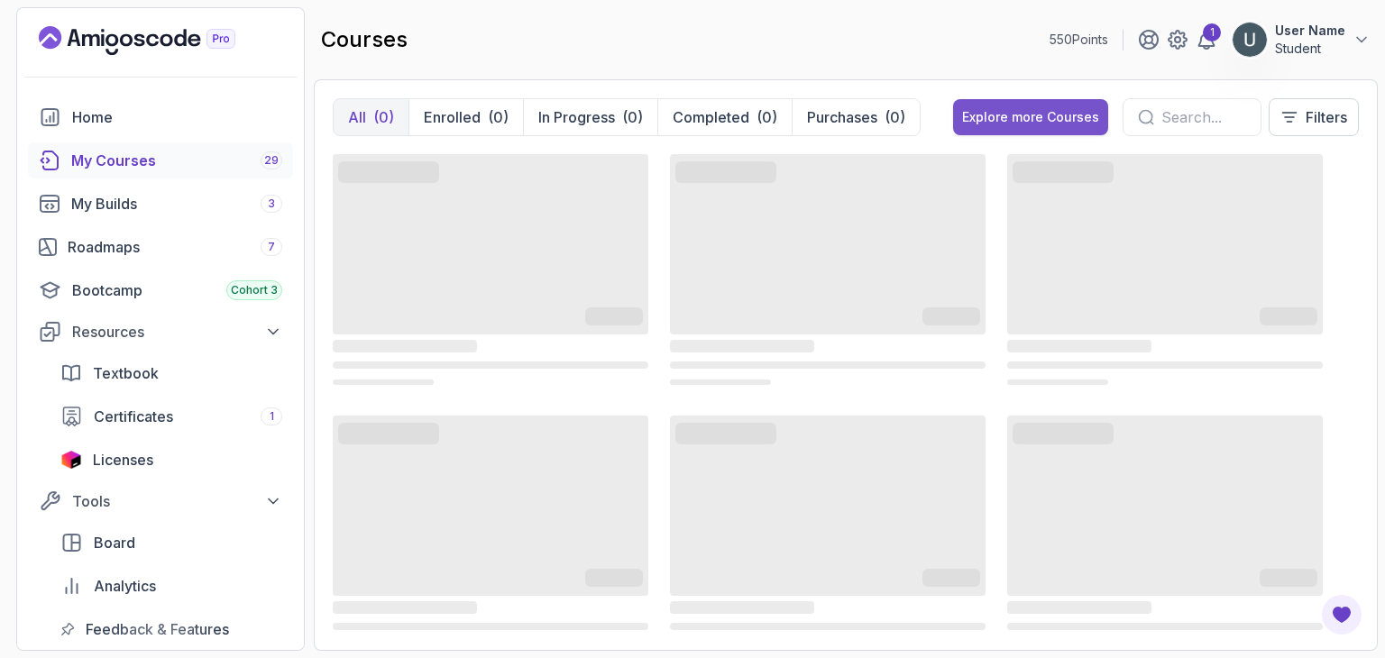
click at [1005, 120] on div "Explore more Courses" at bounding box center [1030, 117] width 137 height 18
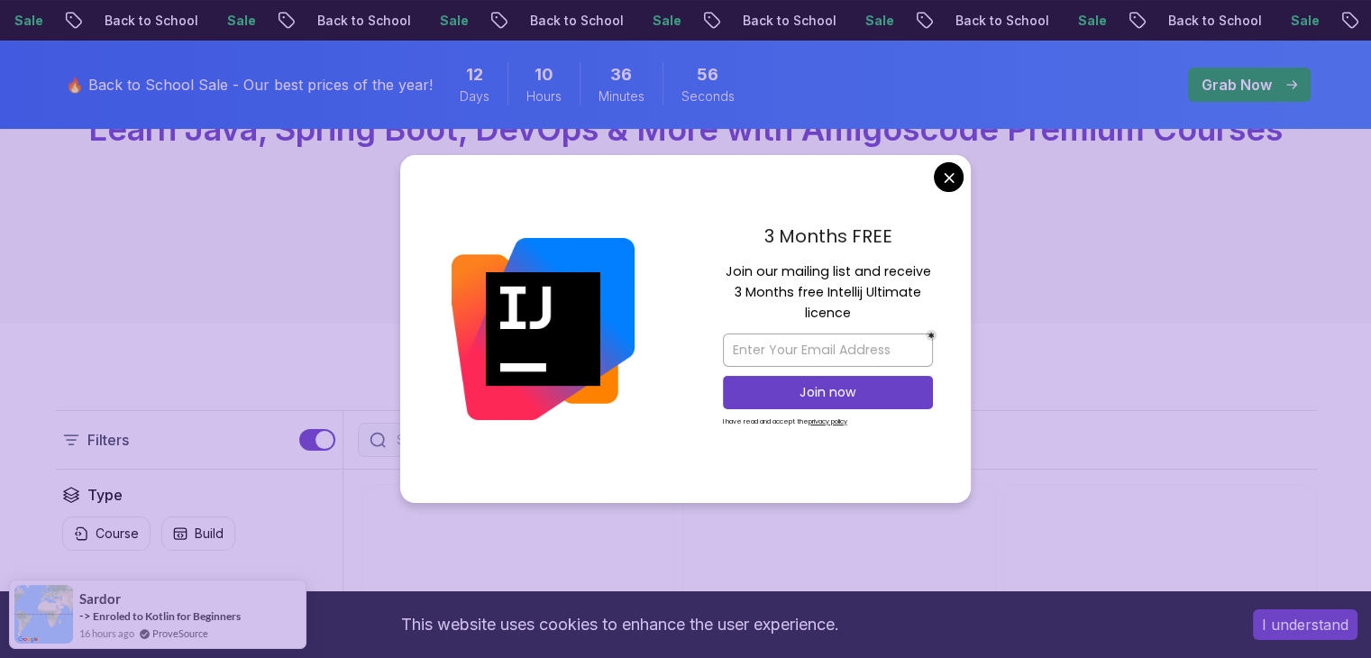
scroll to position [251, 0]
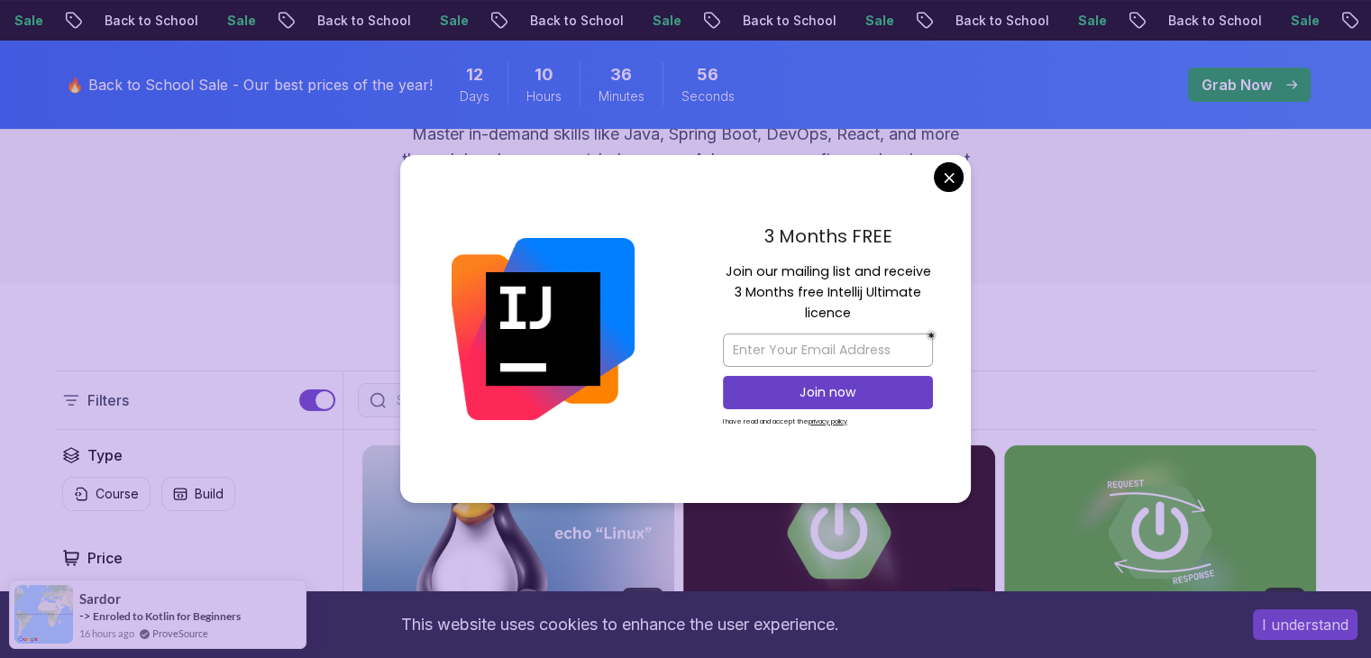
drag, startPoint x: 931, startPoint y: 188, endPoint x: 941, endPoint y: 184, distance: 11.7
click at [941, 184] on div "3 Months FREE Join our mailing list and receive 3 Months free Intellij Ultimate…" at bounding box center [685, 329] width 571 height 348
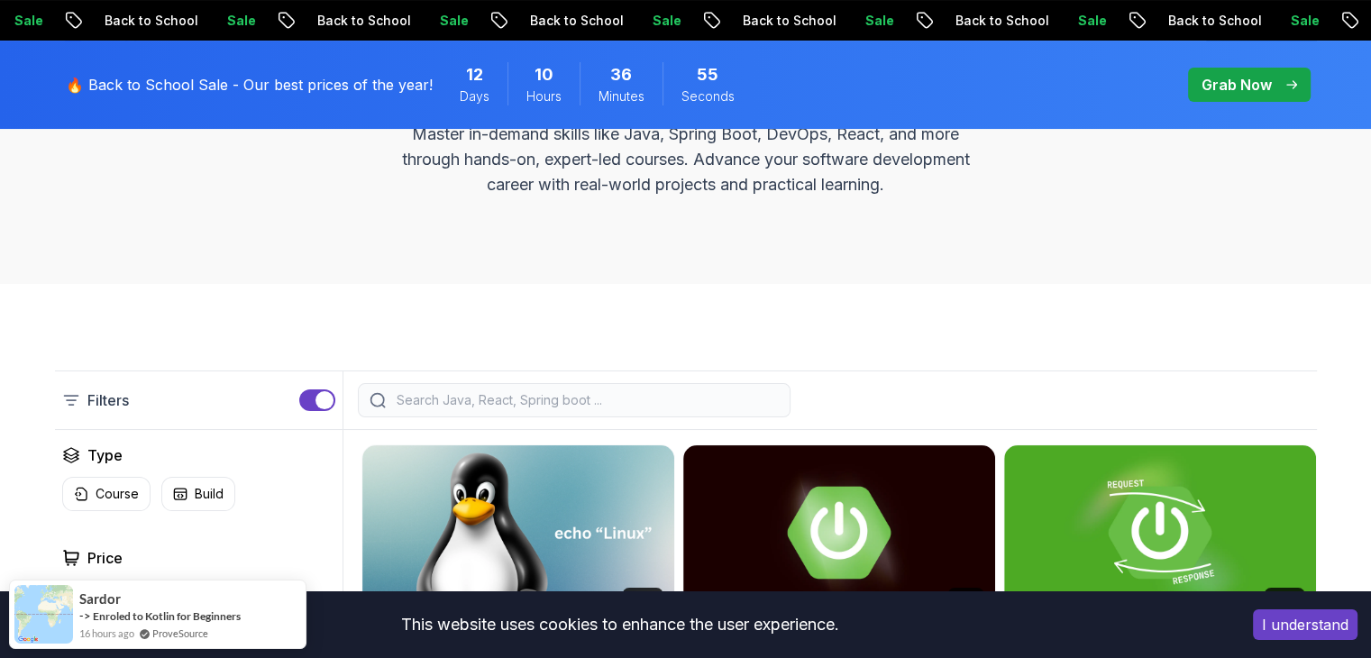
click at [700, 387] on div at bounding box center [574, 400] width 433 height 34
click at [643, 398] on input "search" at bounding box center [586, 400] width 386 height 18
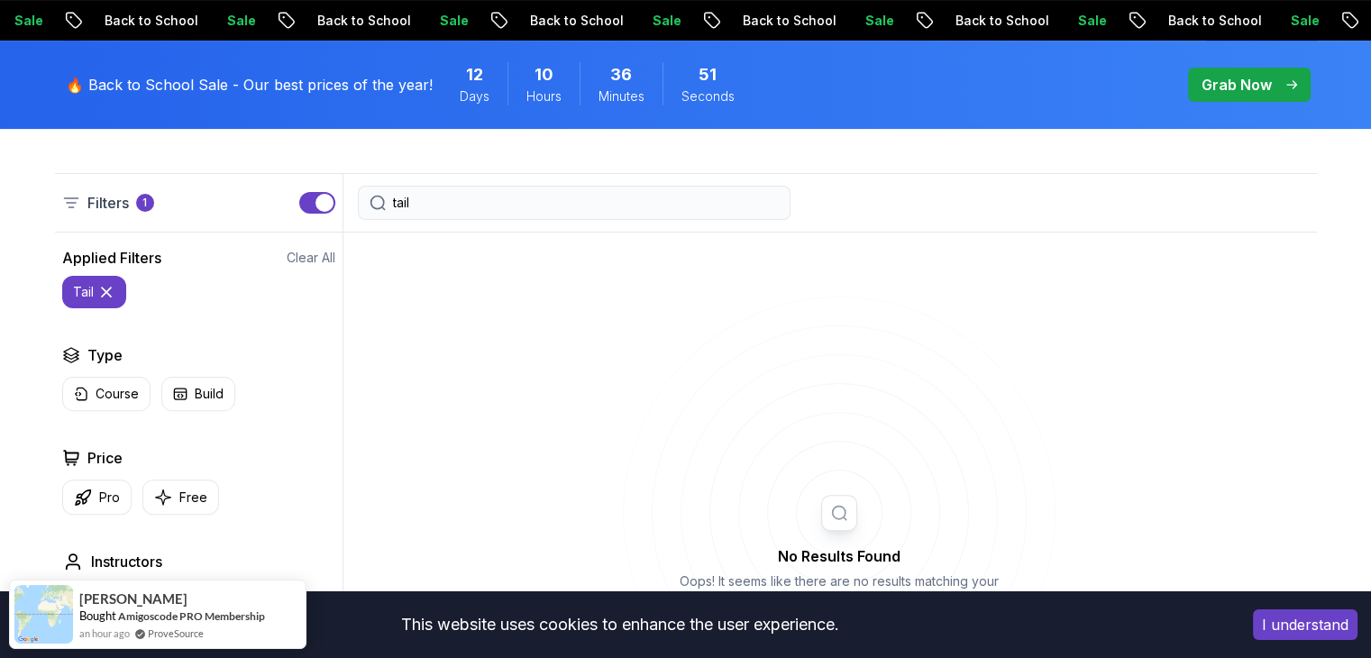
scroll to position [449, 0]
click at [399, 196] on input "tail" at bounding box center [586, 202] width 386 height 18
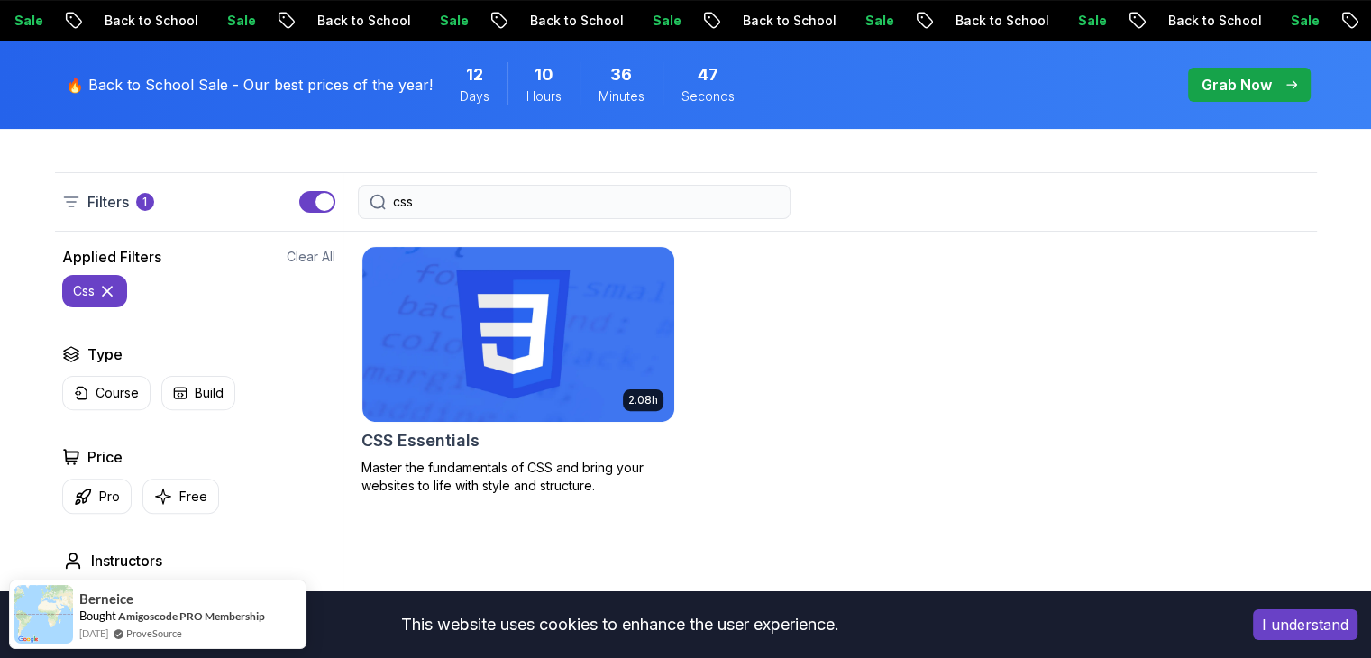
type input "css"
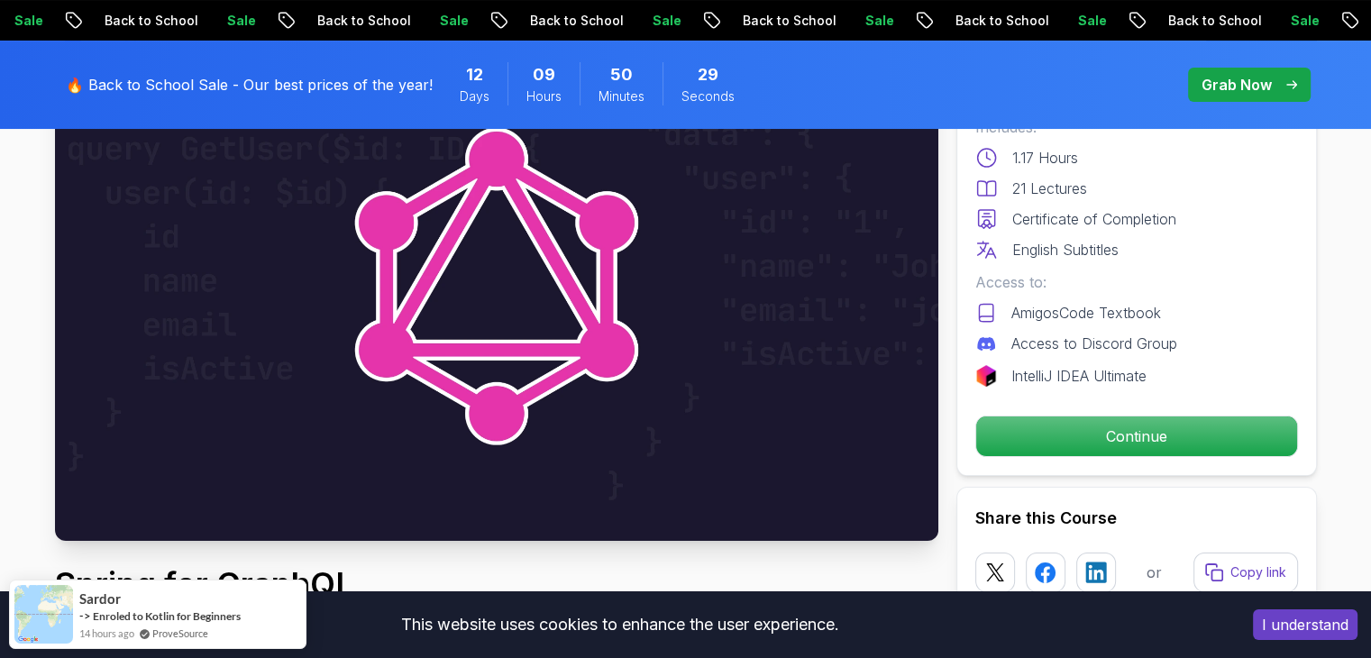
scroll to position [235, 0]
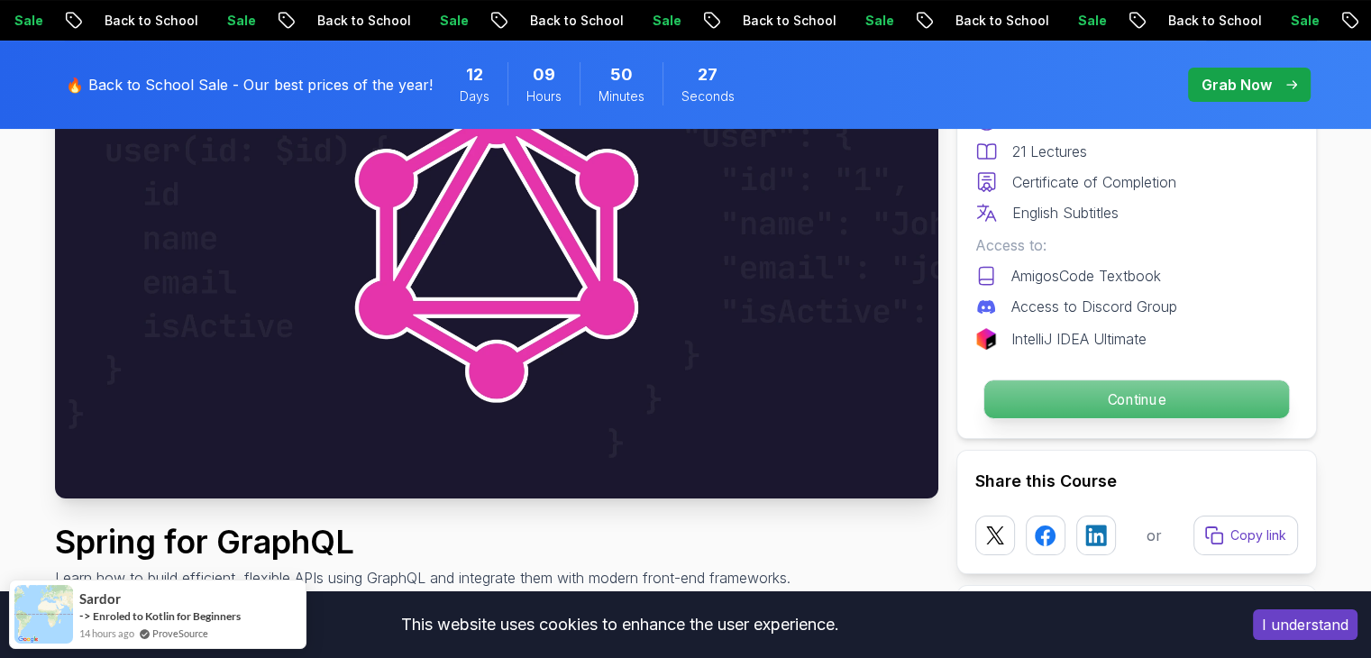
click at [1122, 381] on p "Continue" at bounding box center [1136, 400] width 305 height 38
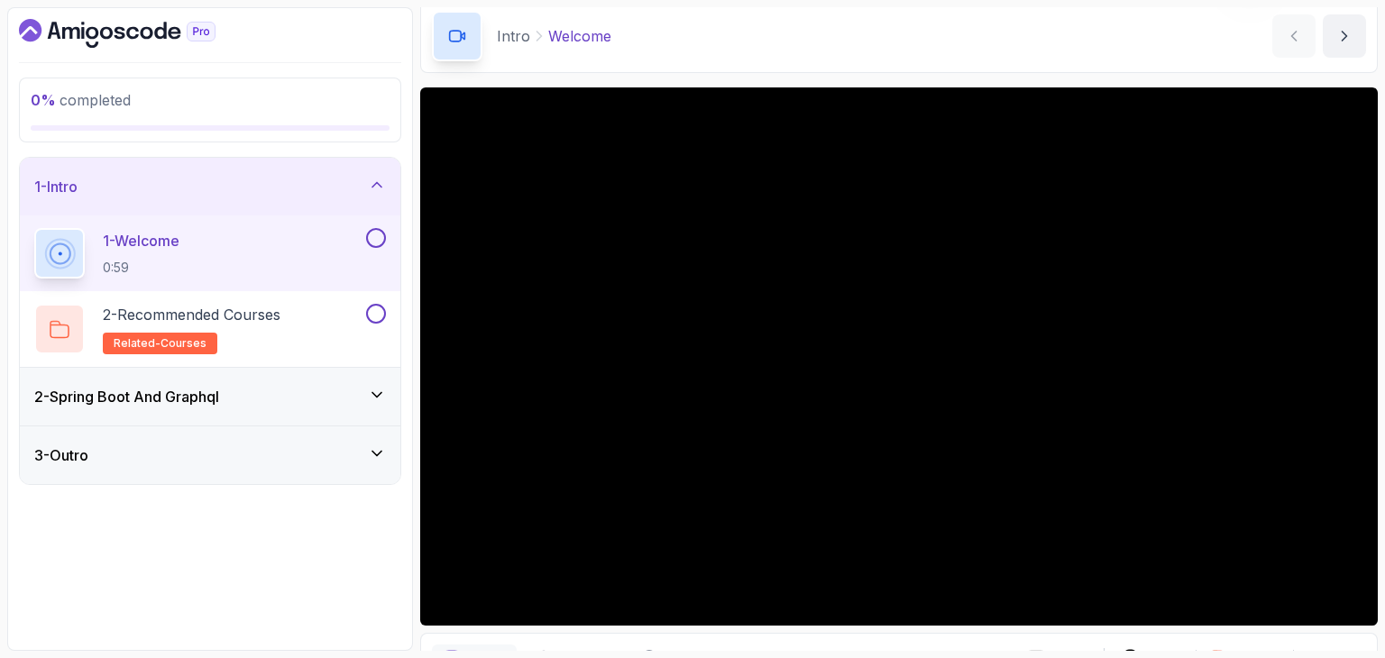
scroll to position [74, 0]
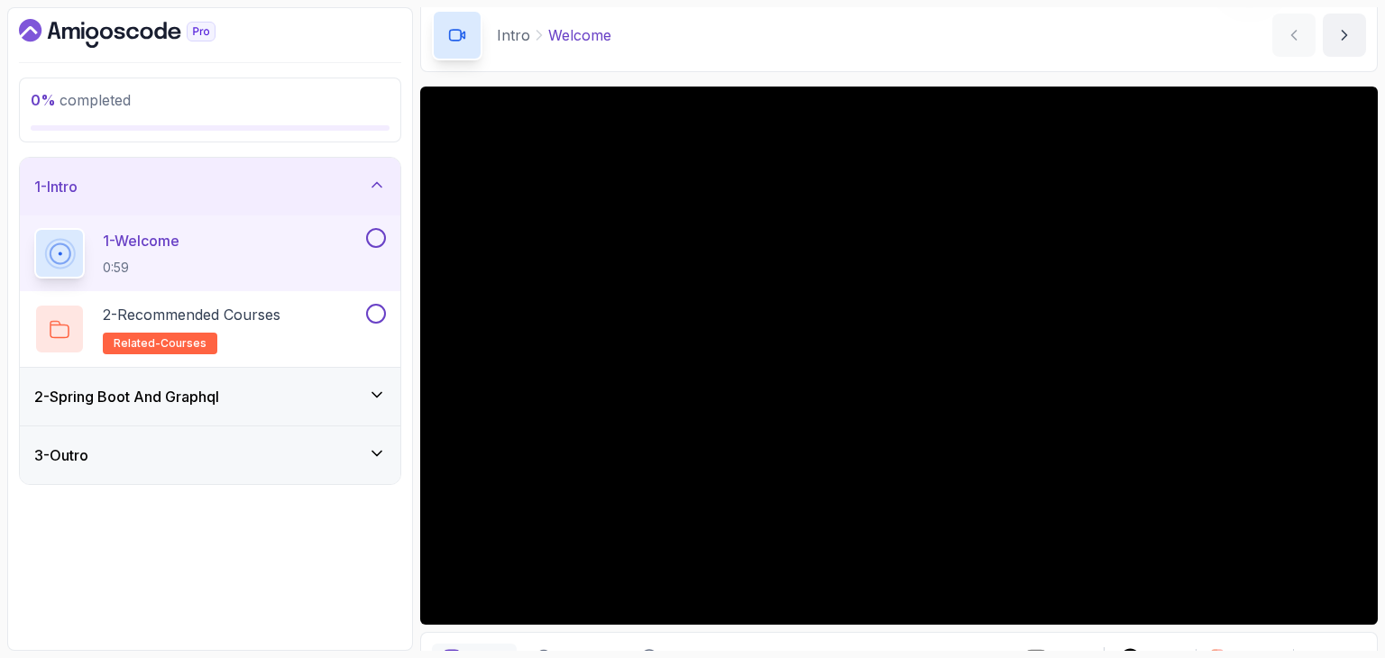
click at [249, 379] on div "2 - Spring Boot And Graphql" at bounding box center [210, 397] width 381 height 58
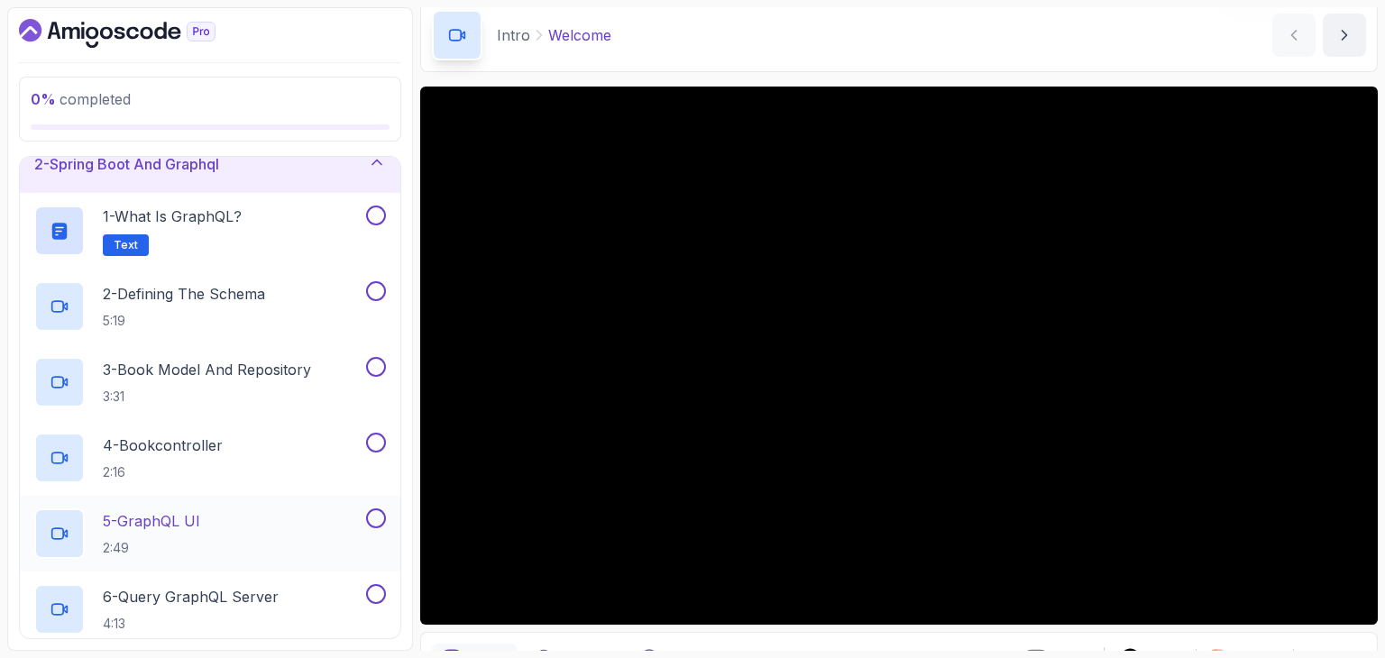
scroll to position [0, 0]
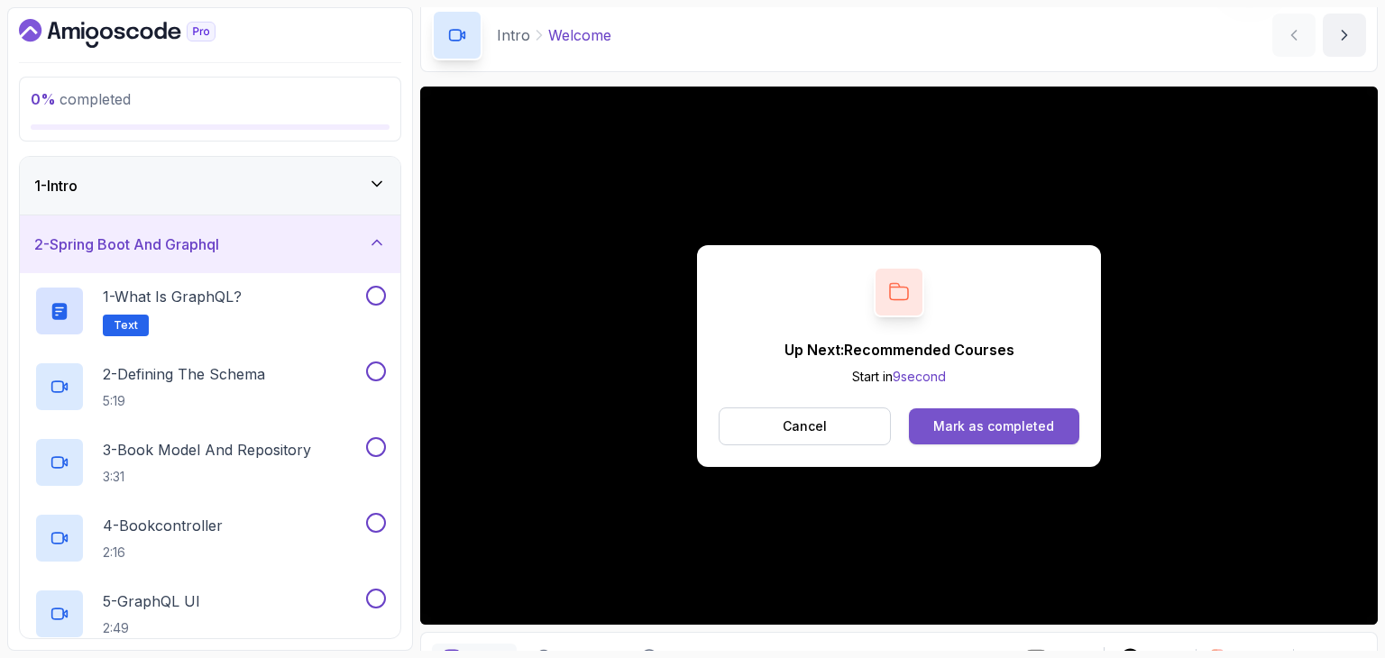
click at [949, 418] on div "Mark as completed" at bounding box center [993, 426] width 121 height 18
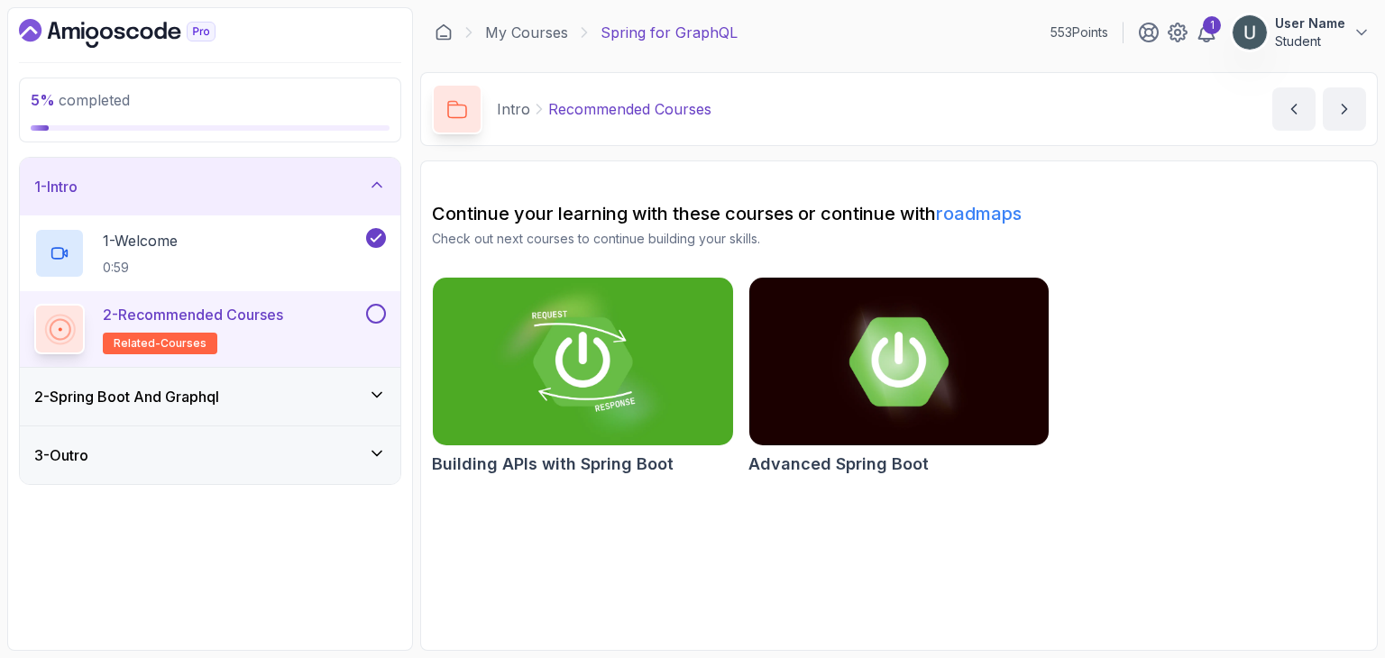
drag, startPoint x: 40, startPoint y: 275, endPoint x: 123, endPoint y: 343, distance: 107.0
click at [123, 343] on div "1 - Welcome 0:59 2 - Recommended Courses related-courses" at bounding box center [210, 291] width 381 height 151
click at [141, 386] on h3 "2 - Spring Boot And Graphql" at bounding box center [126, 397] width 185 height 22
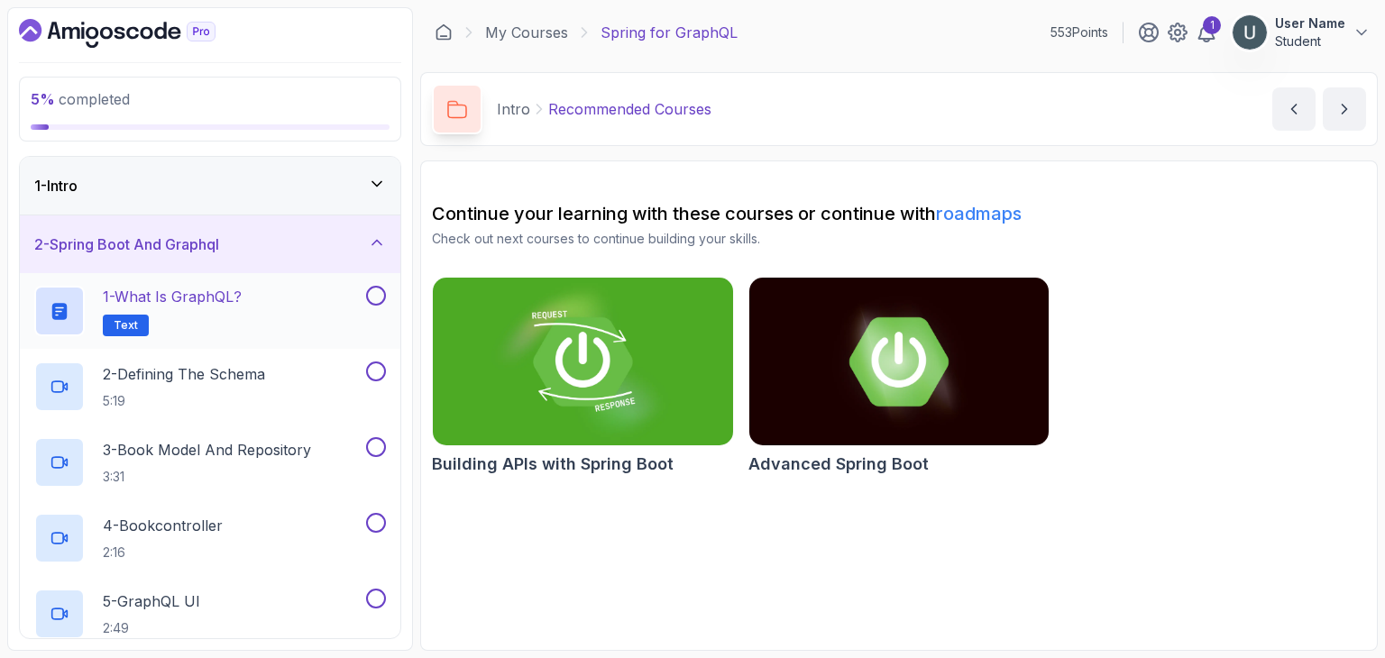
click at [145, 340] on div "1 - What is GraphQL? Text" at bounding box center [210, 311] width 381 height 76
click at [195, 337] on div "1 - What is GraphQL? Text" at bounding box center [210, 311] width 381 height 76
click at [185, 309] on h2 "1 - What is GraphQL? Text" at bounding box center [172, 311] width 139 height 50
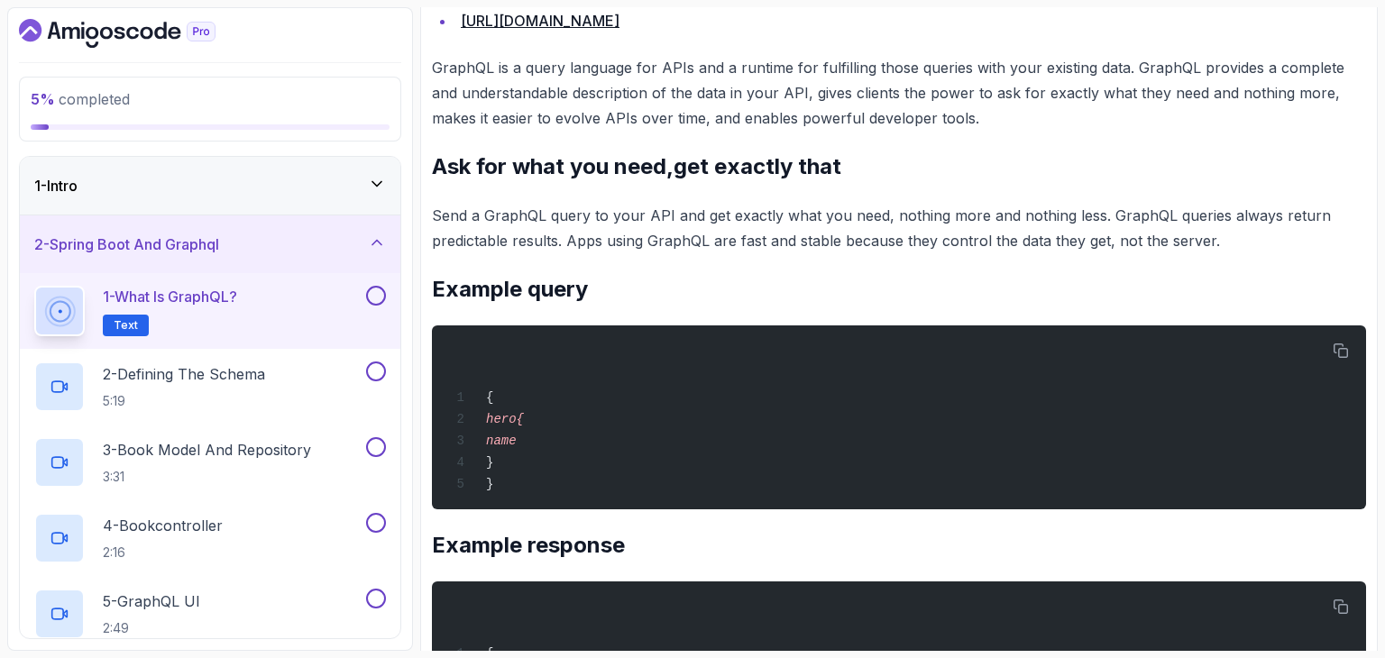
scroll to position [340, 0]
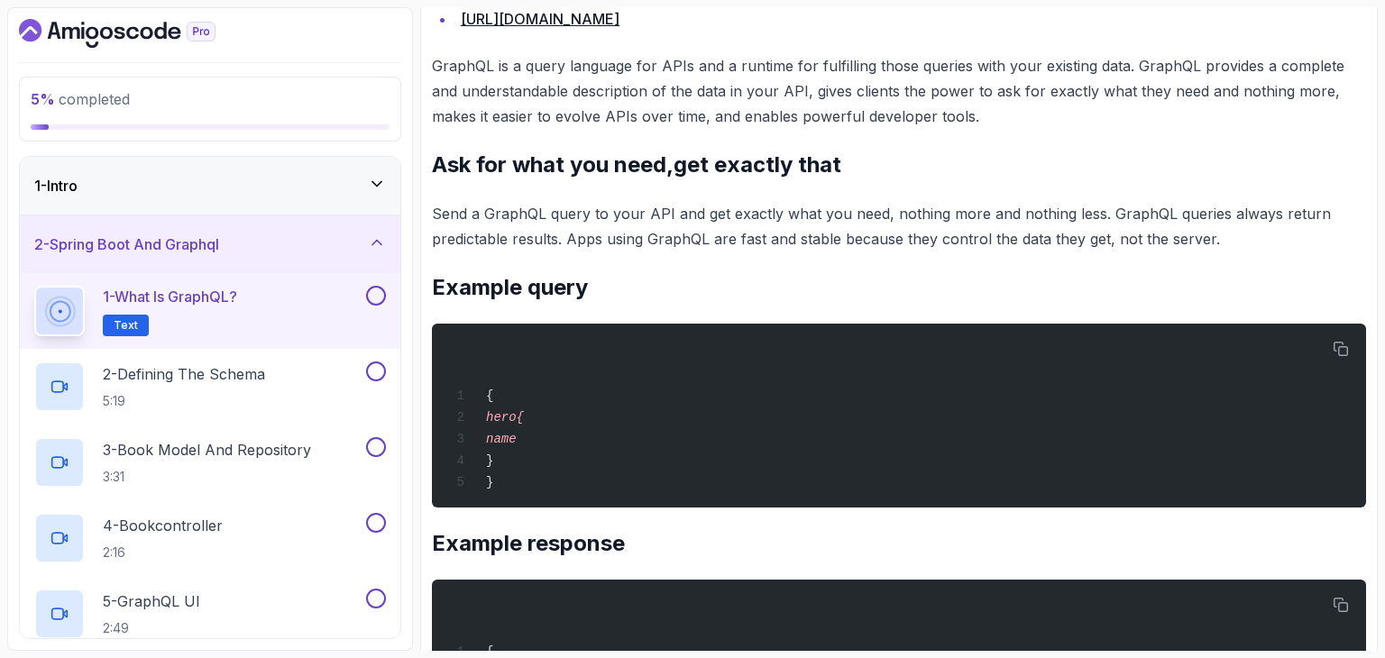
click at [738, 529] on h2 "Example response" at bounding box center [899, 543] width 934 height 29
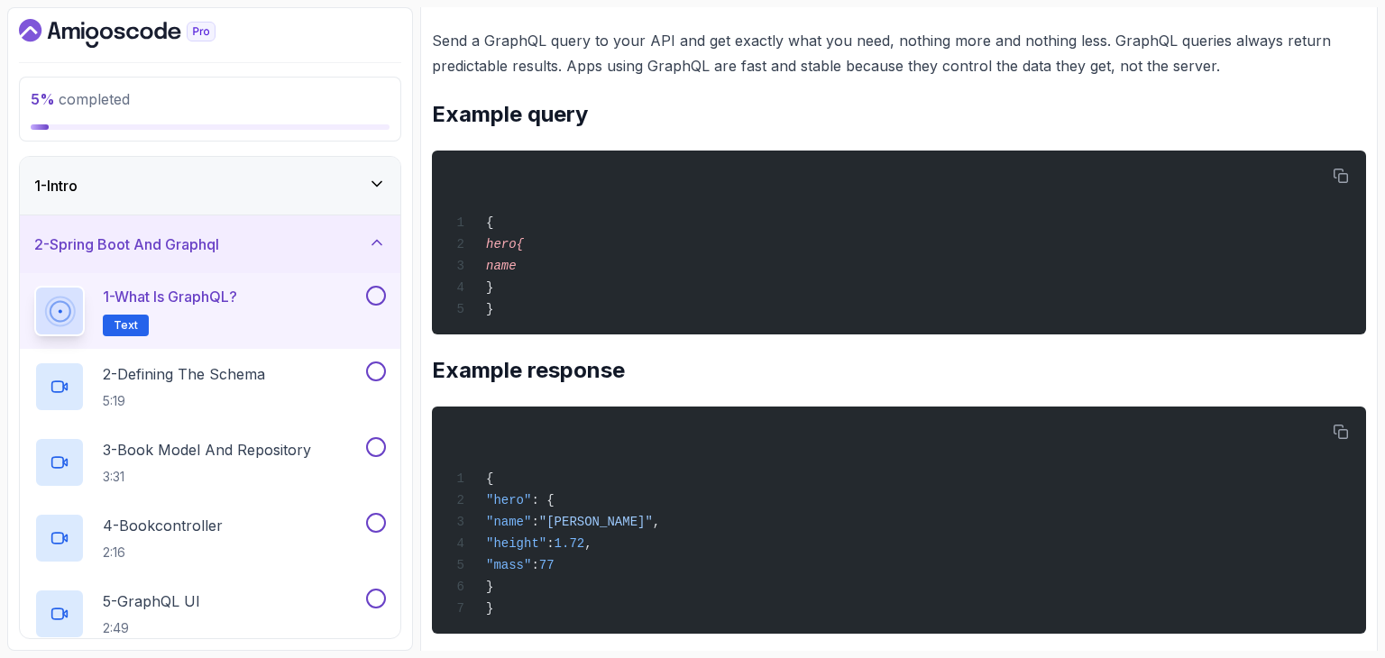
click at [738, 523] on div "{ "hero" : { "name" : "[PERSON_NAME]" , "height" : 1.72 , "mass" : 77 } }" at bounding box center [898, 520] width 905 height 206
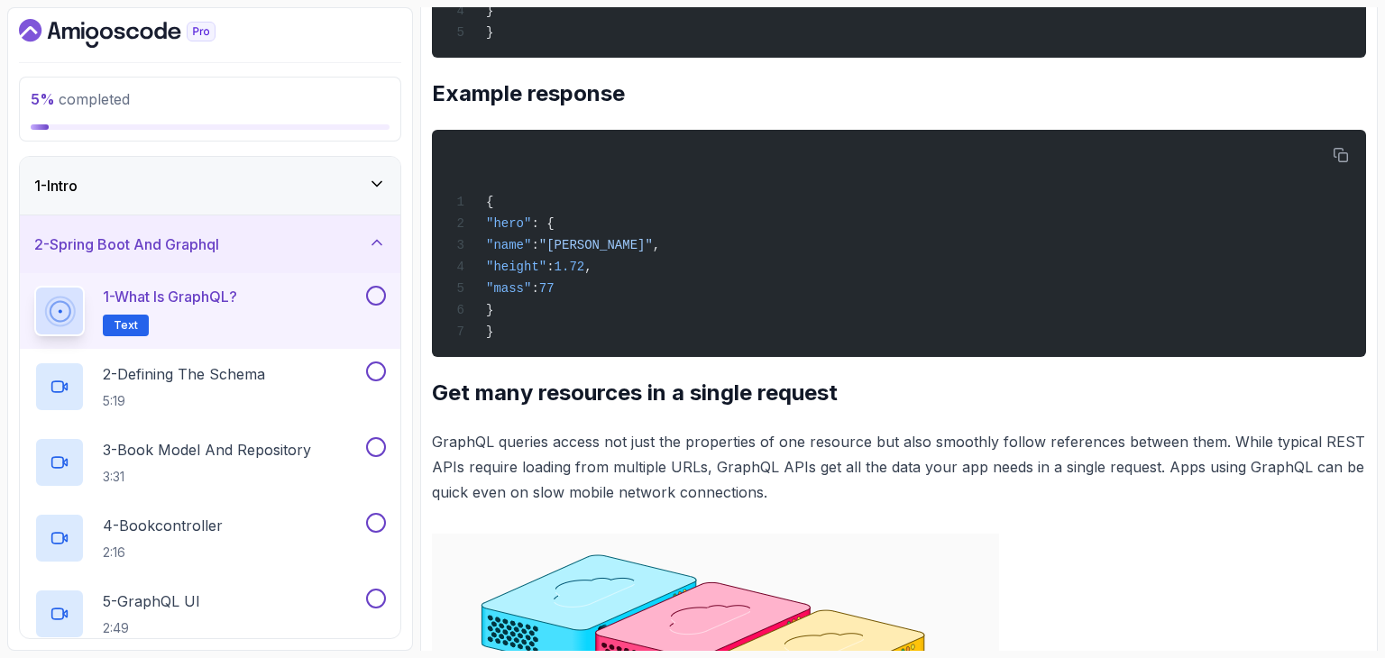
scroll to position [791, 0]
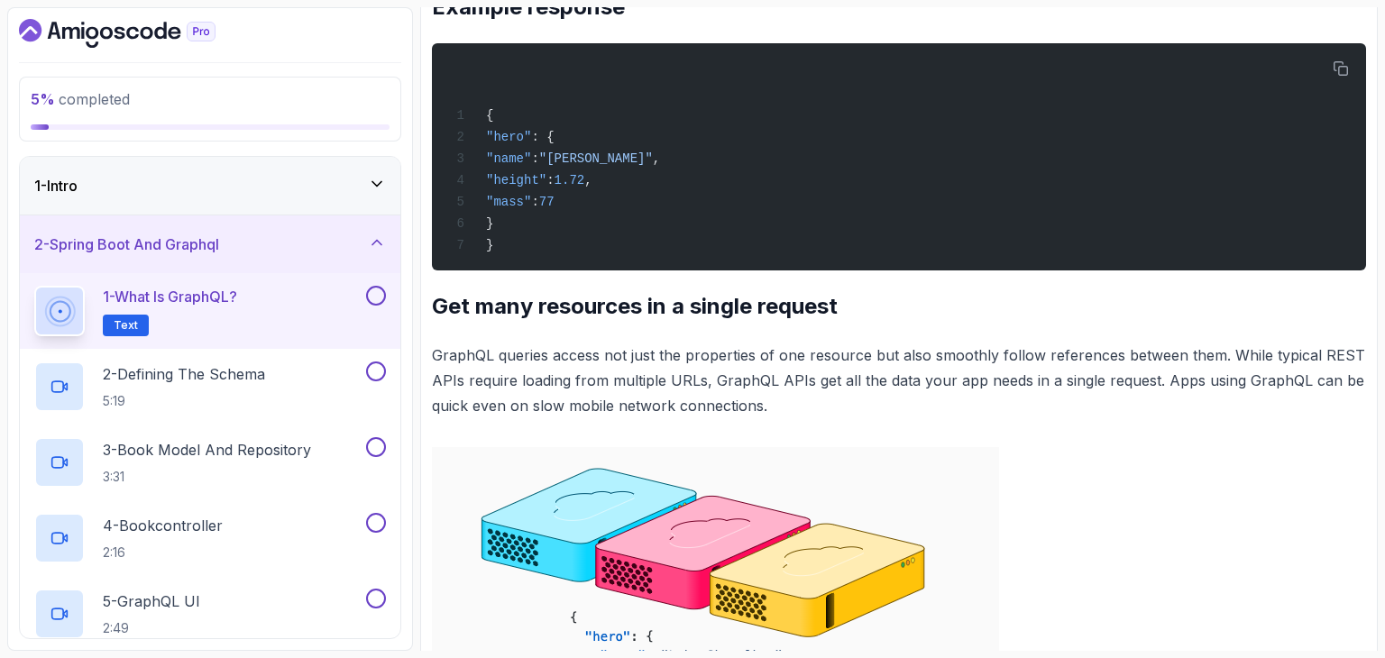
scroll to position [877, 0]
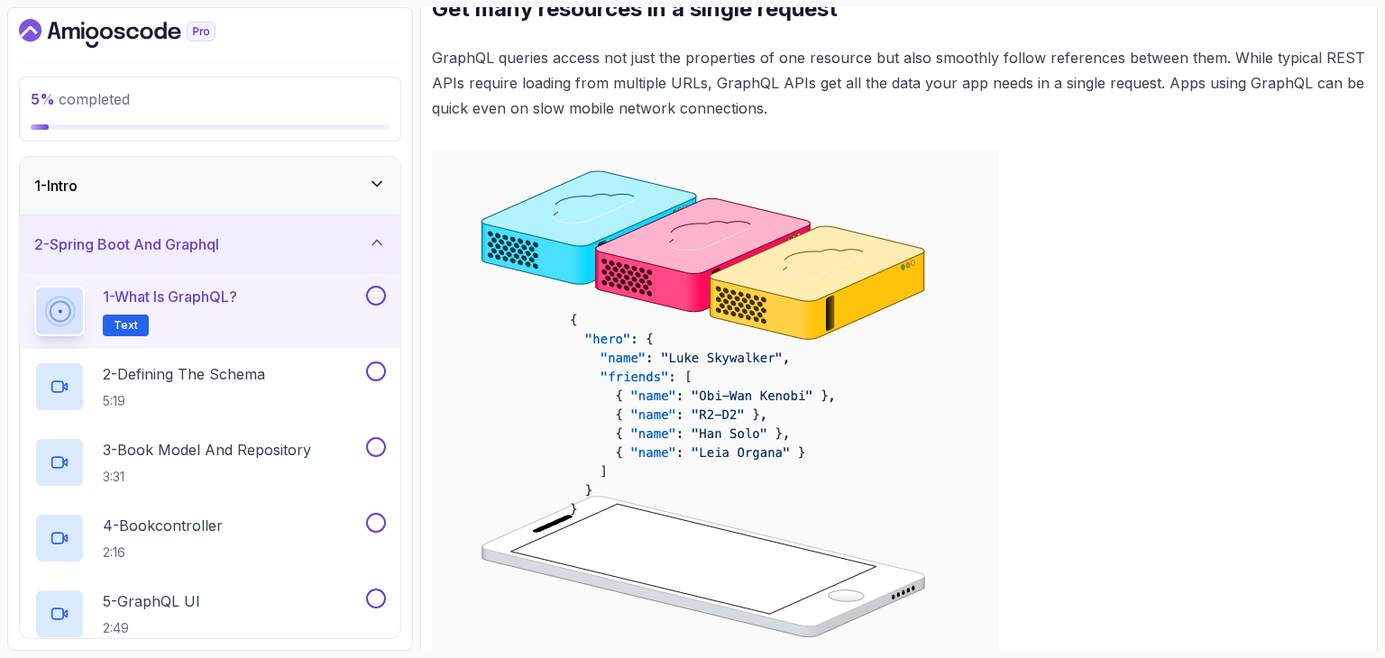
scroll to position [1179, 0]
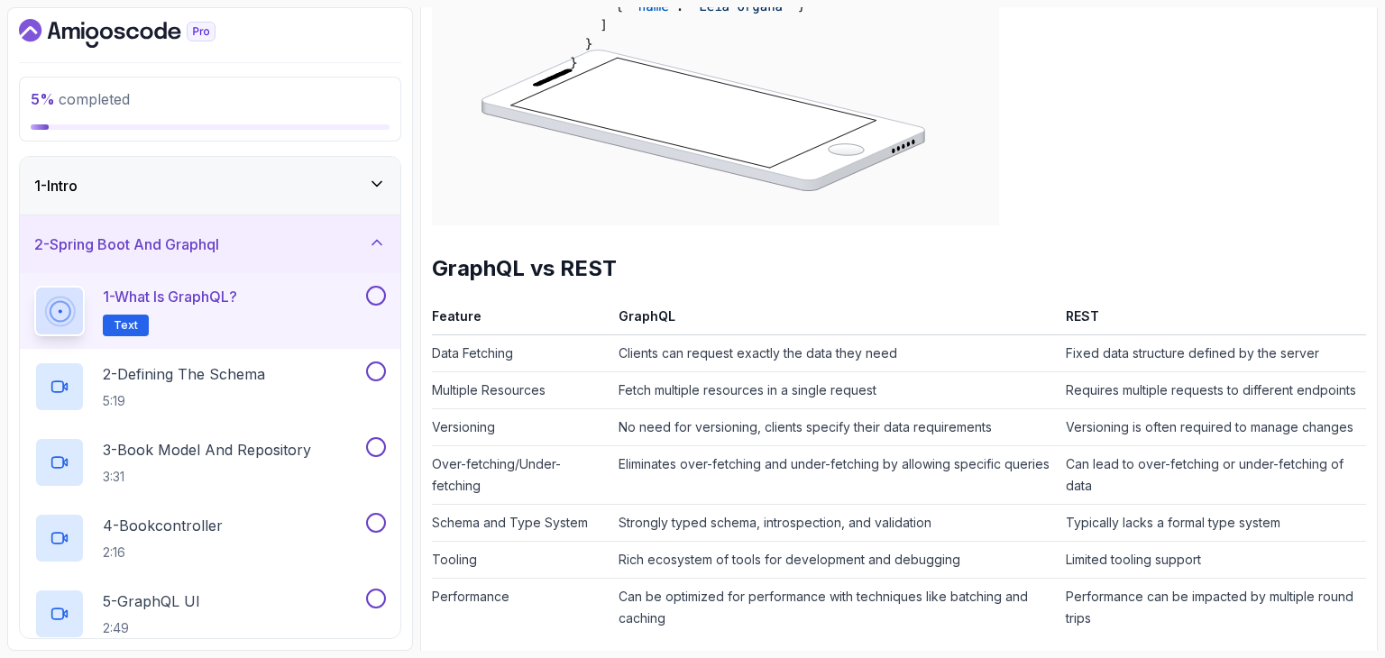
click at [756, 463] on td "Eliminates over-fetching and under-fetching by allowing specific queries" at bounding box center [835, 474] width 448 height 59
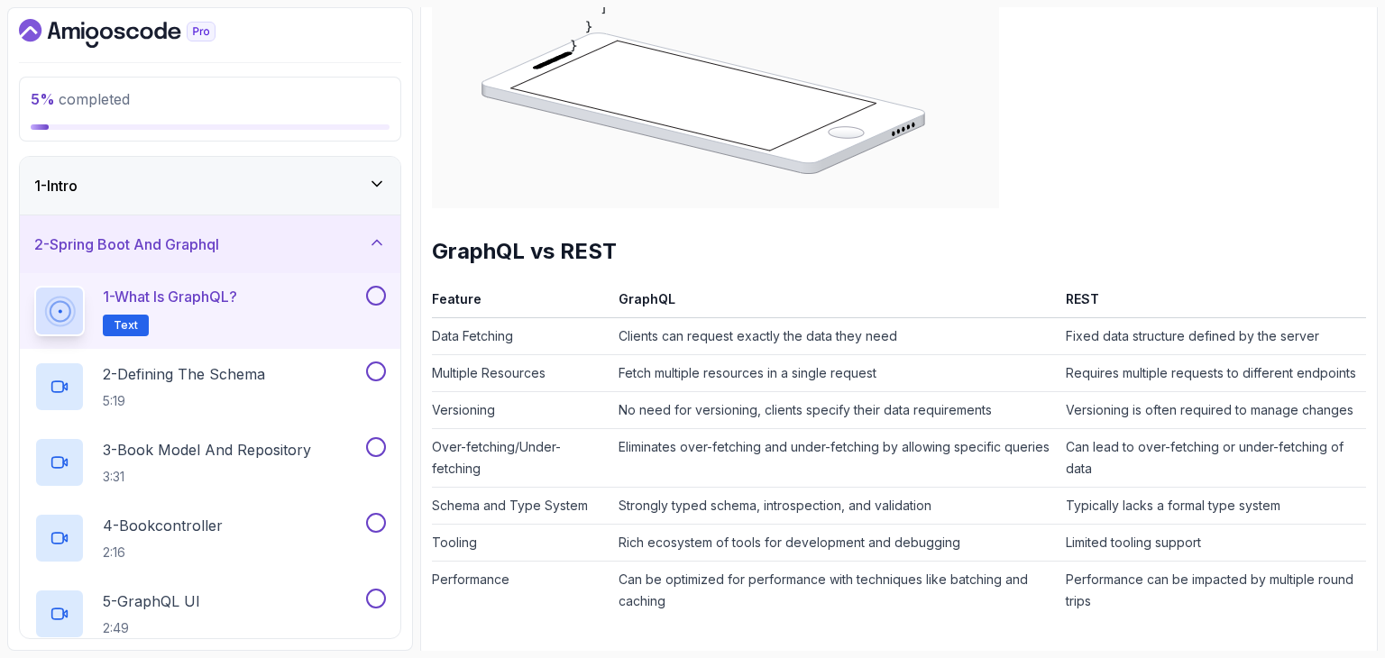
scroll to position [1641, 0]
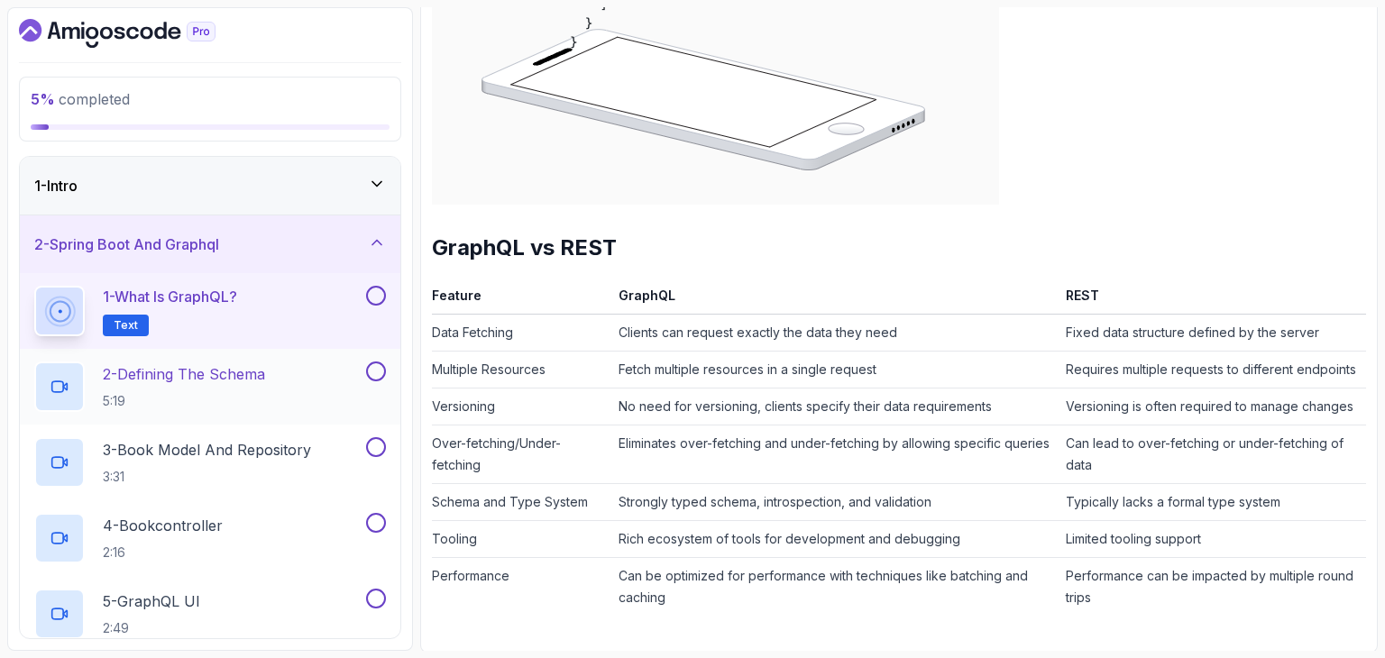
click at [332, 359] on div "2 - Defining The Schema 5:19" at bounding box center [210, 387] width 381 height 76
click at [321, 362] on div "2 - Defining The Schema 5:19" at bounding box center [198, 387] width 328 height 50
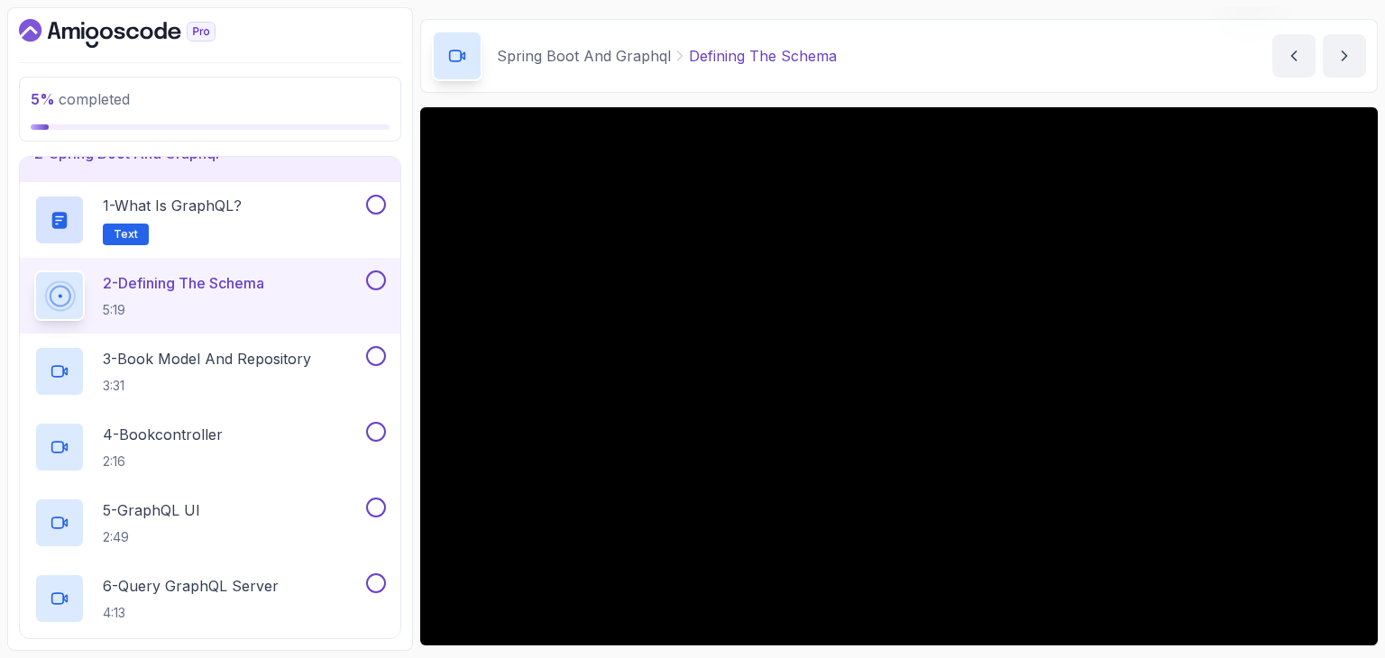
scroll to position [67, 0]
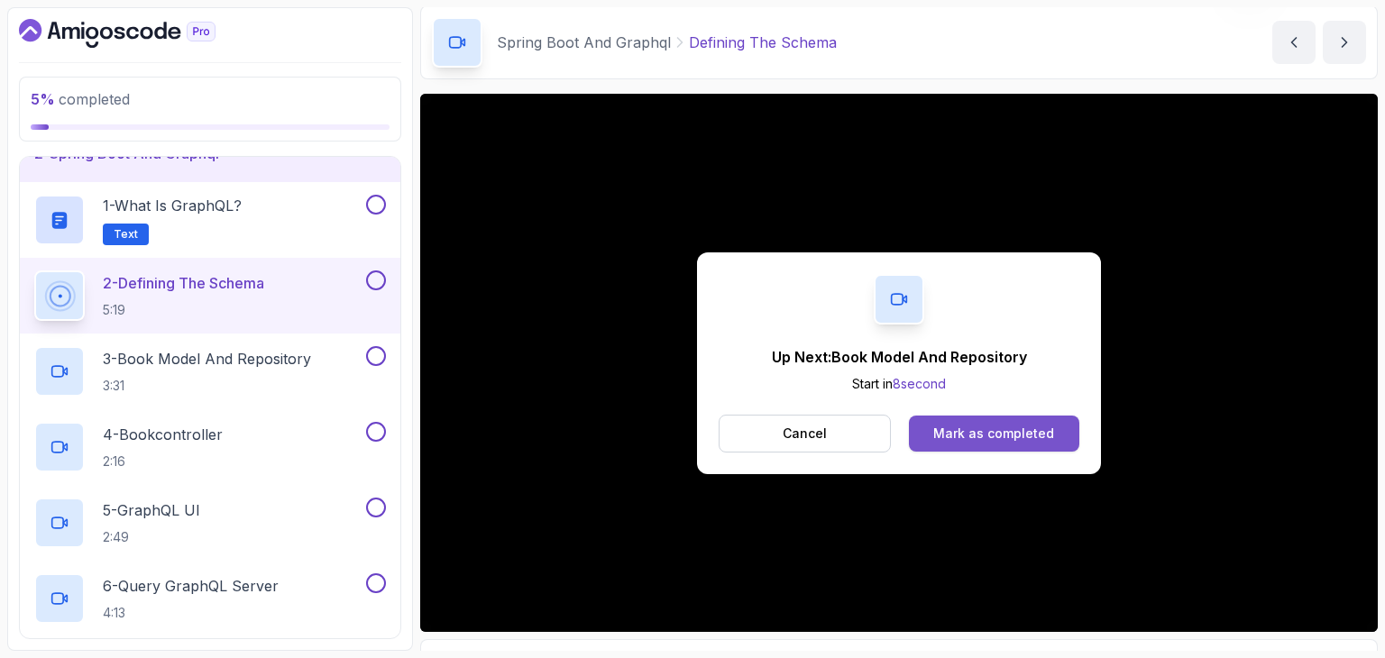
click at [1008, 426] on div "Mark as completed" at bounding box center [993, 434] width 121 height 18
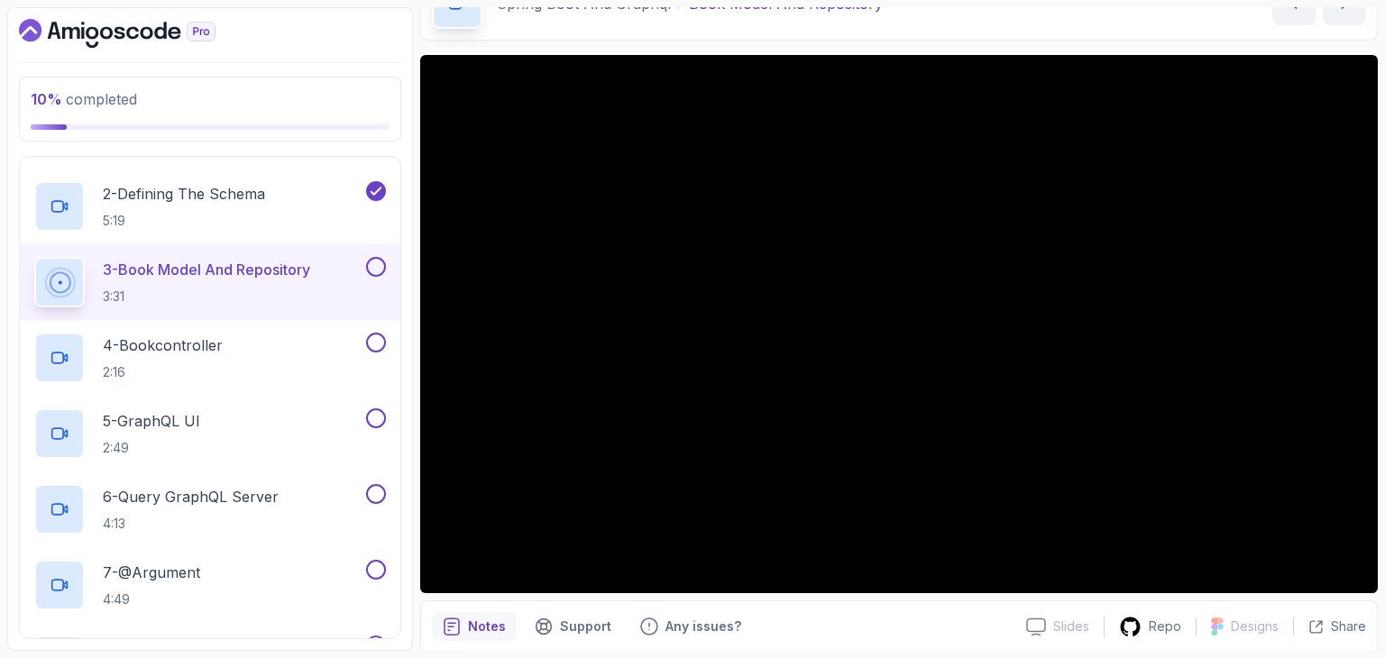
scroll to position [106, 0]
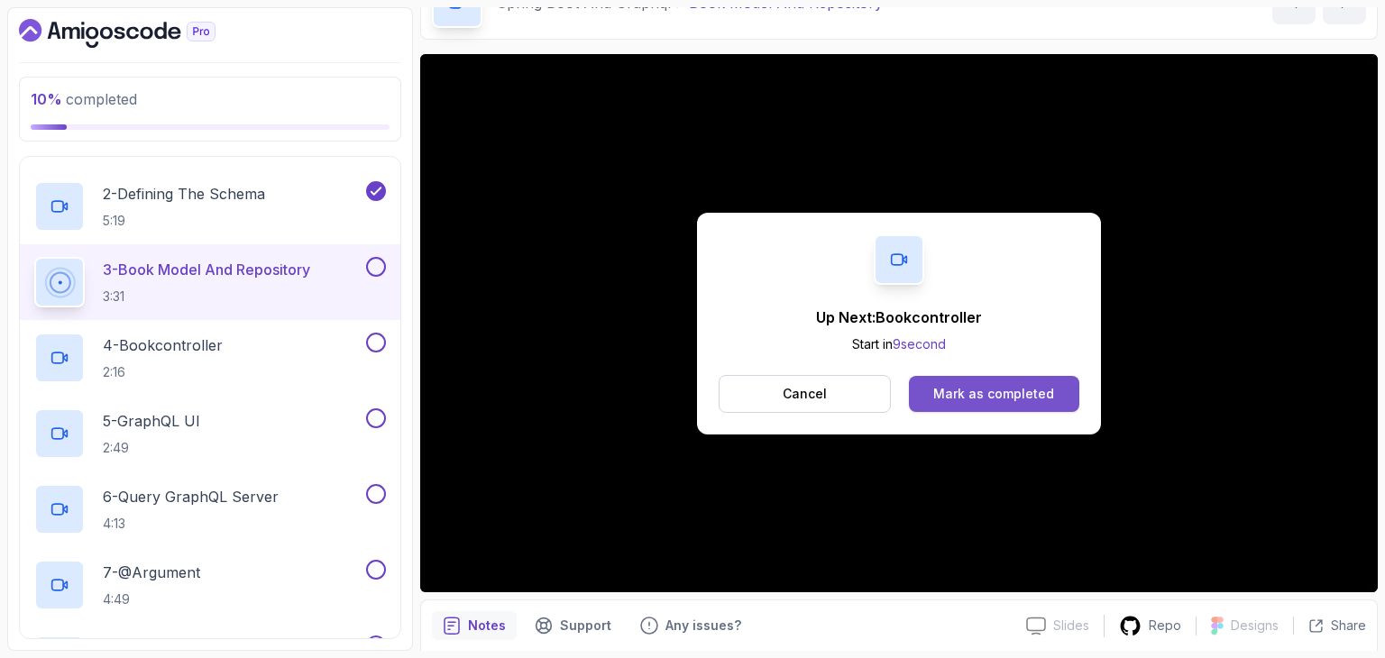
click at [975, 391] on div "Mark as completed" at bounding box center [993, 394] width 121 height 18
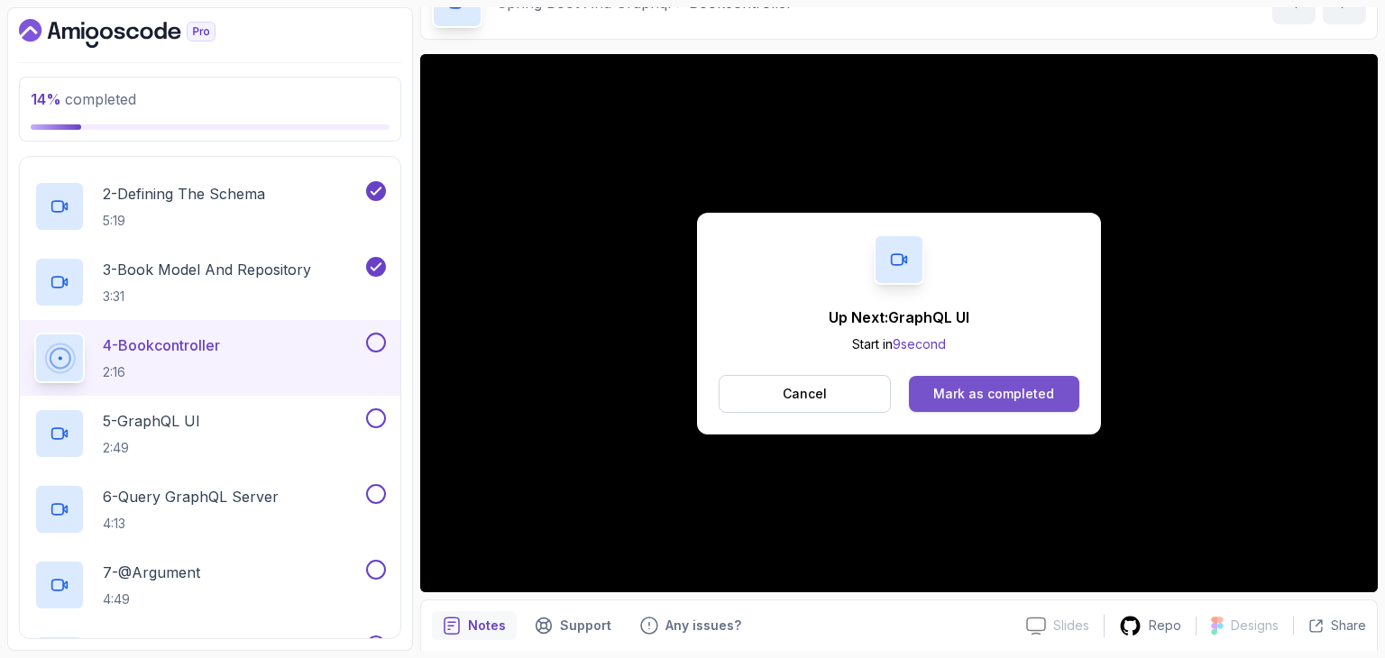
click at [956, 387] on div "Mark as completed" at bounding box center [993, 394] width 121 height 18
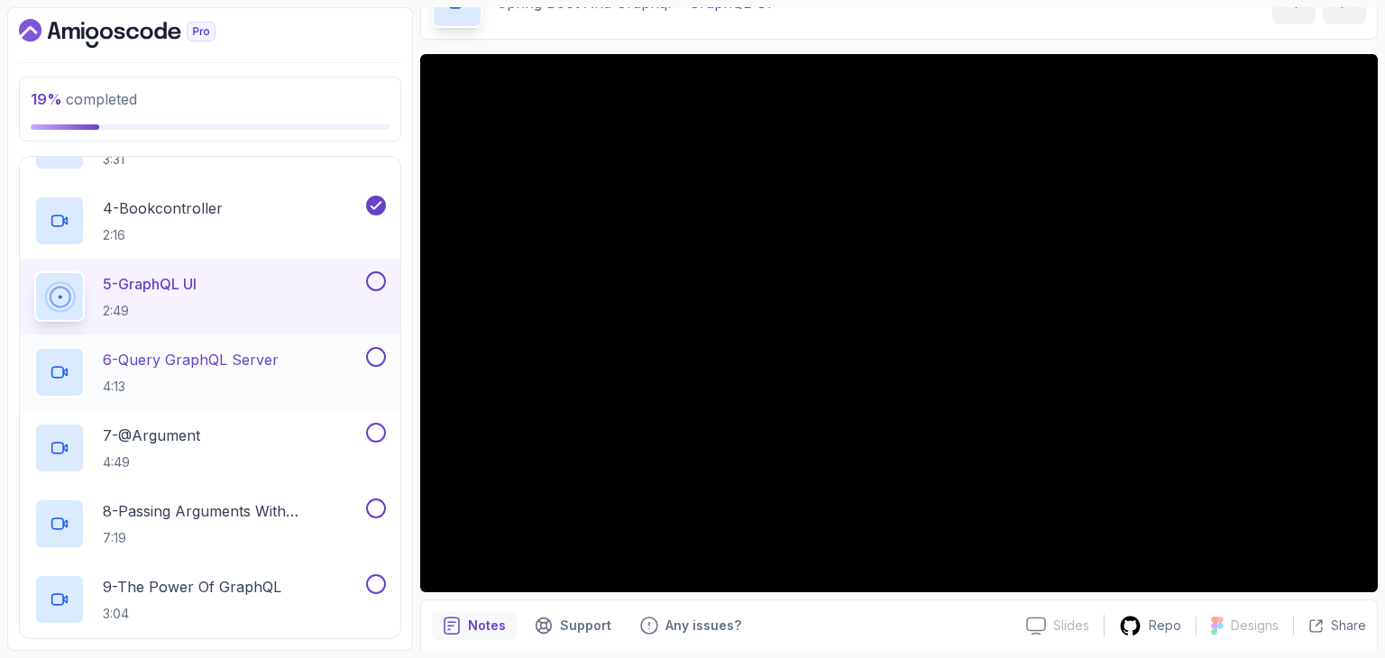
scroll to position [316, 0]
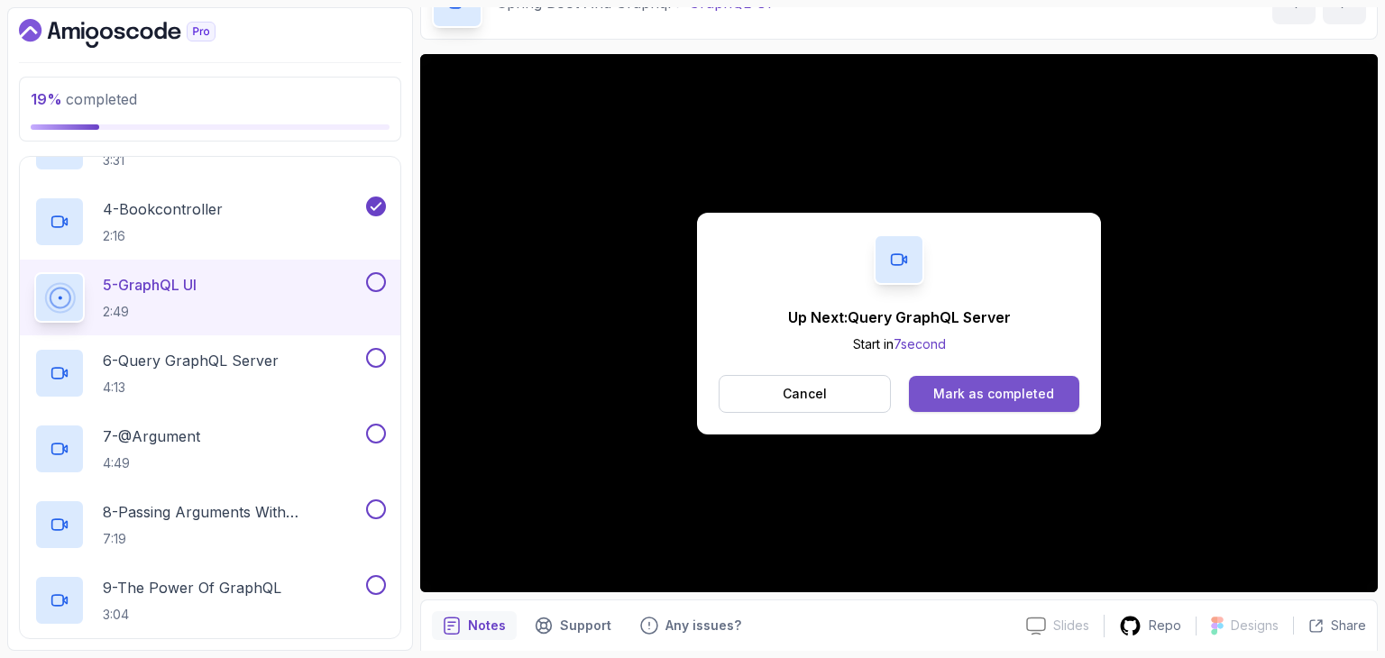
click at [1044, 389] on div "Mark as completed" at bounding box center [993, 394] width 121 height 18
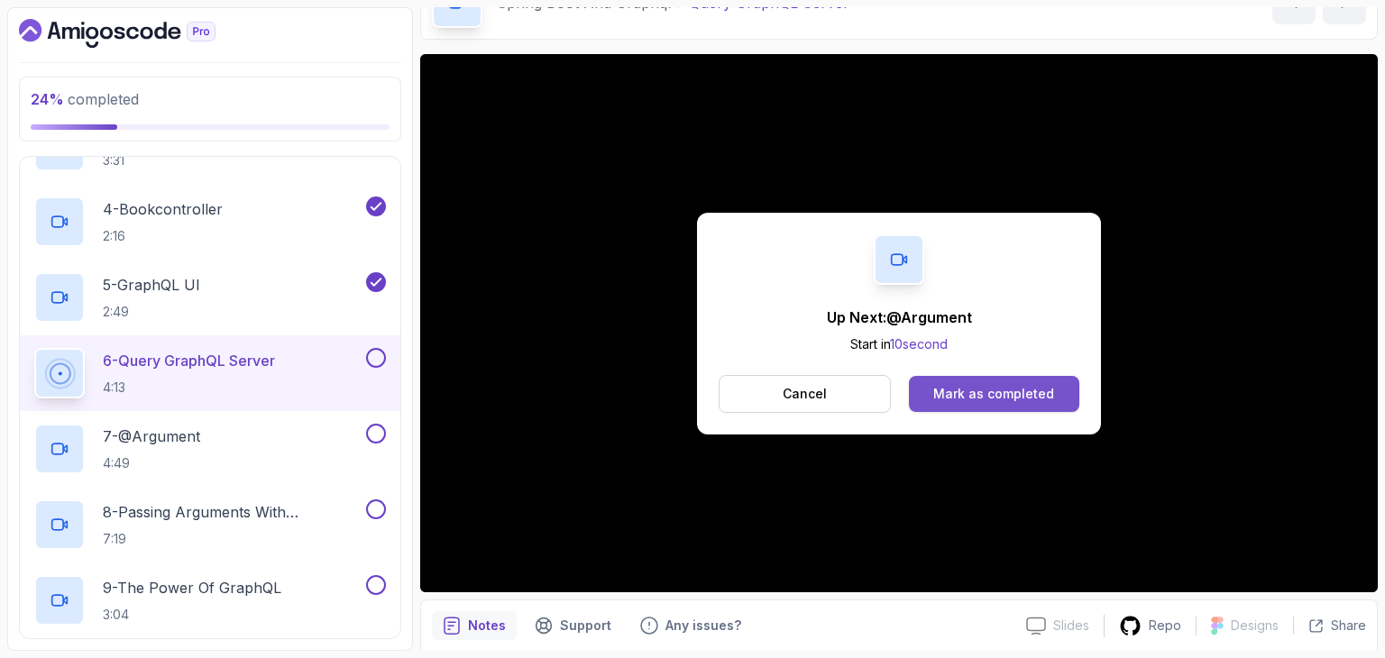
click at [1007, 385] on div "Mark as completed" at bounding box center [993, 394] width 121 height 18
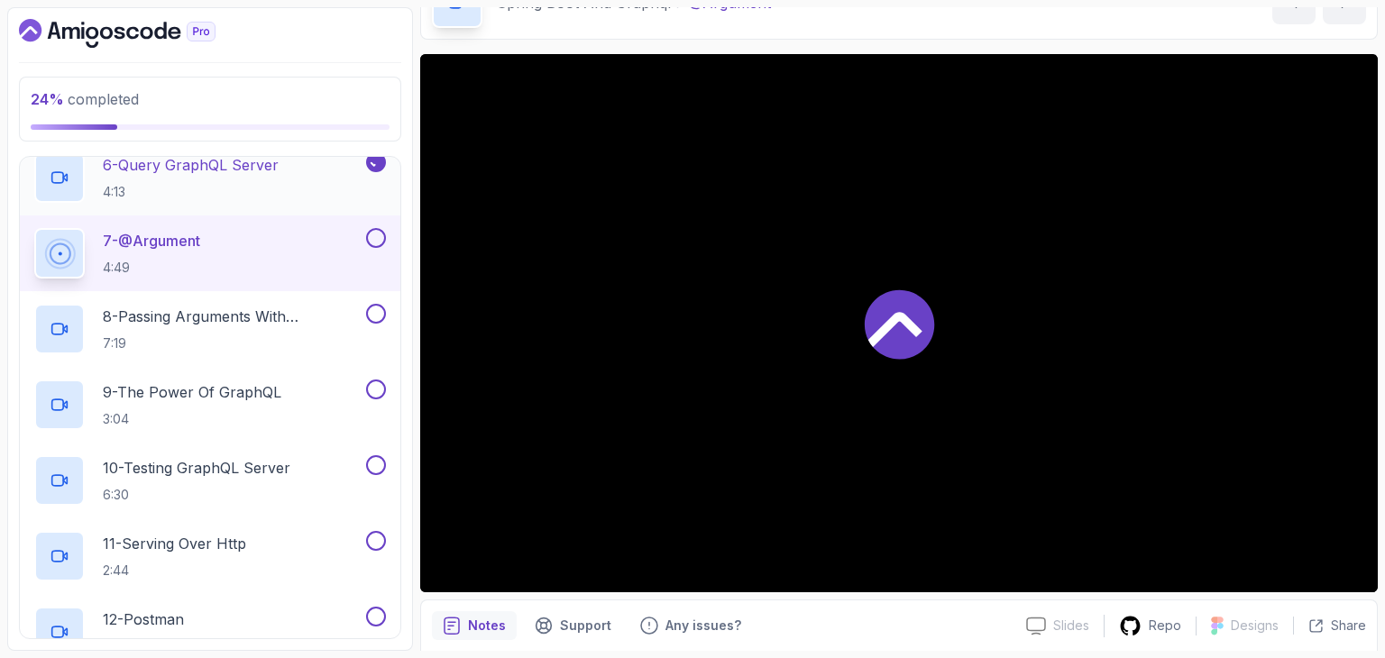
scroll to position [527, 0]
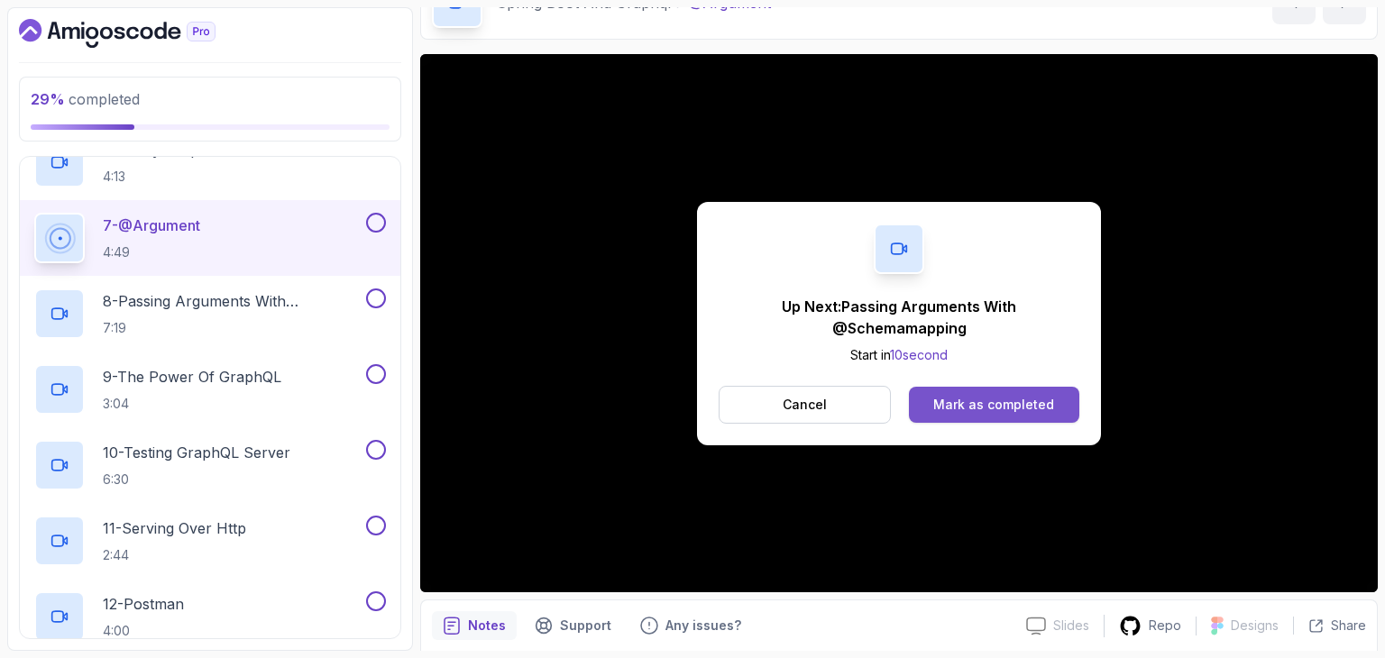
click at [1010, 417] on button "Mark as completed" at bounding box center [994, 405] width 170 height 36
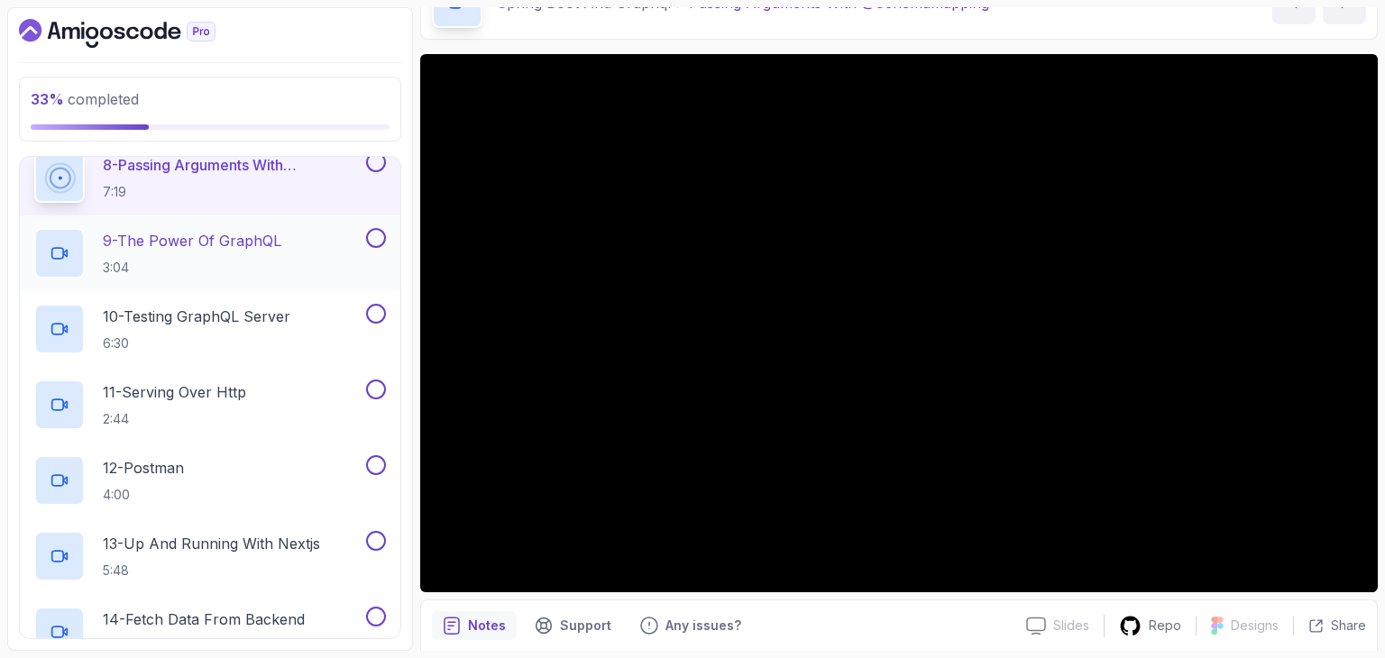
scroll to position [665, 0]
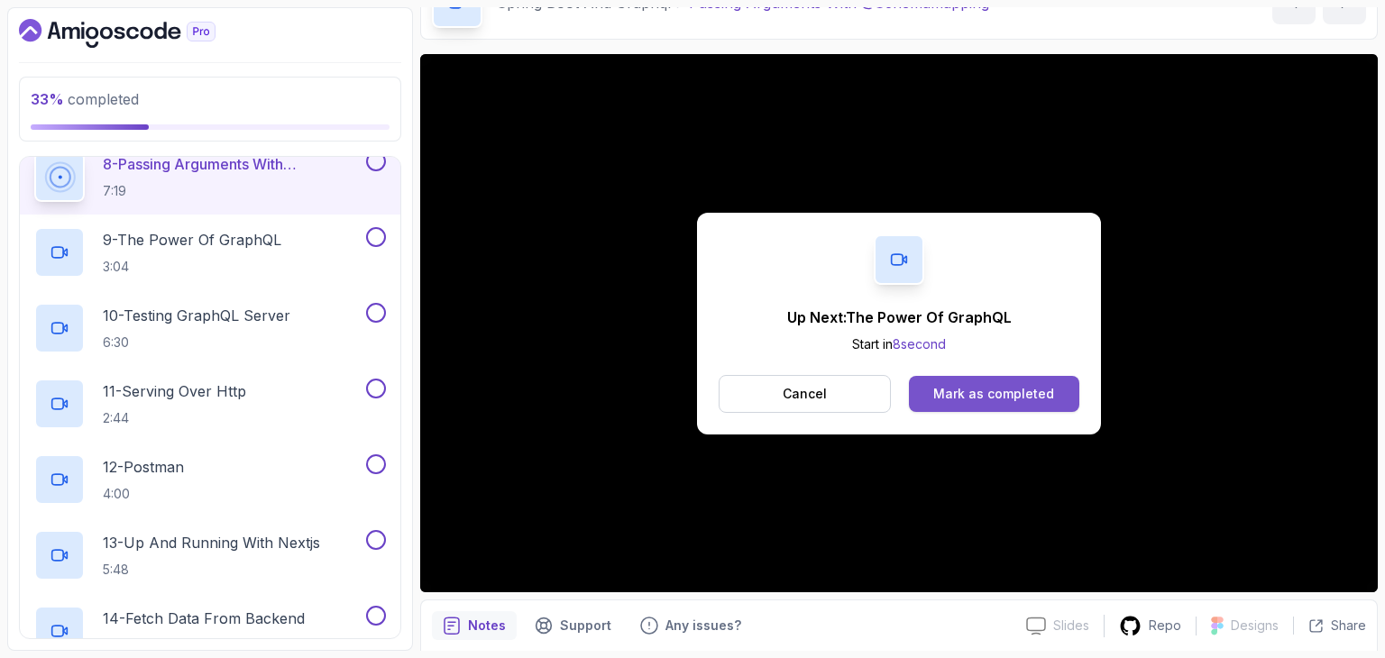
click at [1016, 385] on div "Mark as completed" at bounding box center [993, 394] width 121 height 18
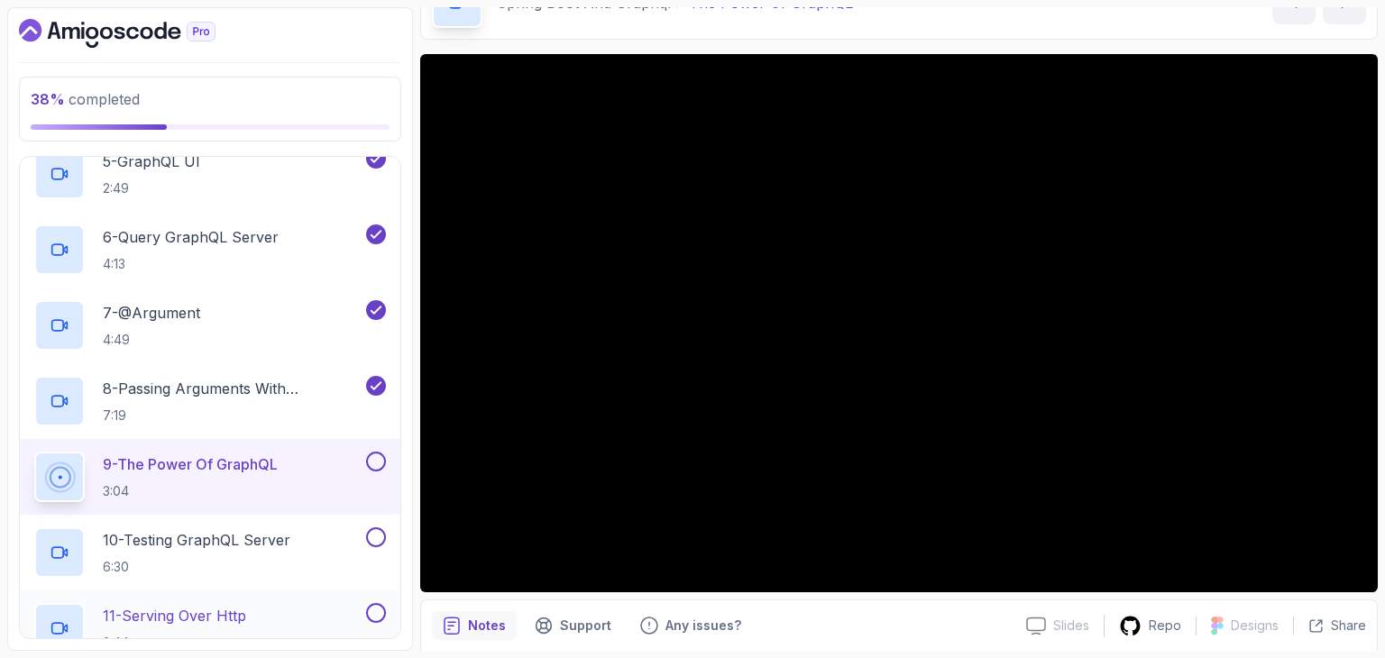
scroll to position [451, 0]
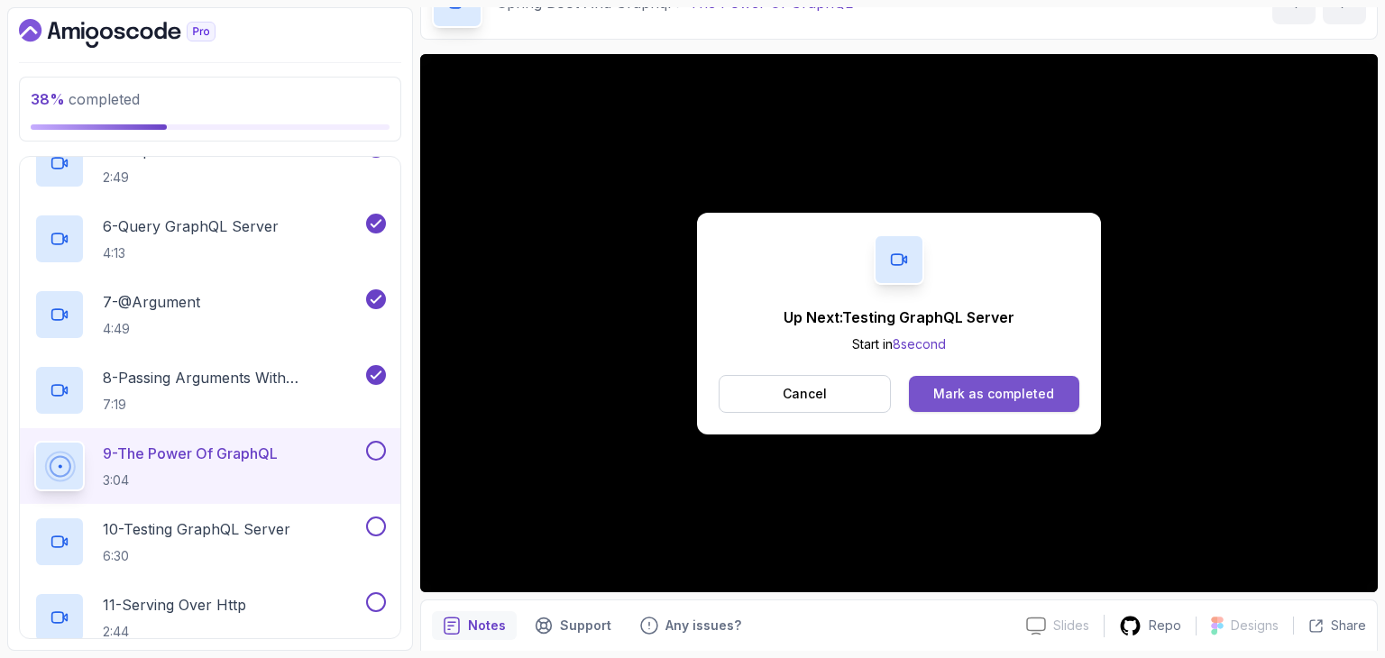
click at [997, 396] on div "Mark as completed" at bounding box center [993, 394] width 121 height 18
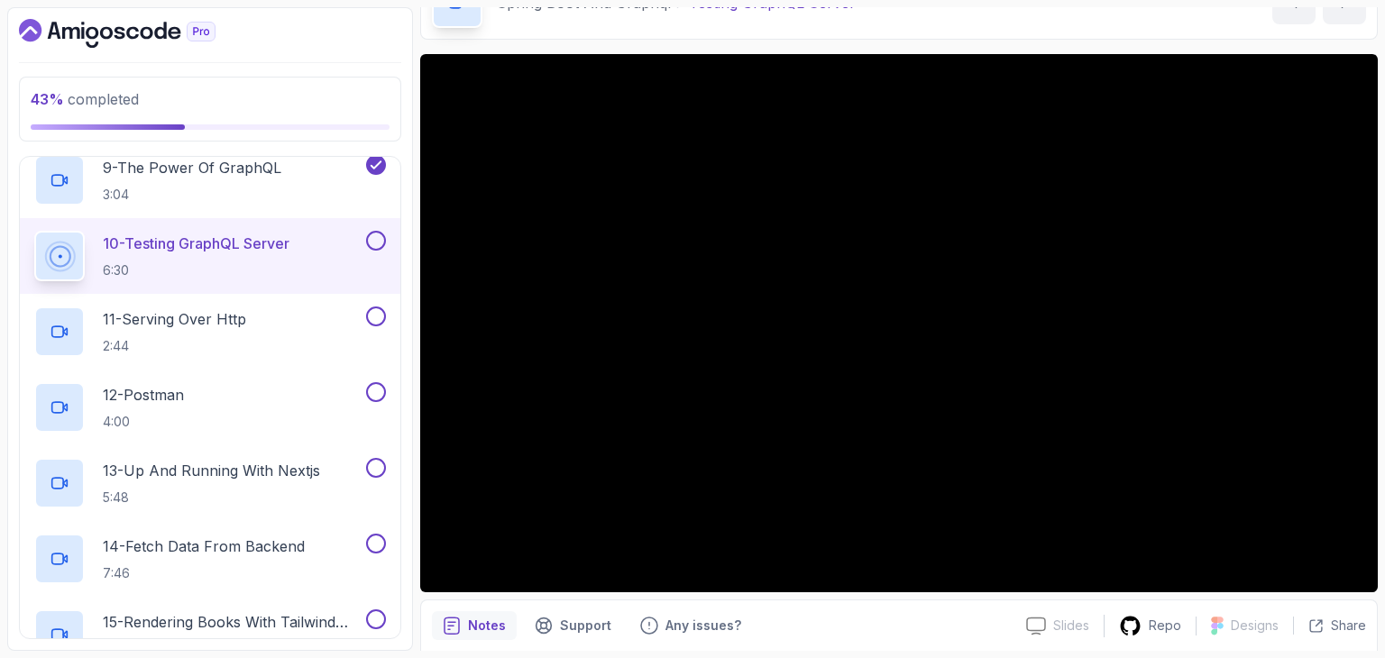
scroll to position [742, 0]
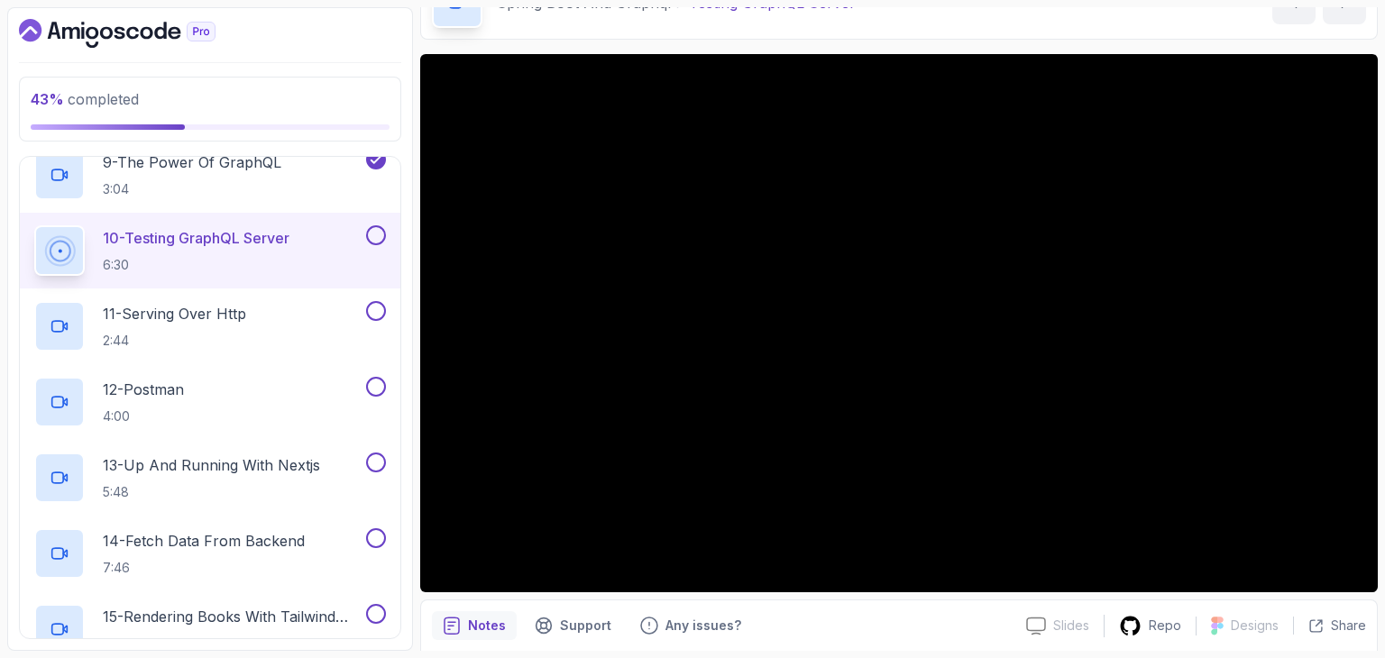
click at [377, 233] on button at bounding box center [376, 235] width 20 height 20
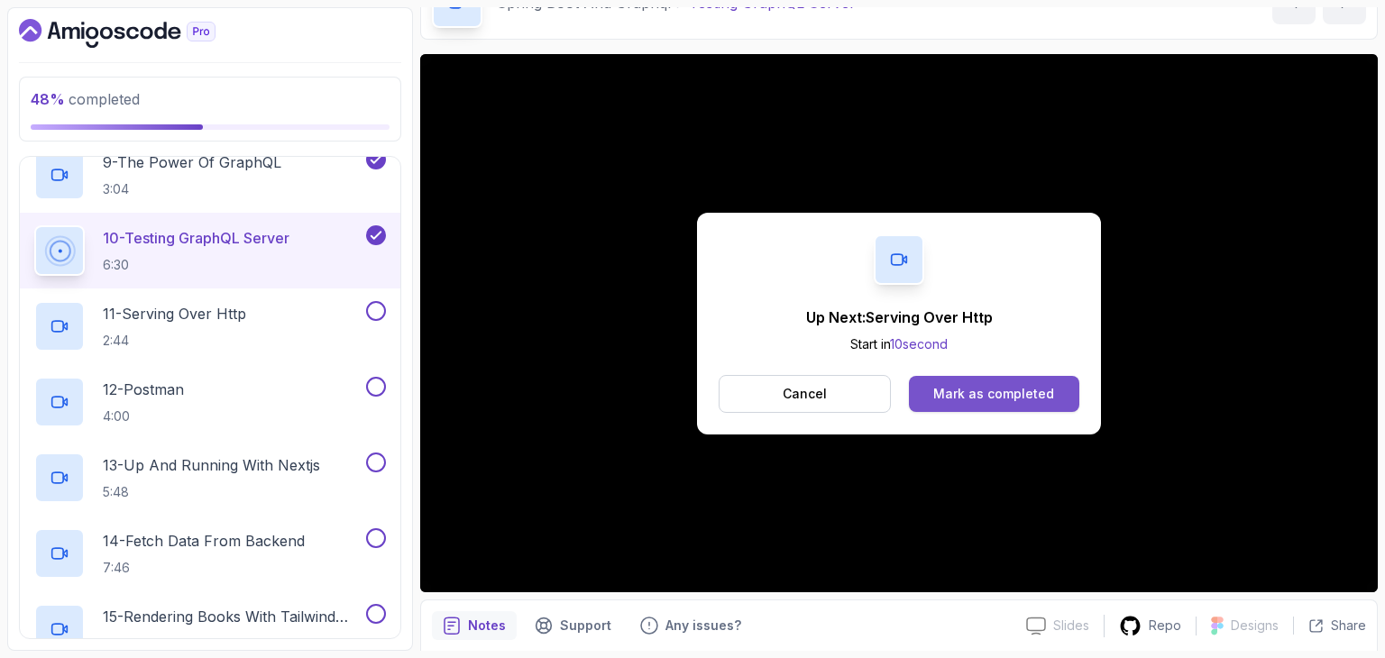
click at [1018, 376] on button "Mark as completed" at bounding box center [994, 394] width 170 height 36
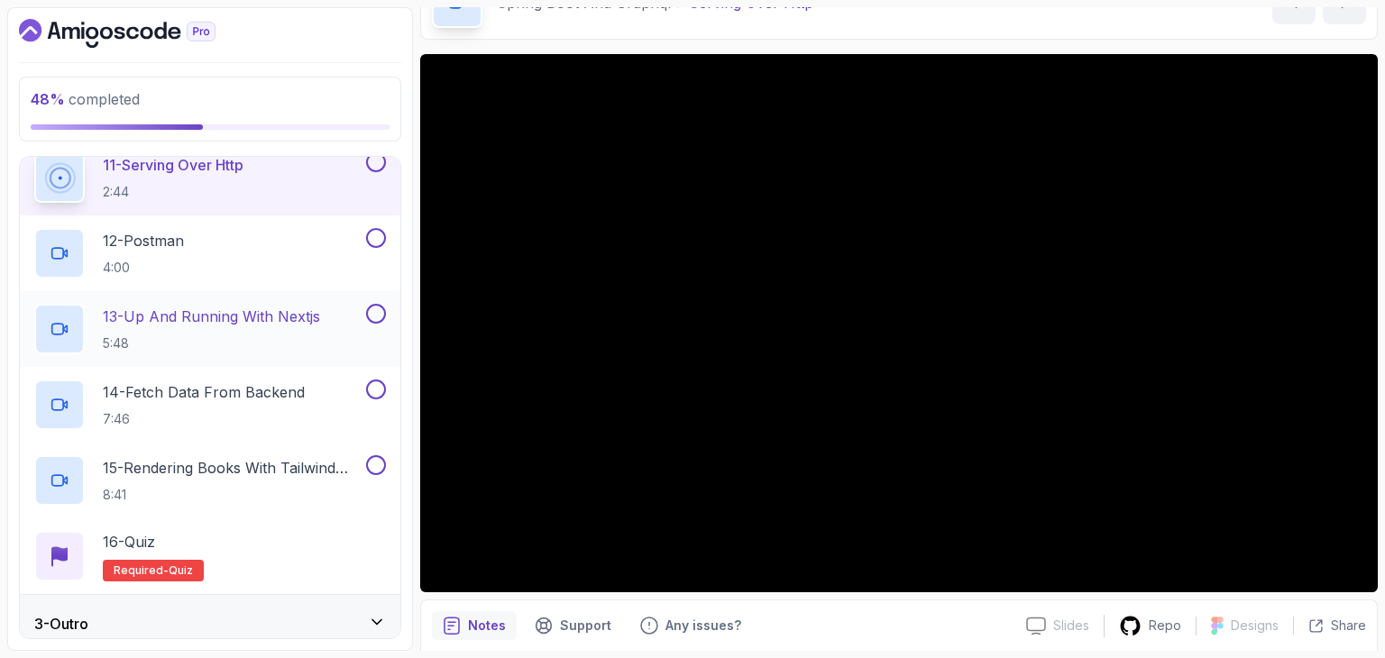
scroll to position [886, 0]
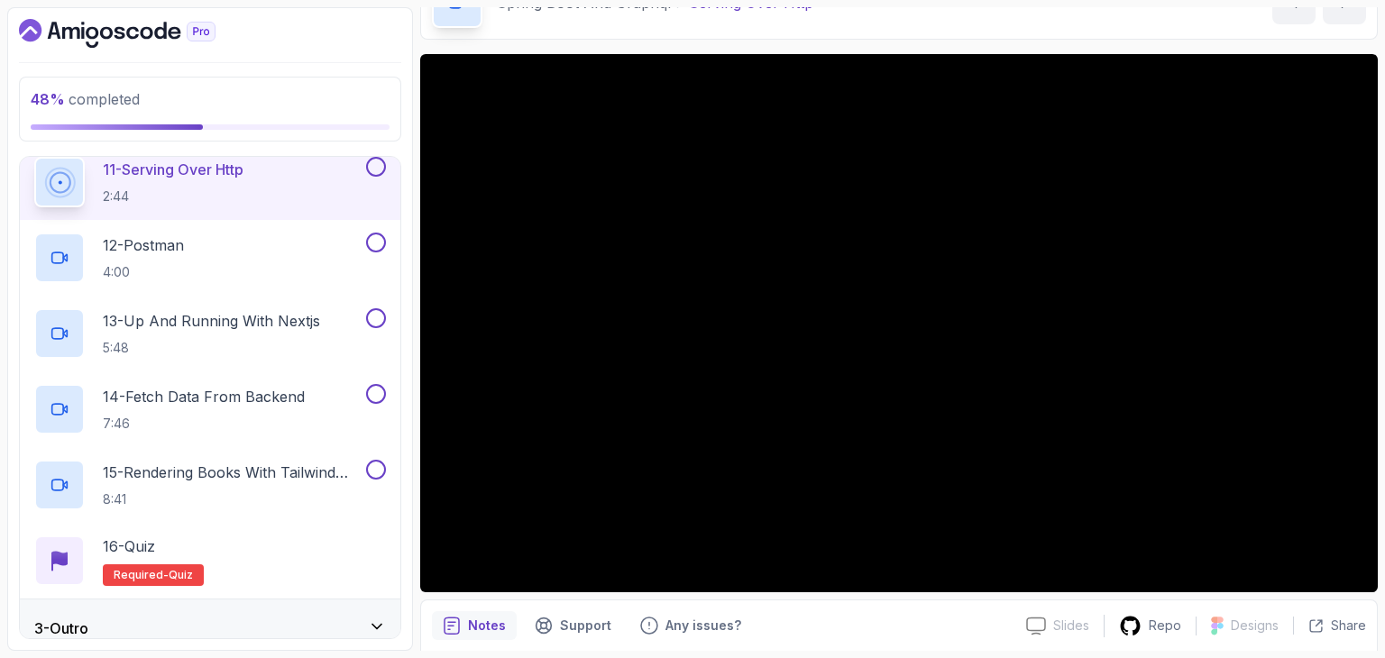
click at [1371, 173] on section "48 % completed 1 - Intro 2 - Spring Boot And Graphql 1 - What is GraphQL? Text …" at bounding box center [692, 329] width 1385 height 658
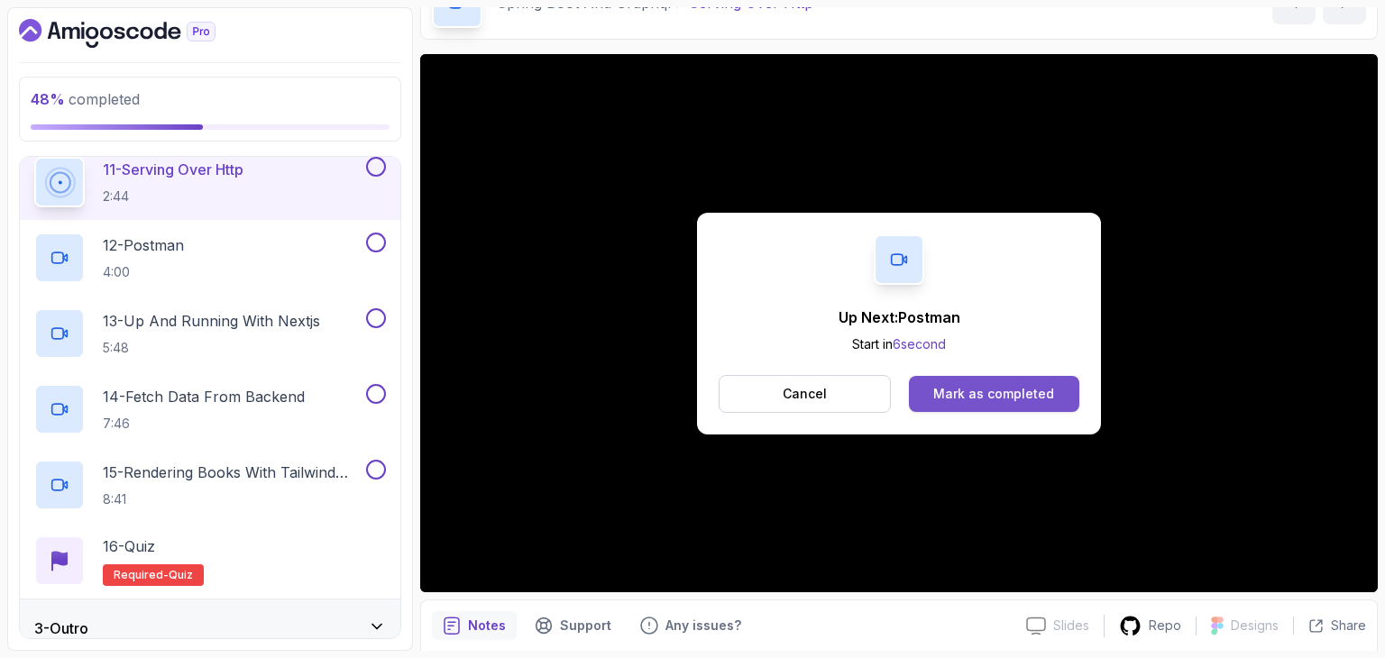
click at [1032, 381] on button "Mark as completed" at bounding box center [994, 394] width 170 height 36
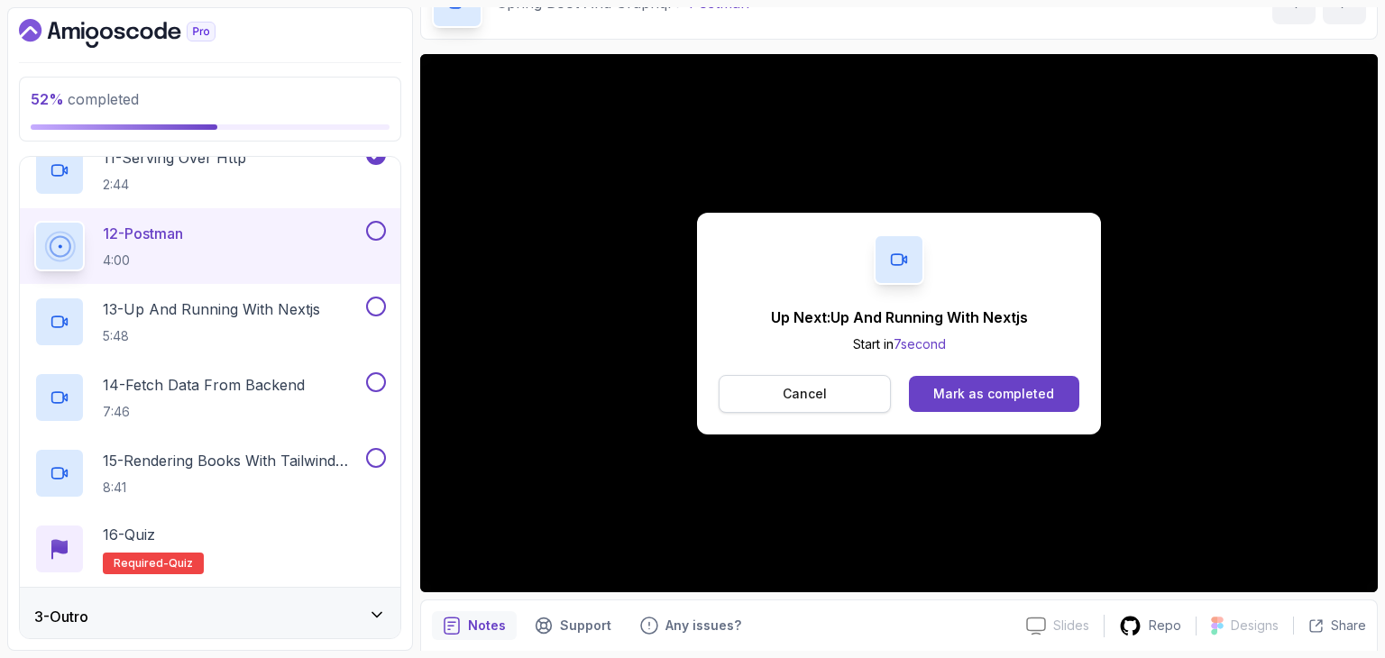
click at [826, 384] on button "Cancel" at bounding box center [805, 394] width 172 height 38
click at [1033, 387] on div "Mark as completed" at bounding box center [993, 394] width 121 height 18
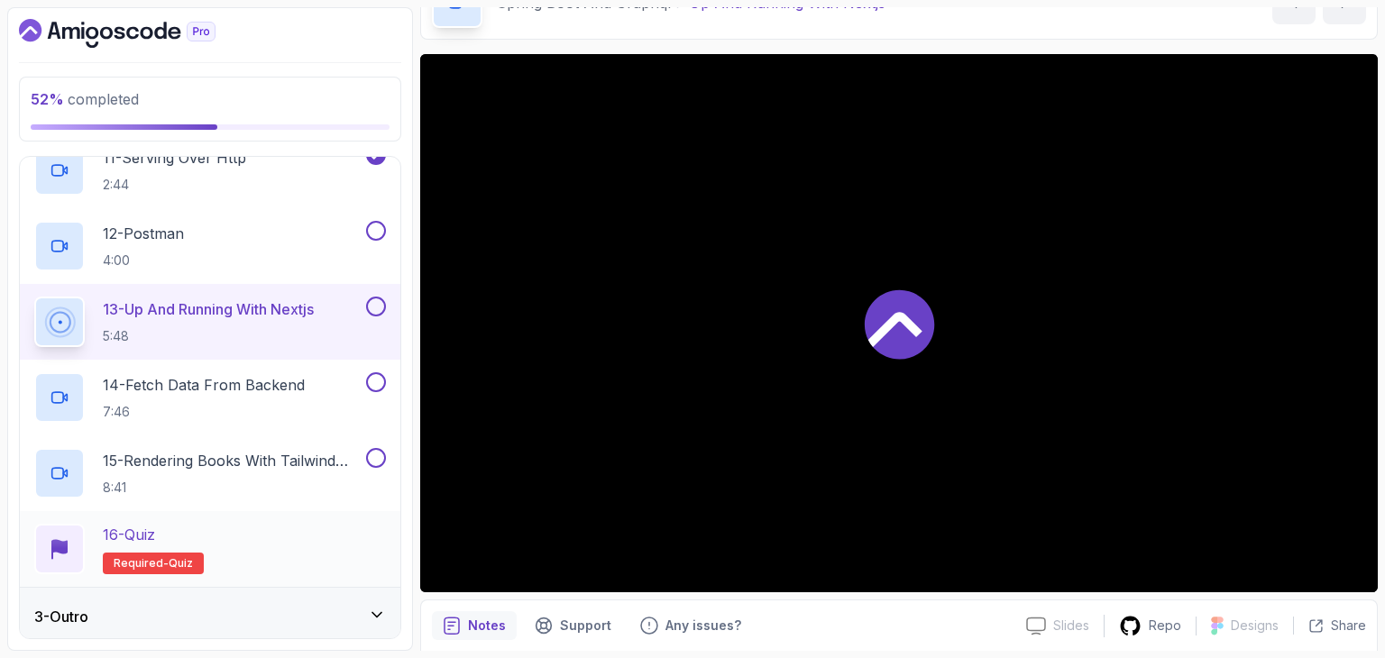
scroll to position [904, 0]
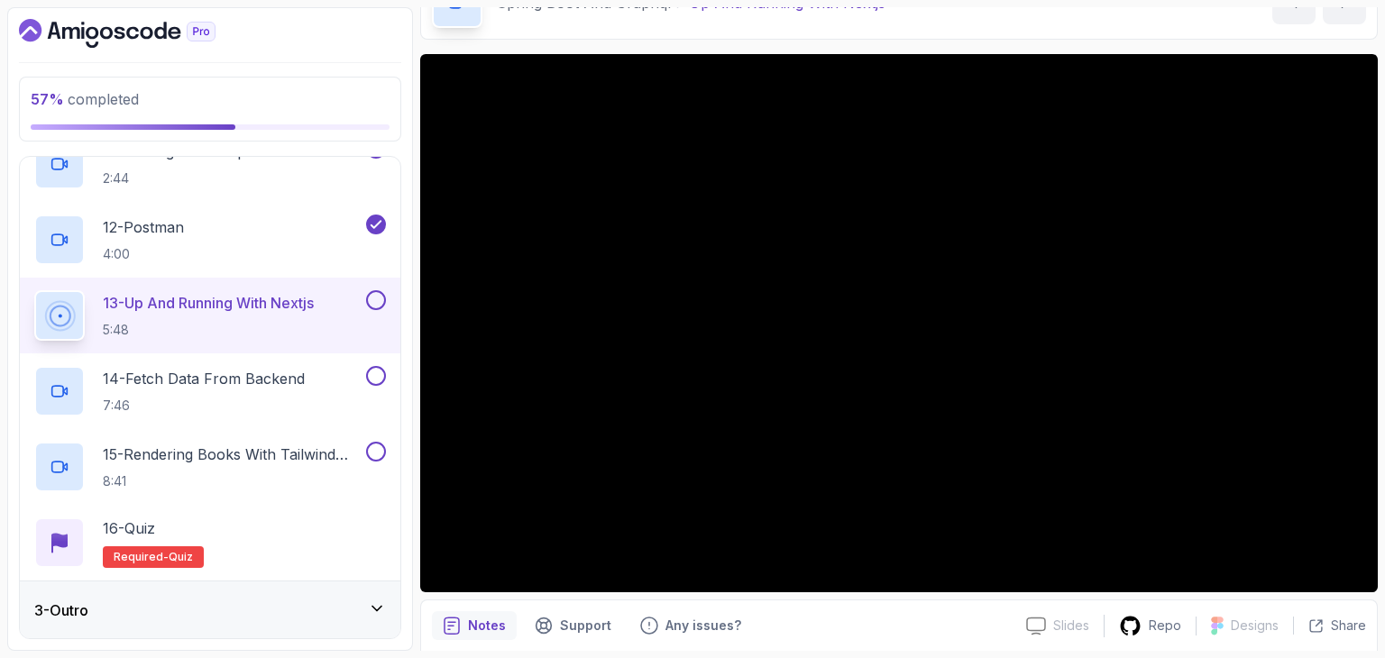
click at [183, 637] on div "3 - Outro" at bounding box center [210, 611] width 381 height 58
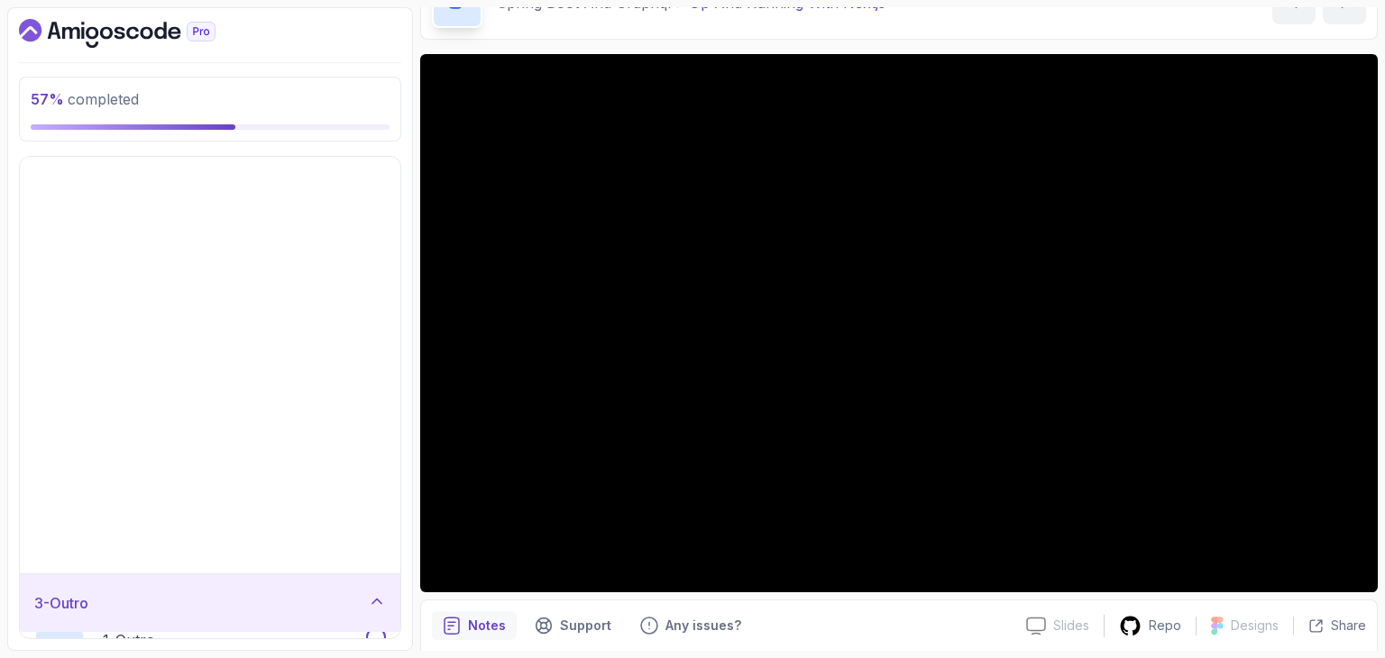
scroll to position [0, 0]
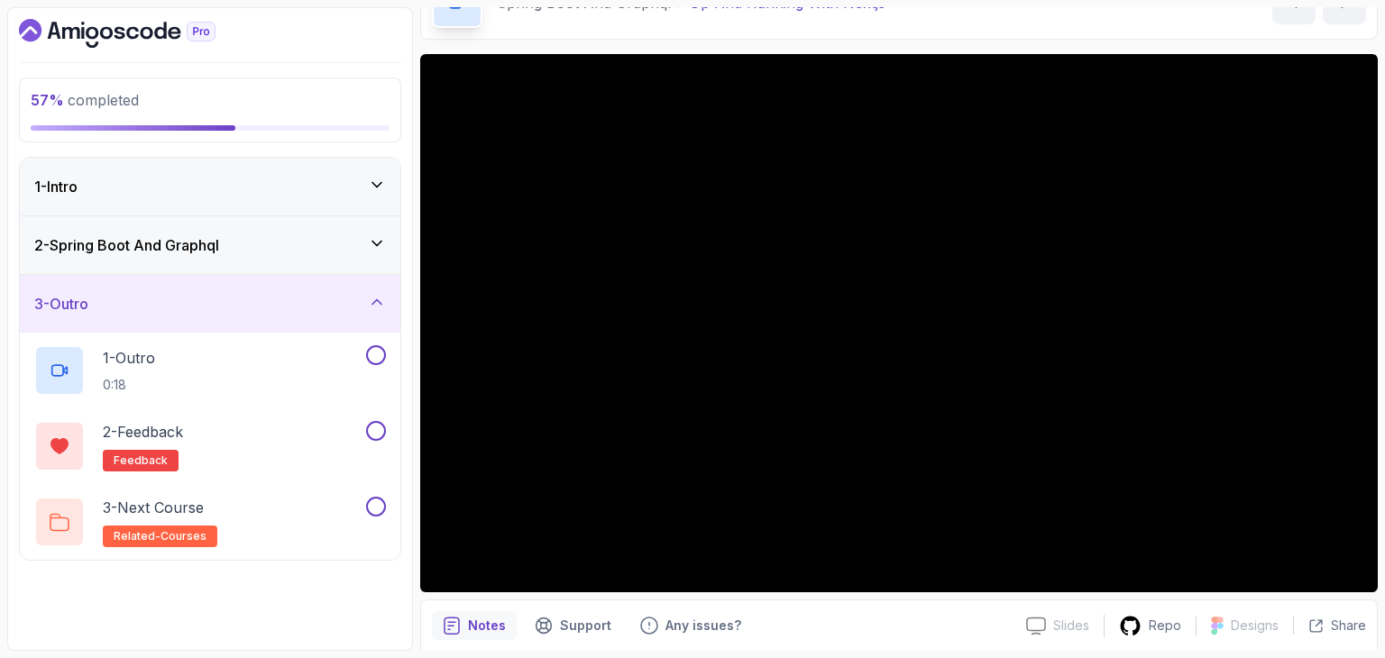
click at [249, 234] on div "2 - Spring Boot And Graphql" at bounding box center [210, 245] width 352 height 22
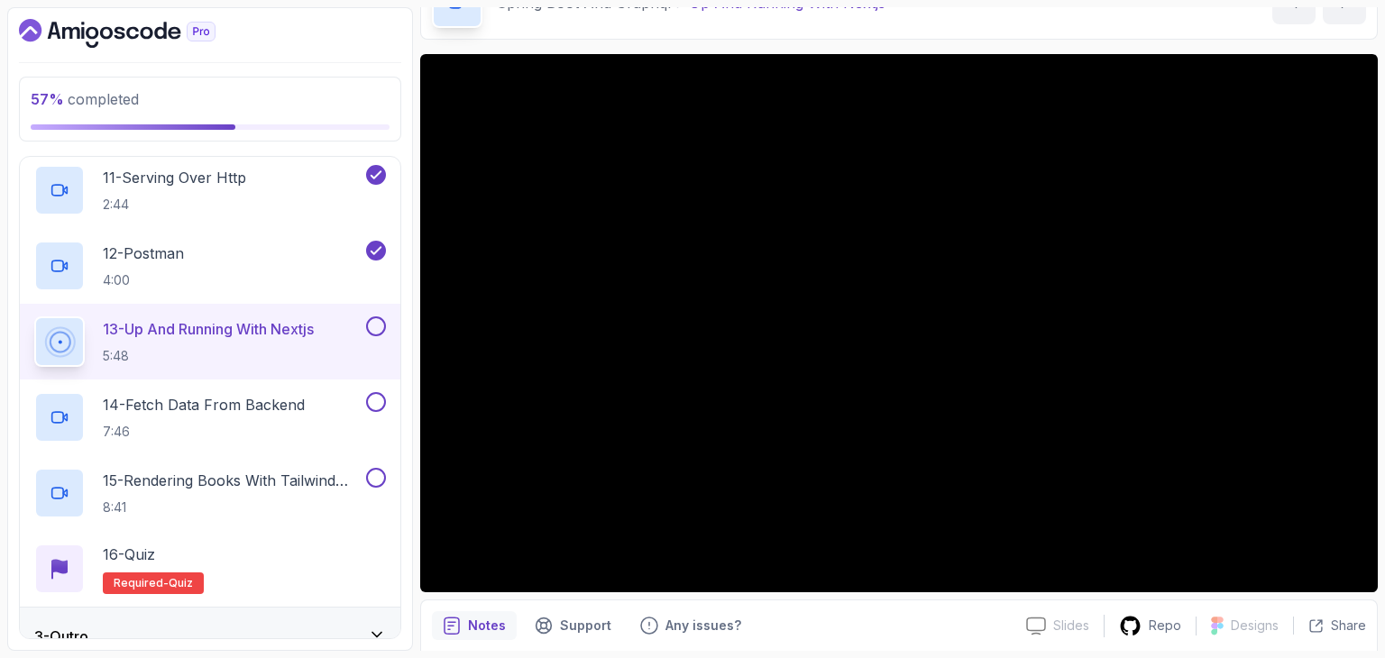
scroll to position [904, 0]
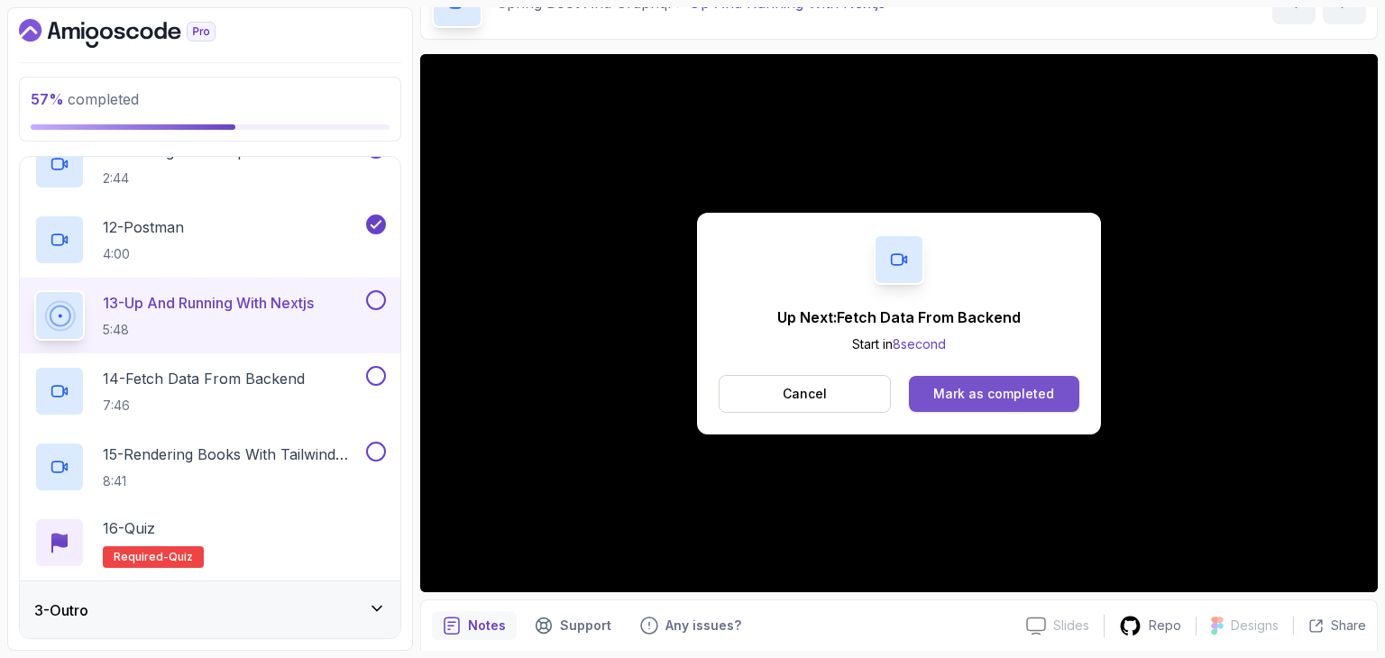
click at [943, 401] on div "Mark as completed" at bounding box center [993, 394] width 121 height 18
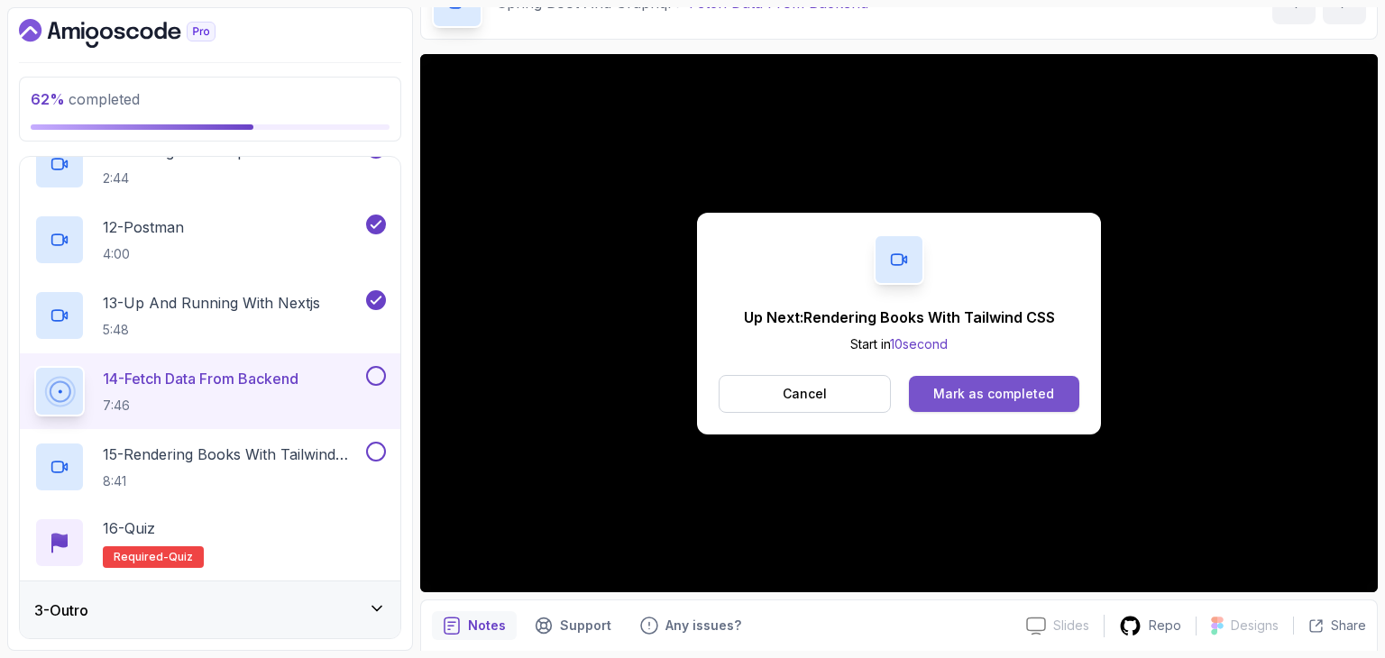
click at [960, 381] on button "Mark as completed" at bounding box center [994, 394] width 170 height 36
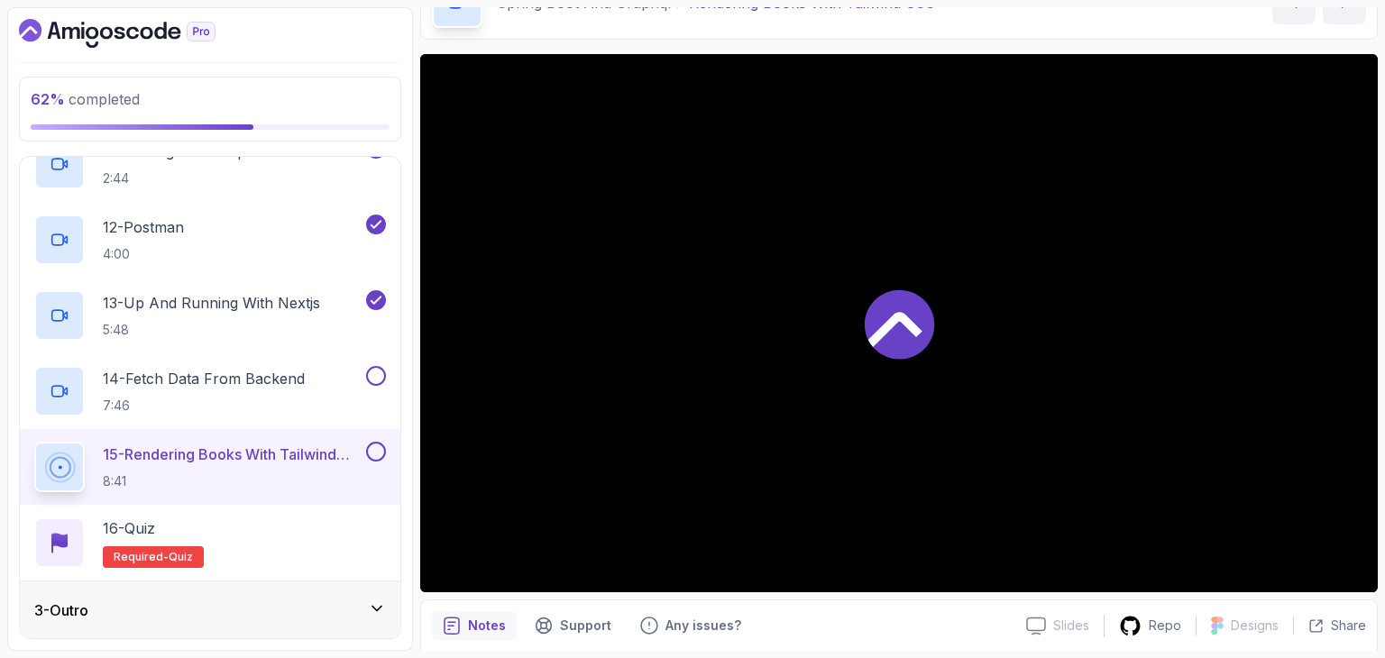
click at [960, 381] on div at bounding box center [899, 323] width 958 height 538
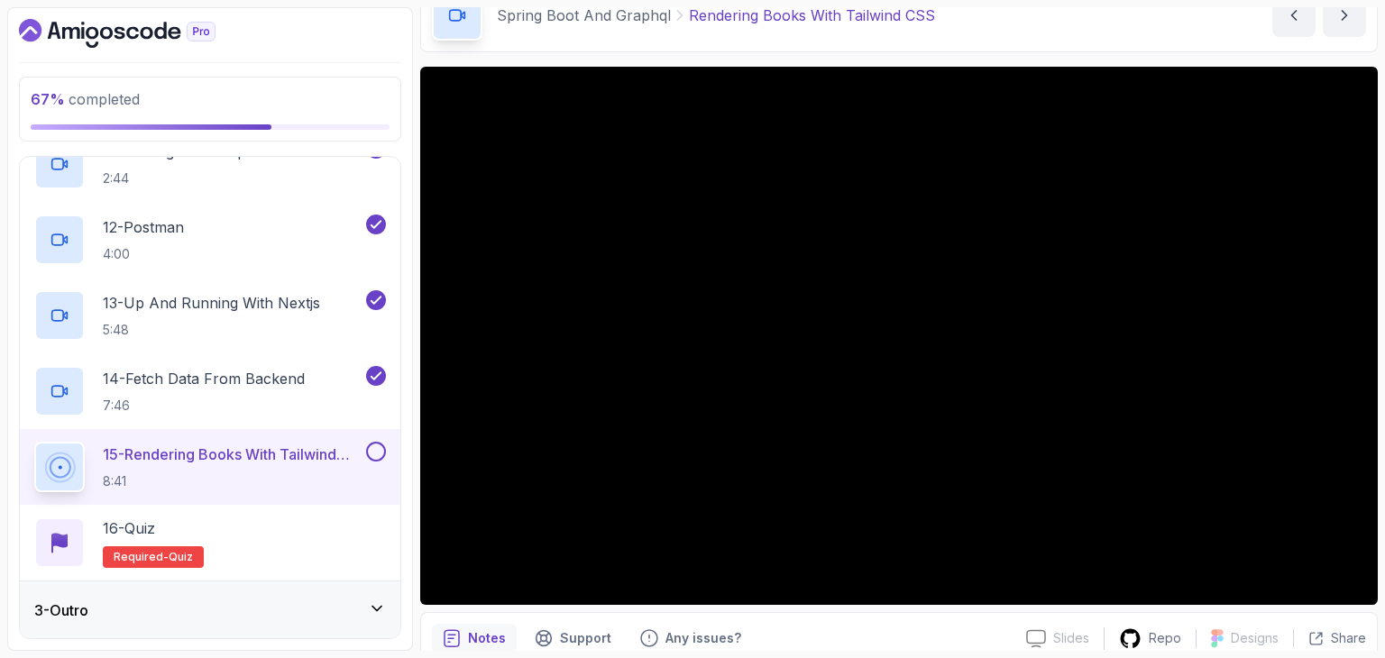
scroll to position [95, 0]
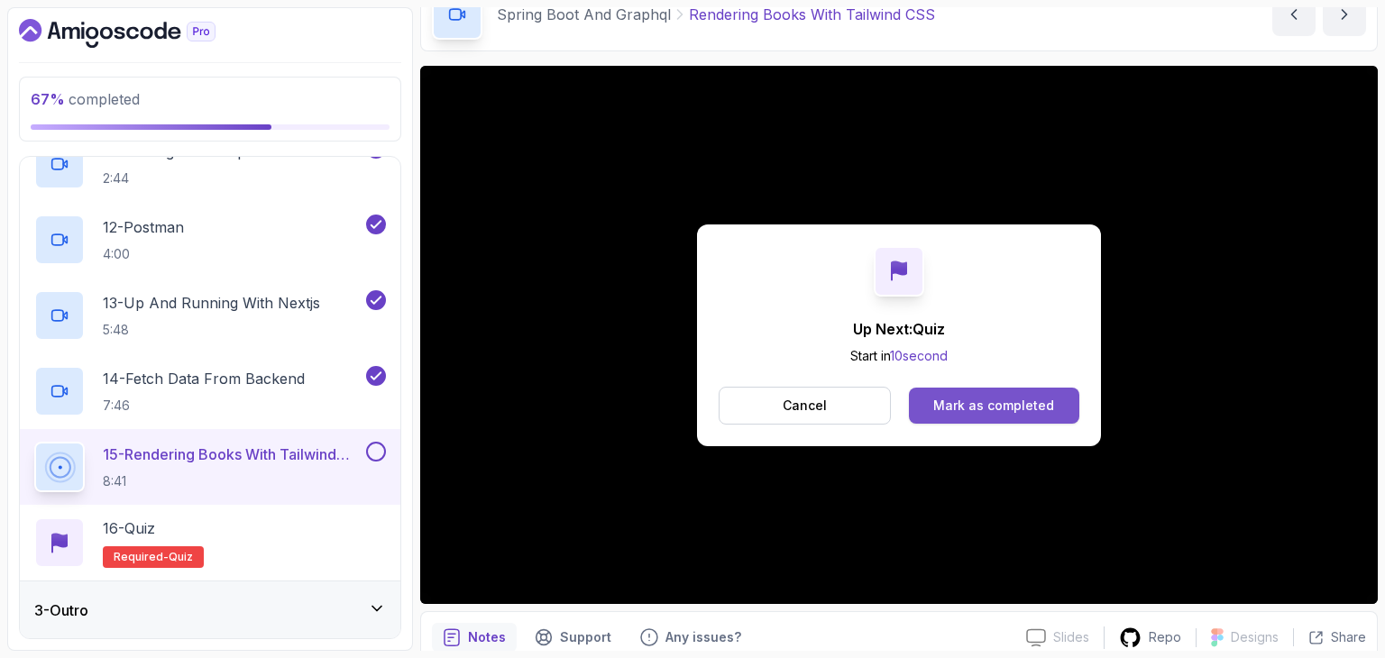
click at [1010, 406] on div "Mark as completed" at bounding box center [993, 406] width 121 height 18
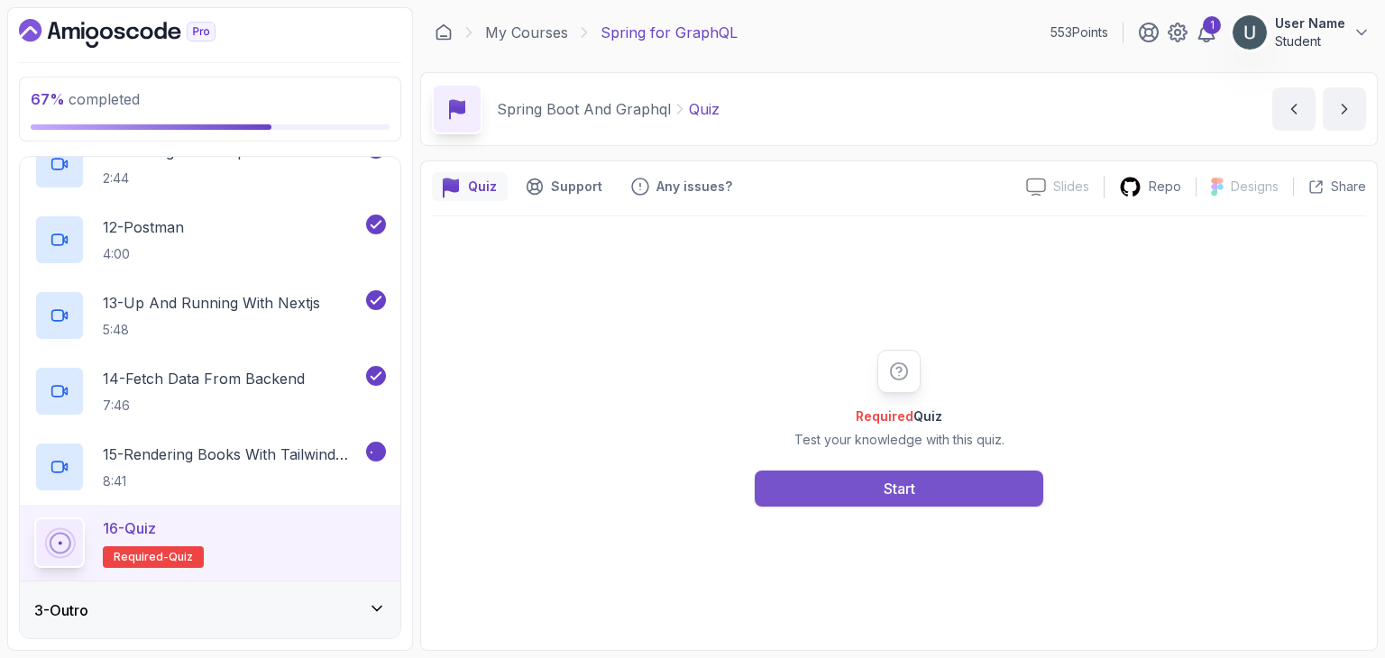
click at [884, 484] on div "Start" at bounding box center [900, 489] width 32 height 22
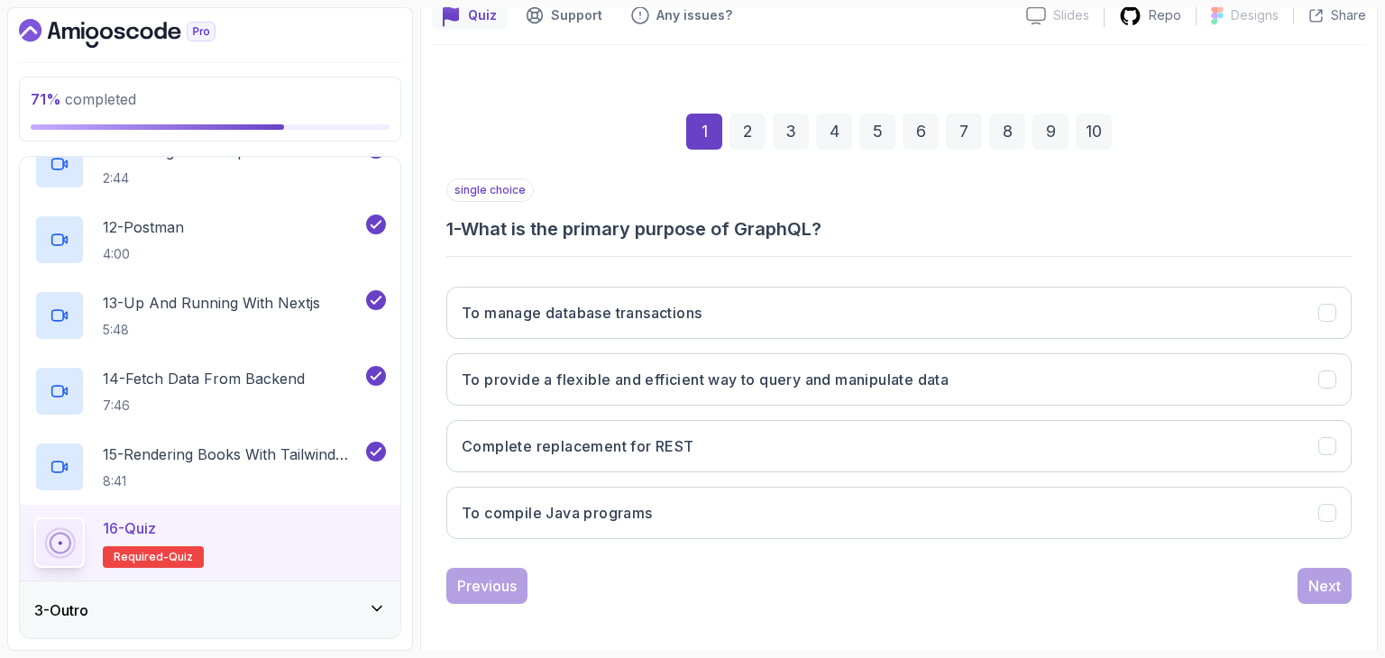
scroll to position [173, 0]
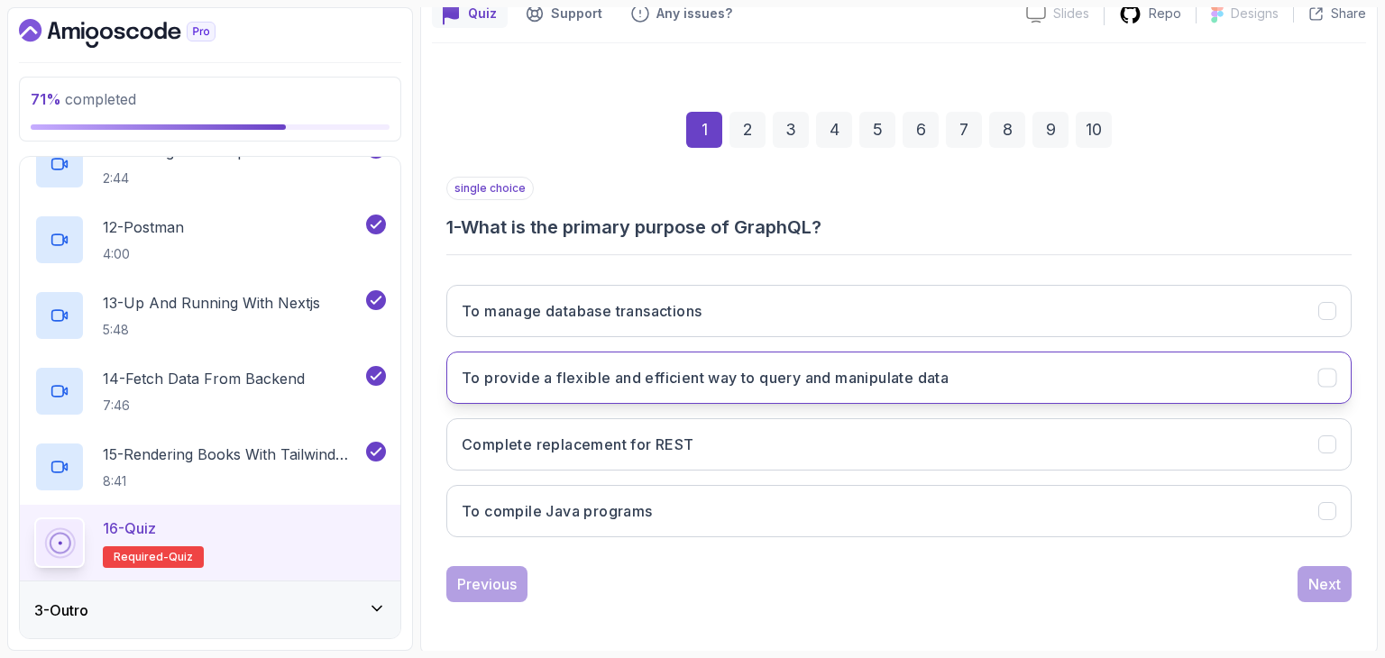
click at [774, 371] on h3 "To provide a flexible and efficient way to query and manipulate data" at bounding box center [705, 378] width 487 height 22
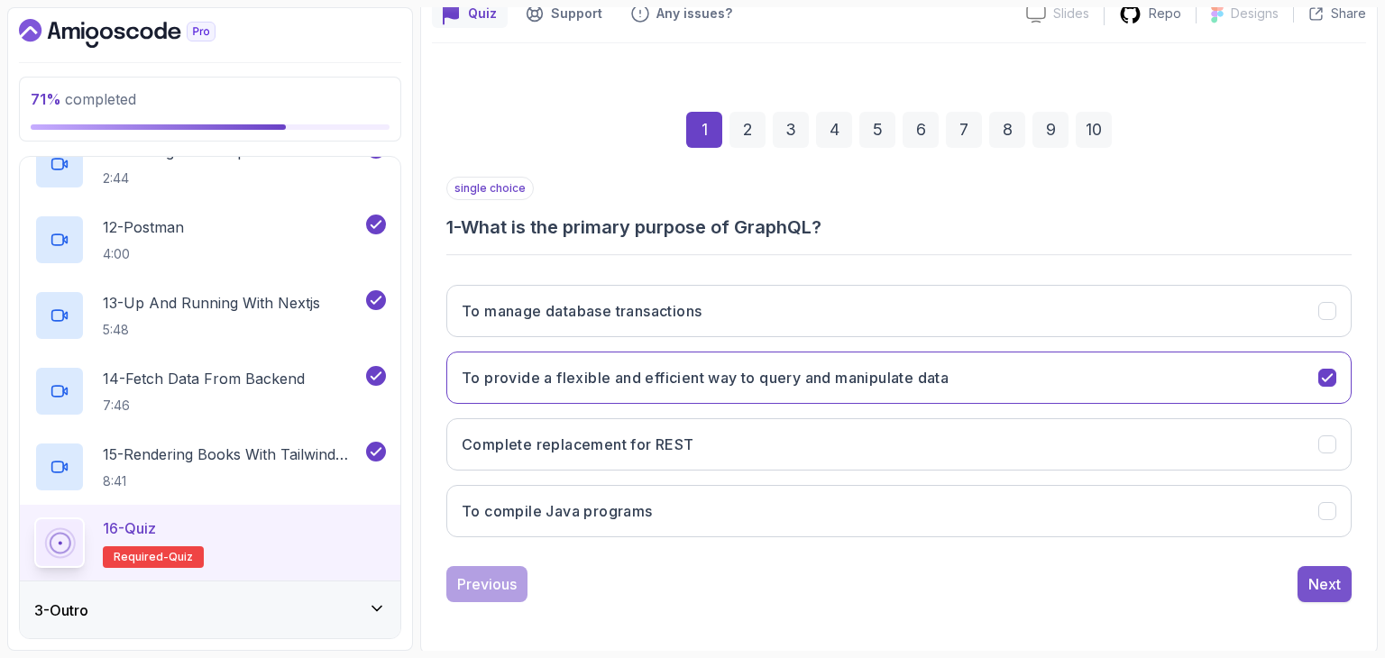
click at [1340, 597] on button "Next" at bounding box center [1325, 584] width 54 height 36
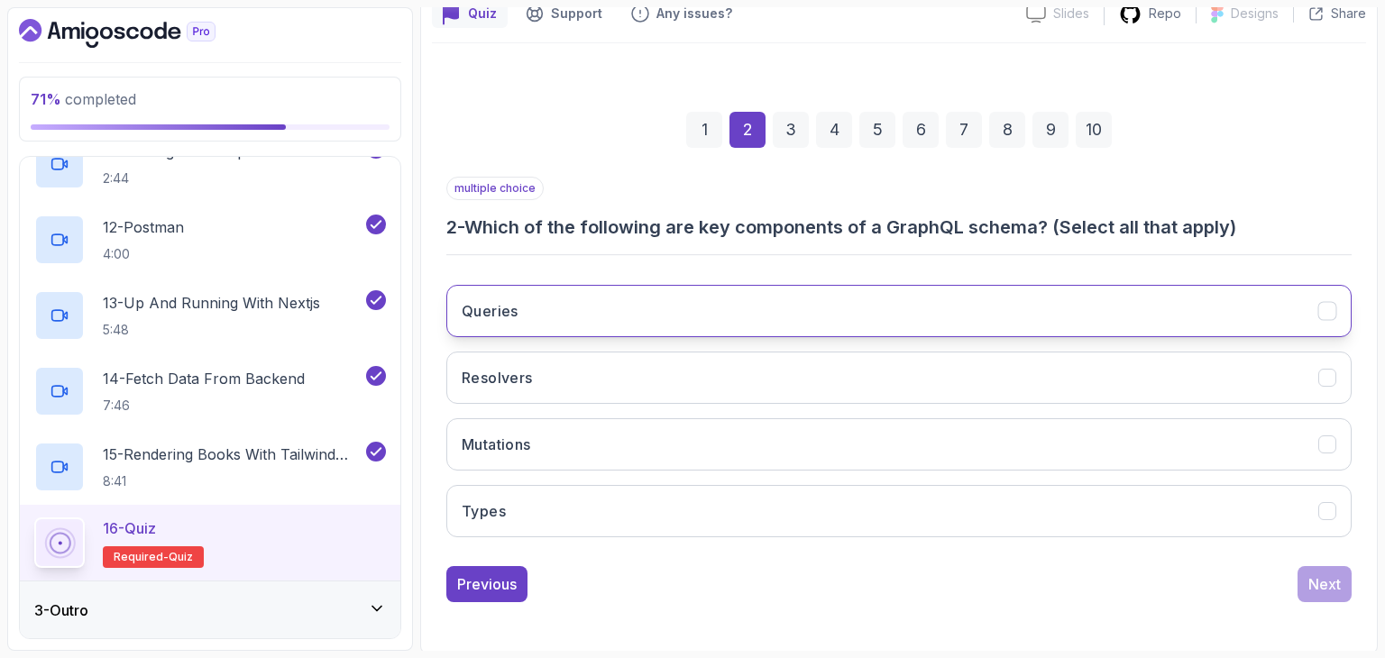
click at [682, 307] on button "Queries" at bounding box center [898, 311] width 905 height 52
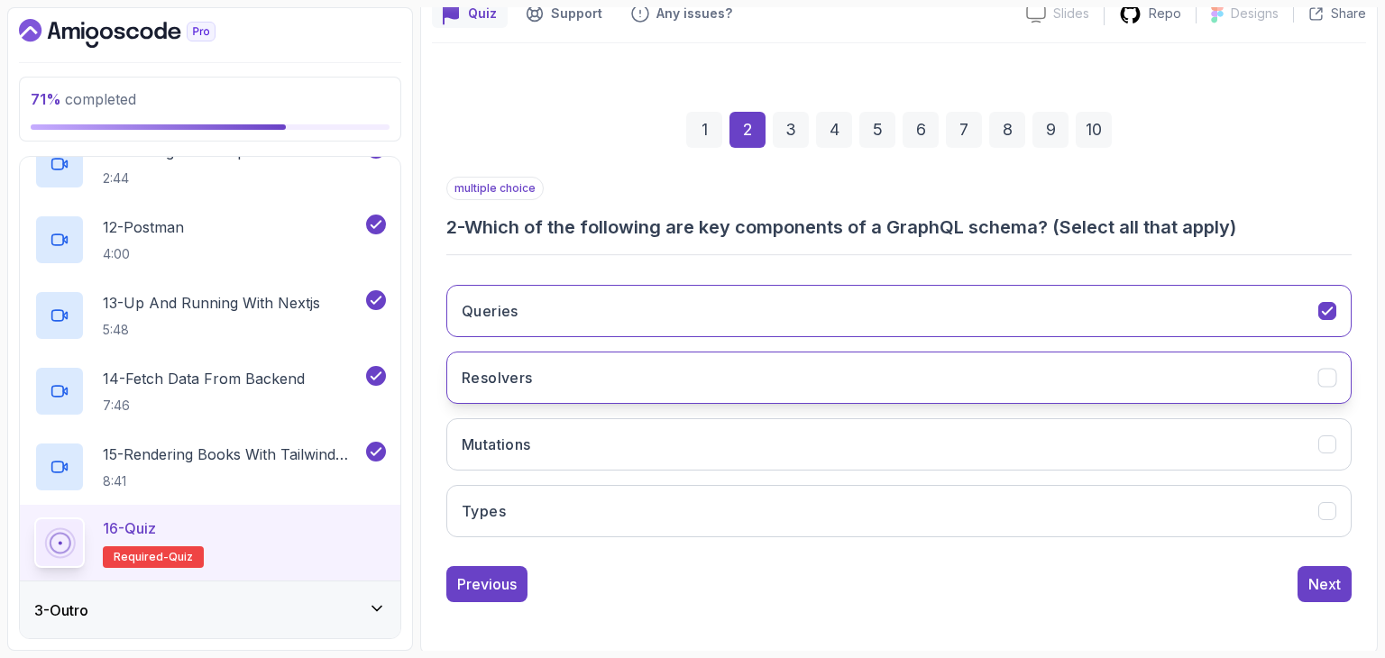
click at [651, 367] on button "Resolvers" at bounding box center [898, 378] width 905 height 52
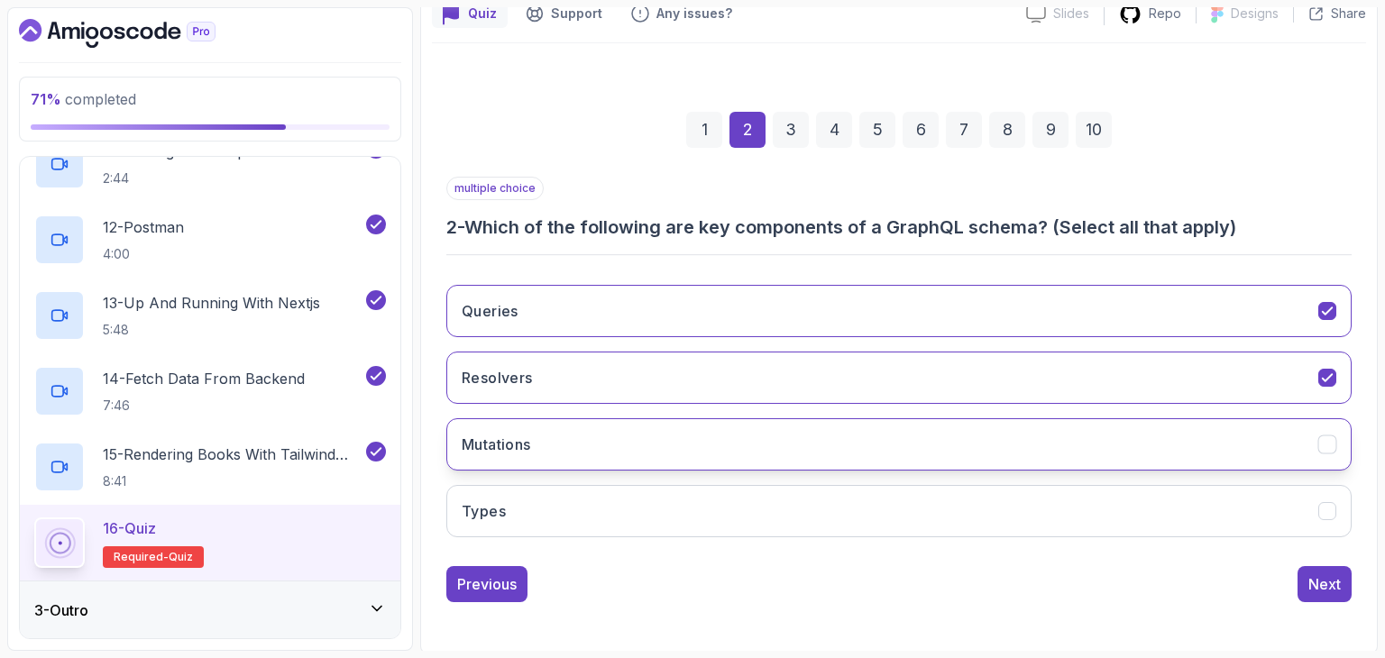
click at [612, 435] on button "Mutations" at bounding box center [898, 444] width 905 height 52
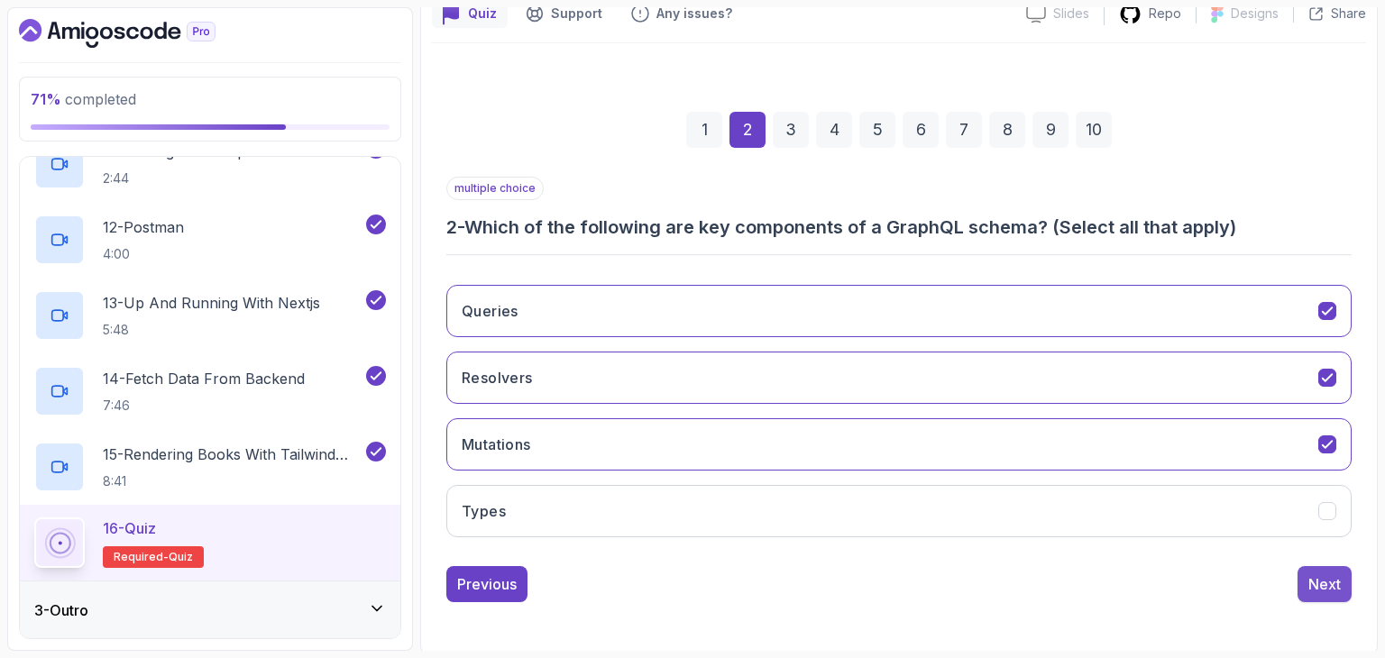
click at [1319, 573] on div "Next" at bounding box center [1324, 584] width 32 height 22
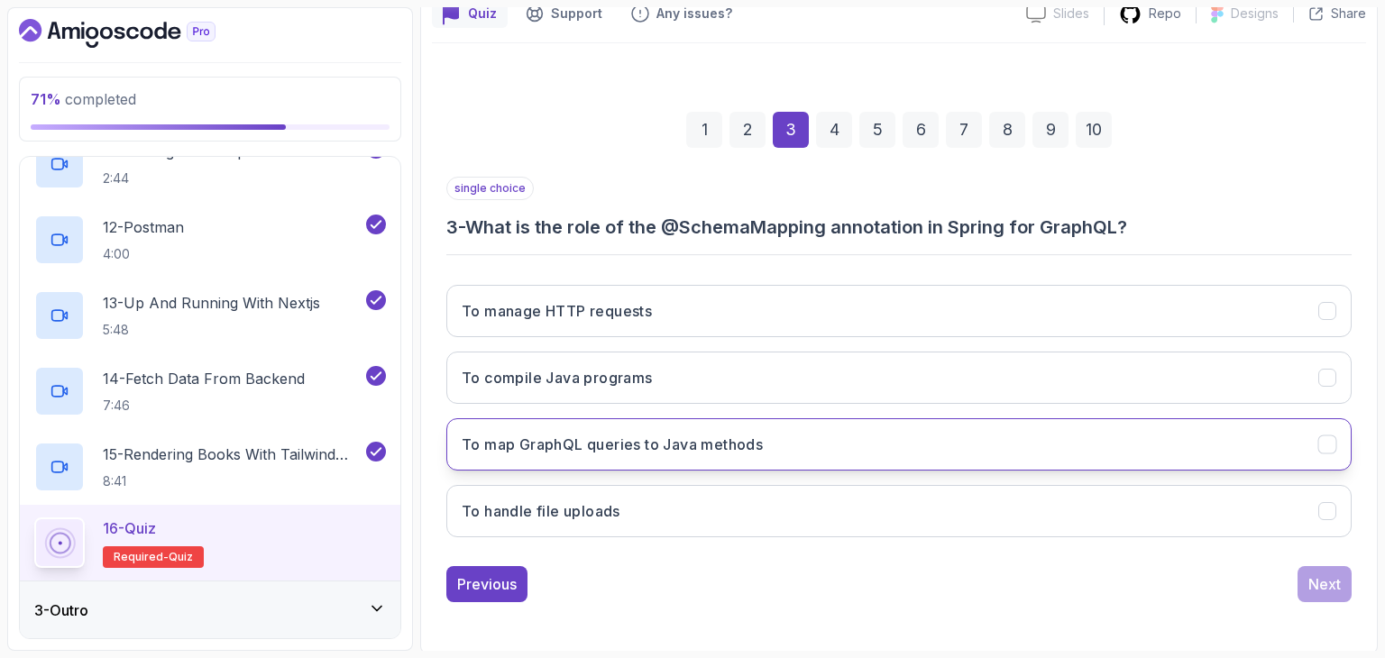
click at [670, 438] on h3 "To map GraphQL queries to Java methods" at bounding box center [612, 445] width 301 height 22
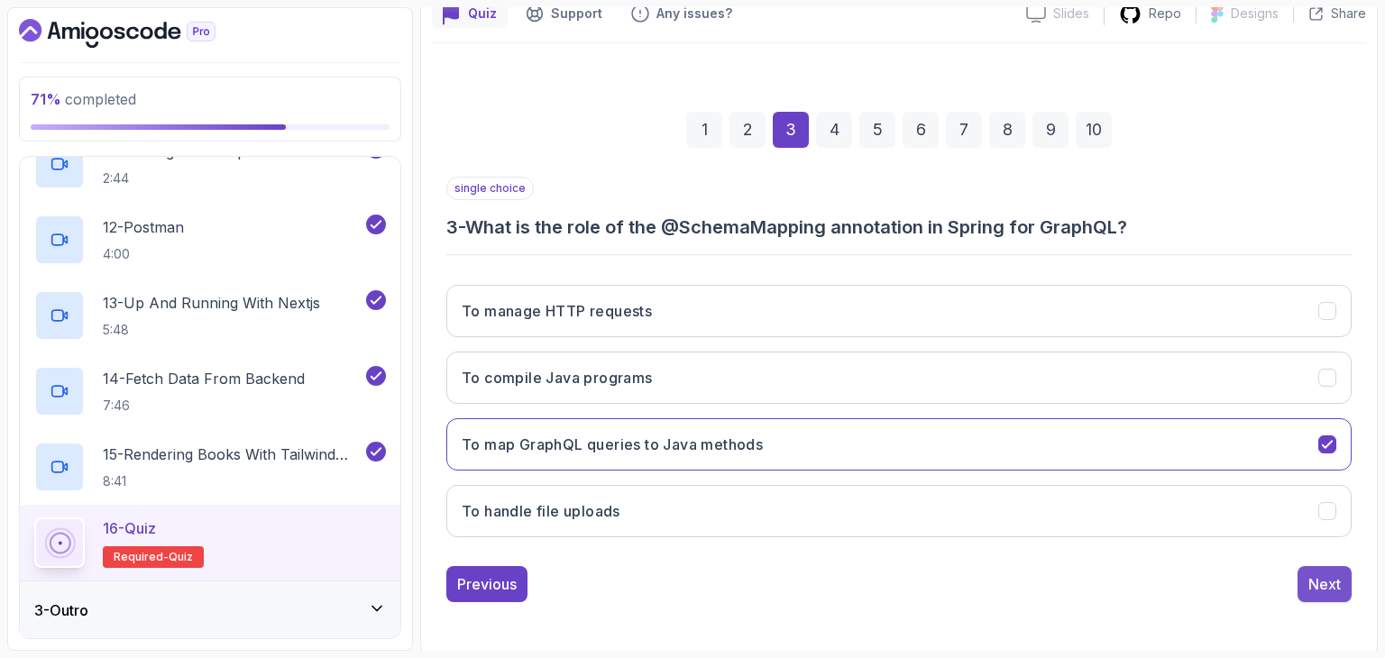
click at [1324, 574] on div "Next" at bounding box center [1324, 584] width 32 height 22
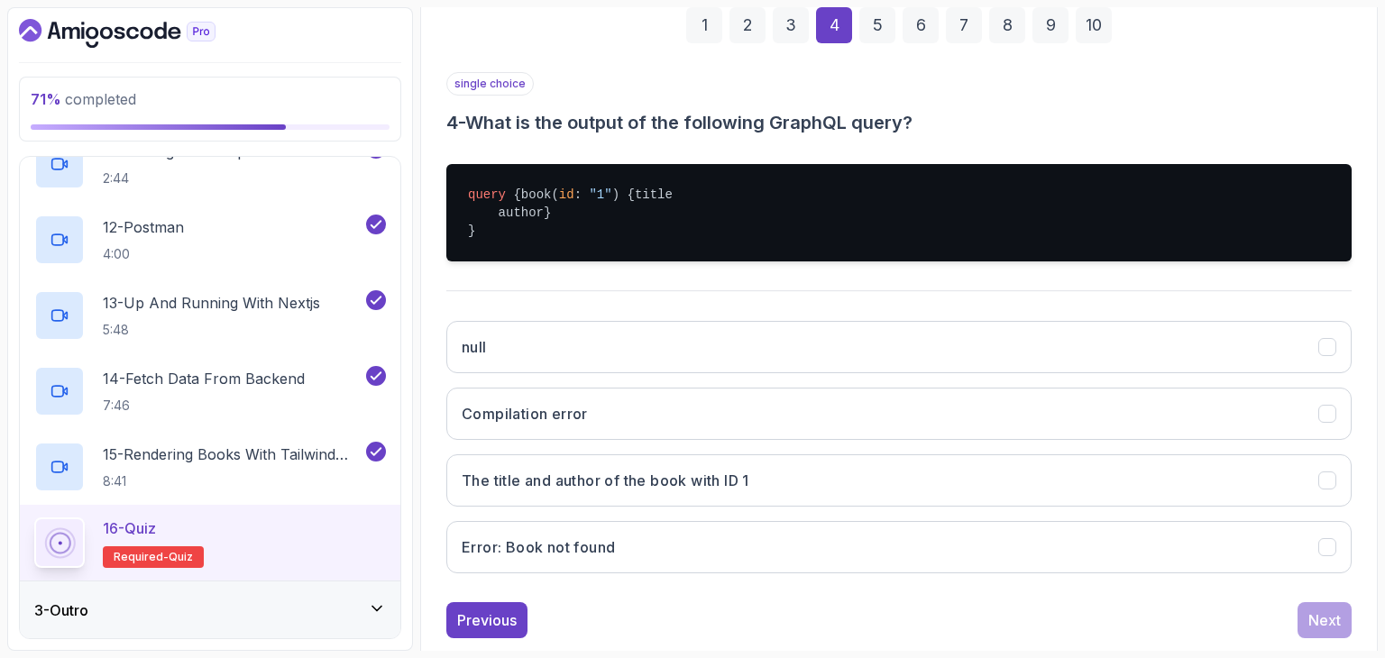
scroll to position [280, 0]
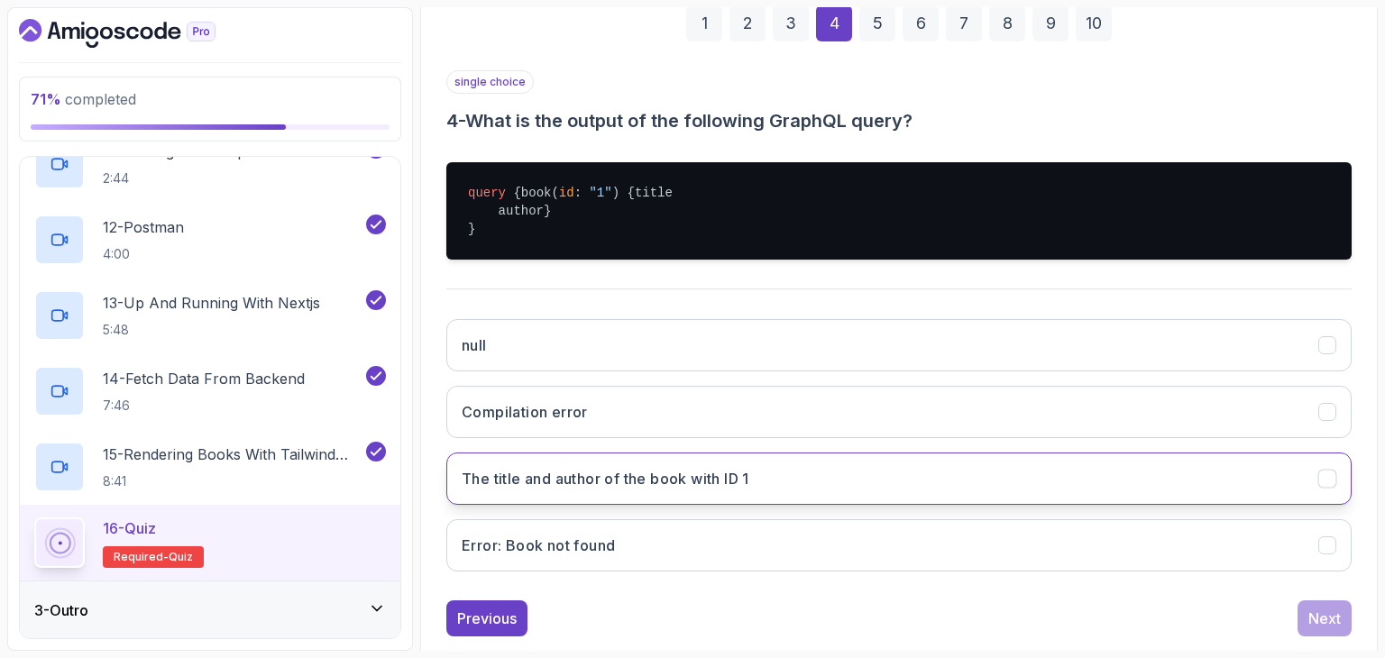
click at [984, 505] on button "The title and author of the book with ID 1" at bounding box center [898, 479] width 905 height 52
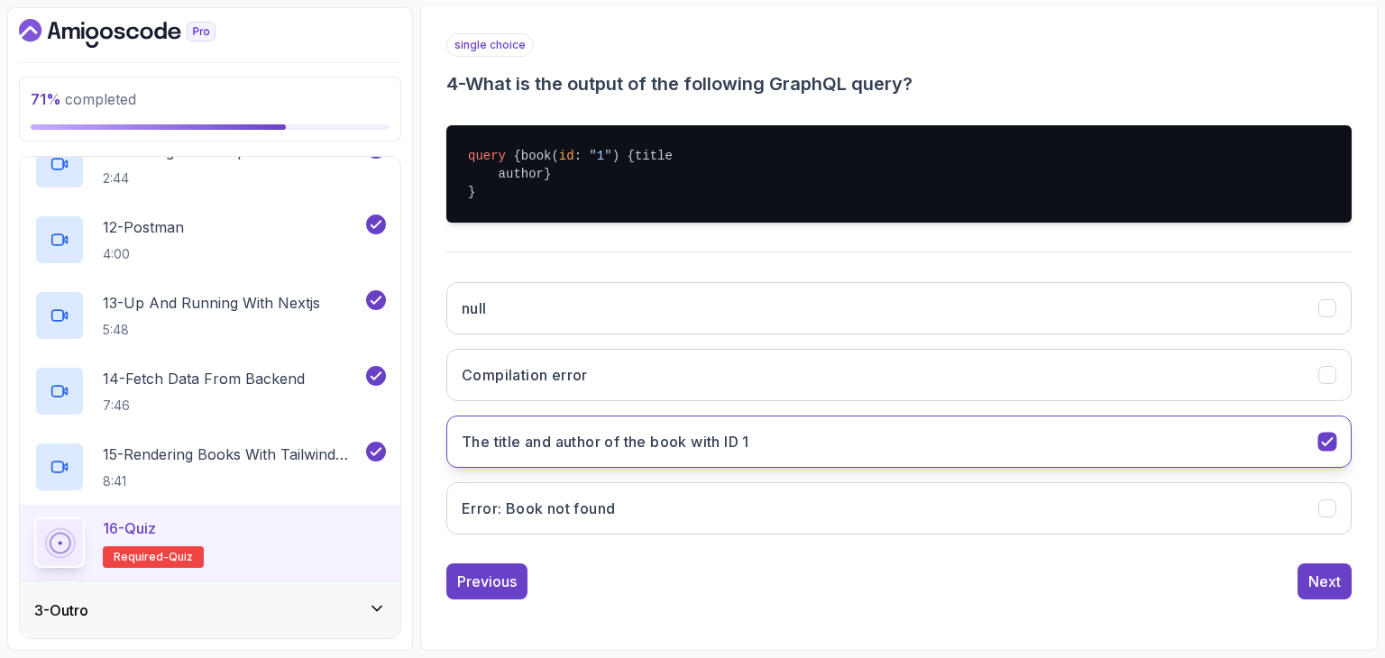
scroll to position [368, 0]
click at [1340, 573] on div "Next" at bounding box center [1324, 582] width 32 height 22
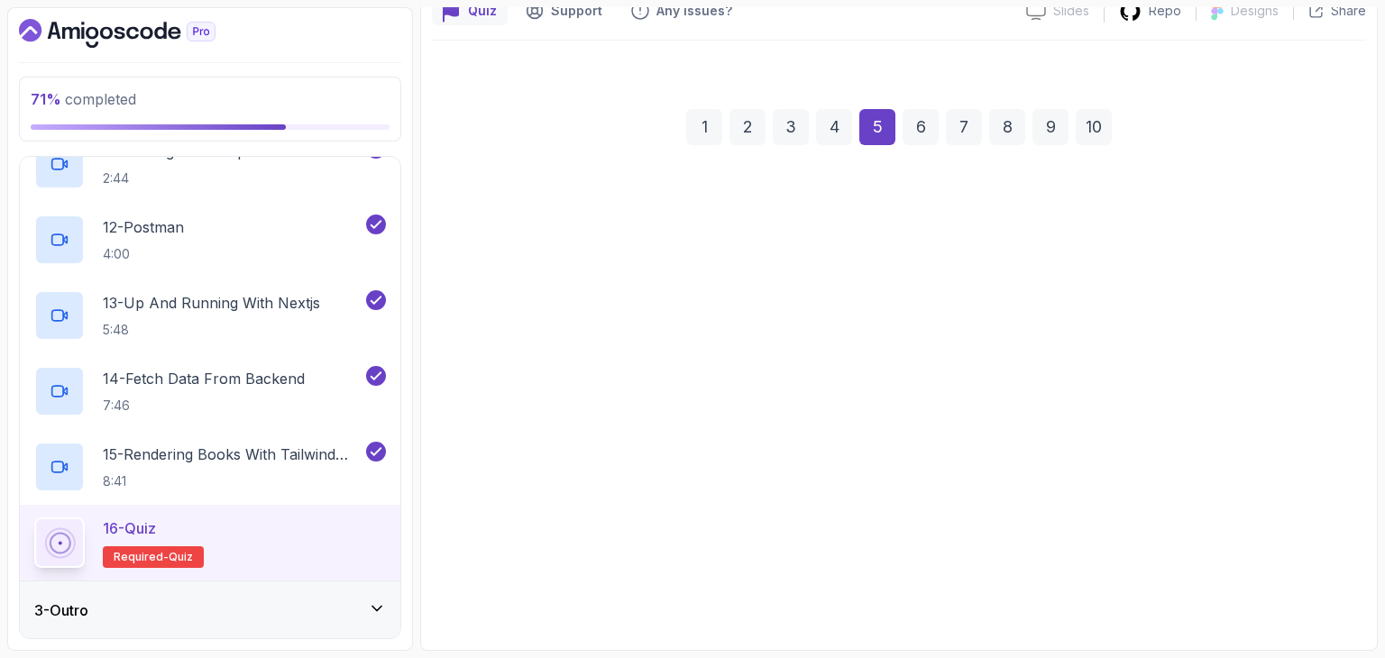
scroll to position [173, 0]
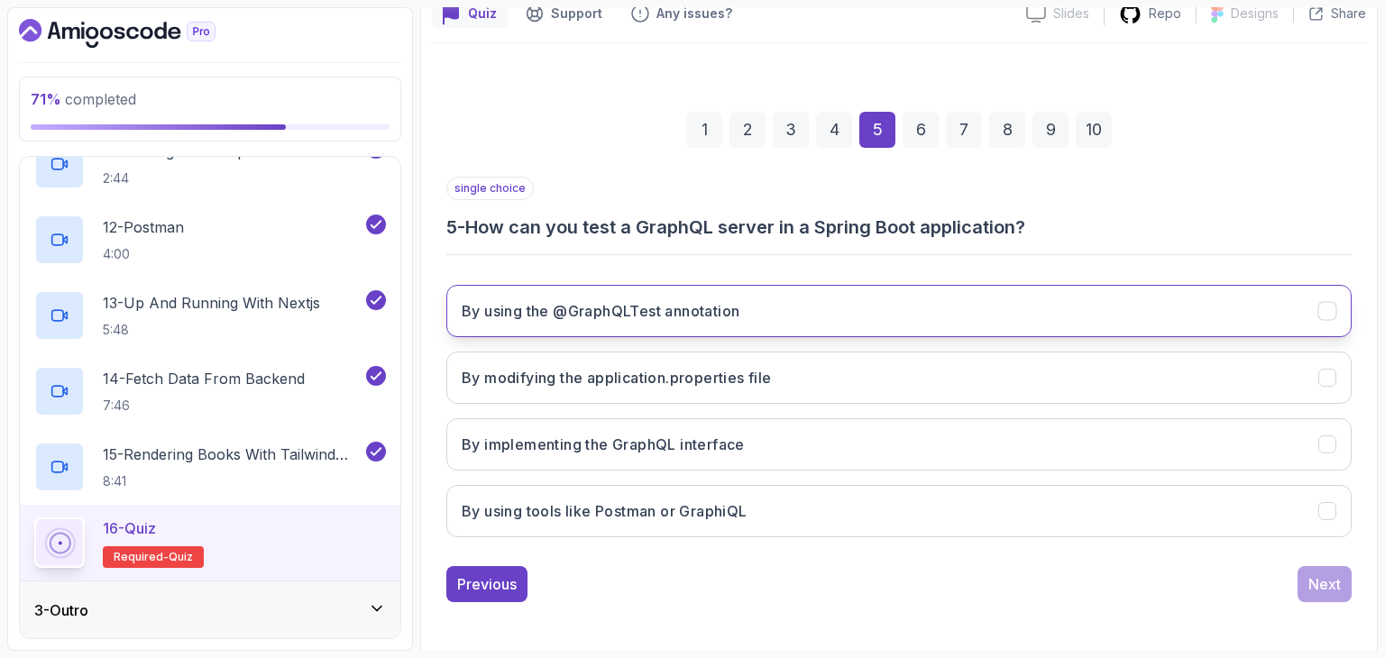
click at [770, 300] on button "By using the @GraphQLTest annotation" at bounding box center [898, 311] width 905 height 52
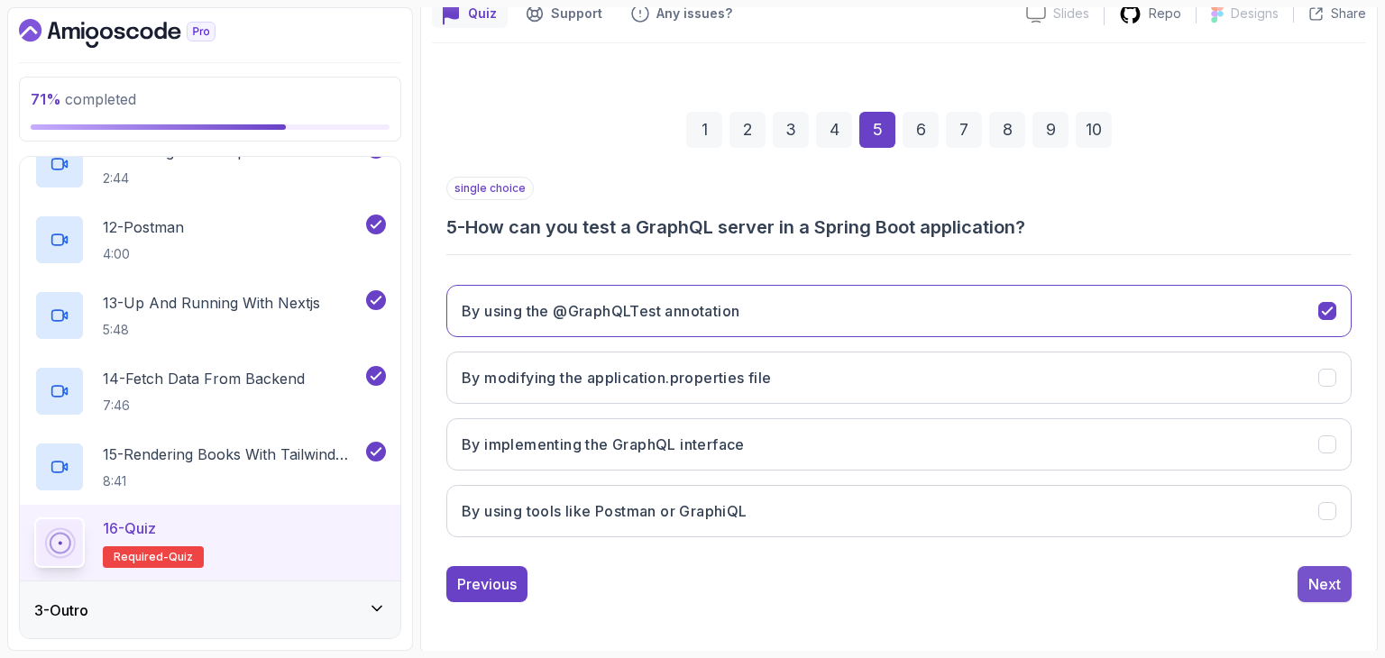
click at [1343, 585] on button "Next" at bounding box center [1325, 584] width 54 height 36
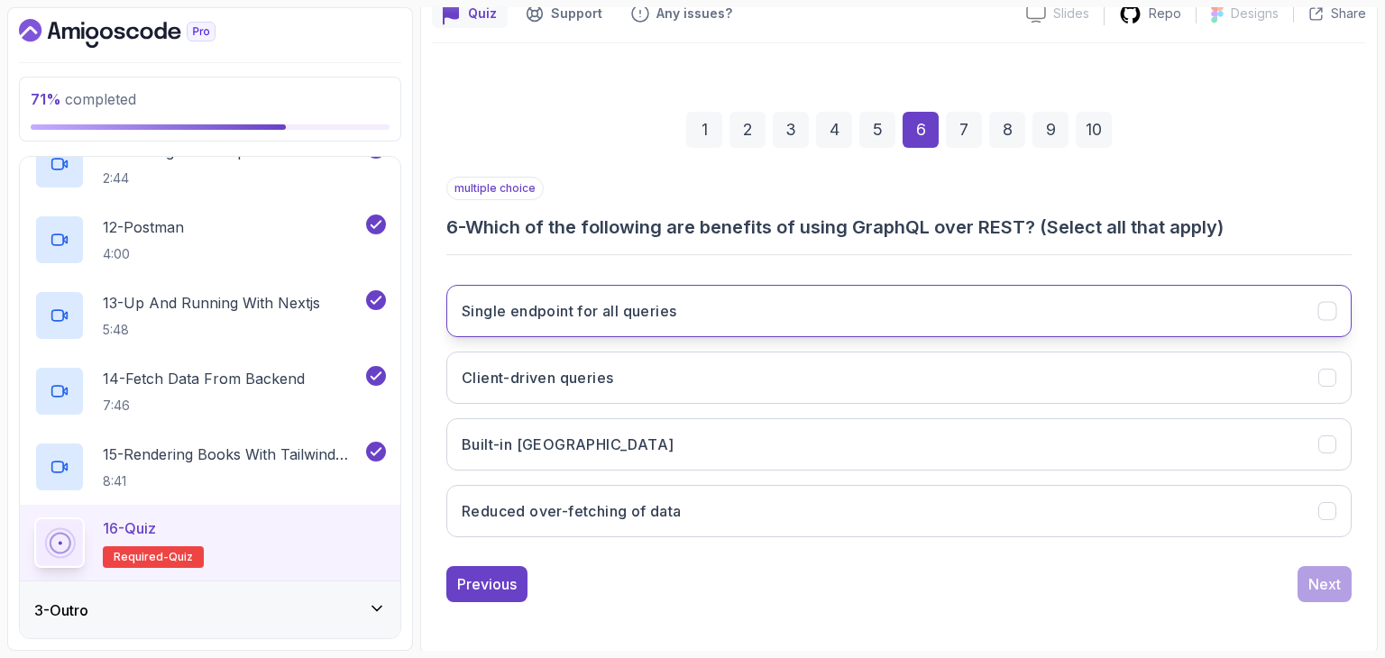
click at [1103, 315] on button "Single endpoint for all queries" at bounding box center [898, 311] width 905 height 52
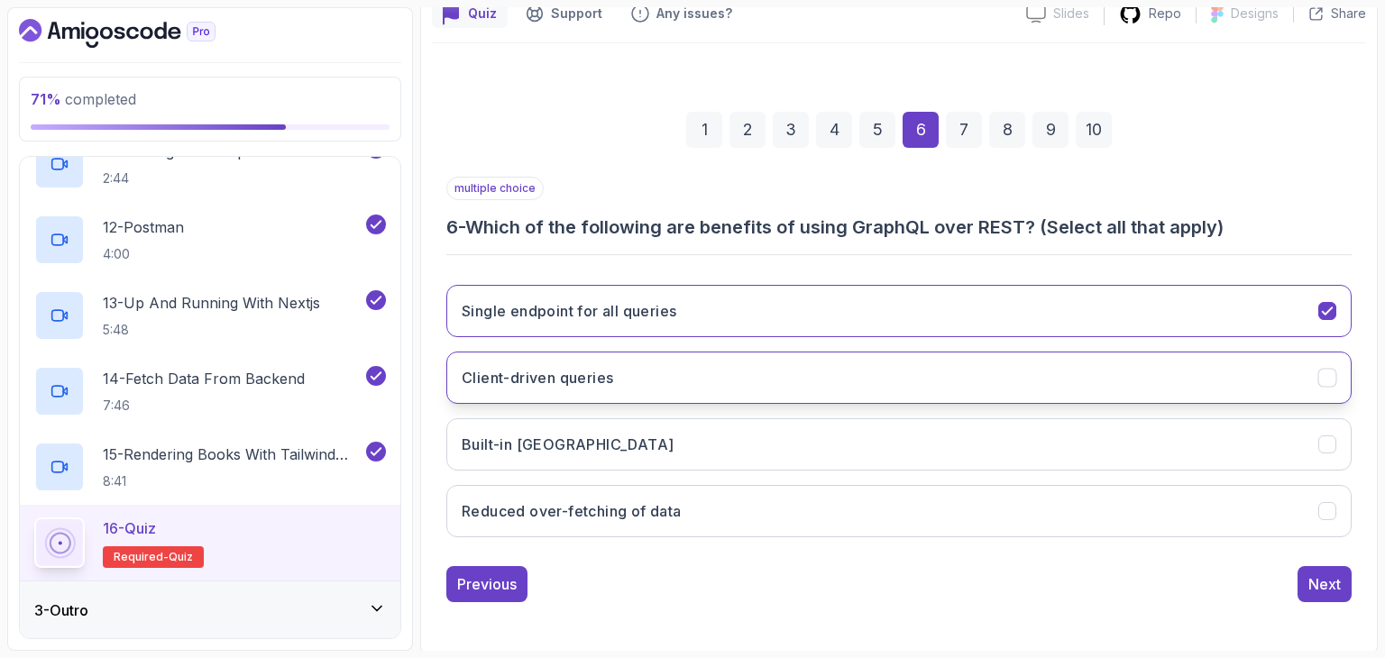
click at [1072, 367] on button "Client-driven queries" at bounding box center [898, 378] width 905 height 52
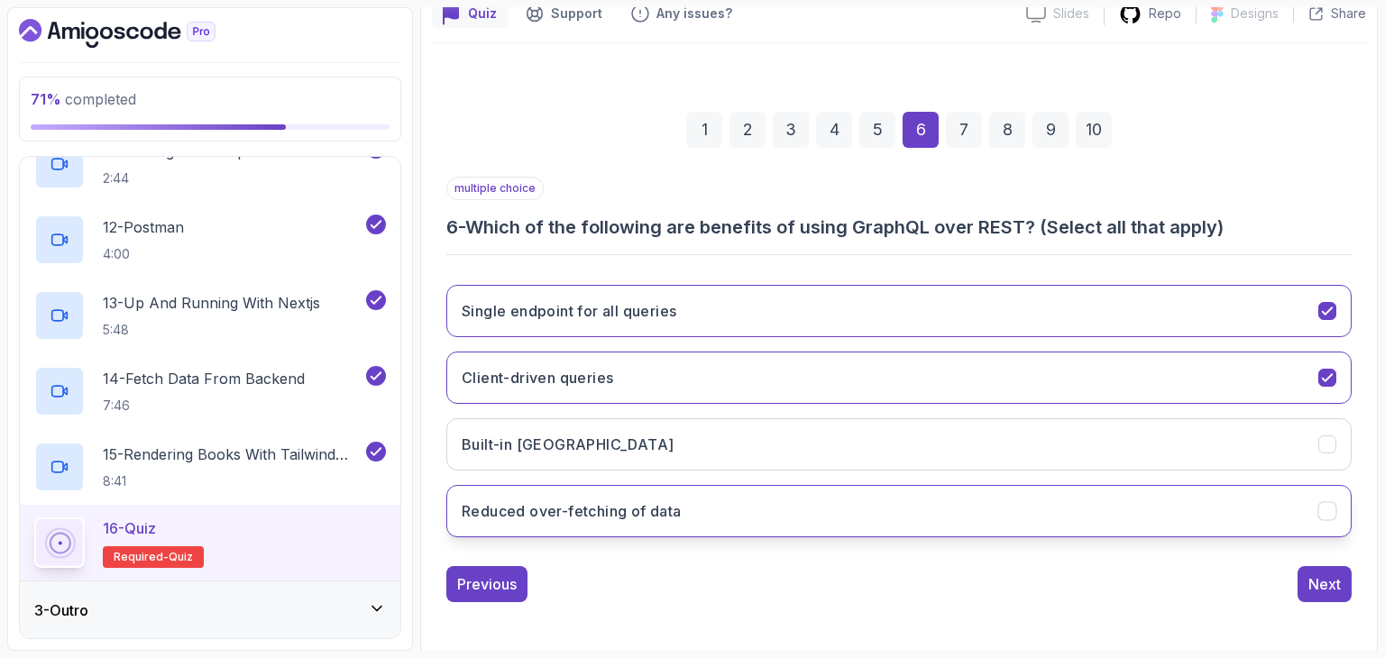
click at [1021, 495] on button "Reduced over-fetching of data" at bounding box center [898, 511] width 905 height 52
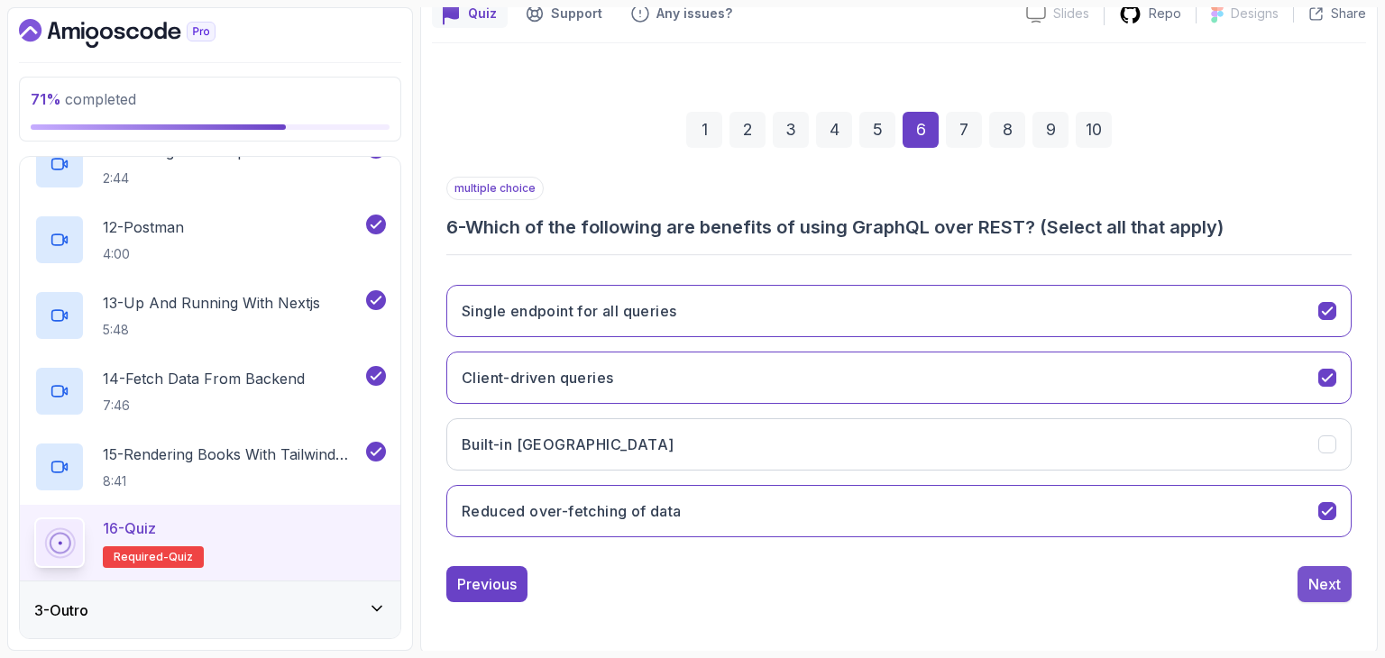
click at [1332, 573] on div "Next" at bounding box center [1324, 584] width 32 height 22
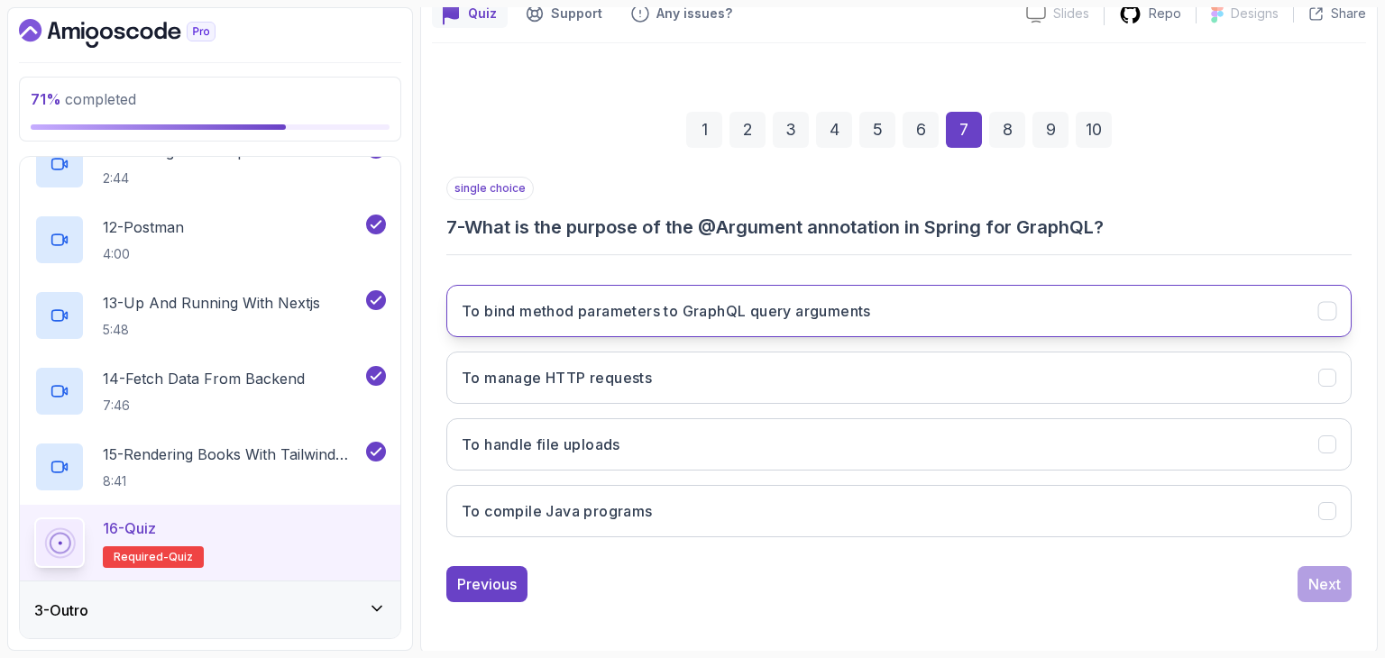
click at [883, 307] on button "To bind method parameters to GraphQL query arguments" at bounding box center [898, 311] width 905 height 52
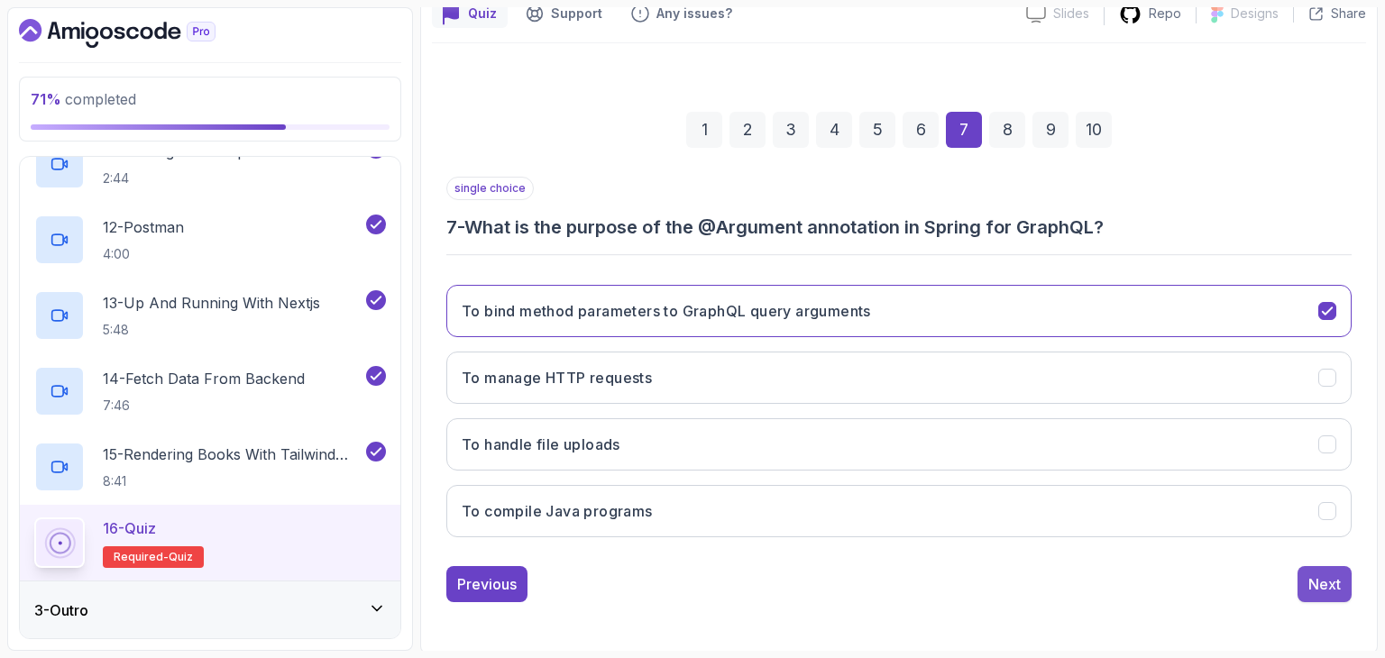
click at [1338, 567] on button "Next" at bounding box center [1325, 584] width 54 height 36
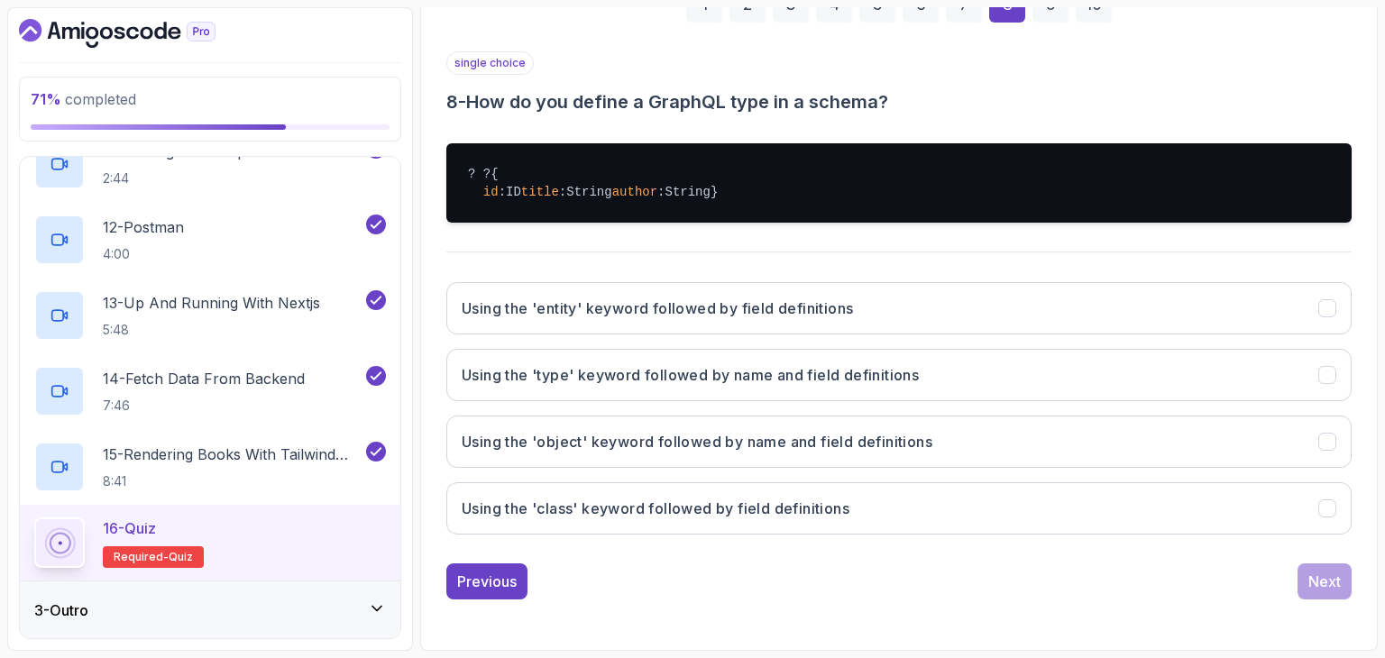
scroll to position [316, 0]
click at [1061, 401] on button "Using the 'type' keyword followed by name and field definitions" at bounding box center [898, 375] width 905 height 52
click at [1309, 592] on div "Next" at bounding box center [1324, 582] width 32 height 22
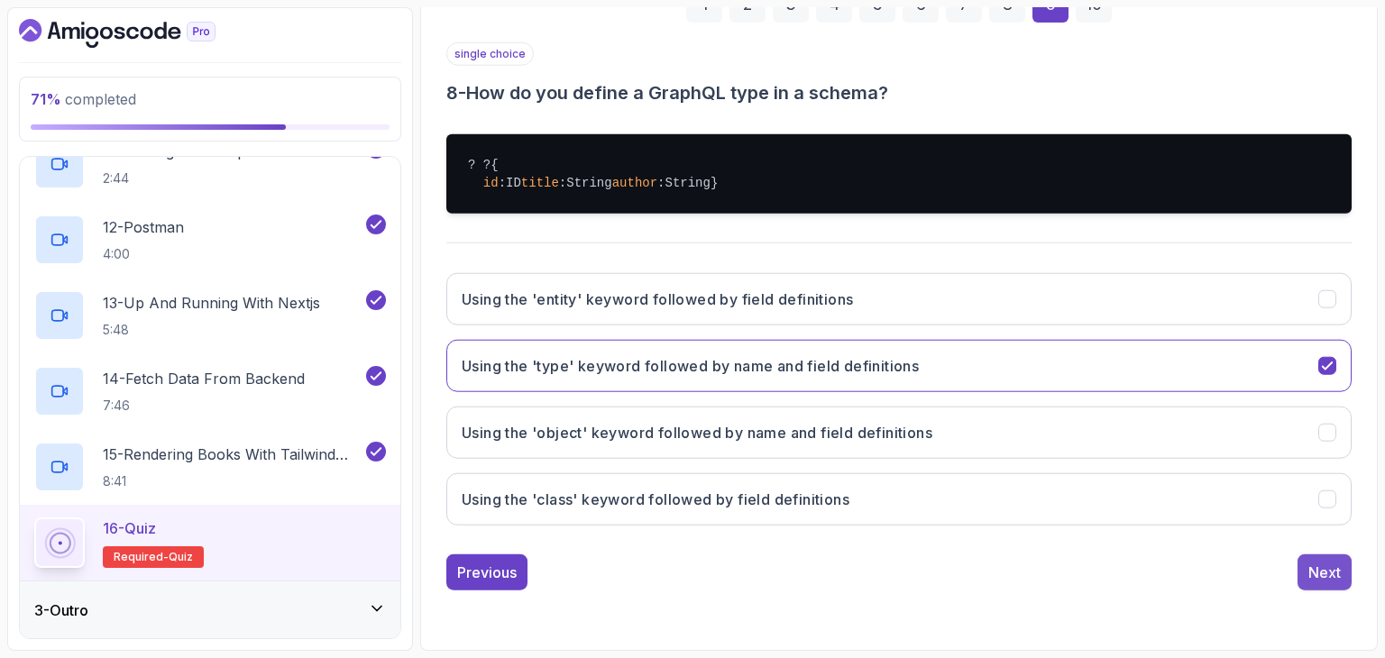
scroll to position [173, 0]
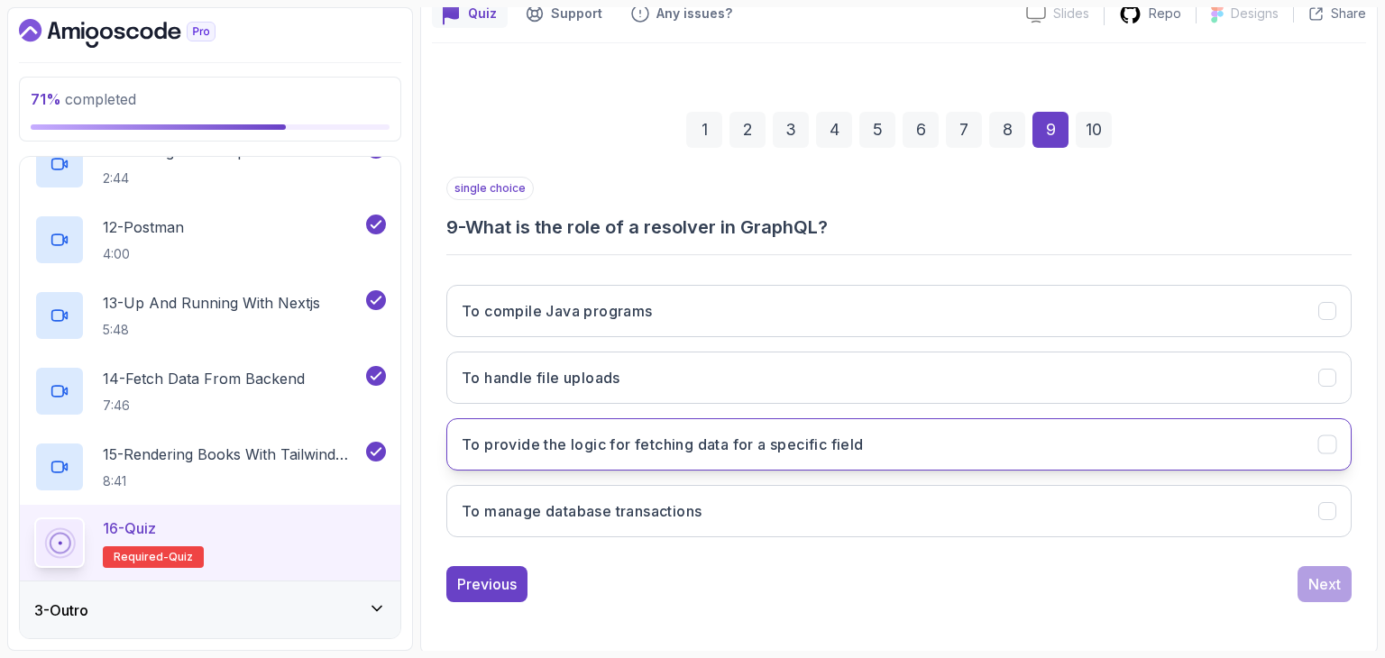
click at [828, 430] on button "To provide the logic for fetching data for a specific field" at bounding box center [898, 444] width 905 height 52
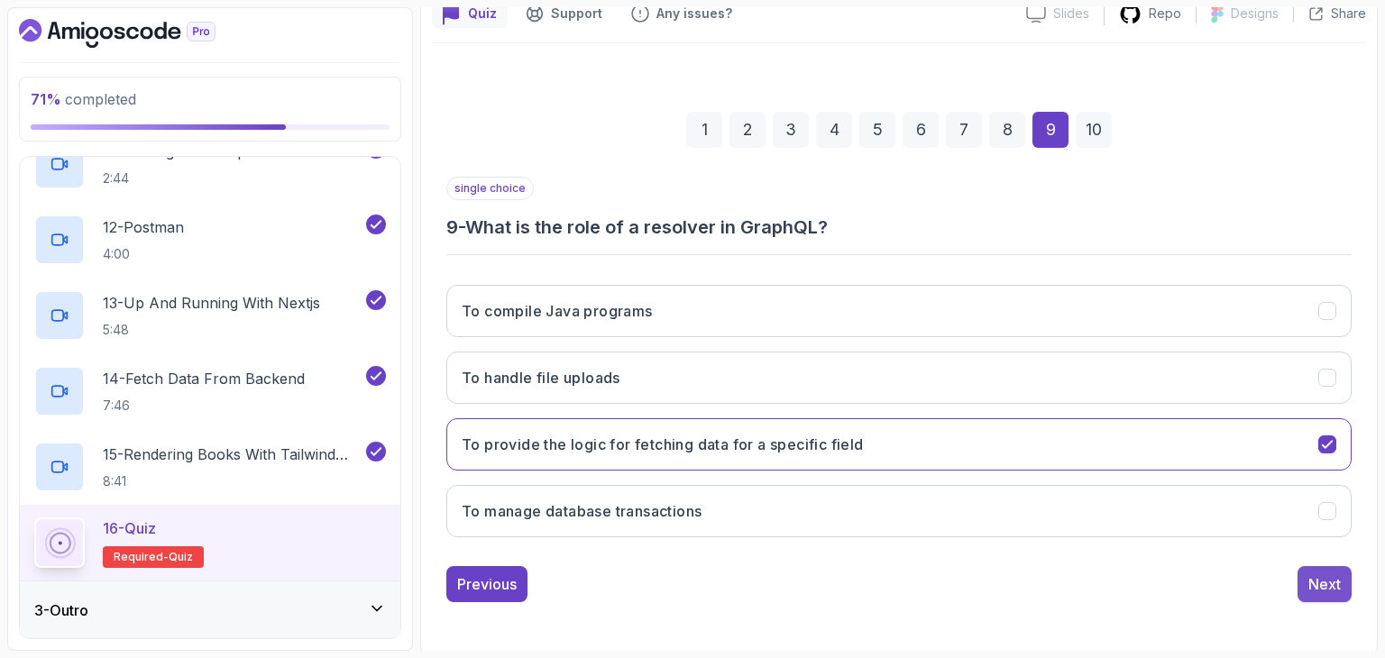
click at [1334, 579] on div "Next" at bounding box center [1324, 584] width 32 height 22
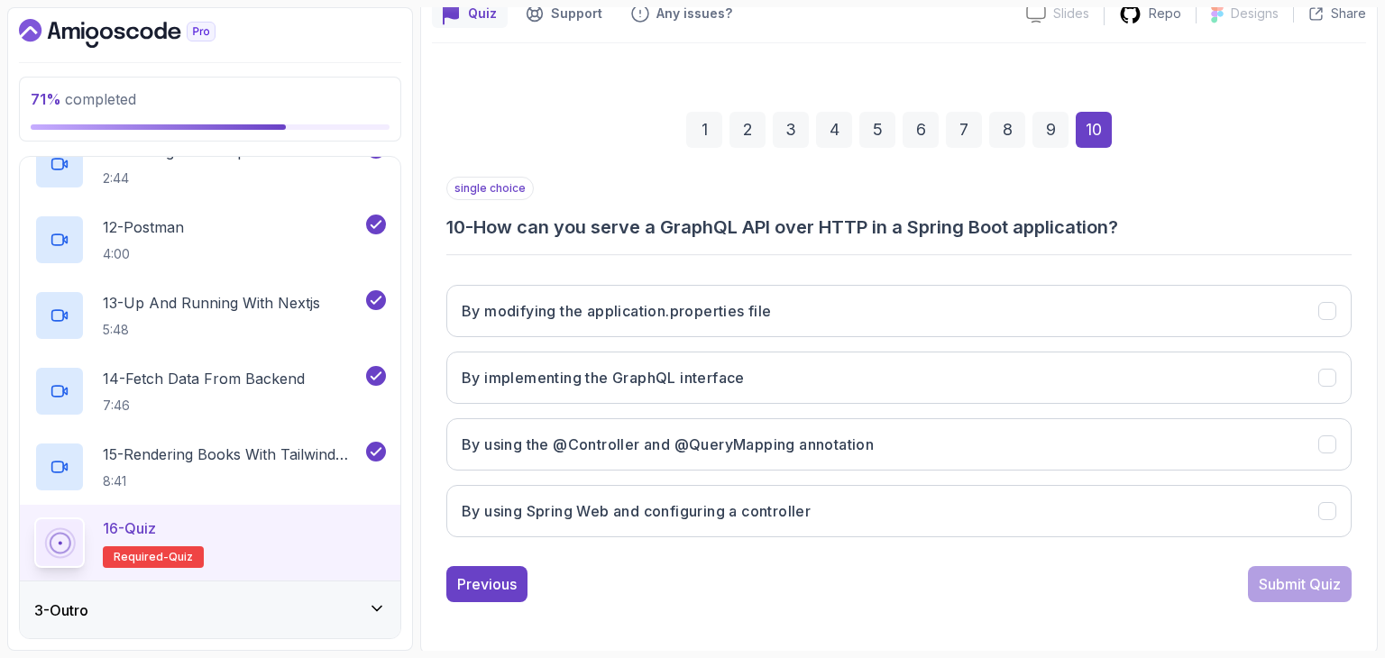
click at [836, 219] on h3 "10 - How can you serve a GraphQL API over HTTP in a Spring Boot application?" at bounding box center [898, 227] width 905 height 25
click at [822, 225] on h3 "10 - How can you serve a GraphQL API over HTTP in a Spring Boot application?" at bounding box center [898, 227] width 905 height 25
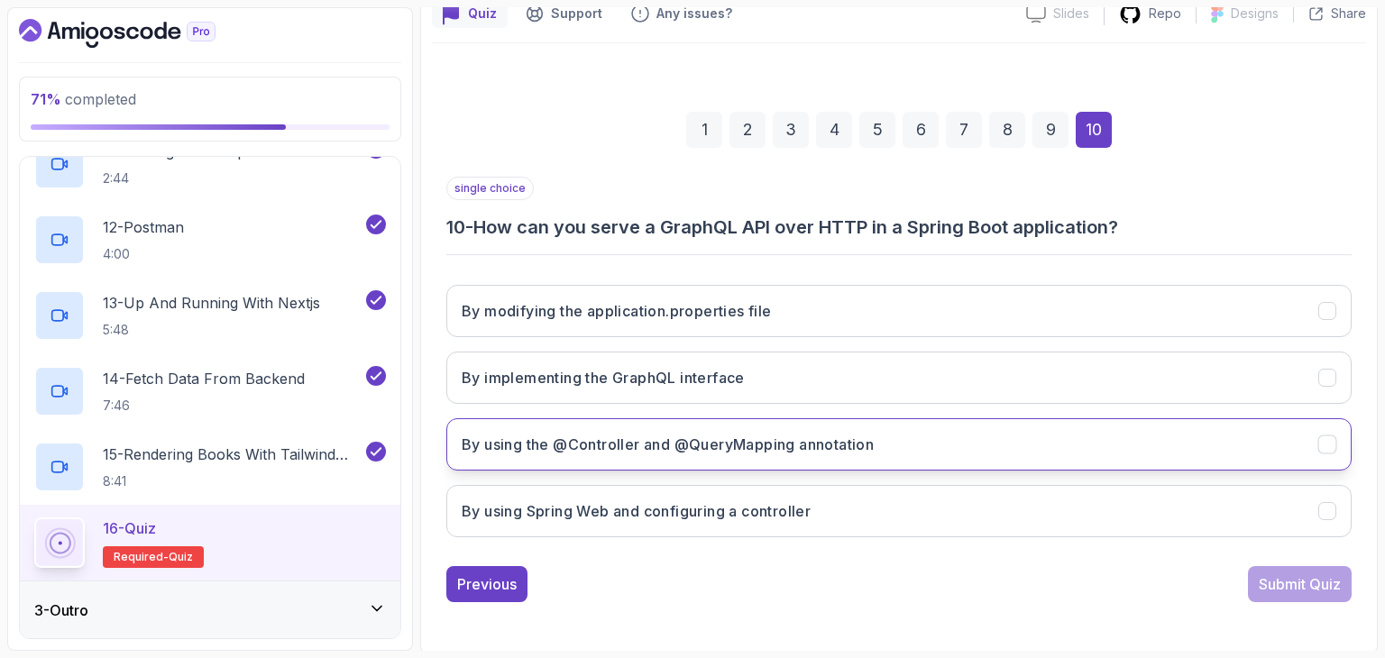
click at [763, 447] on h3 "By using the @Controller and @QueryMapping annotation" at bounding box center [668, 445] width 412 height 22
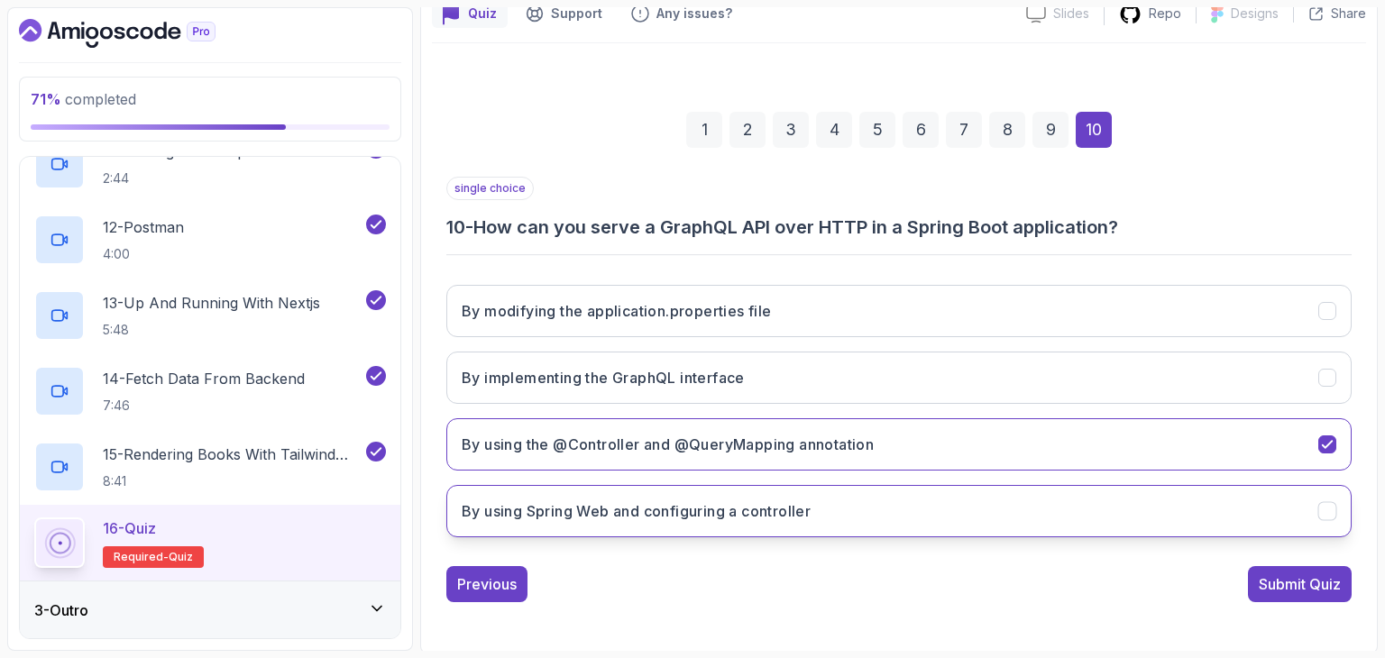
click at [754, 493] on button "By using Spring Web and configuring a controller" at bounding box center [898, 511] width 905 height 52
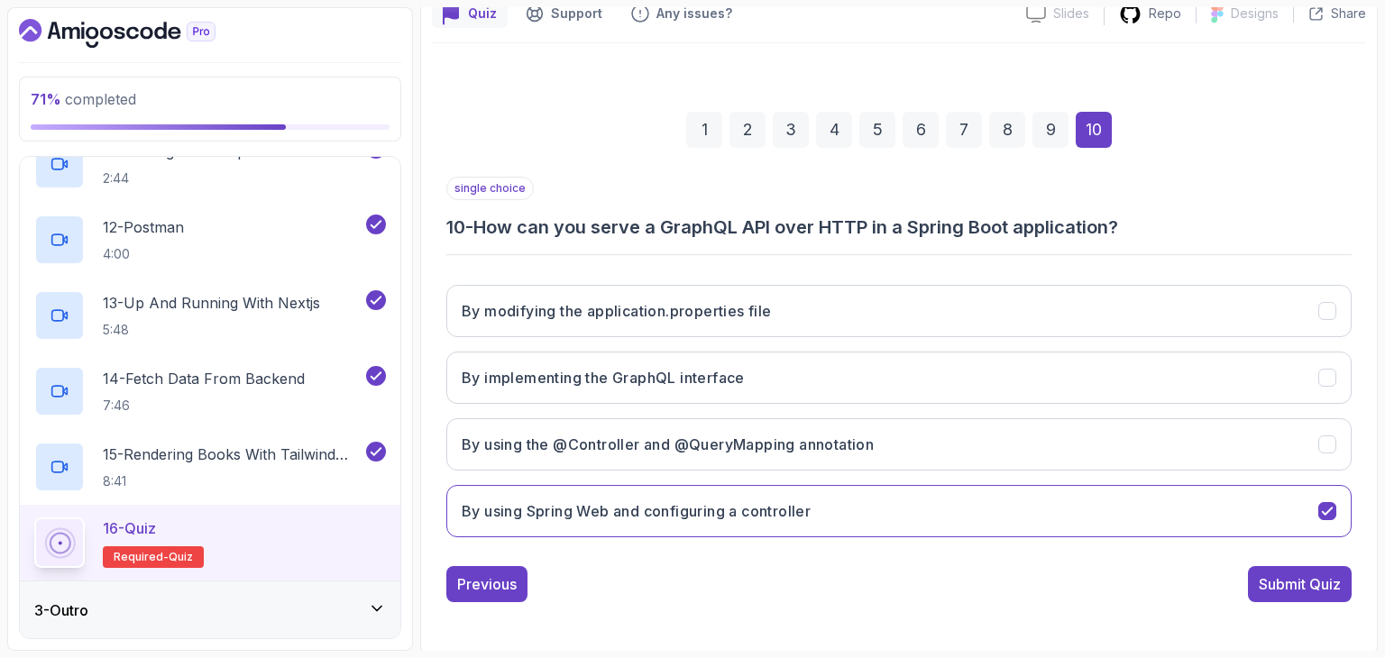
click at [783, 131] on div "3" at bounding box center [791, 130] width 36 height 36
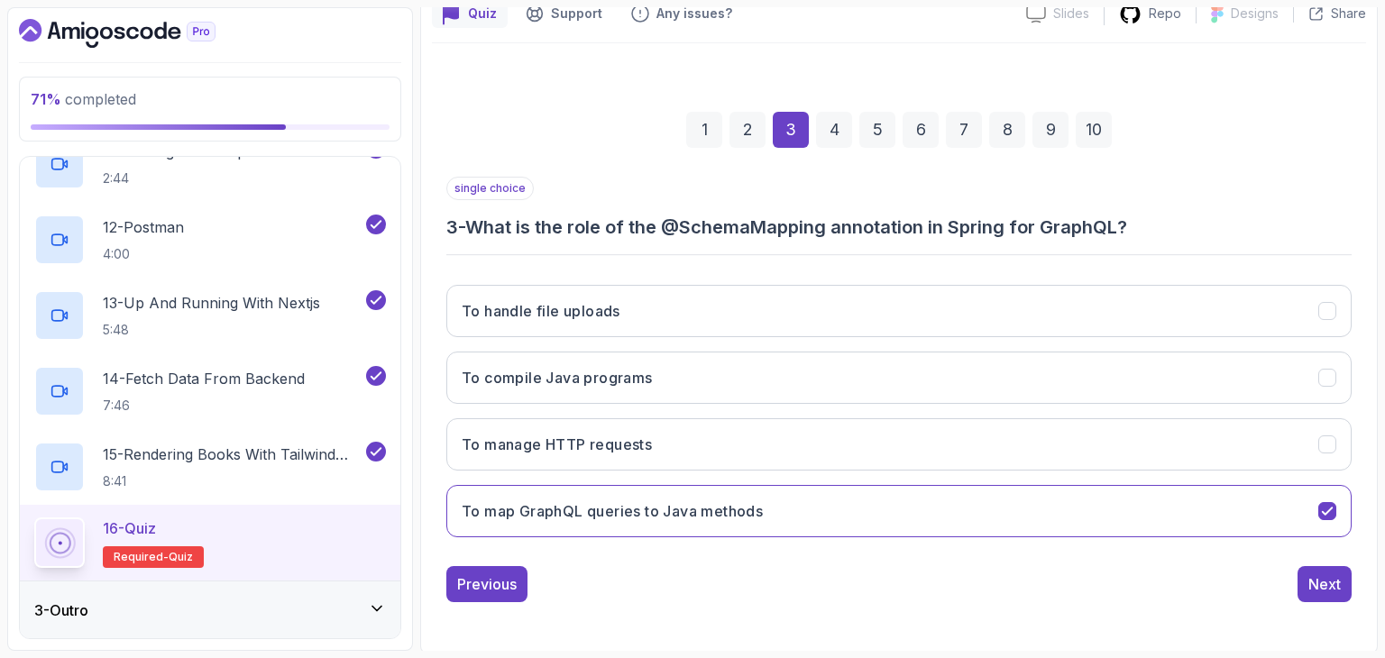
click at [763, 126] on div "1 2 3 4 5 6 7 8 9 10" at bounding box center [898, 130] width 905 height 94
click at [763, 126] on div "2" at bounding box center [747, 130] width 36 height 36
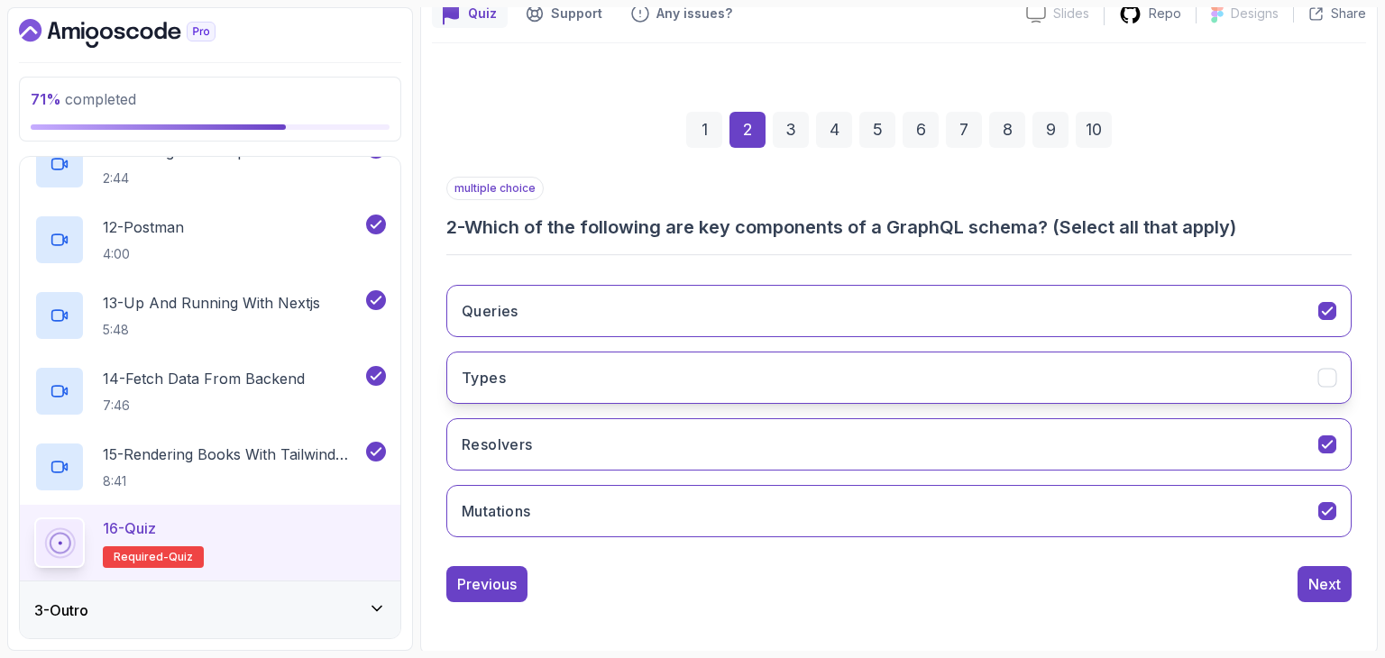
click at [736, 380] on button "Types" at bounding box center [898, 378] width 905 height 52
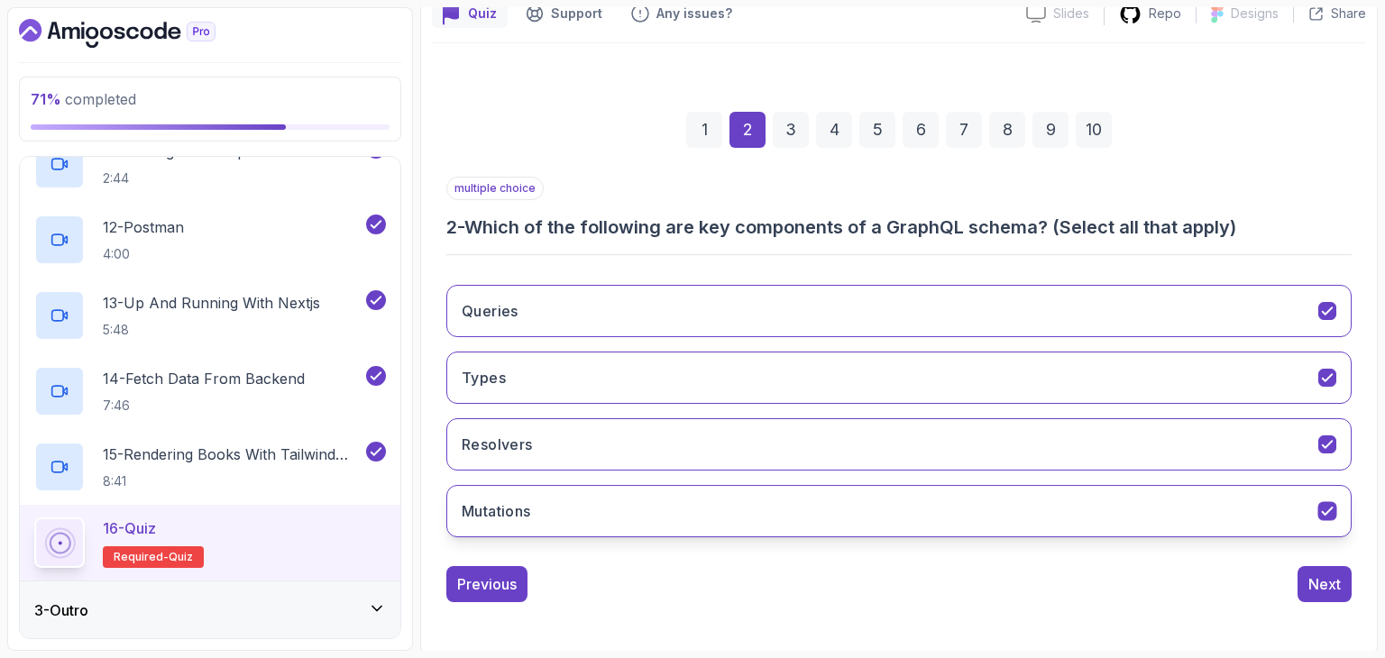
click at [1035, 495] on button "Mutations" at bounding box center [898, 511] width 905 height 52
click at [1073, 490] on button "Mutations" at bounding box center [898, 511] width 905 height 52
click at [1090, 143] on div "10" at bounding box center [1094, 130] width 36 height 36
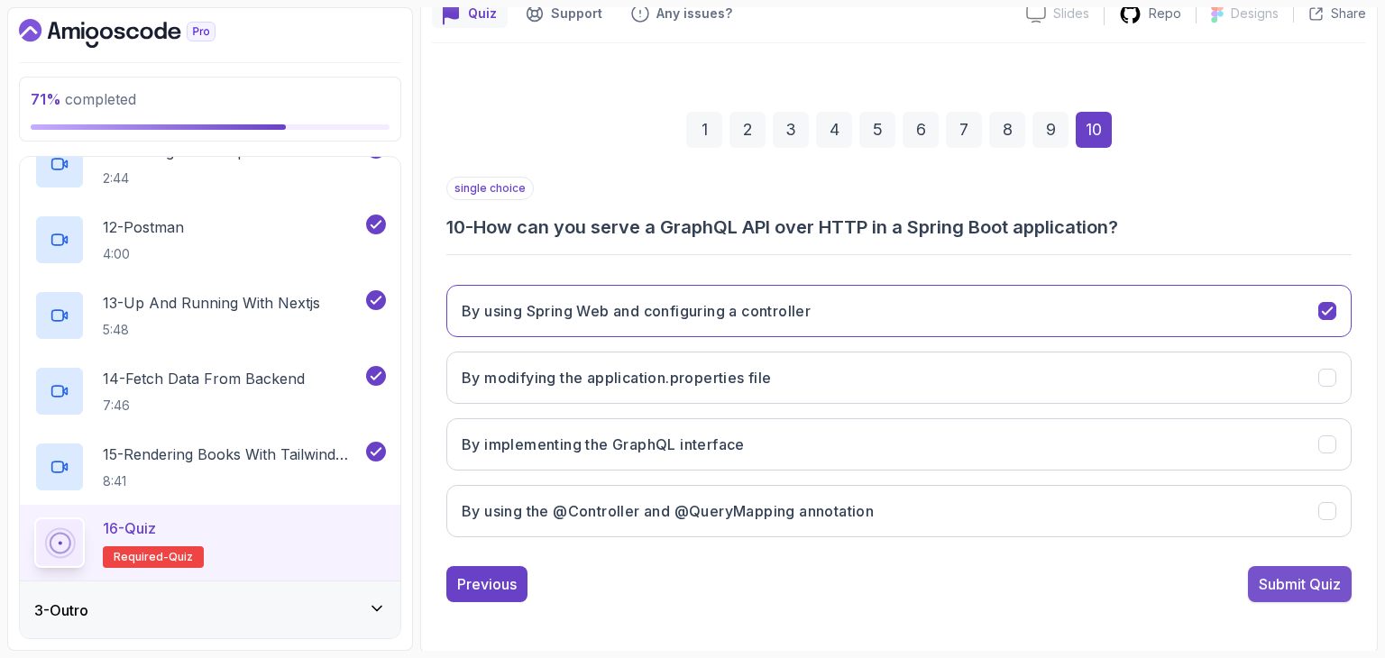
click at [1327, 589] on div "Submit Quiz" at bounding box center [1300, 584] width 82 height 22
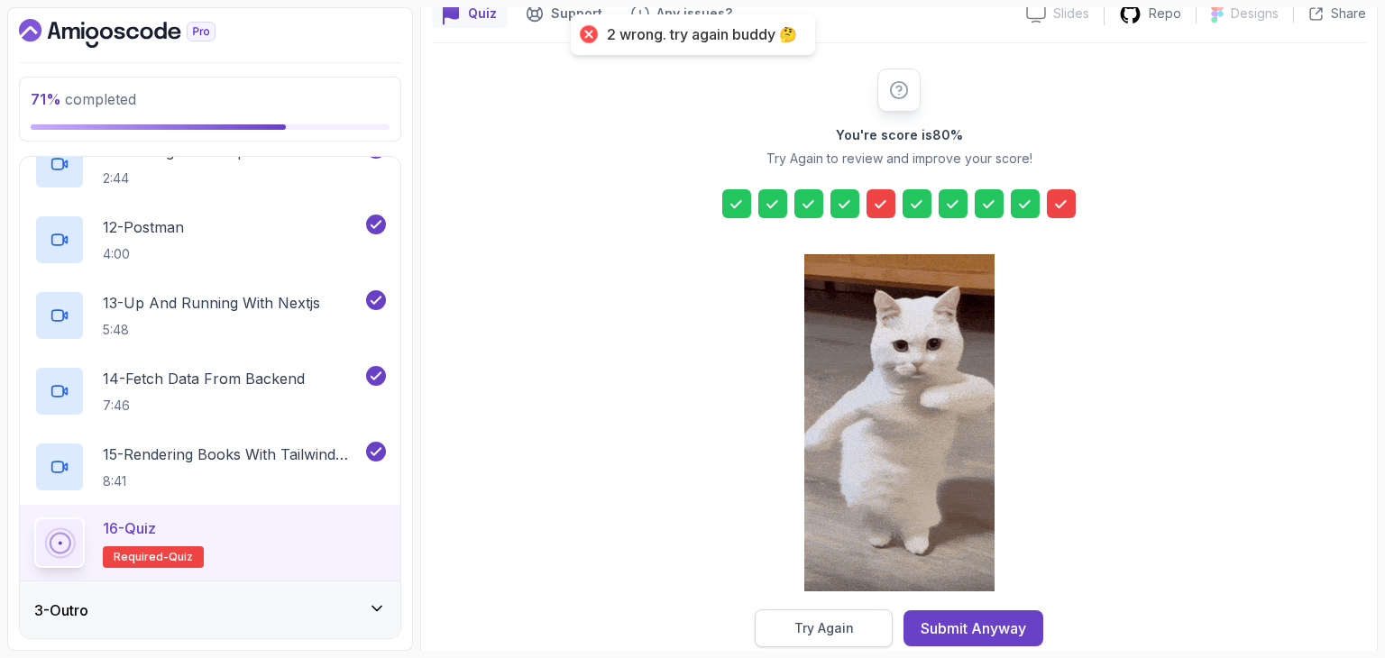
click at [866, 631] on button "Try Again" at bounding box center [824, 629] width 138 height 38
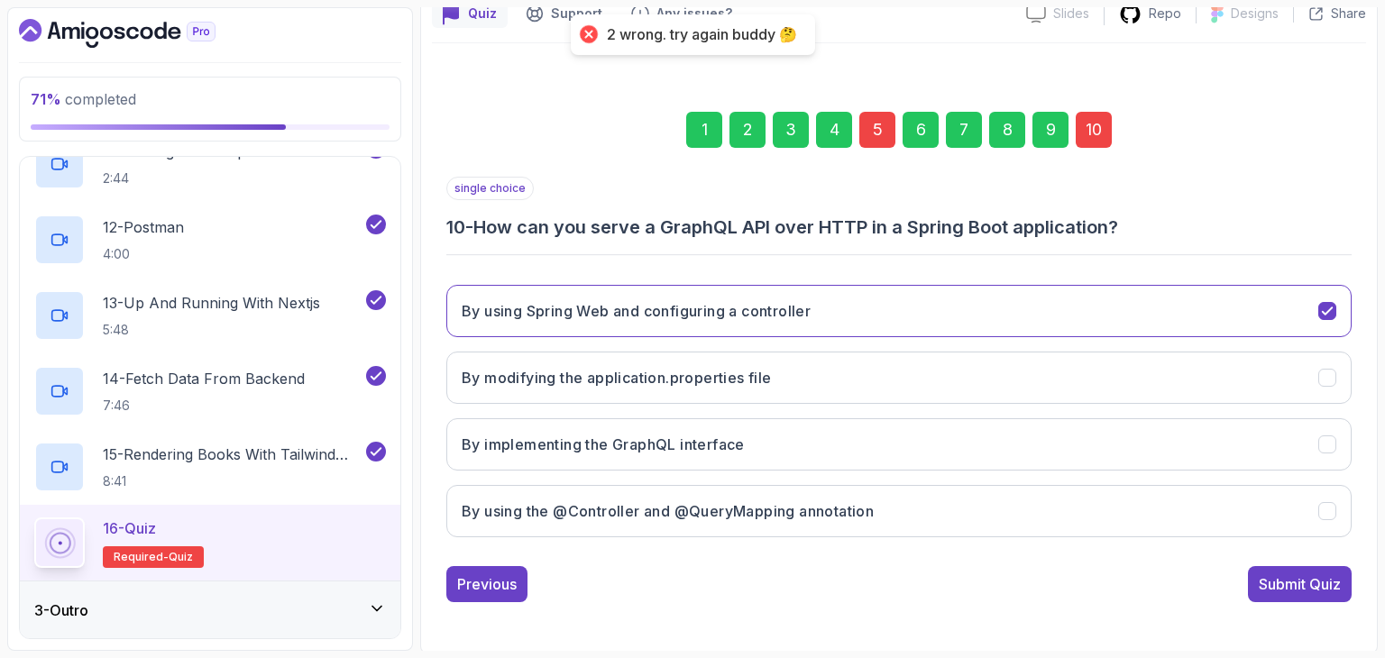
click at [1090, 120] on div "10" at bounding box center [1094, 130] width 36 height 36
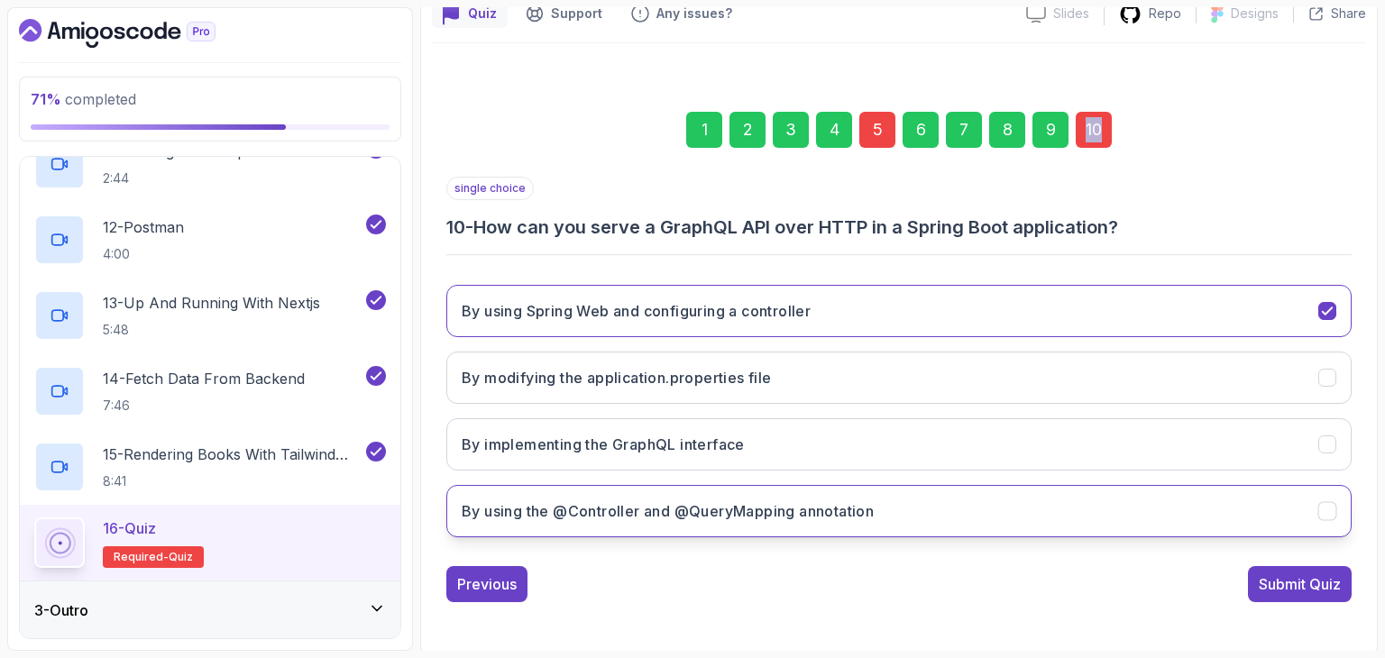
click at [881, 499] on button "By using the @Controller and @QueryMapping annotation" at bounding box center [898, 511] width 905 height 52
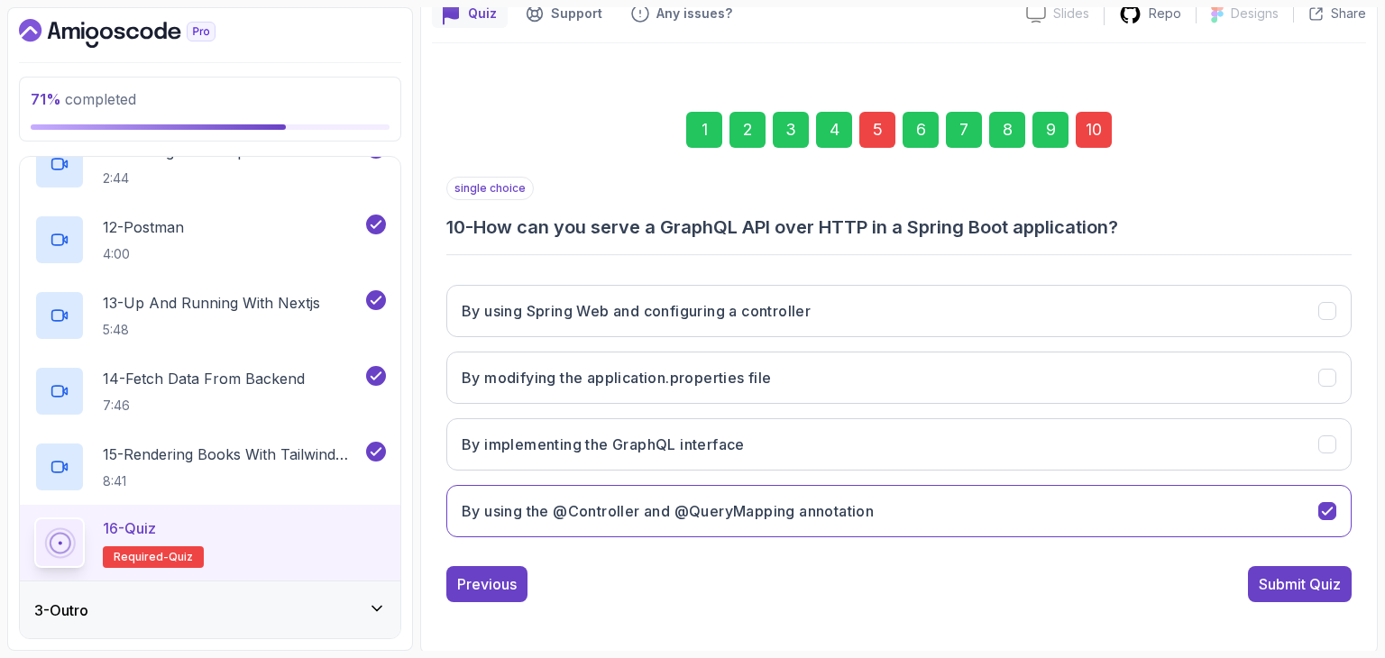
drag, startPoint x: 858, startPoint y: 124, endPoint x: 869, endPoint y: 124, distance: 10.8
click at [869, 124] on div "1 2 3 4 5 6 7 8 9 10" at bounding box center [898, 130] width 905 height 94
click at [869, 124] on div "5" at bounding box center [877, 130] width 36 height 36
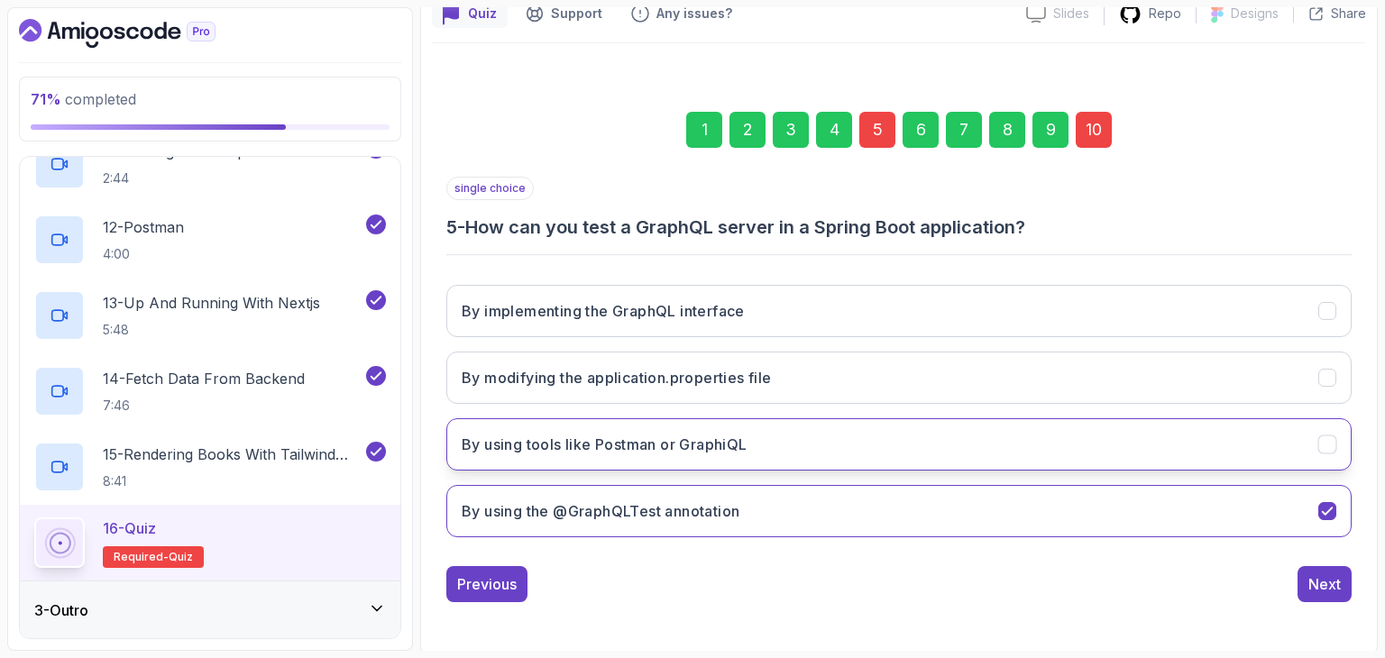
click at [771, 445] on button "By using tools like Postman or GraphiQL" at bounding box center [898, 444] width 905 height 52
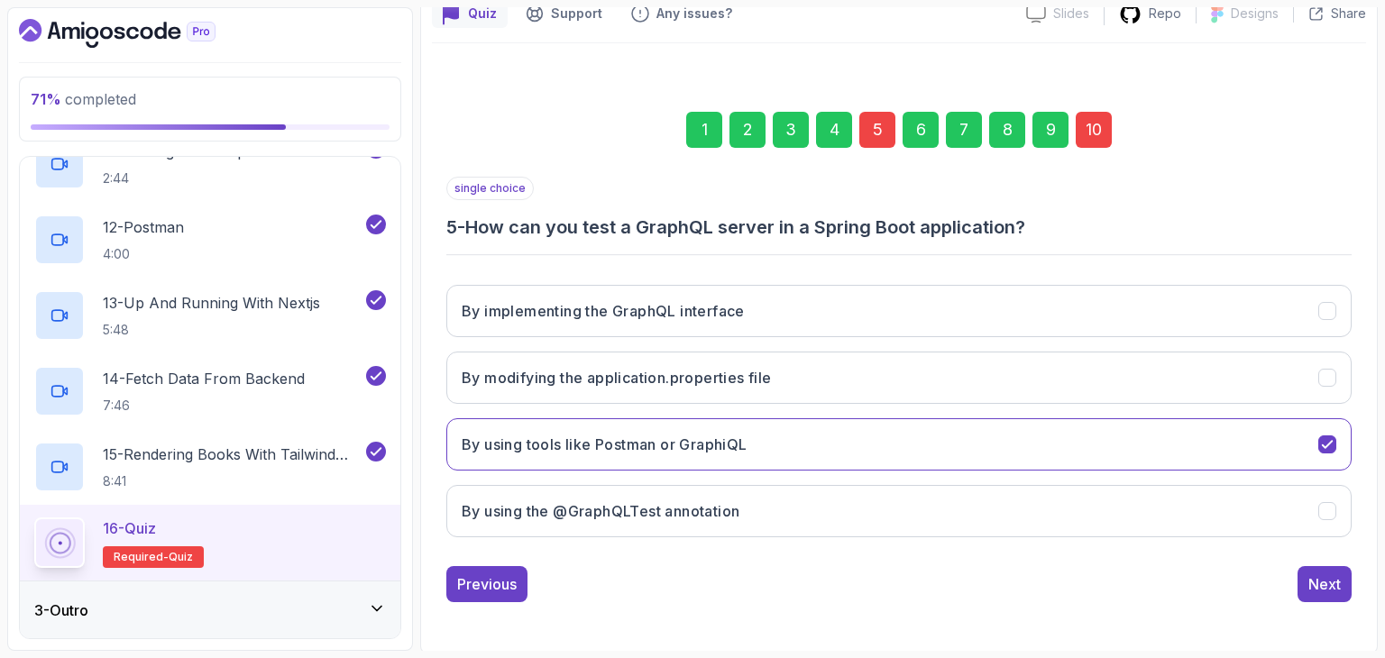
click at [1103, 131] on div "10" at bounding box center [1094, 130] width 36 height 36
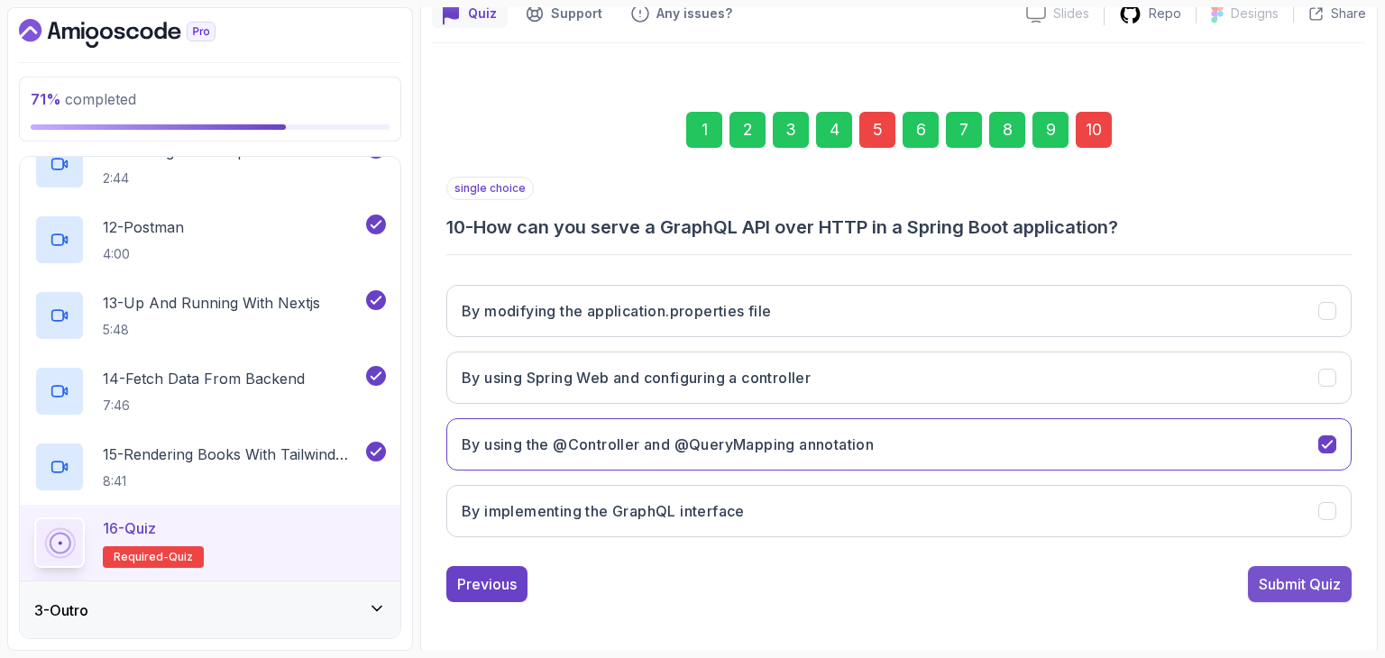
click at [1313, 592] on button "Submit Quiz" at bounding box center [1300, 584] width 104 height 36
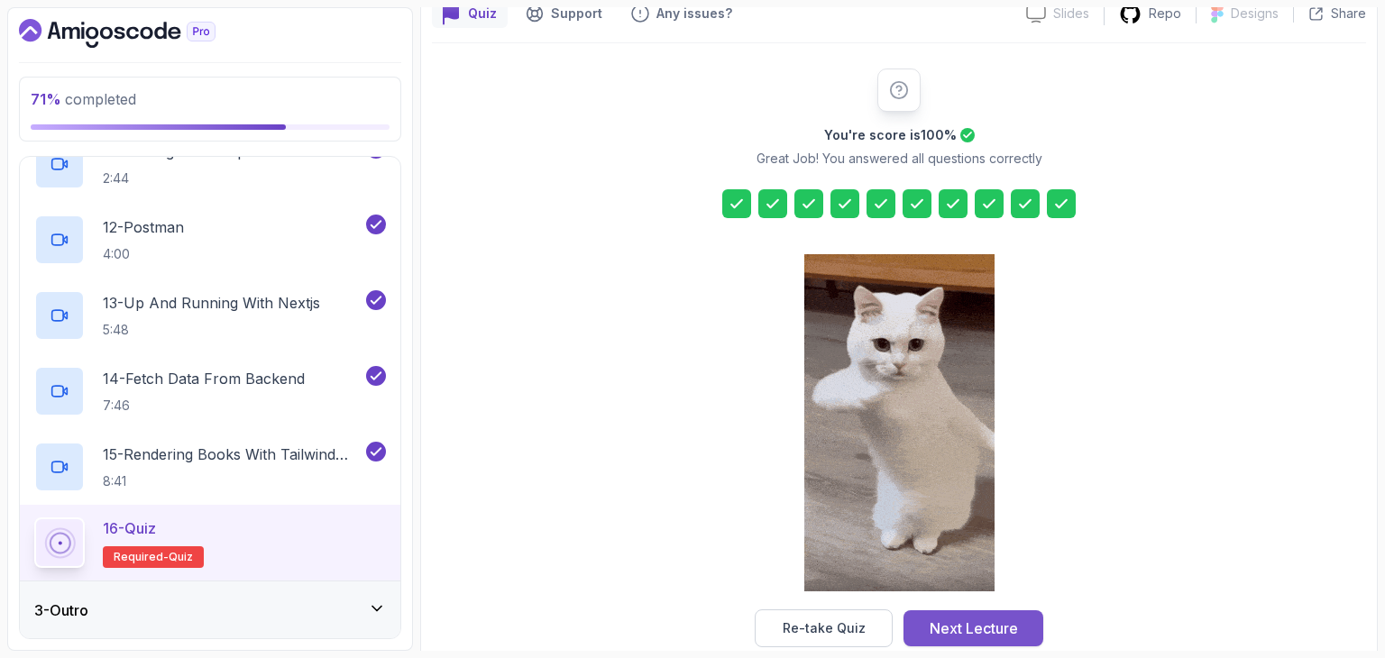
click at [1003, 632] on div "Next Lecture" at bounding box center [974, 629] width 88 height 22
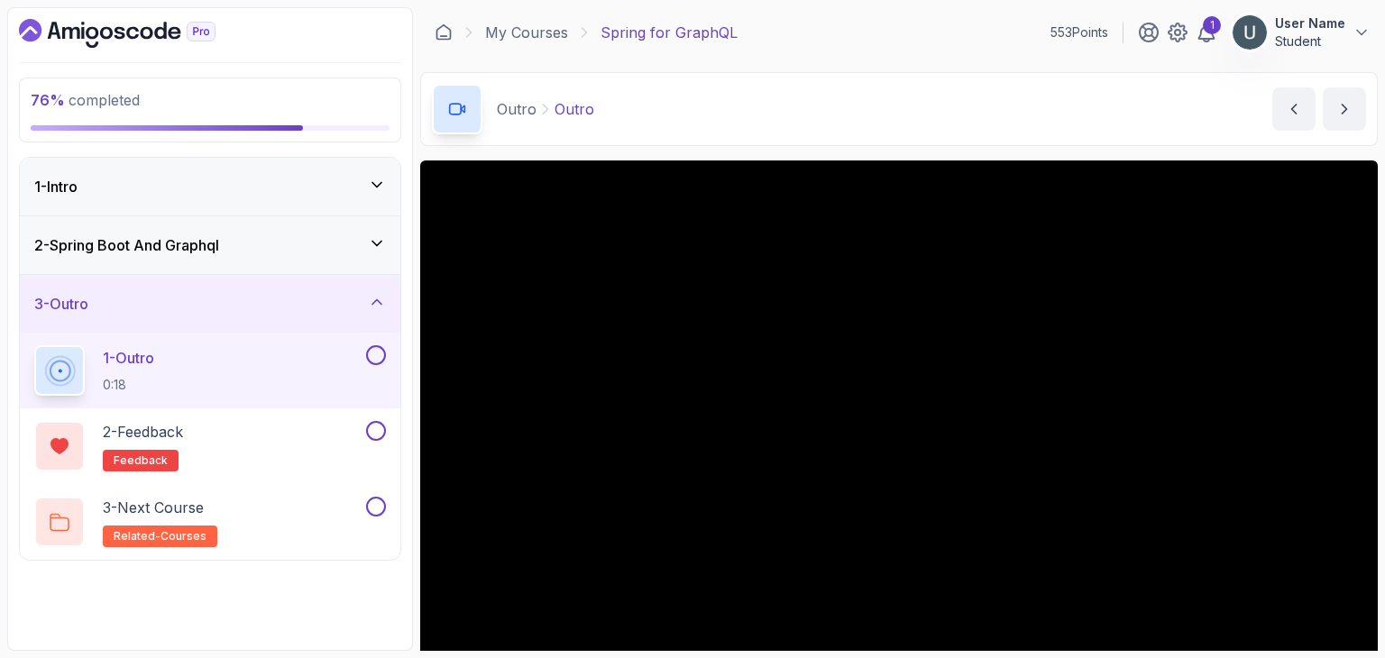
click at [465, 109] on icon at bounding box center [457, 109] width 18 height 18
click at [488, 109] on div "Outro Outro" at bounding box center [513, 109] width 162 height 50
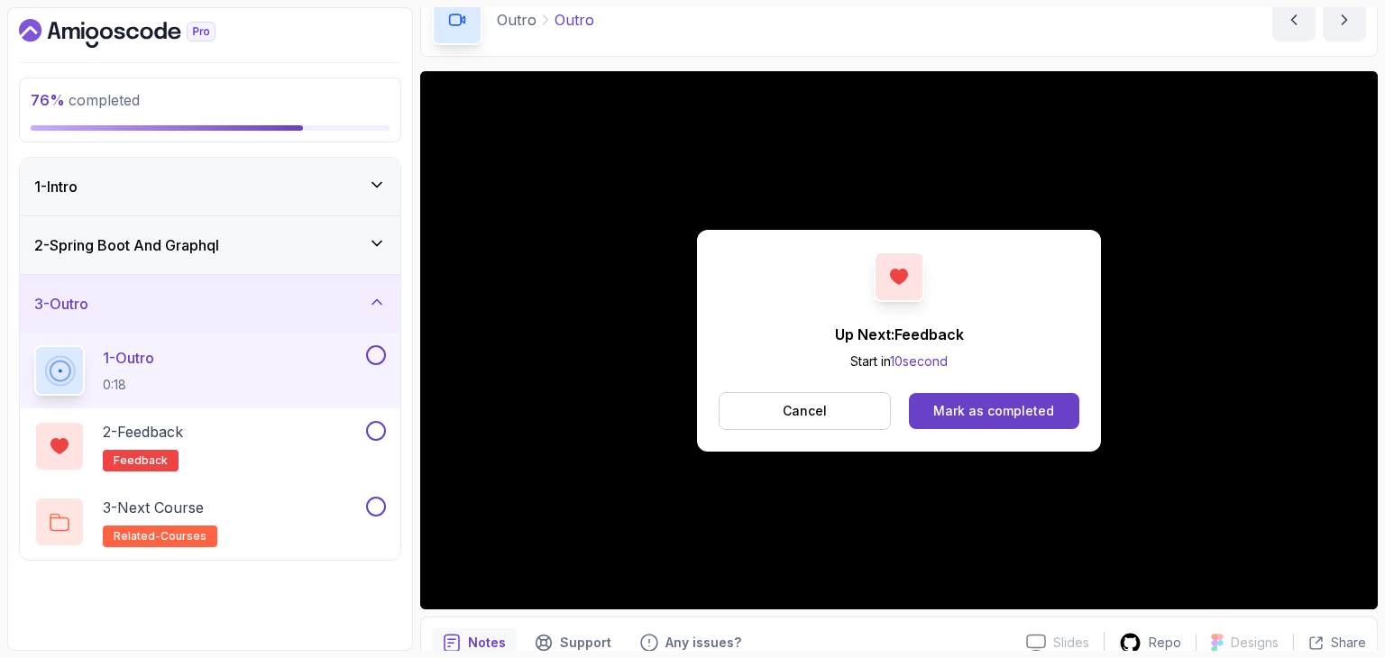
scroll to position [68, 0]
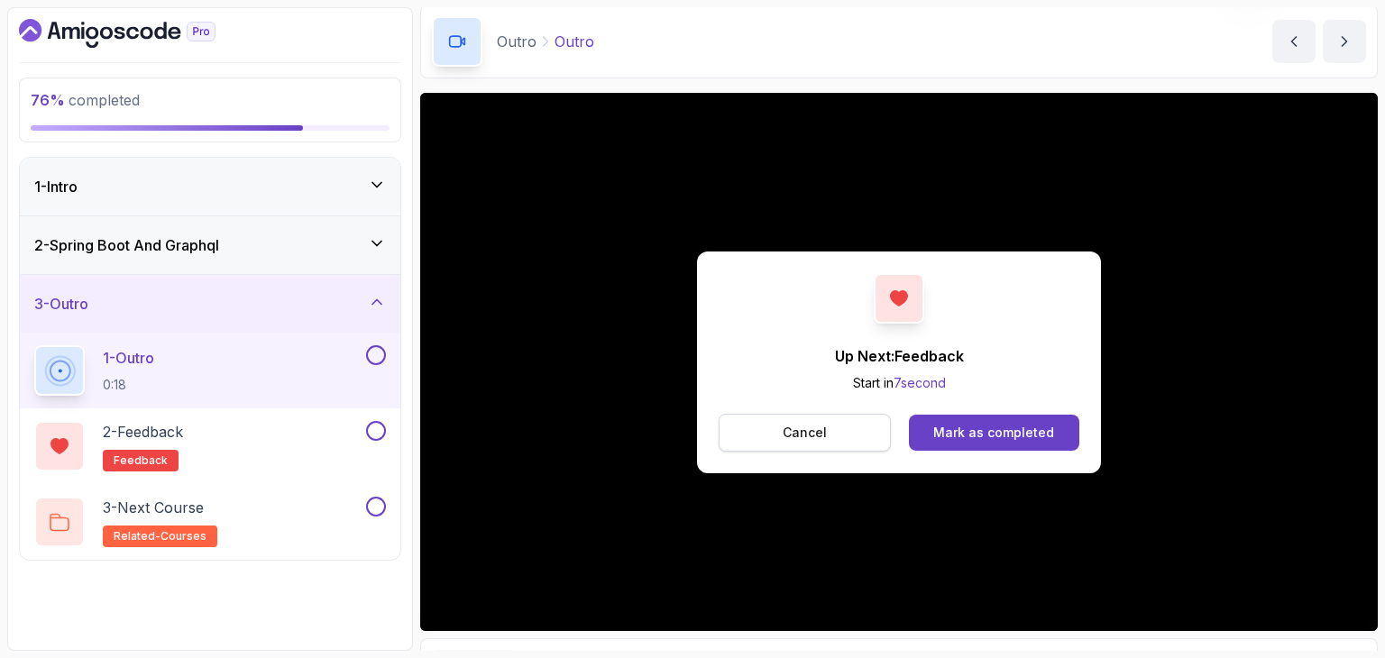
click at [867, 432] on button "Cancel" at bounding box center [805, 433] width 172 height 38
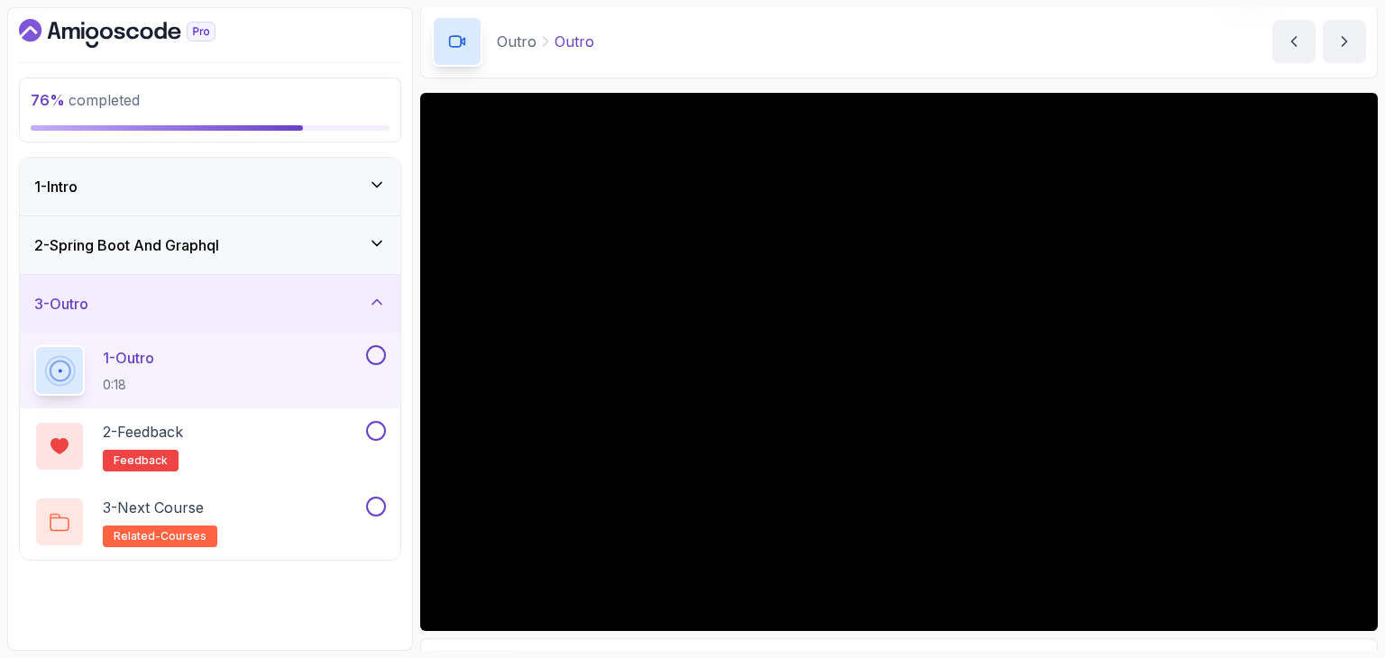
click at [374, 359] on button at bounding box center [376, 355] width 20 height 20
click at [279, 532] on div "3 - Next Course related-courses" at bounding box center [198, 522] width 328 height 50
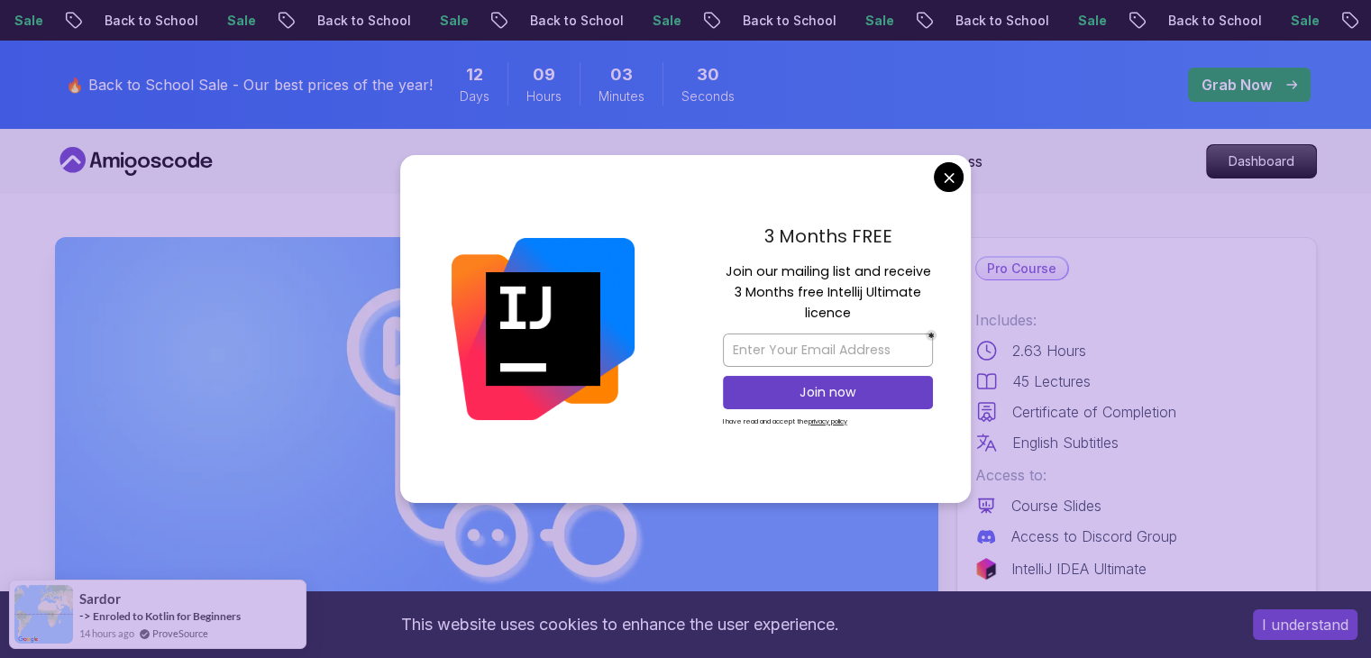
drag, startPoint x: 737, startPoint y: 374, endPoint x: 665, endPoint y: 311, distance: 95.2
click at [665, 311] on div "3 Months FREE Join our mailing list and receive 3 Months free Intellij Ultimate…" at bounding box center [685, 329] width 571 height 348
click at [620, 300] on img at bounding box center [543, 329] width 183 height 183
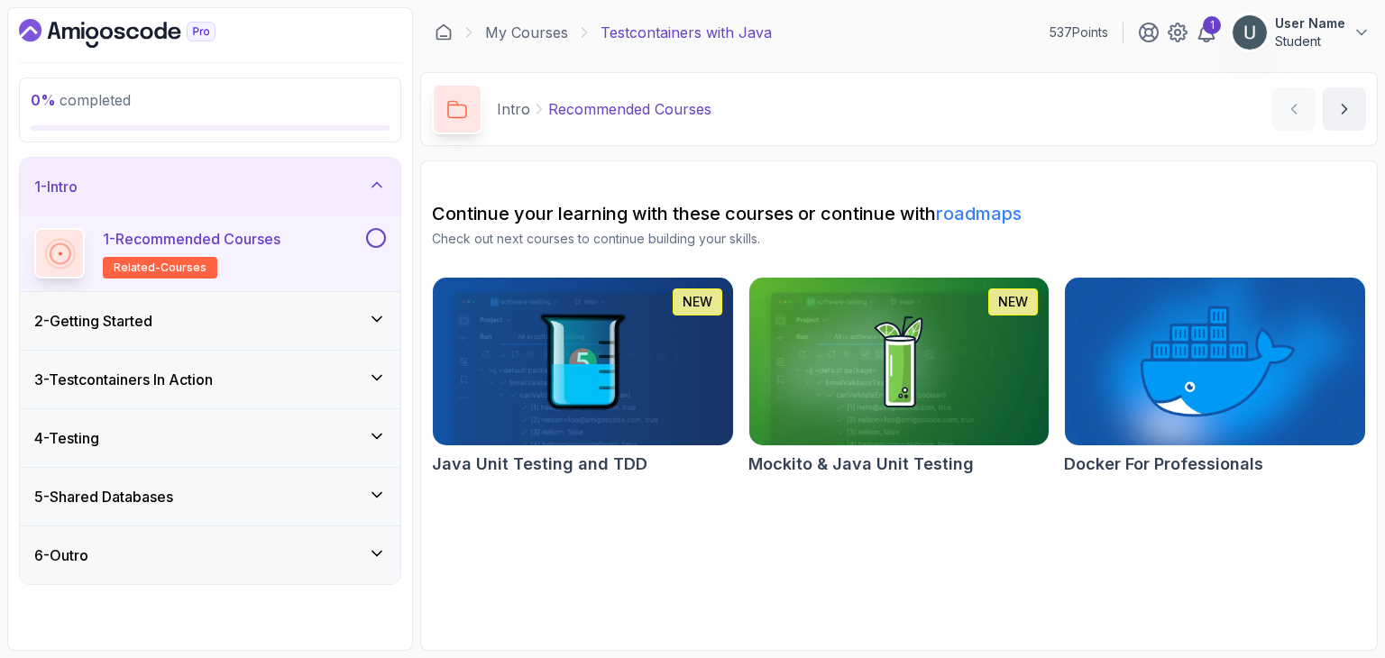
click at [256, 307] on div "2 - Getting Started" at bounding box center [210, 321] width 381 height 58
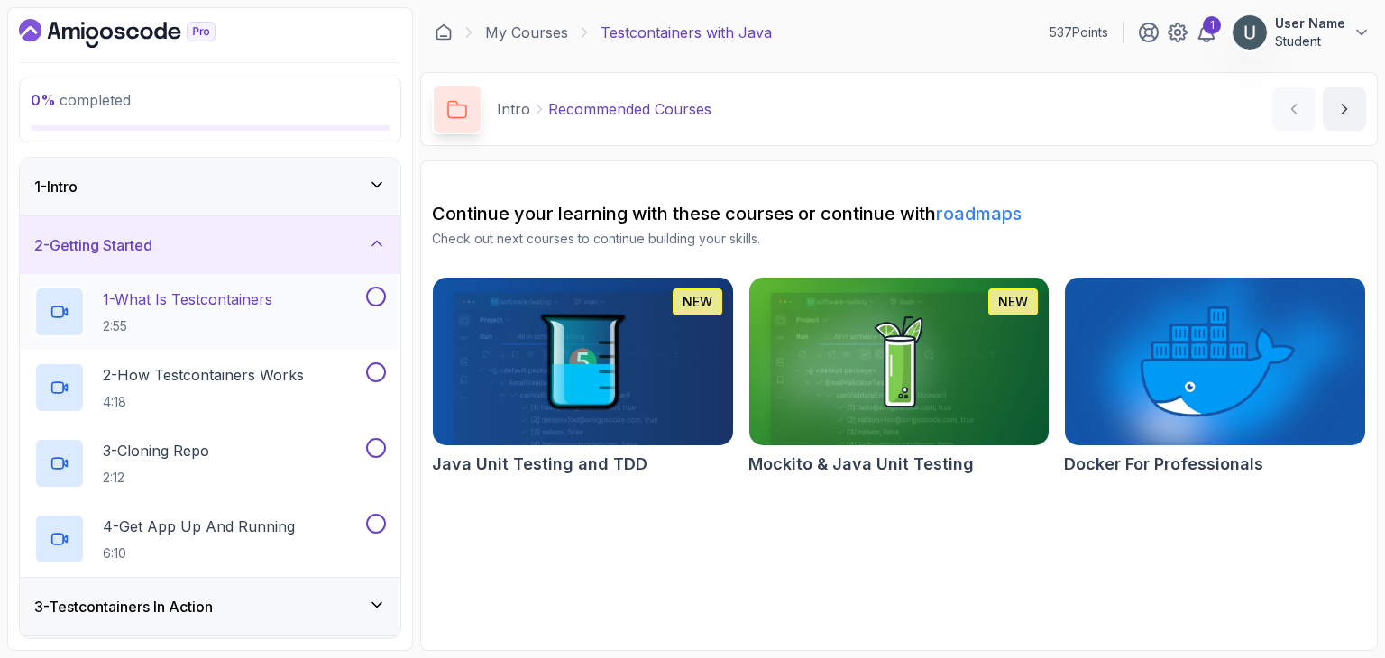
click at [289, 297] on div "1 - What Is Testcontainers 2:55" at bounding box center [198, 312] width 328 height 50
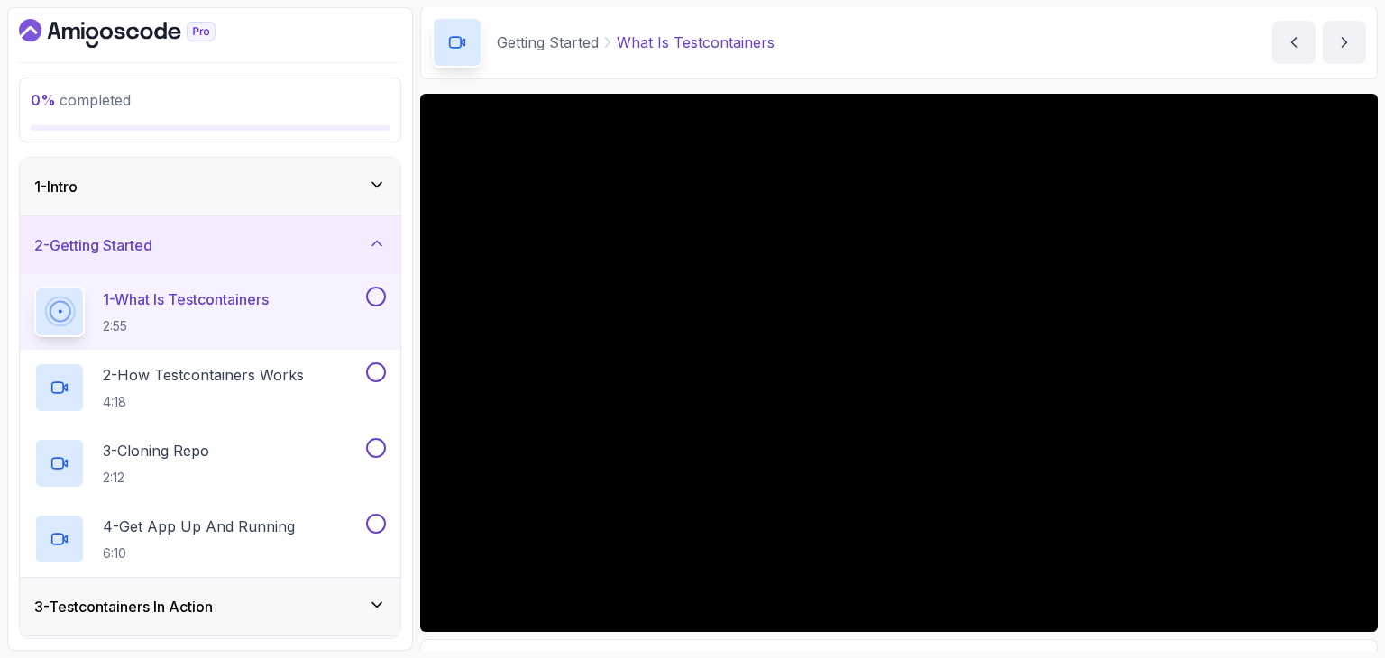
click at [151, 161] on div "1 - Intro" at bounding box center [210, 187] width 381 height 58
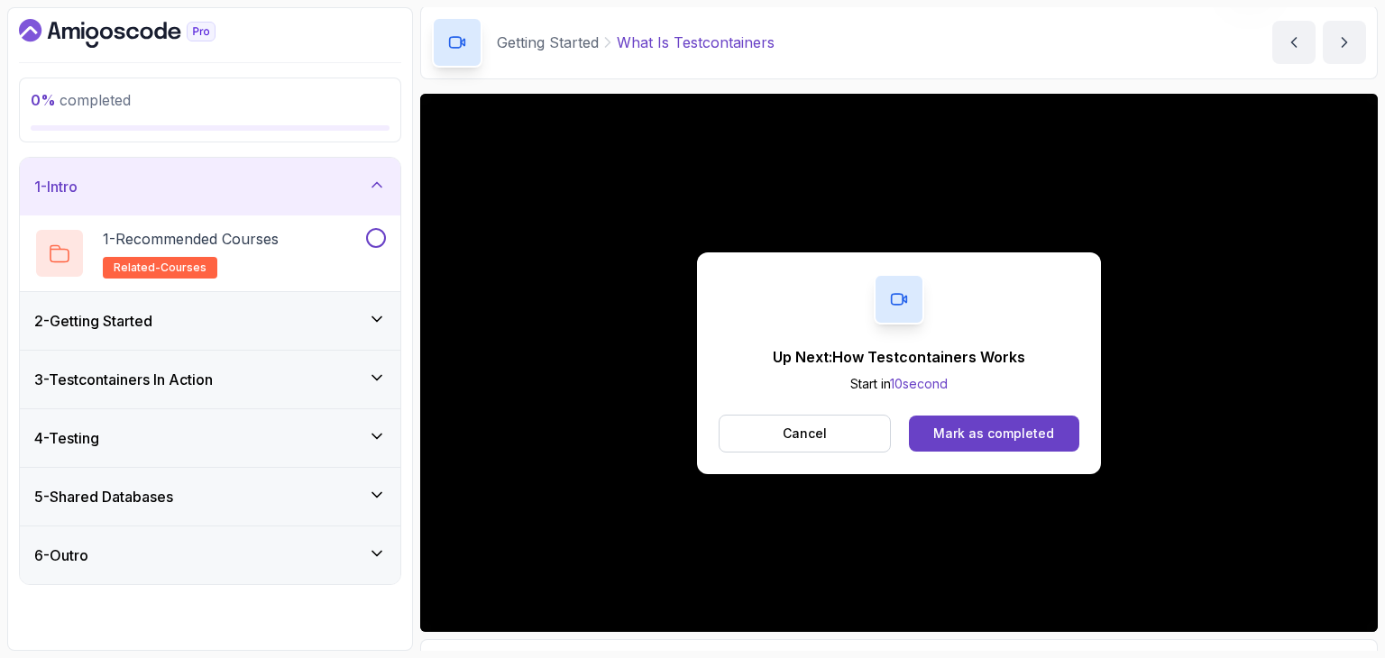
click at [992, 412] on div "Up Next: How Testcontainers Works Start in 10 second Cancel Mark as completed" at bounding box center [899, 363] width 404 height 222
click at [989, 426] on div "Mark as completed" at bounding box center [993, 434] width 121 height 18
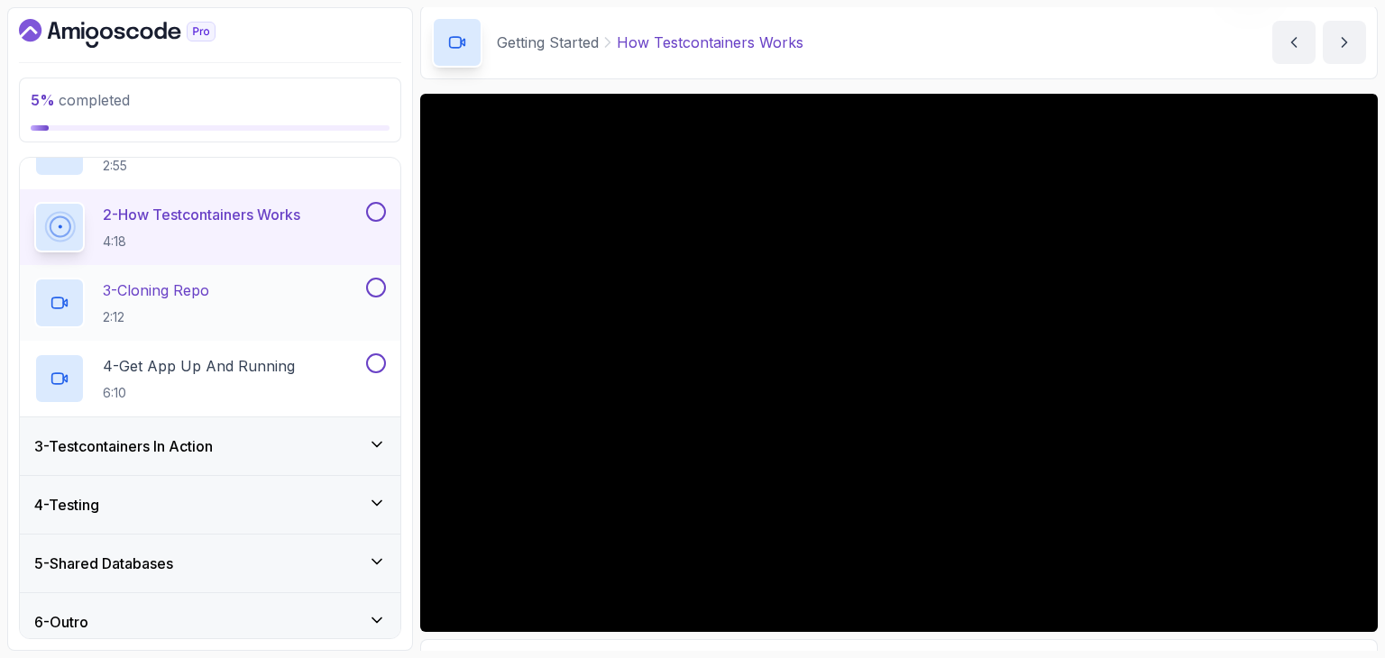
scroll to position [170, 0]
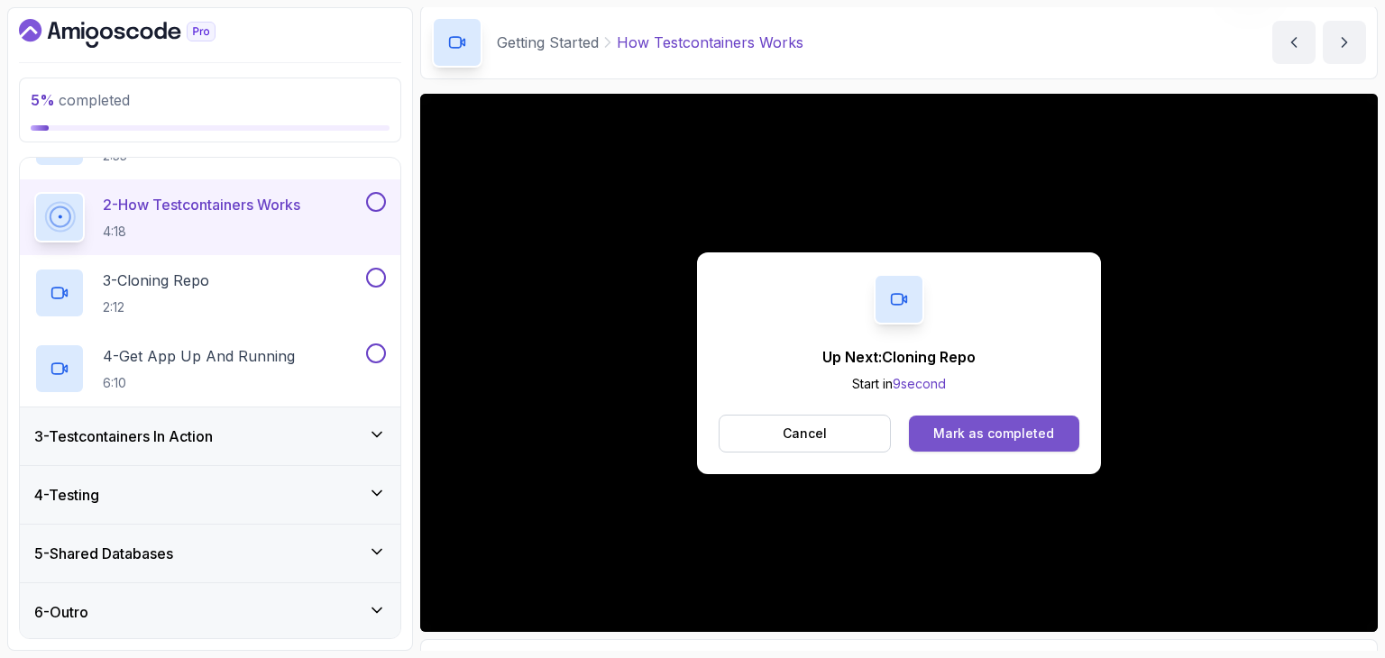
click at [963, 447] on button "Mark as completed" at bounding box center [994, 434] width 170 height 36
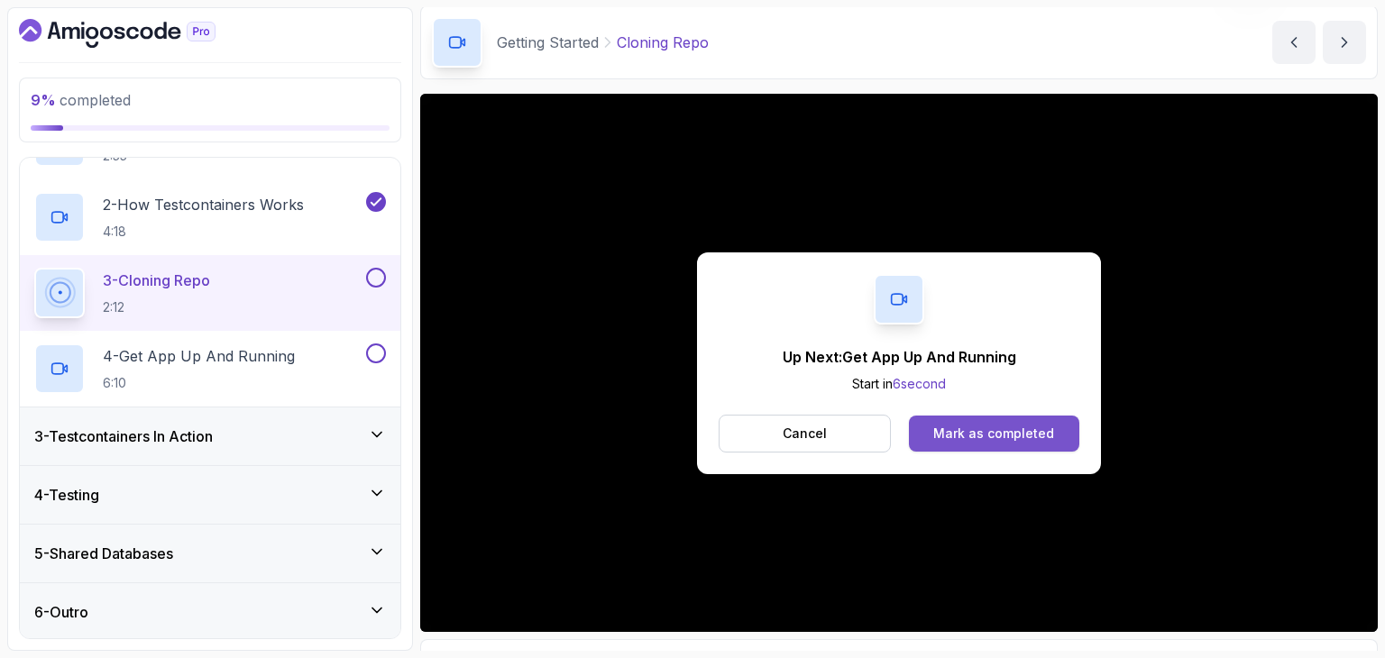
click at [1003, 427] on div "Mark as completed" at bounding box center [993, 434] width 121 height 18
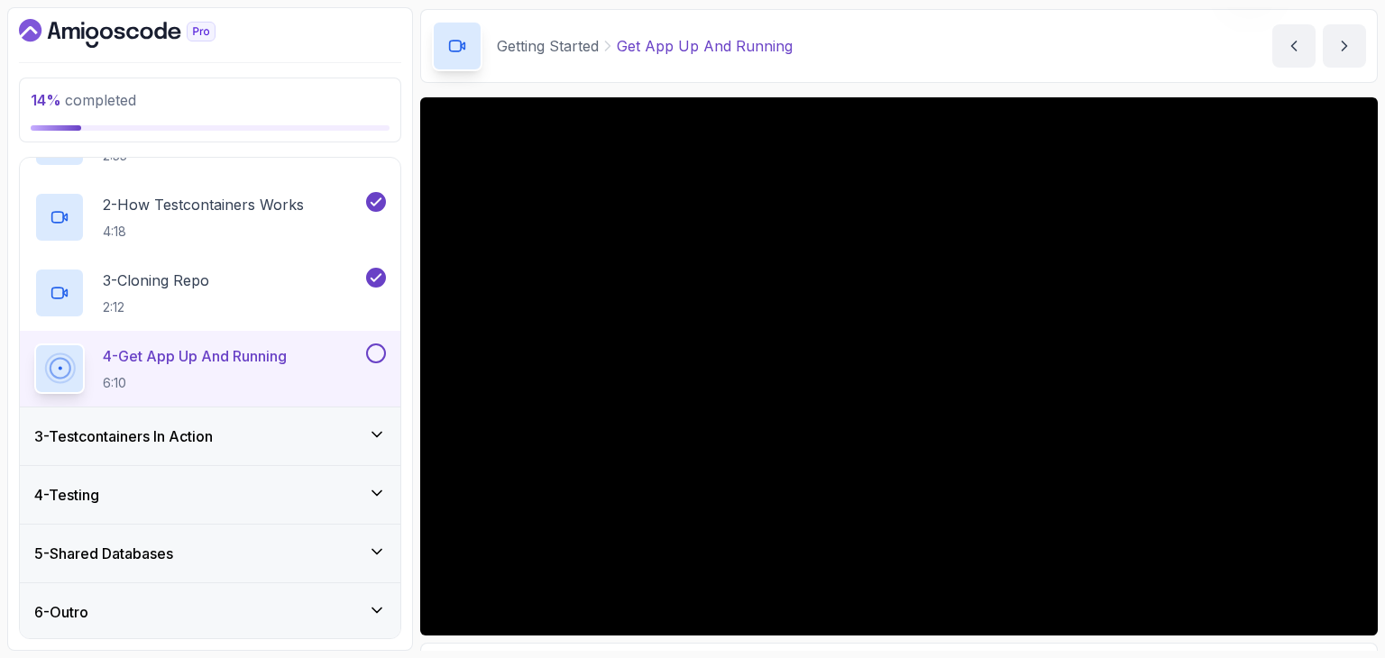
scroll to position [57, 0]
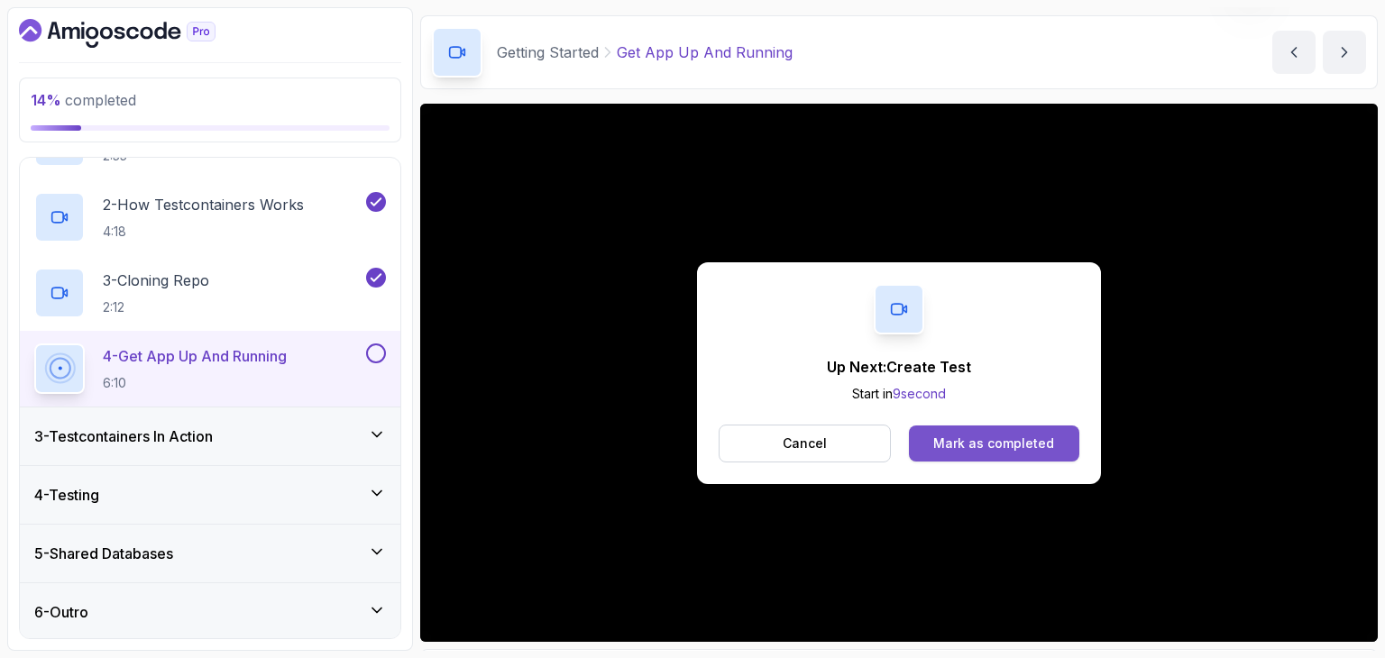
click at [988, 436] on div "Mark as completed" at bounding box center [993, 444] width 121 height 18
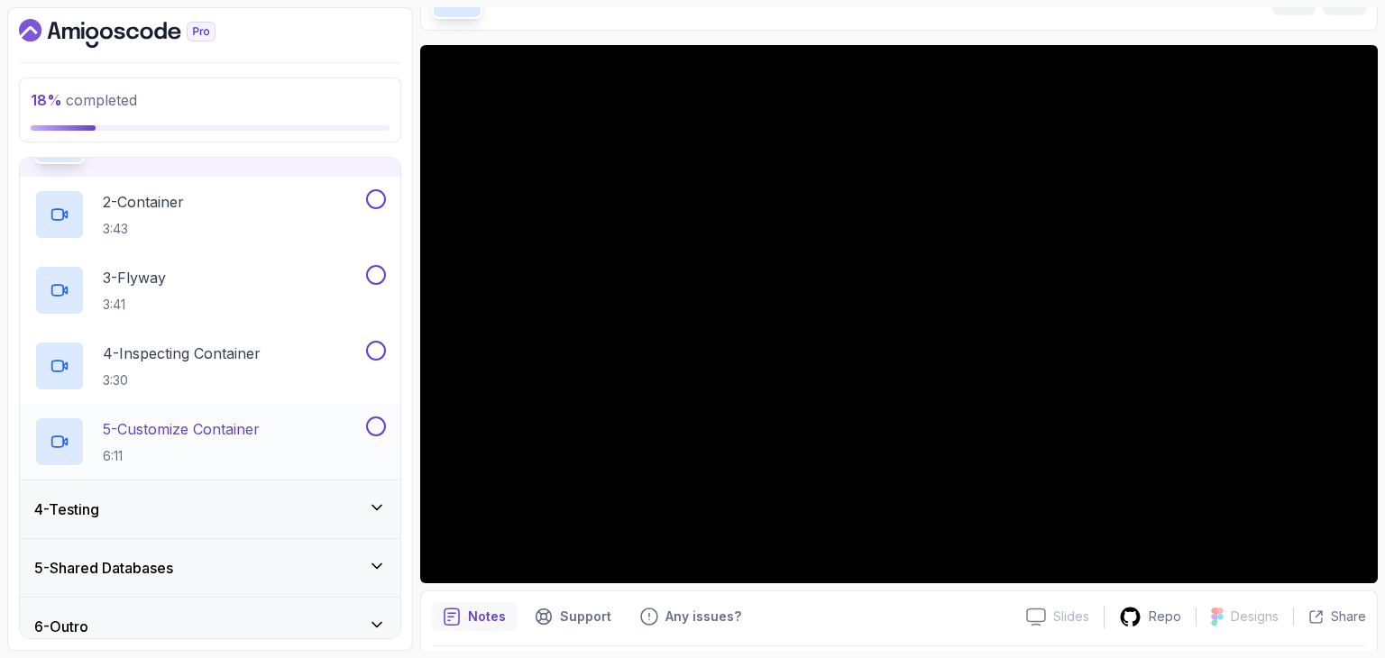
scroll to position [246, 0]
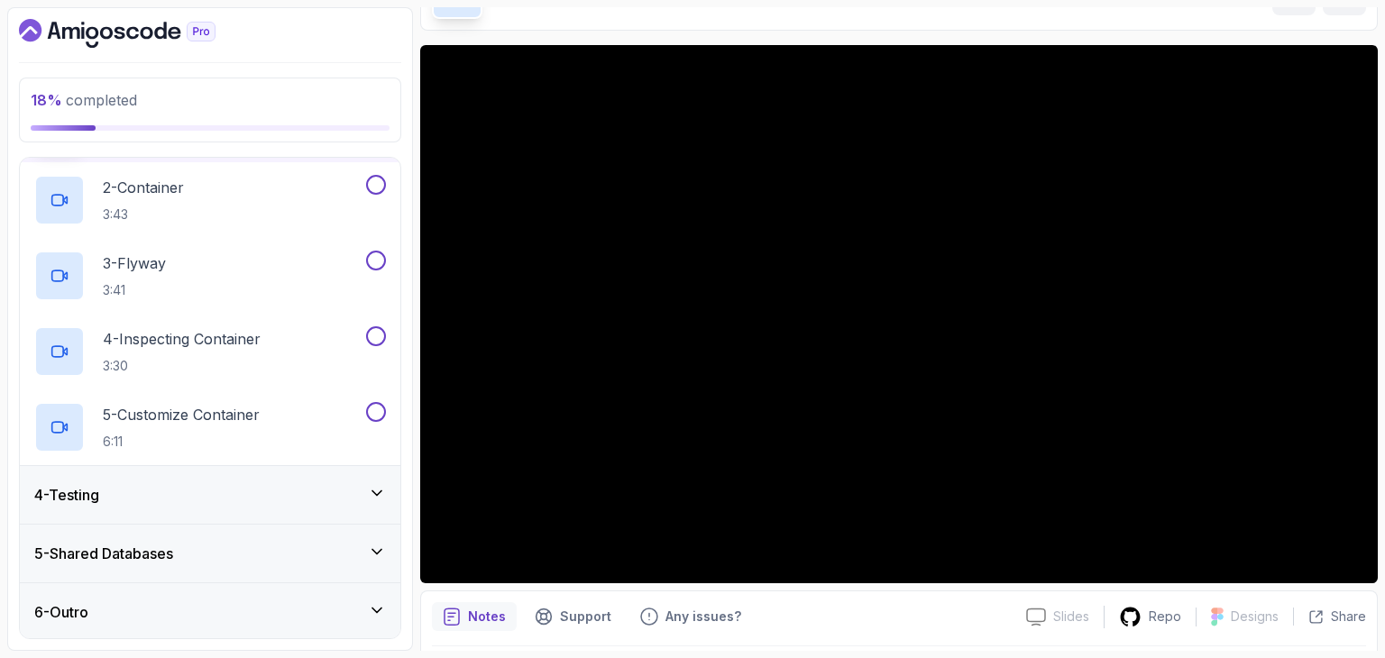
click at [298, 471] on div "4 - Testing" at bounding box center [210, 495] width 381 height 58
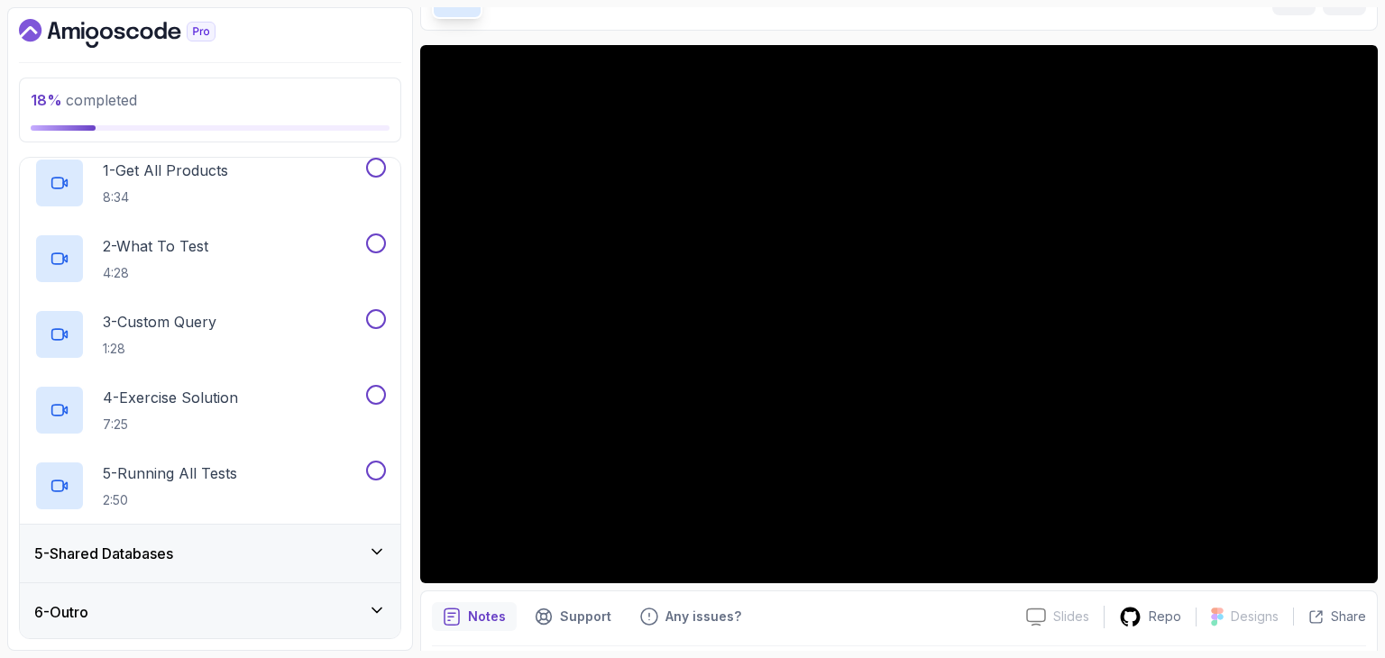
click at [263, 548] on div "5 - Shared Databases" at bounding box center [210, 554] width 352 height 22
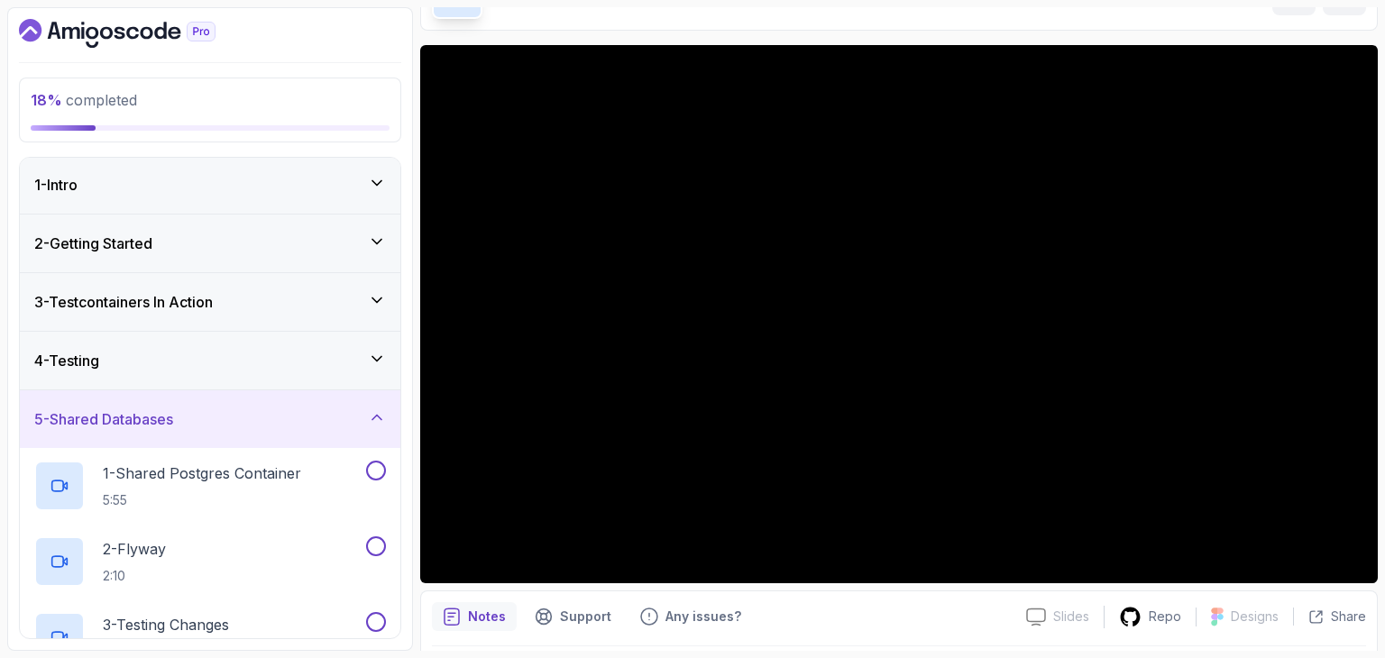
scroll to position [0, 0]
click at [186, 289] on div "3 - Testcontainers In Action" at bounding box center [210, 304] width 381 height 58
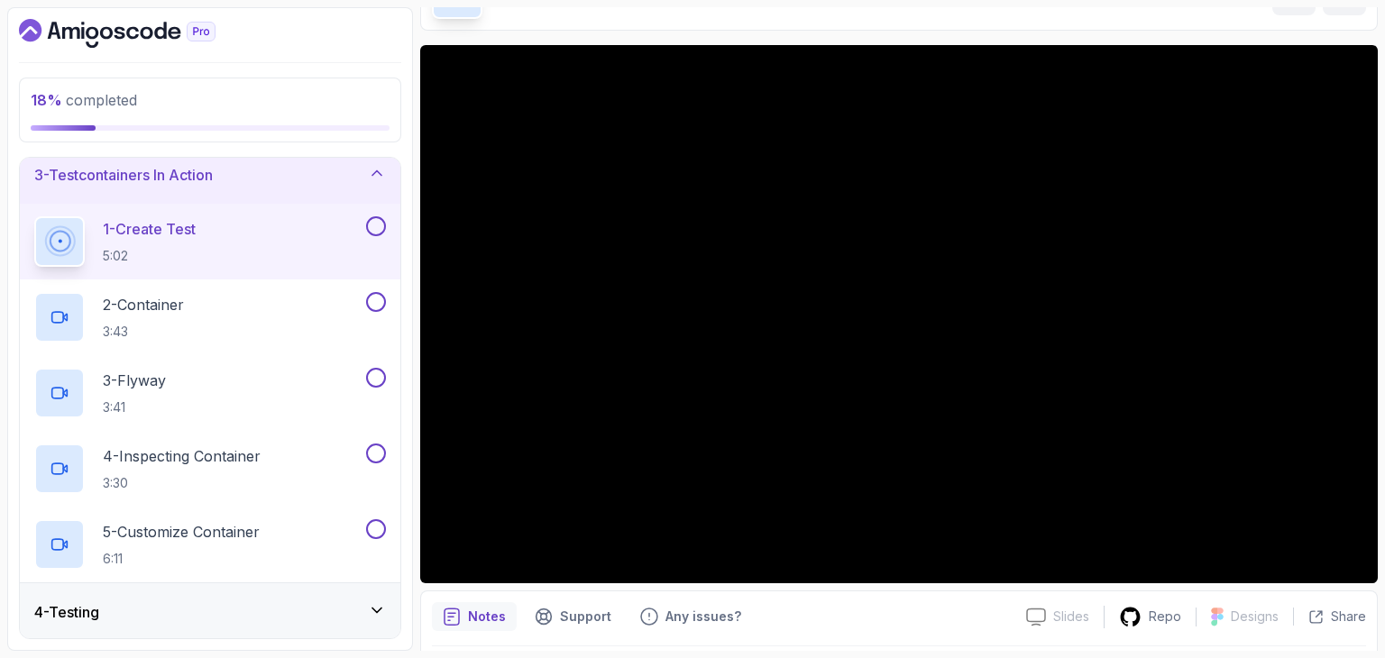
scroll to position [133, 0]
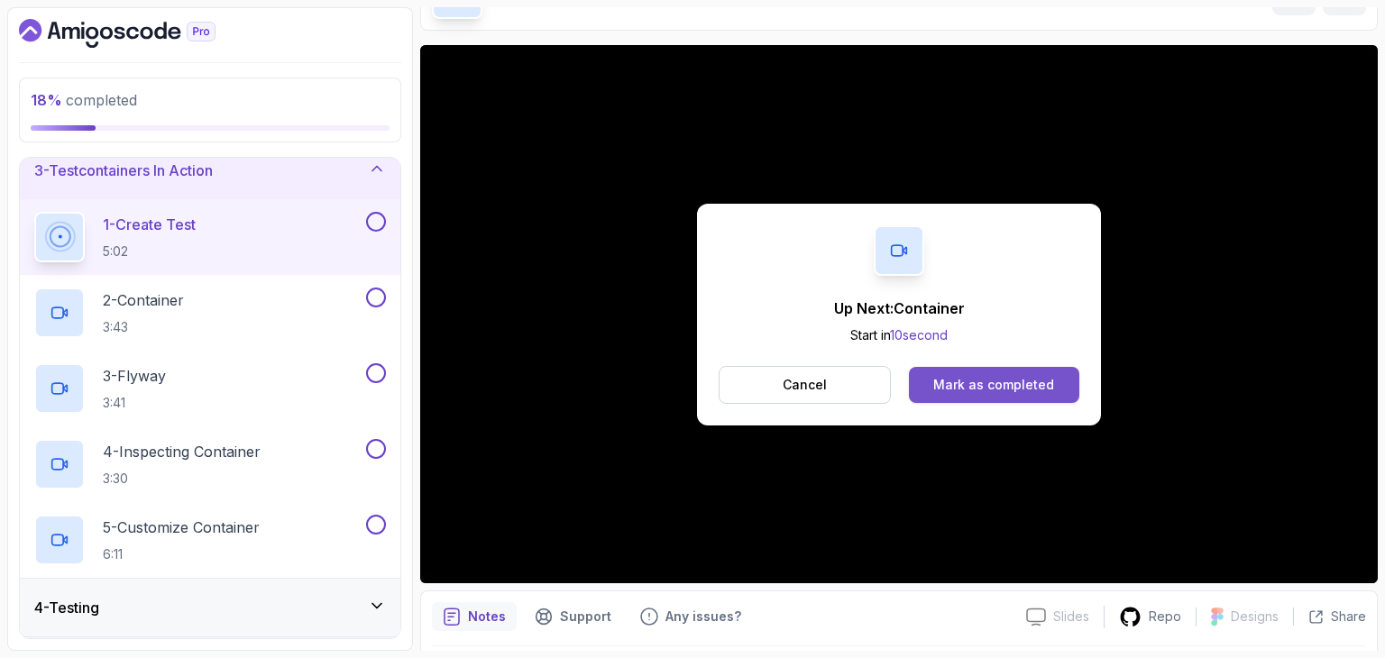
click at [961, 367] on button "Mark as completed" at bounding box center [994, 385] width 170 height 36
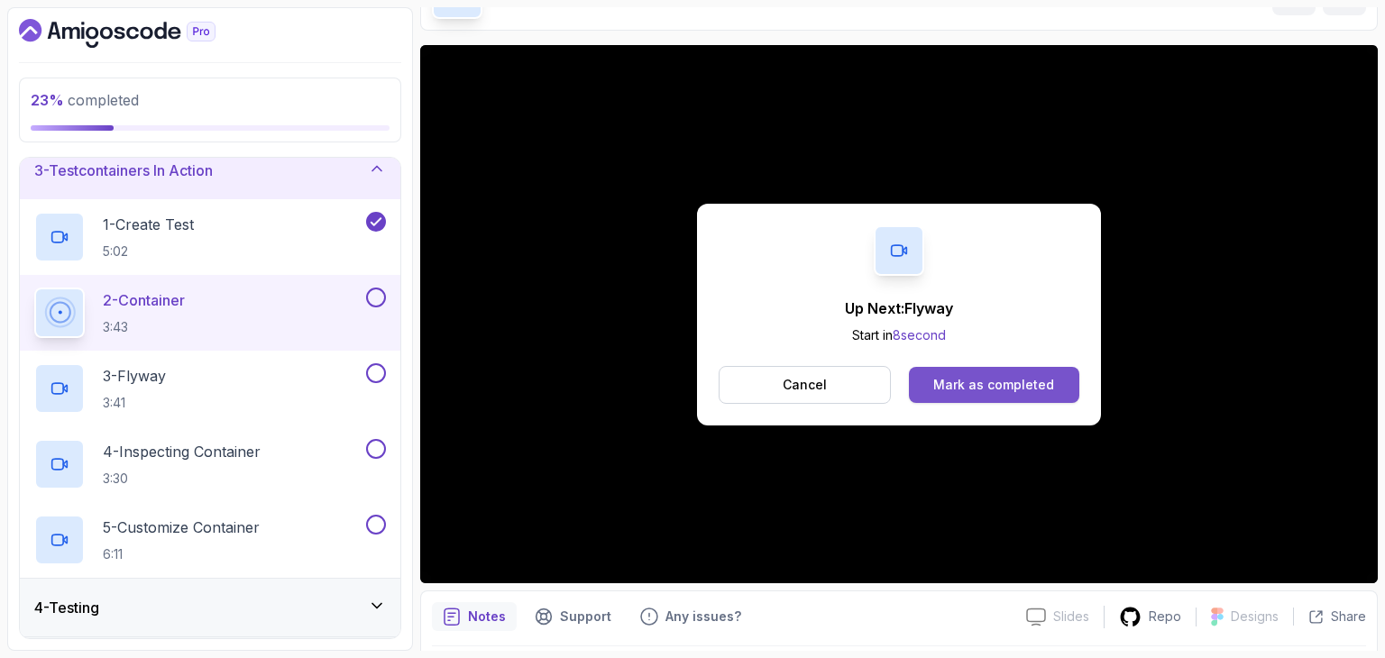
click at [948, 379] on div "Mark as completed" at bounding box center [993, 385] width 121 height 18
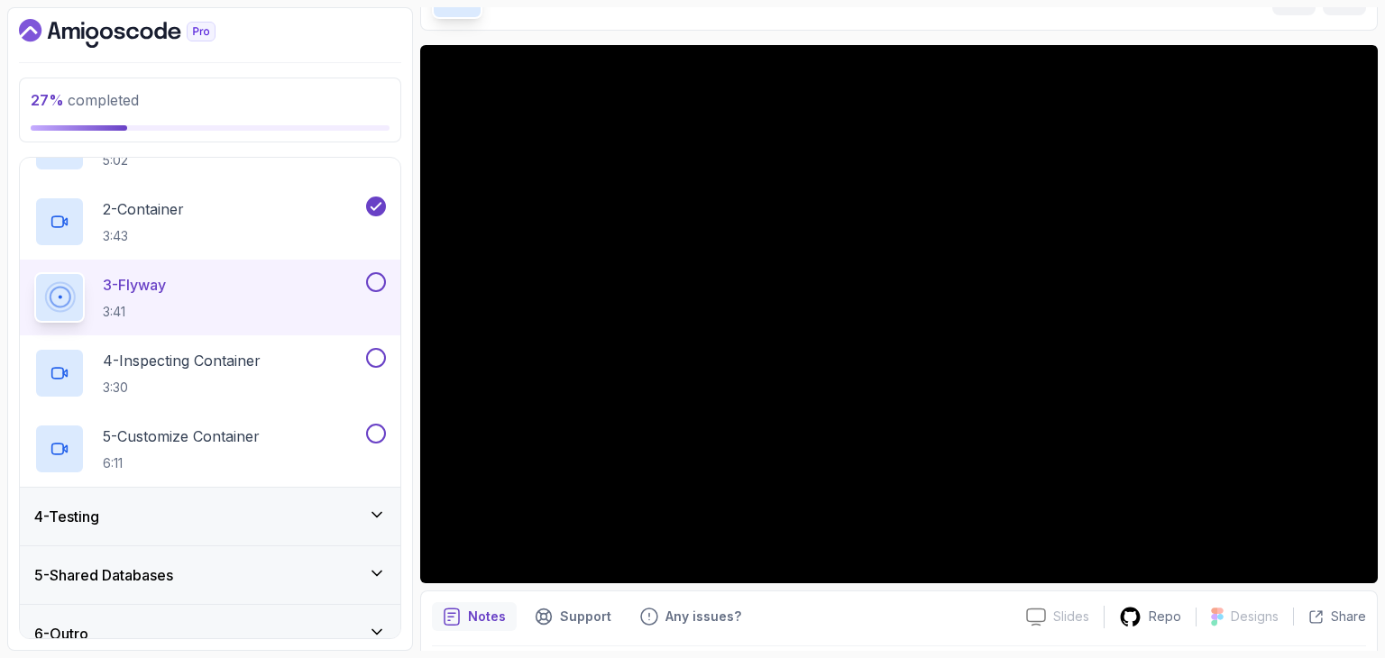
scroll to position [246, 0]
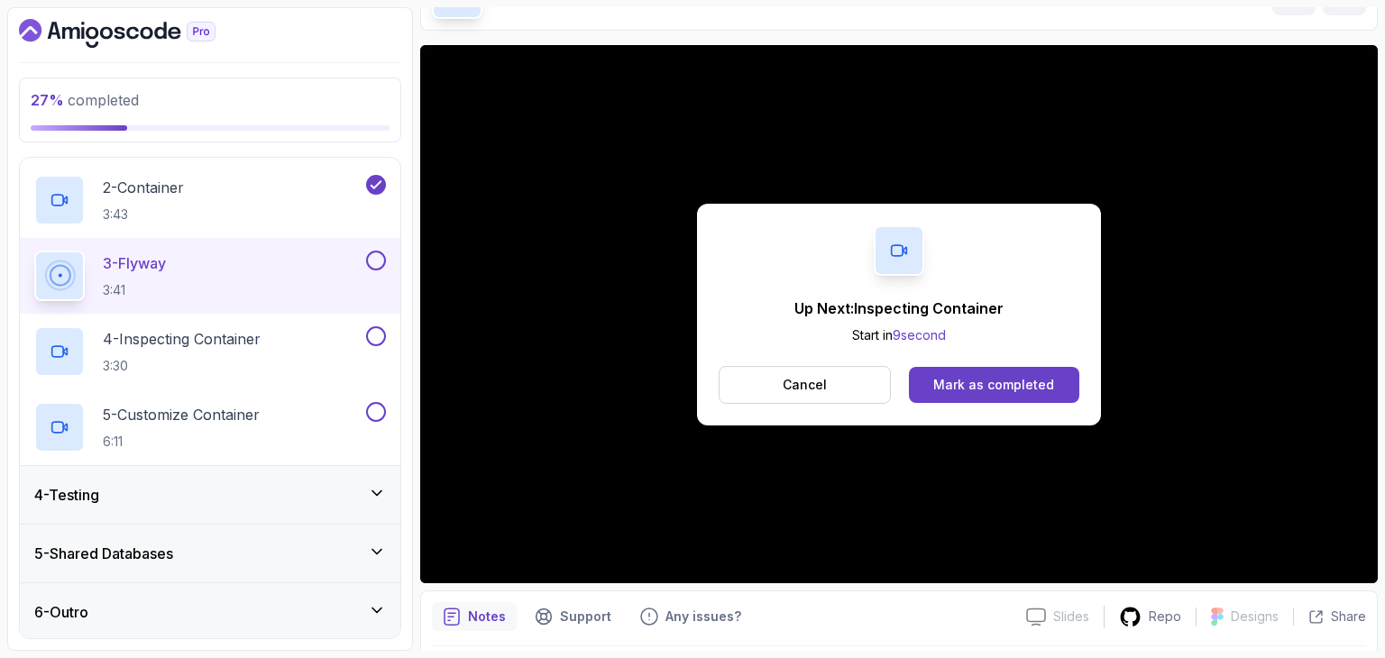
click at [985, 403] on div "Up Next: Inspecting Container Start in 9 second Cancel [PERSON_NAME] as complet…" at bounding box center [899, 315] width 404 height 222
click at [987, 385] on div "Mark as completed" at bounding box center [993, 385] width 121 height 18
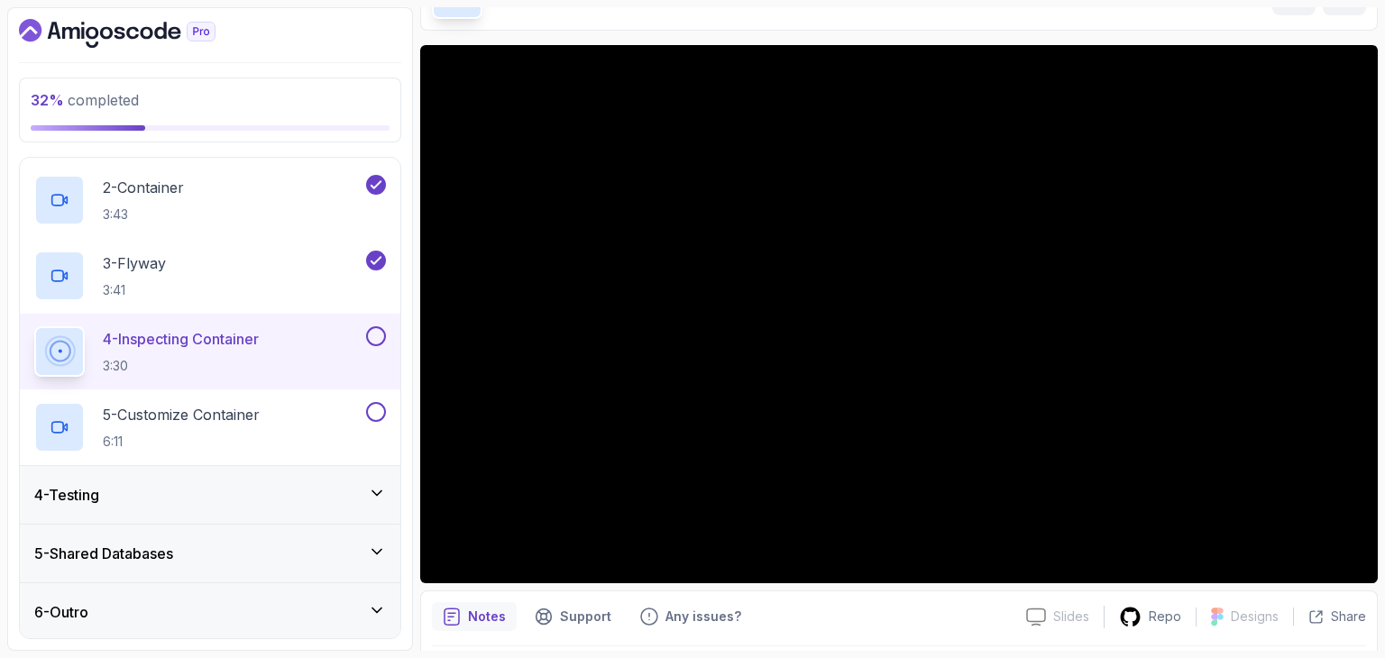
click at [124, 99] on span "32 % completed" at bounding box center [85, 100] width 108 height 18
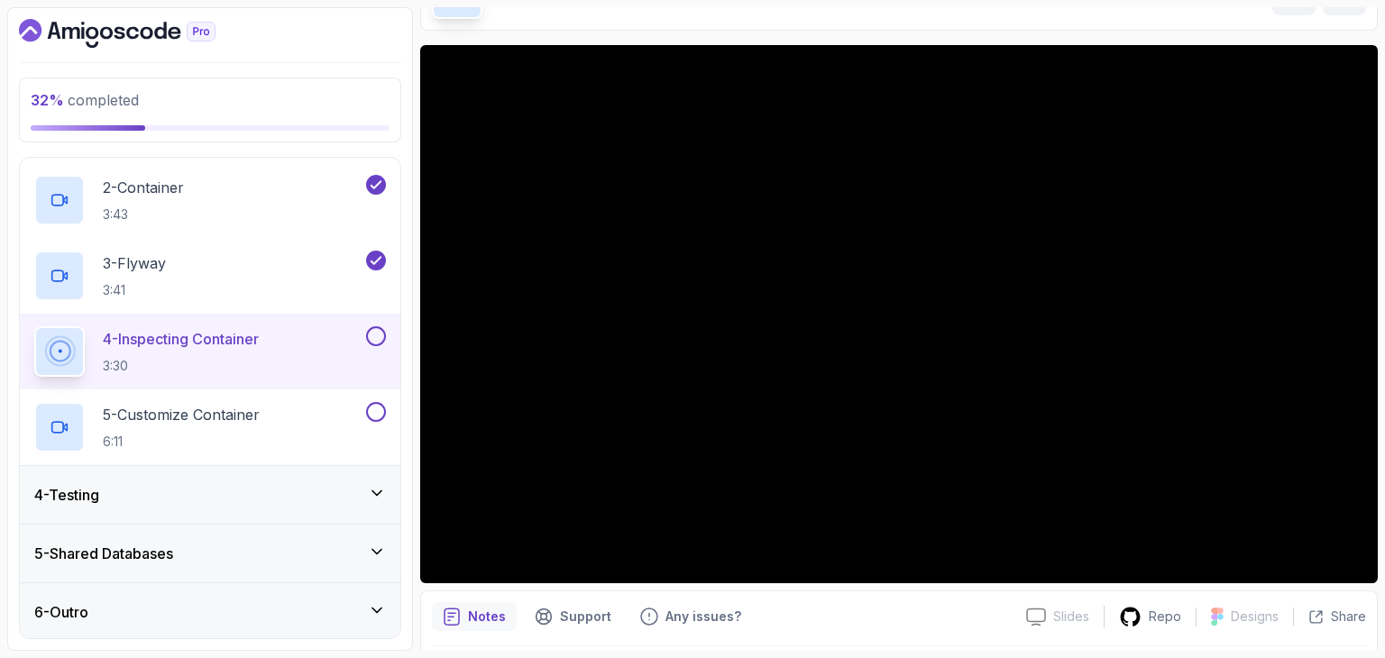
click at [137, 99] on span "32 % completed" at bounding box center [85, 100] width 108 height 18
click at [151, 98] on p "32 % completed" at bounding box center [210, 100] width 359 height 22
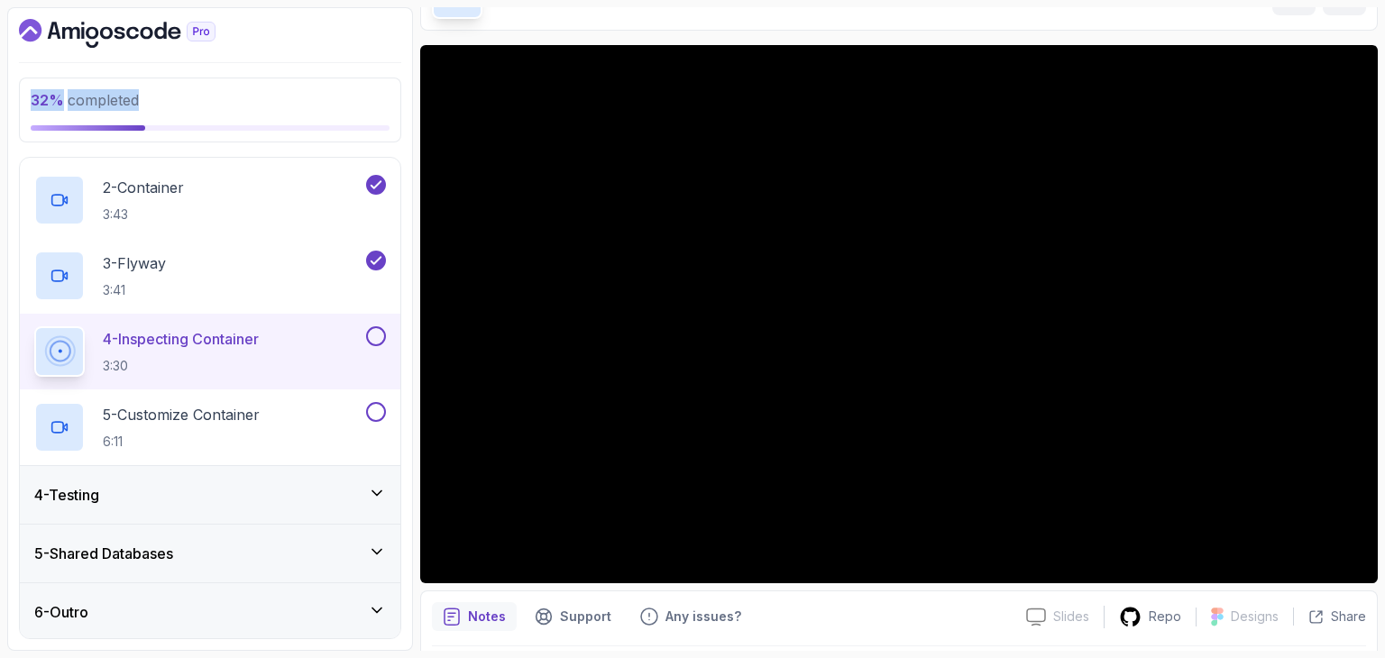
click at [151, 98] on p "32 % completed" at bounding box center [210, 100] width 359 height 22
click at [162, 98] on p "32 % completed" at bounding box center [210, 100] width 359 height 22
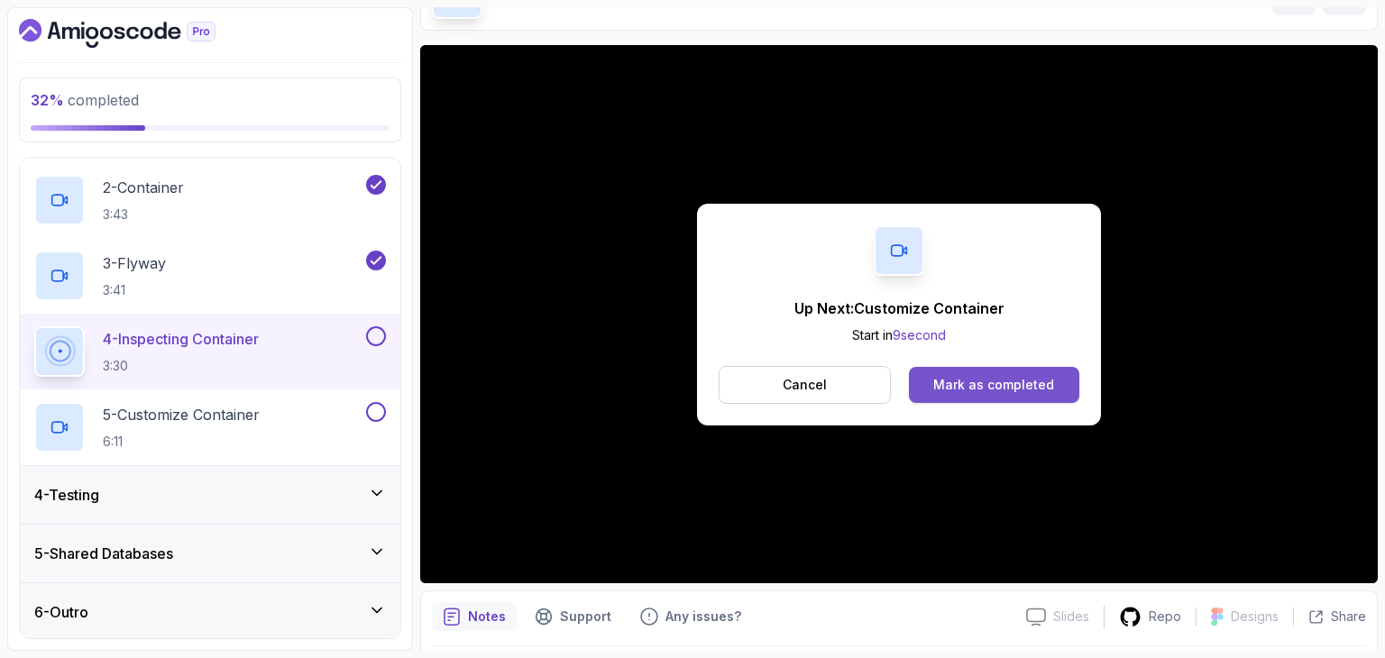
click at [1005, 388] on div "Mark as completed" at bounding box center [993, 385] width 121 height 18
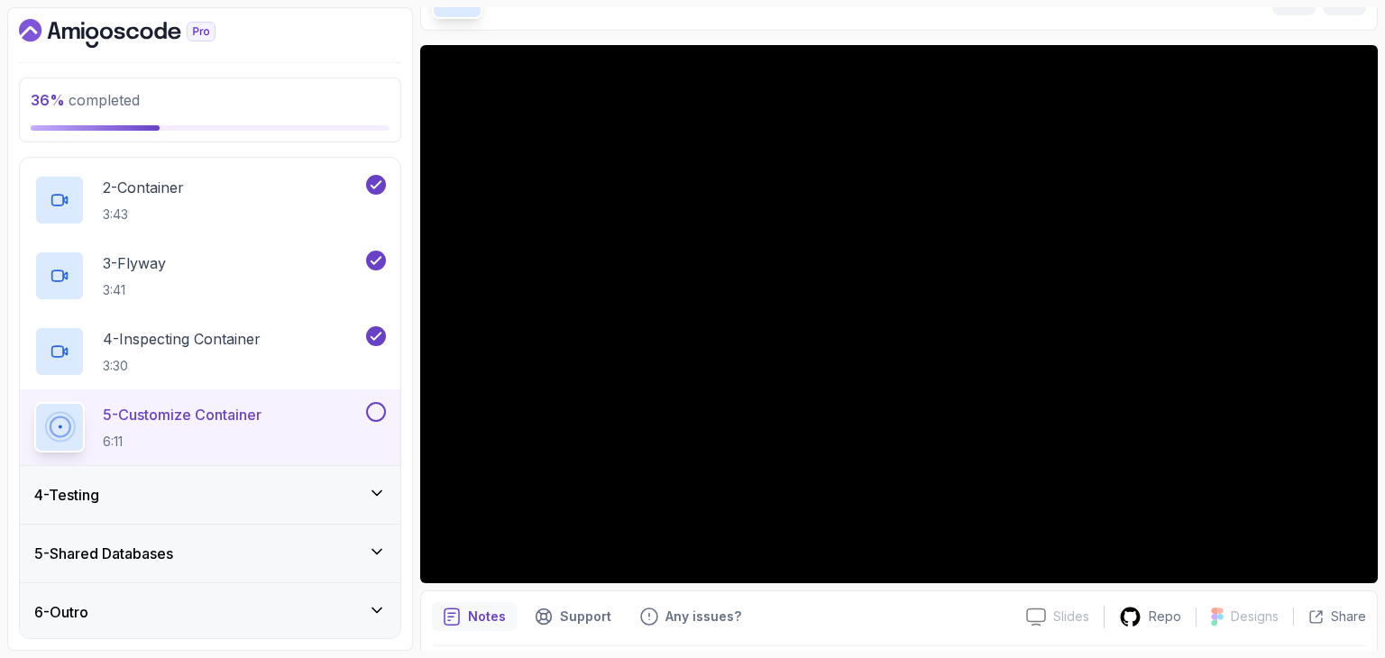
click at [280, 491] on div "4 - Testing" at bounding box center [210, 495] width 352 height 22
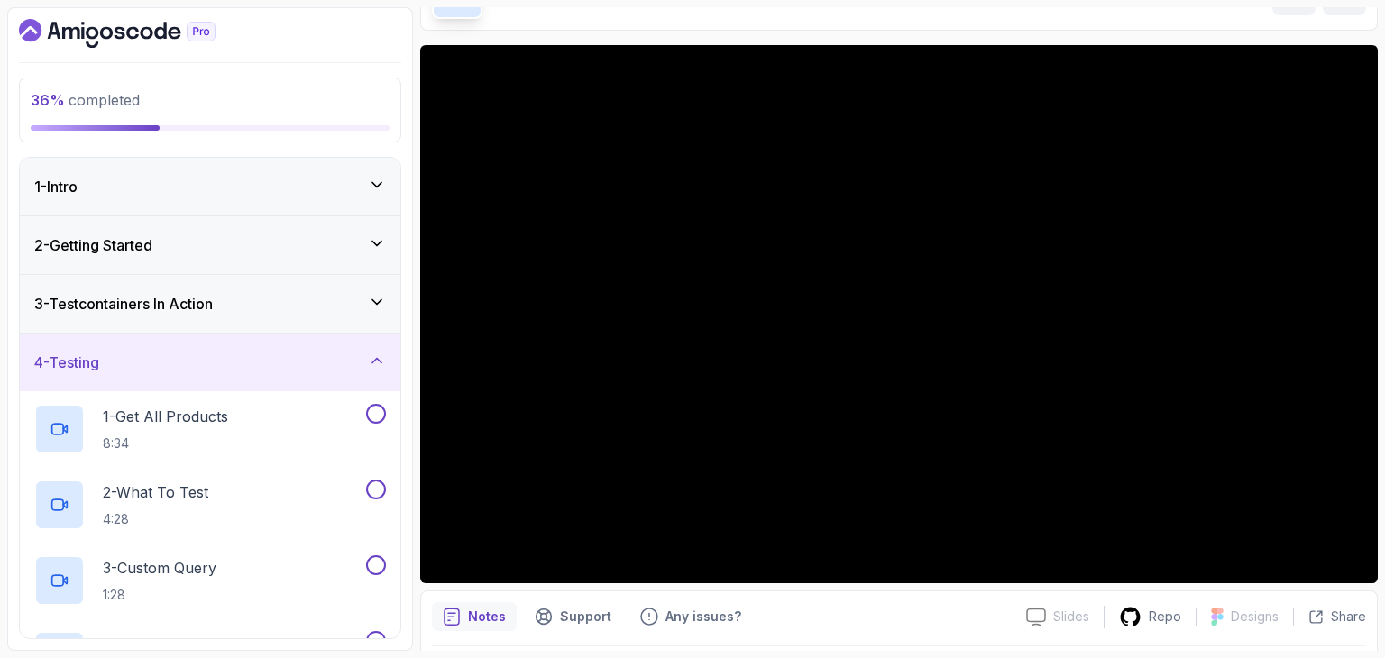
click at [213, 293] on h3 "3 - Testcontainers In Action" at bounding box center [123, 304] width 179 height 22
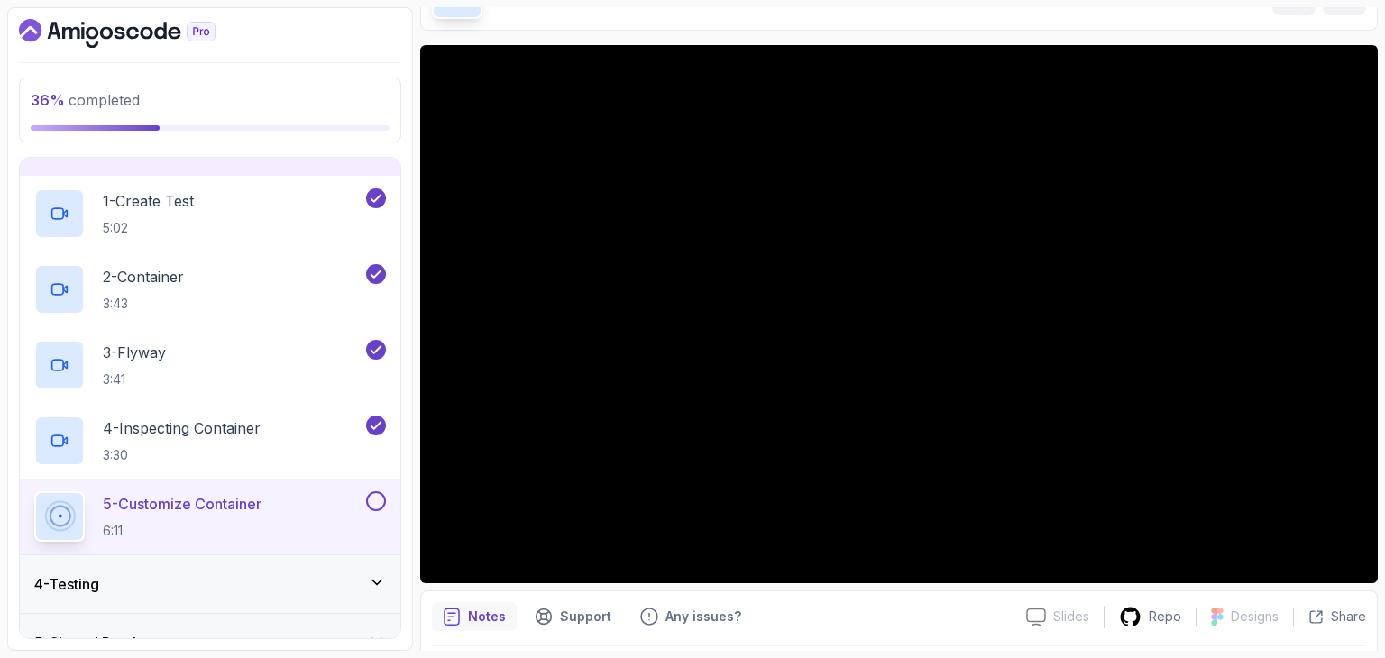
scroll to position [162, 0]
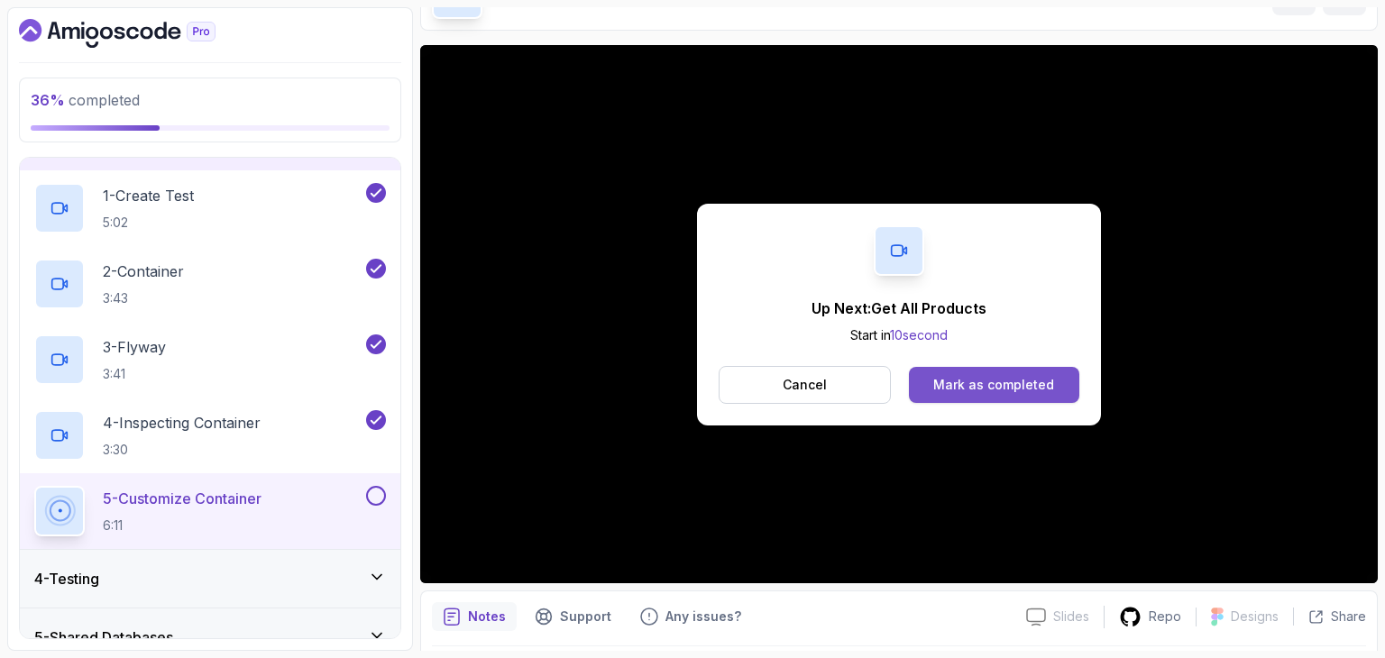
click at [1001, 390] on div "Mark as completed" at bounding box center [993, 385] width 121 height 18
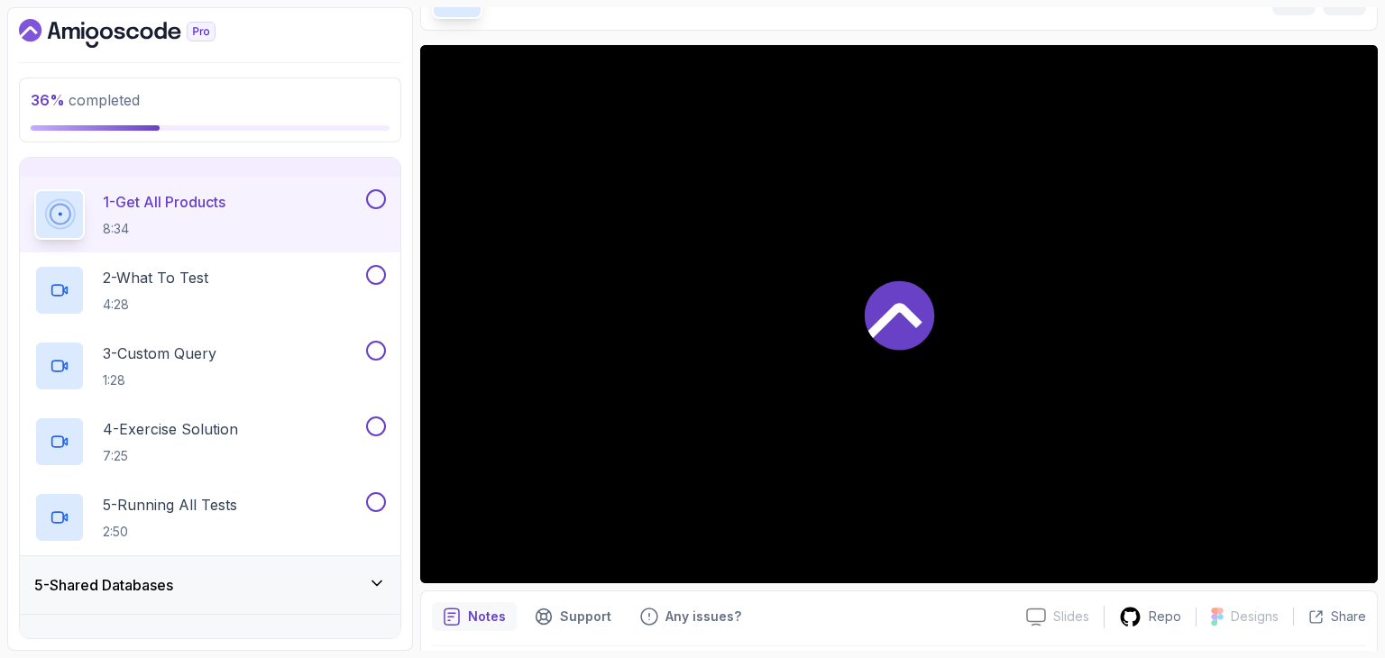
scroll to position [246, 0]
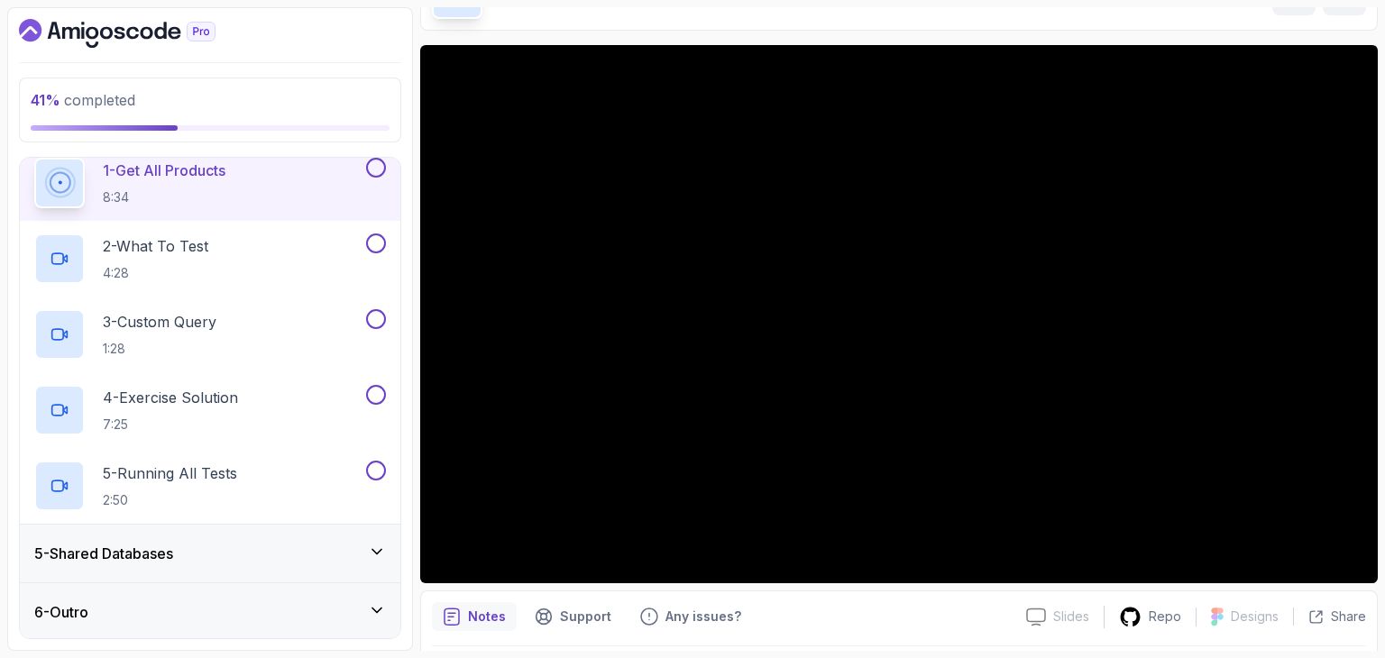
click at [179, 538] on div "5 - Shared Databases" at bounding box center [210, 554] width 381 height 58
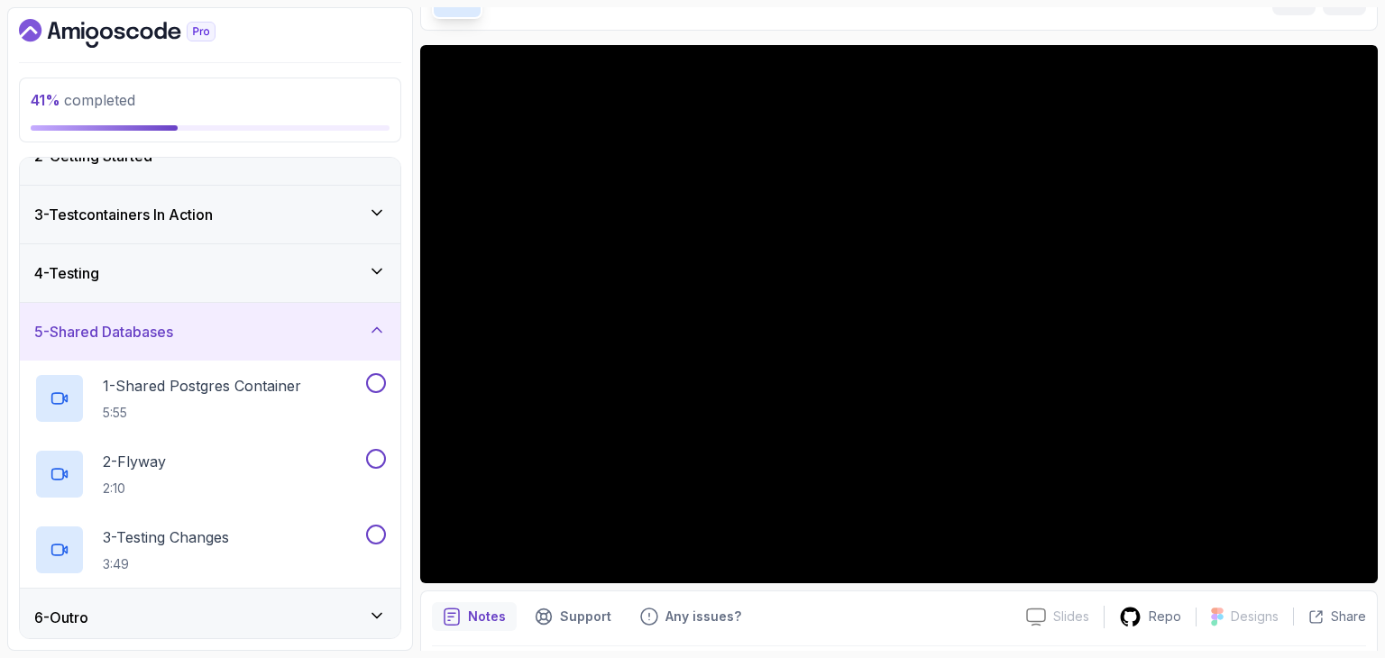
scroll to position [96, 0]
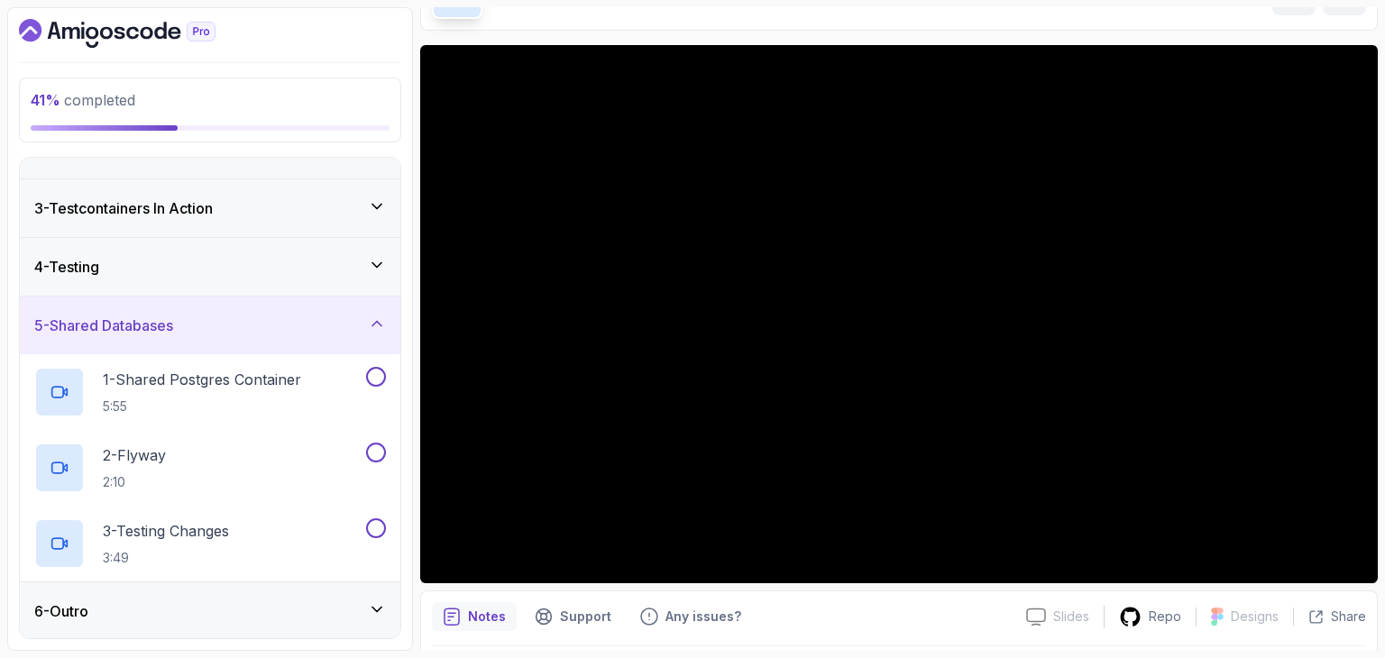
click at [168, 298] on div "5 - Shared Databases" at bounding box center [210, 326] width 381 height 58
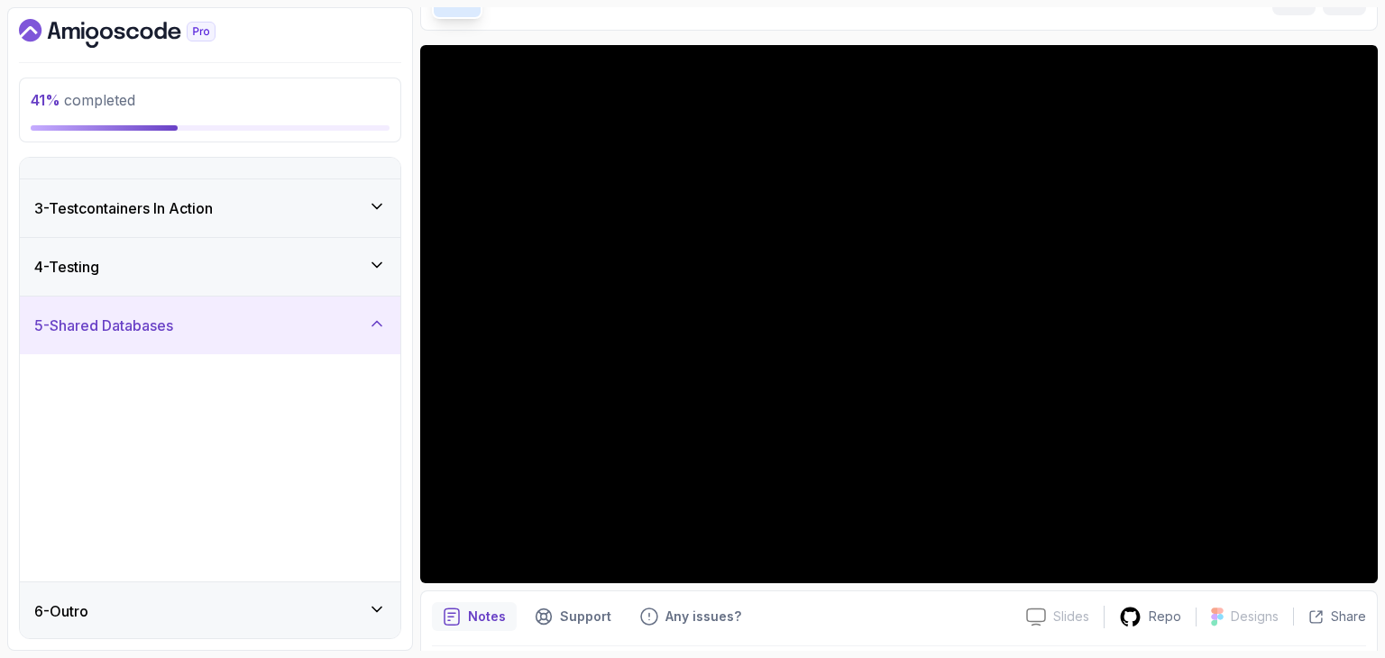
scroll to position [0, 0]
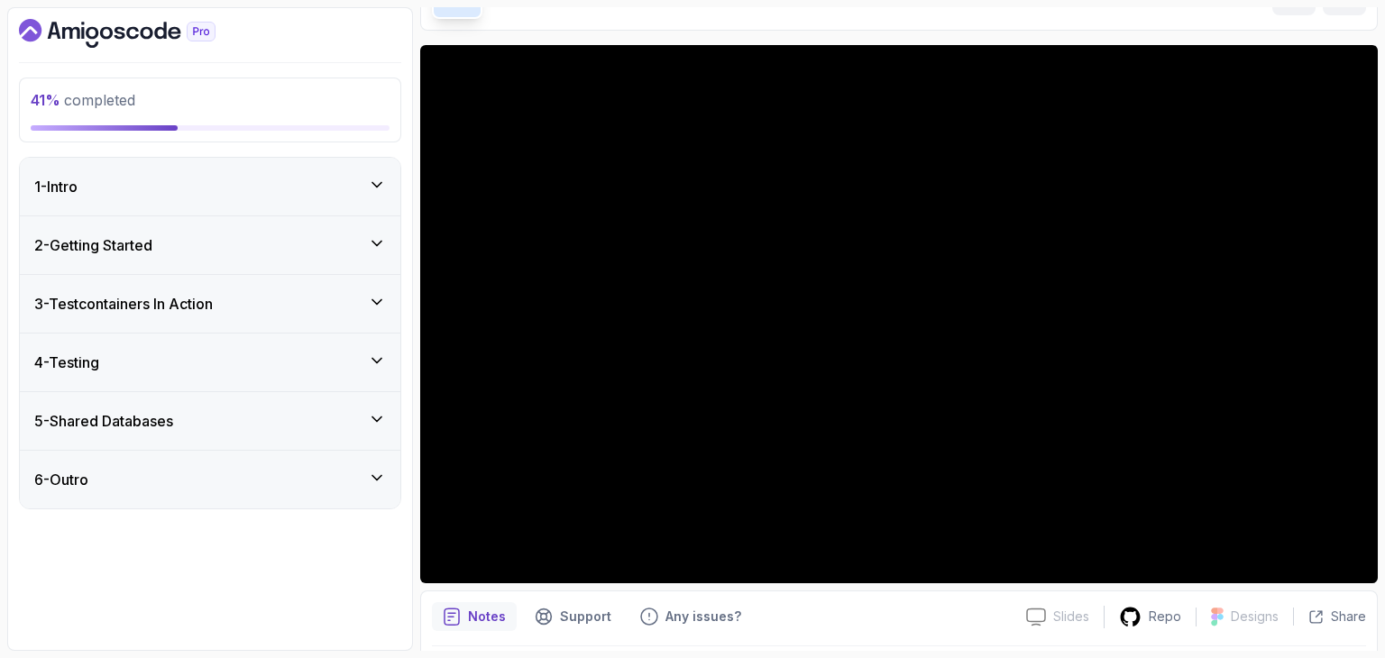
click at [143, 353] on div "4 - Testing" at bounding box center [210, 363] width 352 height 22
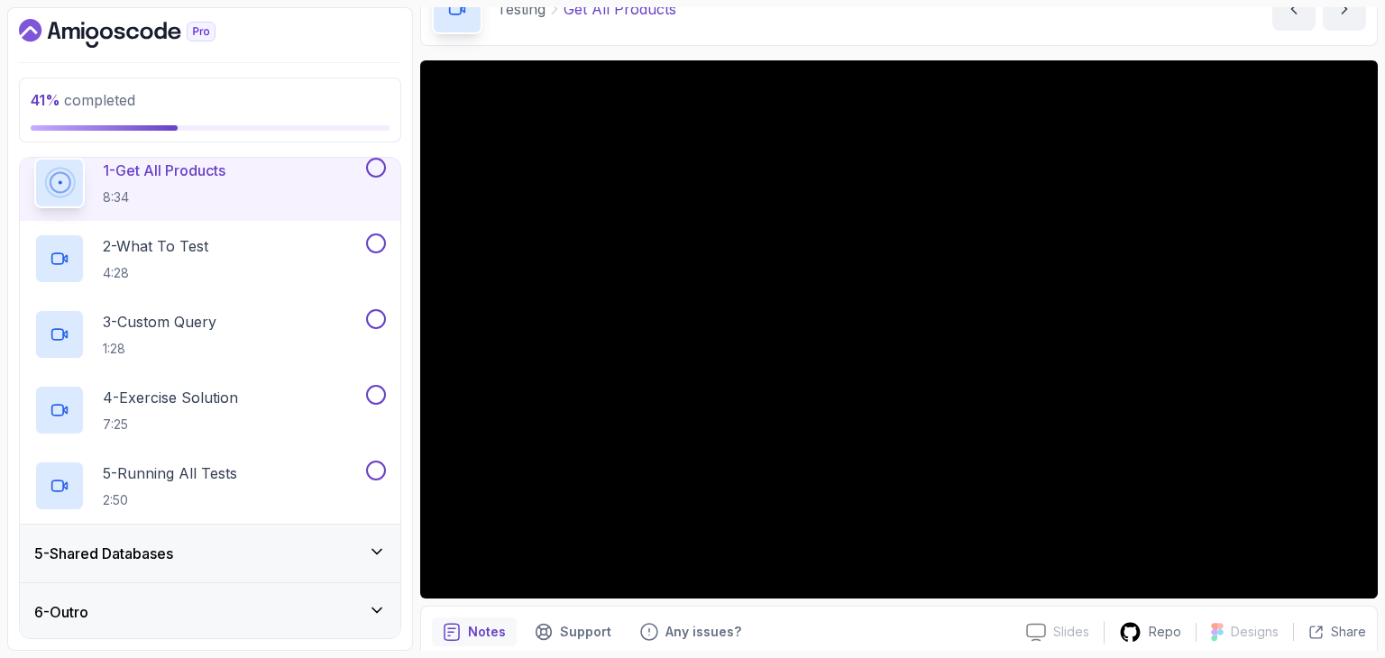
scroll to position [97, 0]
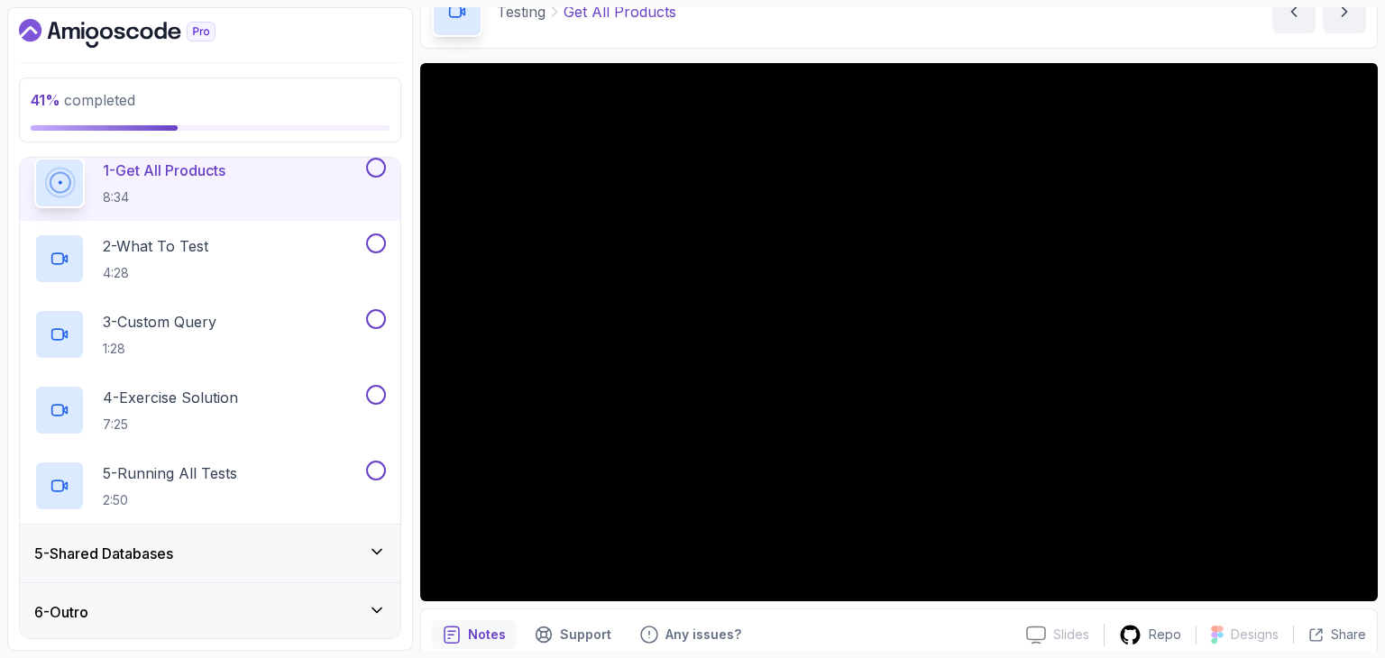
click at [380, 169] on button at bounding box center [376, 168] width 20 height 20
click at [270, 266] on div "2 - What To Test 4:28" at bounding box center [198, 259] width 328 height 50
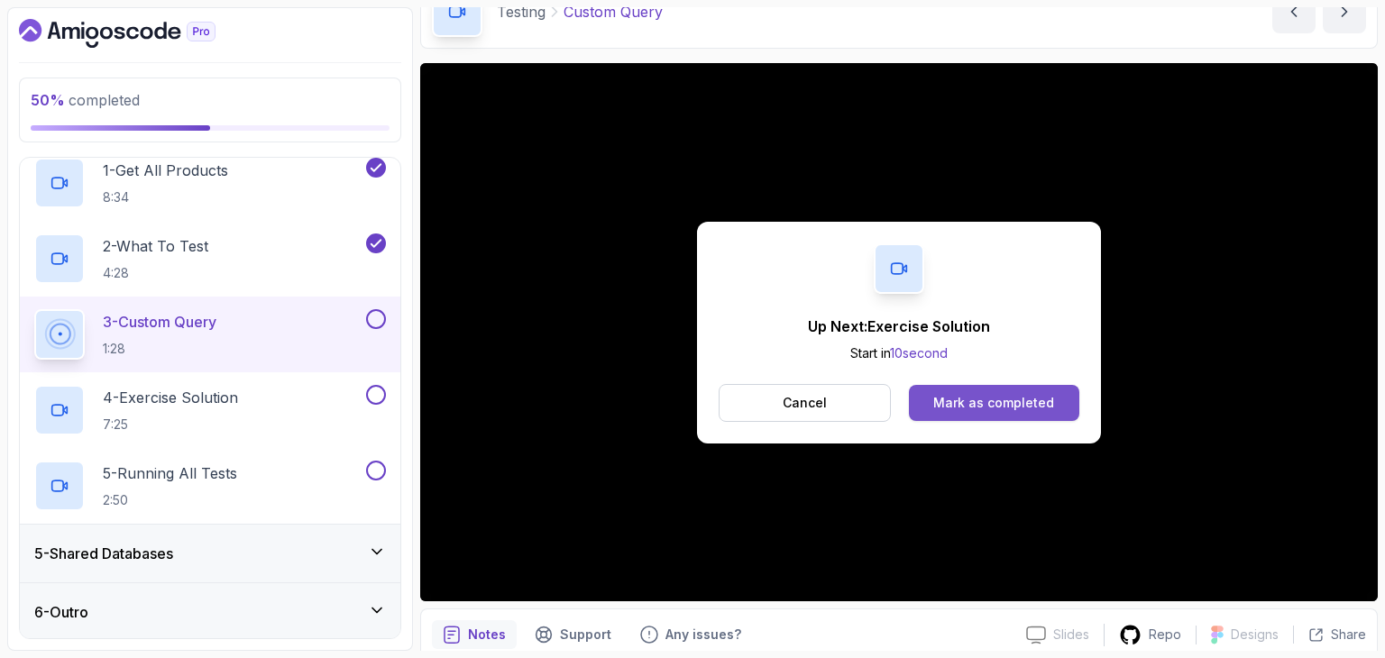
click at [1043, 394] on div "Mark as completed" at bounding box center [993, 403] width 121 height 18
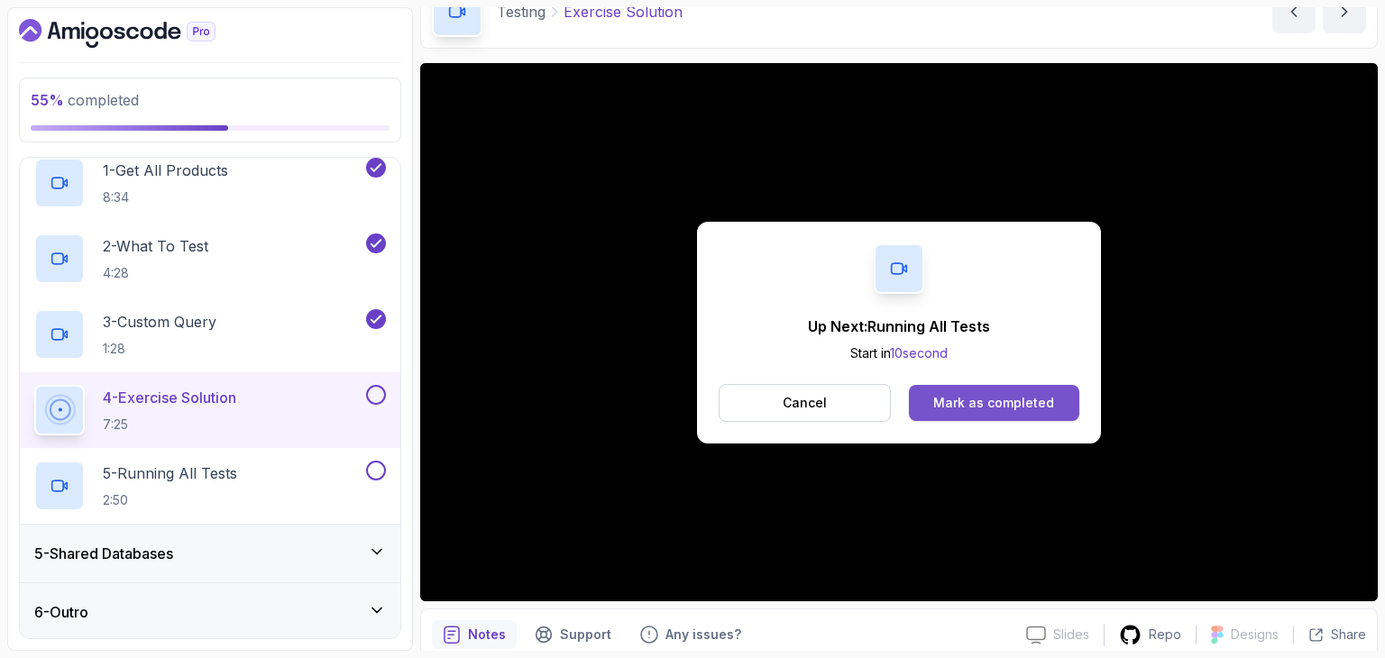
click at [979, 391] on button "Mark as completed" at bounding box center [994, 403] width 170 height 36
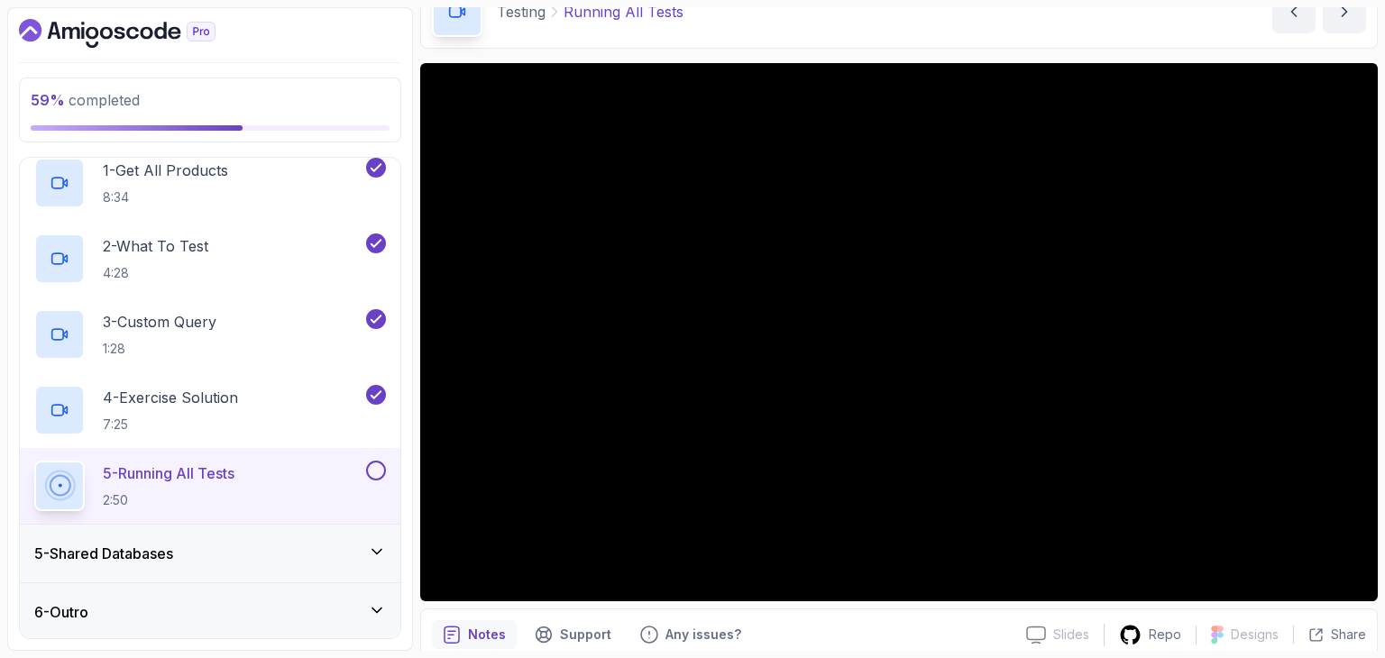
click at [252, 563] on div "5 - Shared Databases" at bounding box center [210, 554] width 381 height 58
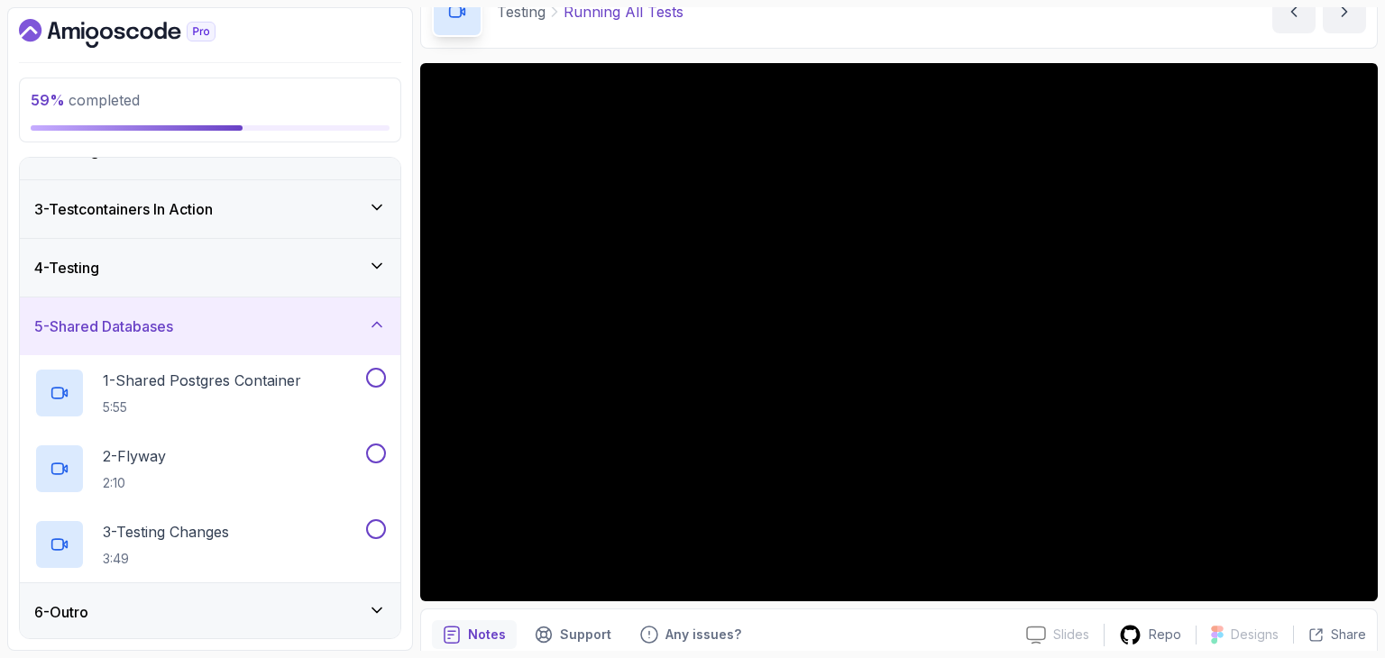
scroll to position [96, 0]
click at [243, 287] on div "4 - Testing" at bounding box center [210, 267] width 381 height 58
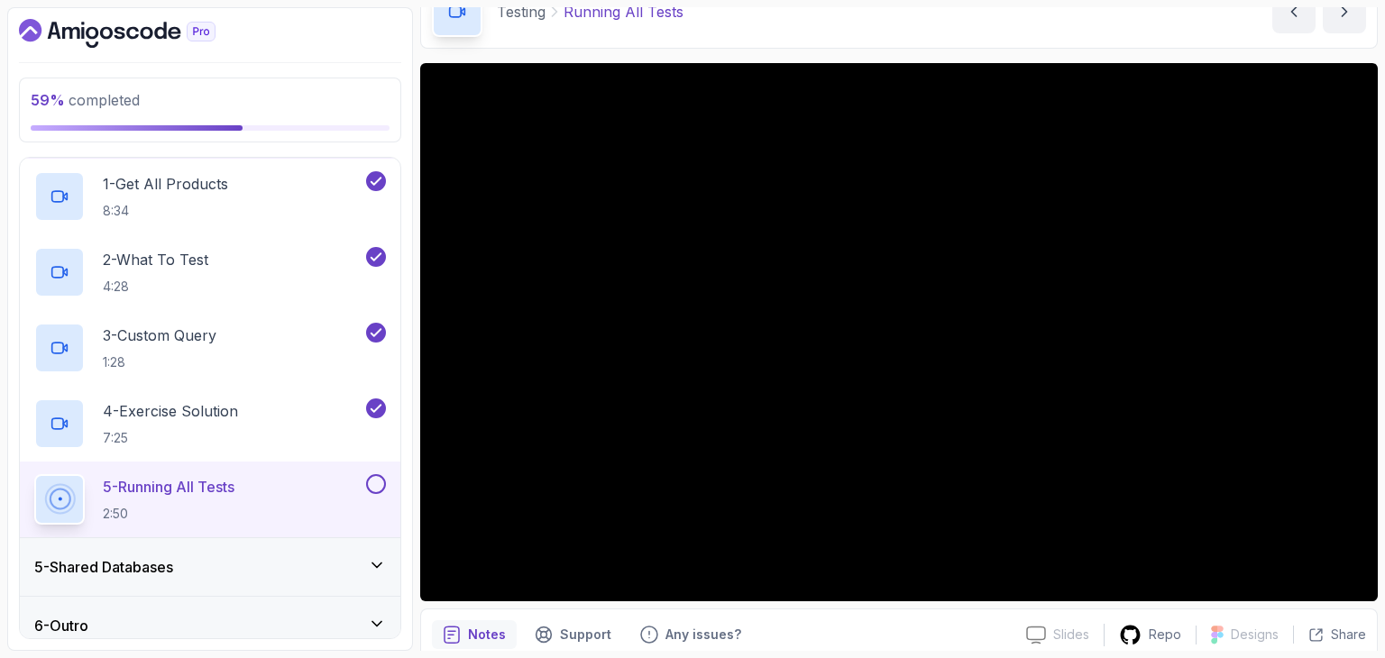
scroll to position [246, 0]
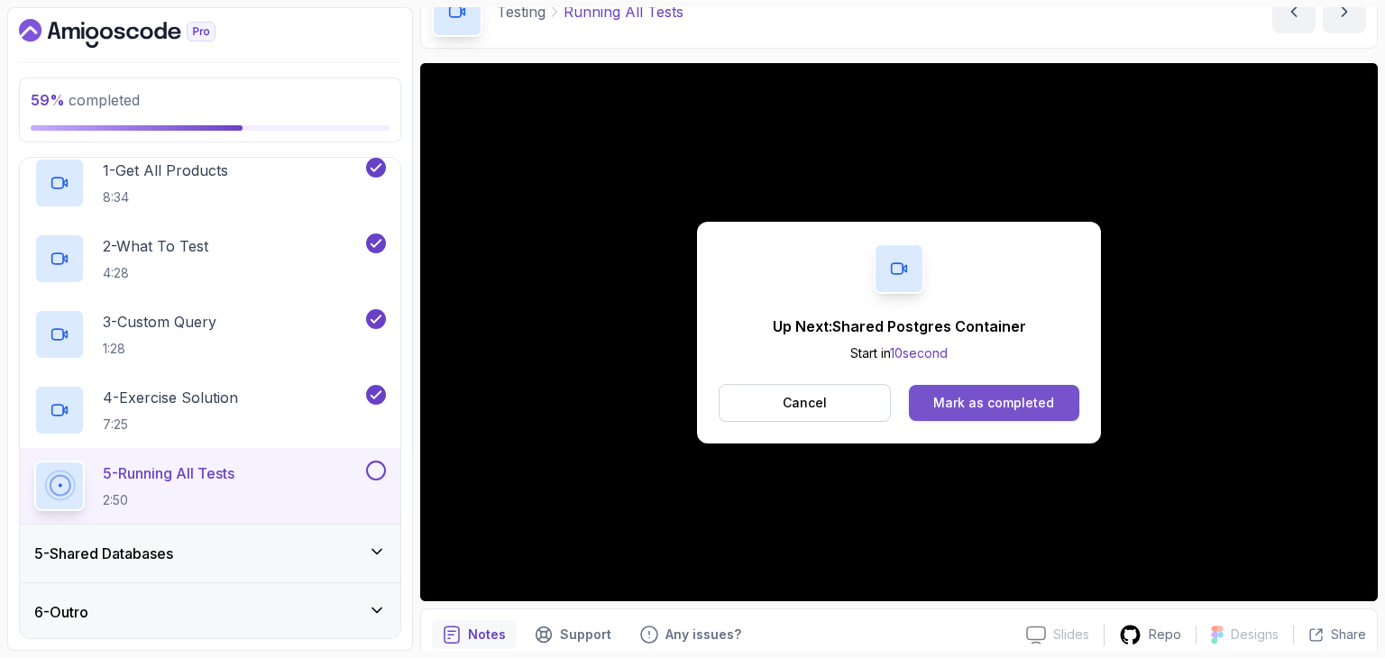
click at [1031, 394] on div "Mark as completed" at bounding box center [993, 403] width 121 height 18
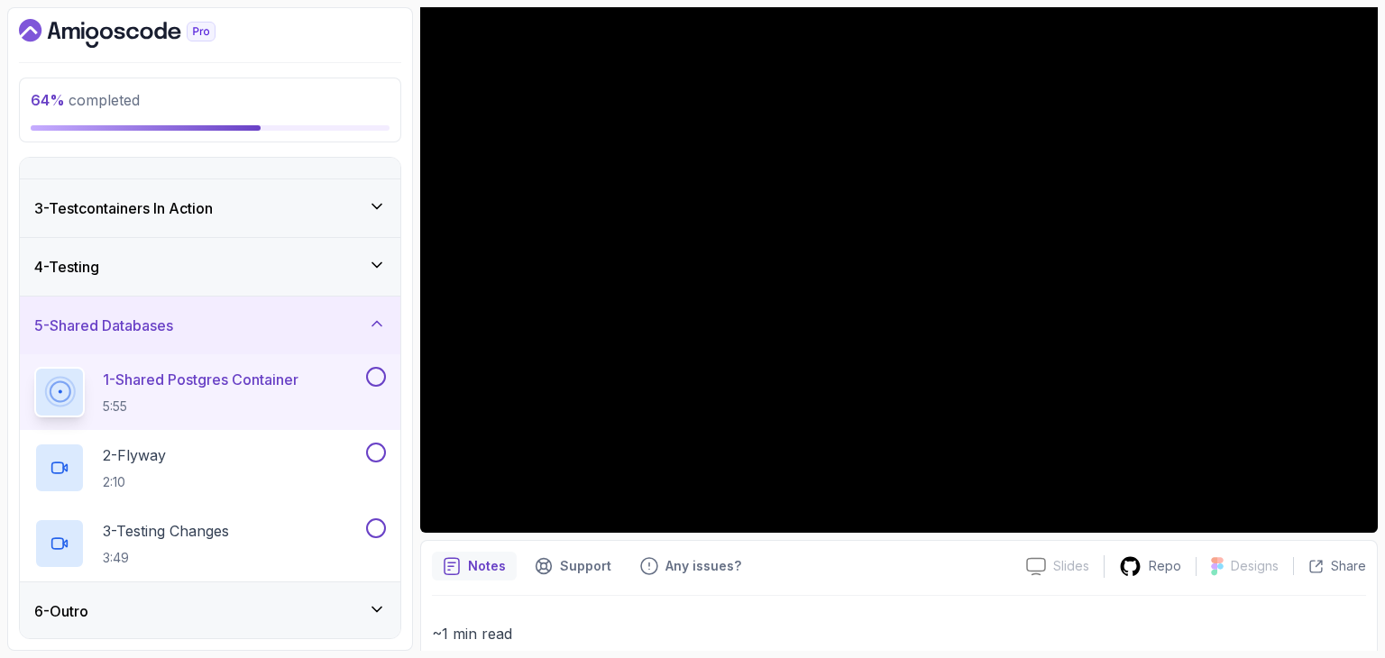
scroll to position [167, 0]
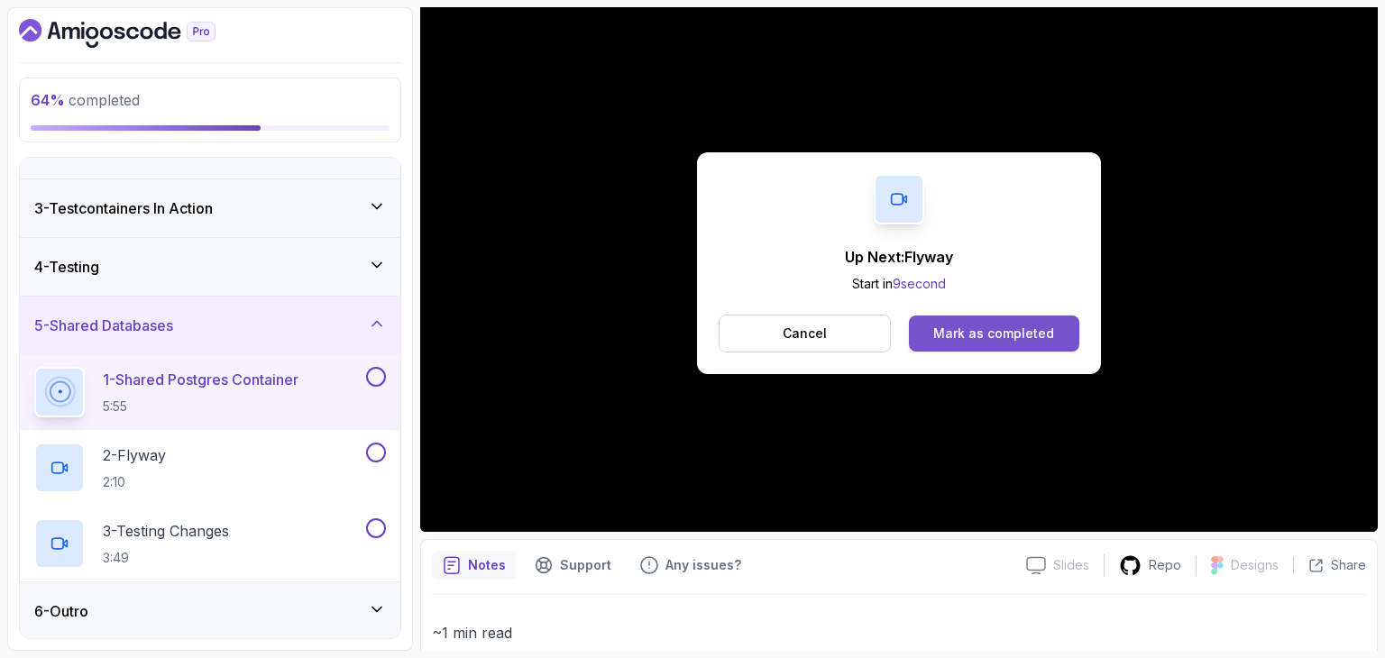
click at [1013, 339] on div "Mark as completed" at bounding box center [993, 334] width 121 height 18
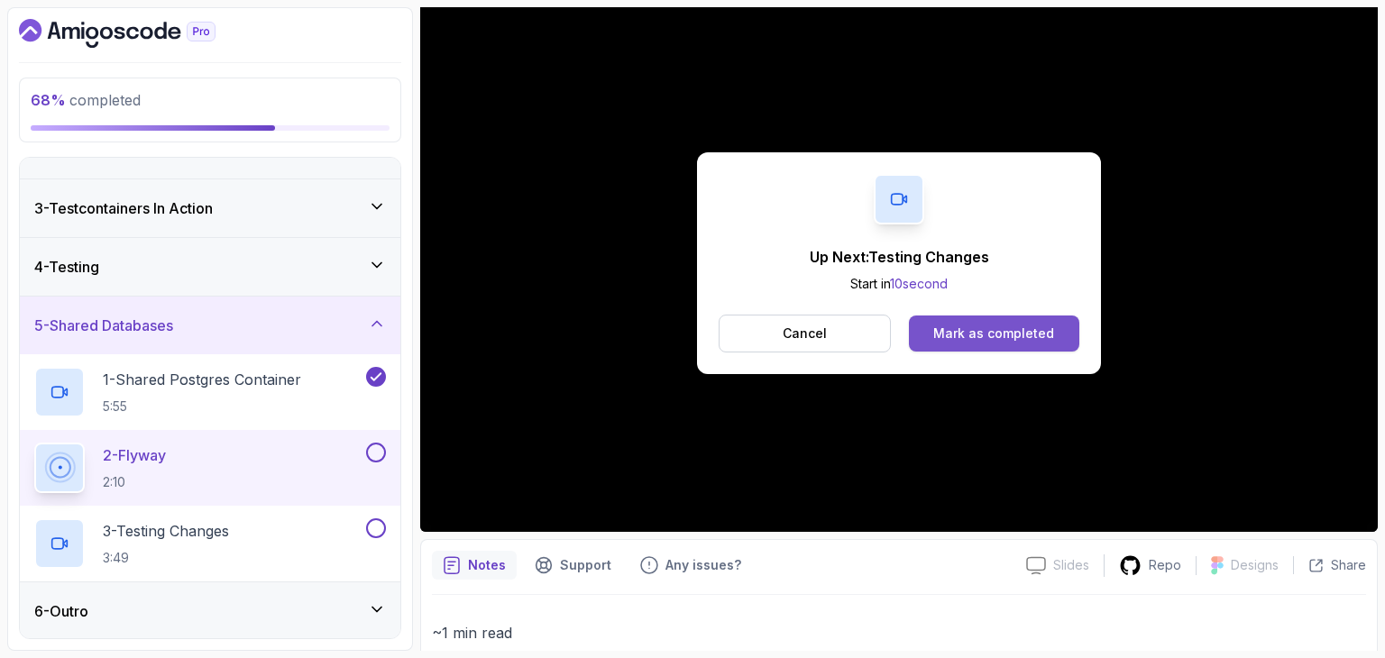
click at [1008, 321] on button "Mark as completed" at bounding box center [994, 334] width 170 height 36
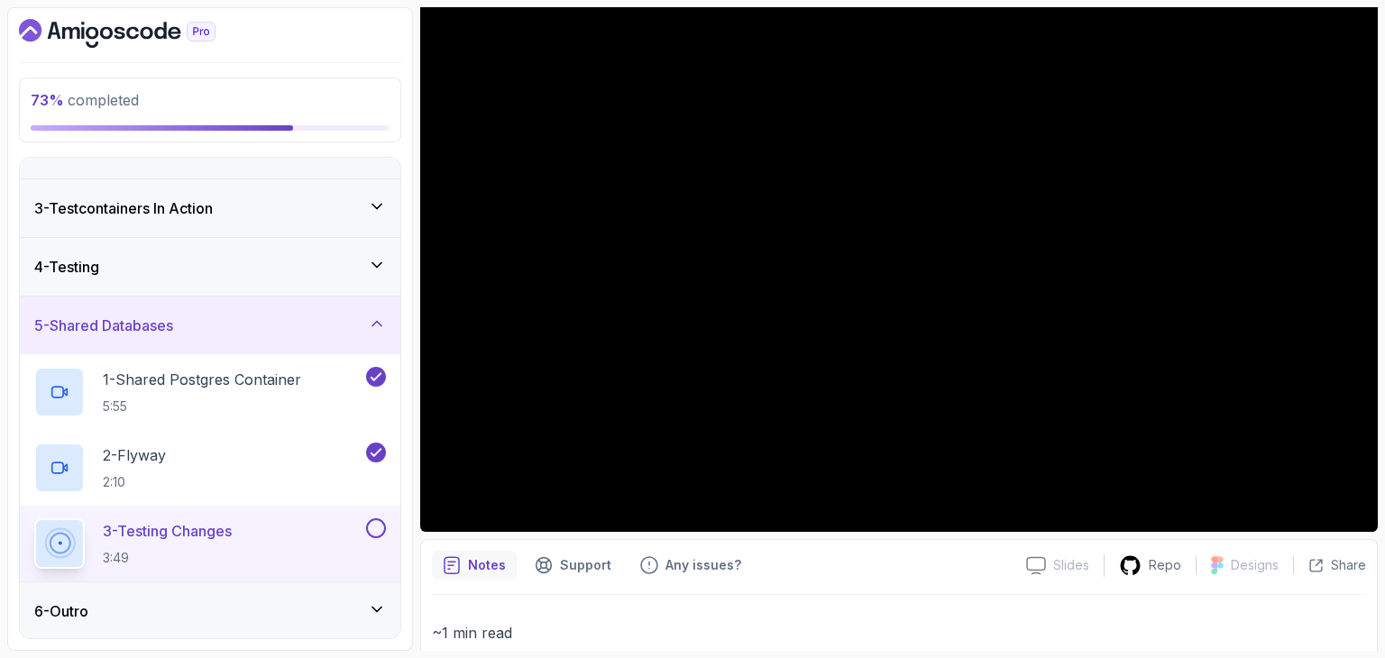
click at [203, 593] on div "6 - Outro" at bounding box center [210, 611] width 381 height 58
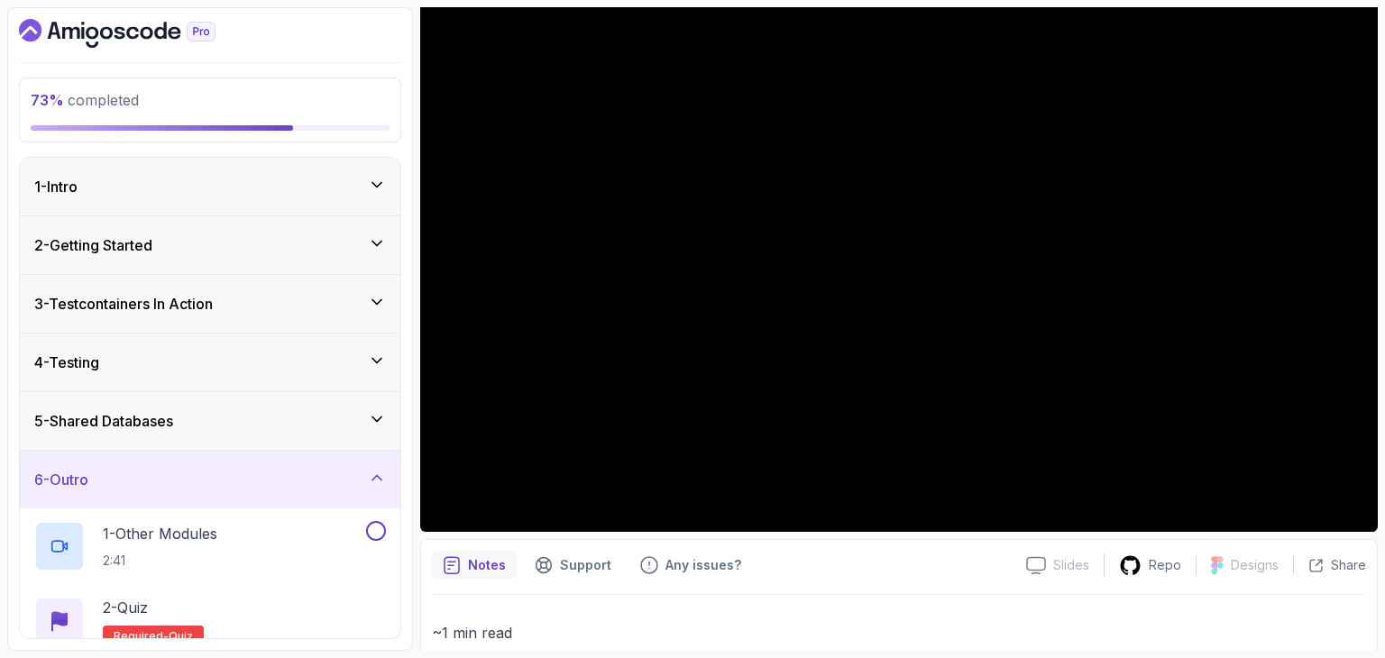
scroll to position [170, 0]
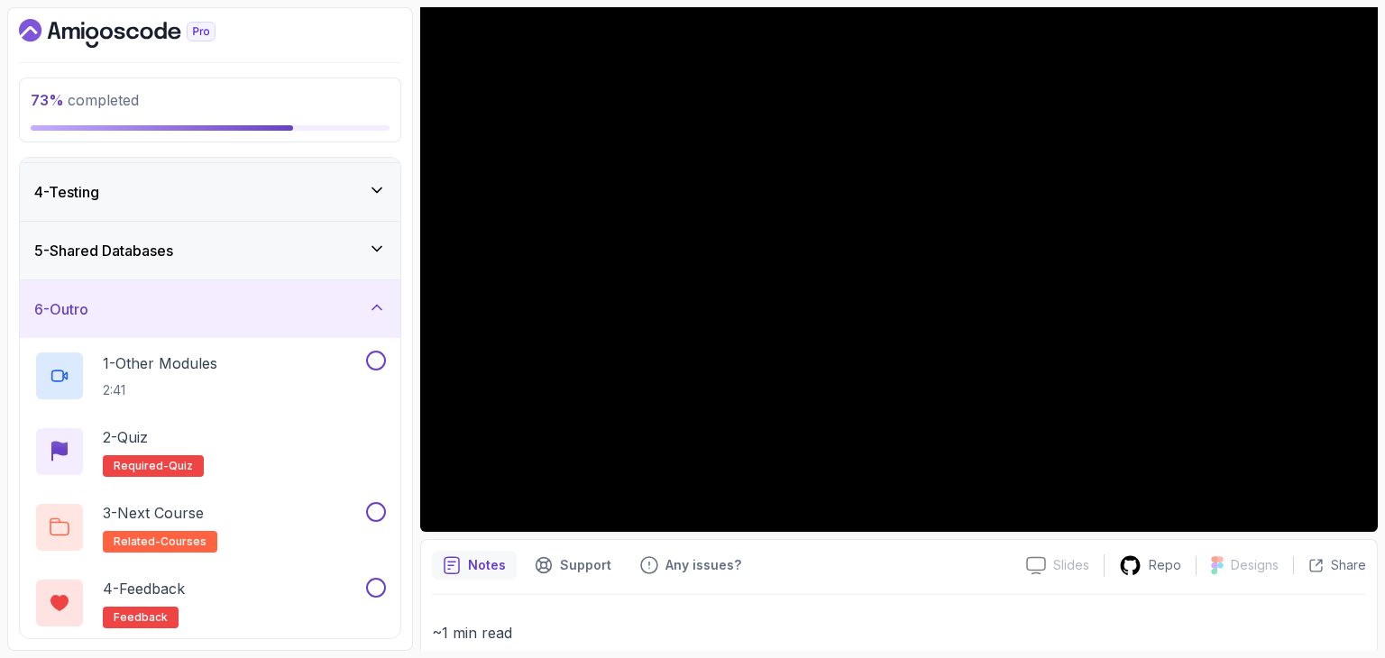
click at [273, 243] on div "5 - Shared Databases" at bounding box center [210, 251] width 352 height 22
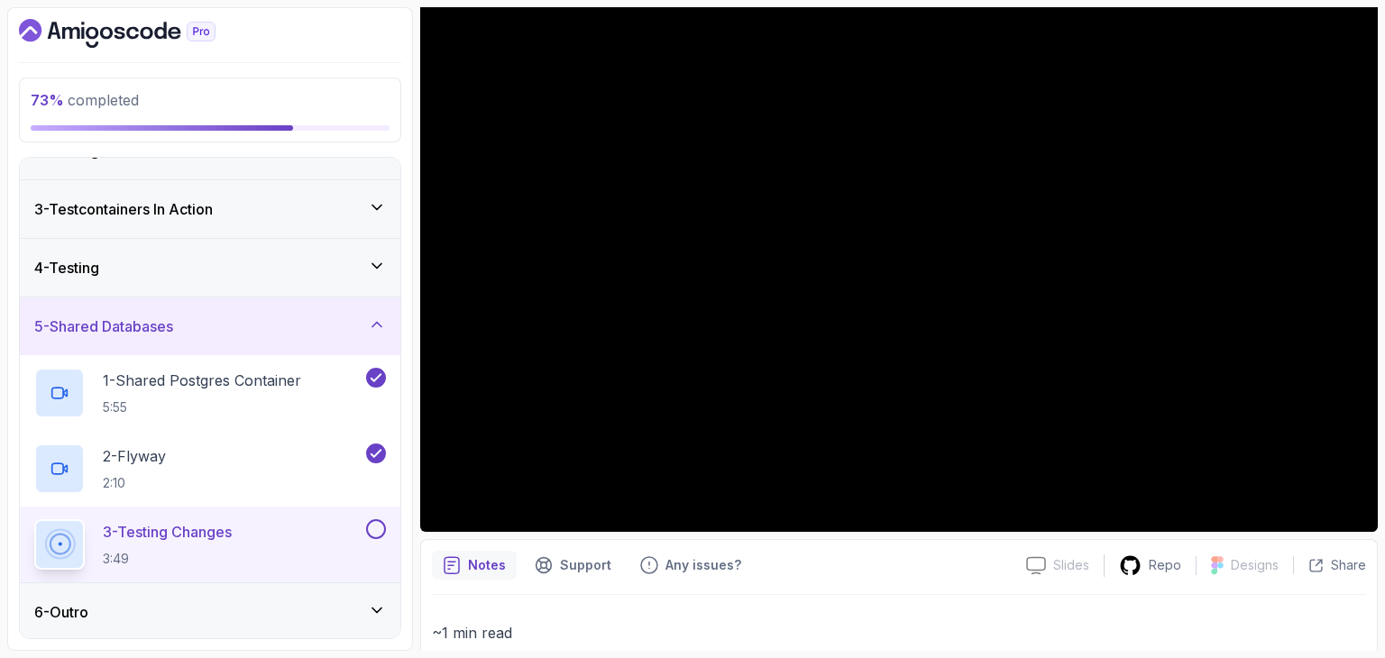
scroll to position [96, 0]
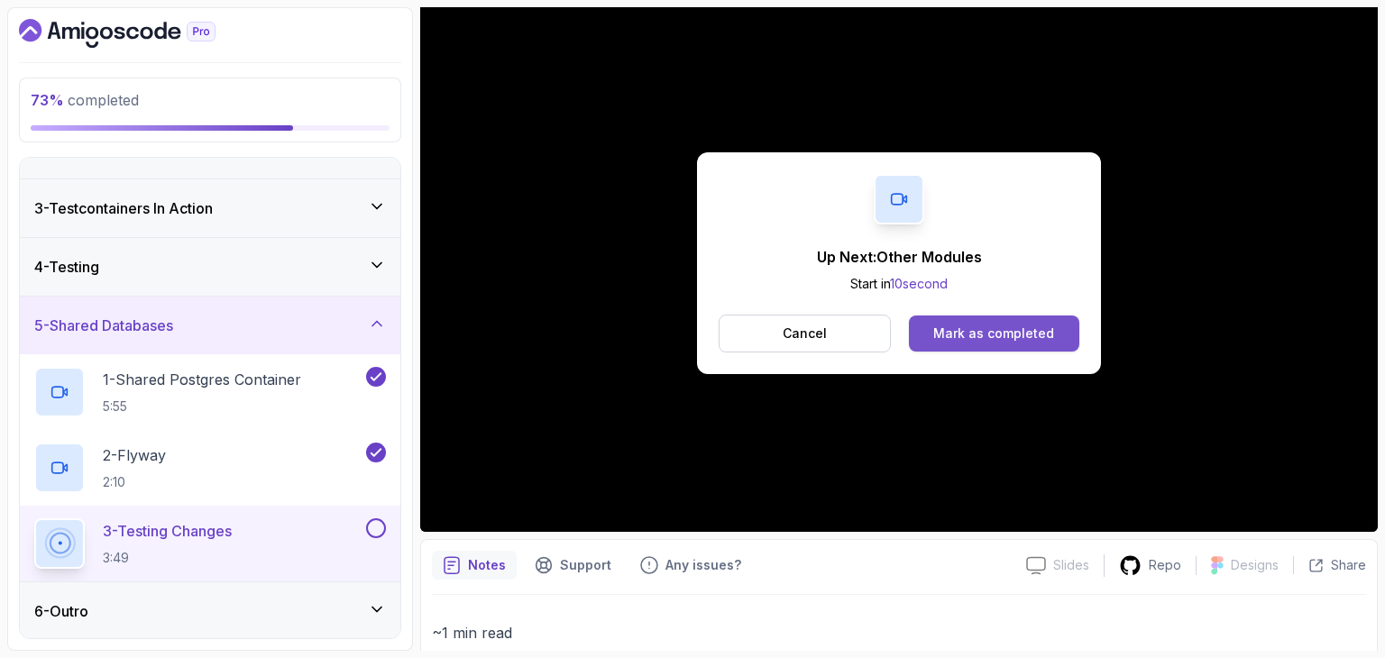
click at [973, 334] on div "Mark as completed" at bounding box center [993, 334] width 121 height 18
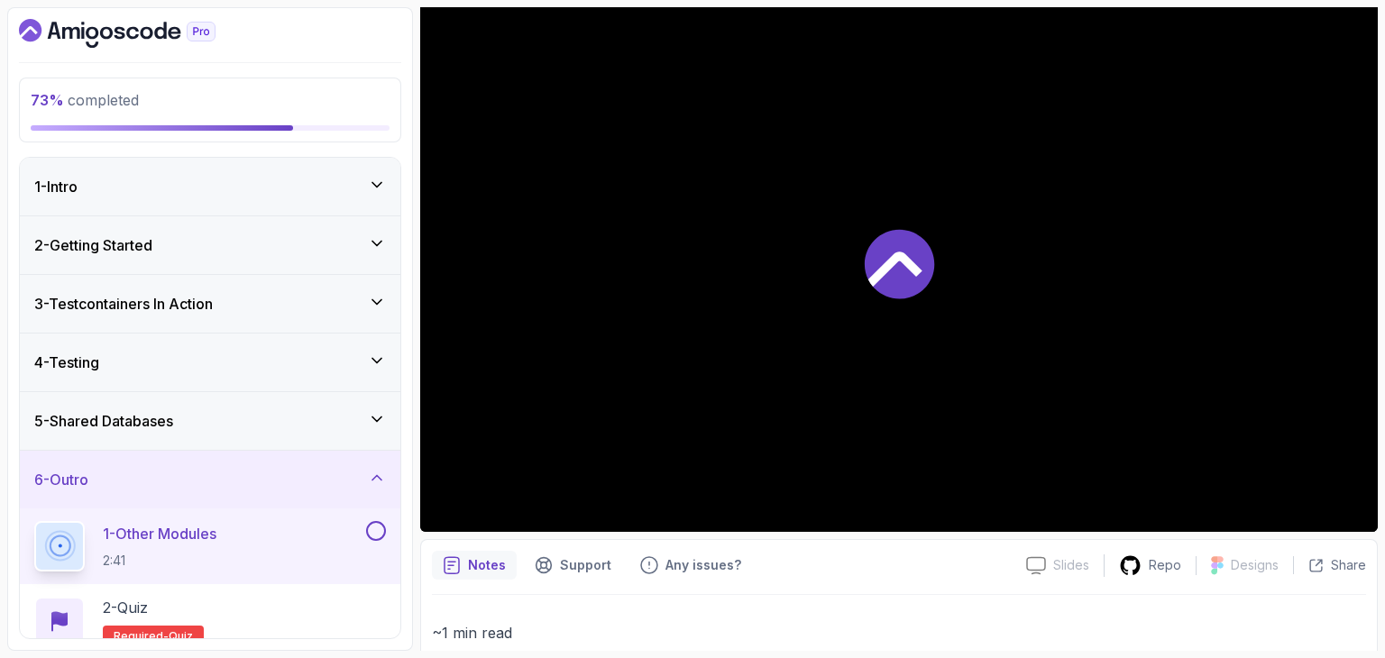
scroll to position [170, 0]
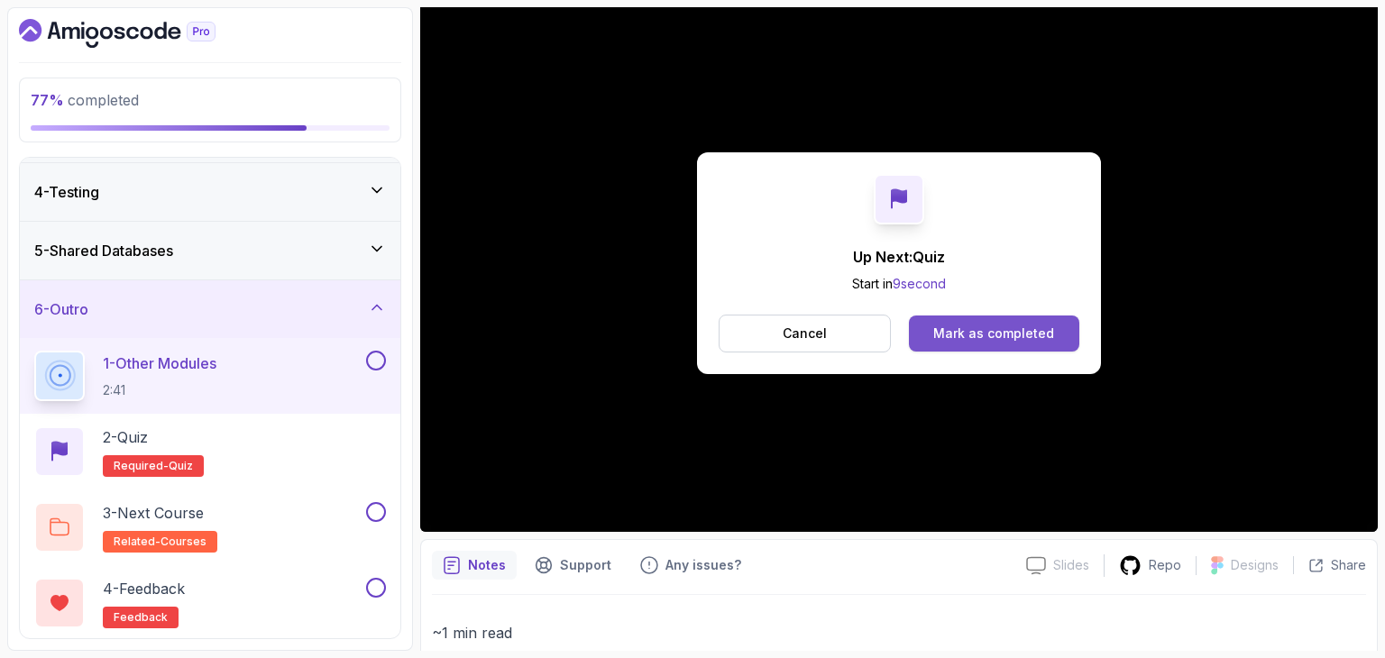
click at [1037, 326] on div "Mark as completed" at bounding box center [993, 334] width 121 height 18
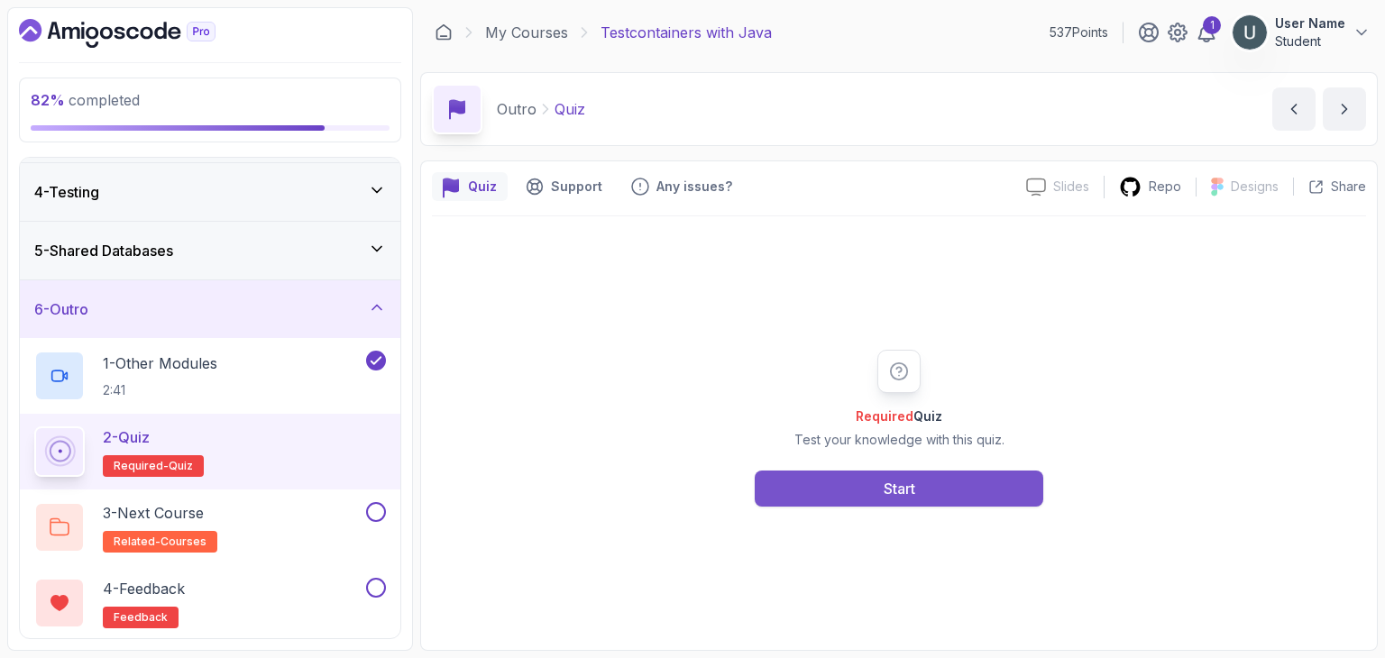
click at [959, 487] on button "Start" at bounding box center [899, 489] width 289 height 36
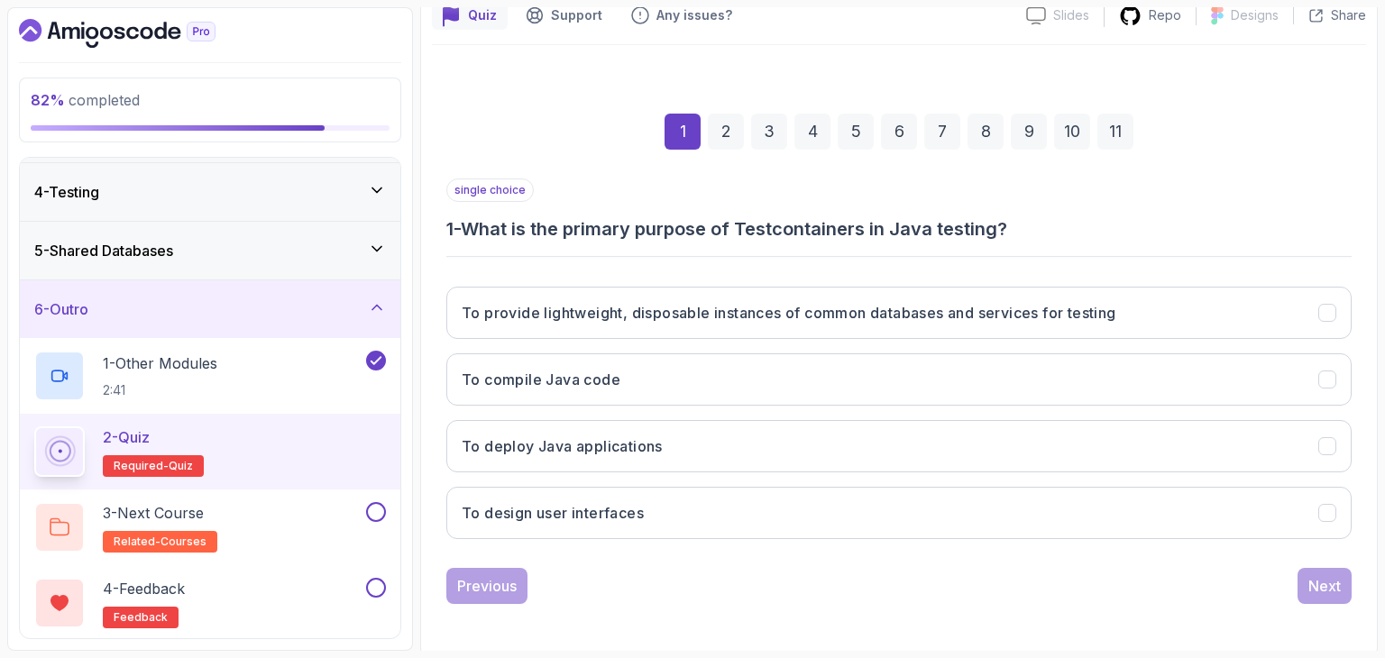
scroll to position [173, 0]
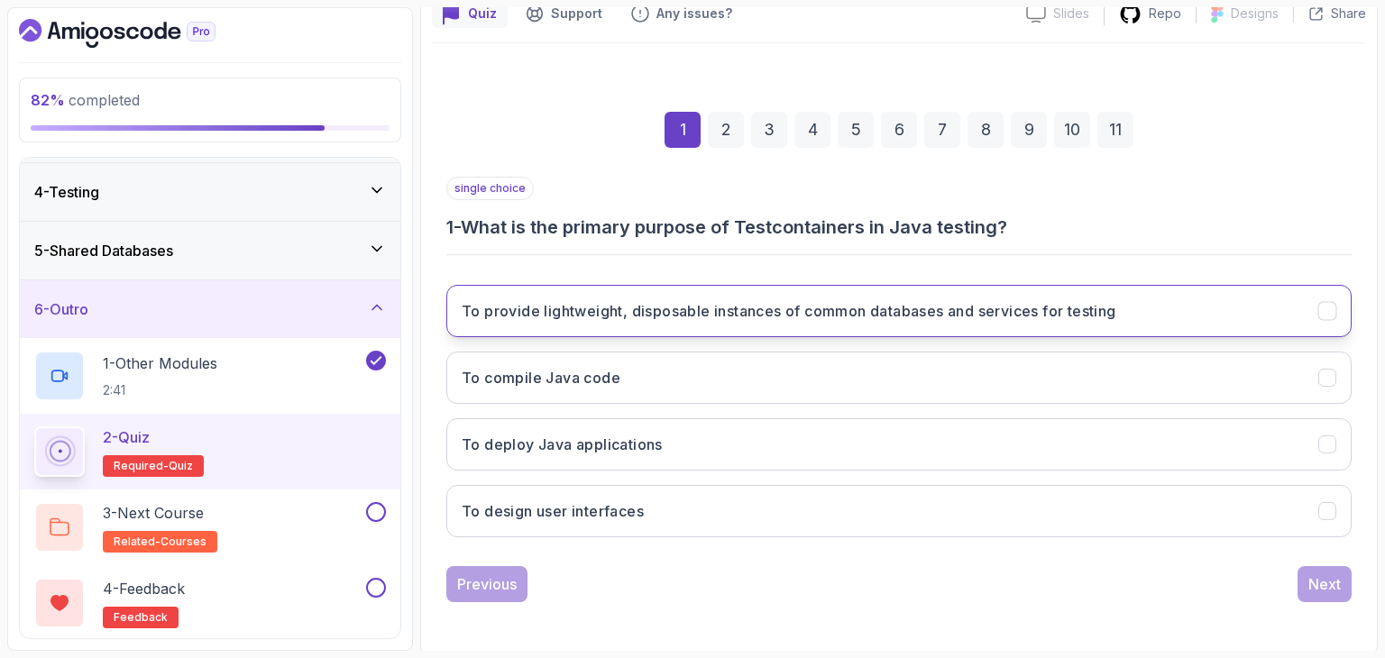
click at [802, 293] on button "To provide lightweight, disposable instances of common databases and services f…" at bounding box center [898, 311] width 905 height 52
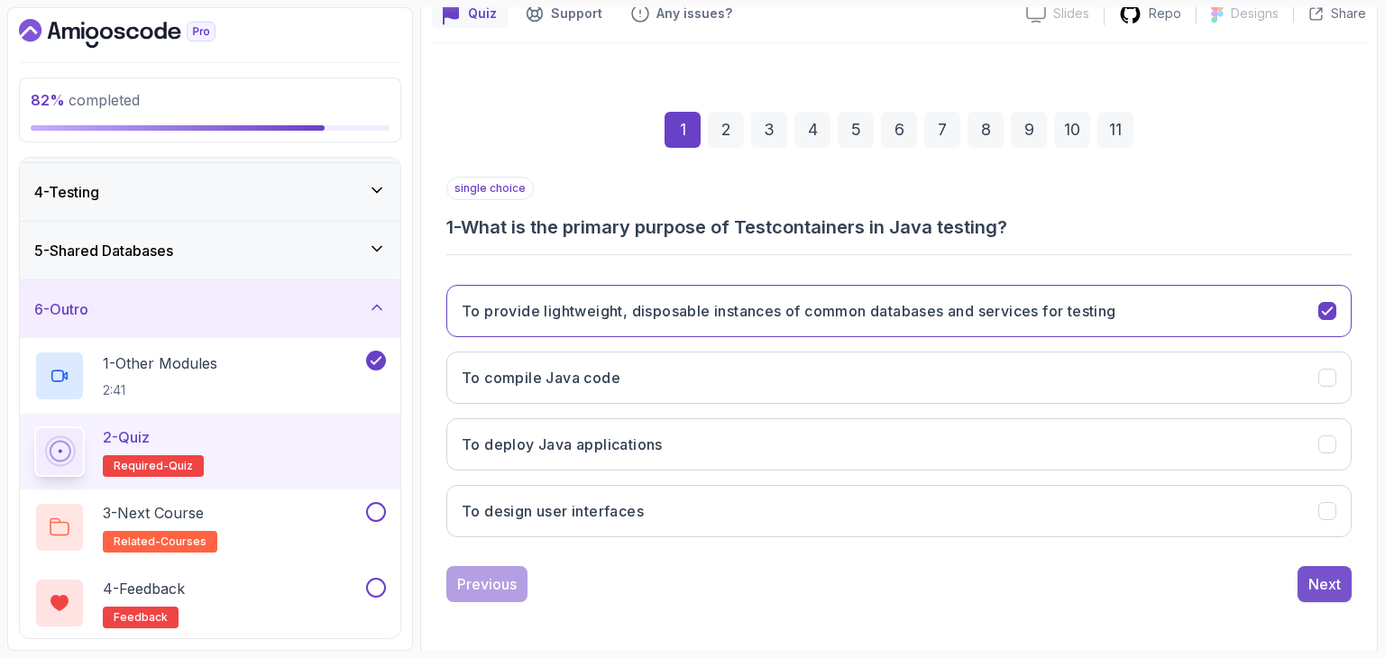
click at [1324, 578] on div "Next" at bounding box center [1324, 584] width 32 height 22
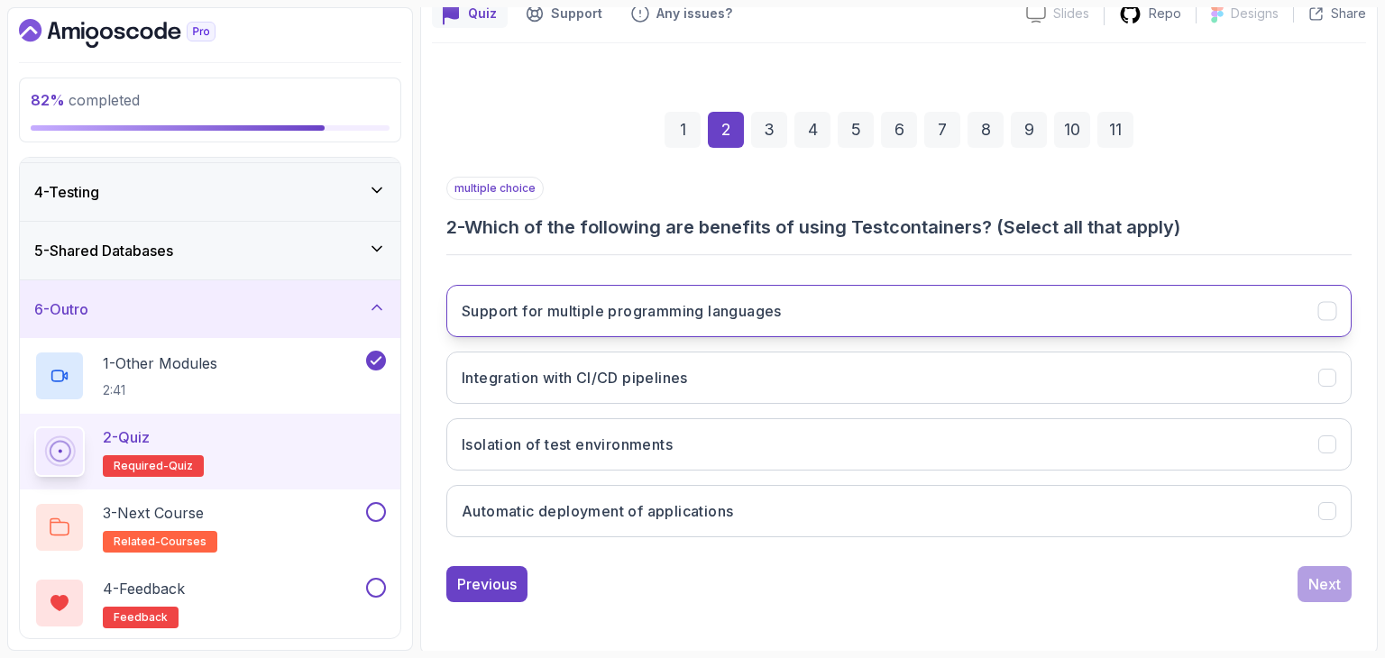
click at [711, 310] on h3 "Support for multiple programming languages" at bounding box center [622, 311] width 320 height 22
click at [718, 325] on button "Support for multiple programming languages" at bounding box center [898, 311] width 905 height 52
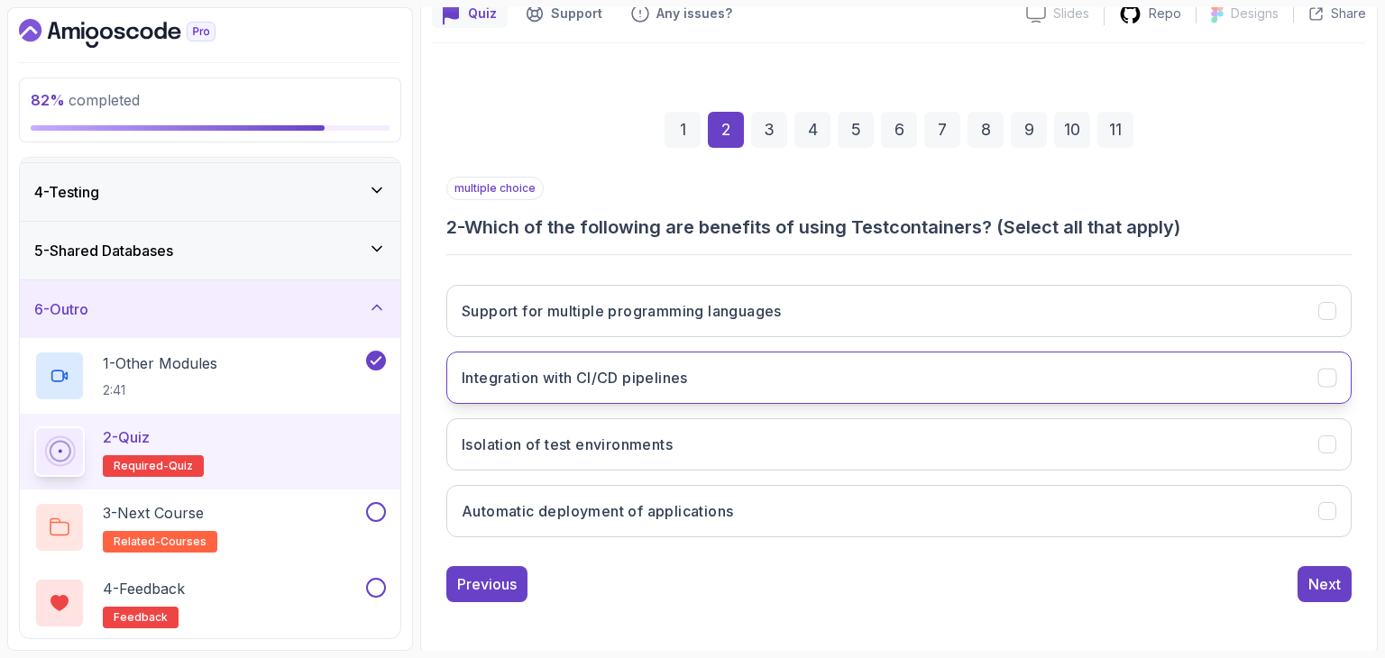
click at [720, 367] on button "Integration with CI/CD pipelines" at bounding box center [898, 378] width 905 height 52
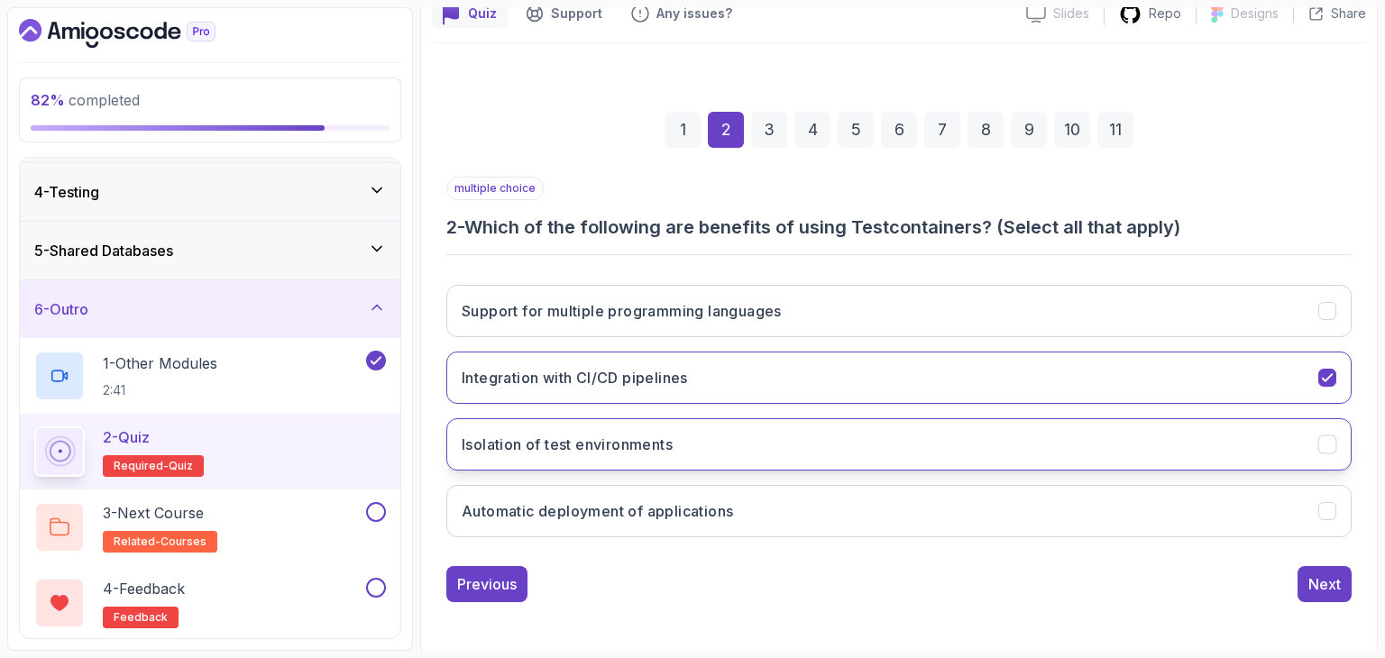
click at [725, 448] on button "Isolation of test environments" at bounding box center [898, 444] width 905 height 52
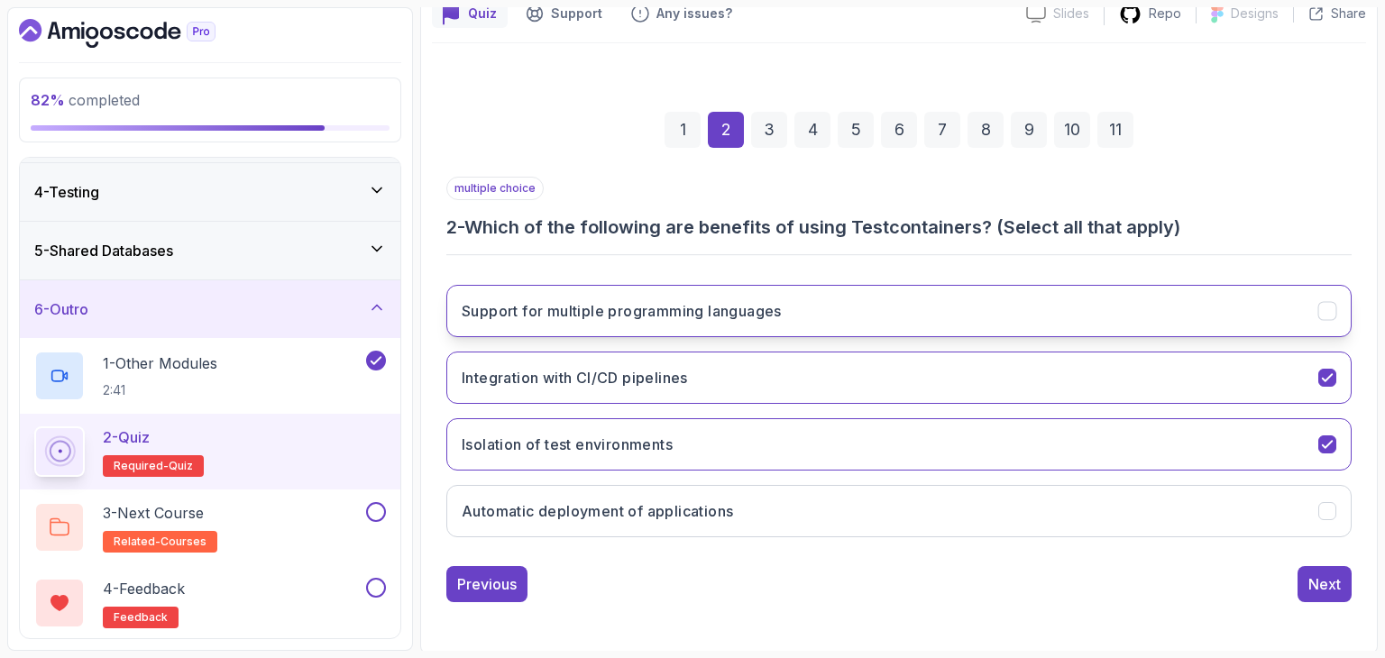
click at [733, 307] on h3 "Support for multiple programming languages" at bounding box center [622, 311] width 320 height 22
click at [908, 308] on button "Support for multiple programming languages" at bounding box center [898, 311] width 905 height 52
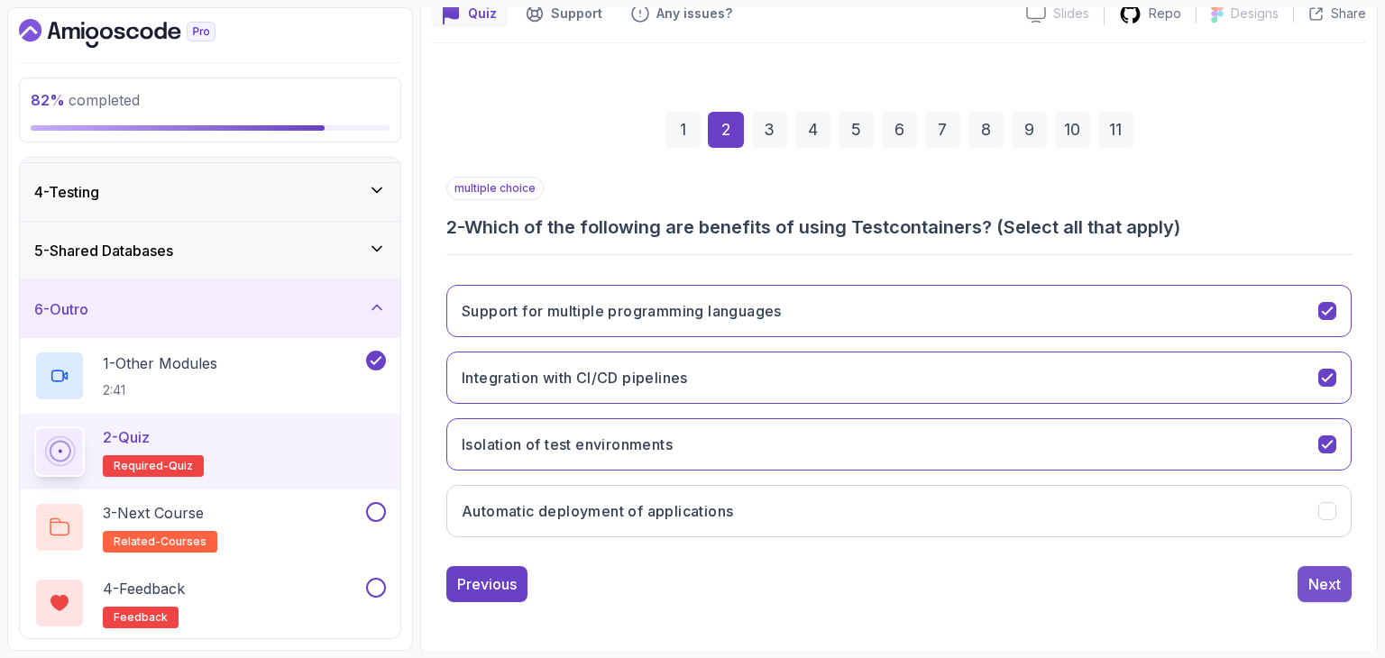
click at [1311, 585] on div "Next" at bounding box center [1324, 584] width 32 height 22
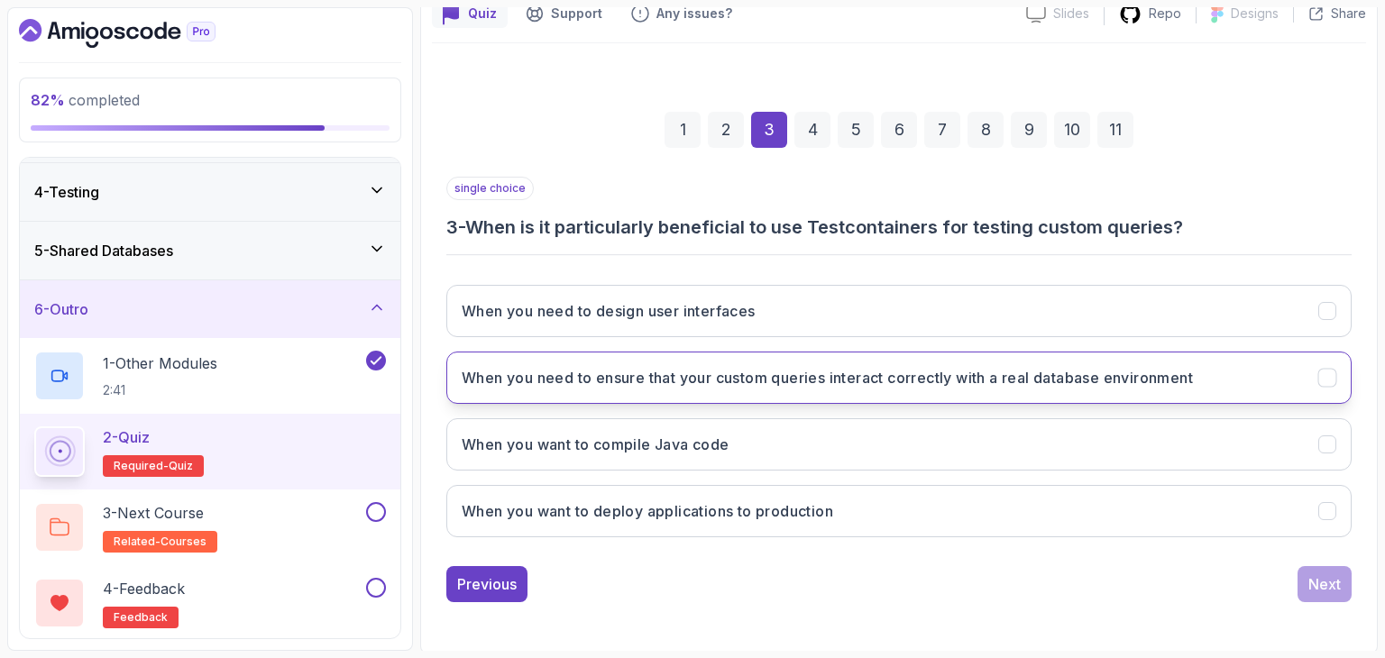
click at [775, 367] on h3 "When you need to ensure that your custom queries interact correctly with a real…" at bounding box center [827, 378] width 731 height 22
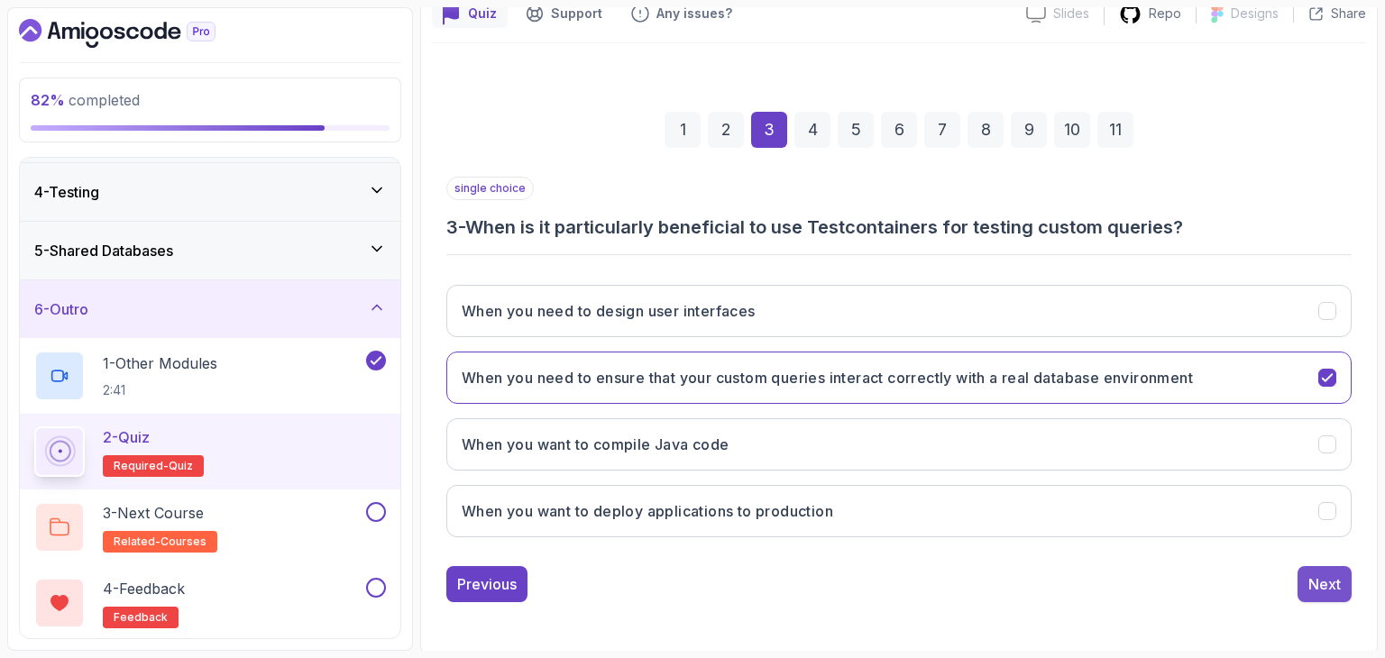
click at [1345, 582] on button "Next" at bounding box center [1325, 584] width 54 height 36
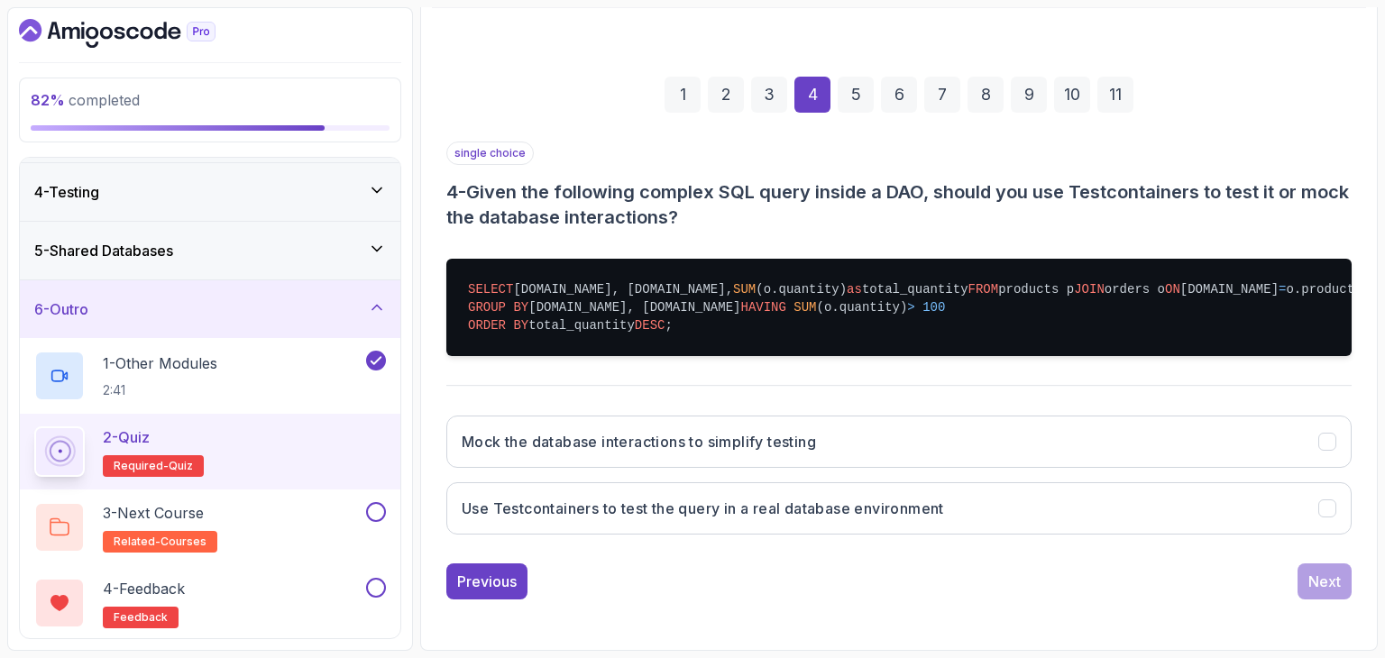
scroll to position [268, 0]
click at [864, 517] on h3 "Use Testcontainers to test the query in a real database environment" at bounding box center [703, 509] width 482 height 22
click at [1312, 586] on div "Next" at bounding box center [1324, 582] width 32 height 22
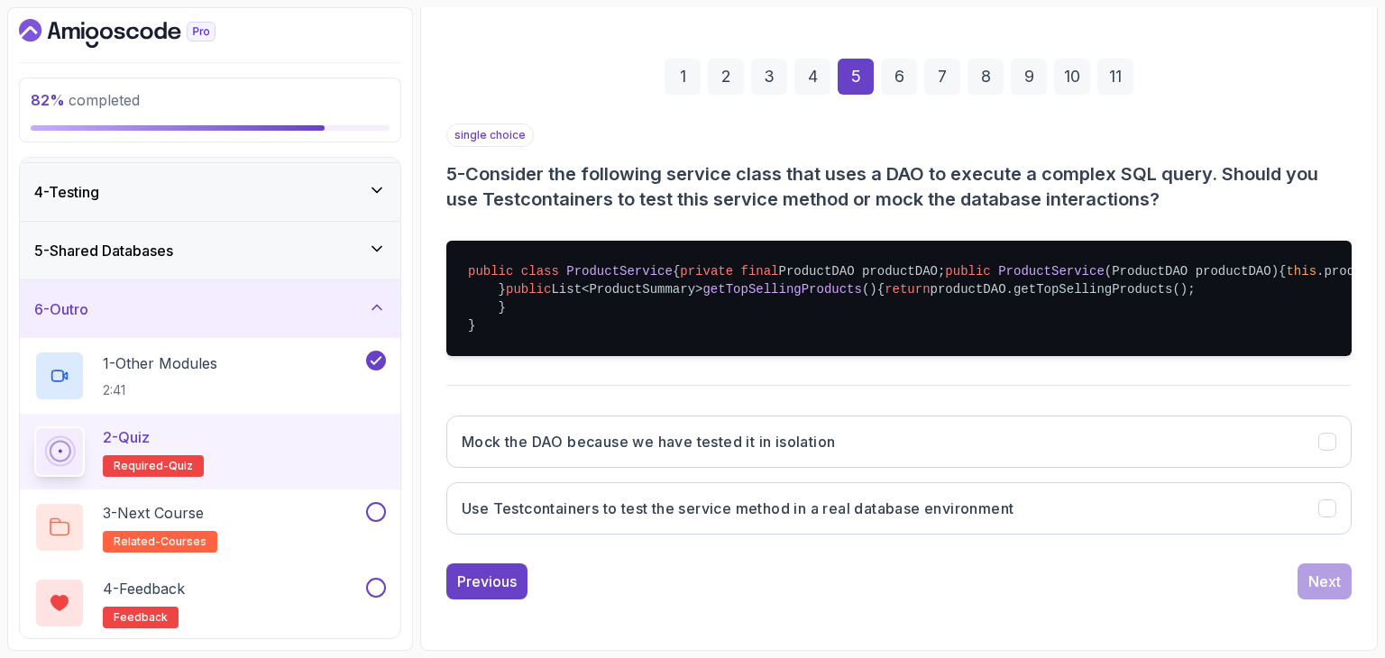
scroll to position [328, 0]
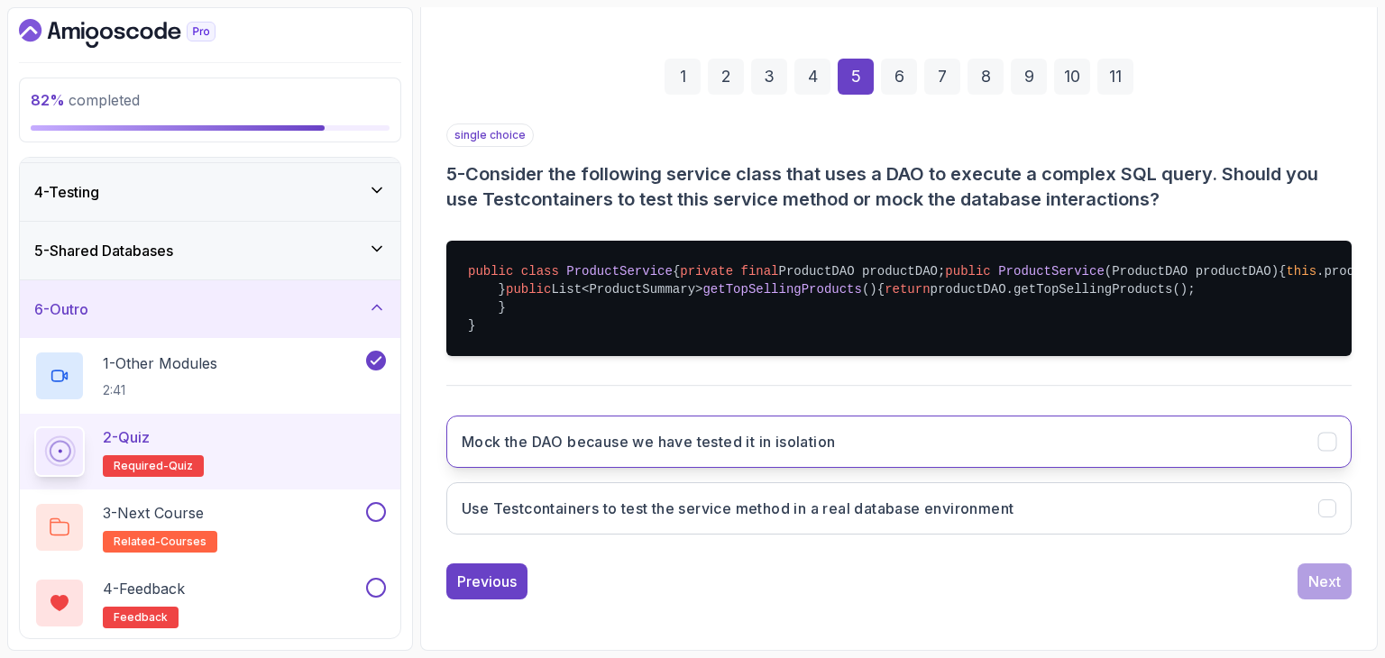
click at [744, 453] on h3 "Mock the DAO because we have tested it in isolation" at bounding box center [648, 442] width 373 height 22
click at [1309, 592] on div "Next" at bounding box center [1324, 582] width 32 height 22
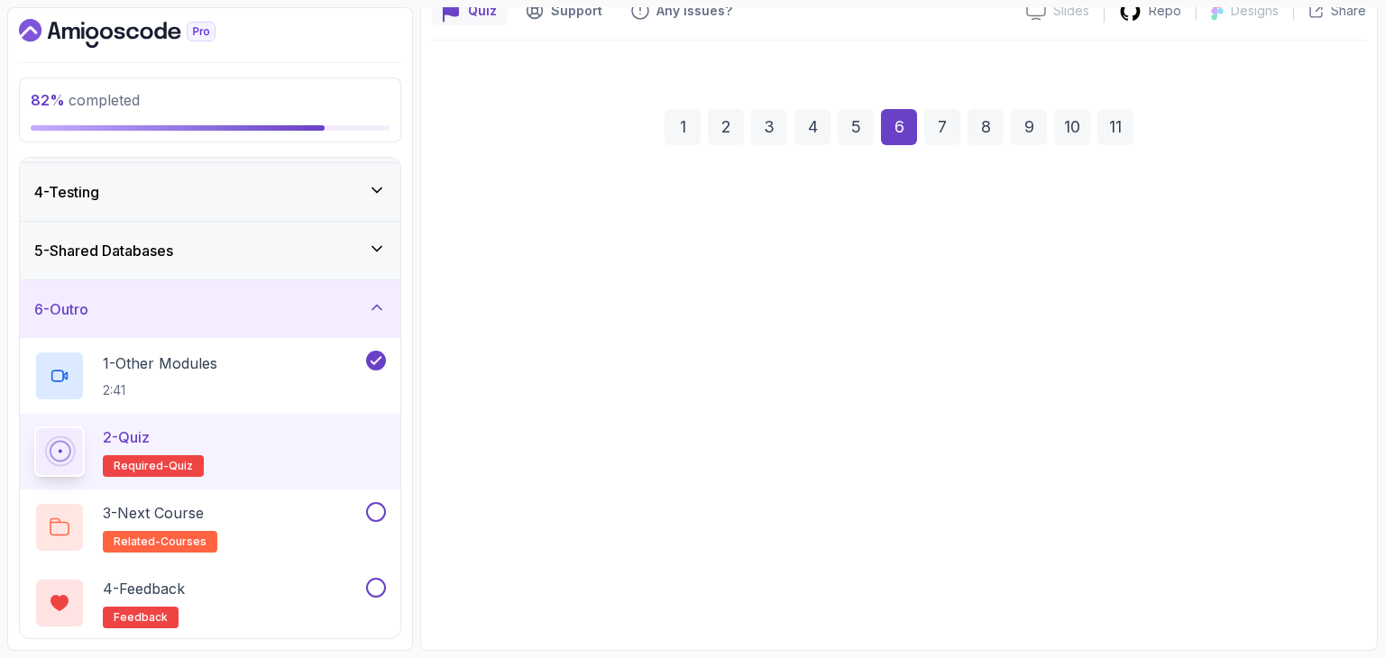
scroll to position [173, 0]
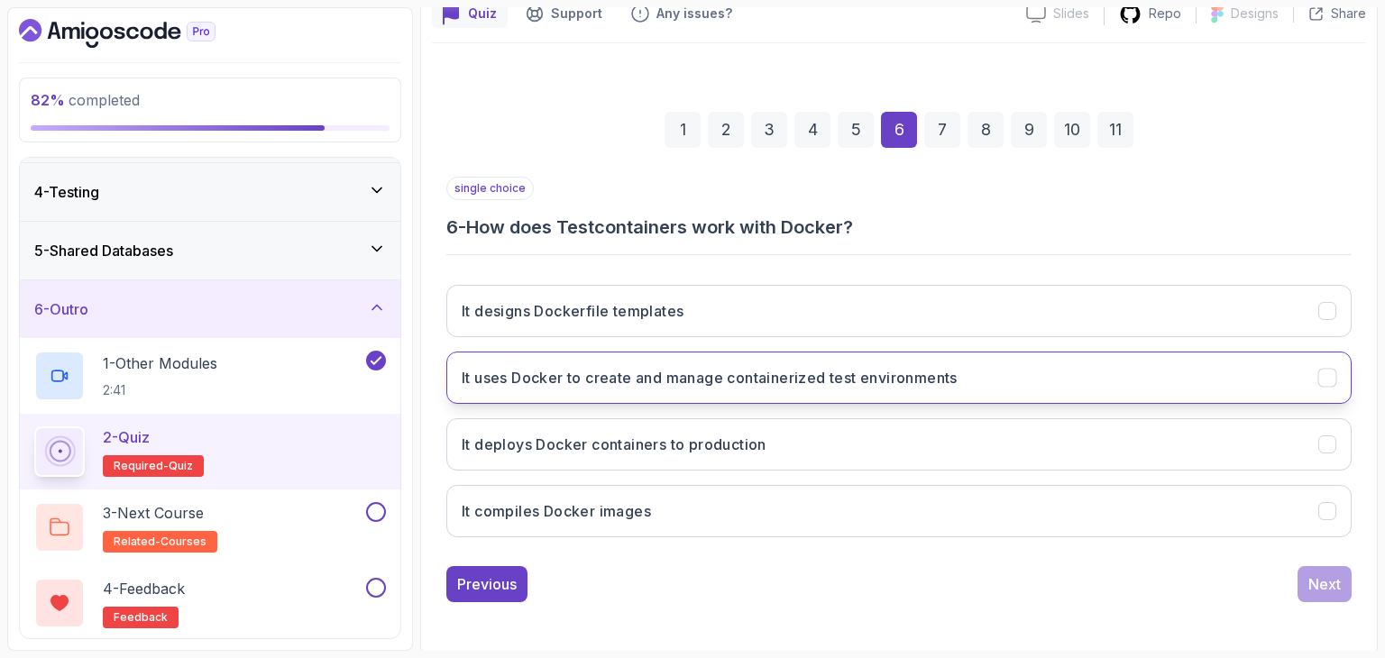
click at [783, 399] on button "It uses Docker to create and manage containerized test environments" at bounding box center [898, 378] width 905 height 52
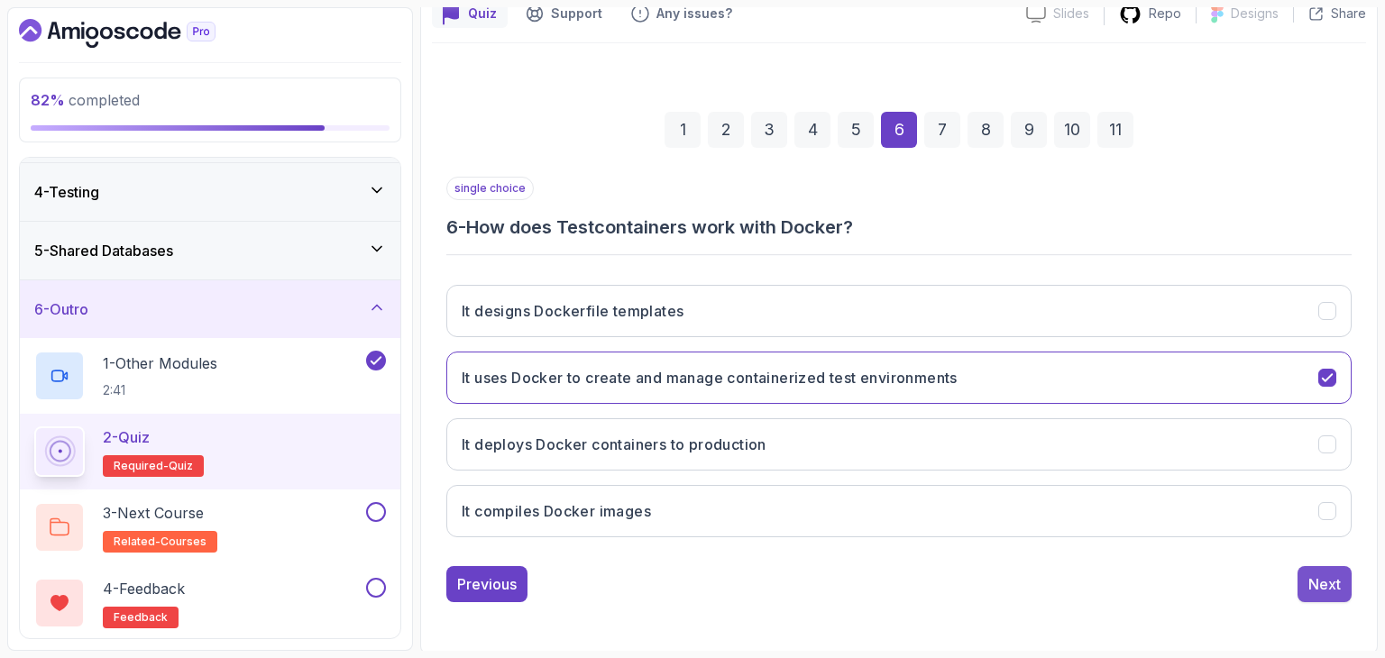
click at [1342, 568] on button "Next" at bounding box center [1325, 584] width 54 height 36
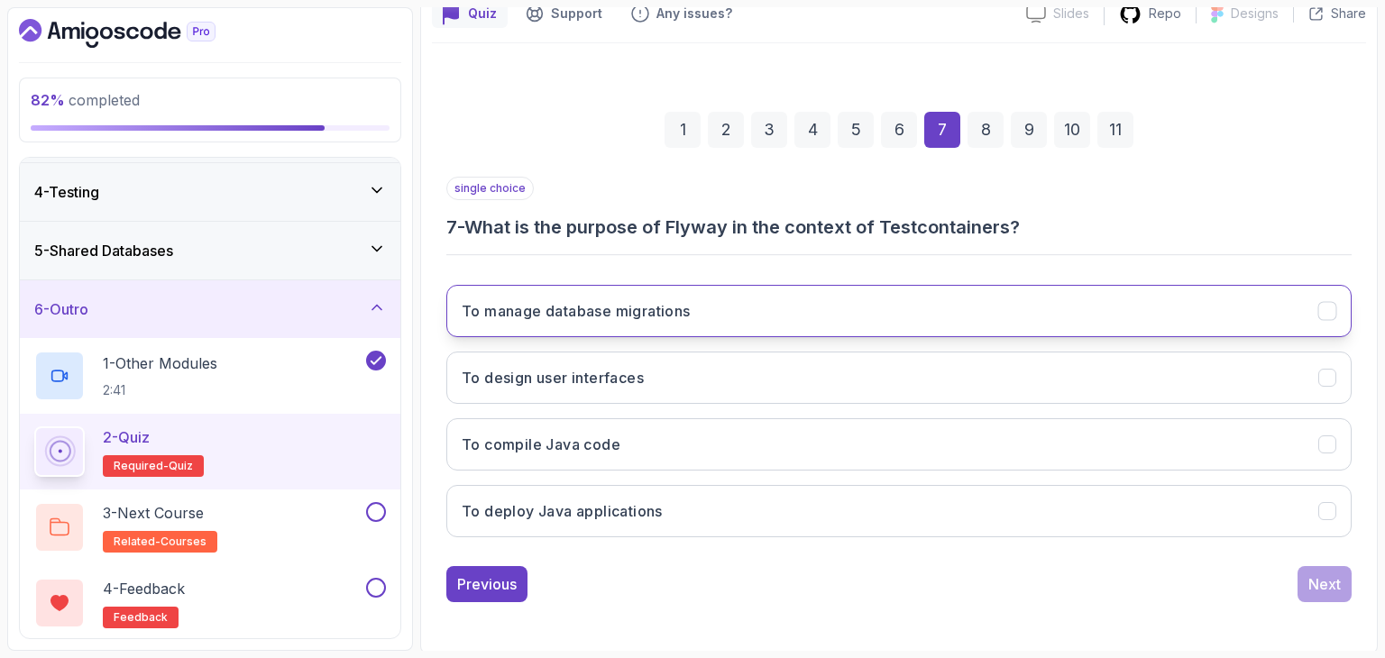
click at [680, 295] on button "To manage database migrations" at bounding box center [898, 311] width 905 height 52
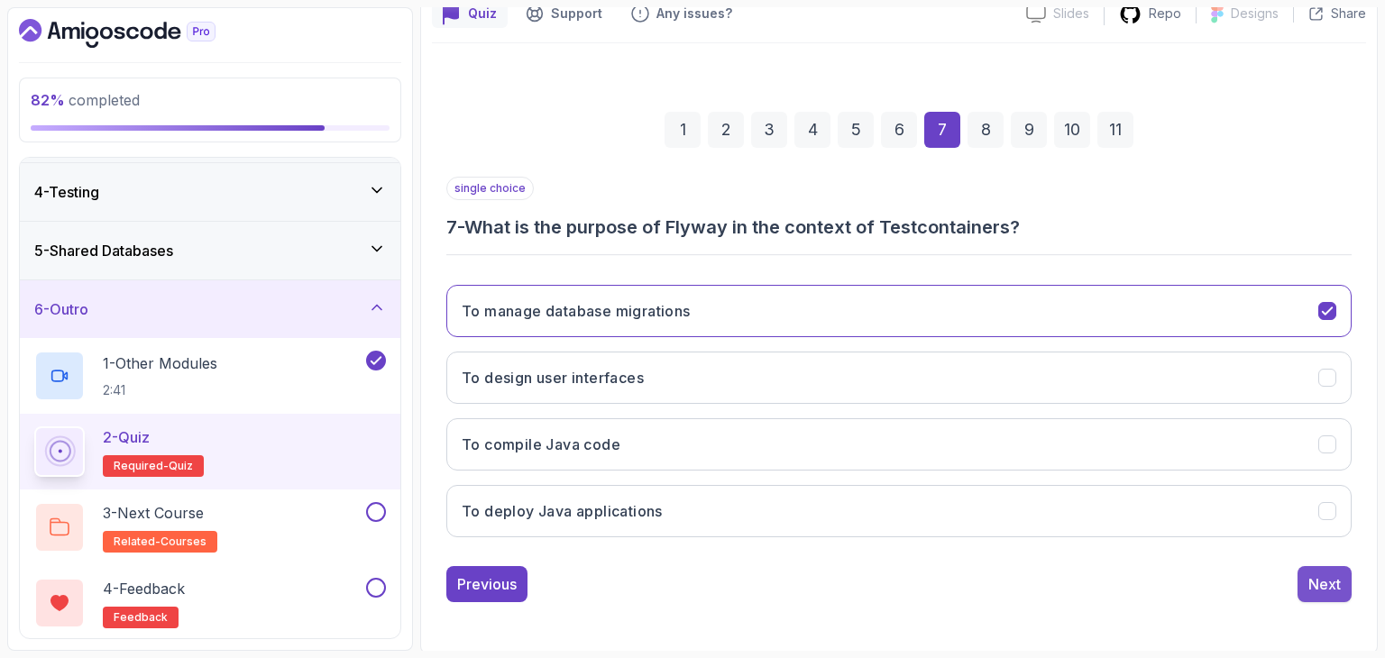
click at [1330, 573] on div "Next" at bounding box center [1324, 584] width 32 height 22
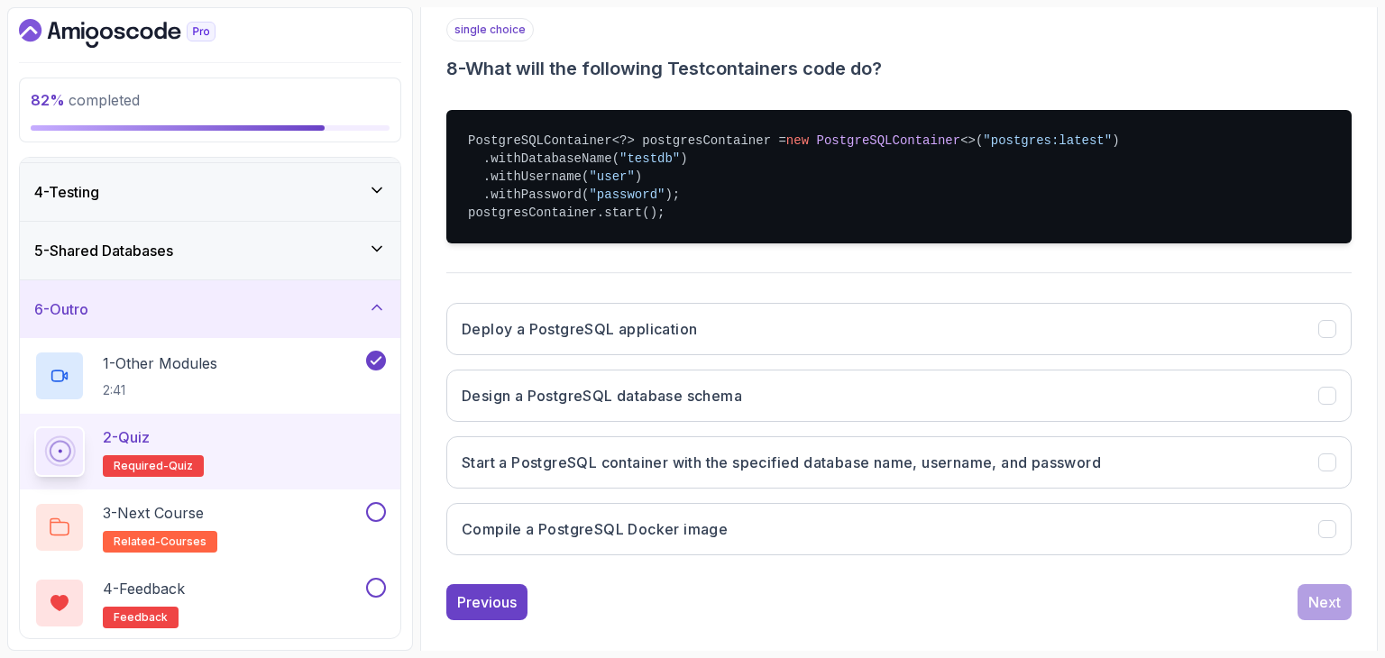
scroll to position [332, 0]
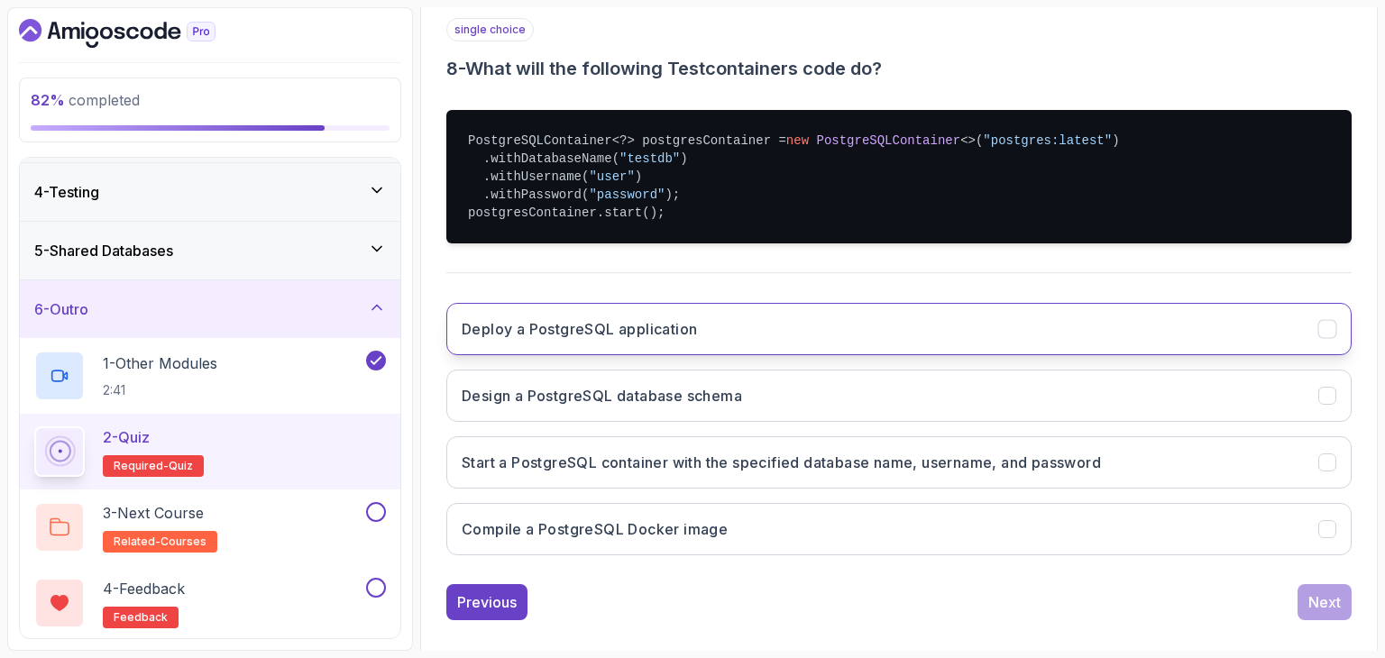
click at [710, 313] on button "Deploy a PostgreSQL application" at bounding box center [898, 329] width 905 height 52
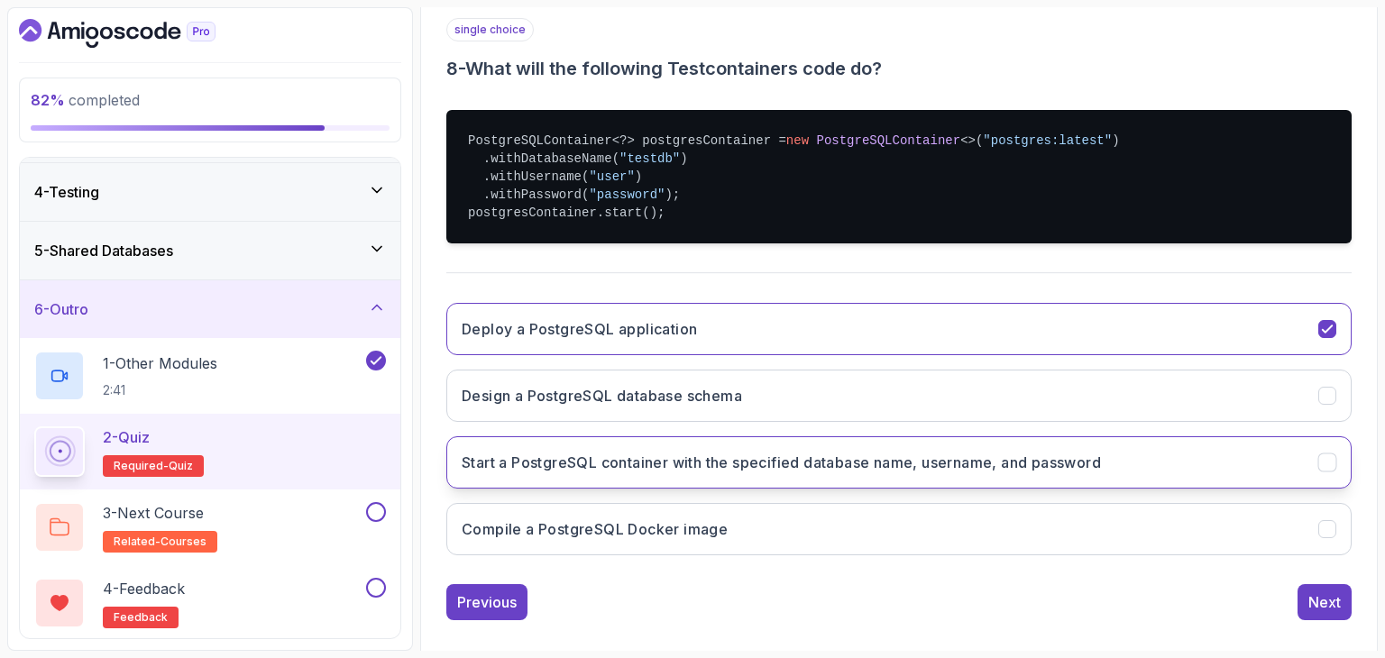
click at [708, 463] on h3 "Start a PostgreSQL container with the specified database name, username, and pa…" at bounding box center [781, 463] width 639 height 22
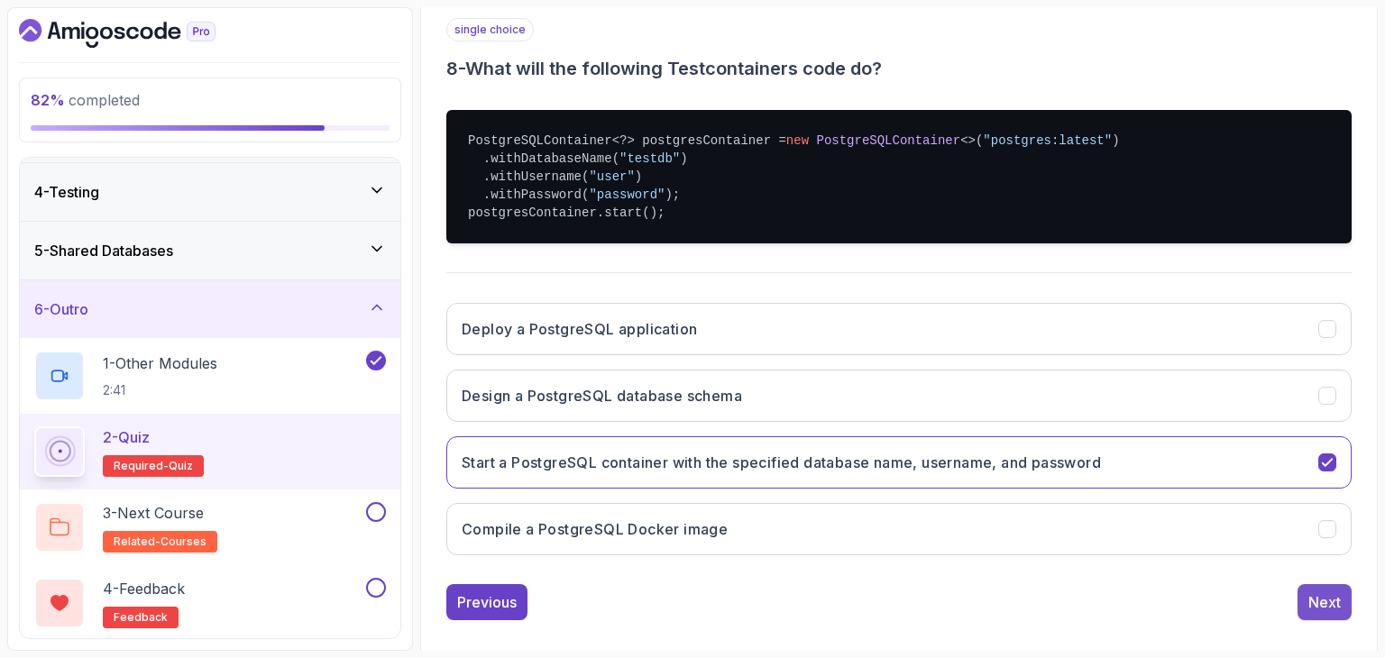
click at [1343, 610] on button "Next" at bounding box center [1325, 602] width 54 height 36
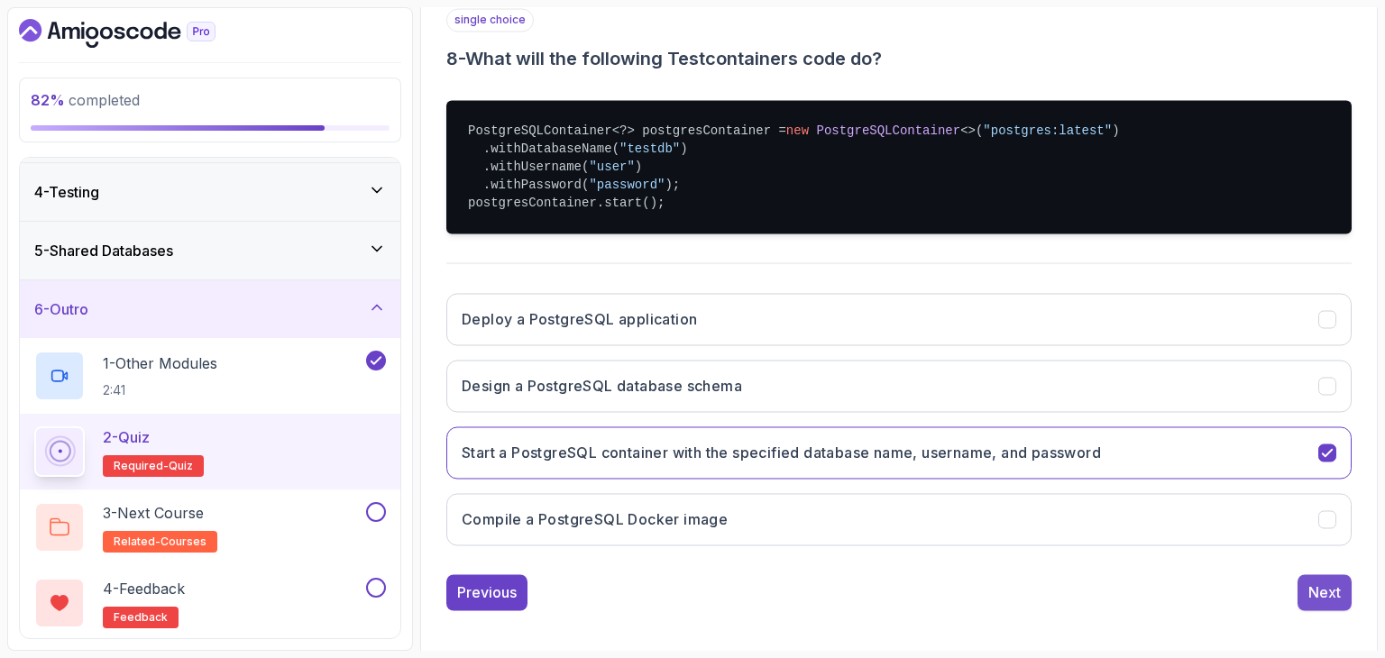
scroll to position [173, 0]
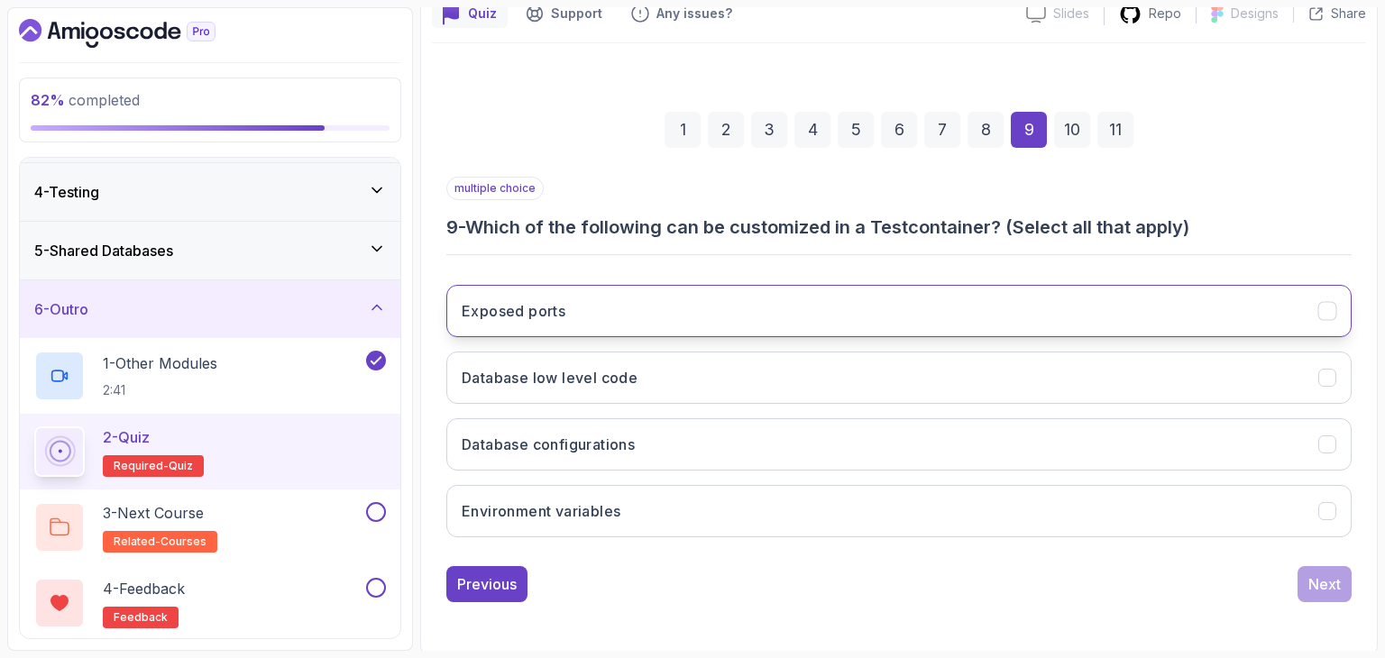
click at [633, 304] on button "Exposed ports" at bounding box center [898, 311] width 905 height 52
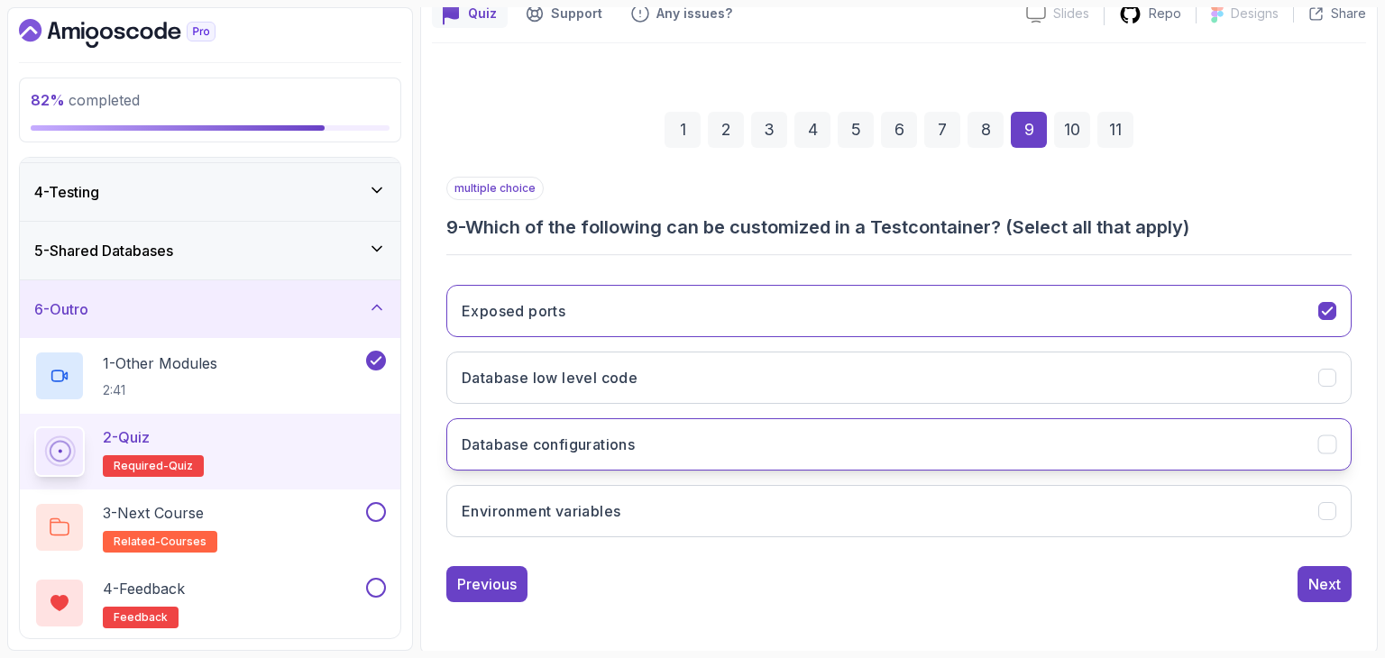
click at [707, 432] on button "Database configurations" at bounding box center [898, 444] width 905 height 52
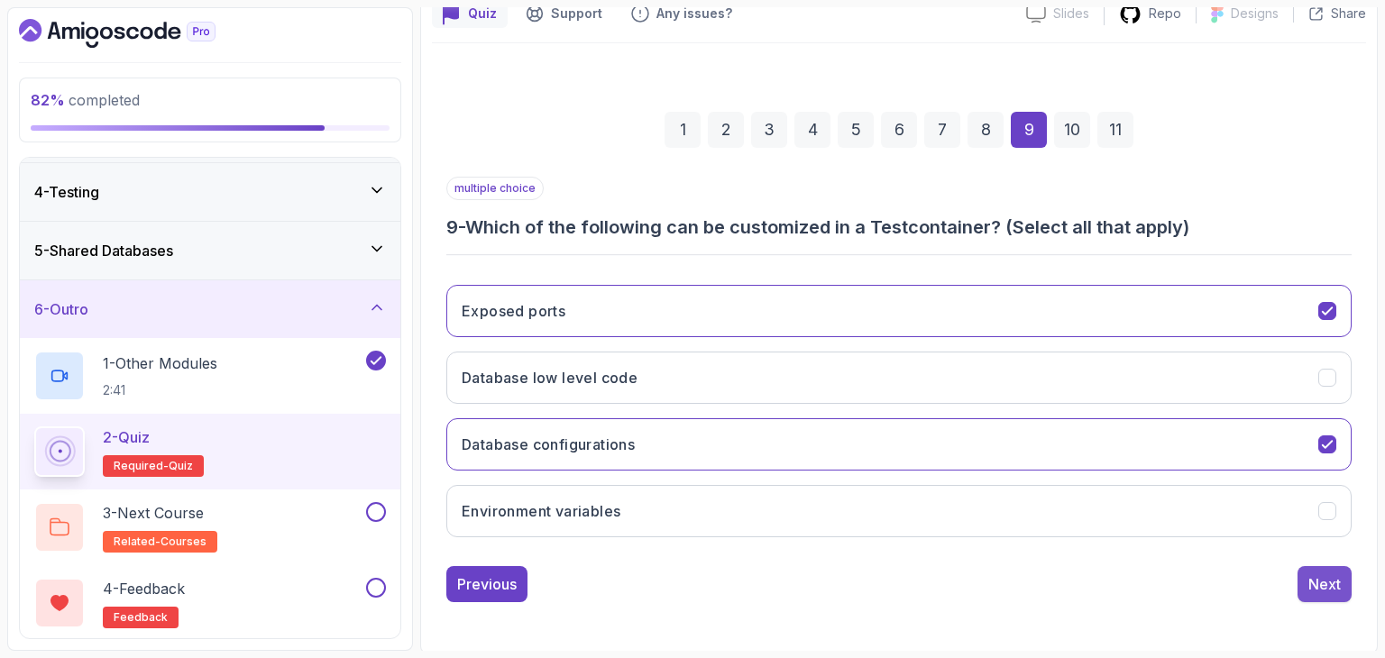
click at [1330, 569] on button "Next" at bounding box center [1325, 584] width 54 height 36
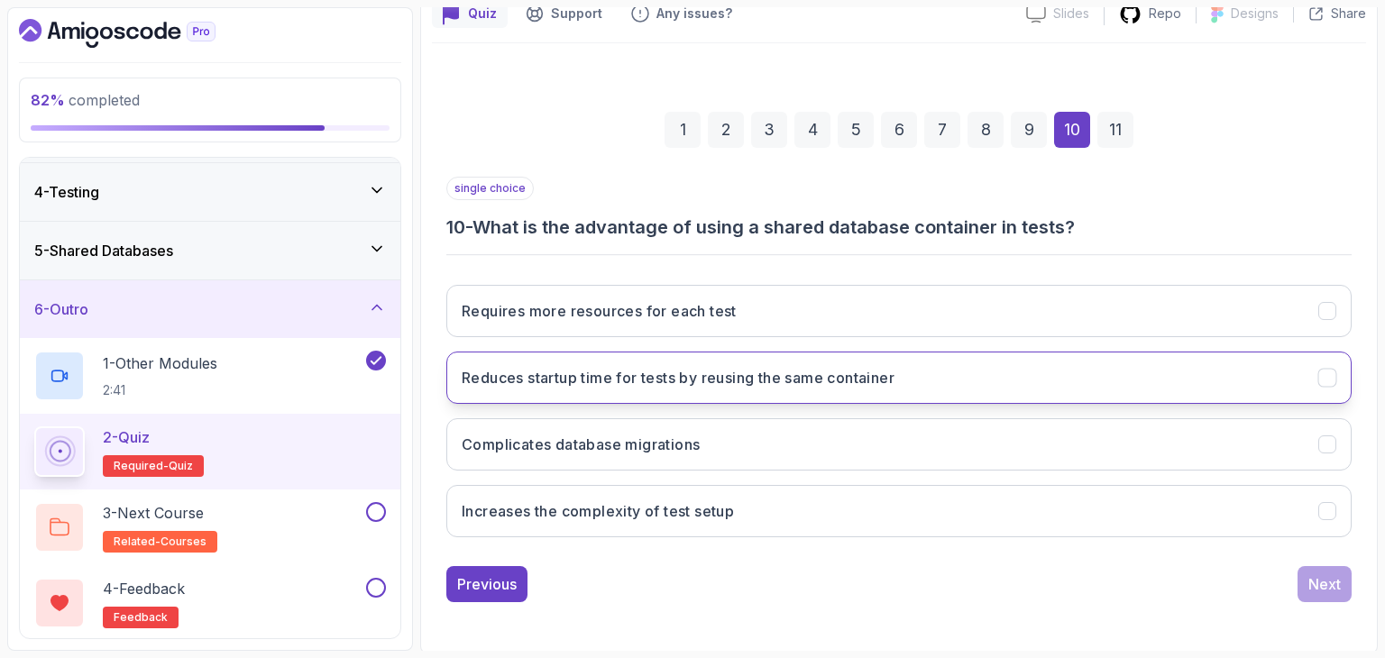
click at [844, 376] on h3 "Reduces startup time for tests by reusing the same container" at bounding box center [678, 378] width 433 height 22
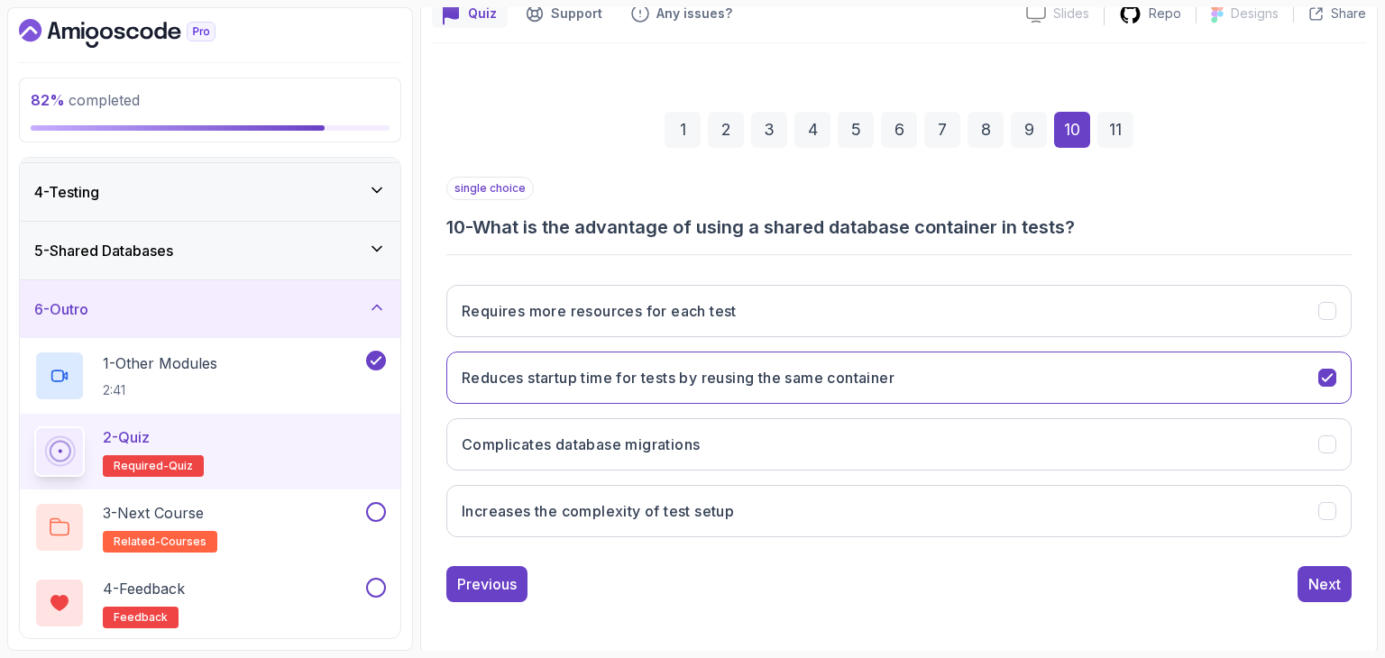
drag, startPoint x: 899, startPoint y: 497, endPoint x: 1342, endPoint y: 621, distance: 459.9
click at [1342, 621] on div "1 2 3 4 5 6 7 8 9 10 11 single choice 10 - What is the advantage of using a sha…" at bounding box center [899, 342] width 934 height 599
click at [1325, 593] on button "Next" at bounding box center [1325, 584] width 54 height 36
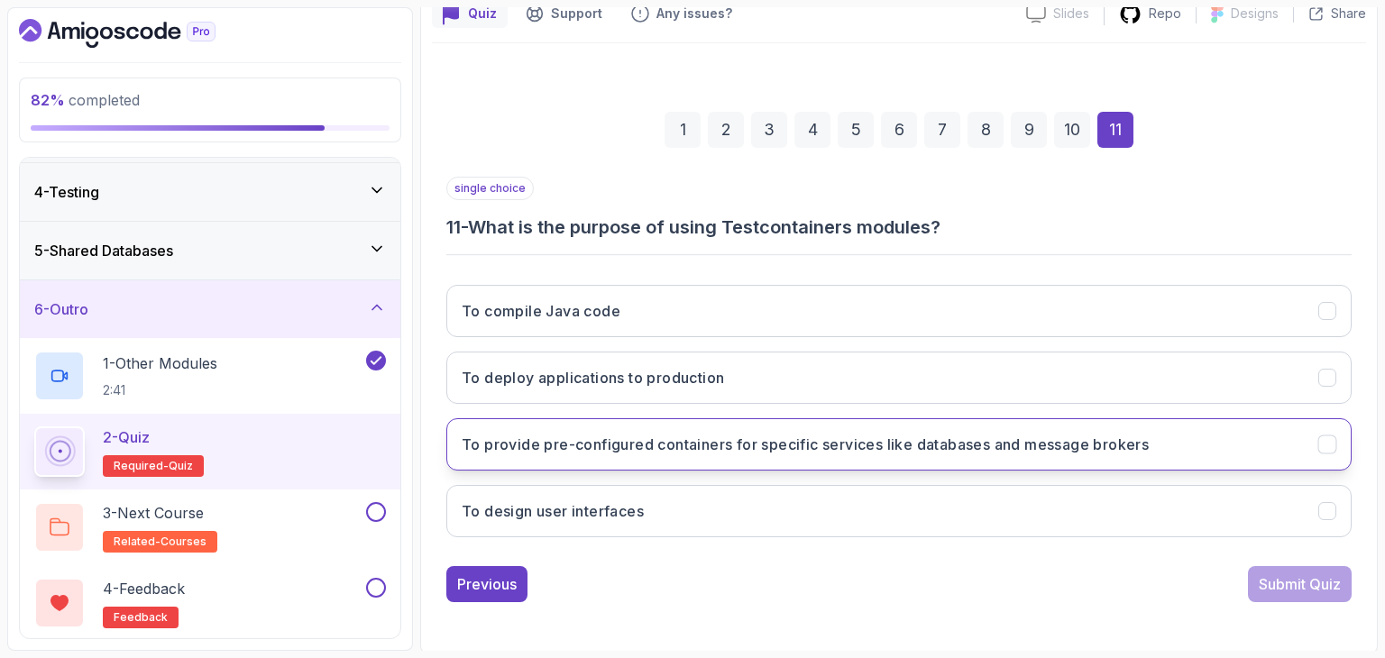
click at [848, 437] on h3 "To provide pre-configured containers for specific services like databases and m…" at bounding box center [805, 445] width 687 height 22
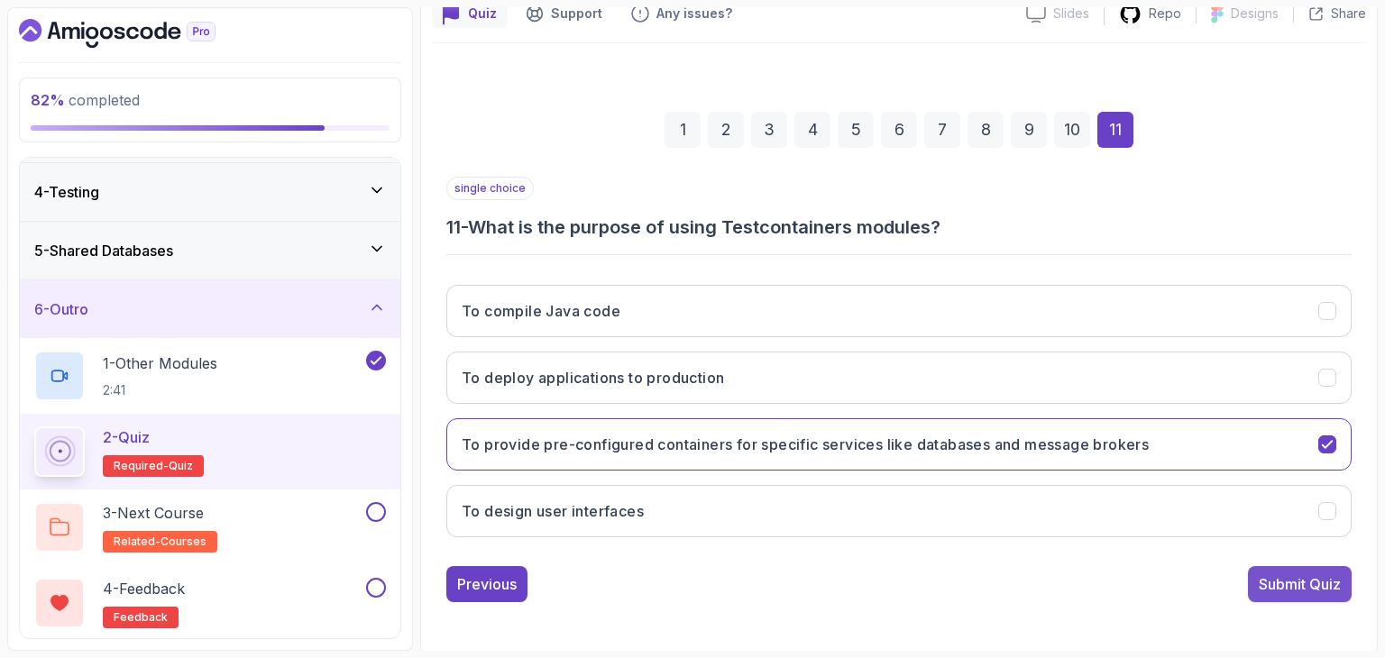
click at [1302, 590] on div "Submit Quiz" at bounding box center [1300, 584] width 82 height 22
click at [1302, 590] on div "1 2 3 4 5 6 7 8 9 10 11 single choice 11 - What is the purpose of using Testcon…" at bounding box center [899, 343] width 934 height 548
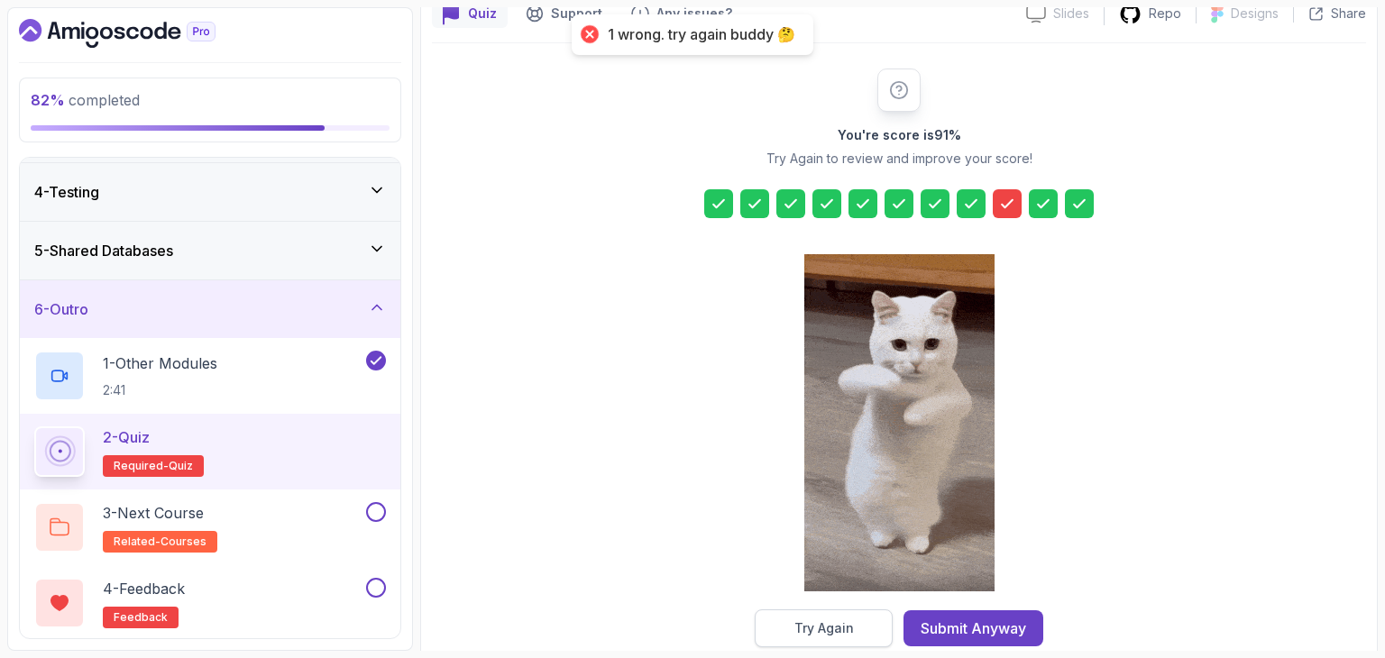
click at [836, 616] on button "Try Again" at bounding box center [824, 629] width 138 height 38
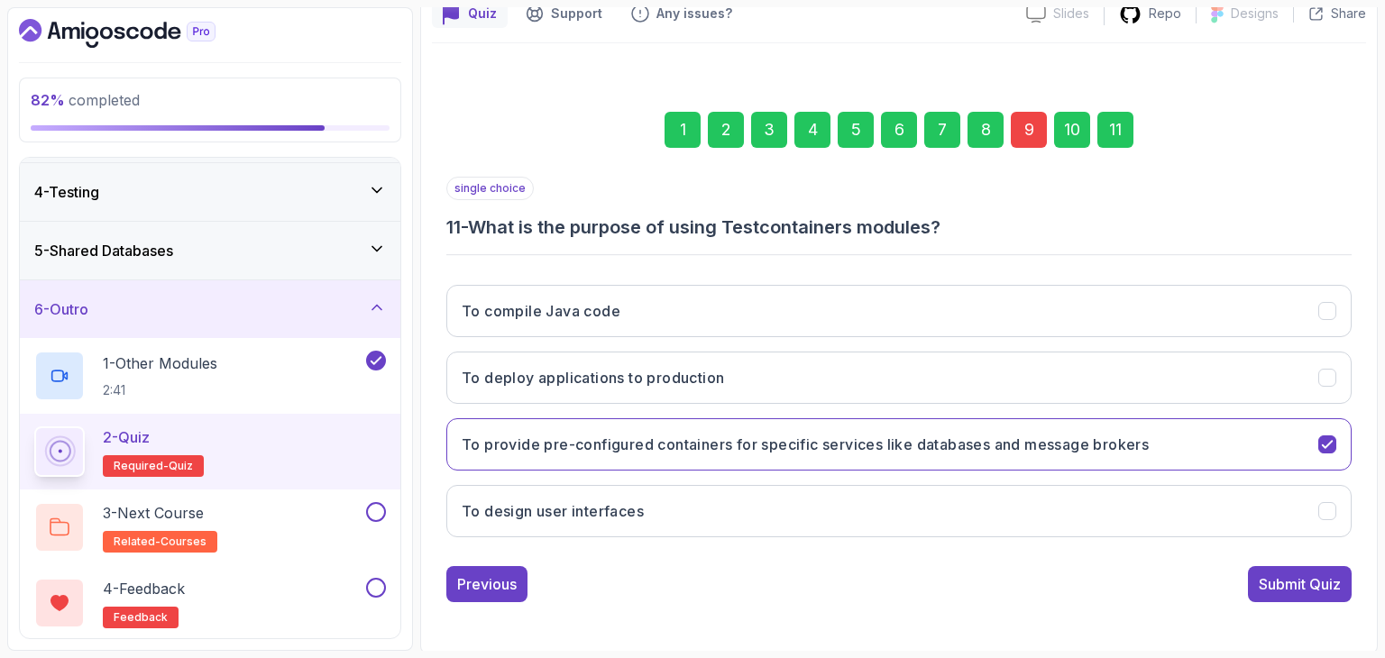
click at [1014, 122] on div "9" at bounding box center [1029, 130] width 36 height 36
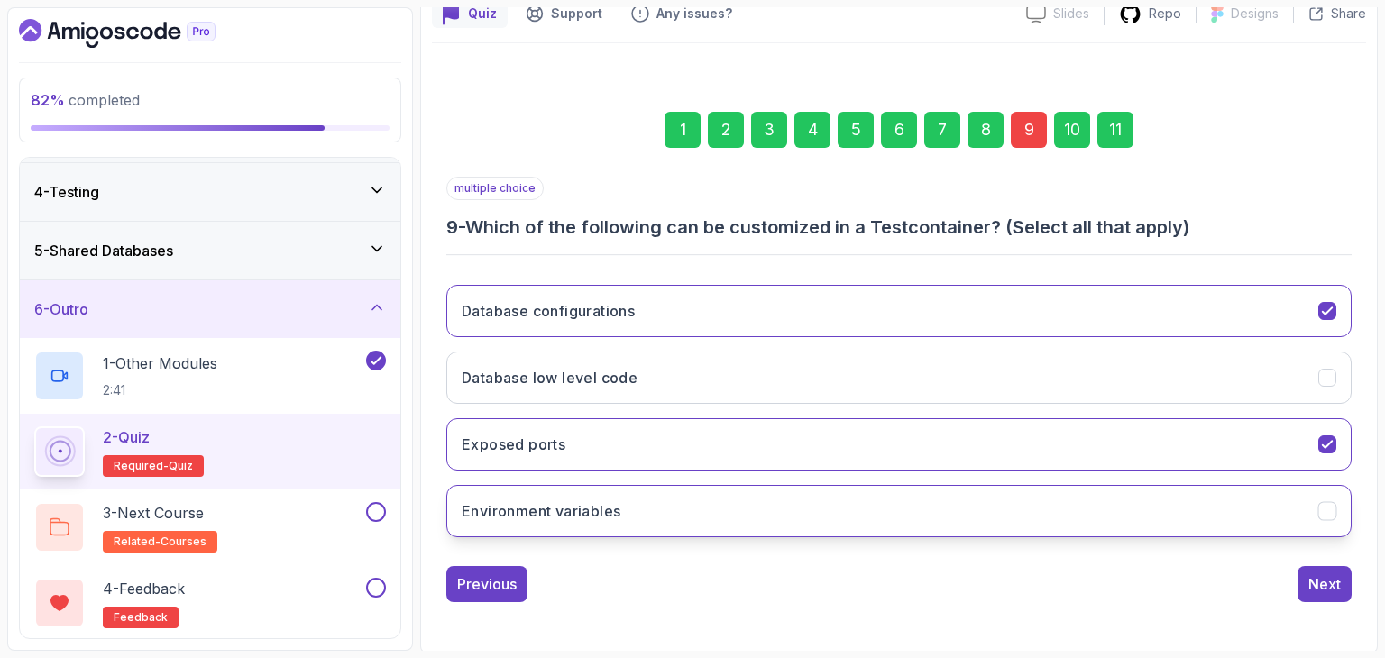
click at [812, 485] on button "Environment variables" at bounding box center [898, 511] width 905 height 52
click at [1129, 125] on div "11" at bounding box center [1115, 130] width 36 height 36
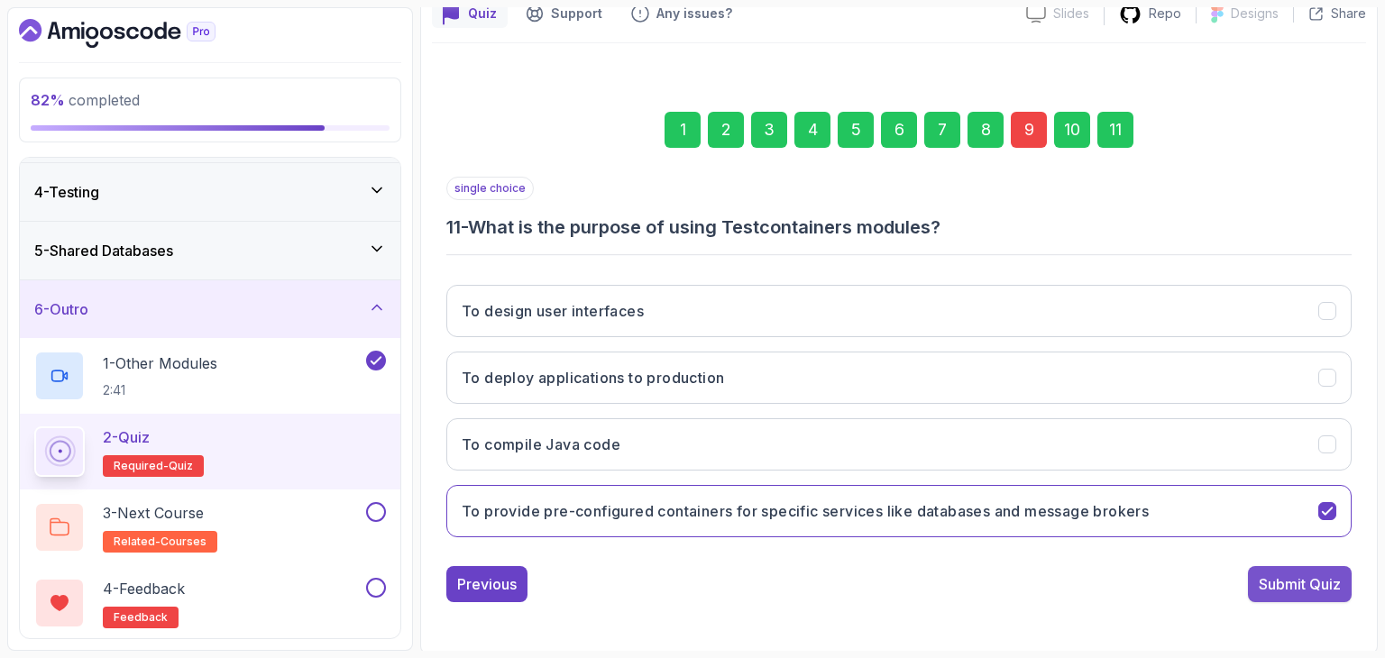
click at [1312, 590] on div "Submit Quiz" at bounding box center [1300, 584] width 82 height 22
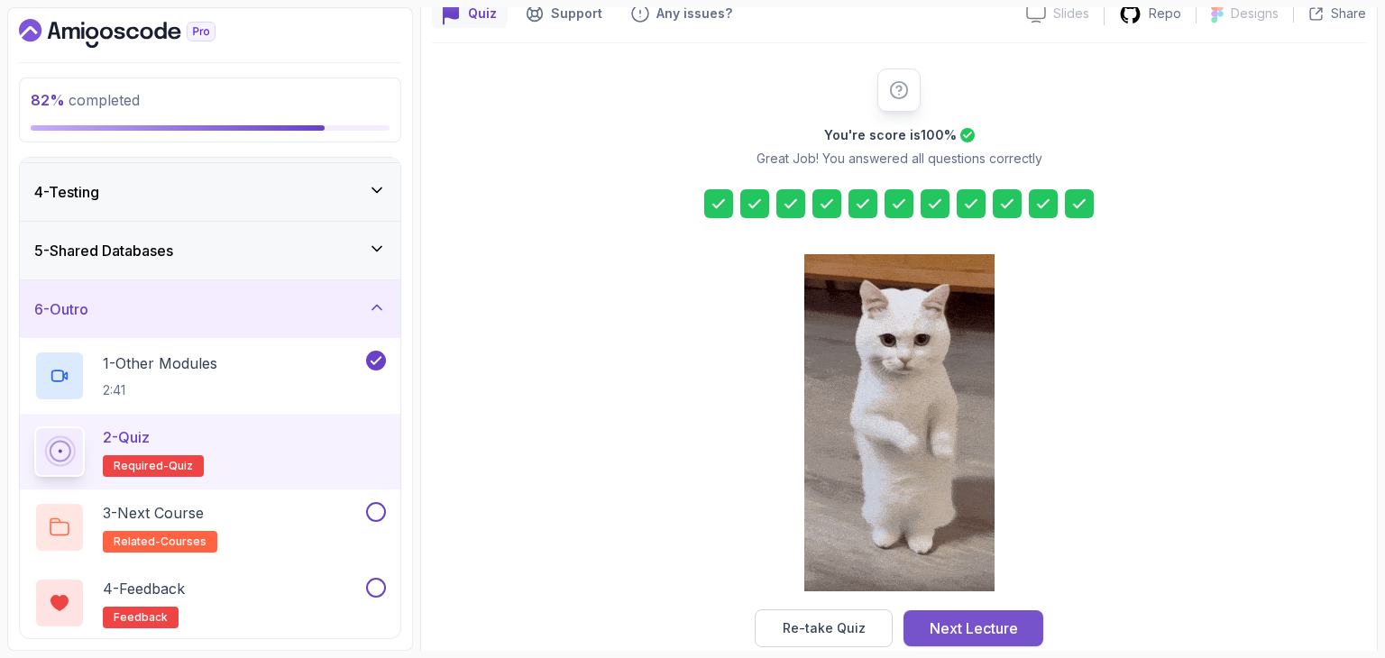
click at [1039, 630] on button "Next Lecture" at bounding box center [973, 628] width 140 height 36
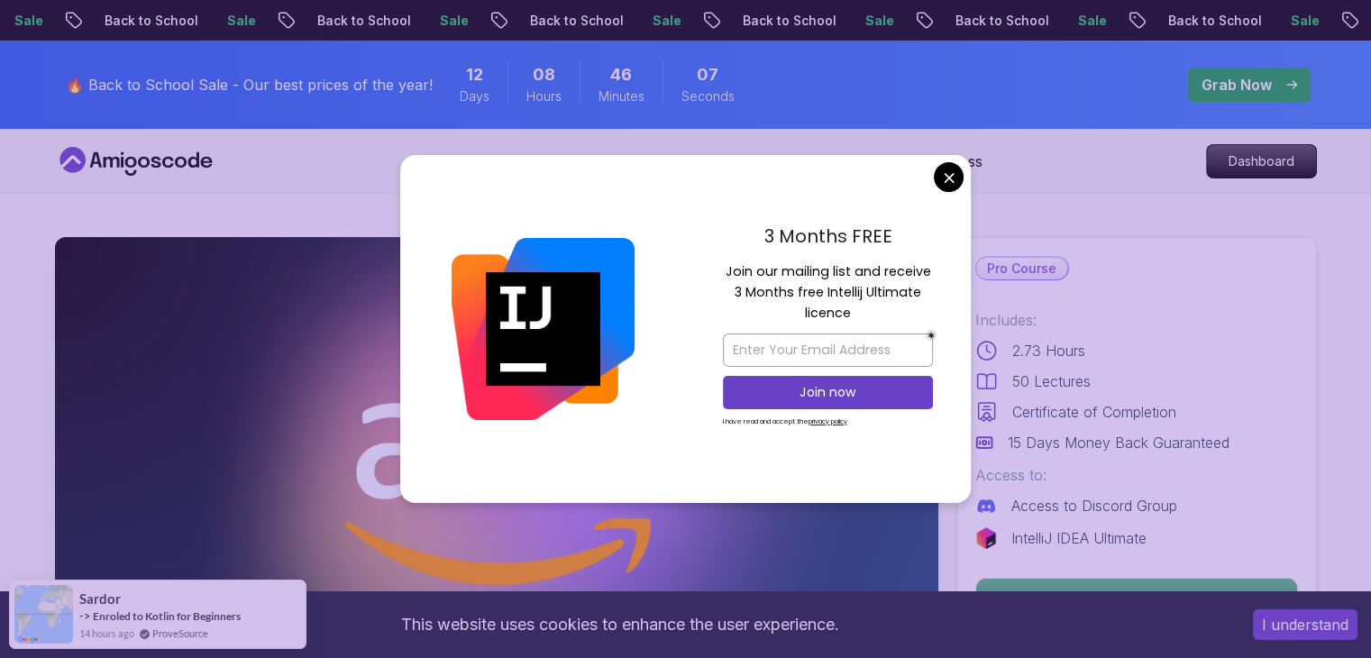
click at [952, 192] on div "3 Months FREE Join our mailing list and receive 3 Months free Intellij Ultimate…" at bounding box center [828, 329] width 286 height 348
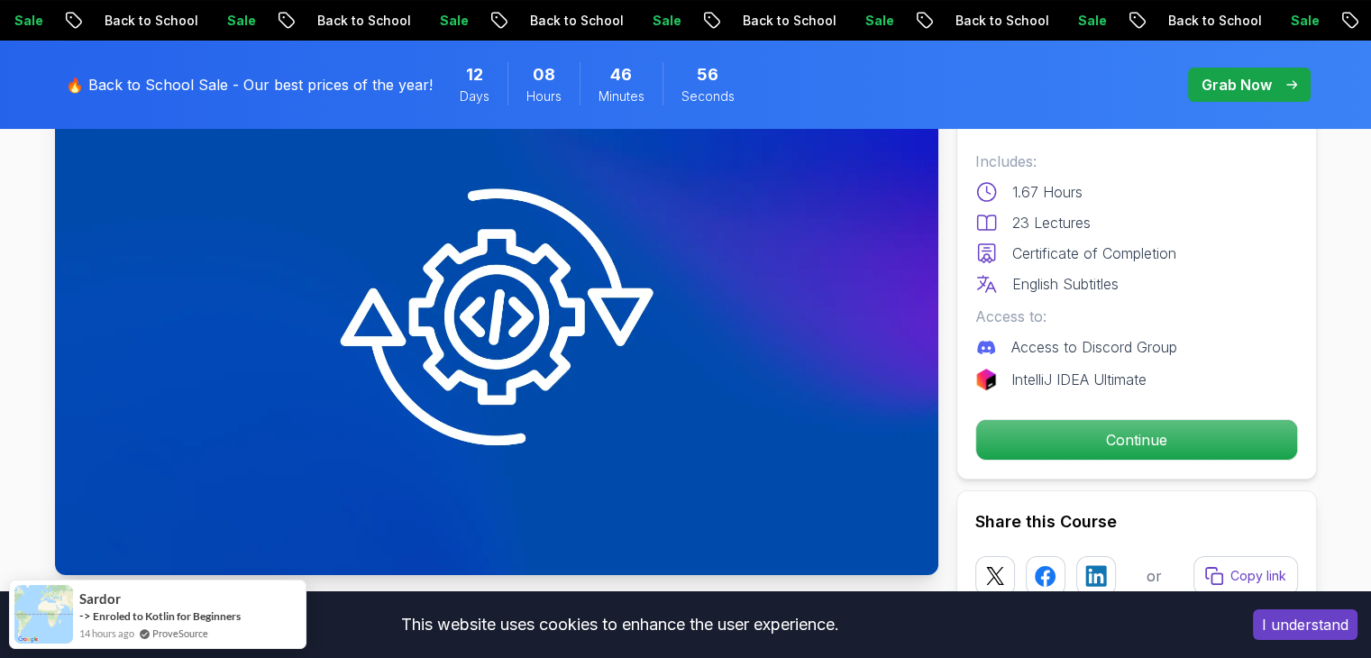
scroll to position [160, 0]
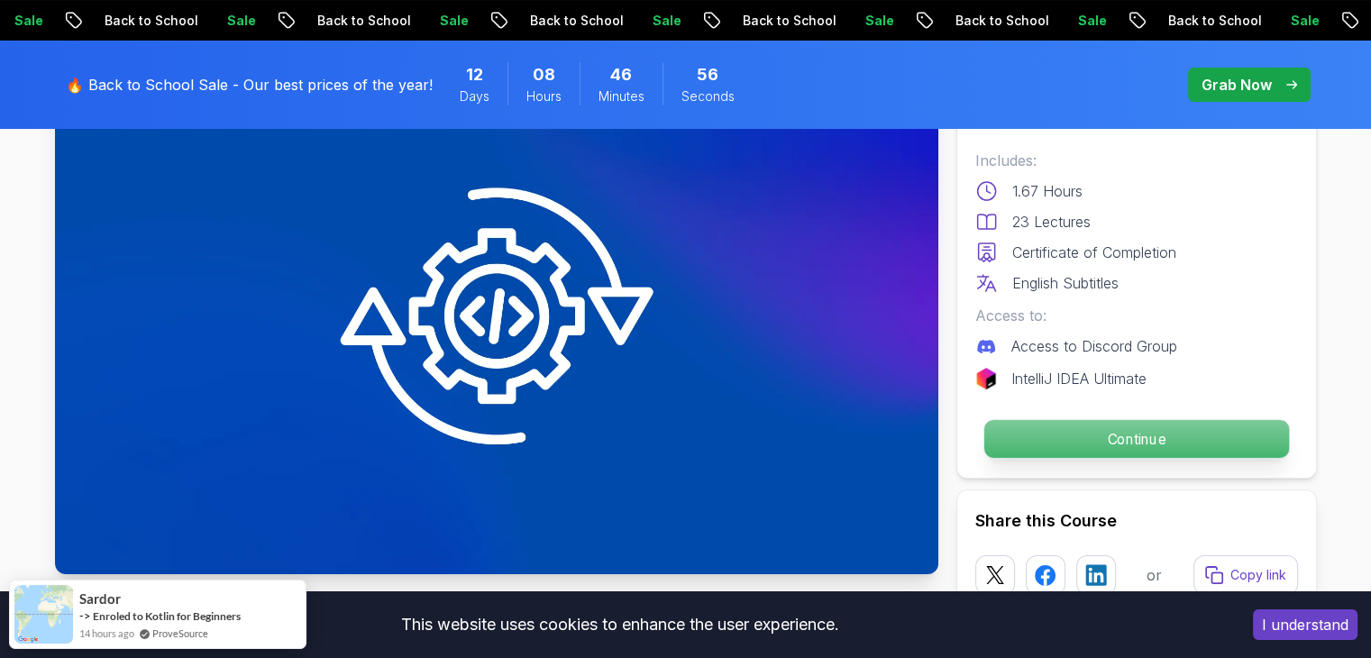
click at [1055, 419] on button "Continue" at bounding box center [1136, 439] width 307 height 40
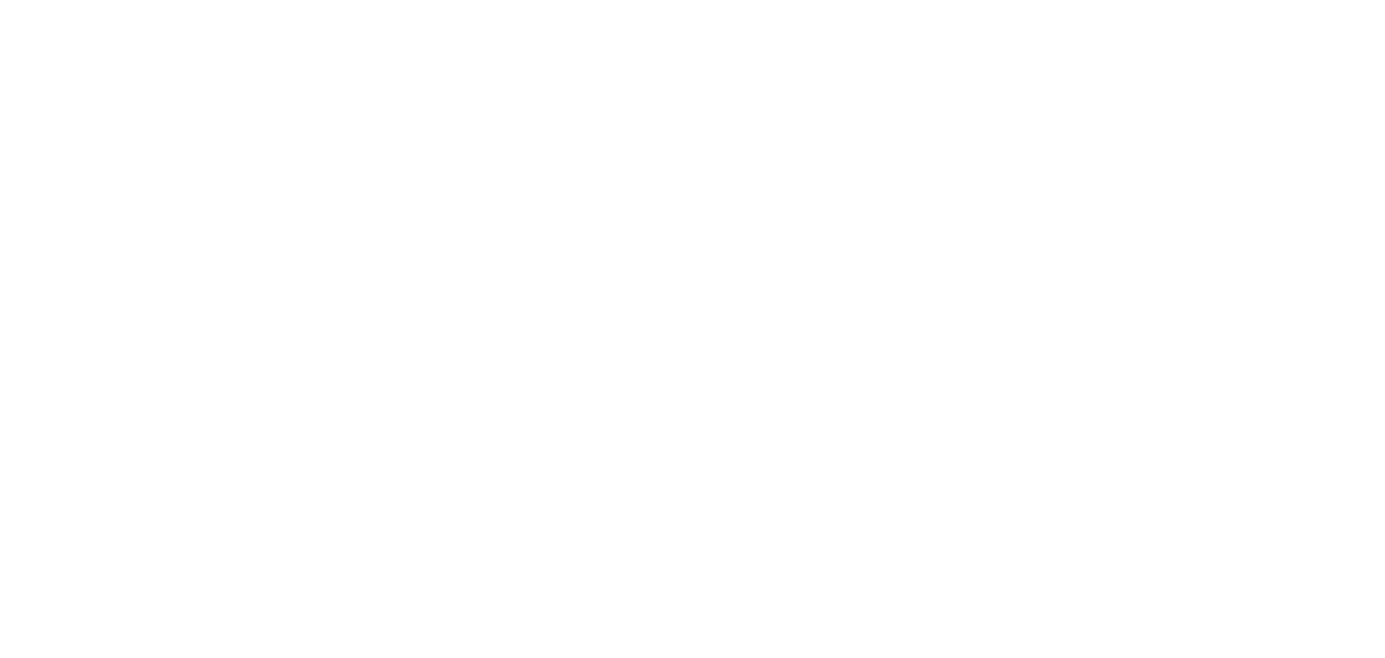
click at [1115, 0] on html at bounding box center [692, 0] width 1385 height 0
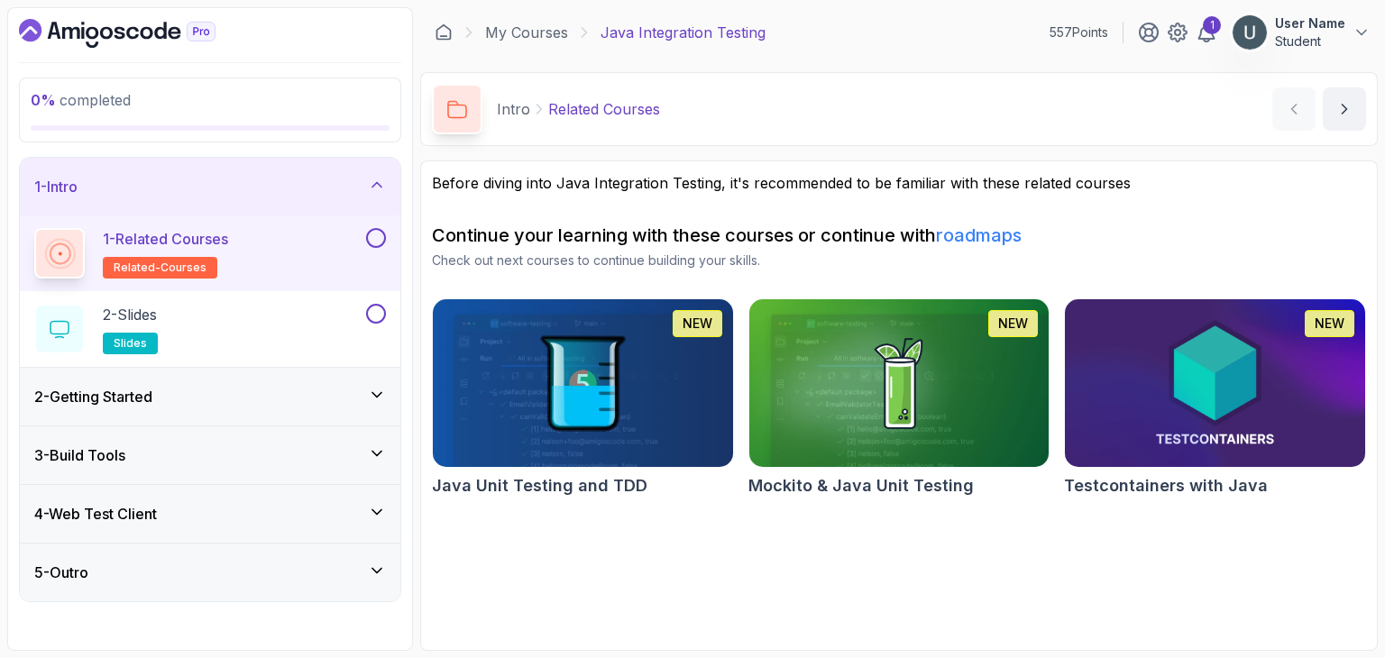
click at [1331, 50] on p "Student" at bounding box center [1310, 41] width 70 height 18
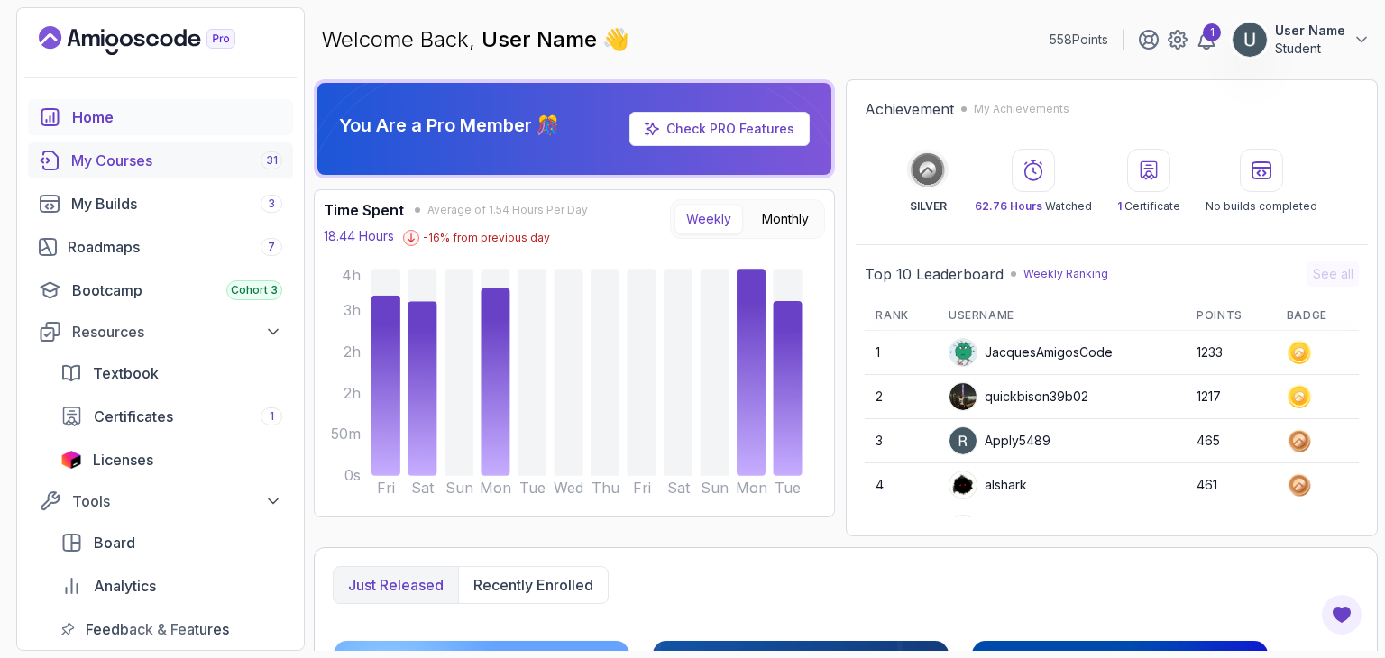
click at [191, 161] on div "My Courses 31" at bounding box center [176, 161] width 211 height 22
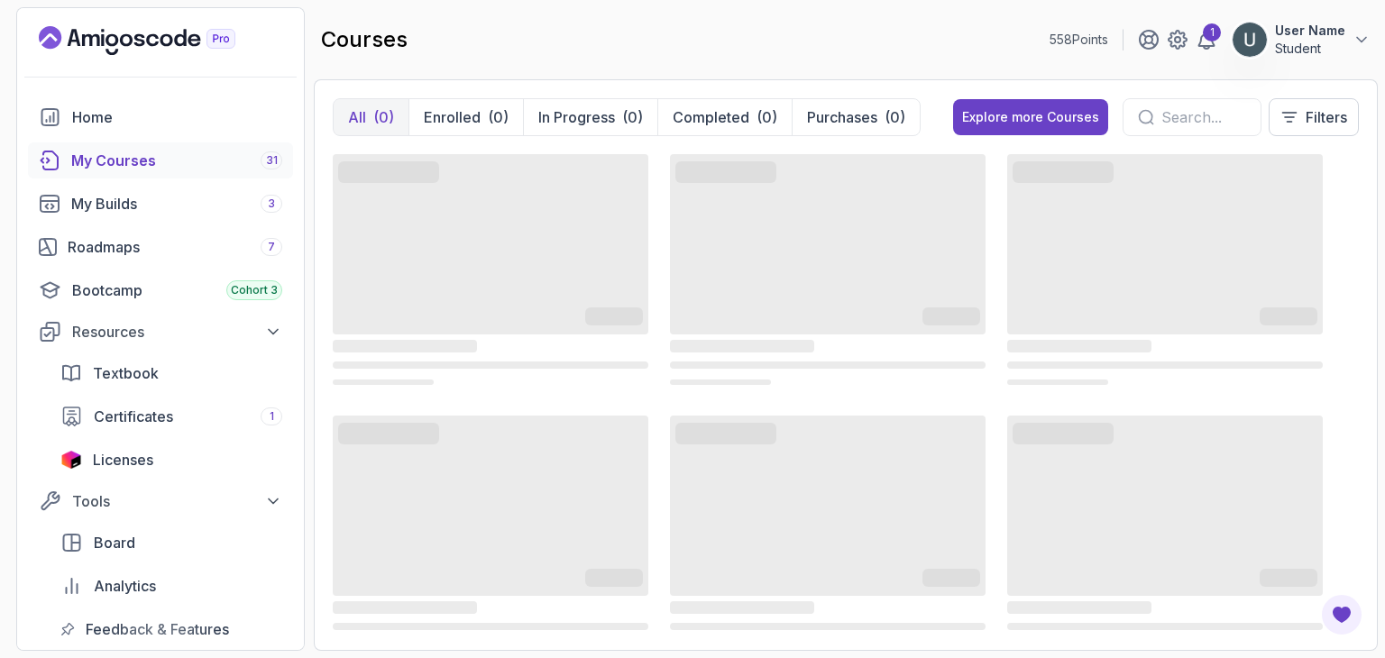
click at [1161, 124] on input "text" at bounding box center [1203, 117] width 85 height 22
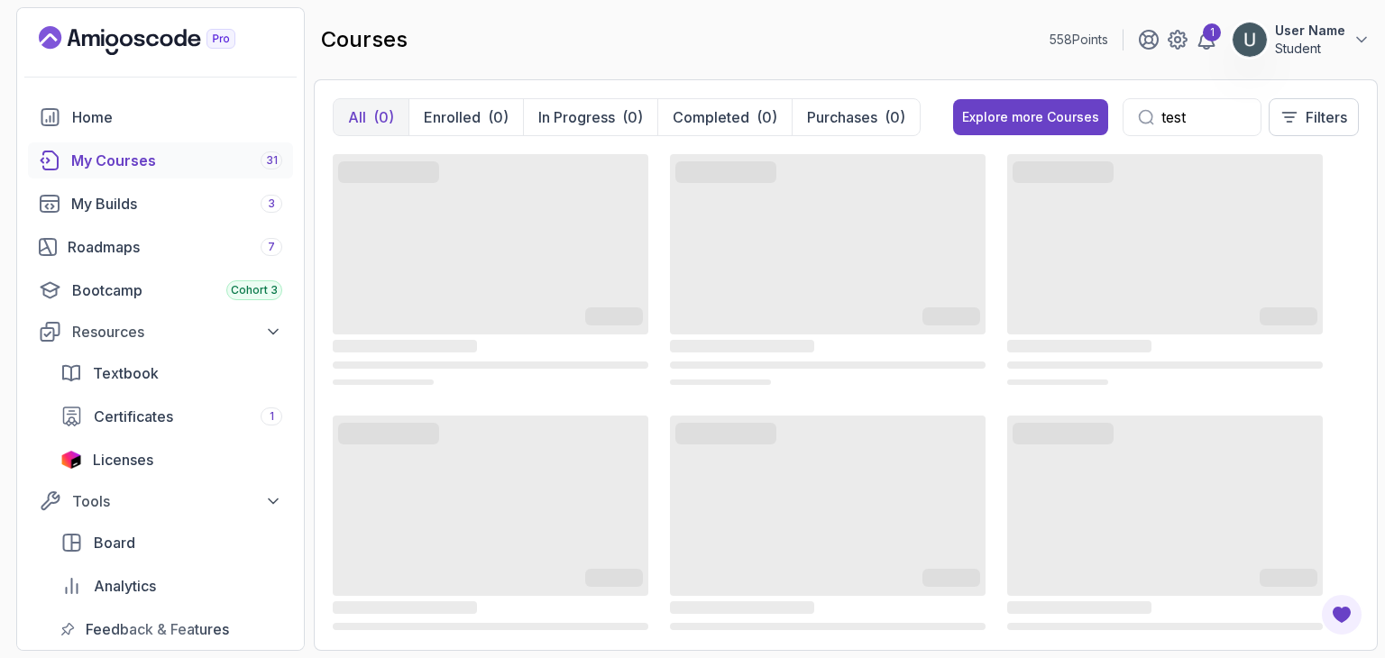
type input "test"
click at [1050, 113] on div "Explore more Courses" at bounding box center [1030, 117] width 137 height 18
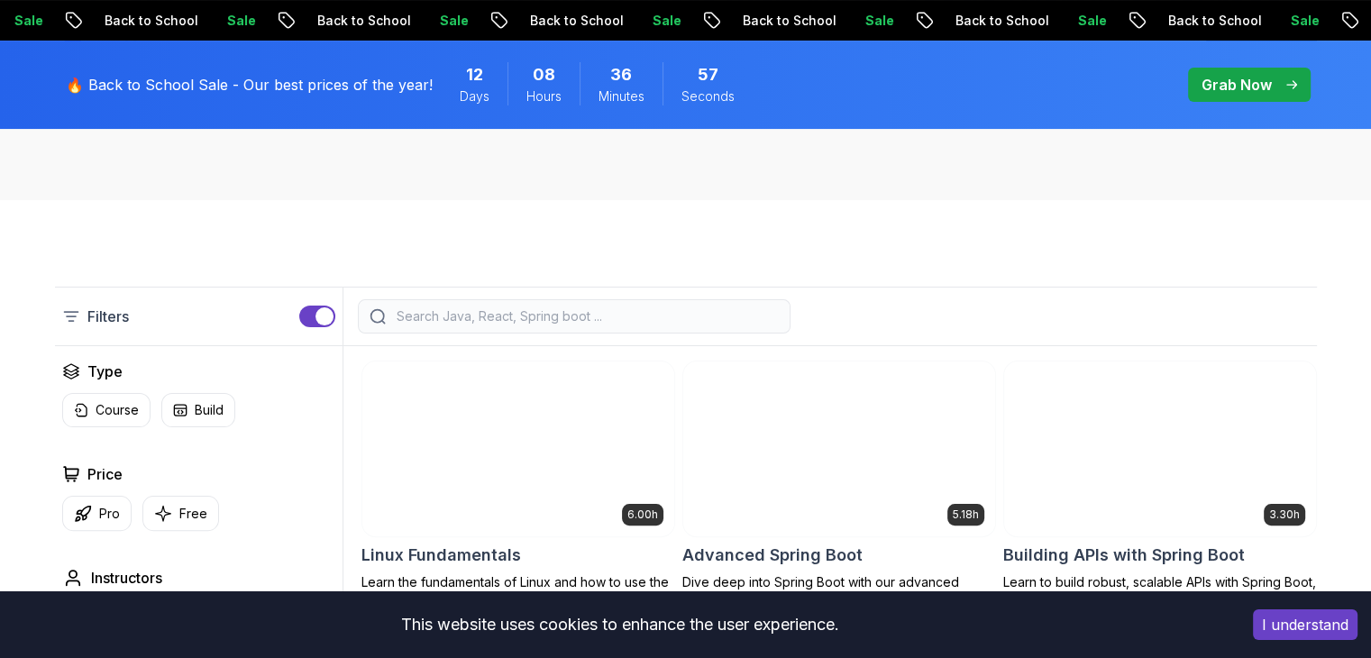
scroll to position [335, 0]
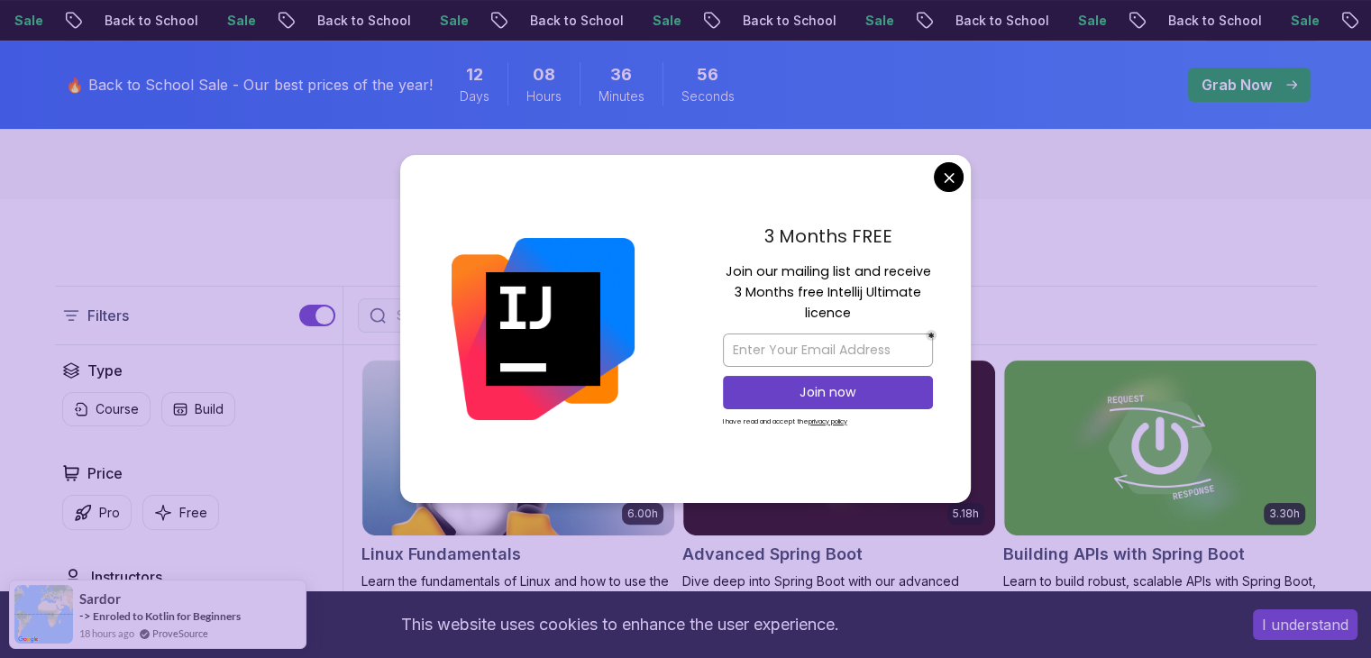
click at [497, 308] on img at bounding box center [543, 329] width 183 height 183
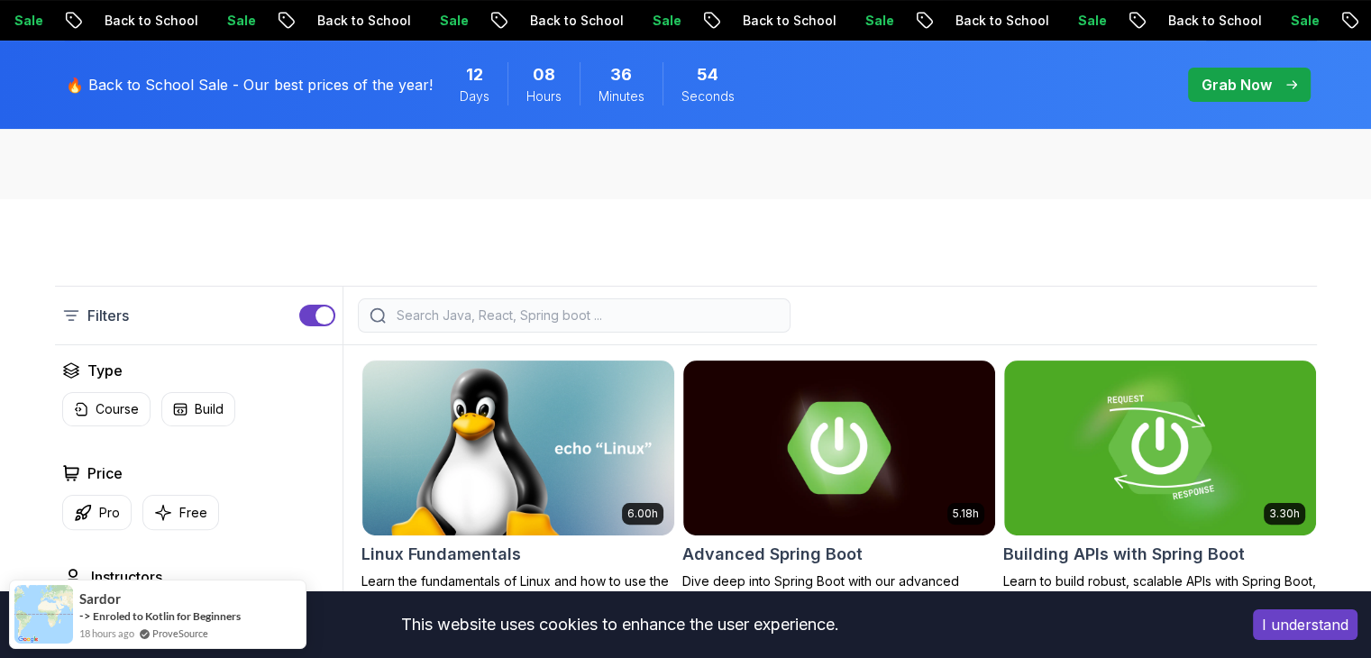
click at [484, 316] on input "search" at bounding box center [586, 316] width 386 height 18
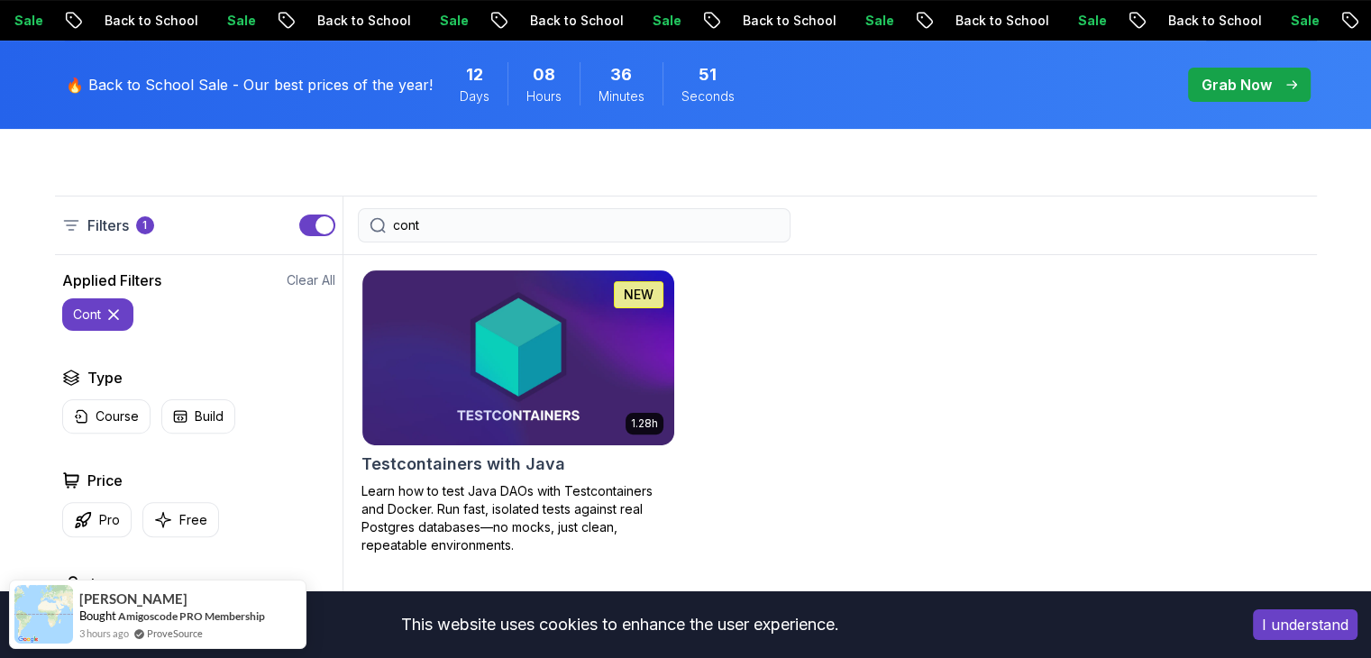
scroll to position [411, 0]
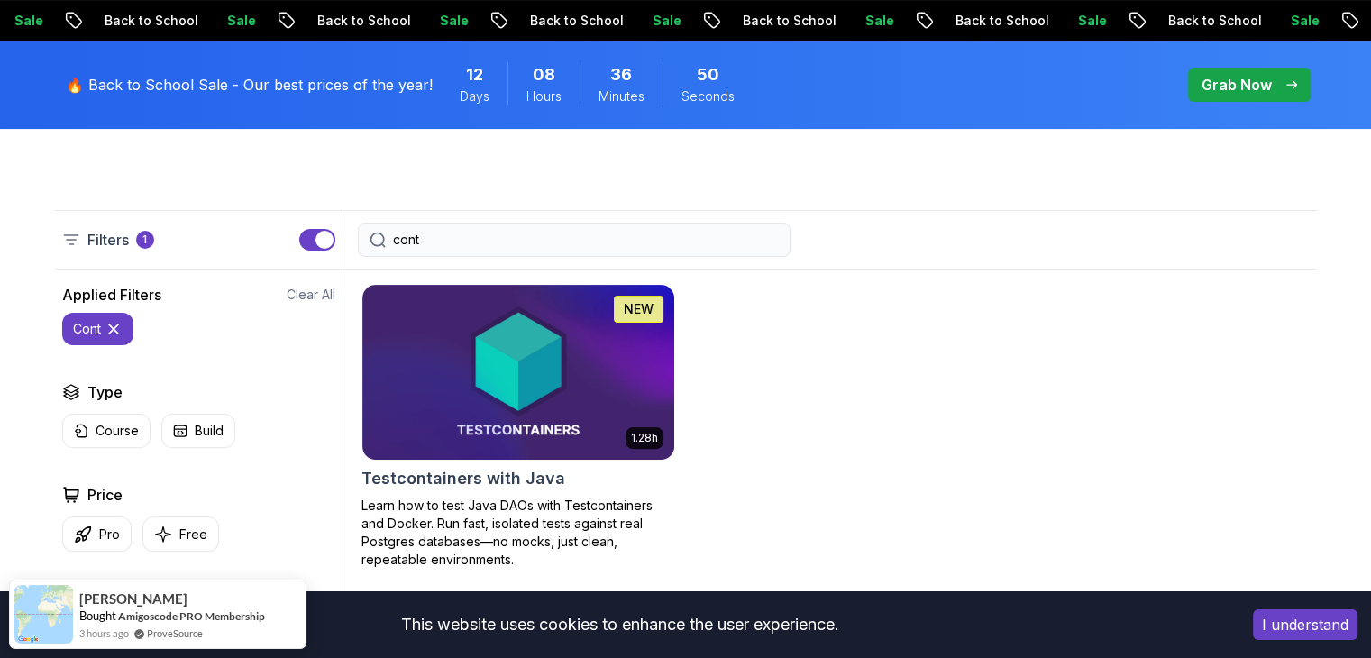
click at [436, 246] on input "cont" at bounding box center [586, 240] width 386 height 18
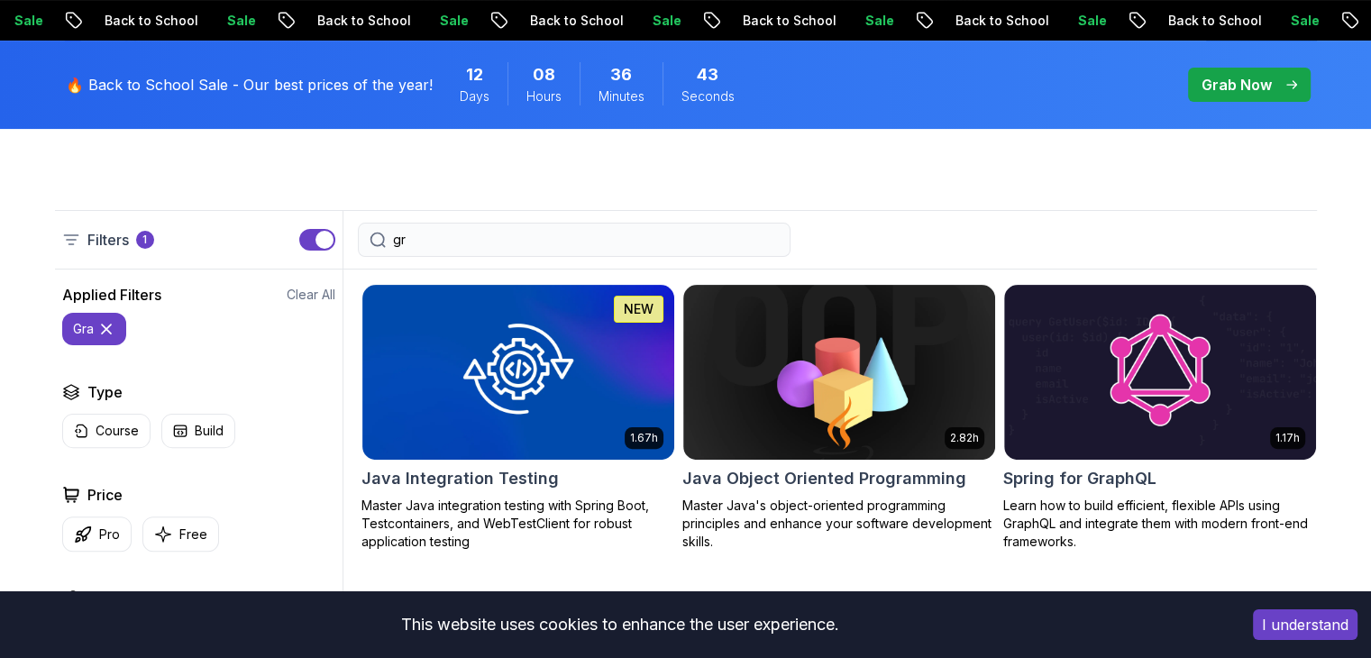
type input "g"
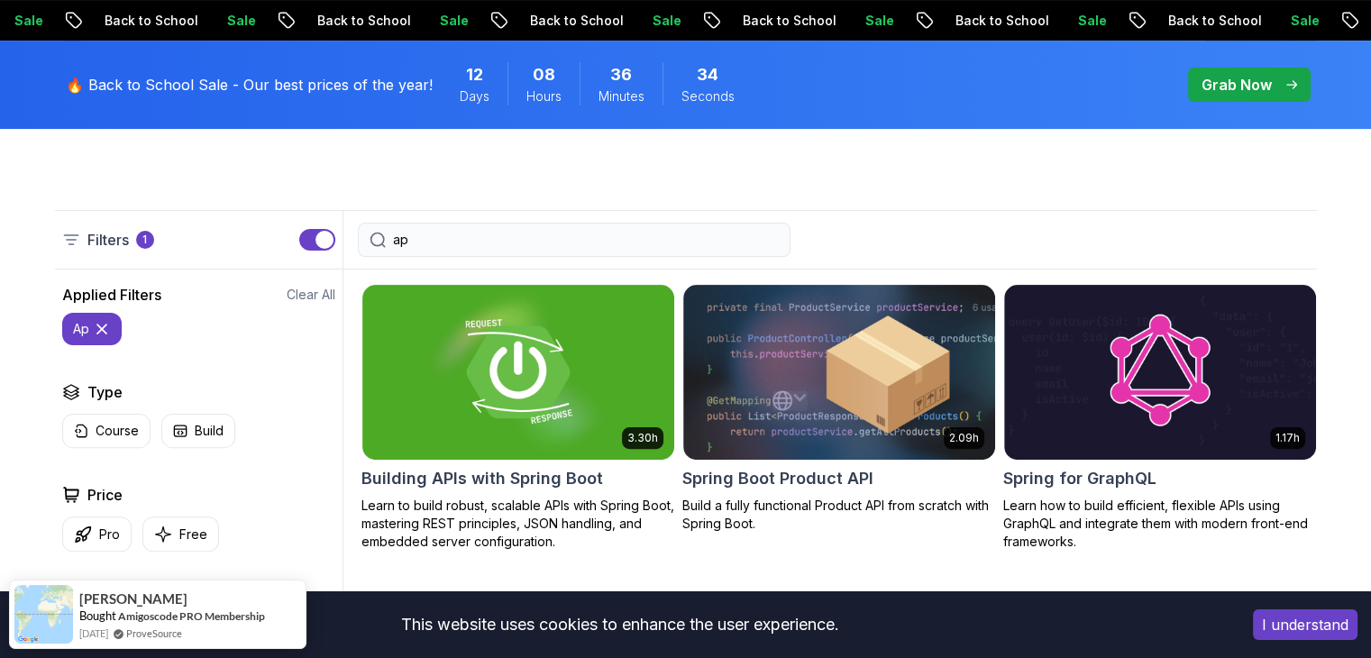
type input "a"
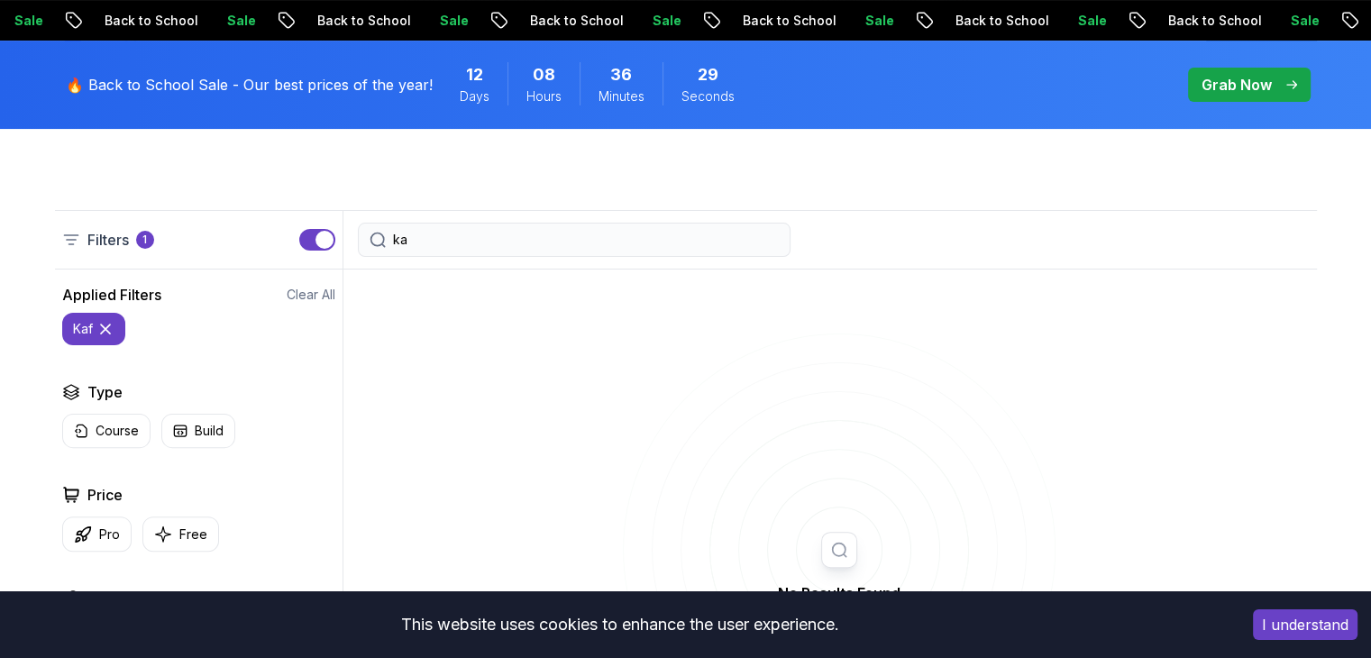
type input "k"
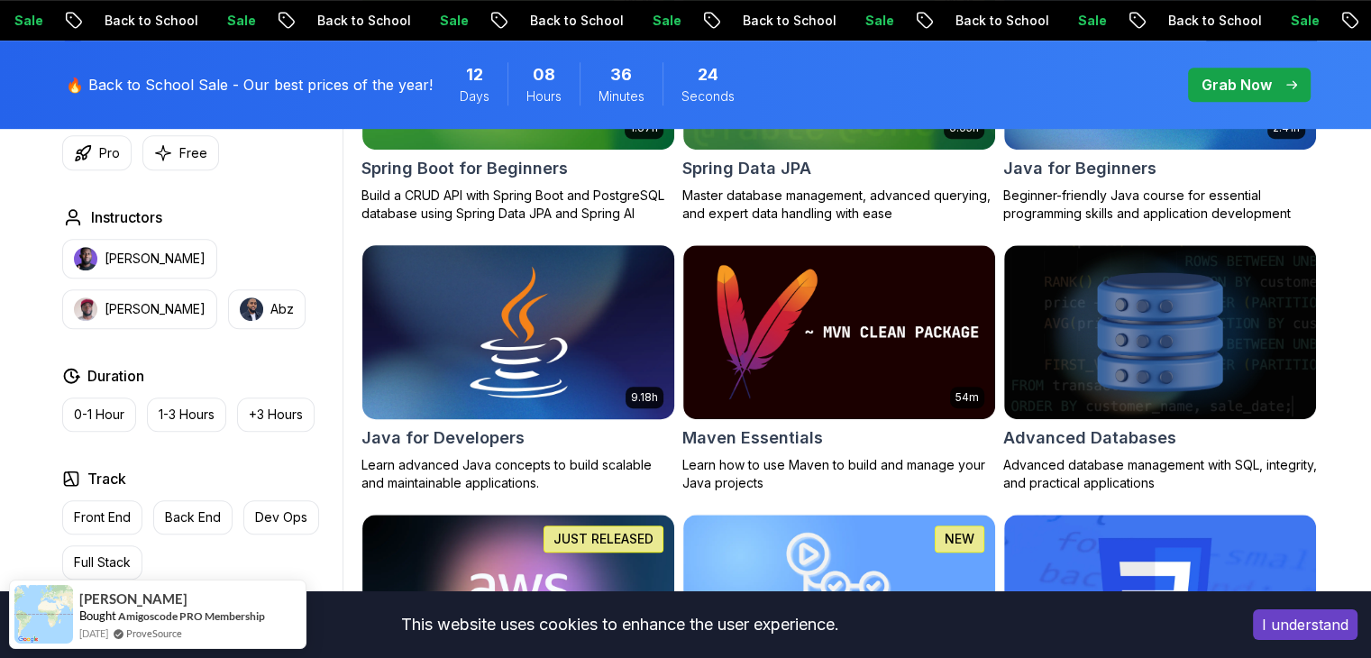
click at [436, 246] on img at bounding box center [517, 332] width 327 height 183
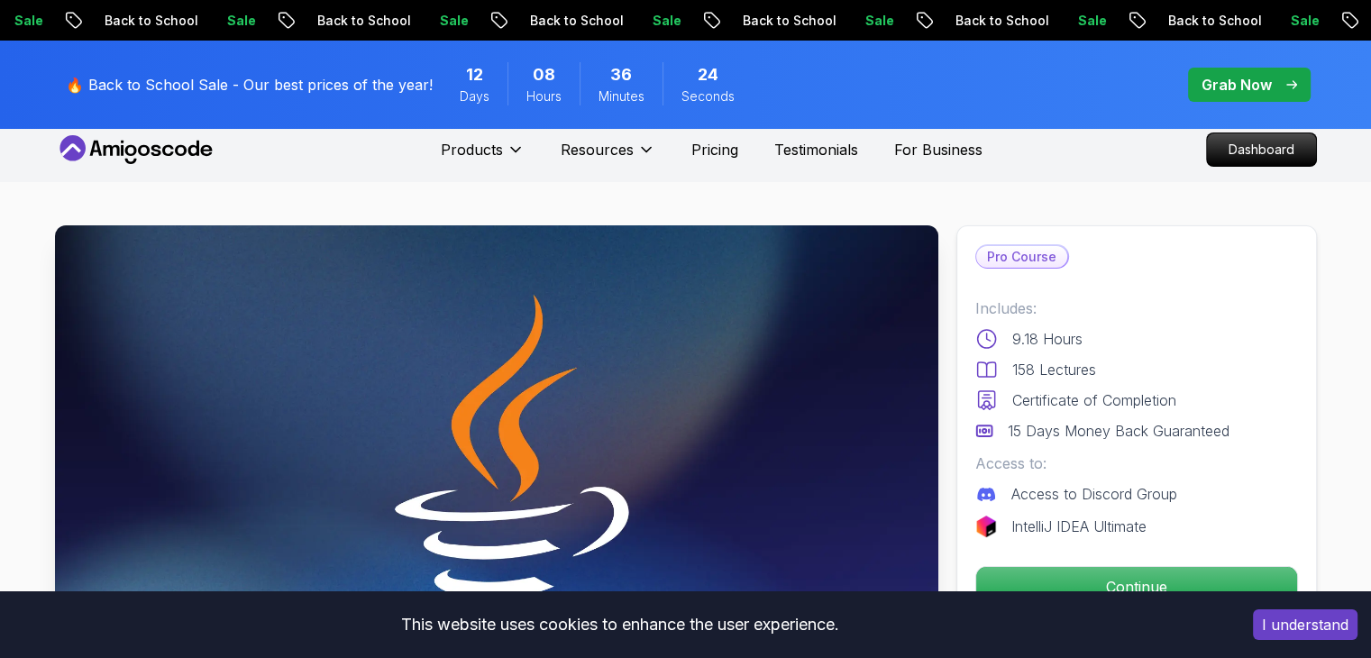
scroll to position [97, 0]
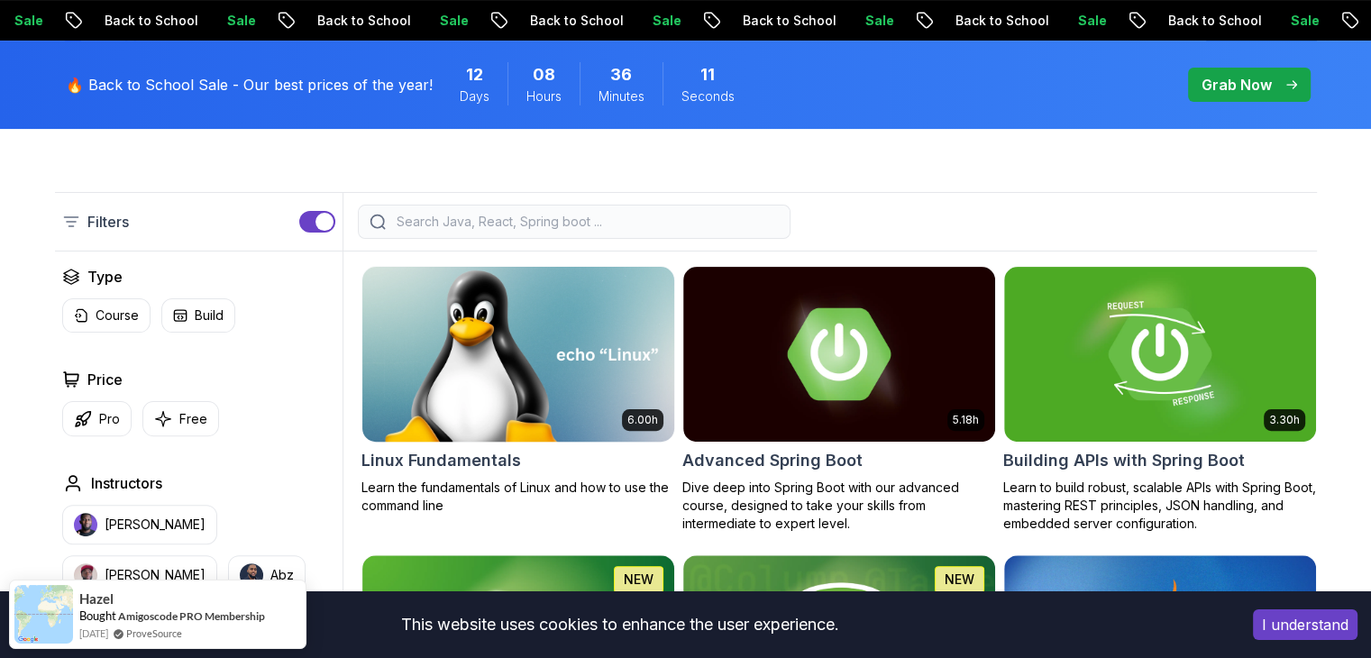
scroll to position [435, 0]
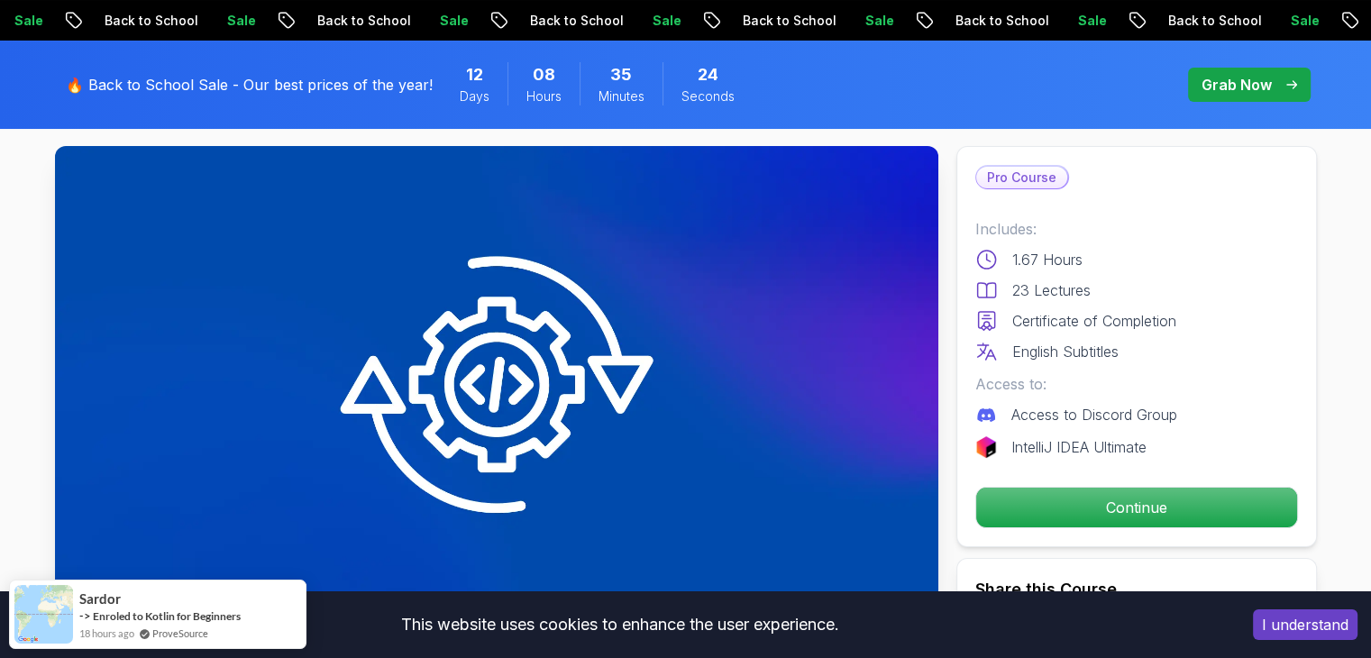
scroll to position [35, 0]
